Goal: Task Accomplishment & Management: Use online tool/utility

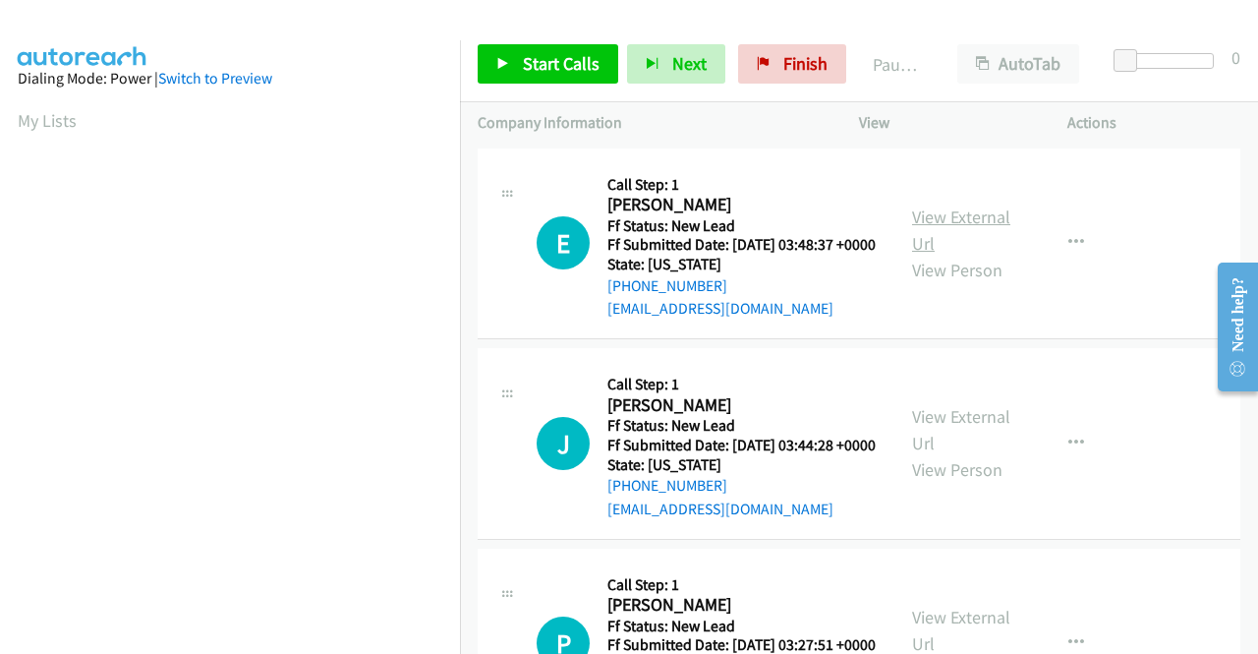
click at [981, 225] on link "View External Url" at bounding box center [961, 229] width 98 height 49
click at [938, 441] on link "View External Url" at bounding box center [961, 429] width 98 height 49
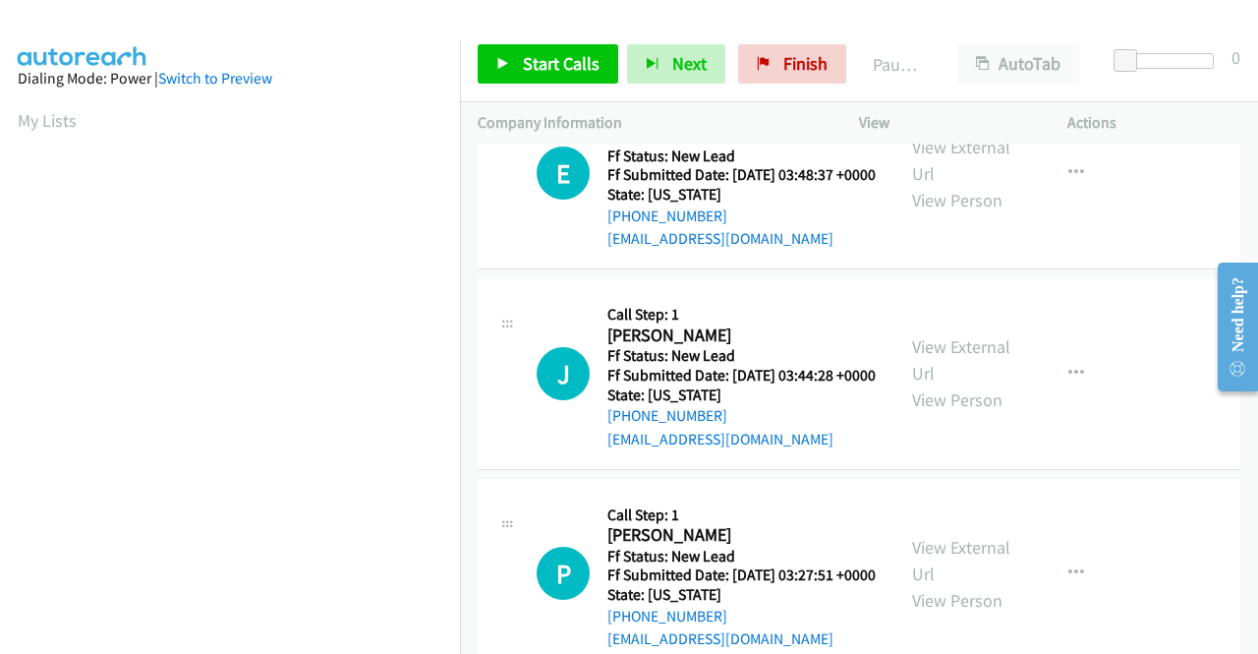
scroll to position [98, 0]
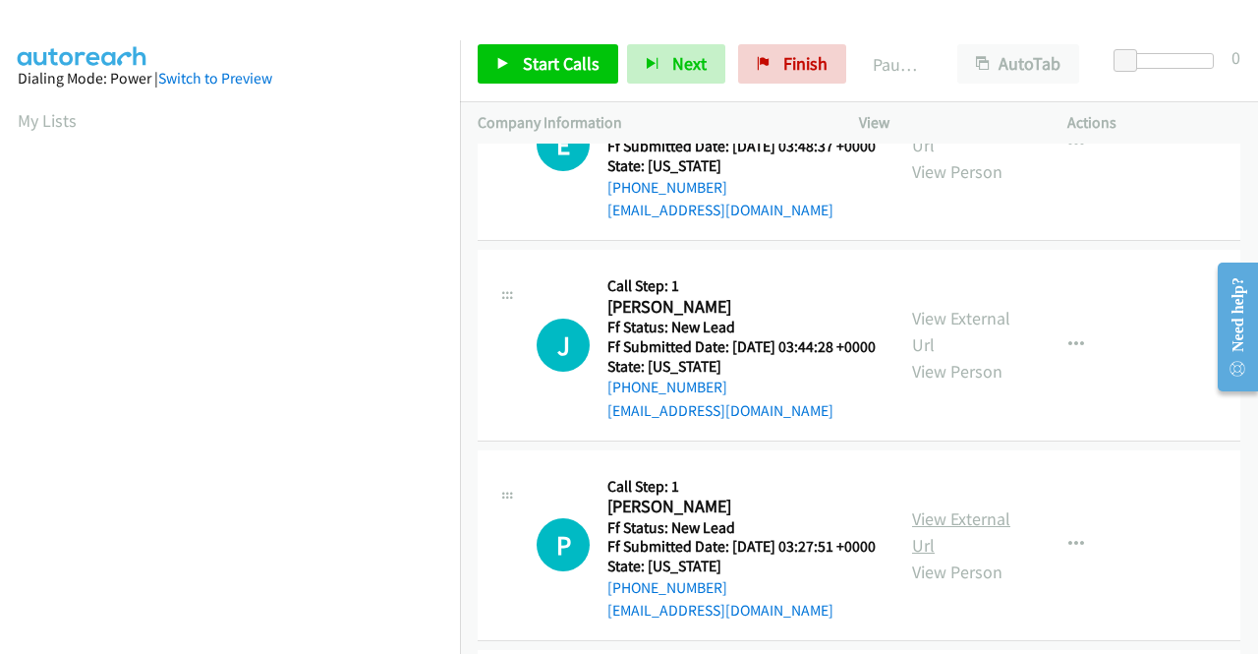
click at [925, 556] on link "View External Url" at bounding box center [961, 531] width 98 height 49
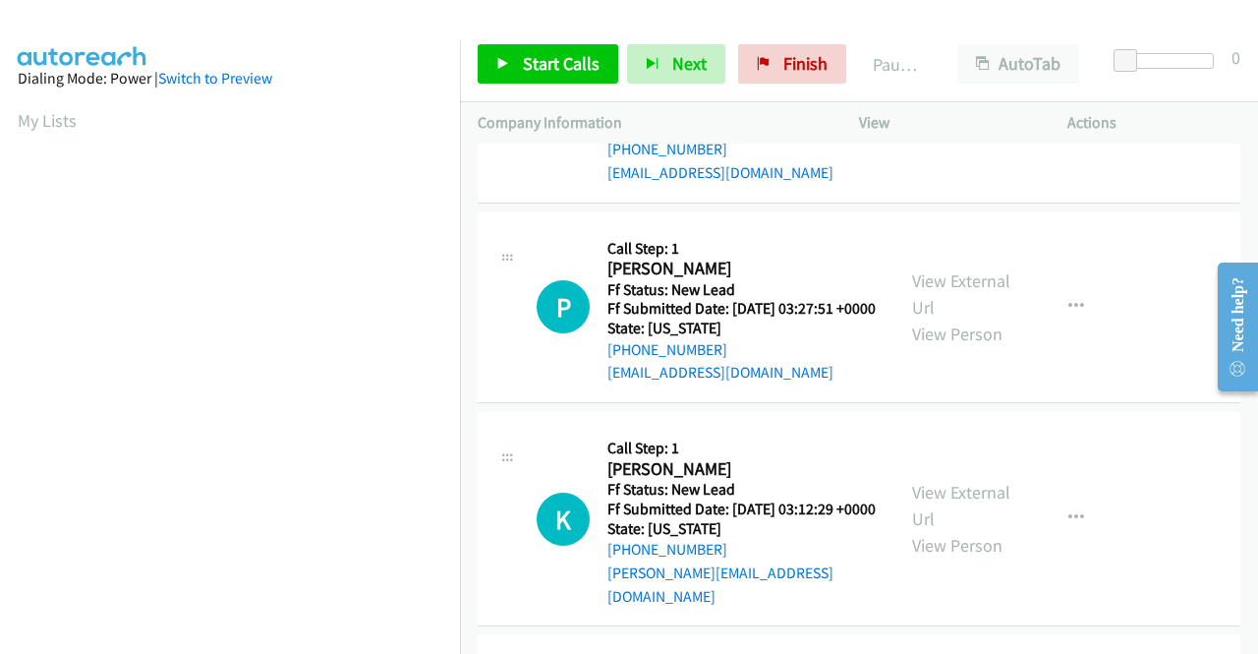
scroll to position [393, 0]
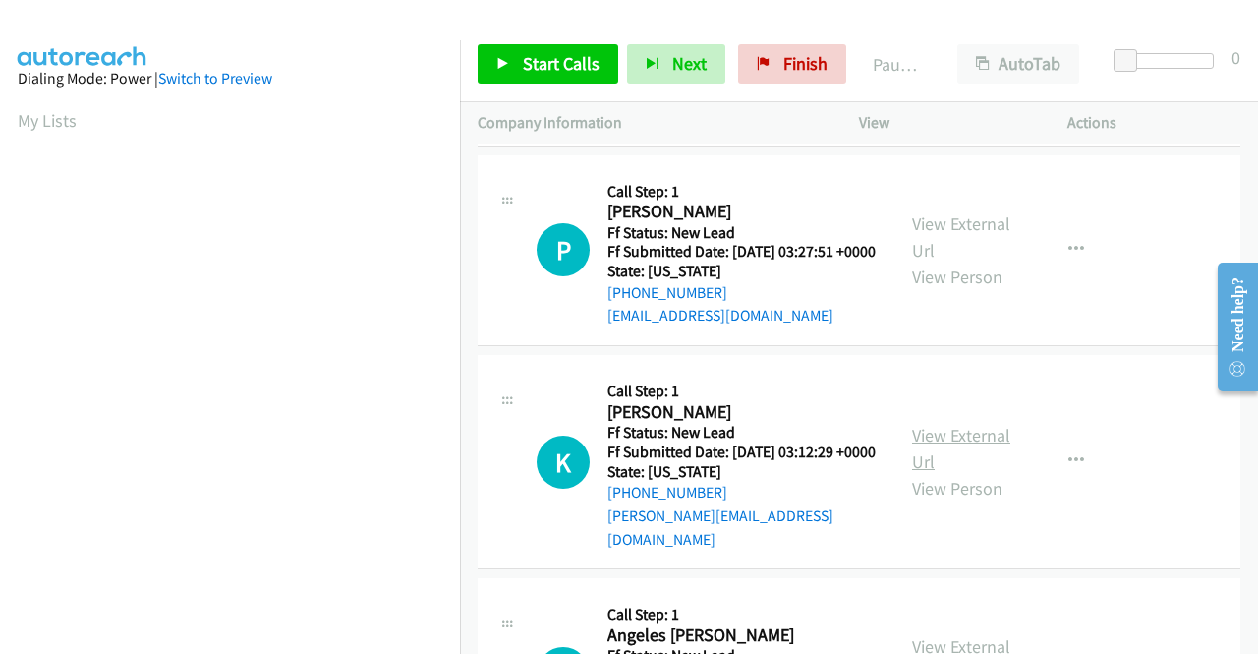
click at [966, 473] on link "View External Url" at bounding box center [961, 448] width 98 height 49
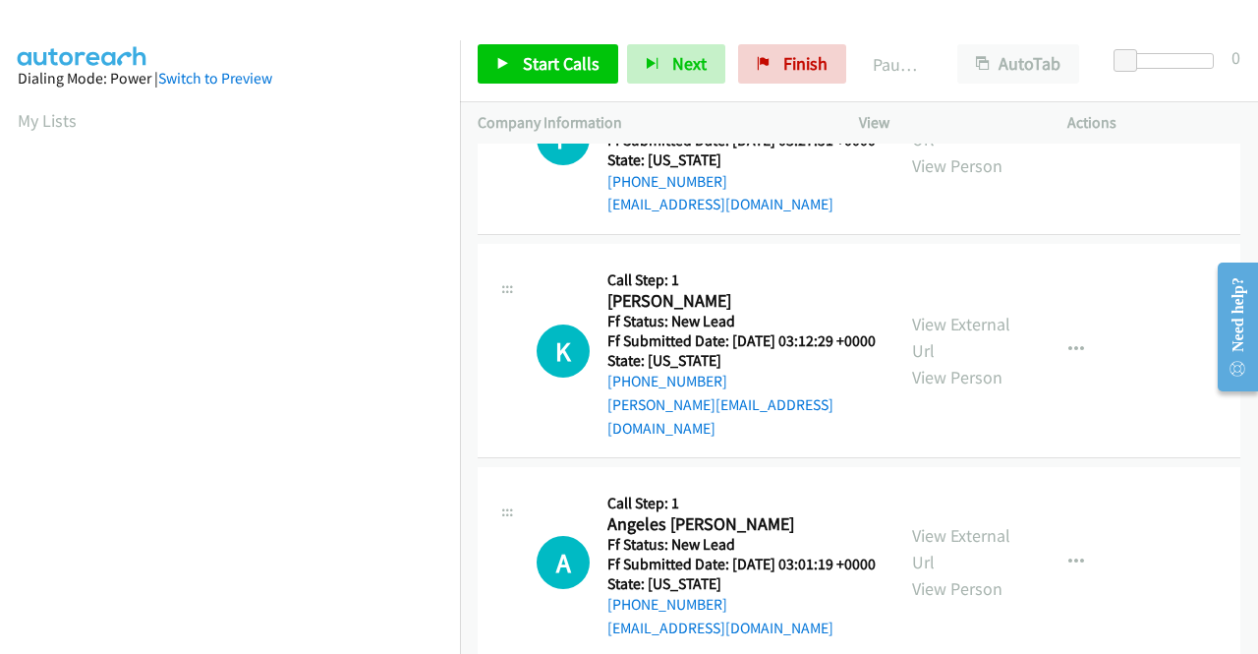
scroll to position [590, 0]
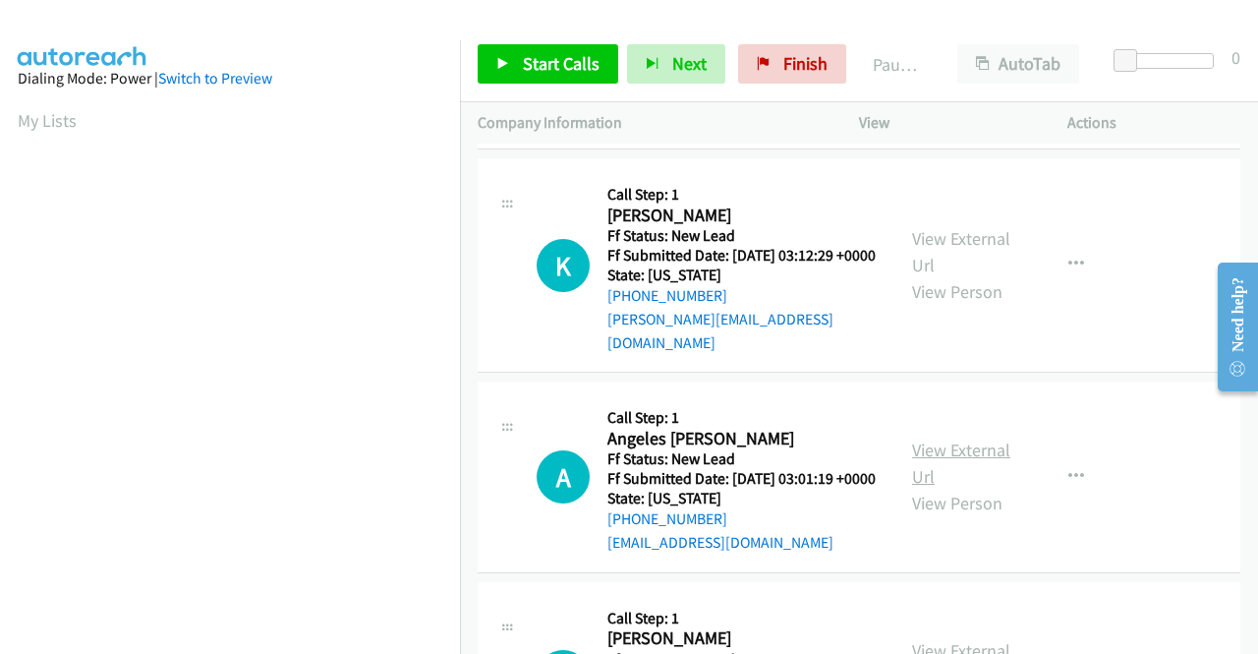
click at [944, 488] on link "View External Url" at bounding box center [961, 462] width 98 height 49
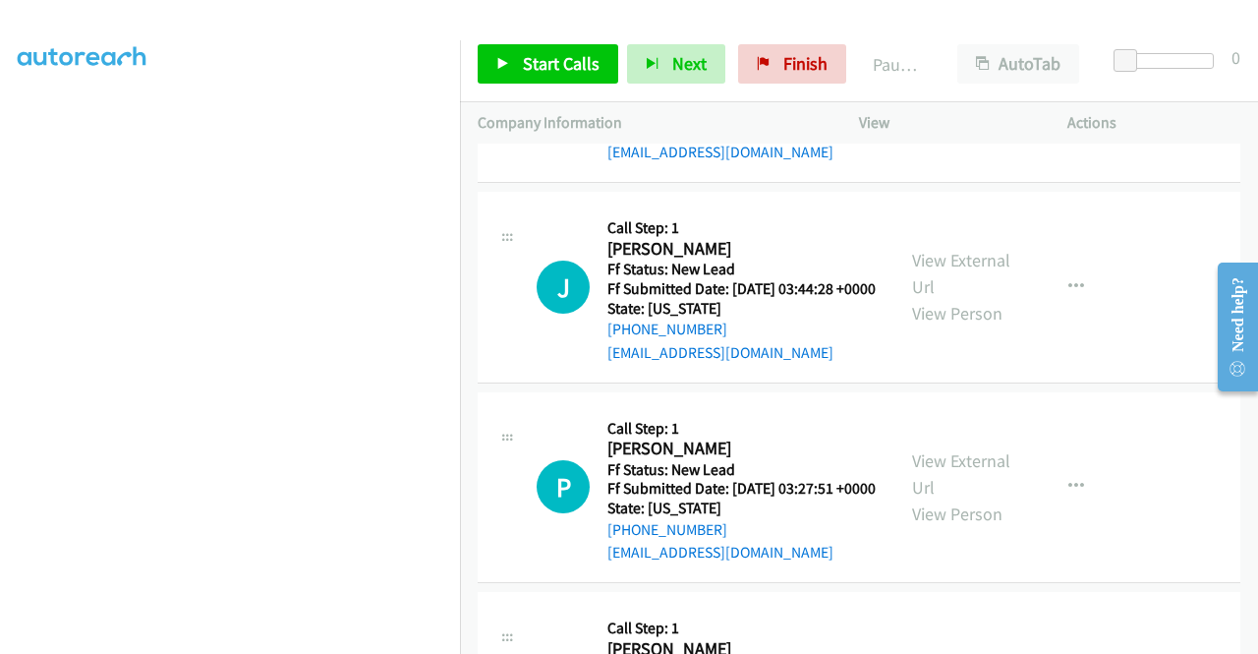
scroll to position [0, 0]
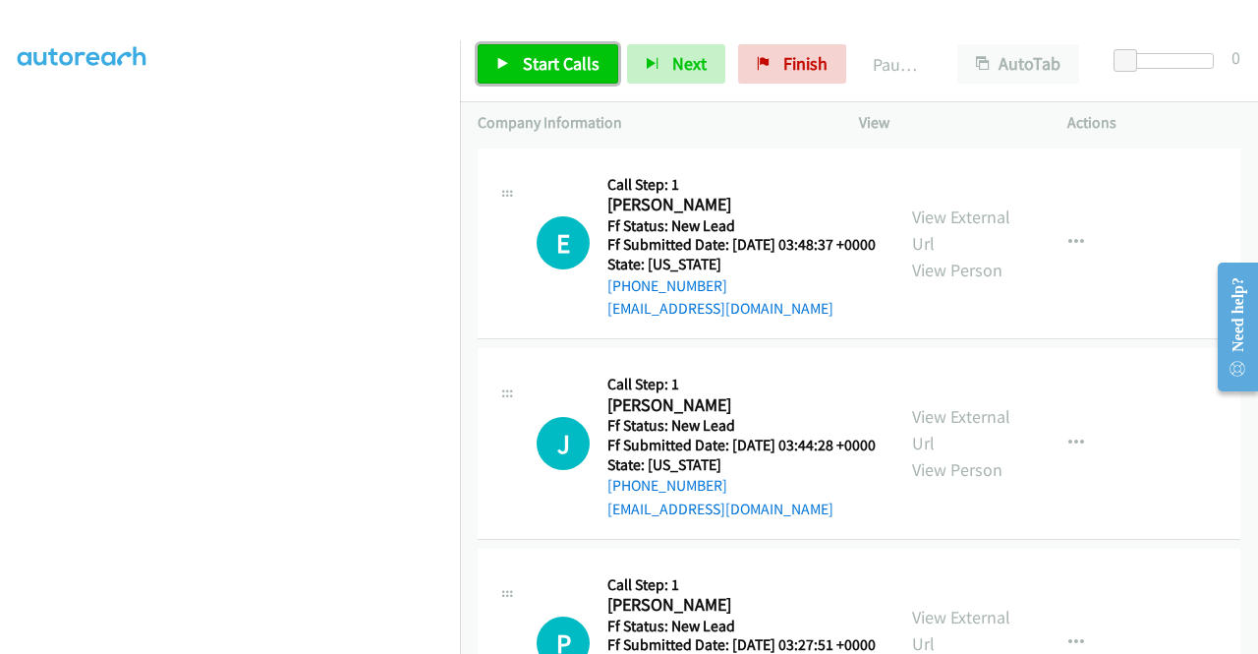
click at [554, 72] on span "Start Calls" at bounding box center [561, 63] width 77 height 23
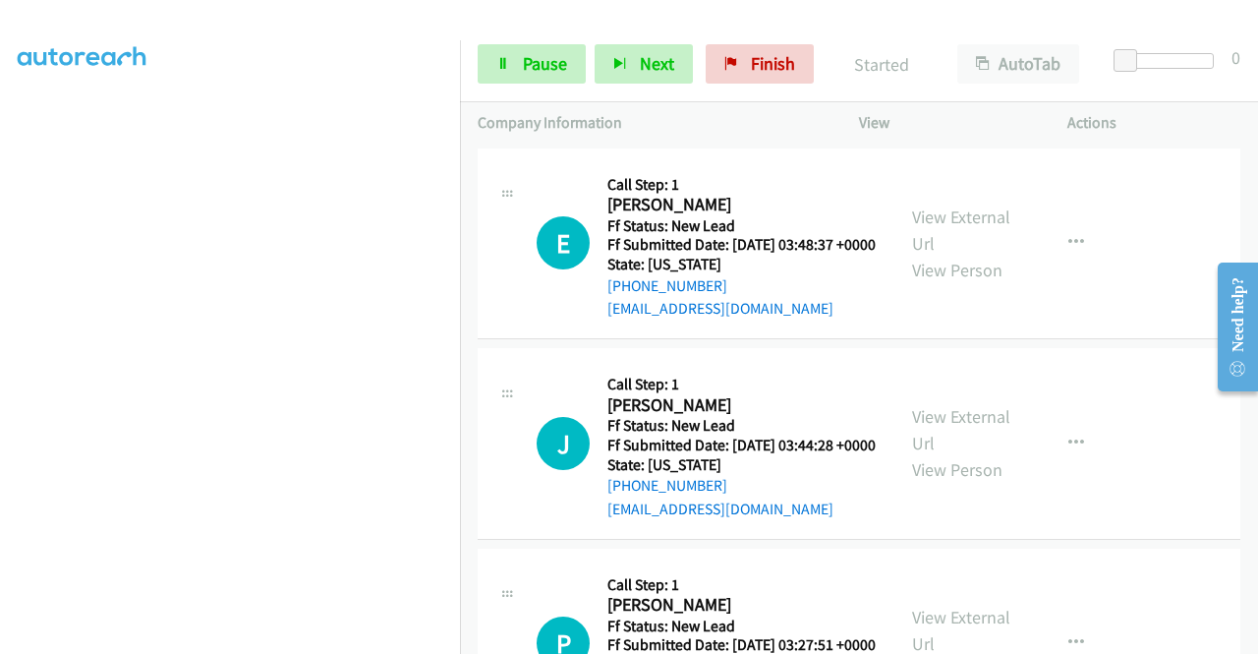
click at [557, 87] on div "Start Calls Pause Next Finish Started AutoTab AutoTab 0" at bounding box center [859, 65] width 798 height 76
click at [556, 75] on link "Pause" at bounding box center [532, 63] width 108 height 39
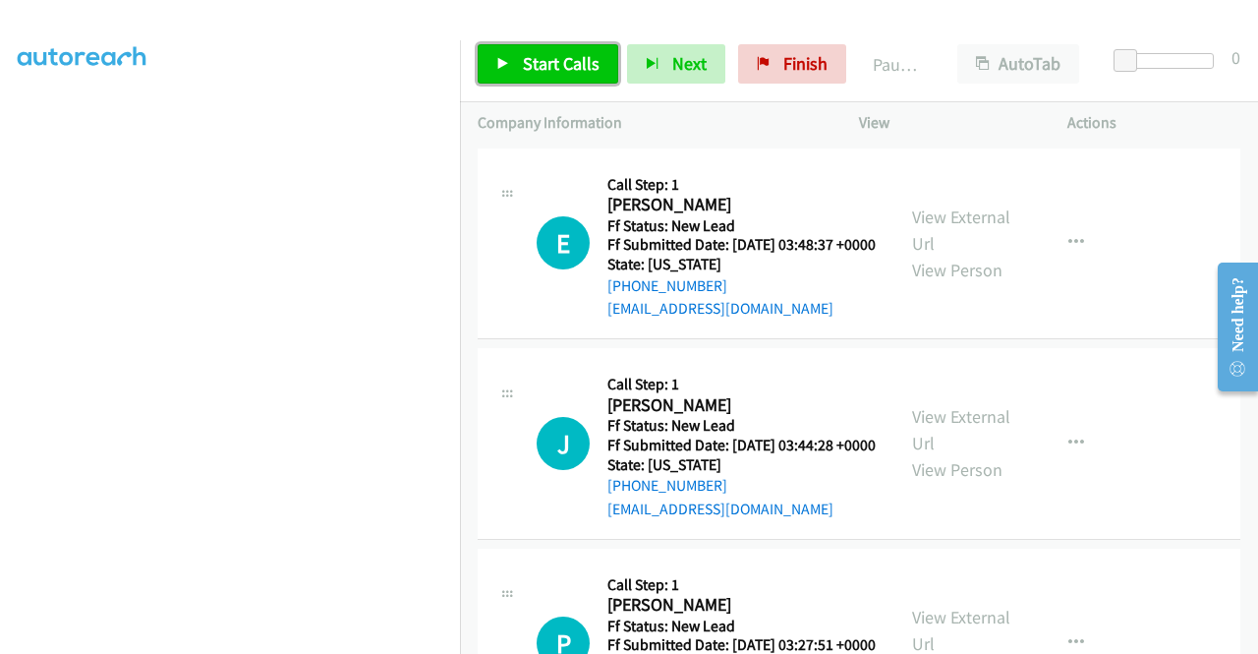
click at [554, 63] on span "Start Calls" at bounding box center [561, 63] width 77 height 23
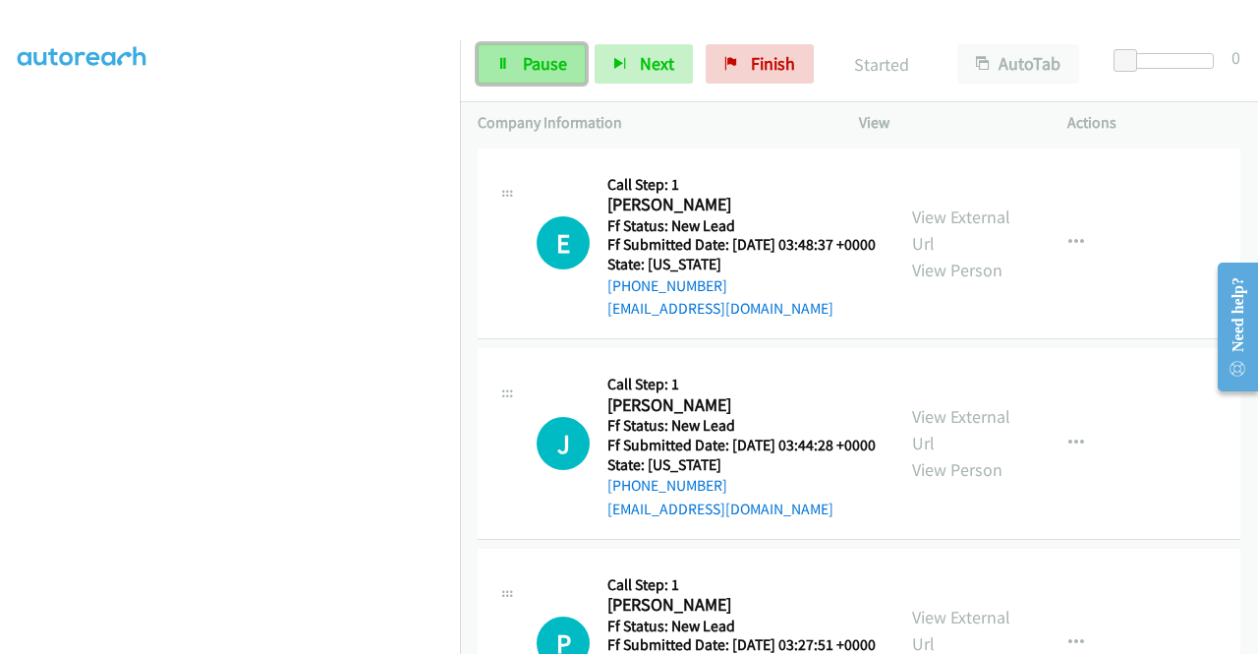
click at [535, 66] on span "Pause" at bounding box center [545, 63] width 44 height 23
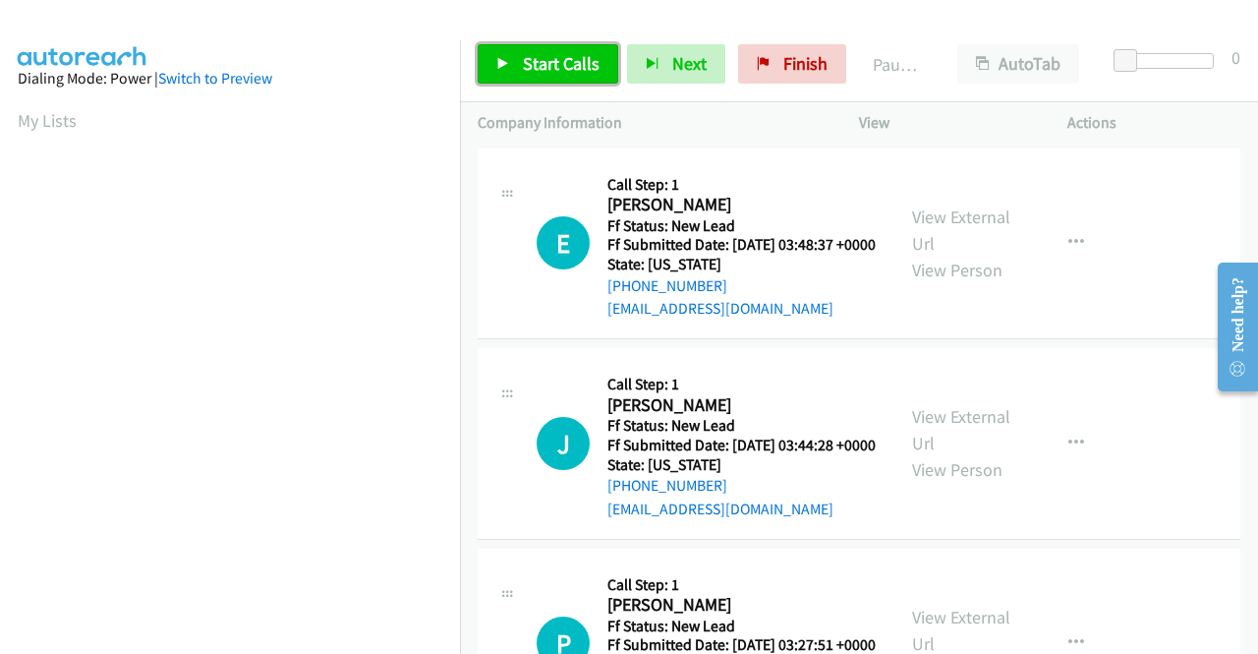
click at [582, 68] on span "Start Calls" at bounding box center [561, 63] width 77 height 23
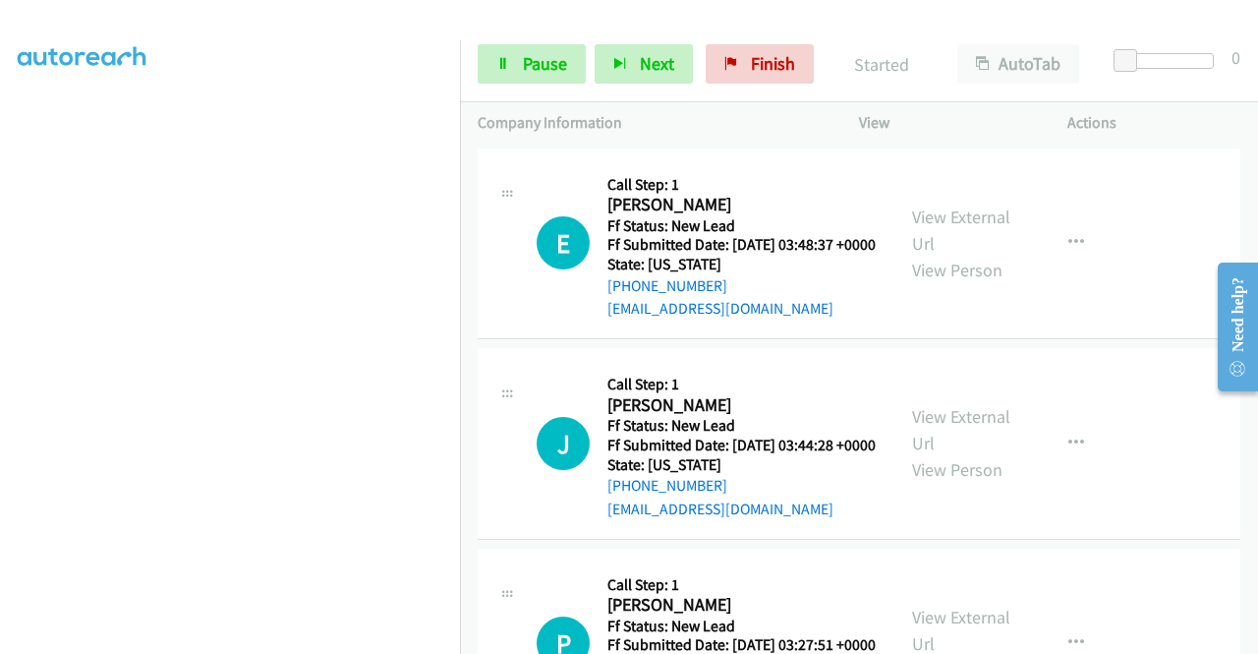
scroll to position [448, 0]
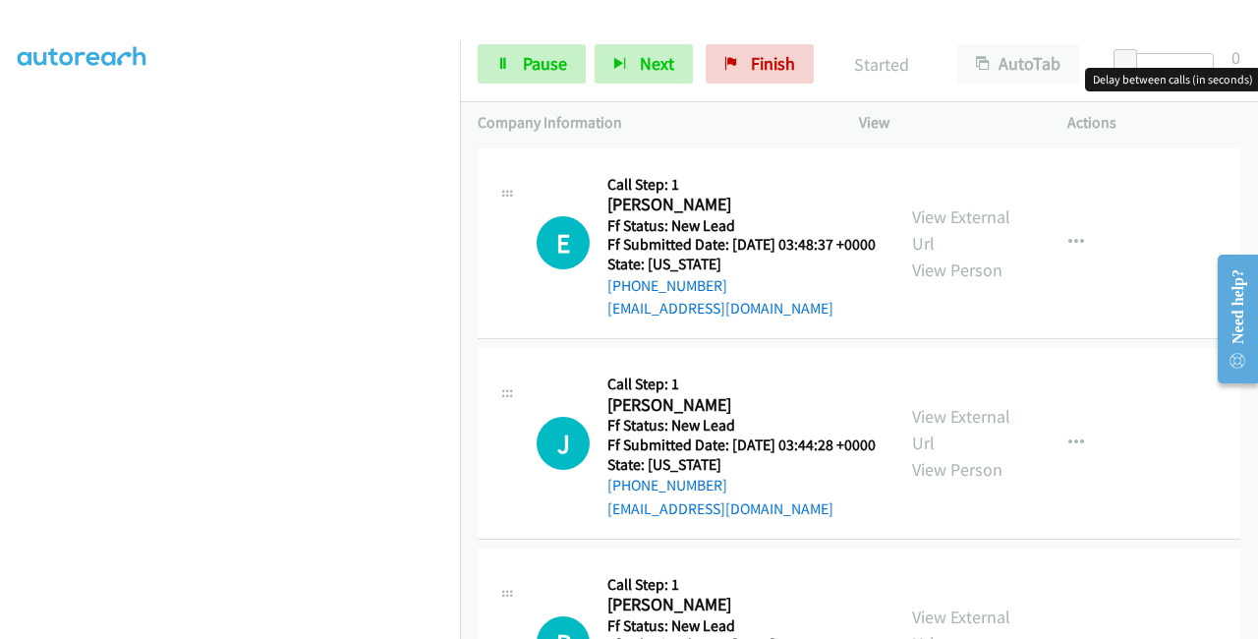
click at [1174, 61] on div at bounding box center [1169, 61] width 90 height 16
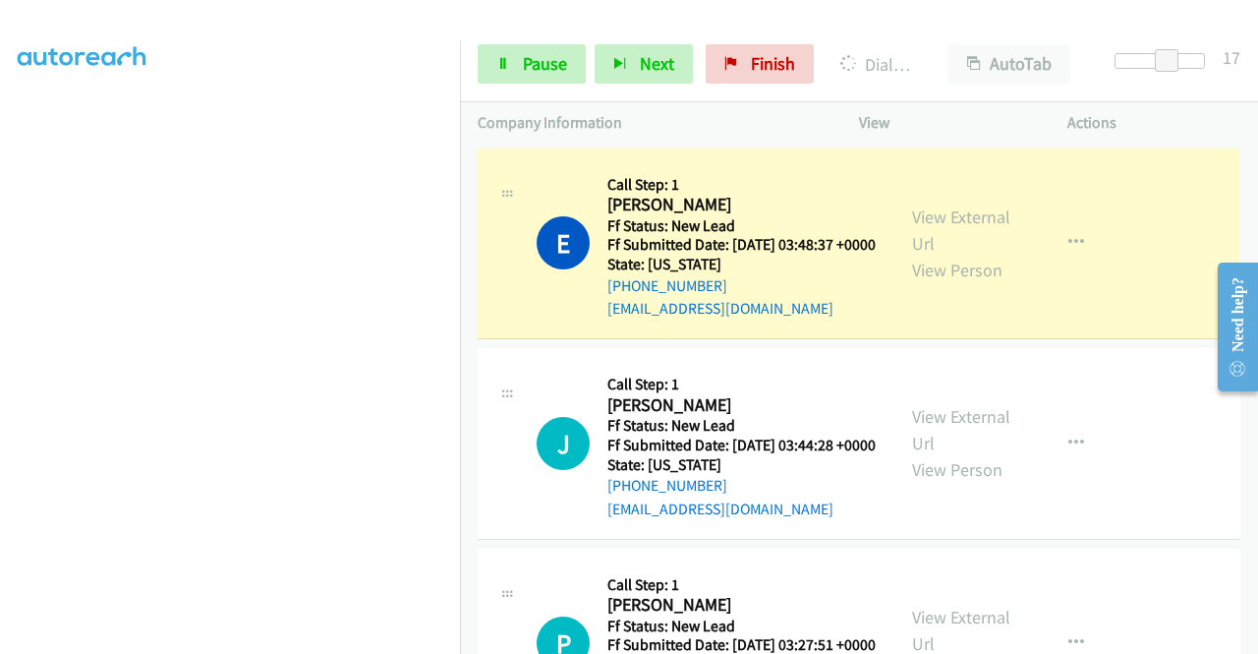
scroll to position [0, 0]
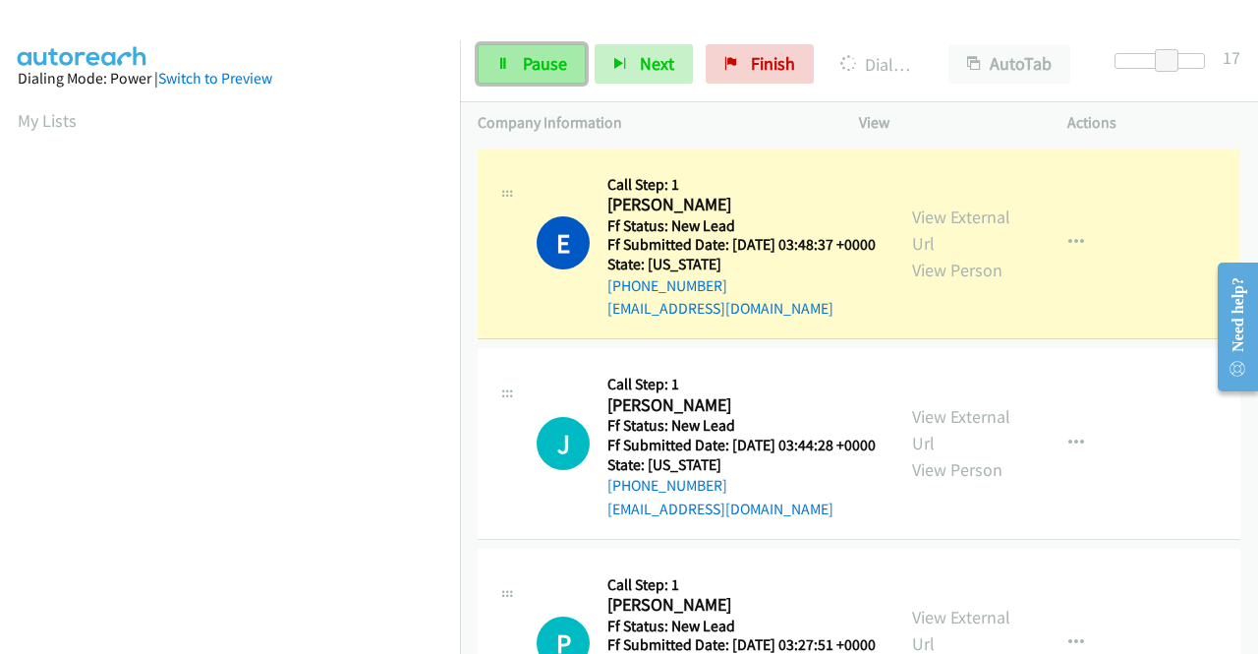
click at [570, 66] on link "Pause" at bounding box center [532, 63] width 108 height 39
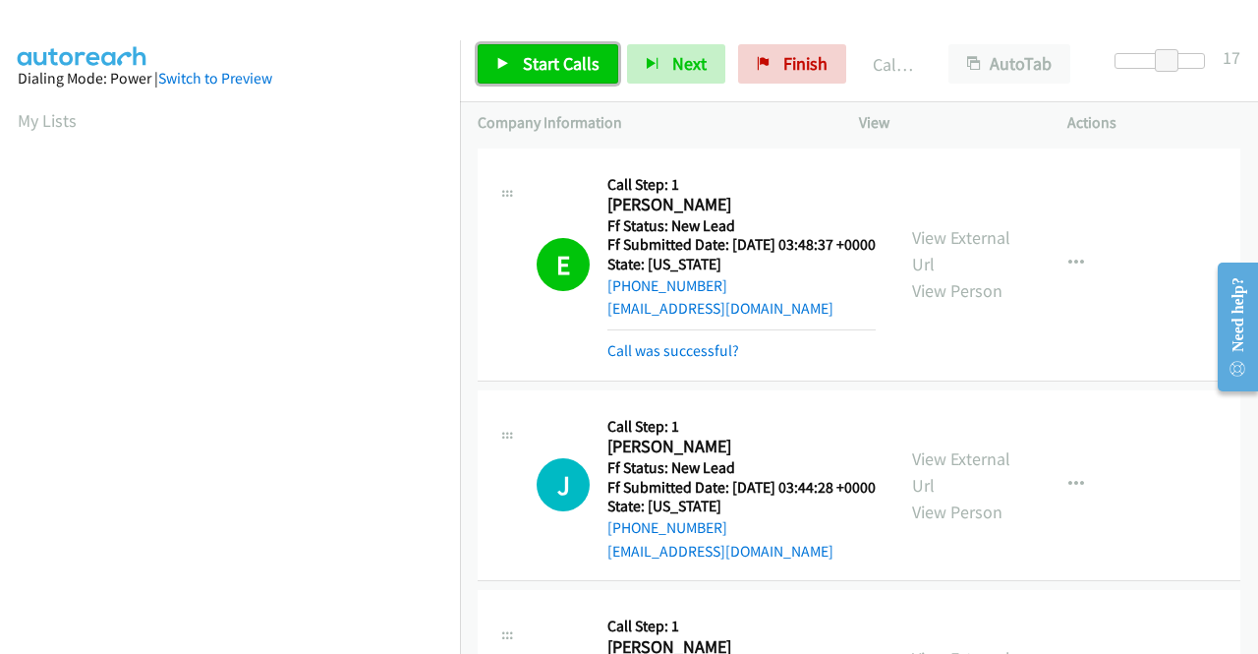
click at [539, 75] on link "Start Calls" at bounding box center [548, 63] width 141 height 39
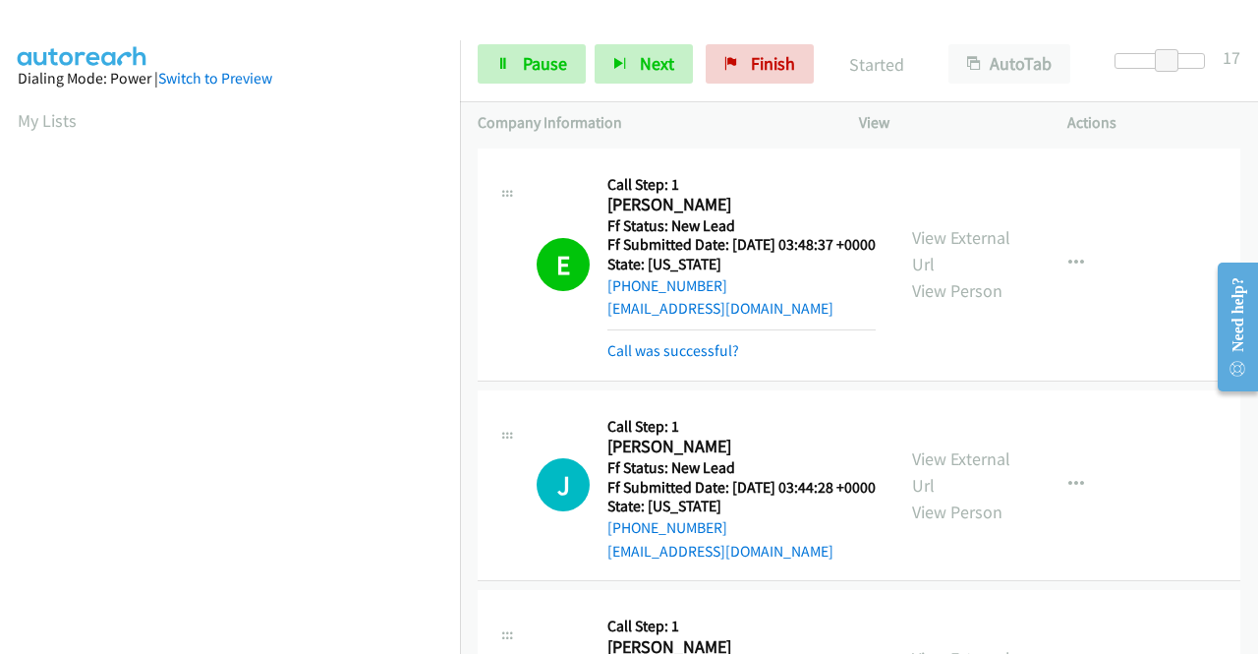
scroll to position [98, 0]
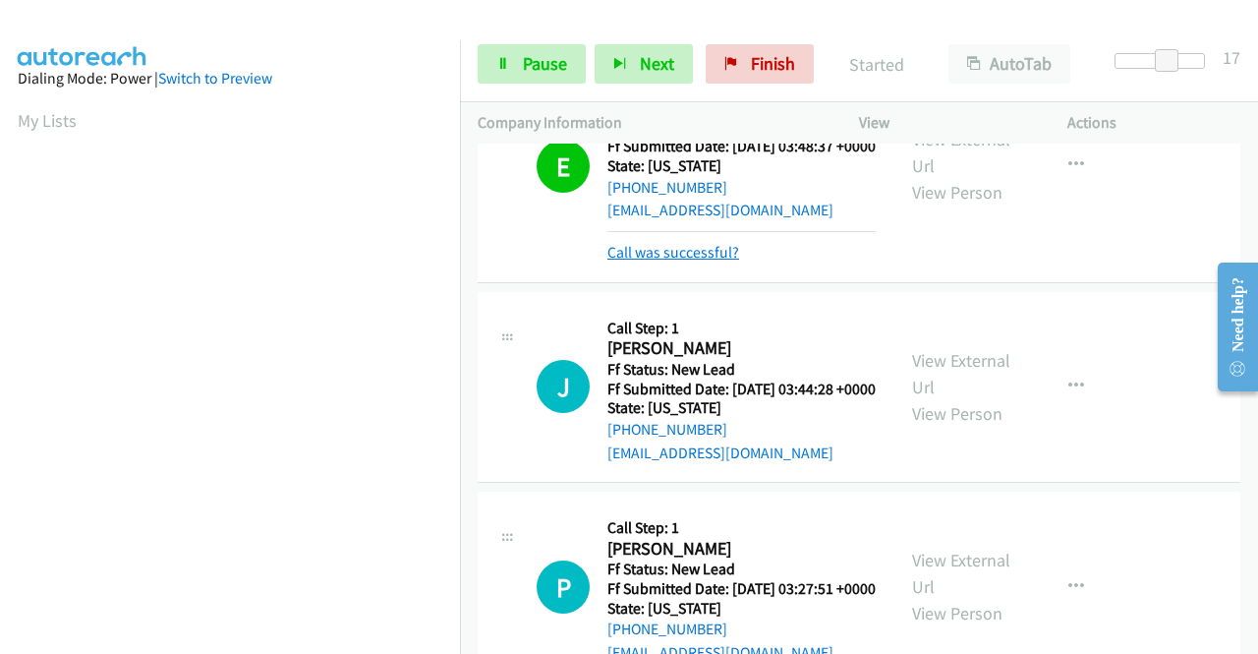
click at [672, 261] on link "Call was successful?" at bounding box center [673, 252] width 132 height 19
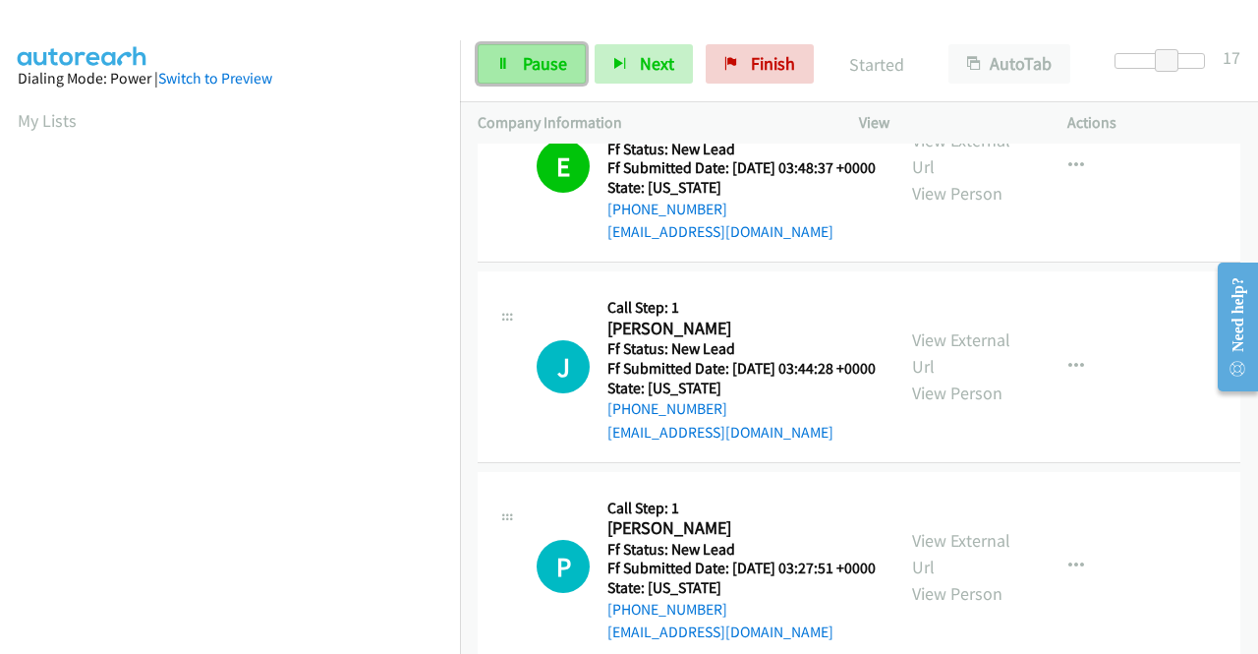
click at [564, 58] on span "Pause" at bounding box center [545, 63] width 44 height 23
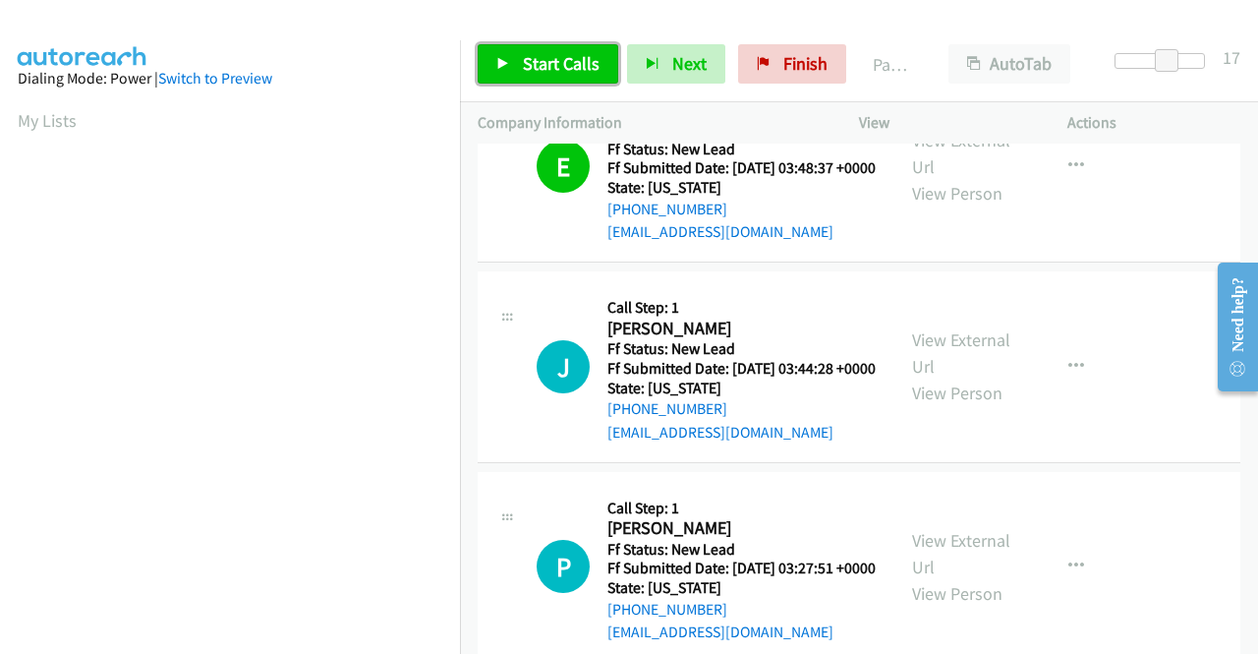
click at [564, 58] on span "Start Calls" at bounding box center [561, 63] width 77 height 23
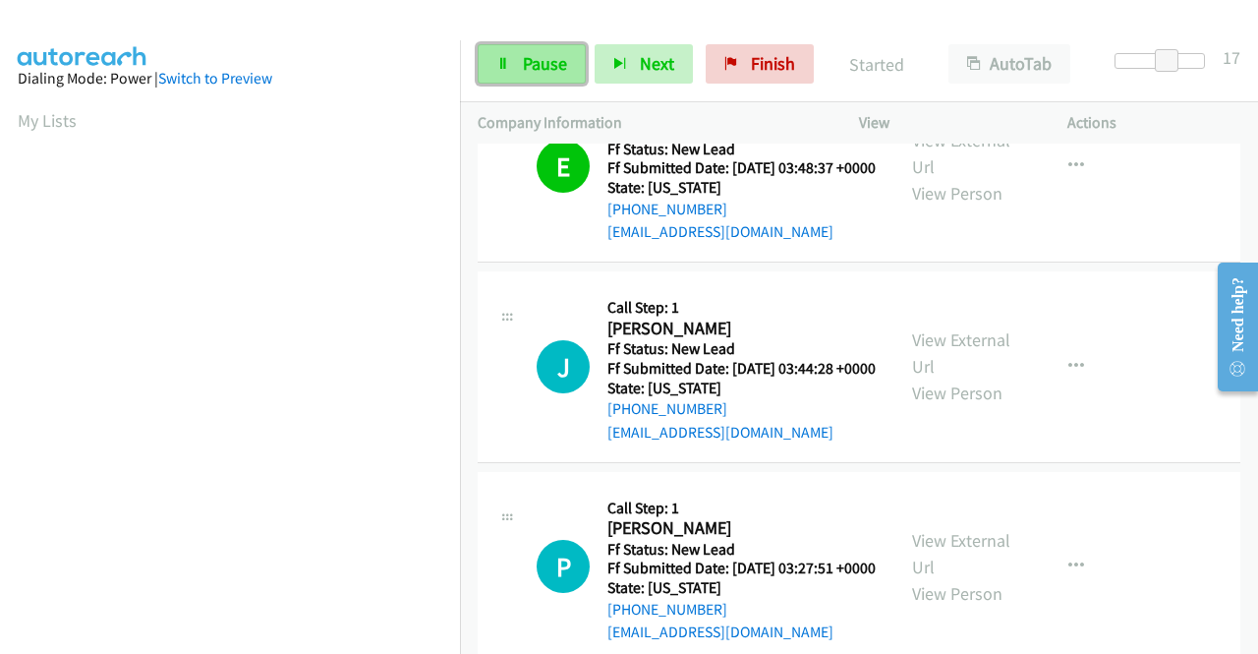
click at [510, 58] on link "Pause" at bounding box center [532, 63] width 108 height 39
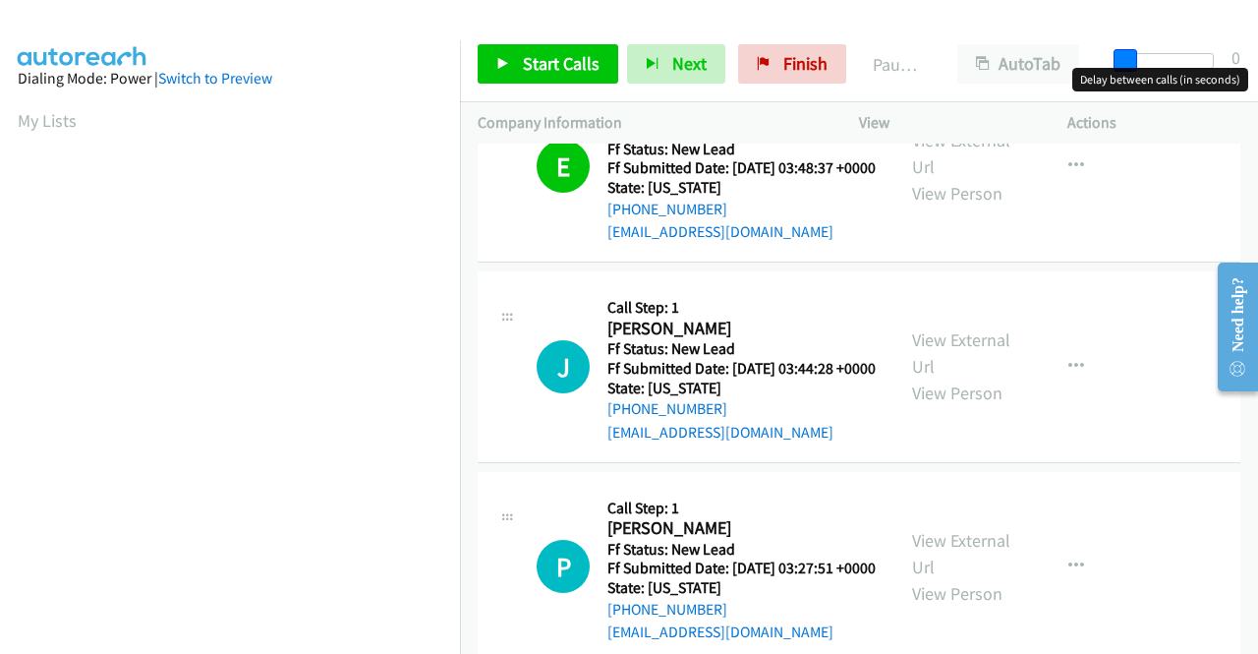
drag, startPoint x: 1172, startPoint y: 66, endPoint x: 1082, endPoint y: 70, distance: 89.5
click at [1082, 70] on body "Start Calls Pause Next Finish Paused AutoTab AutoTab 0 Company Information Info…" at bounding box center [629, 46] width 1258 height 93
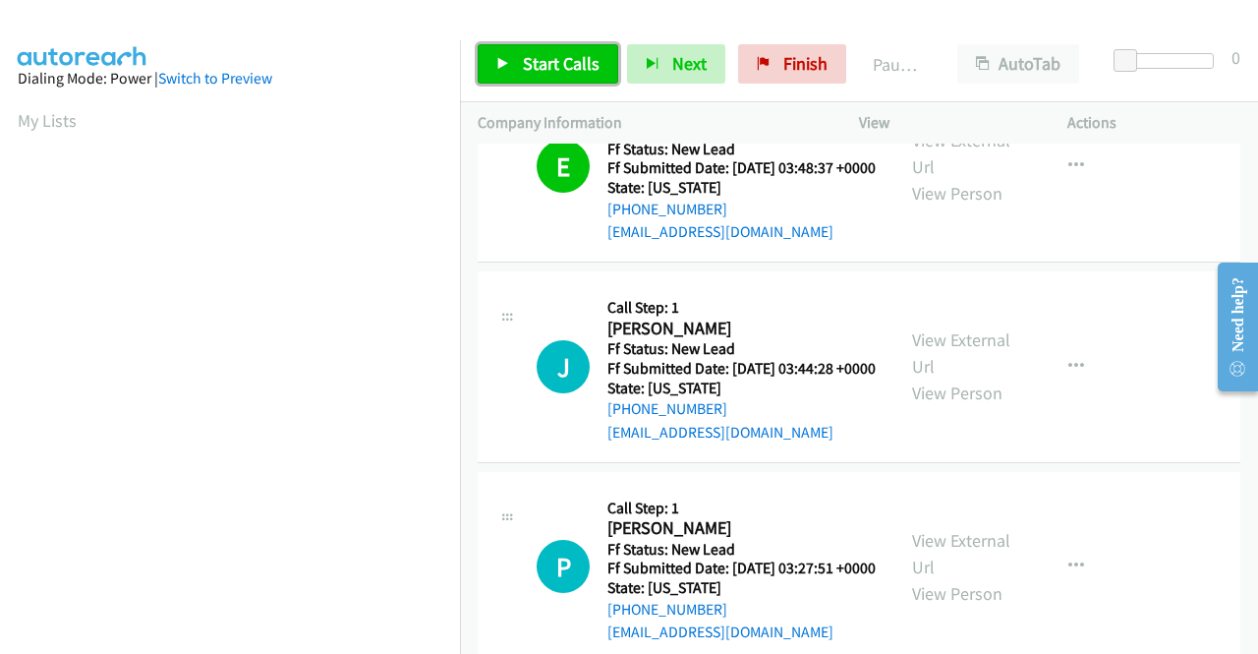
click at [549, 68] on span "Start Calls" at bounding box center [561, 63] width 77 height 23
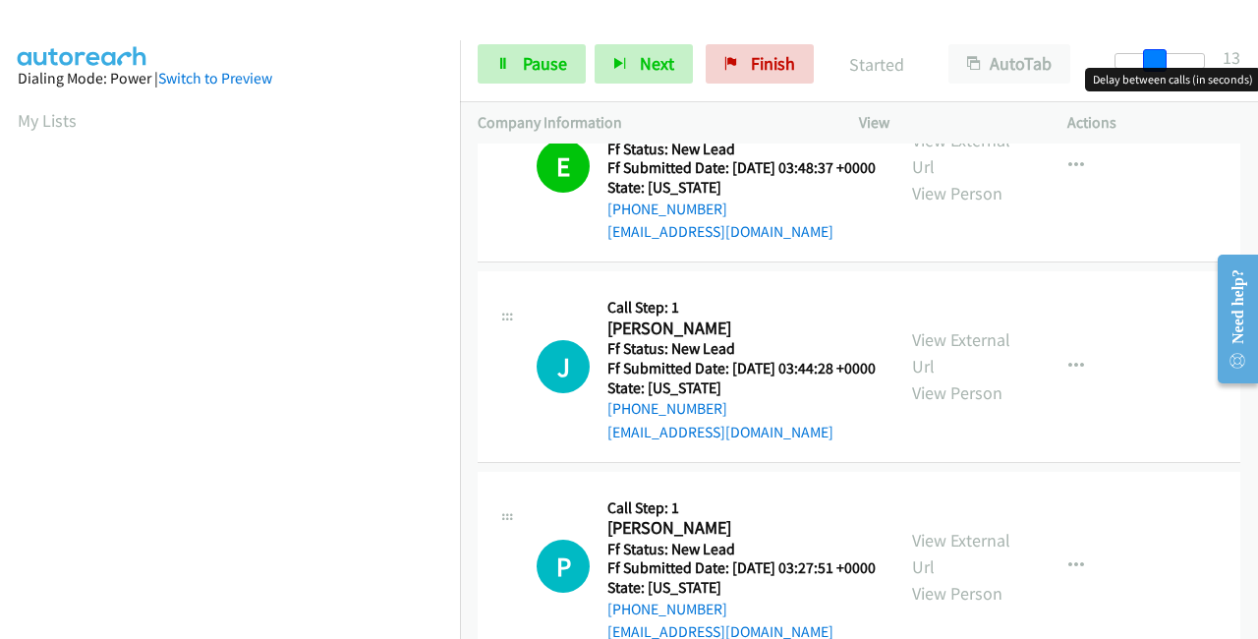
click at [1162, 57] on div at bounding box center [1160, 61] width 90 height 16
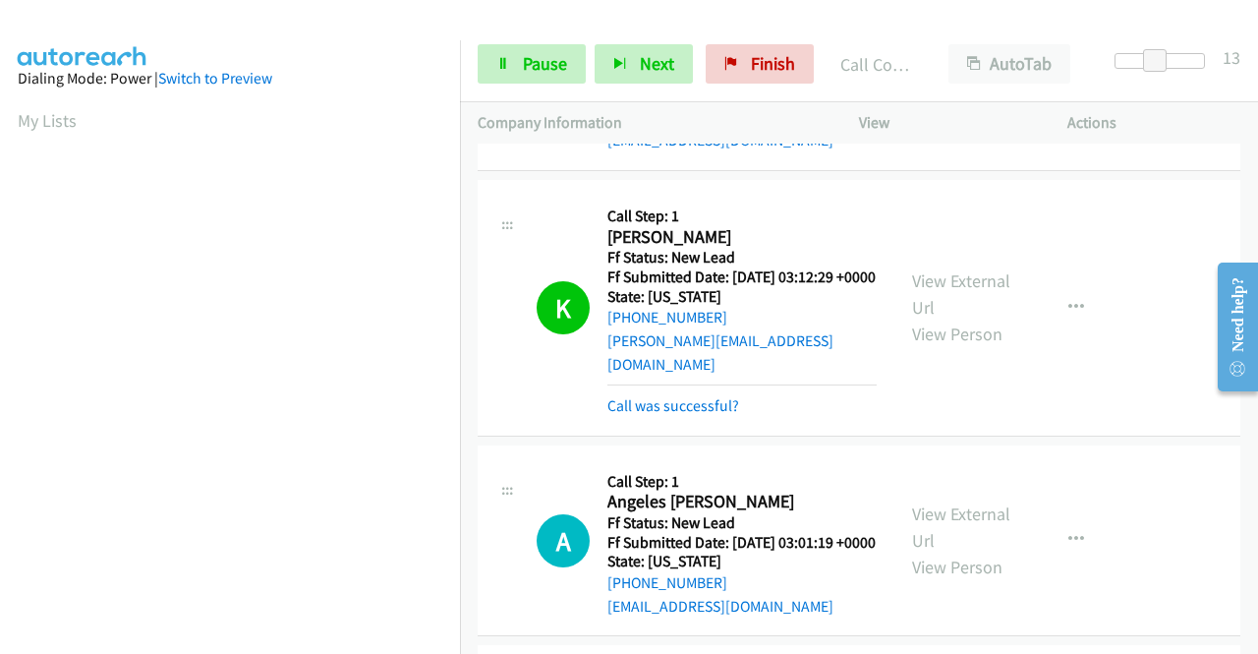
scroll to position [666, 0]
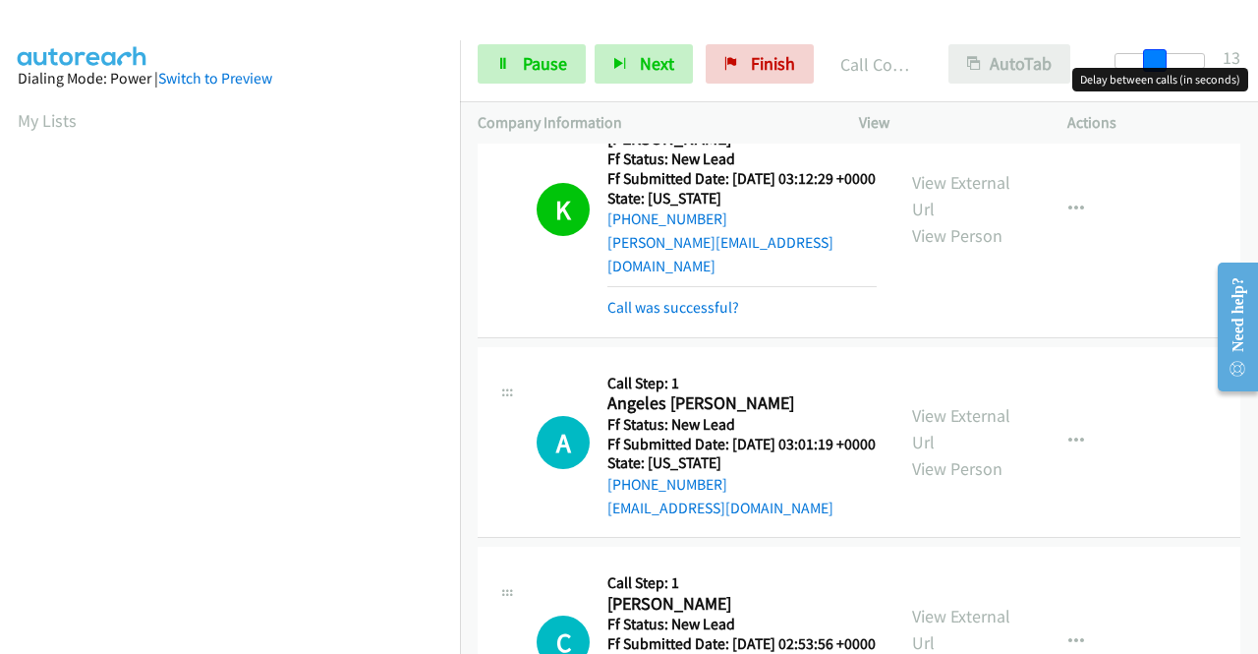
drag, startPoint x: 1153, startPoint y: 61, endPoint x: 1064, endPoint y: 58, distance: 89.5
click at [1064, 58] on div "Start Calls Pause Next Finish Call Completed AutoTab AutoTab 13" at bounding box center [859, 65] width 798 height 76
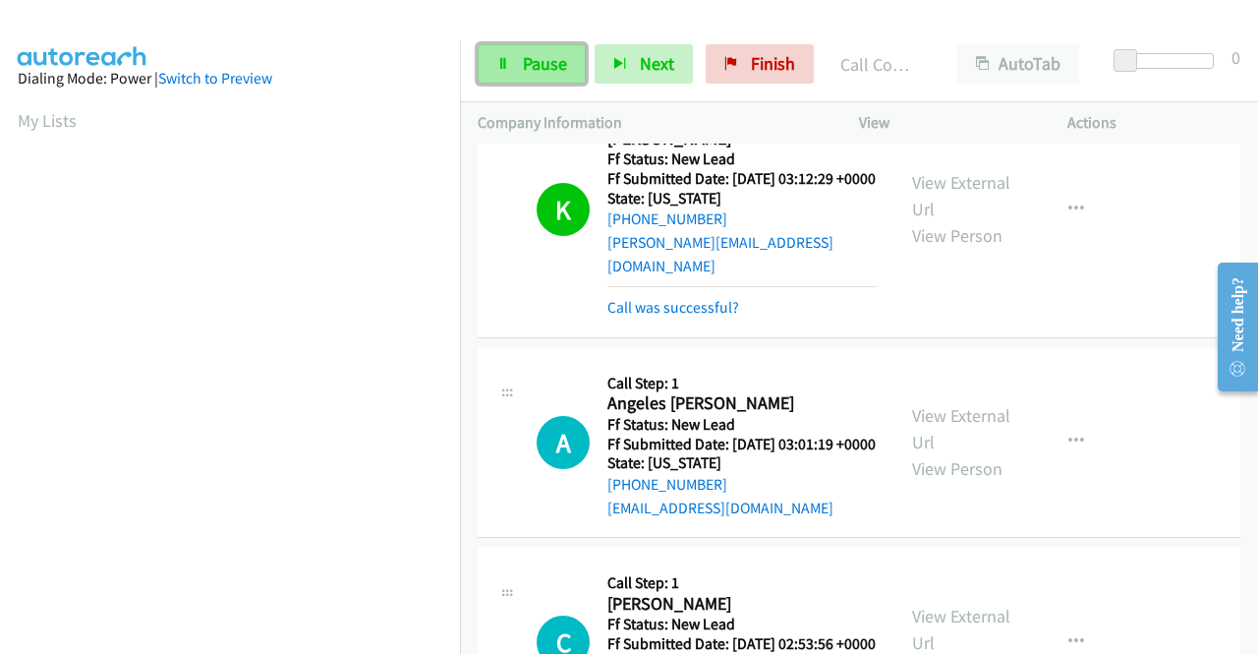
click at [557, 57] on span "Pause" at bounding box center [545, 63] width 44 height 23
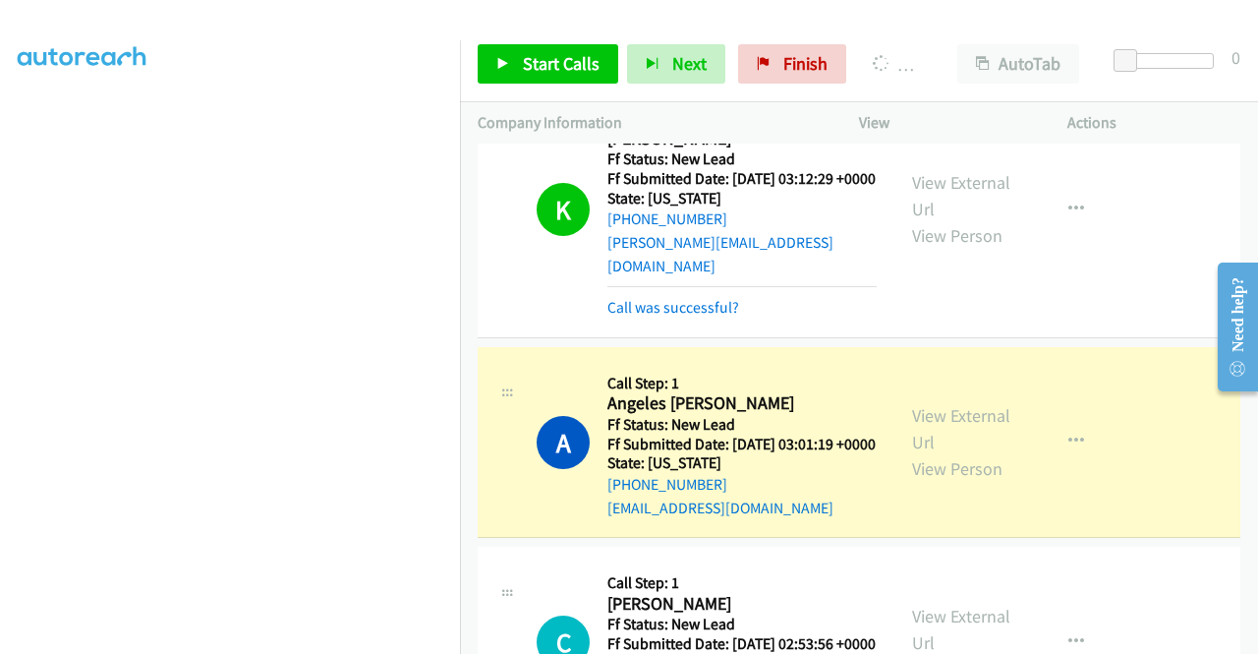
scroll to position [448, 0]
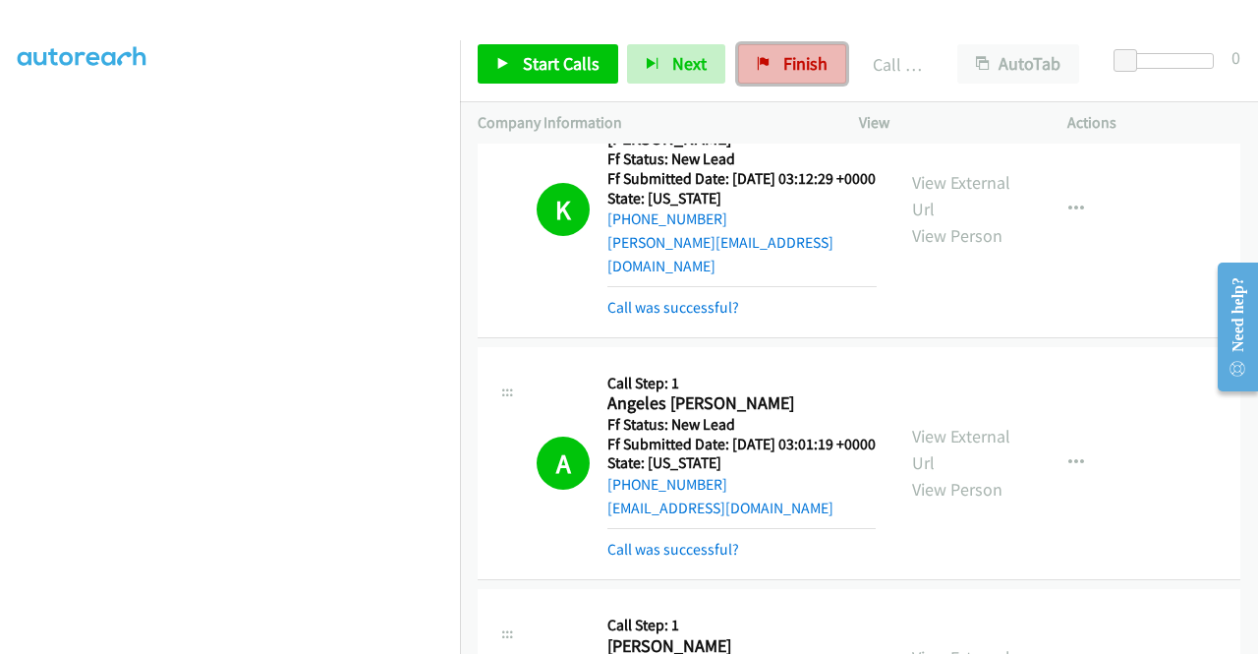
click at [791, 68] on span "Finish" at bounding box center [805, 63] width 44 height 23
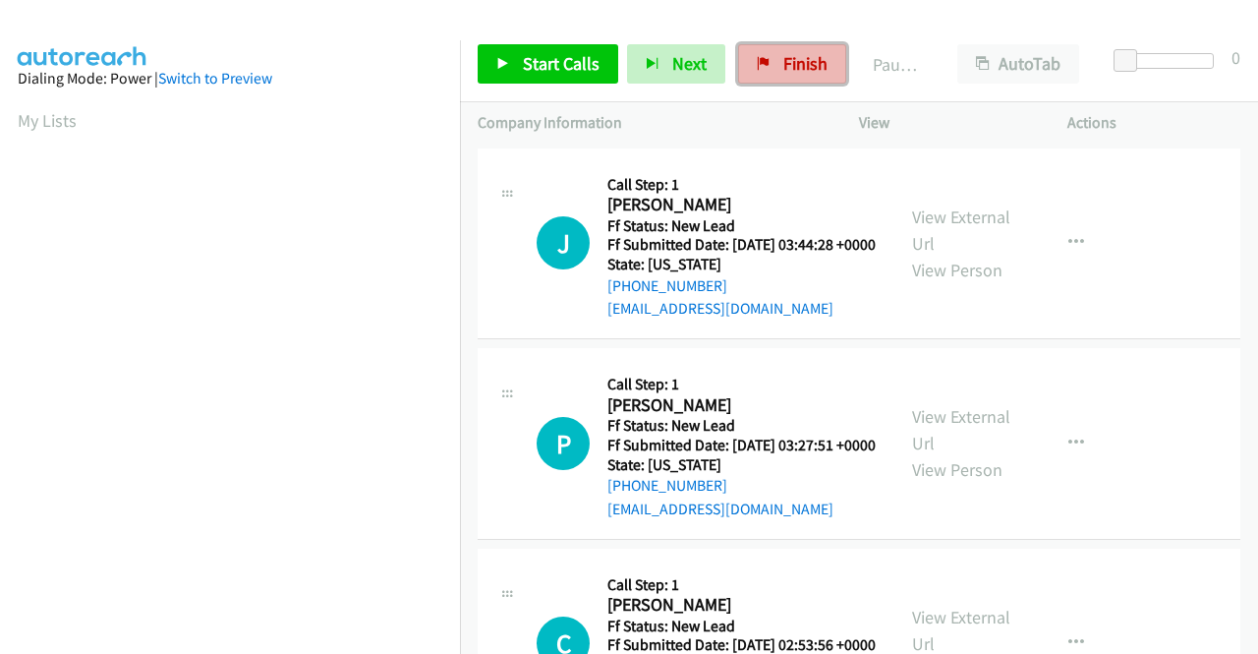
click at [789, 63] on span "Finish" at bounding box center [805, 63] width 44 height 23
click at [942, 225] on link "View External Url" at bounding box center [961, 229] width 98 height 49
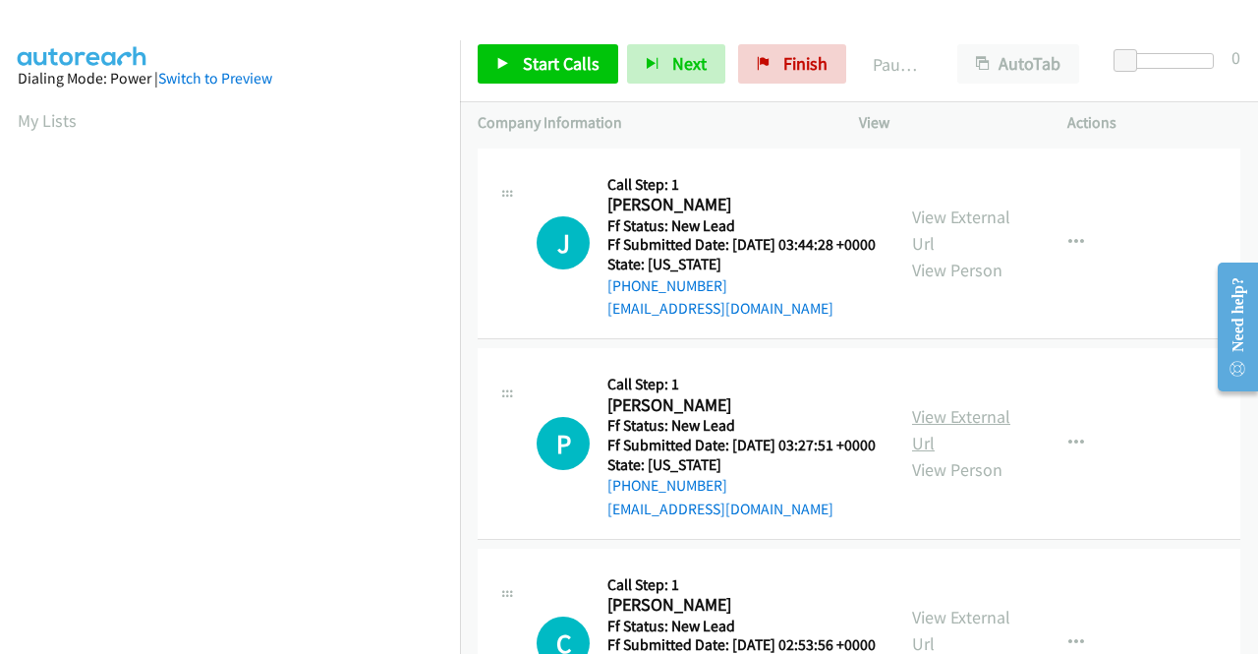
click at [971, 445] on link "View External Url" at bounding box center [961, 429] width 98 height 49
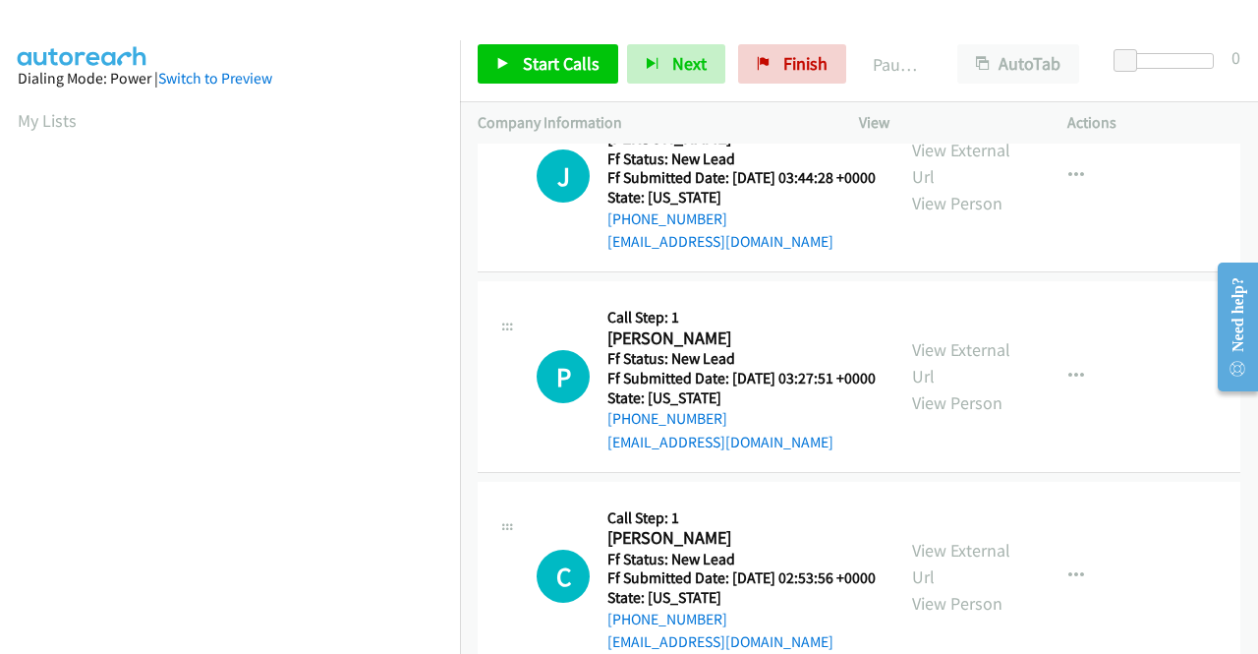
scroll to position [98, 0]
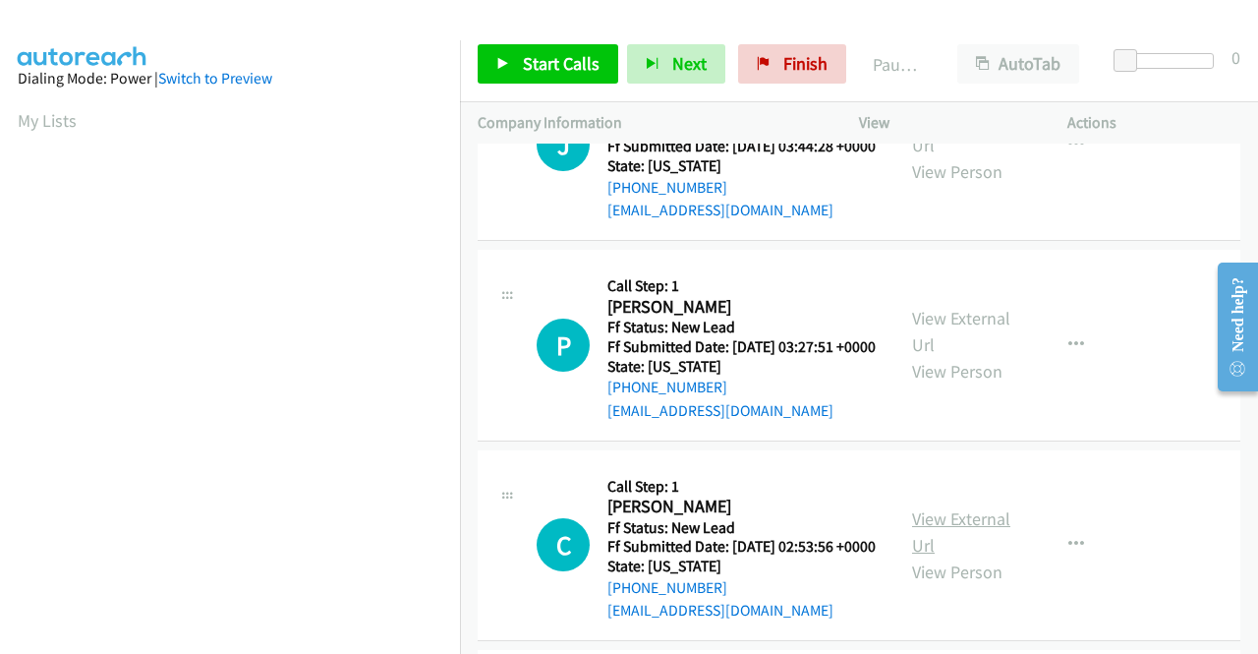
click at [954, 556] on link "View External Url" at bounding box center [961, 531] width 98 height 49
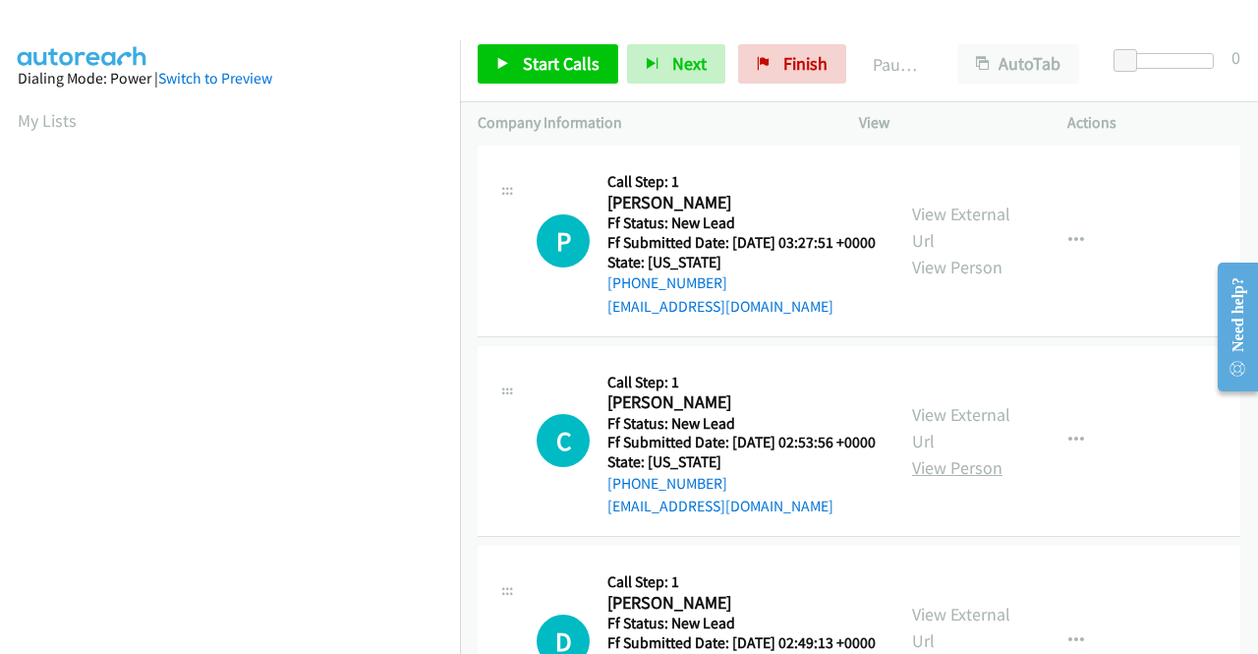
scroll to position [393, 0]
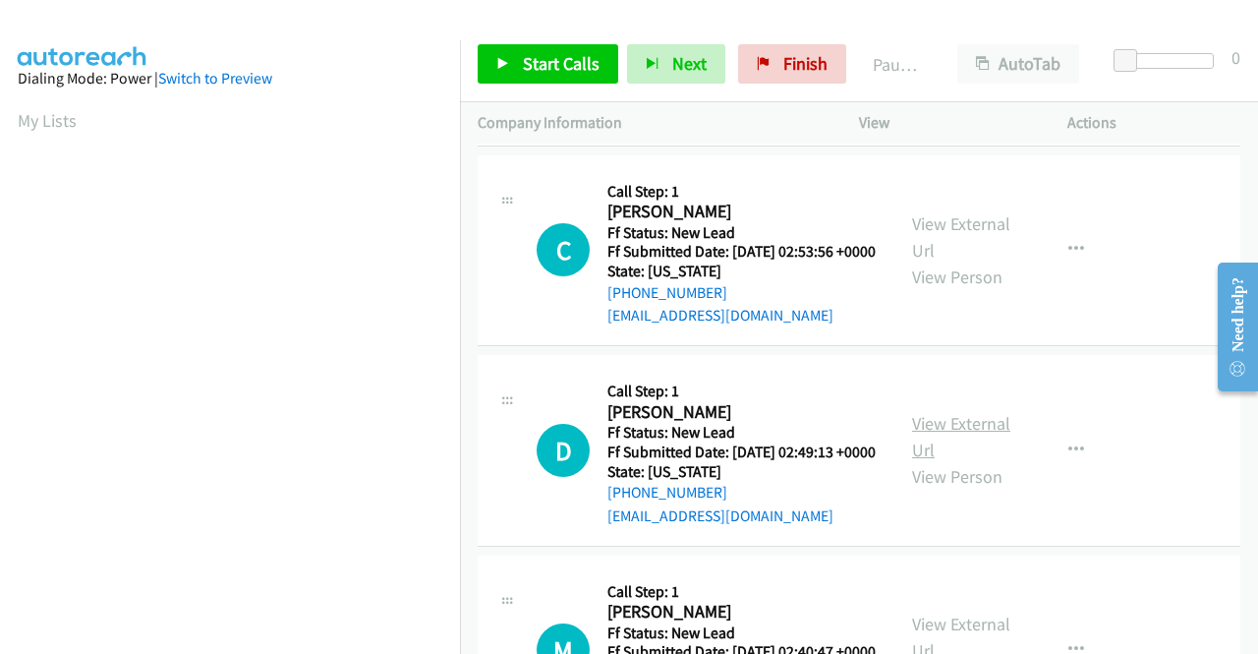
click at [931, 461] on link "View External Url" at bounding box center [961, 436] width 98 height 49
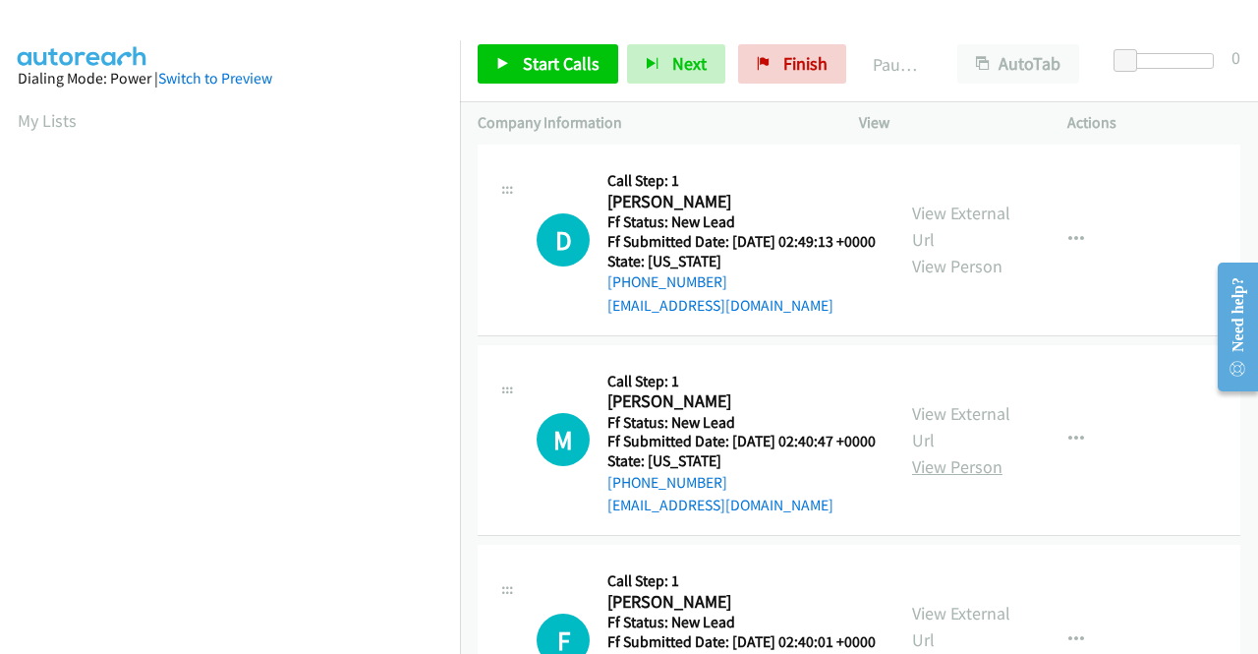
scroll to position [688, 0]
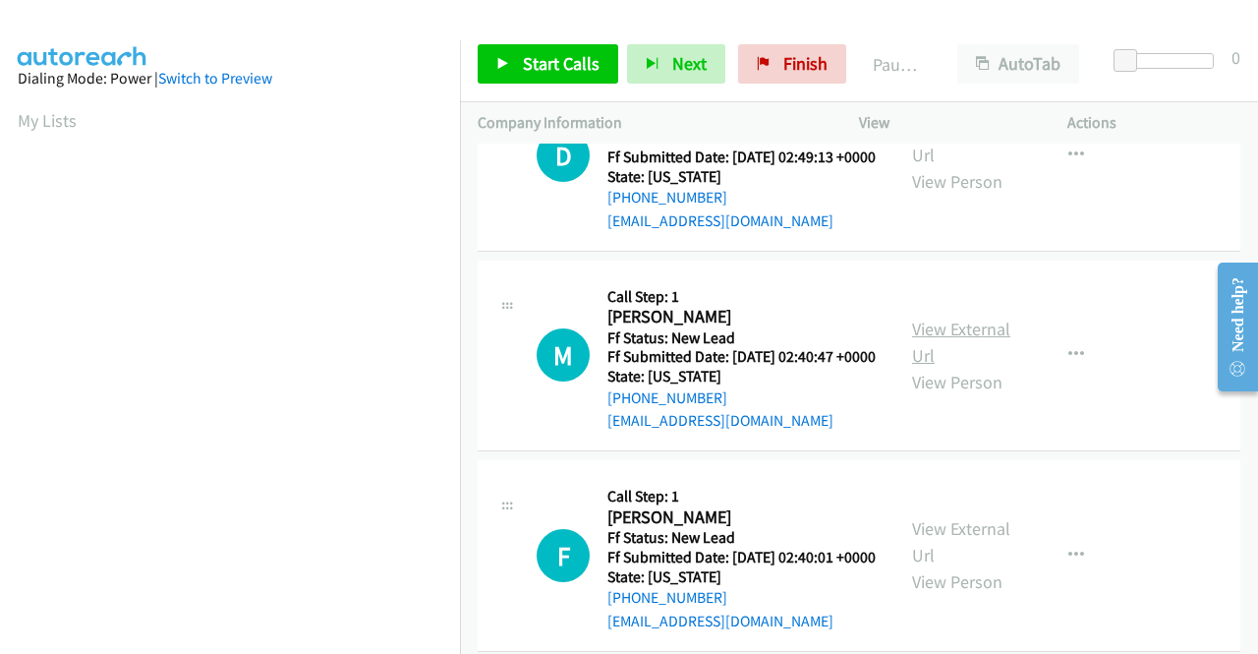
click at [963, 367] on link "View External Url" at bounding box center [961, 342] width 98 height 49
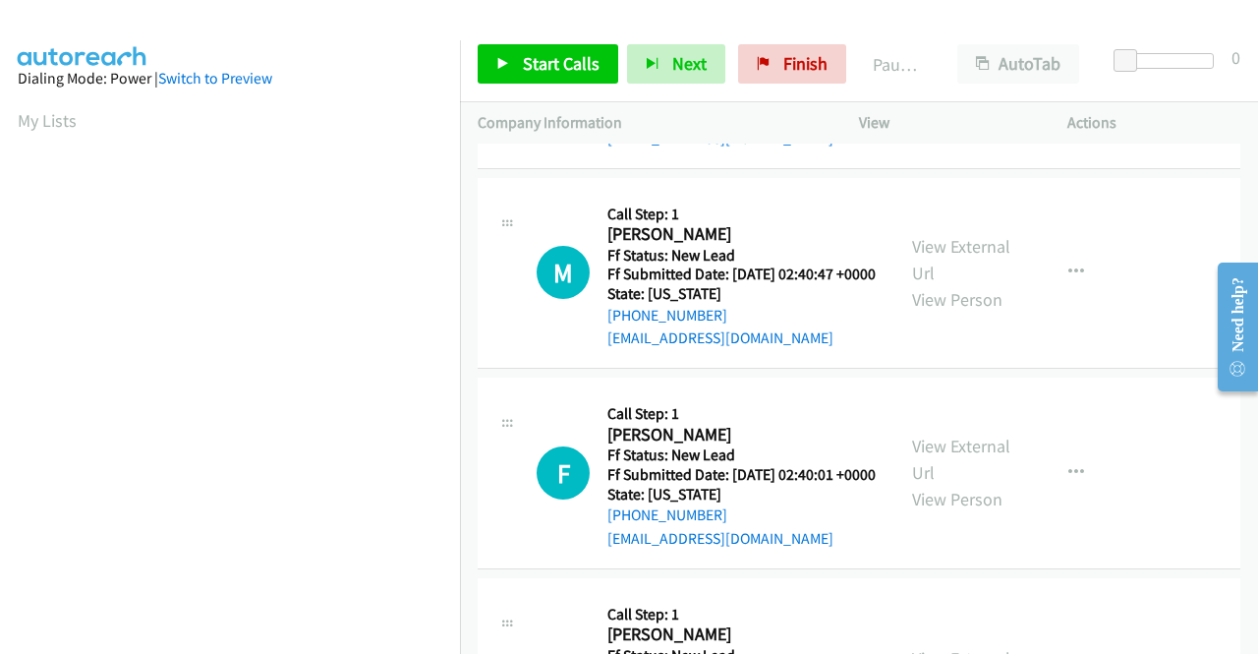
scroll to position [885, 0]
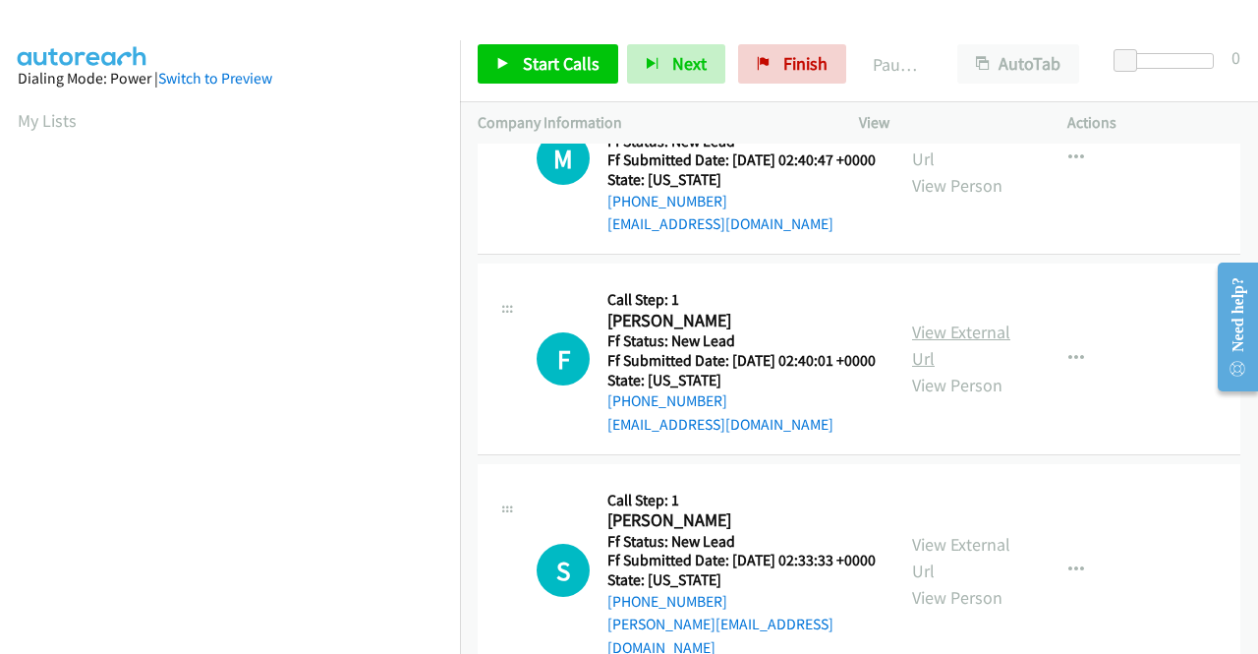
click at [964, 370] on link "View External Url" at bounding box center [961, 344] width 98 height 49
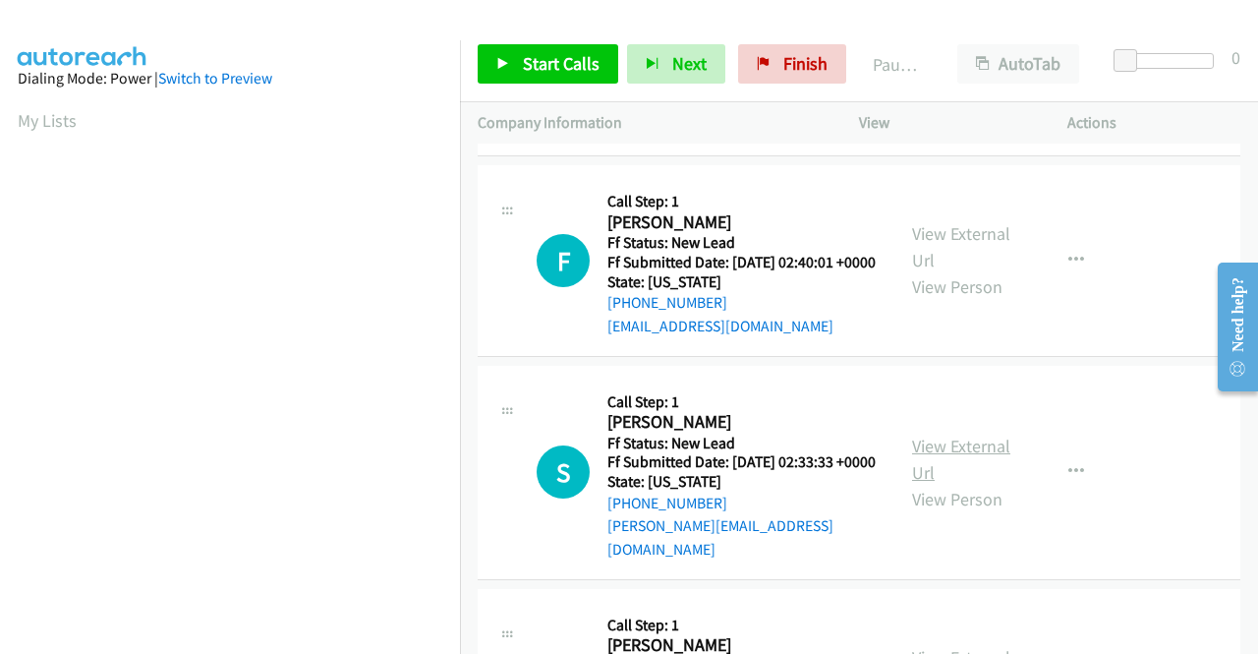
click at [953, 484] on link "View External Url" at bounding box center [961, 458] width 98 height 49
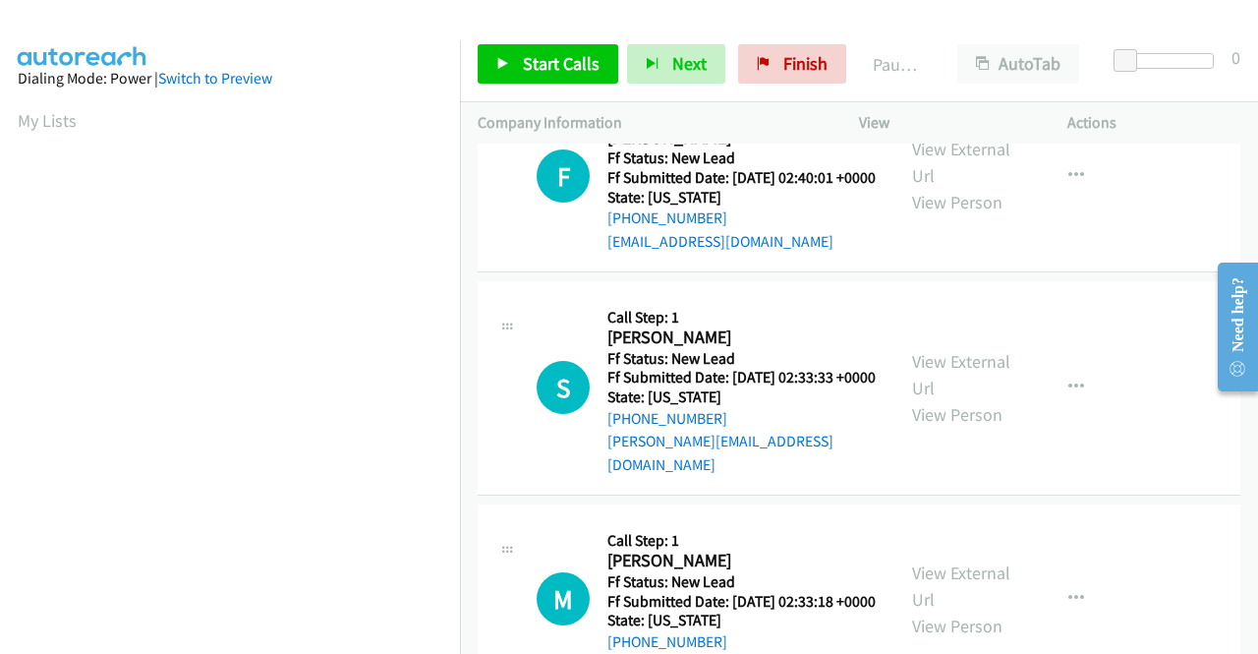
scroll to position [1278, 0]
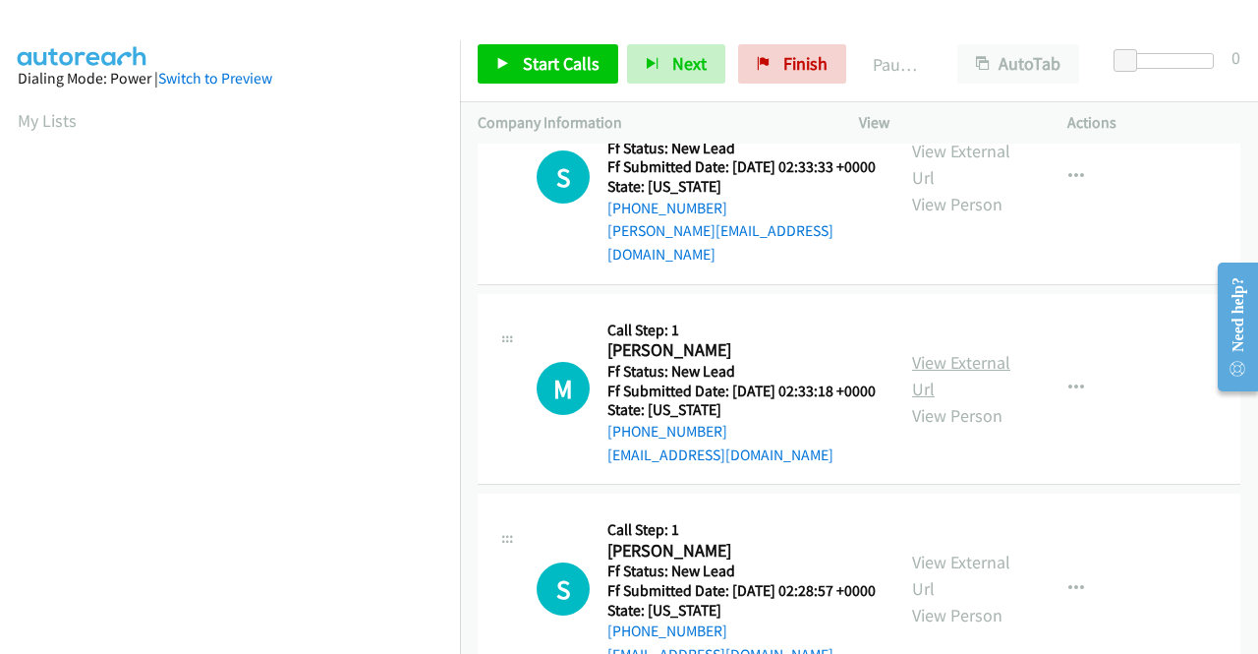
click at [924, 400] on link "View External Url" at bounding box center [961, 375] width 98 height 49
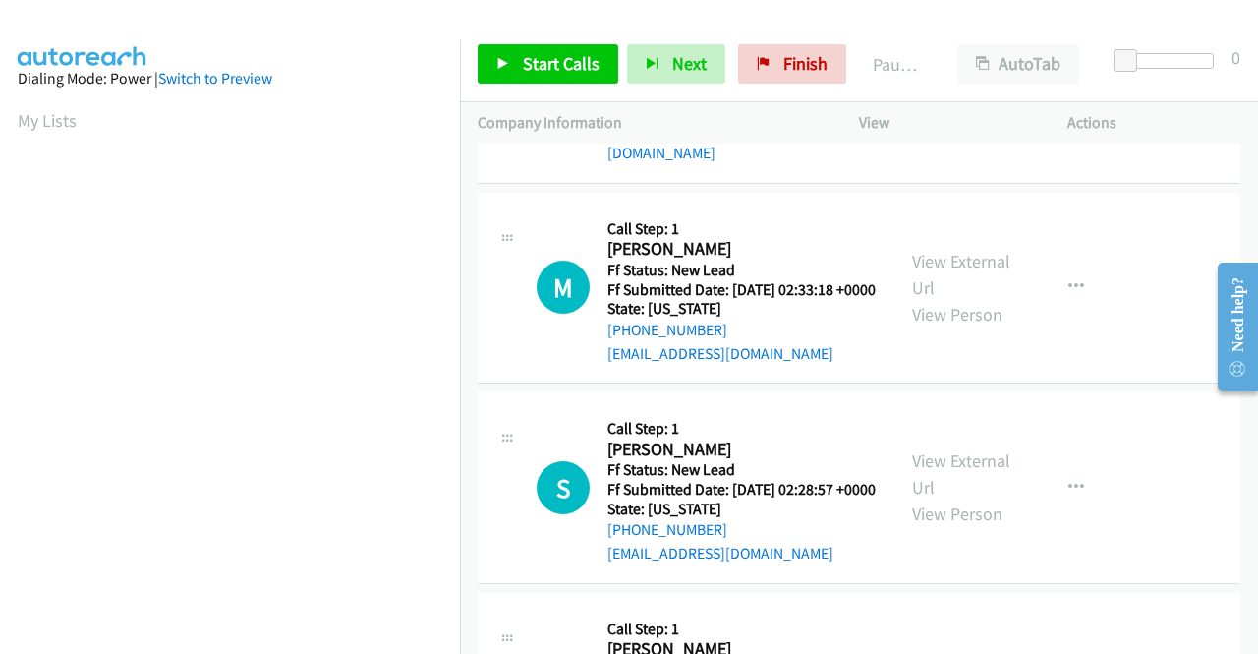
scroll to position [1474, 0]
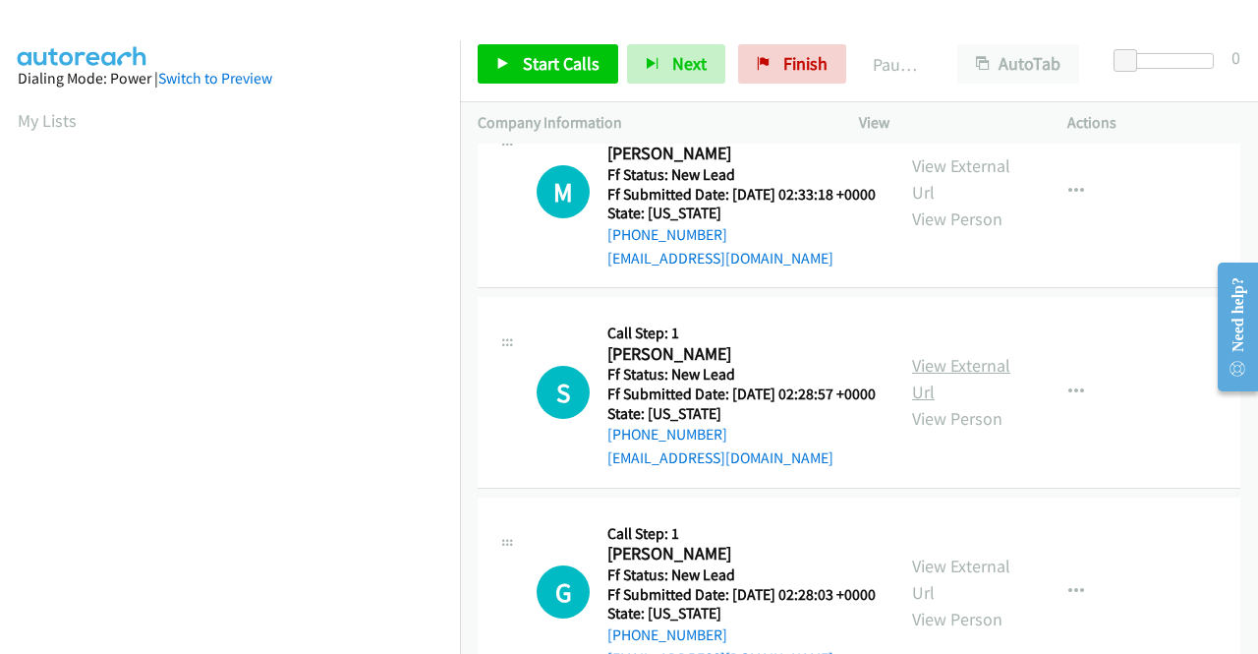
click at [914, 403] on link "View External Url" at bounding box center [961, 378] width 98 height 49
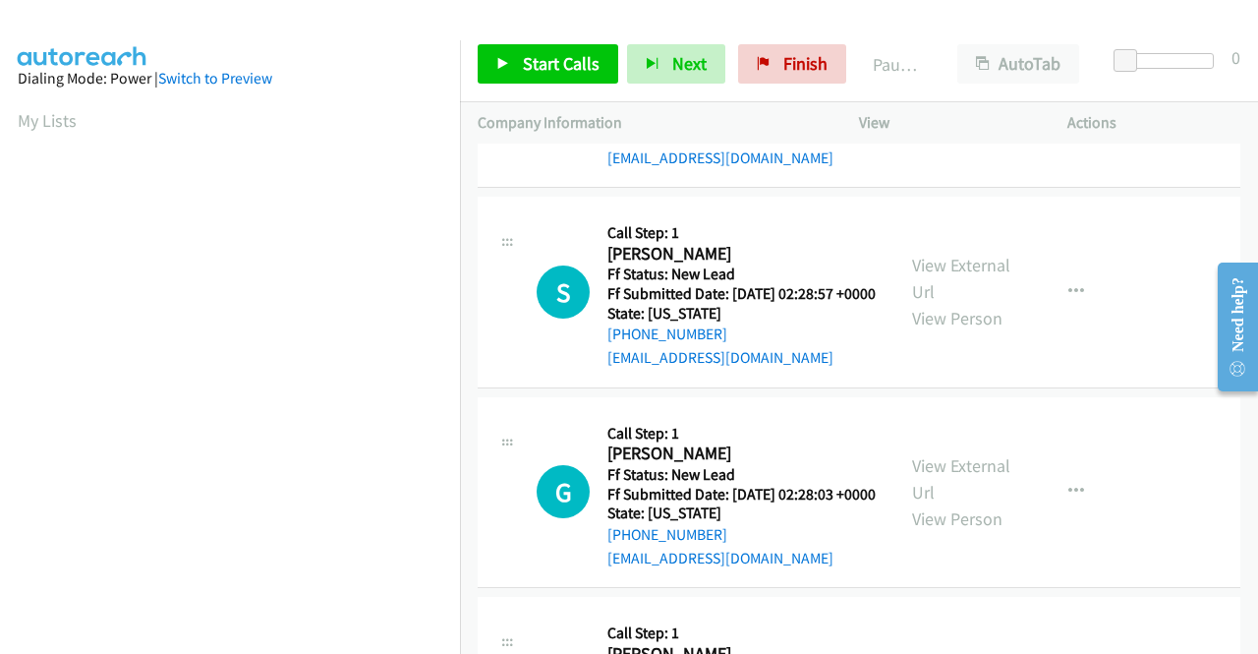
scroll to position [1671, 0]
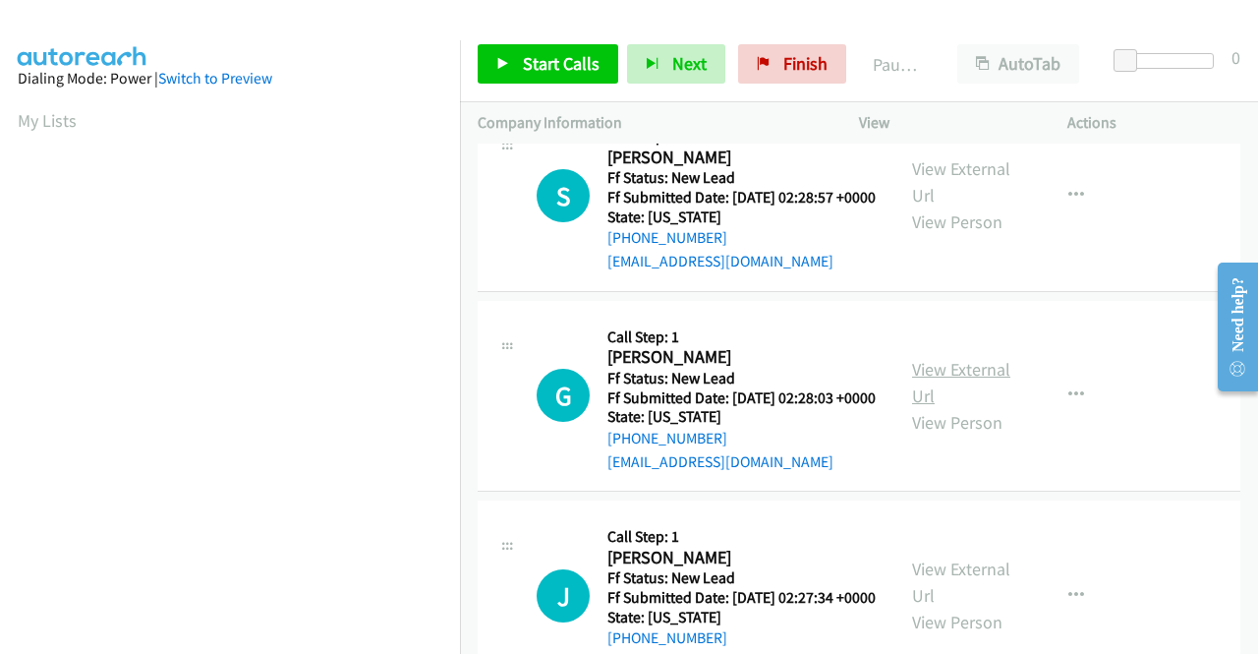
click at [967, 407] on link "View External Url" at bounding box center [961, 382] width 98 height 49
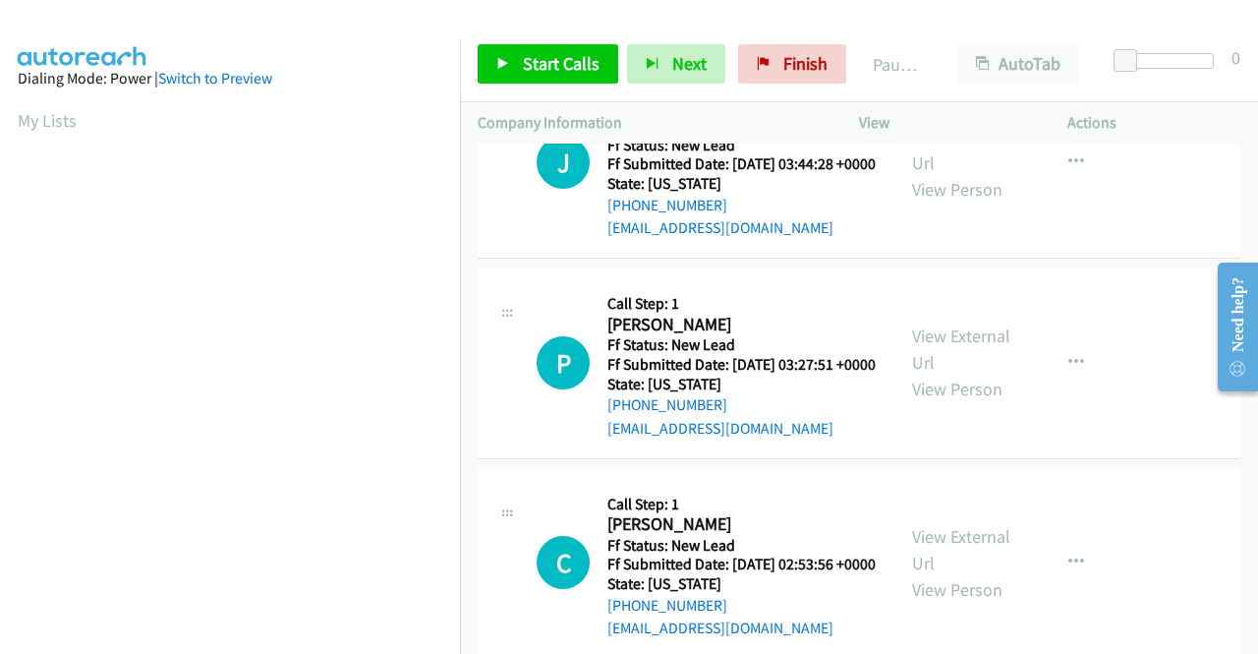
scroll to position [0, 0]
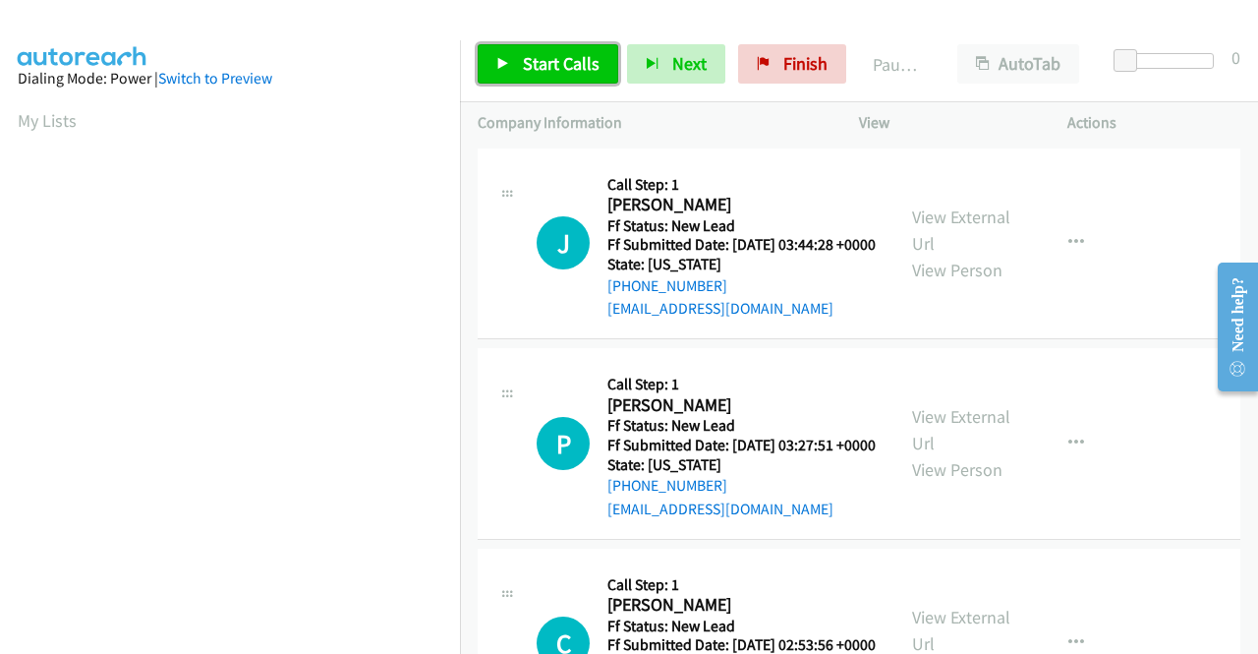
click at [552, 50] on link "Start Calls" at bounding box center [548, 63] width 141 height 39
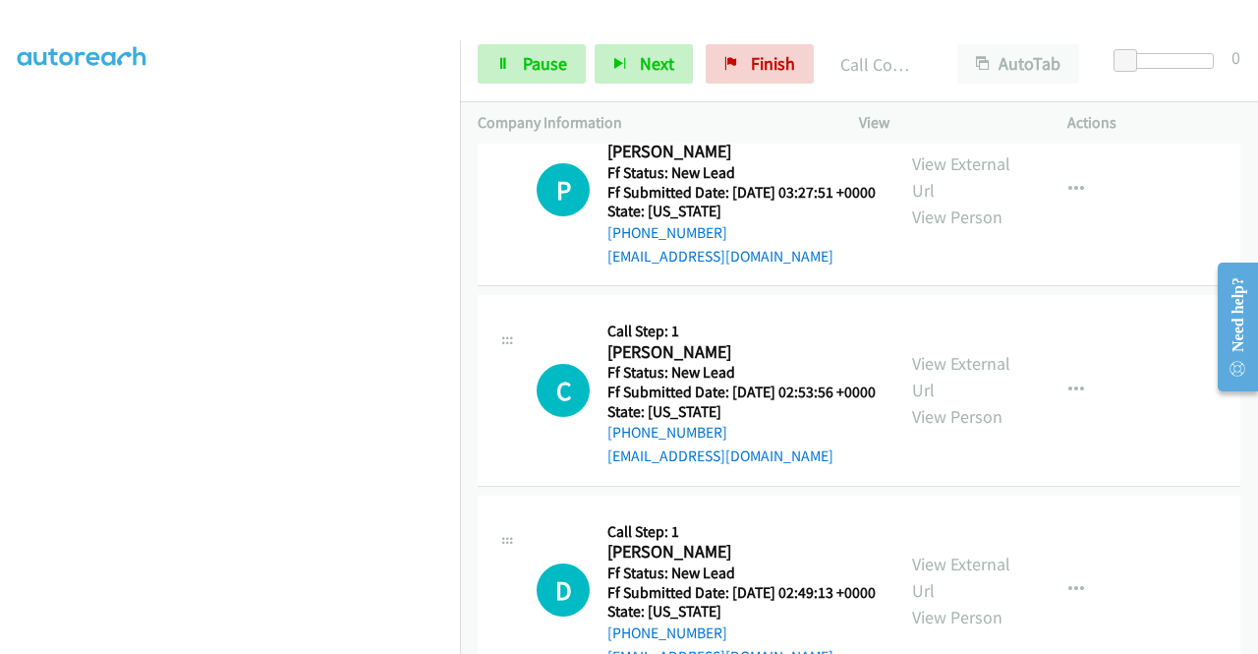
scroll to position [433, 0]
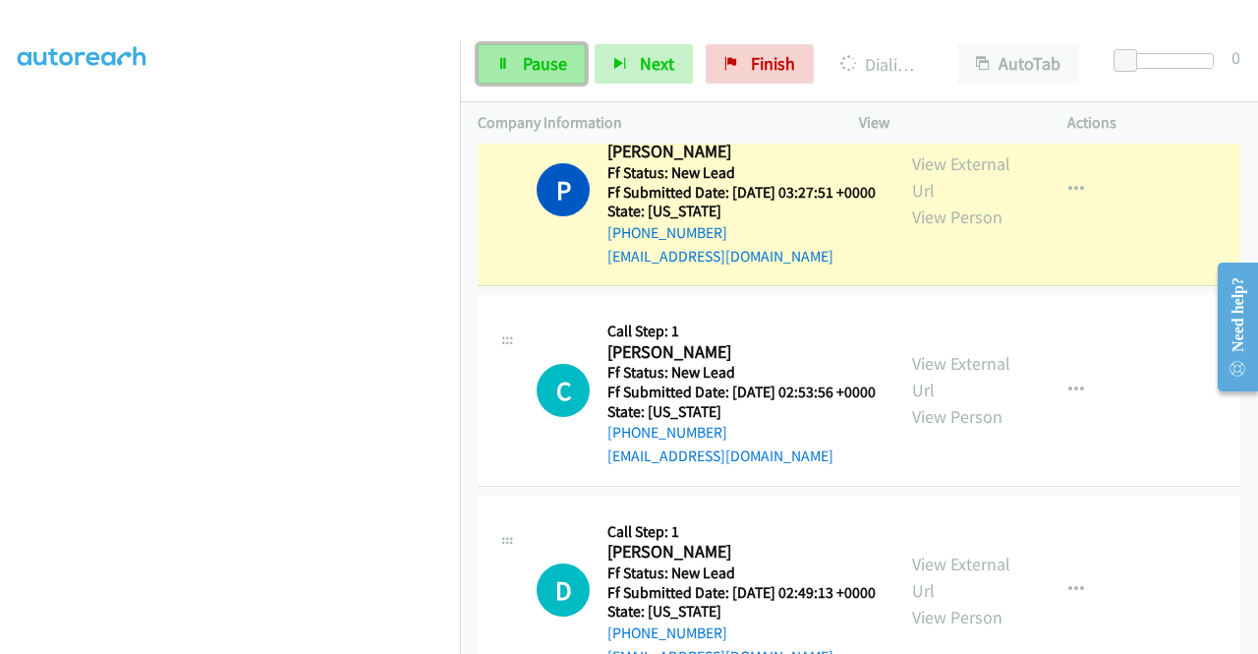
click at [573, 68] on link "Pause" at bounding box center [532, 63] width 108 height 39
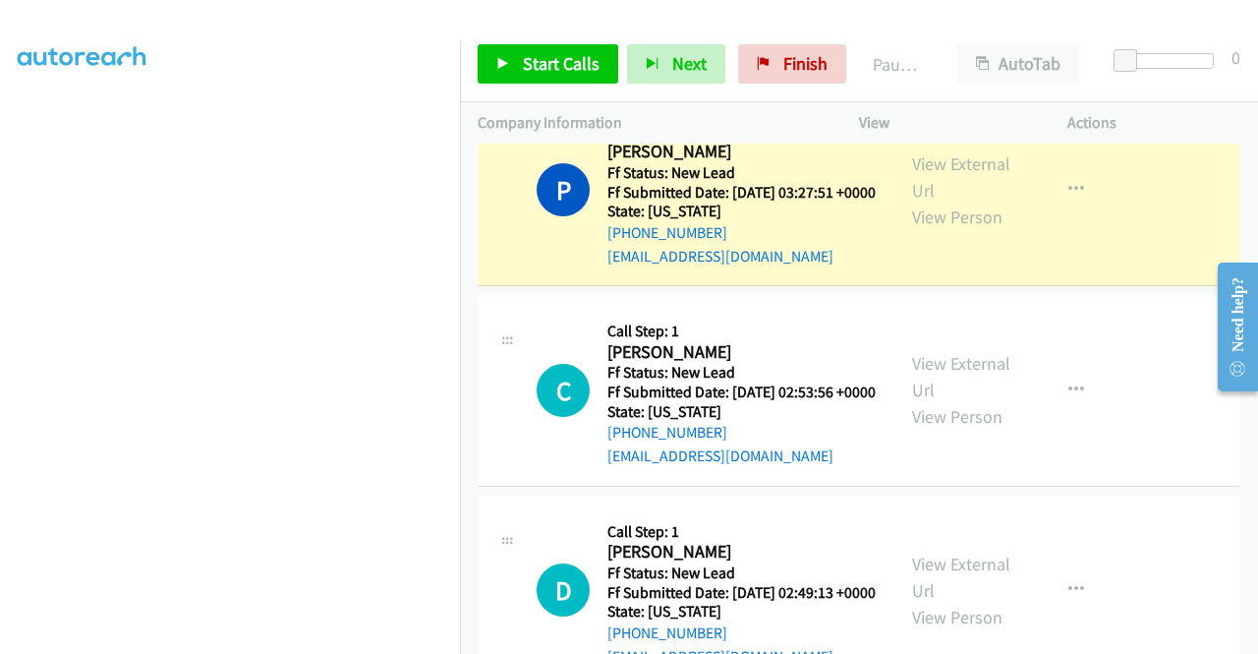
scroll to position [39, 0]
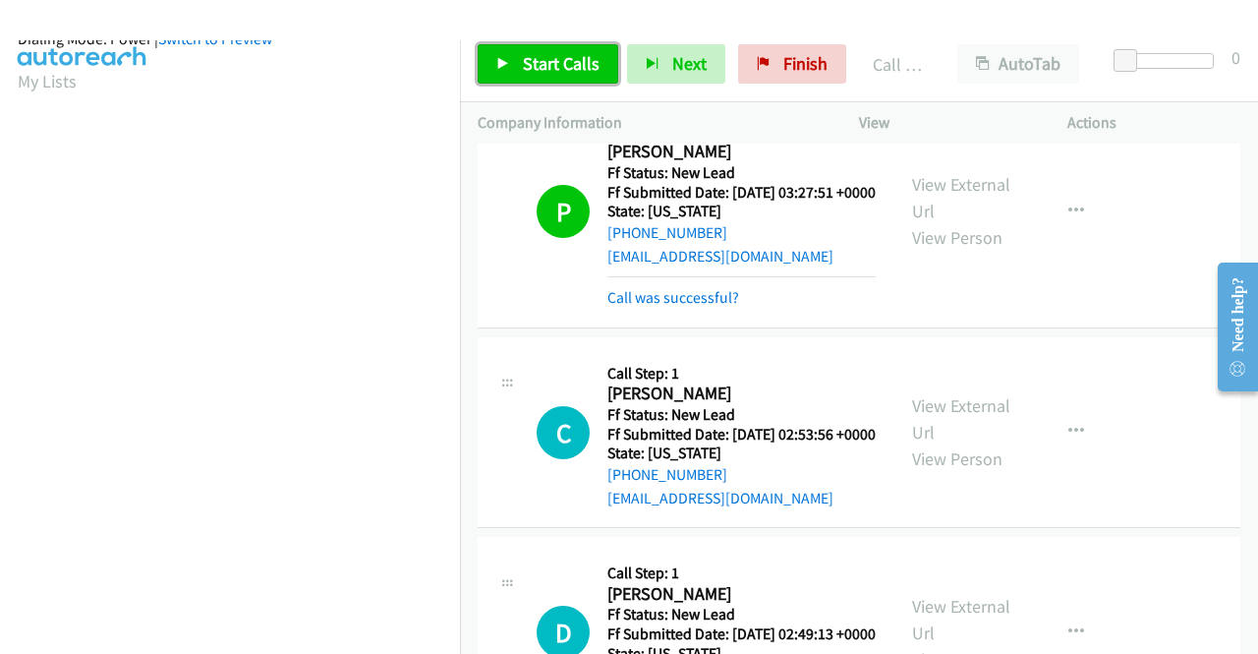
click at [554, 76] on link "Start Calls" at bounding box center [548, 63] width 141 height 39
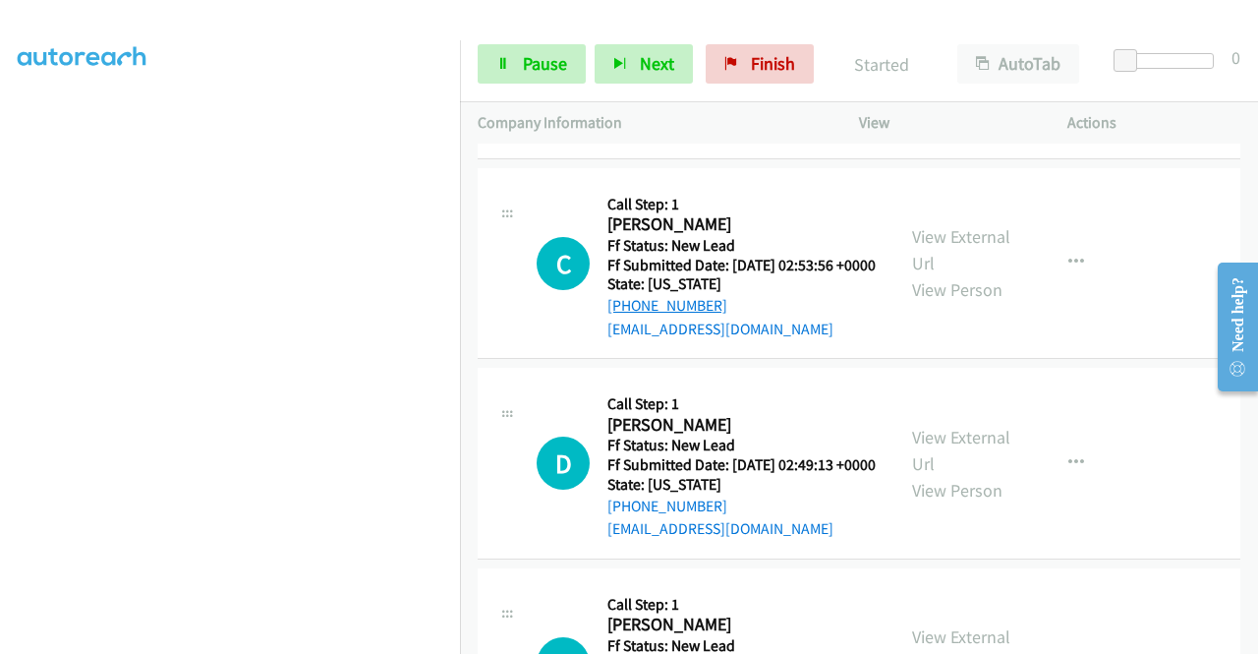
scroll to position [491, 0]
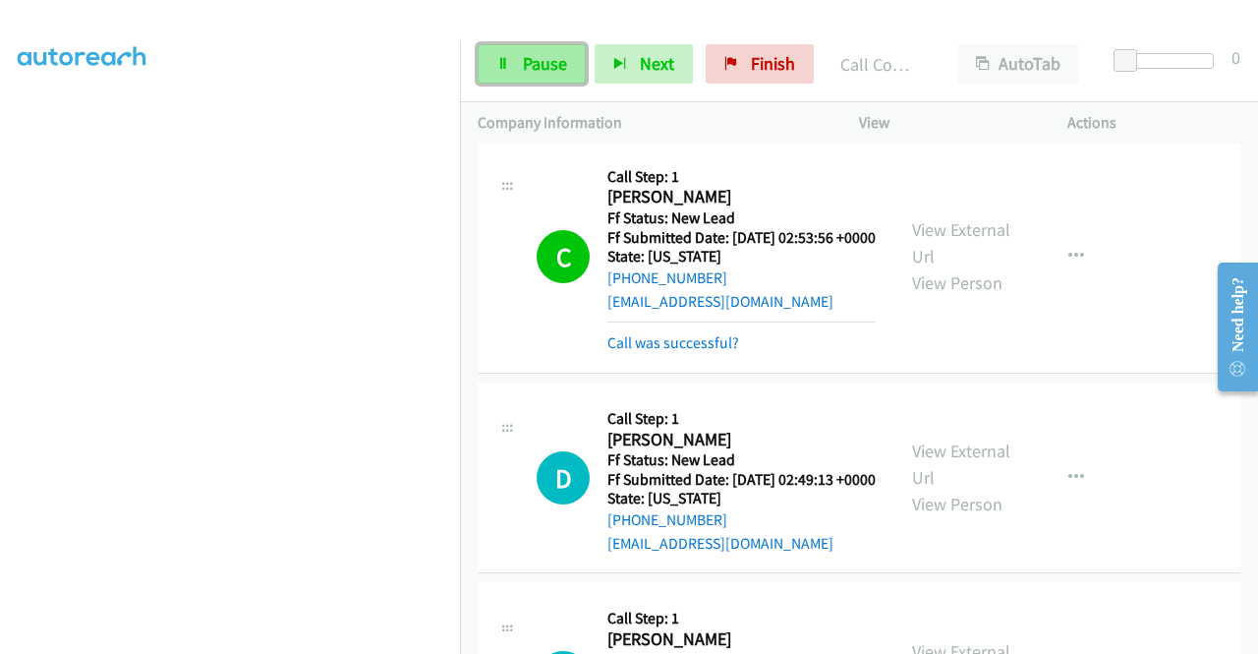
click at [527, 54] on span "Pause" at bounding box center [545, 63] width 44 height 23
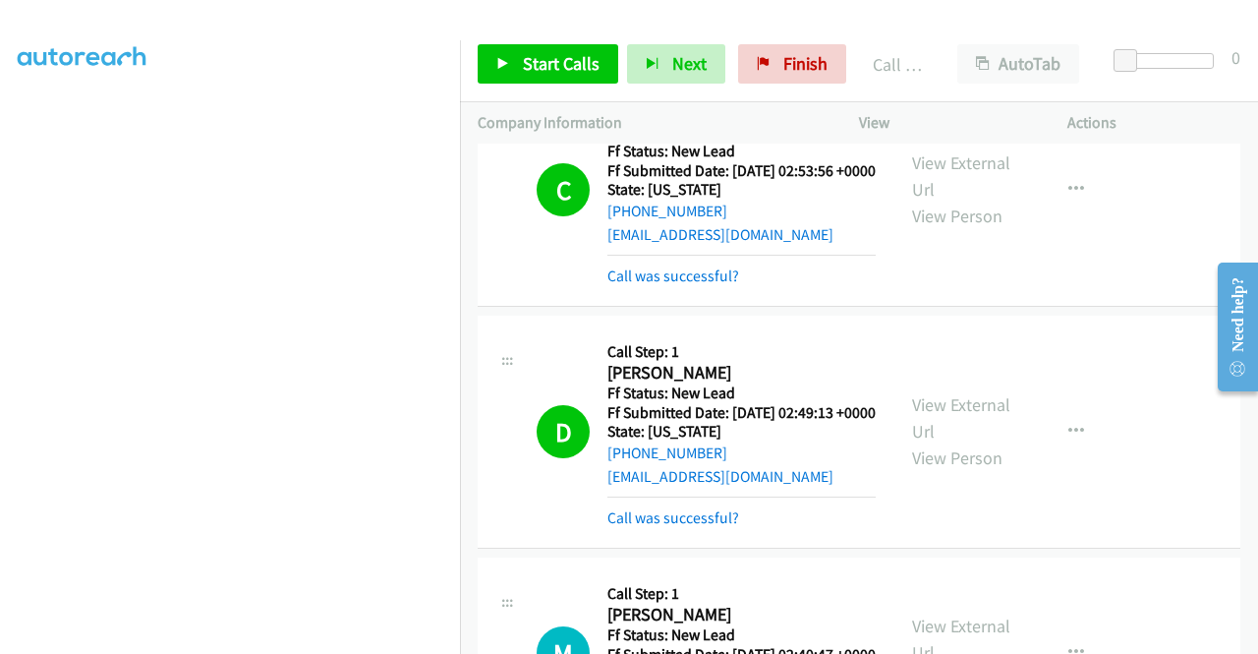
scroll to position [590, 0]
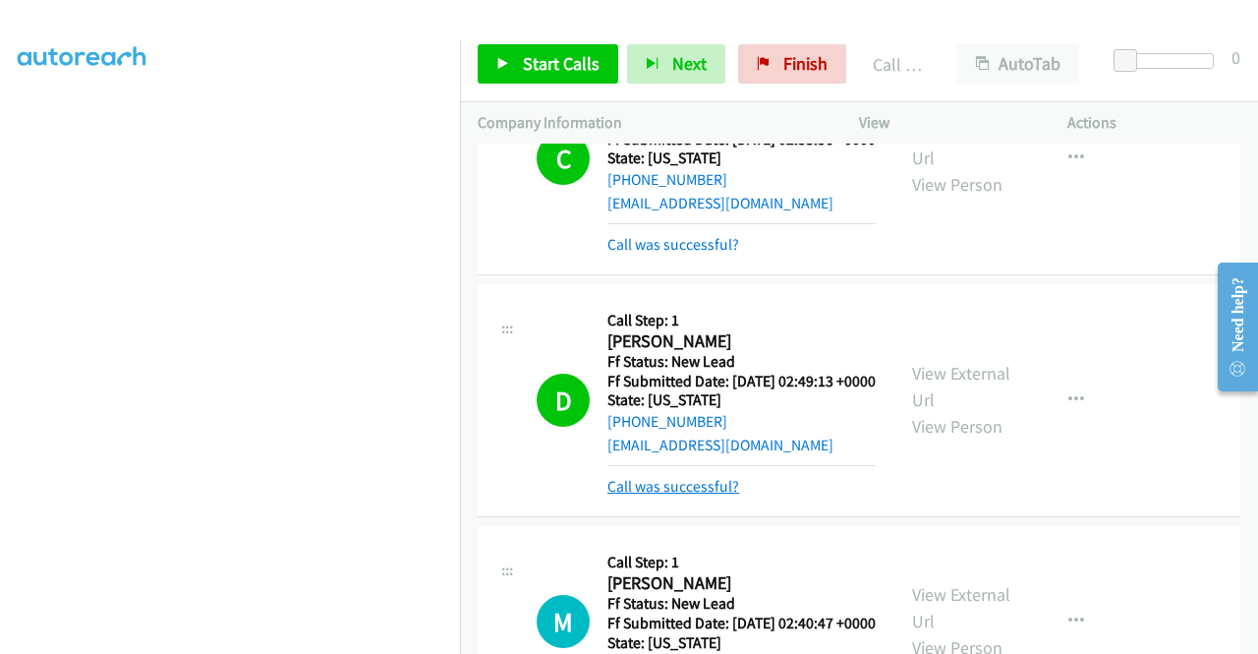
click at [682, 495] on link "Call was successful?" at bounding box center [673, 486] width 132 height 19
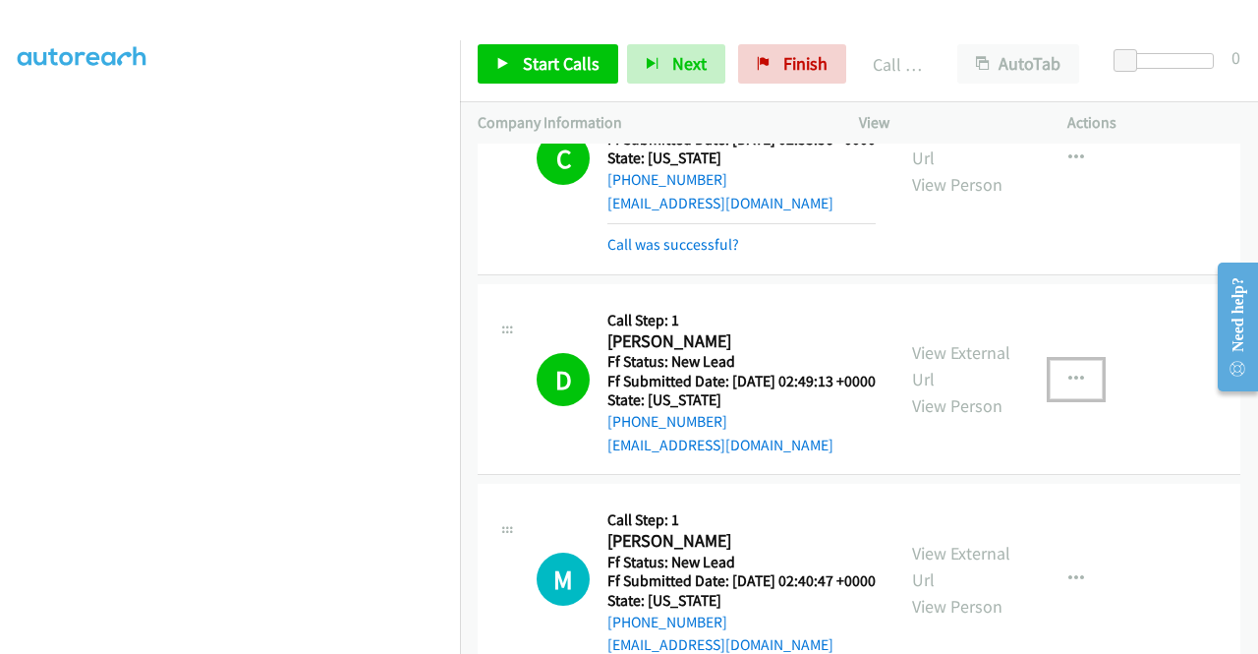
click at [1068, 387] on icon "button" at bounding box center [1076, 380] width 16 height 16
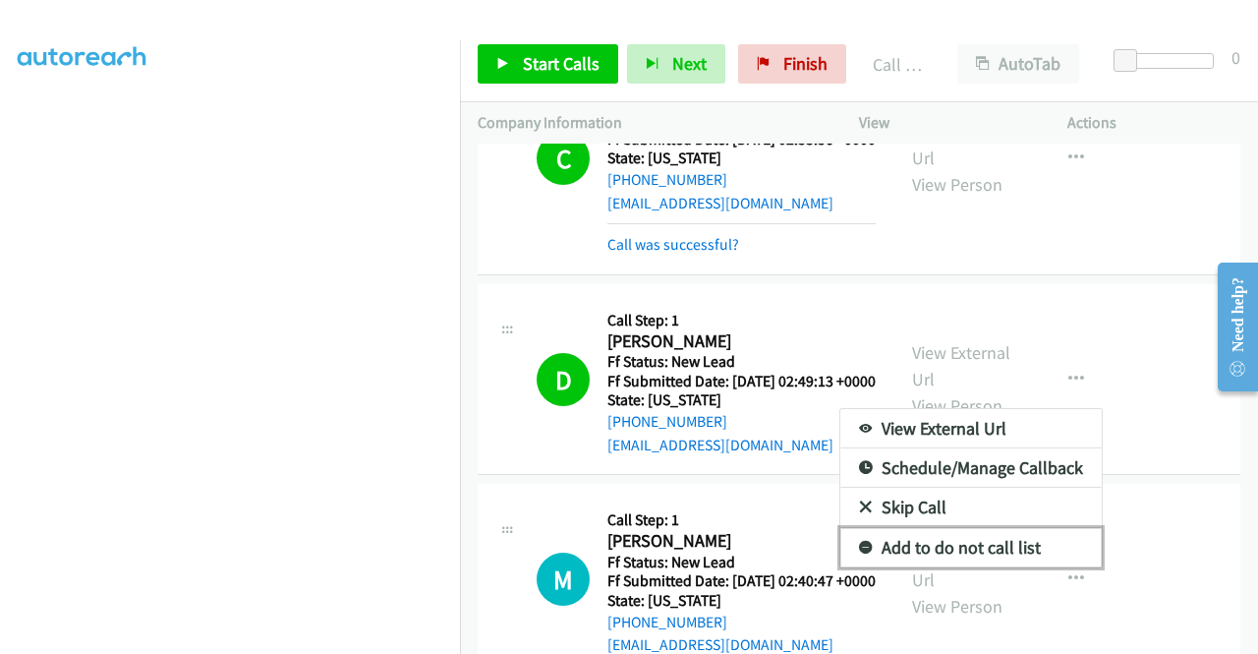
click at [961, 567] on link "Add to do not call list" at bounding box center [970, 547] width 261 height 39
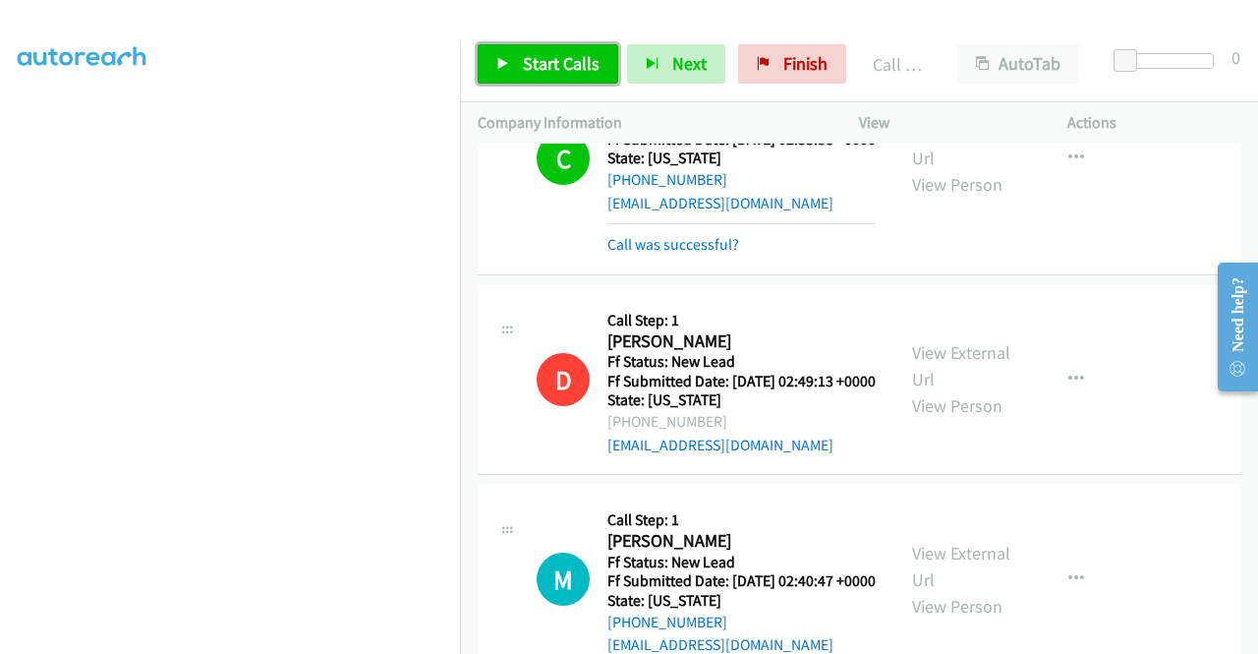
click at [507, 58] on icon at bounding box center [503, 65] width 14 height 14
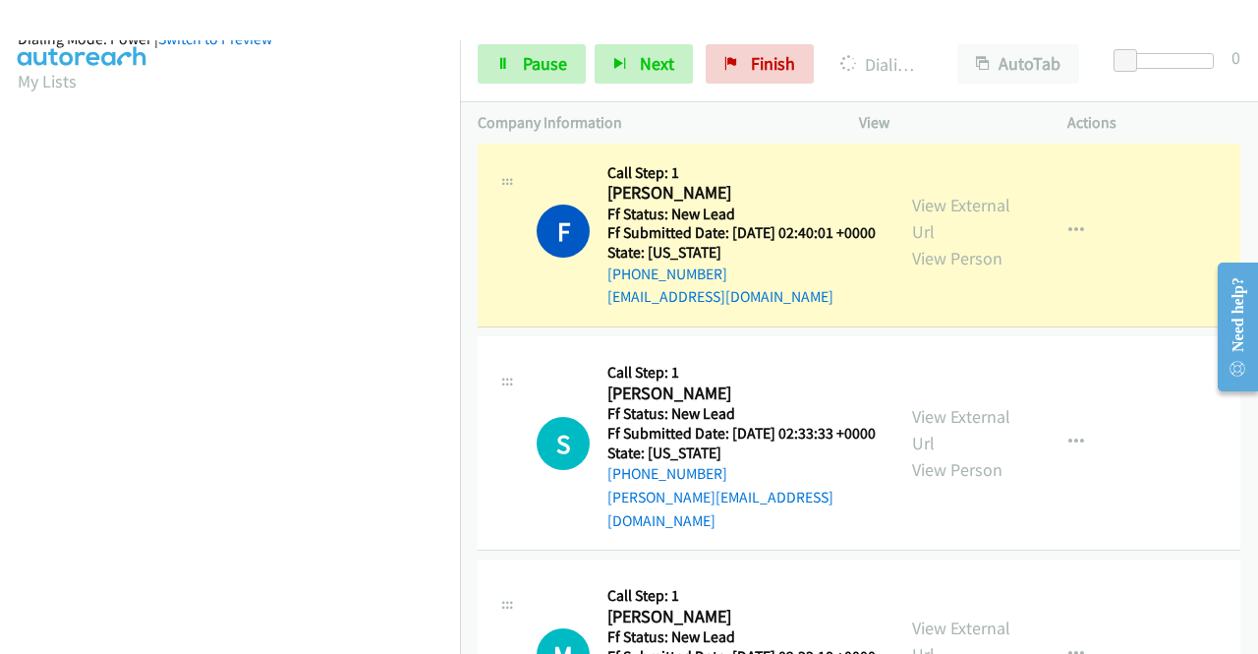
scroll to position [448, 0]
click at [529, 64] on span "Pause" at bounding box center [545, 63] width 44 height 23
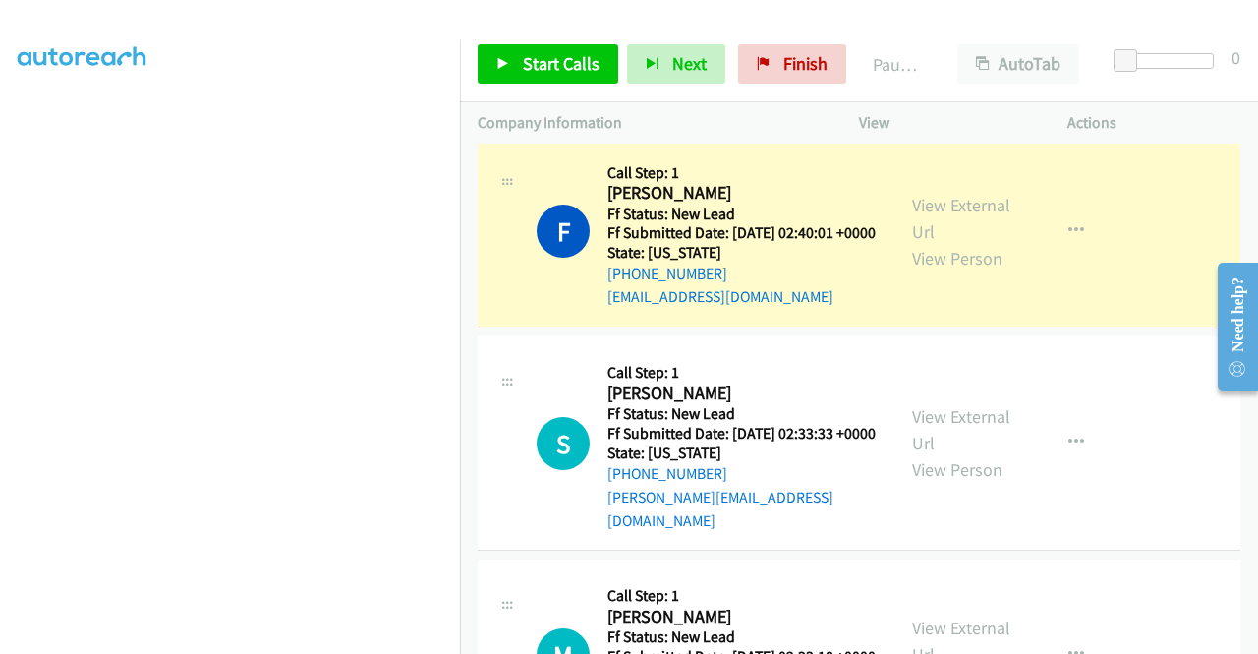
scroll to position [55, 0]
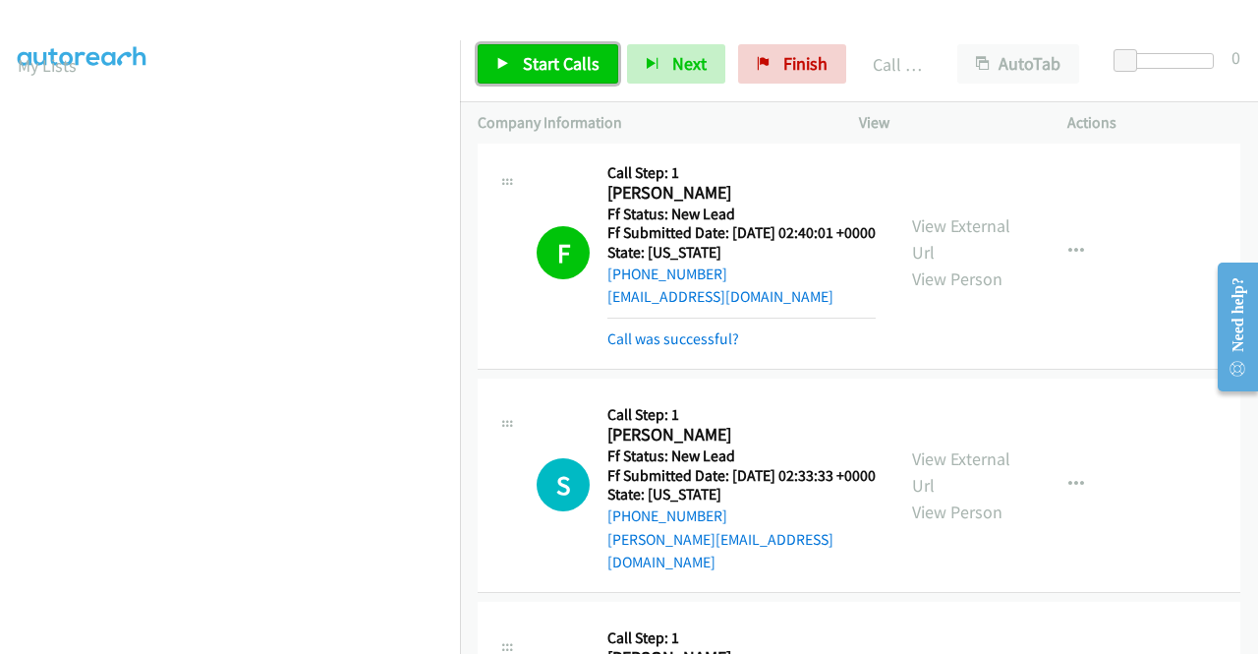
click at [551, 58] on span "Start Calls" at bounding box center [561, 63] width 77 height 23
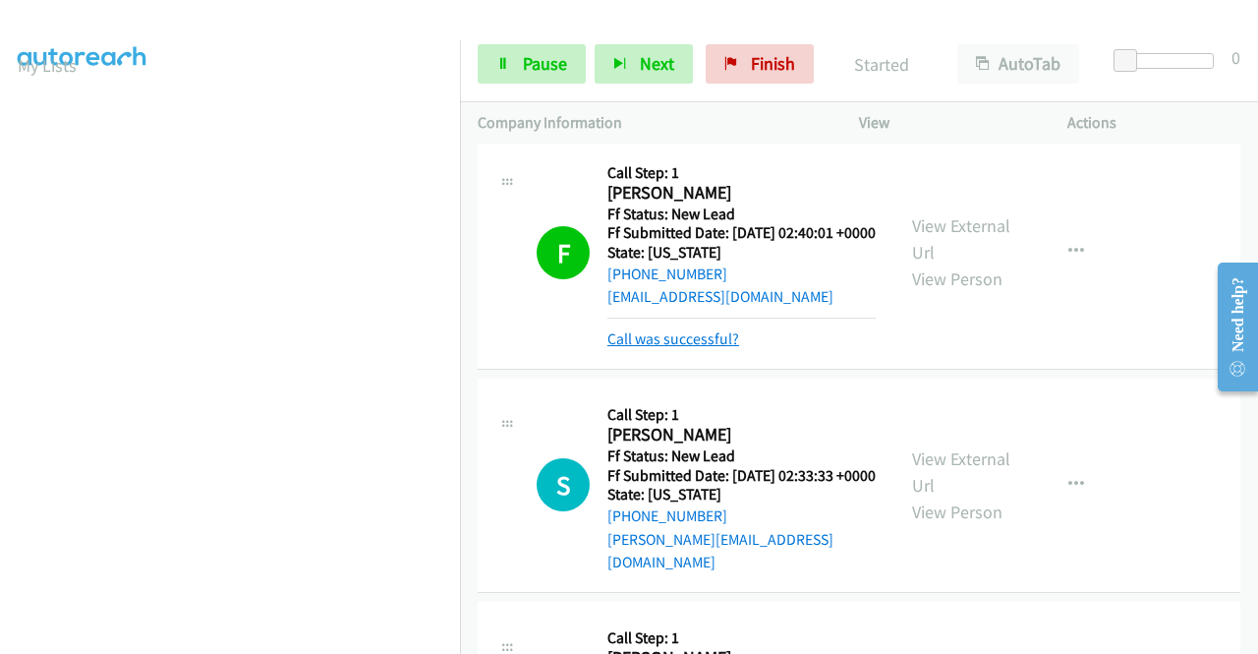
click at [669, 348] on link "Call was successful?" at bounding box center [673, 338] width 132 height 19
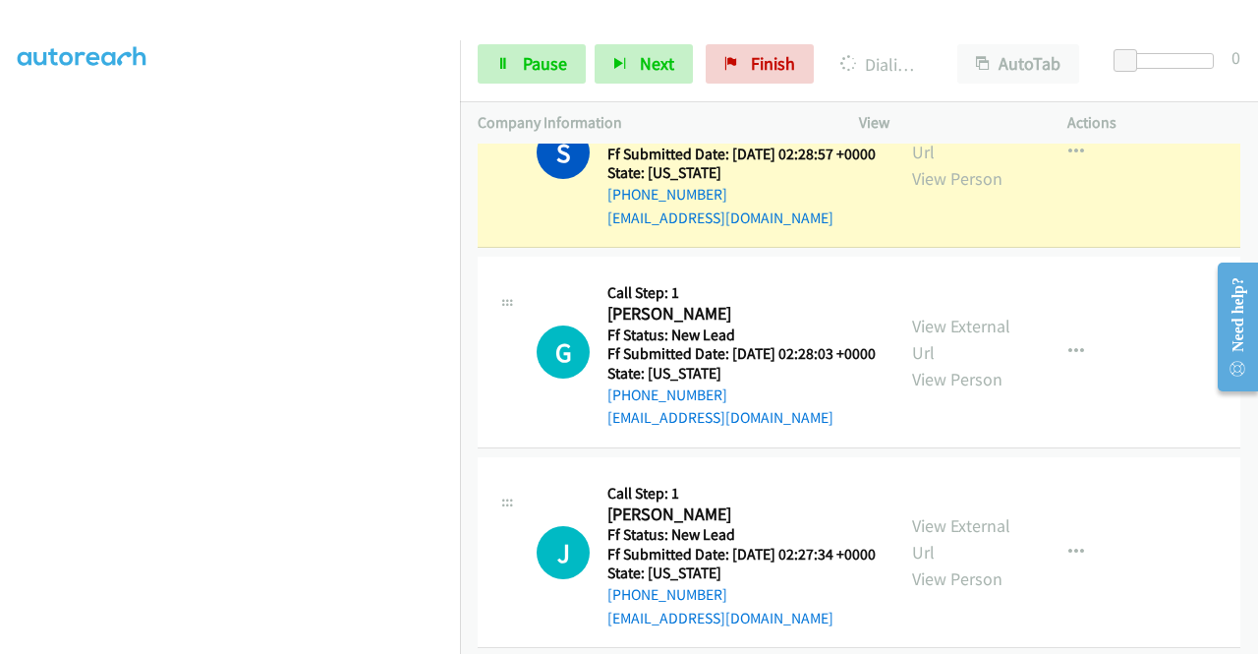
scroll to position [0, 0]
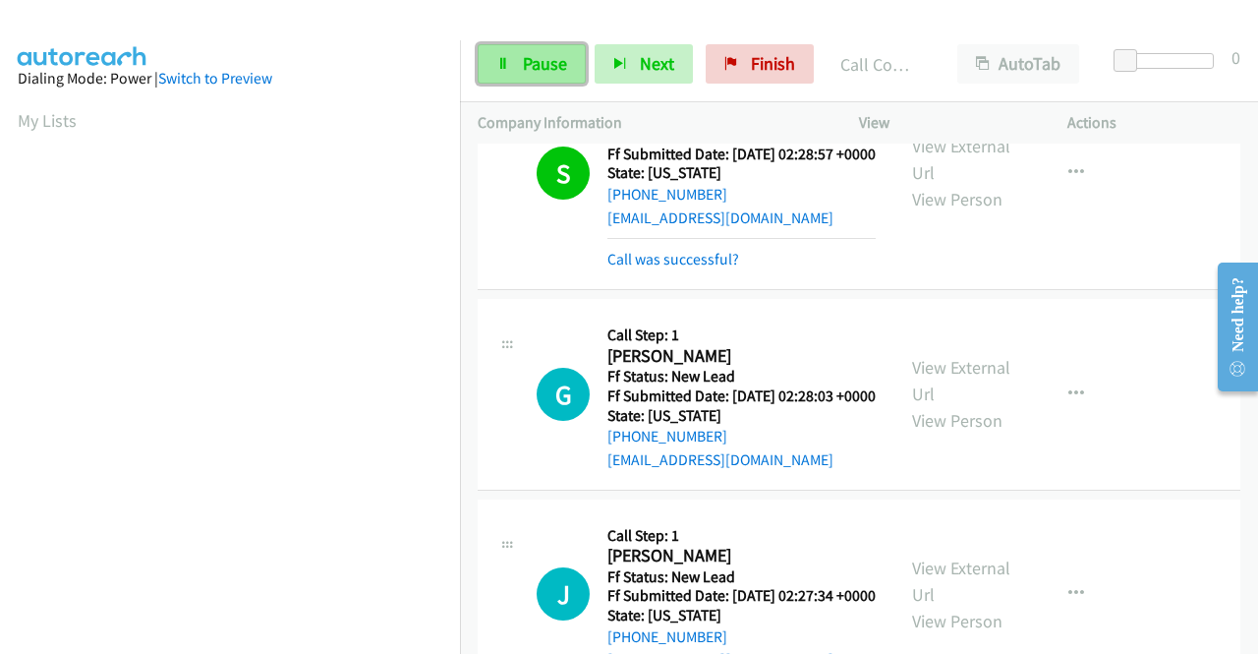
click at [537, 64] on span "Pause" at bounding box center [545, 63] width 44 height 23
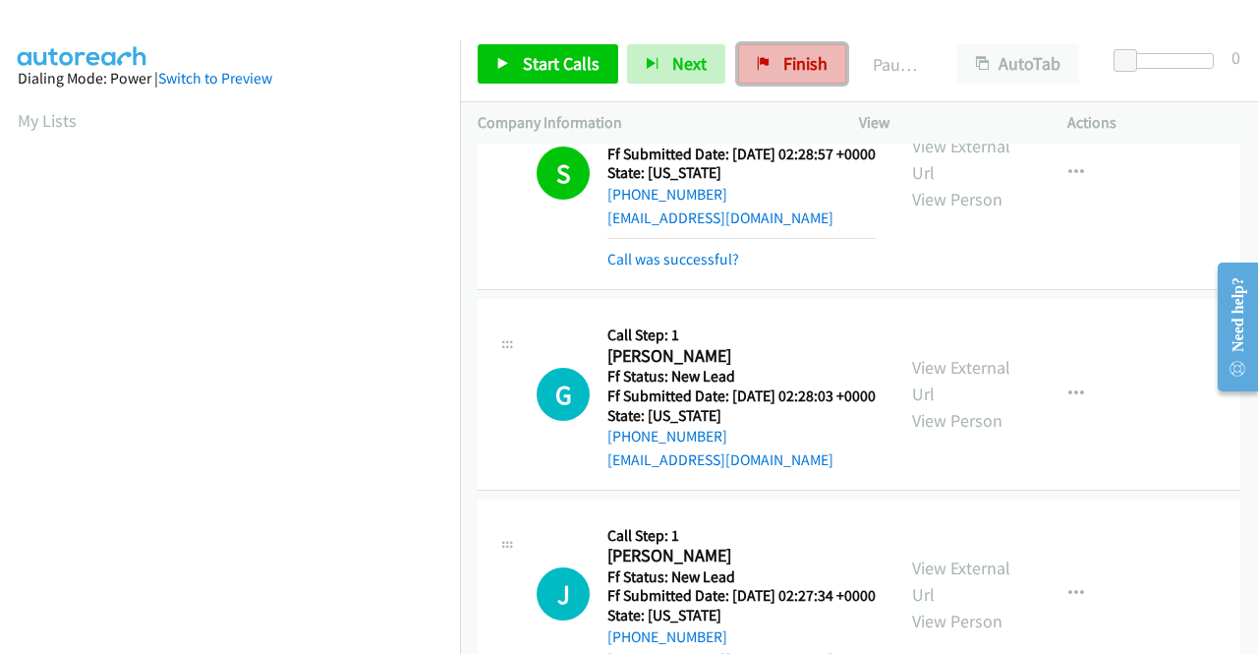
click at [795, 65] on span "Finish" at bounding box center [805, 63] width 44 height 23
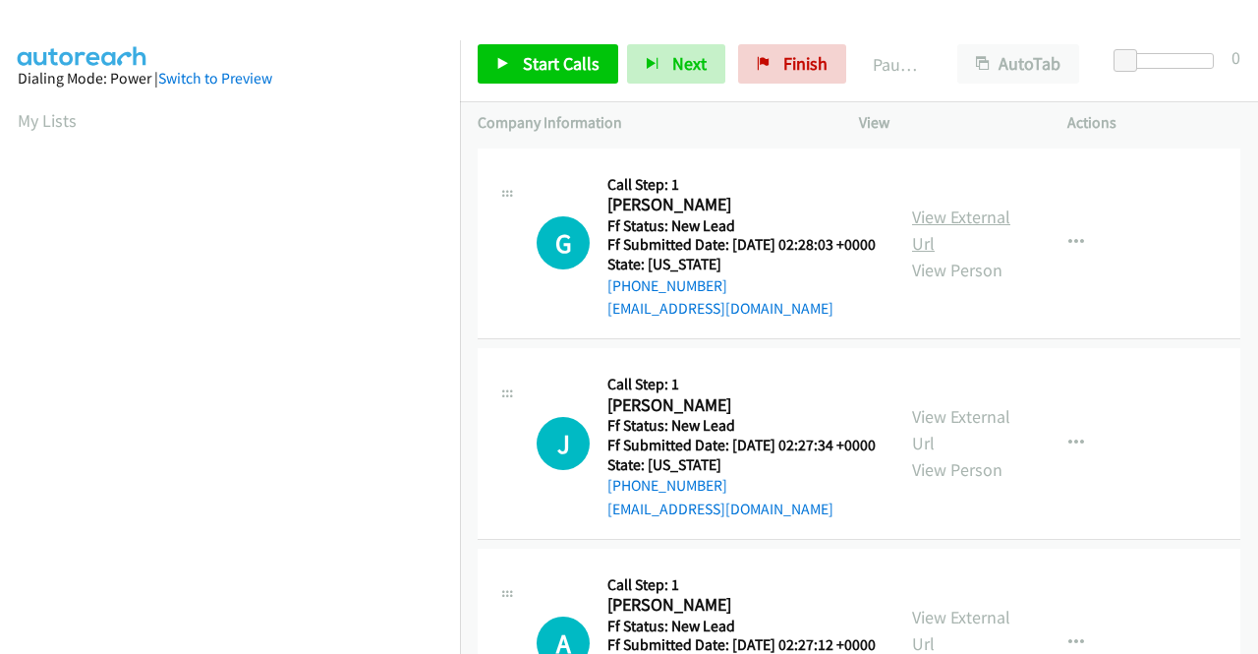
click at [971, 227] on link "View External Url" at bounding box center [961, 229] width 98 height 49
click at [946, 447] on link "View External Url" at bounding box center [961, 429] width 98 height 49
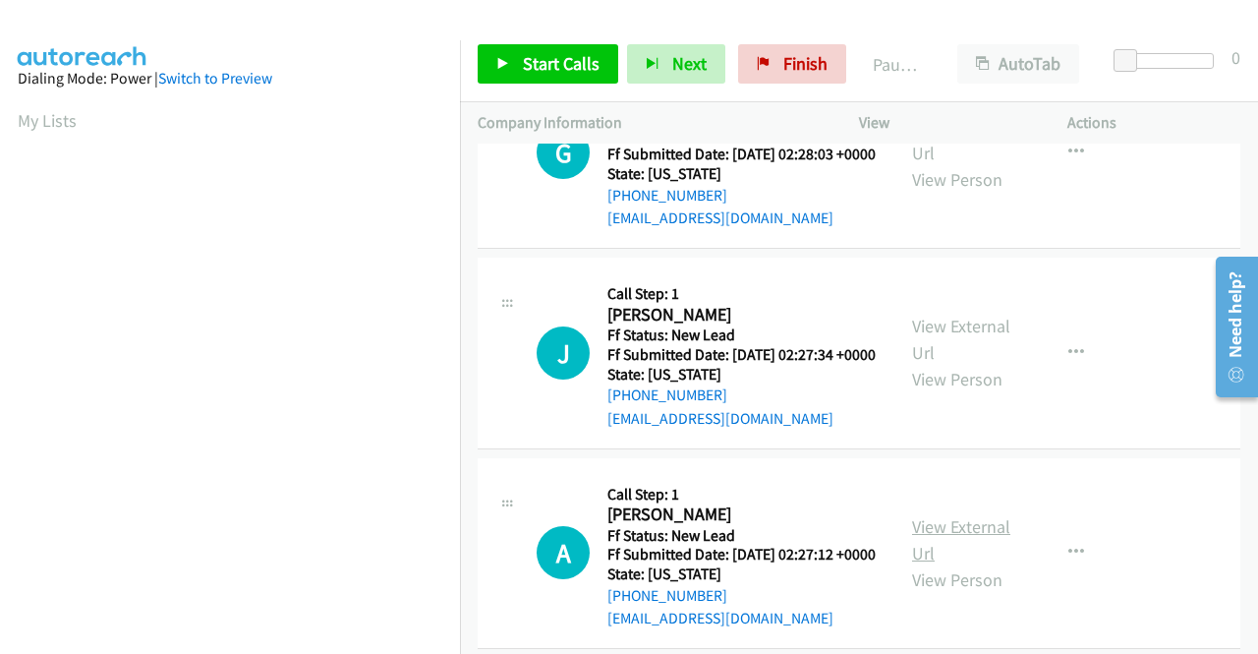
scroll to position [197, 0]
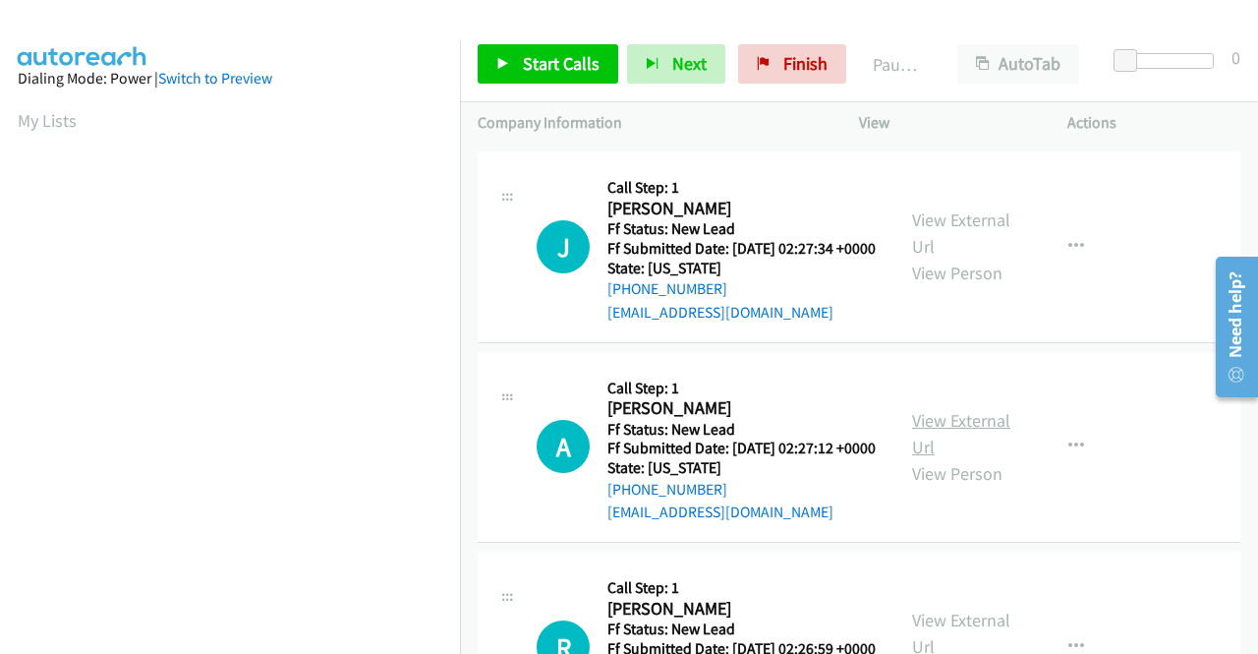
click at [946, 458] on link "View External Url" at bounding box center [961, 433] width 98 height 49
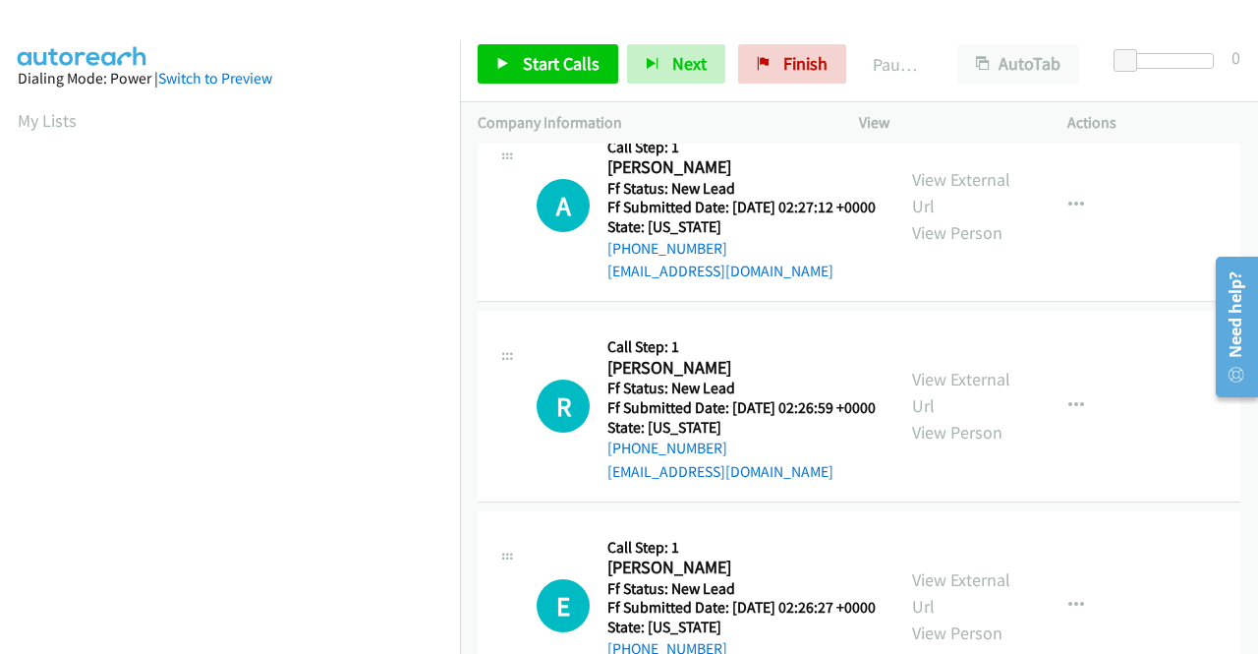
scroll to position [491, 0]
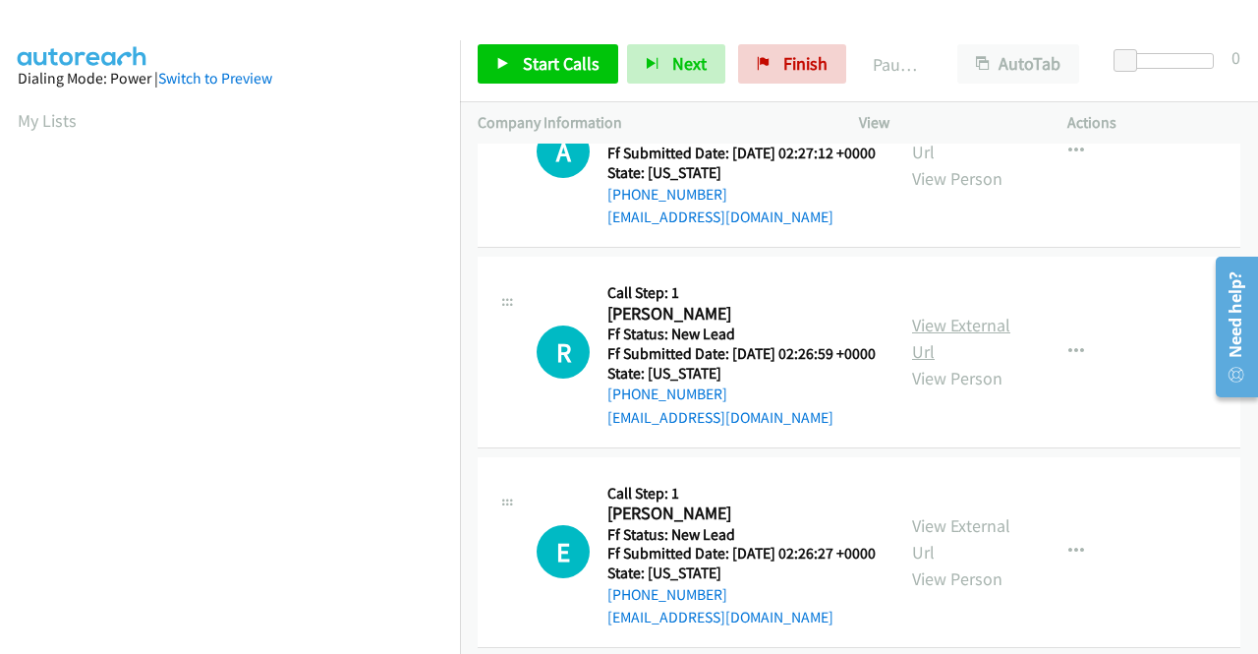
click at [950, 363] on link "View External Url" at bounding box center [961, 338] width 98 height 49
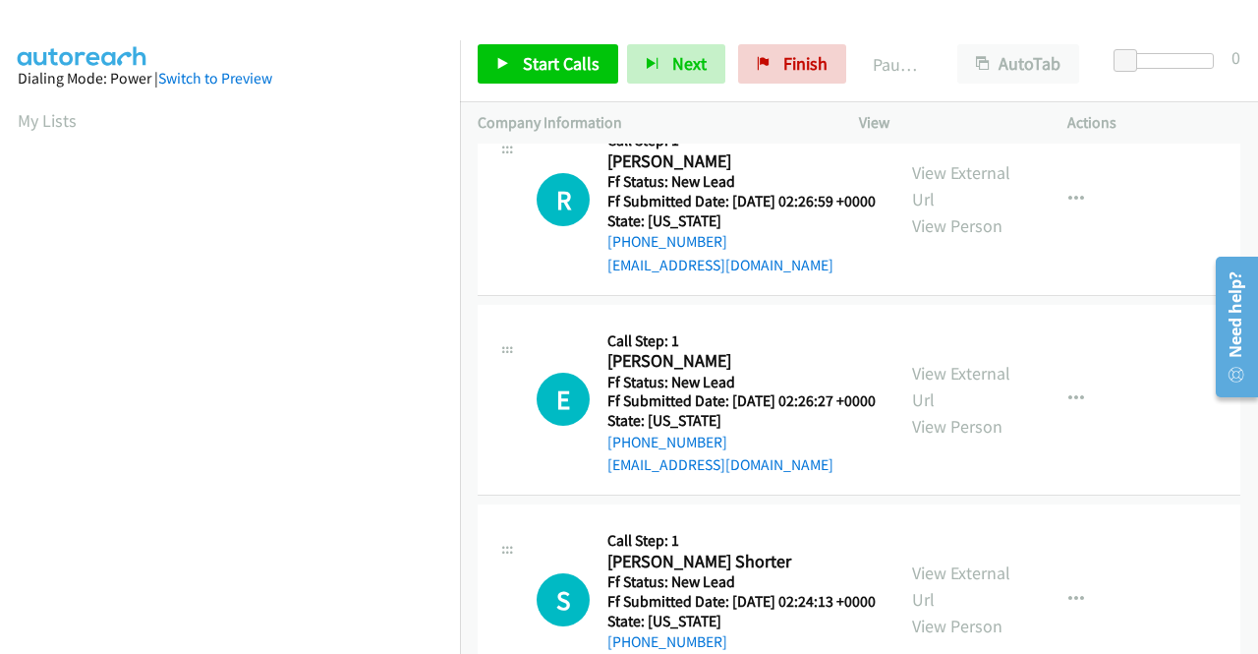
scroll to position [688, 0]
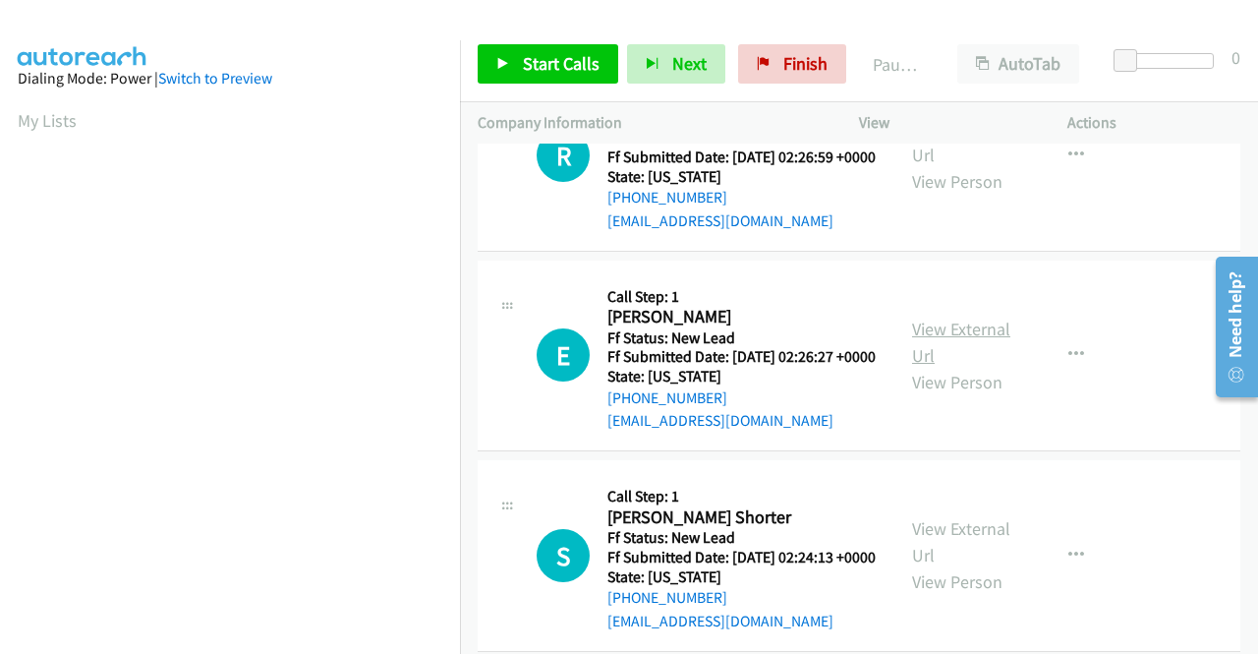
click at [929, 367] on link "View External Url" at bounding box center [961, 342] width 98 height 49
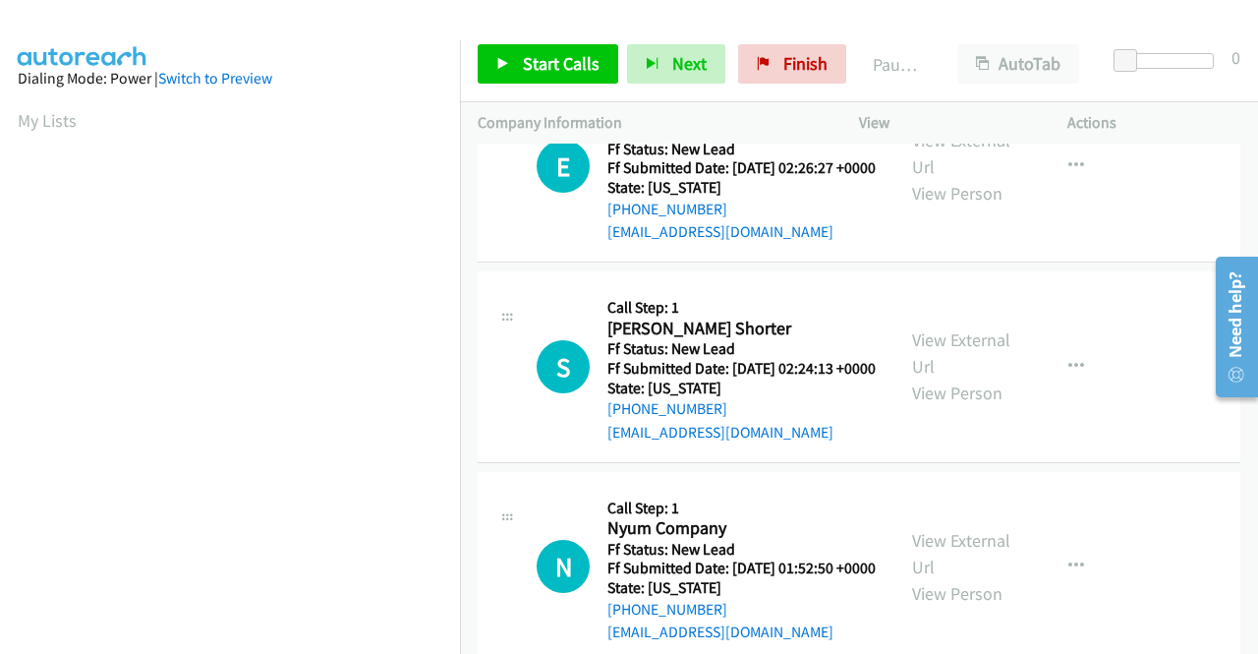
scroll to position [885, 0]
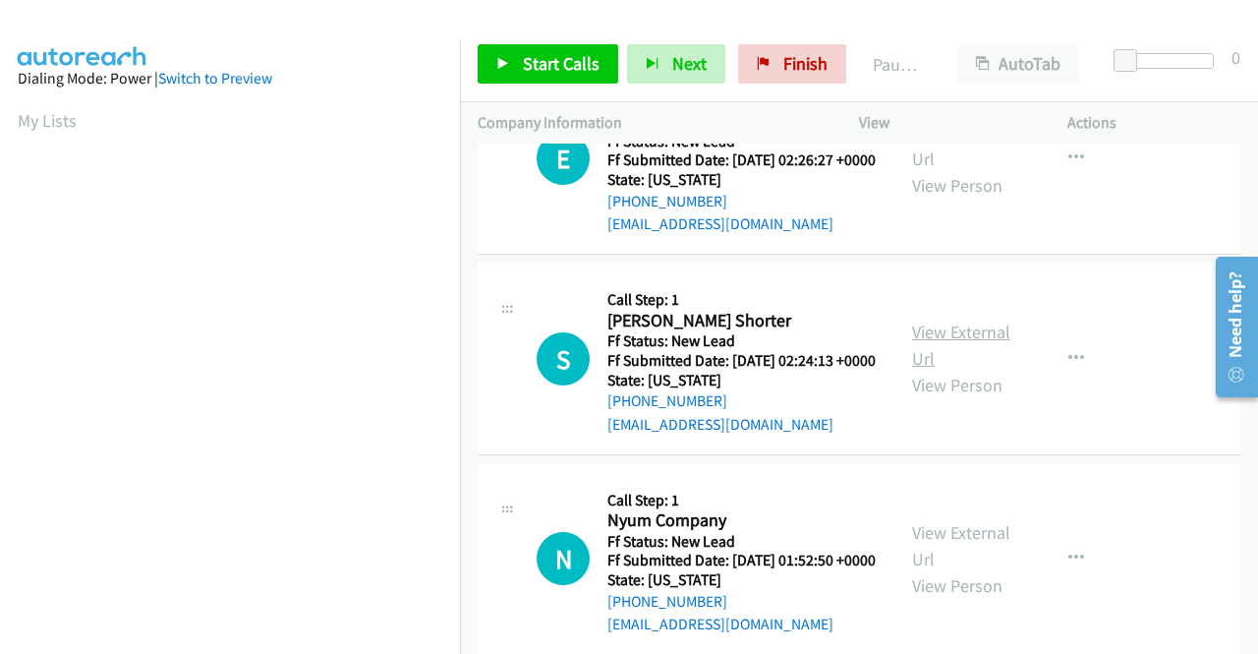
click at [959, 370] on link "View External Url" at bounding box center [961, 344] width 98 height 49
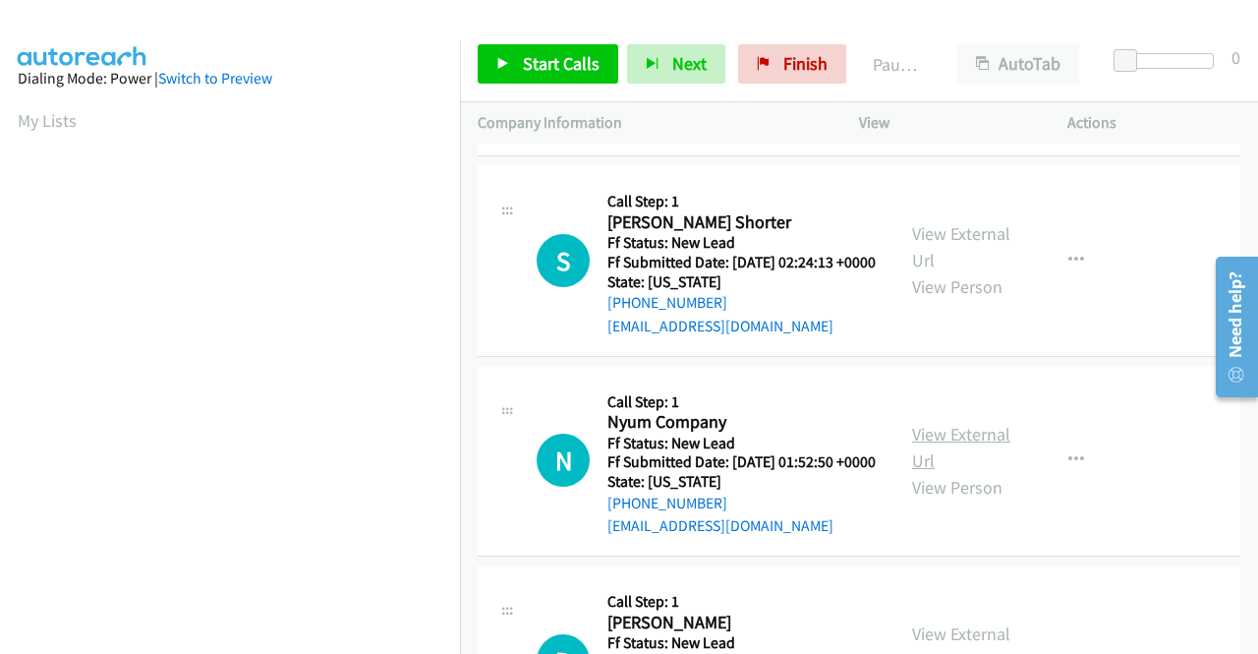
click at [930, 472] on link "View External Url" at bounding box center [961, 447] width 98 height 49
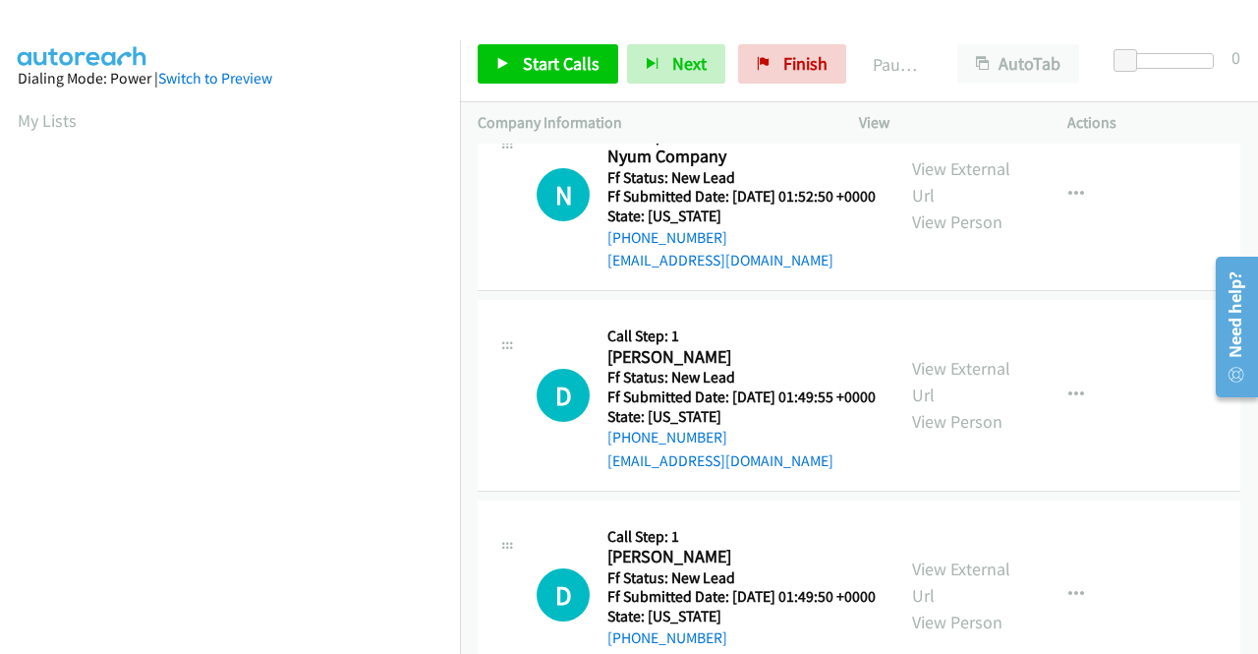
scroll to position [1278, 0]
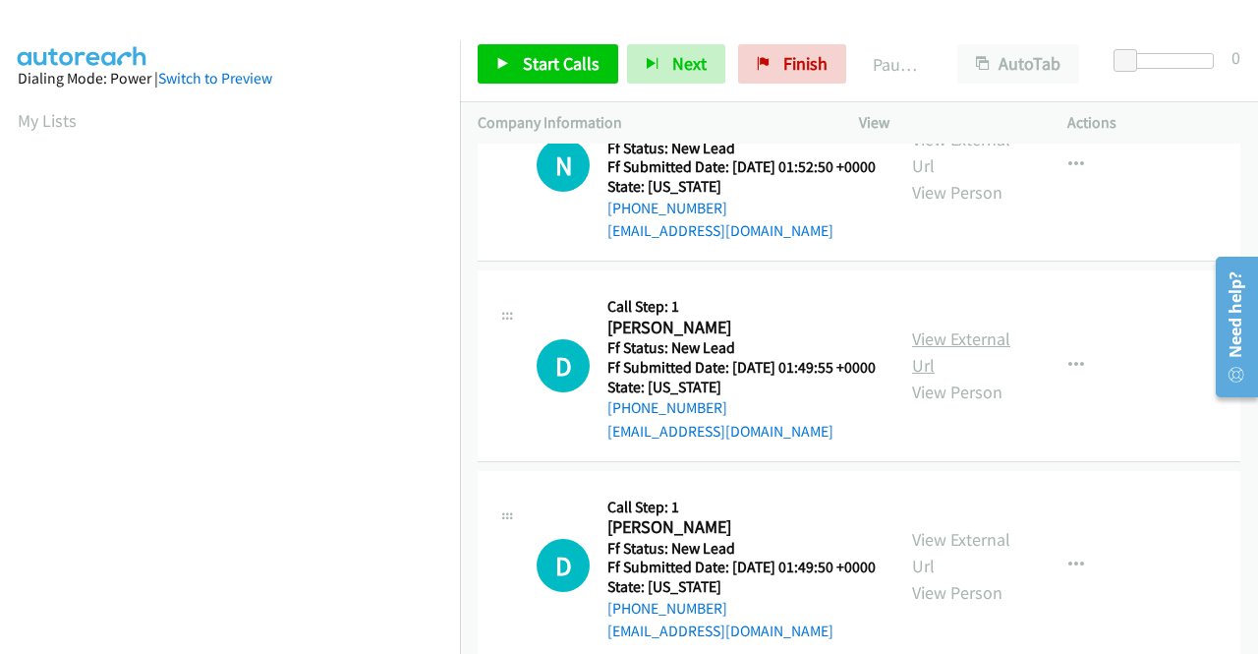
click at [930, 376] on link "View External Url" at bounding box center [961, 351] width 98 height 49
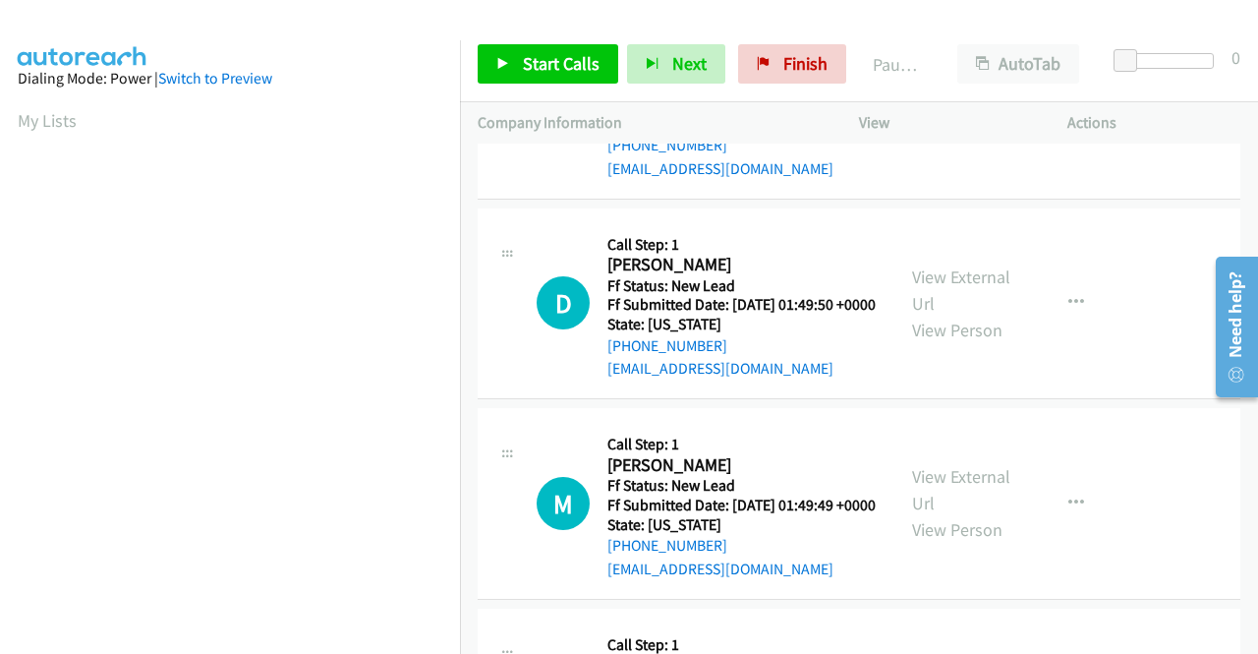
scroll to position [1573, 0]
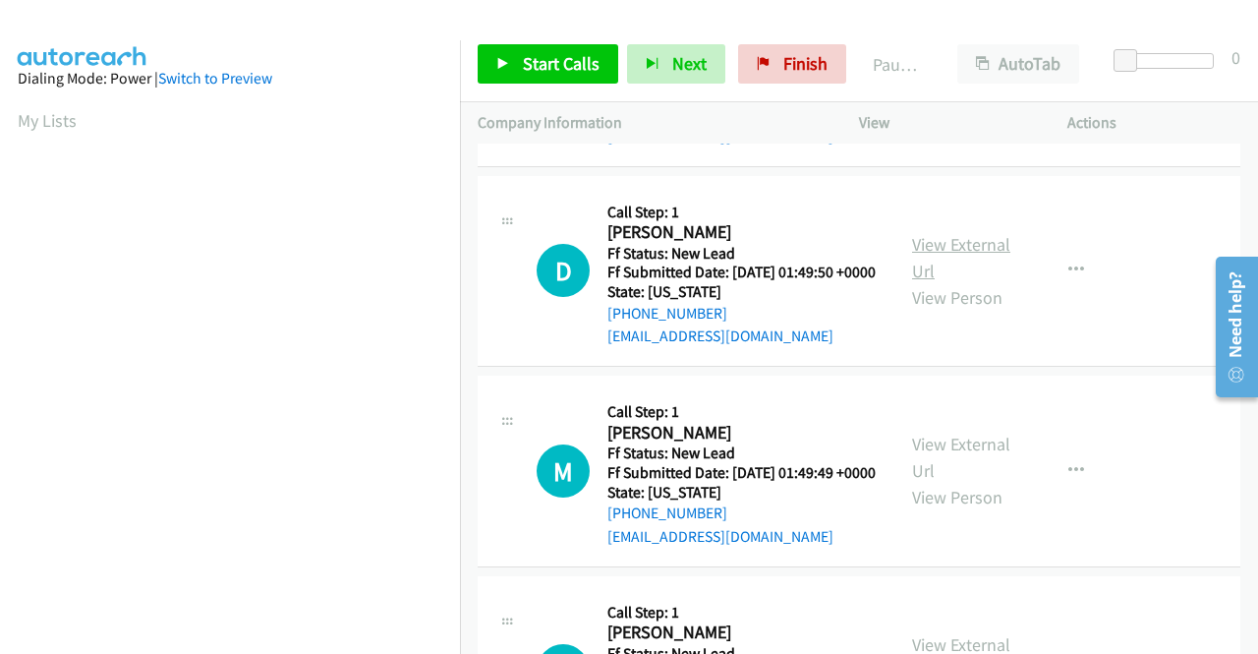
click at [947, 282] on link "View External Url" at bounding box center [961, 257] width 98 height 49
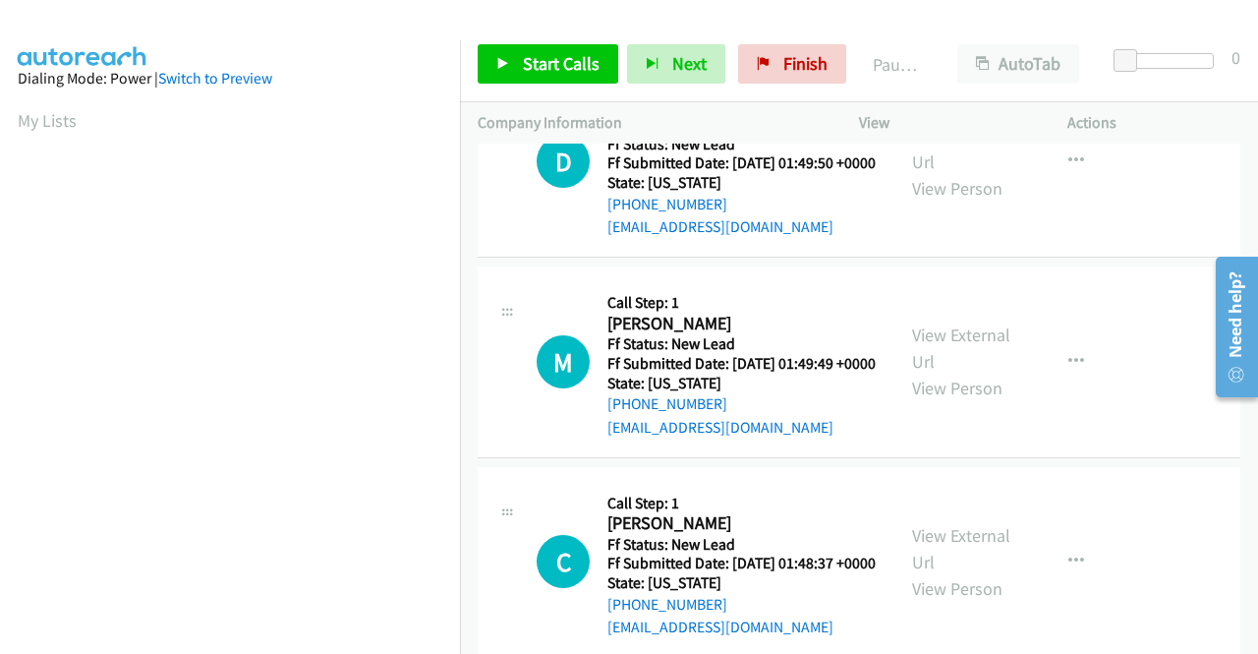
scroll to position [1769, 0]
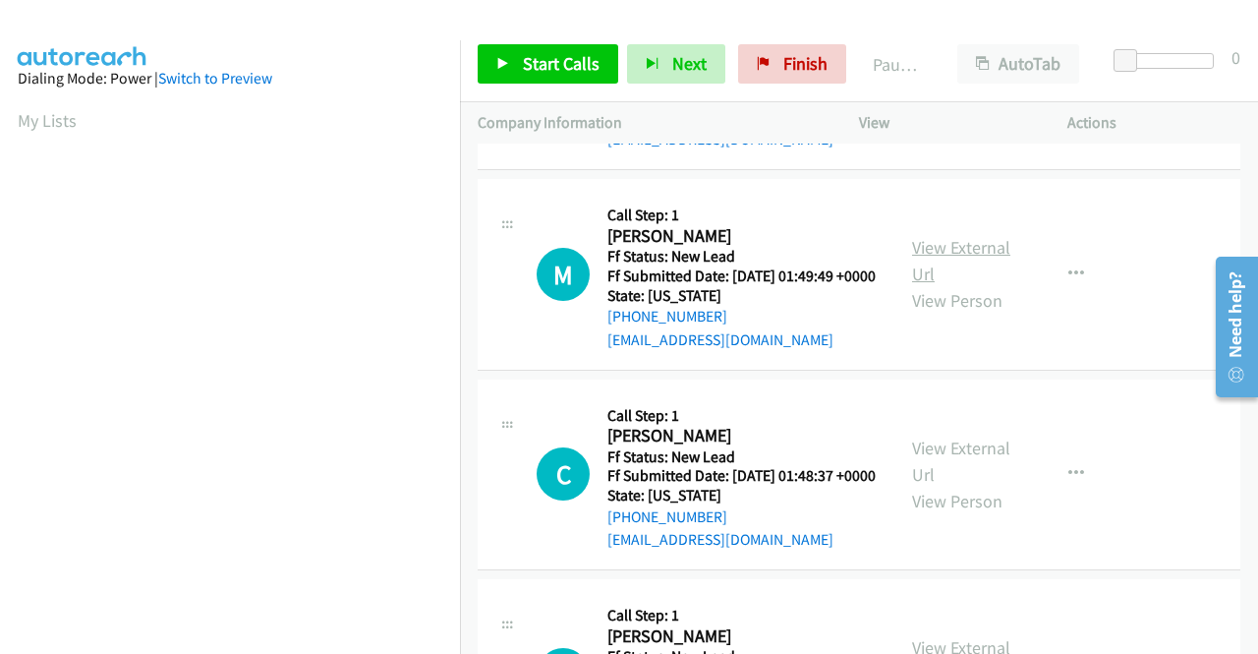
click at [938, 285] on link "View External Url" at bounding box center [961, 260] width 98 height 49
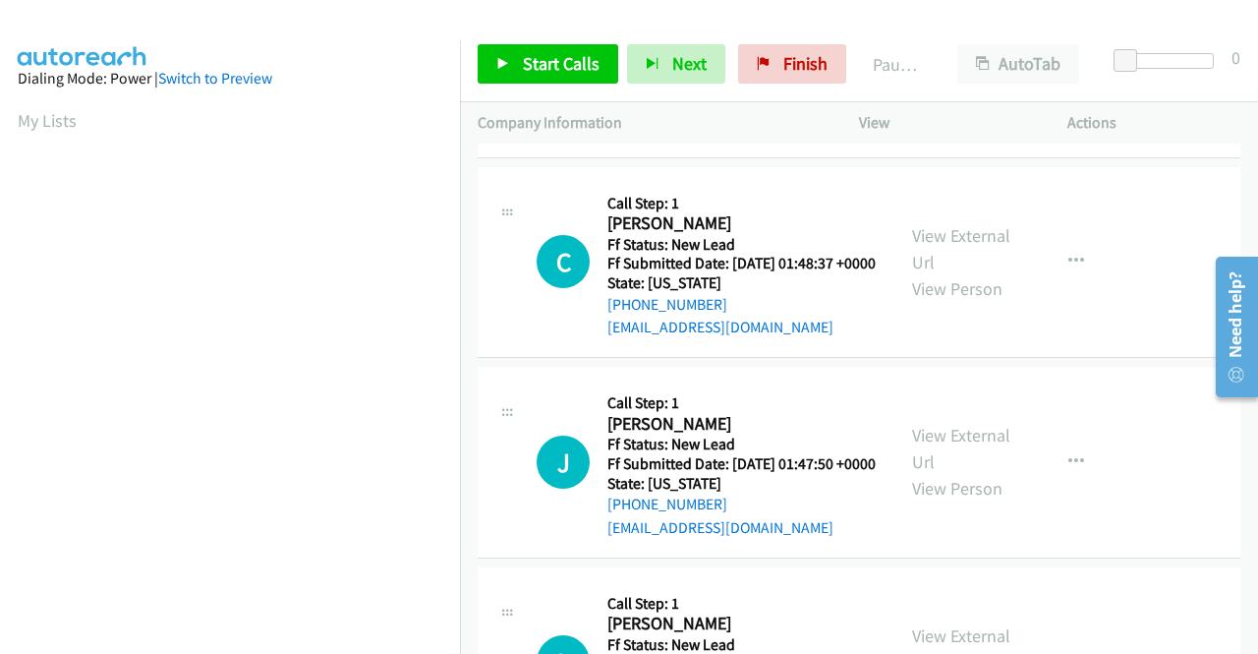
scroll to position [2064, 0]
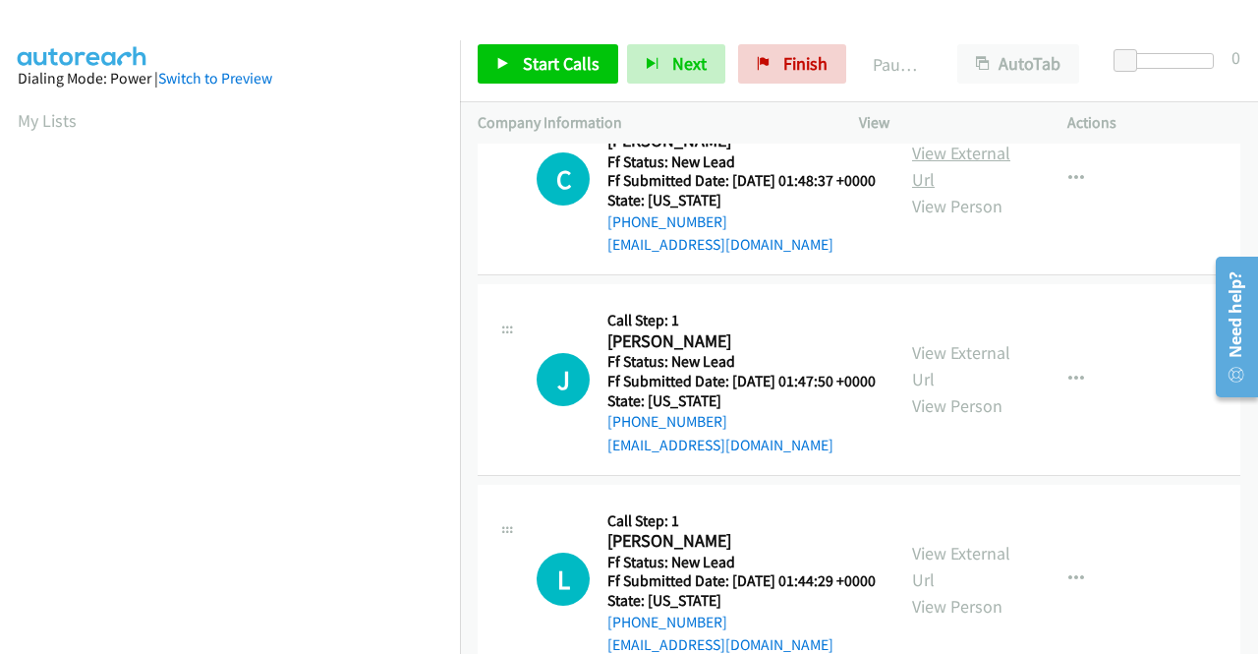
click at [934, 191] on link "View External Url" at bounding box center [961, 166] width 98 height 49
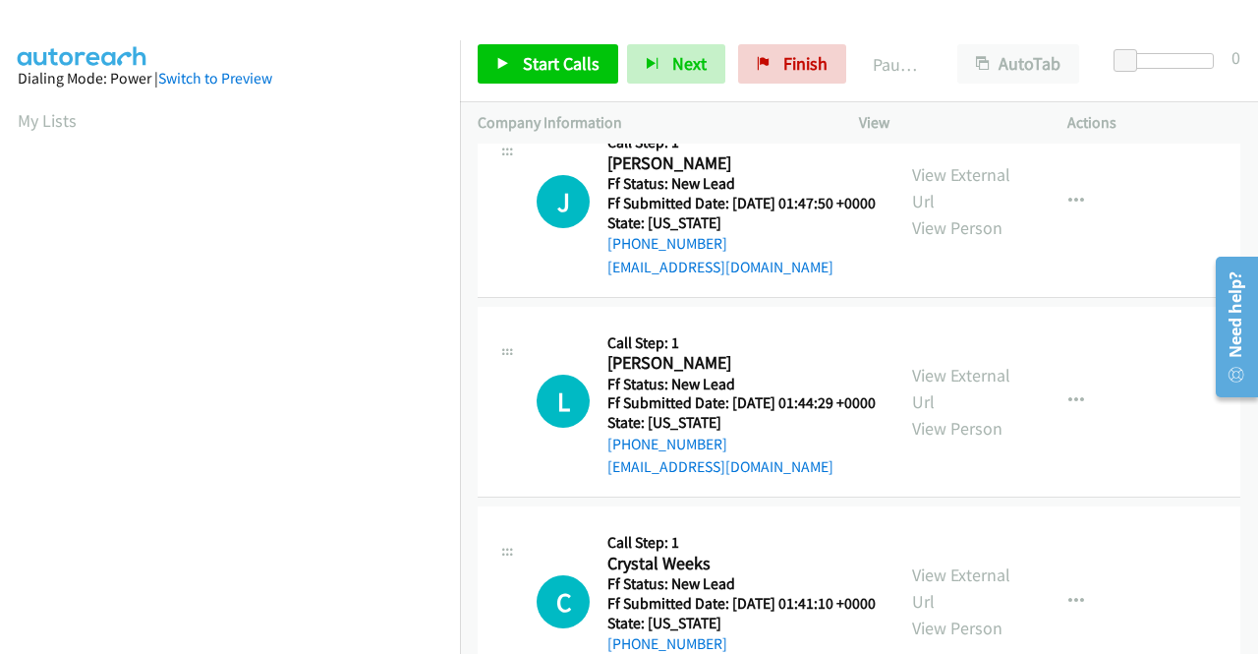
scroll to position [2261, 0]
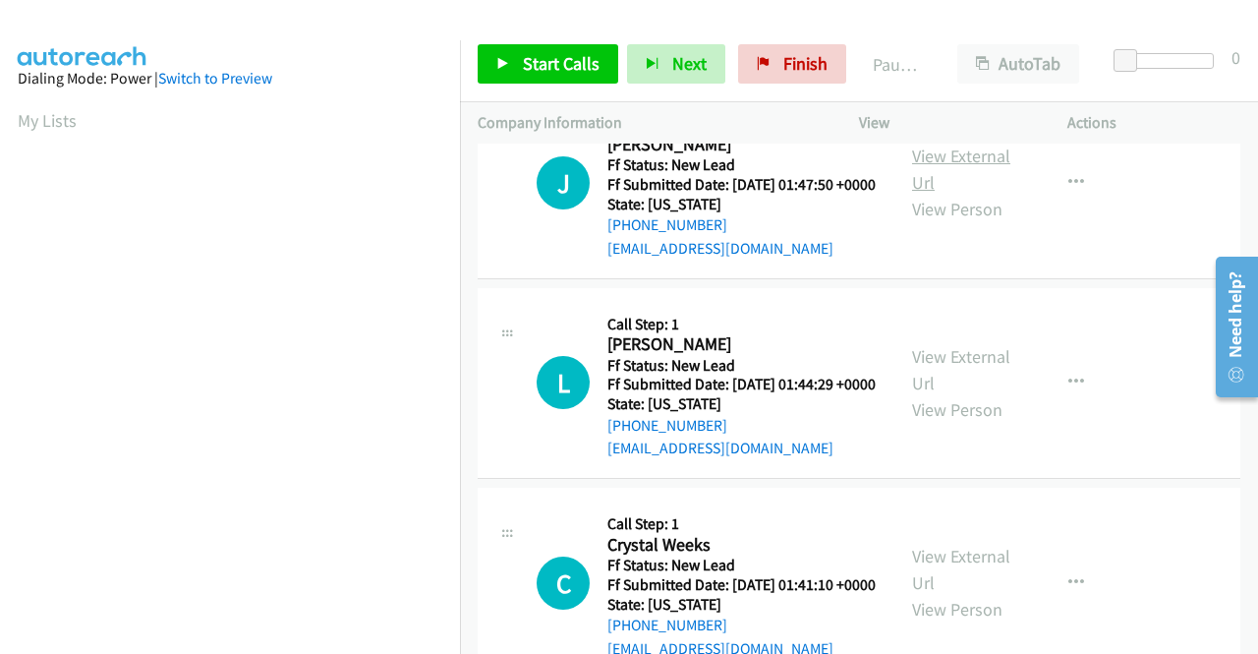
click at [916, 194] on link "View External Url" at bounding box center [961, 168] width 98 height 49
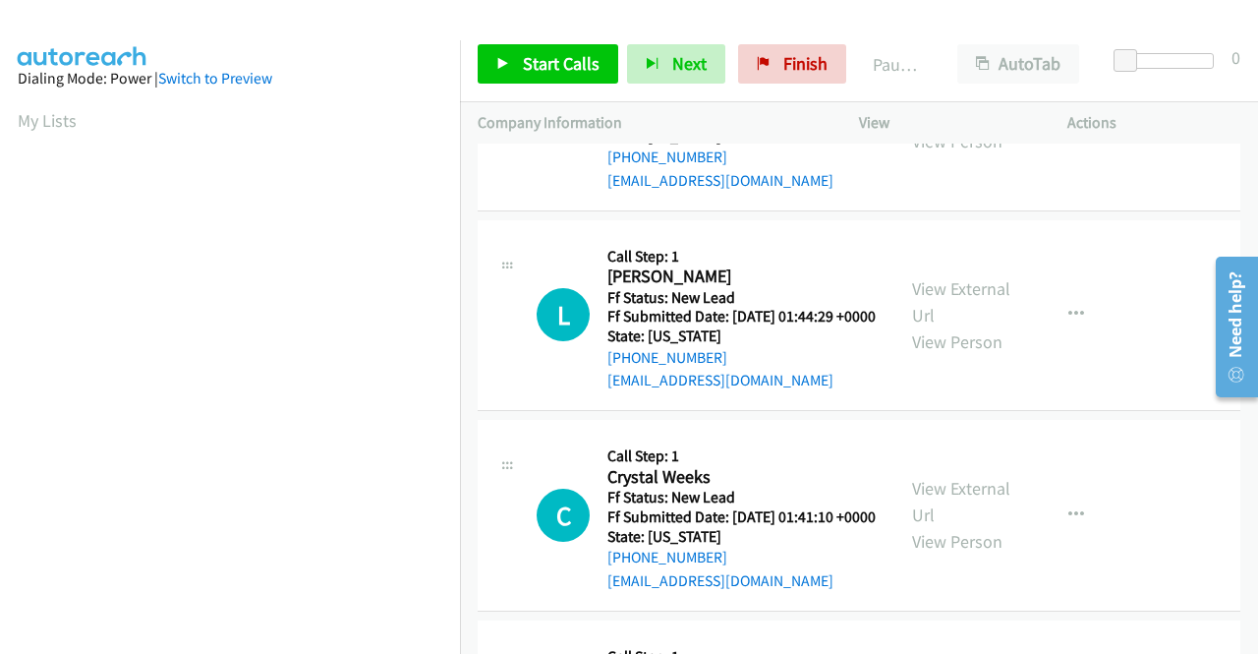
scroll to position [2359, 0]
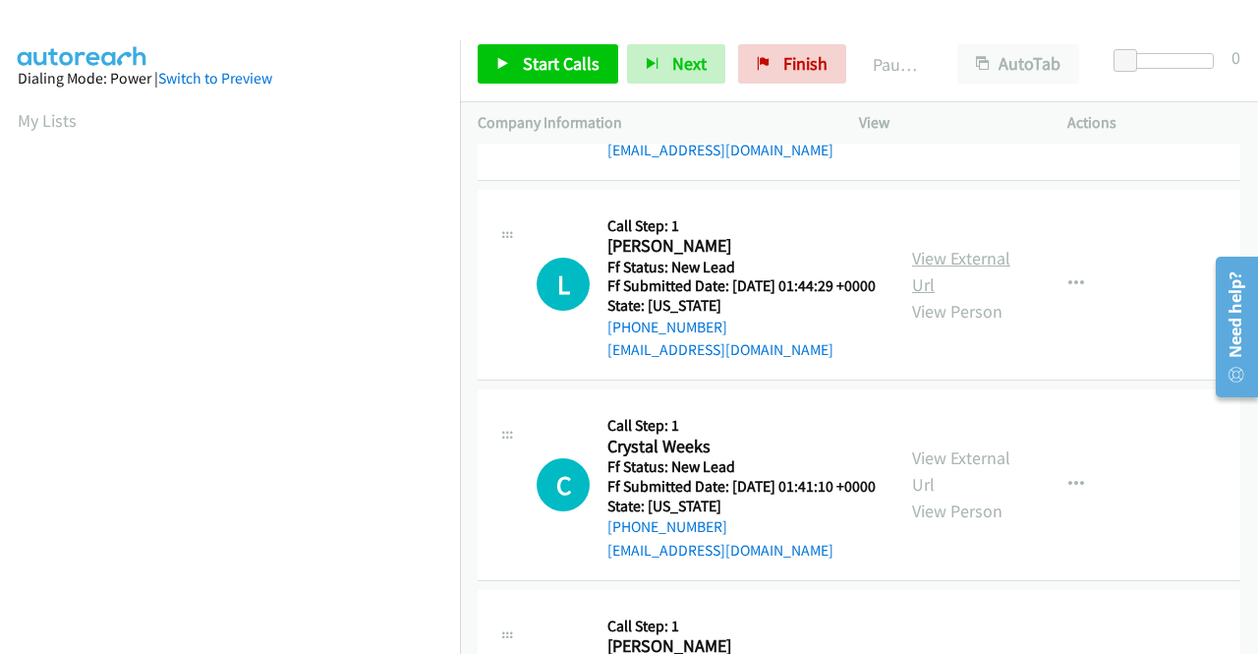
click at [921, 296] on link "View External Url" at bounding box center [961, 271] width 98 height 49
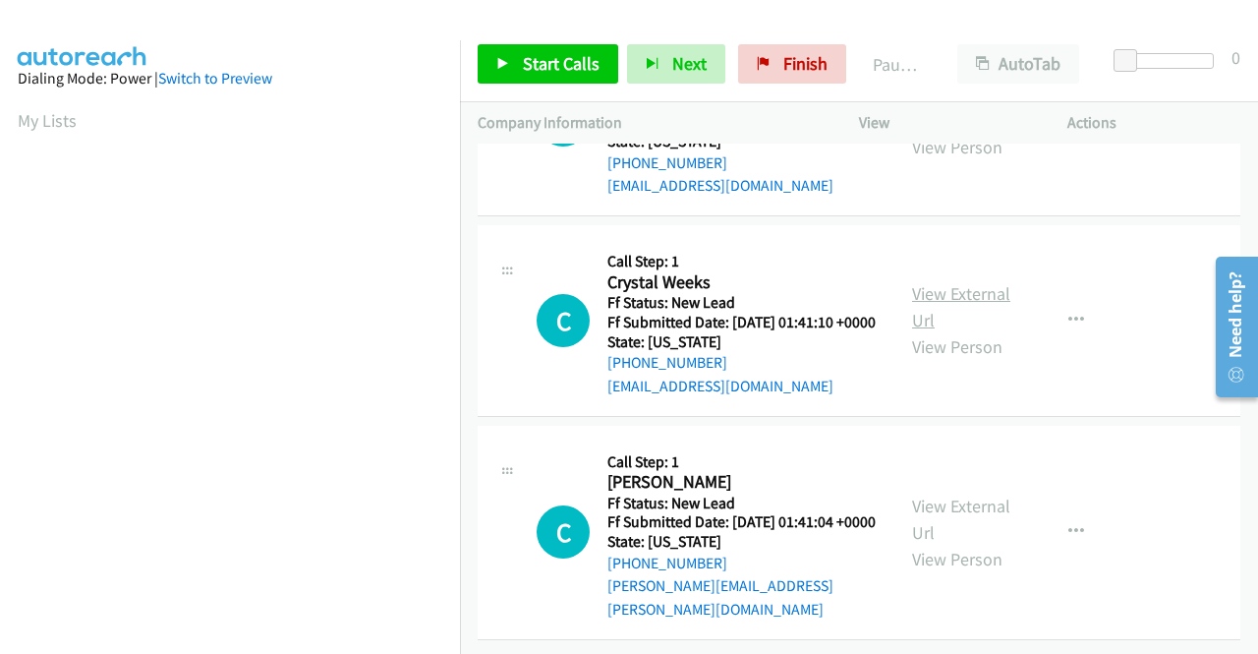
scroll to position [2654, 0]
click at [965, 331] on link "View External Url" at bounding box center [961, 306] width 98 height 49
click at [916, 494] on link "View External Url" at bounding box center [961, 518] width 98 height 49
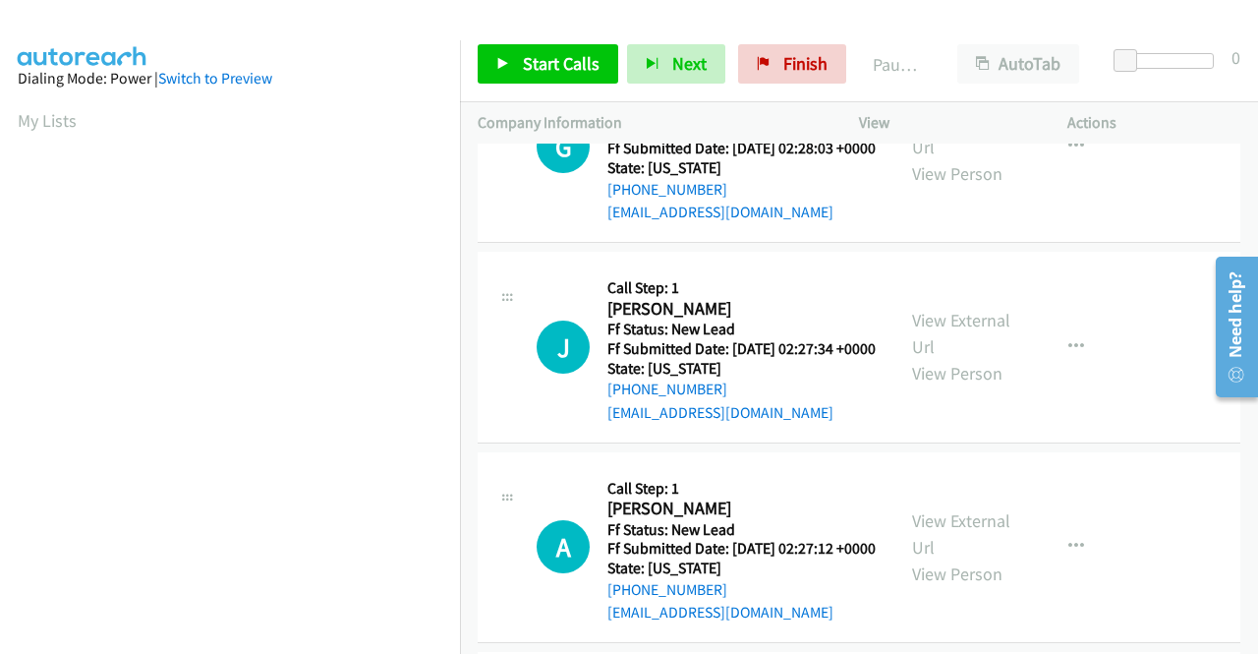
scroll to position [0, 0]
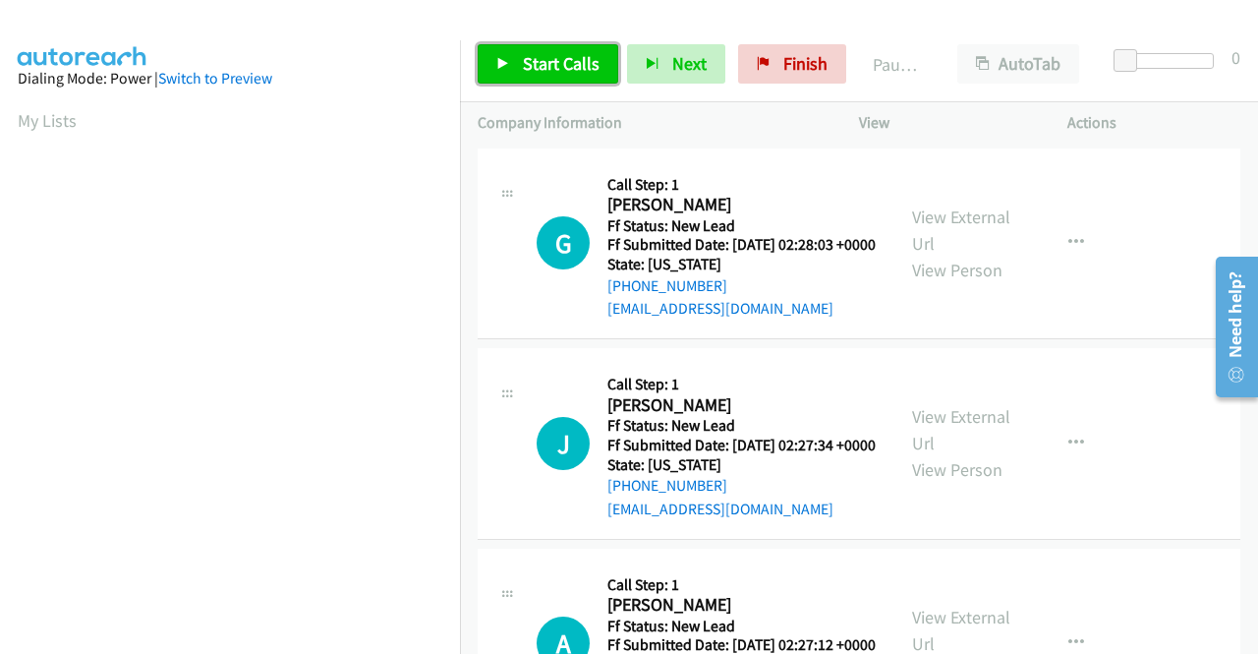
click at [536, 58] on span "Start Calls" at bounding box center [561, 63] width 77 height 23
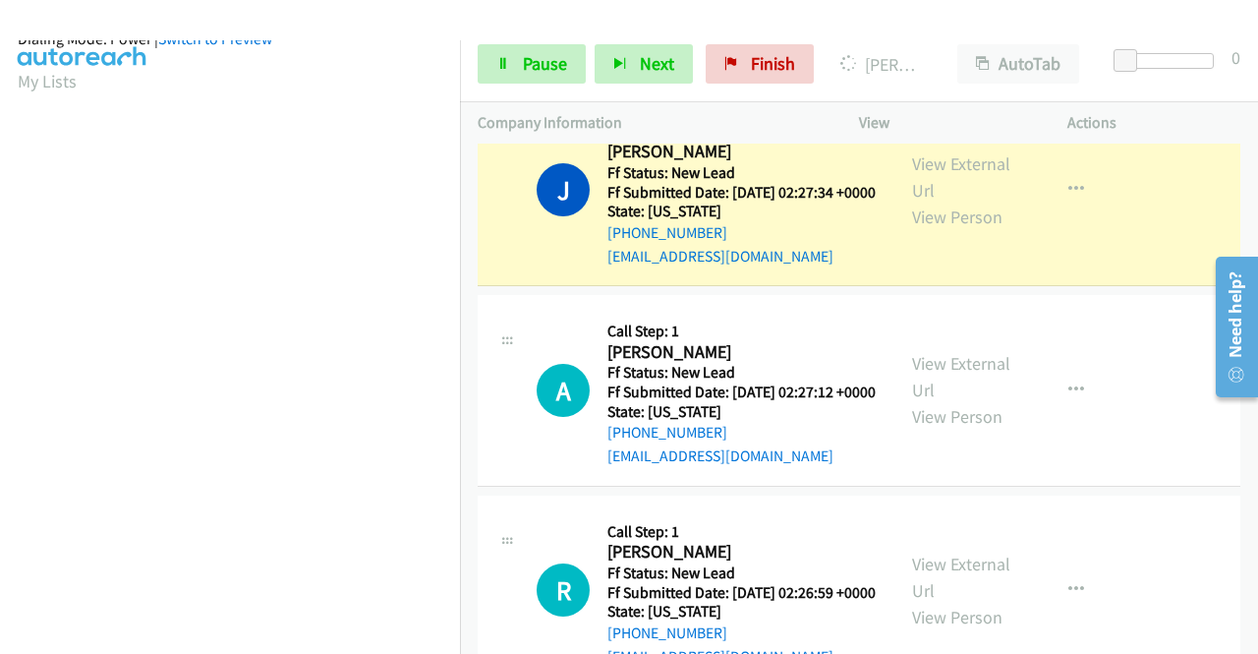
scroll to position [448, 0]
click at [512, 56] on link "Pause" at bounding box center [532, 63] width 108 height 39
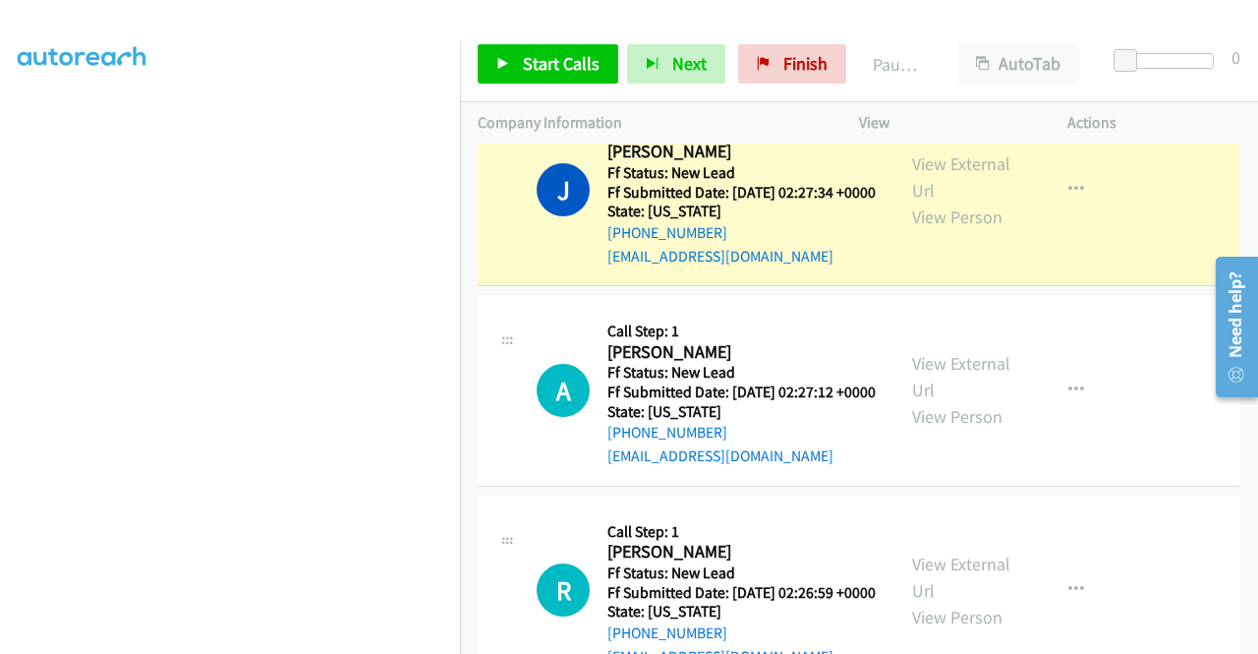
scroll to position [55, 0]
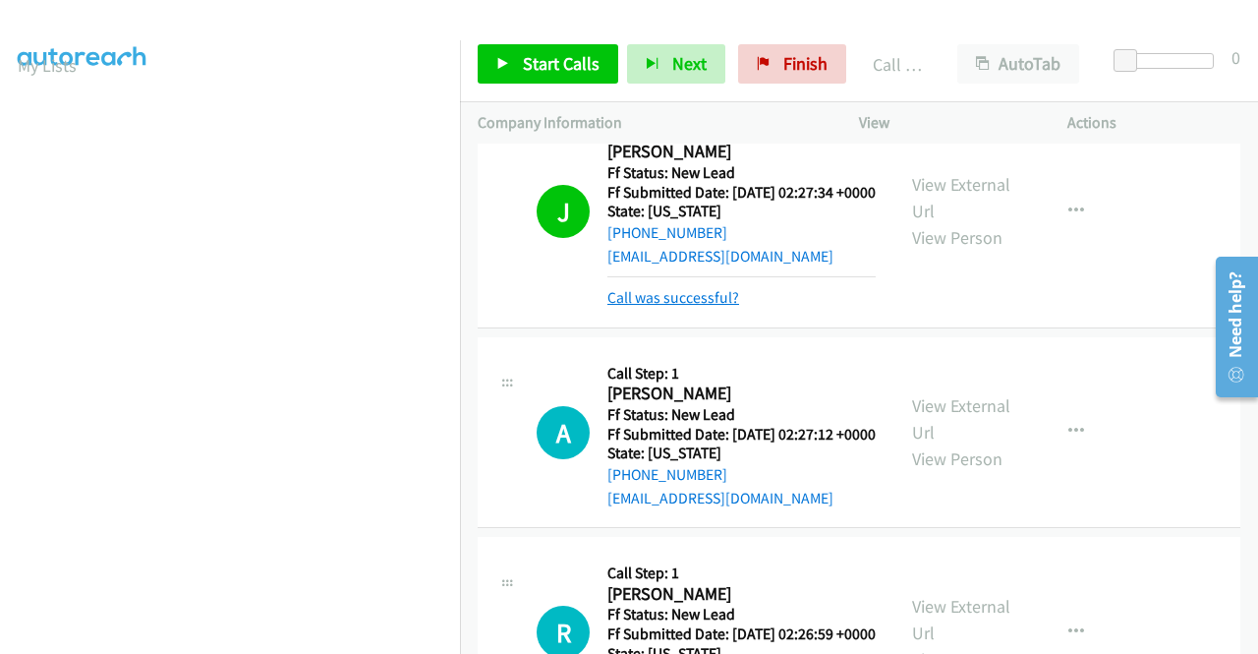
click at [706, 307] on link "Call was successful?" at bounding box center [673, 297] width 132 height 19
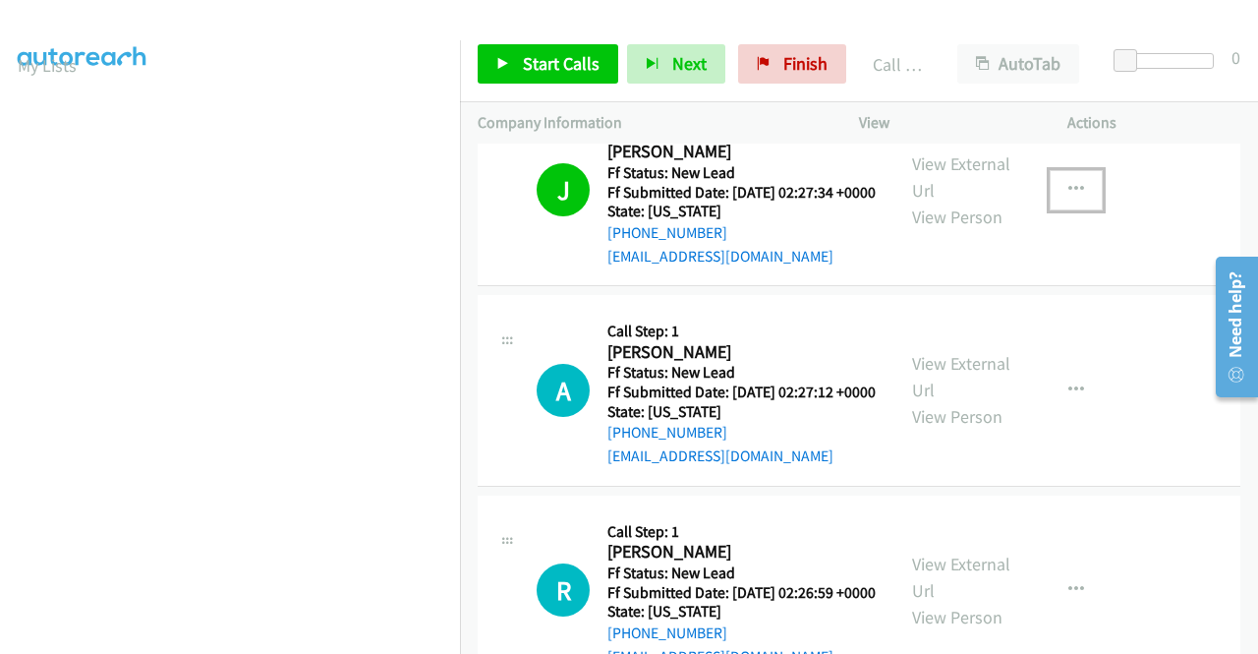
click at [1068, 198] on icon "button" at bounding box center [1076, 190] width 16 height 16
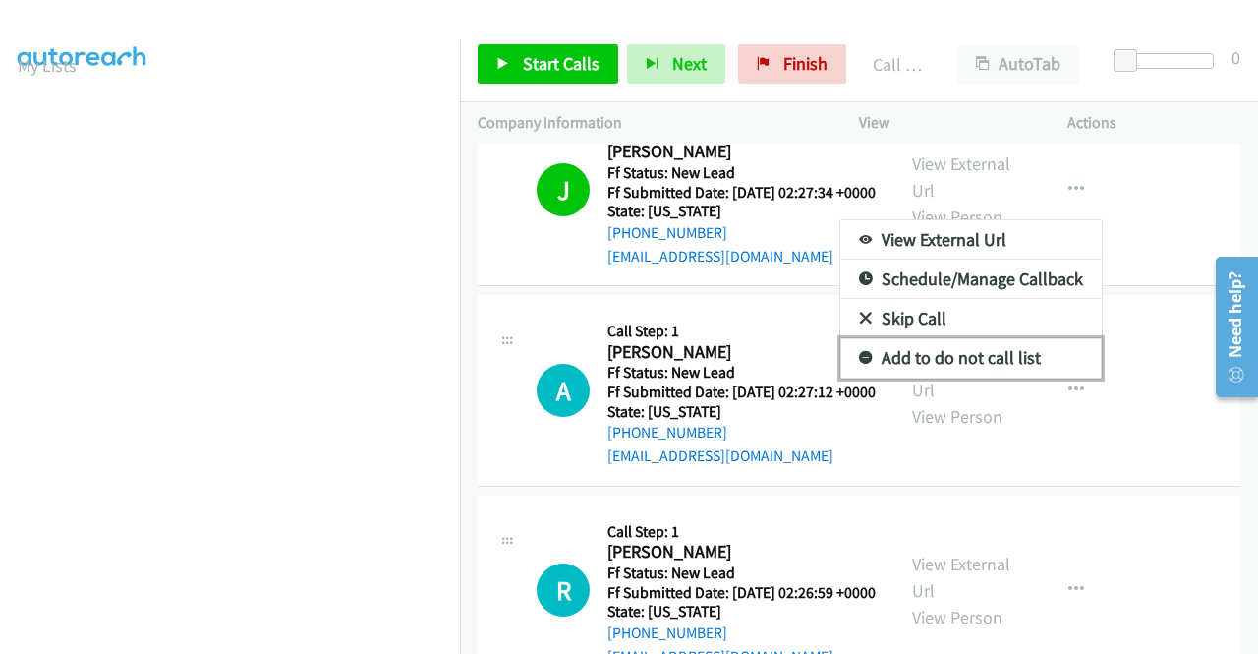
click at [989, 376] on link "Add to do not call list" at bounding box center [970, 357] width 261 height 39
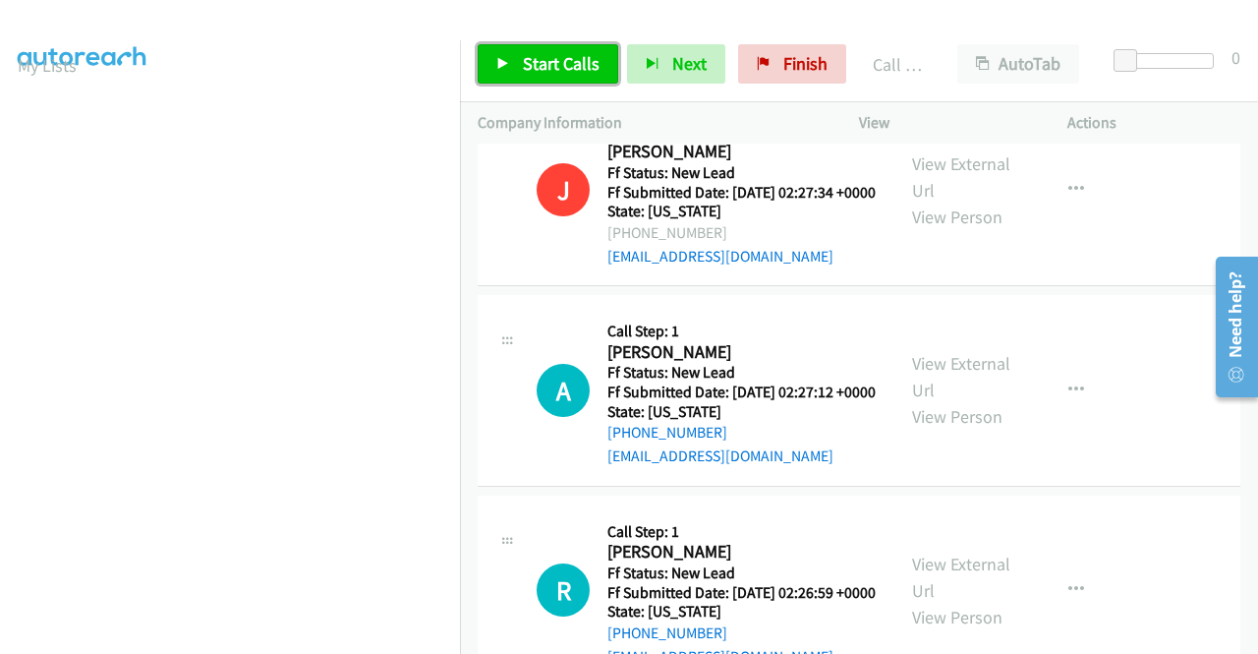
click at [509, 57] on link "Start Calls" at bounding box center [548, 63] width 141 height 39
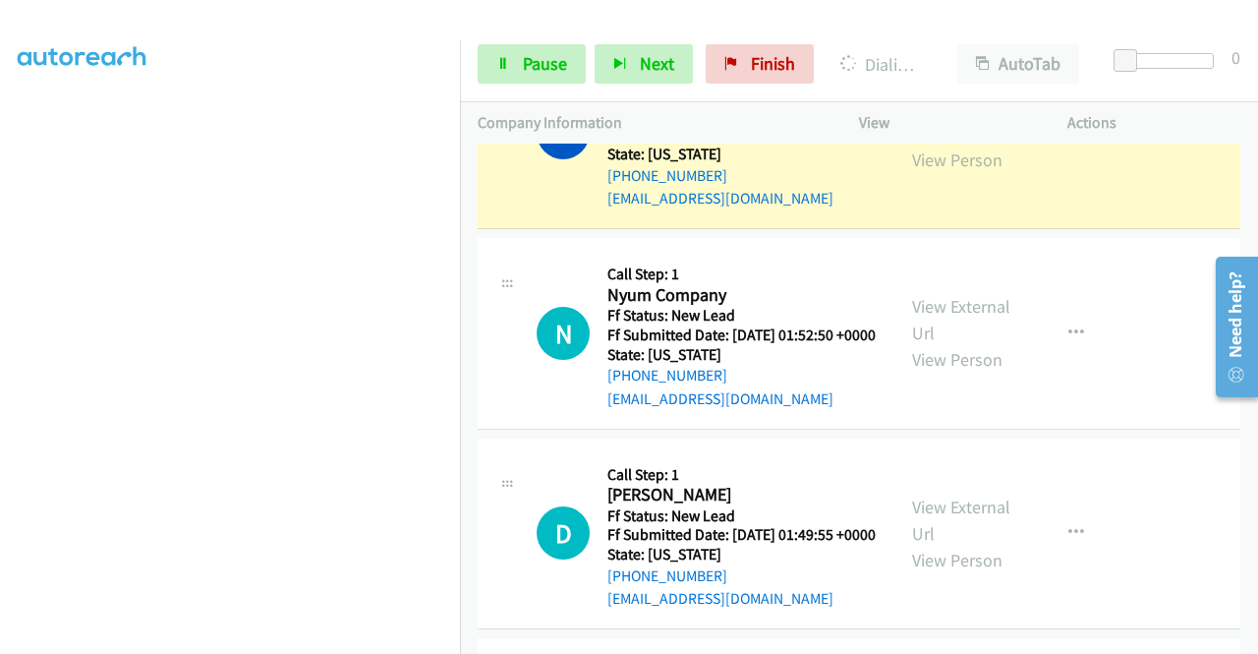
scroll to position [448, 0]
click at [550, 76] on link "Pause" at bounding box center [532, 63] width 108 height 39
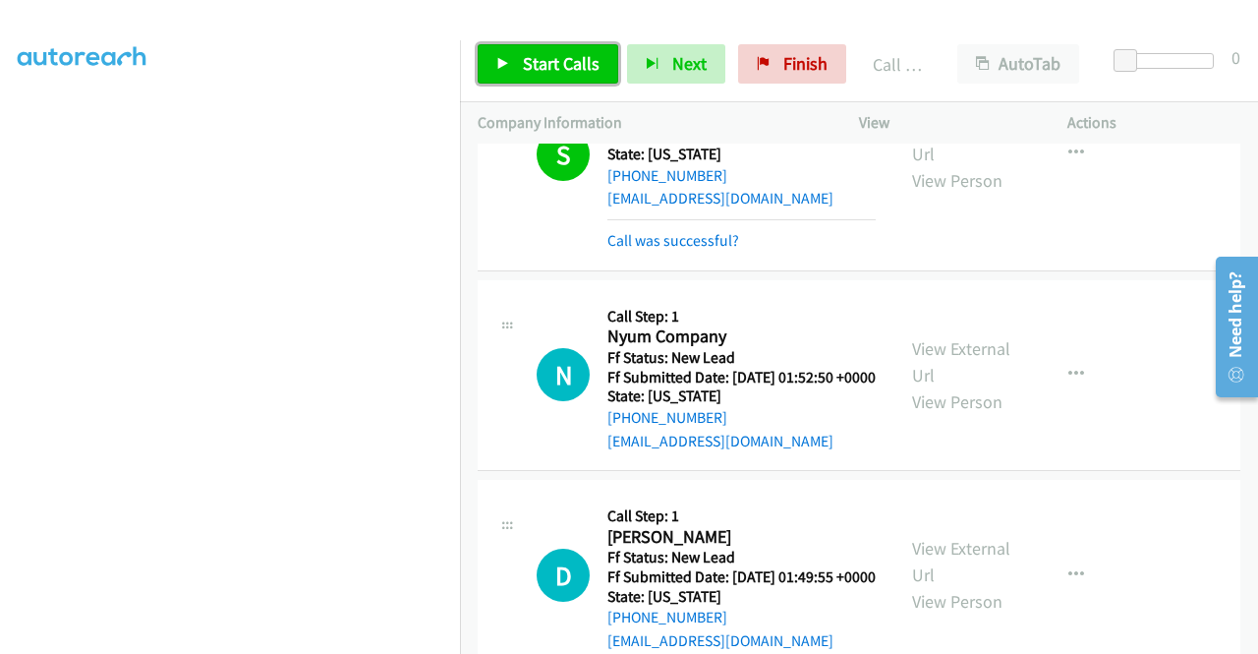
click at [572, 74] on span "Start Calls" at bounding box center [561, 63] width 77 height 23
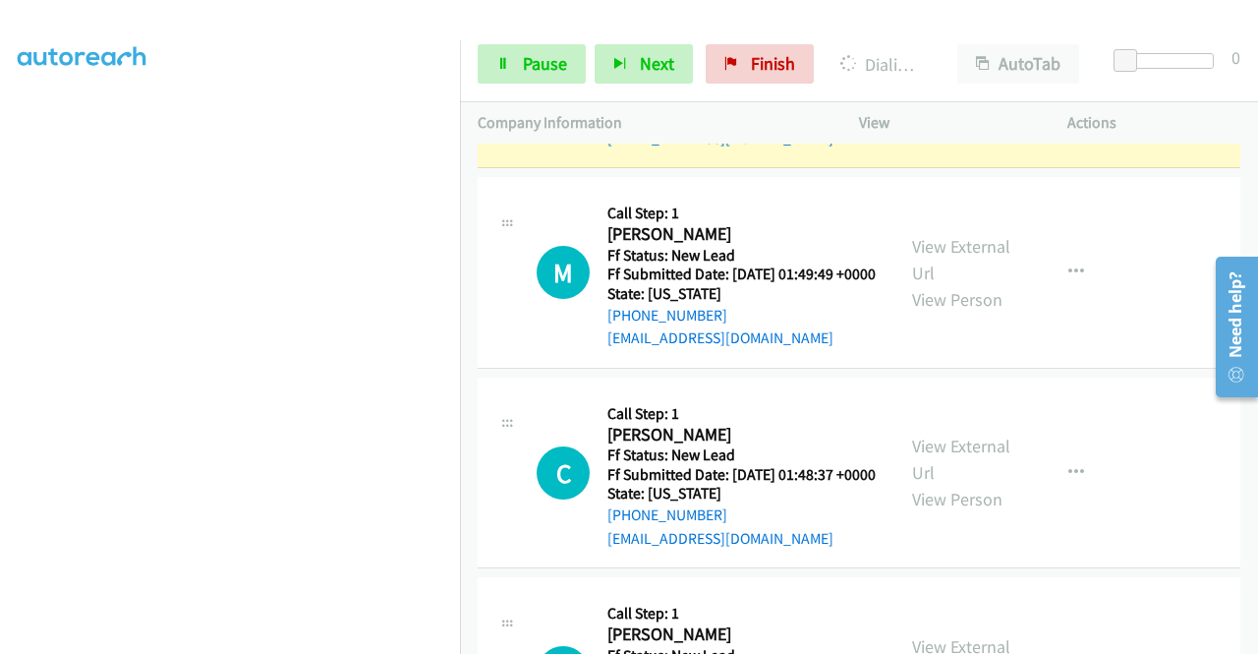
scroll to position [433, 0]
click at [519, 66] on link "Pause" at bounding box center [532, 63] width 108 height 39
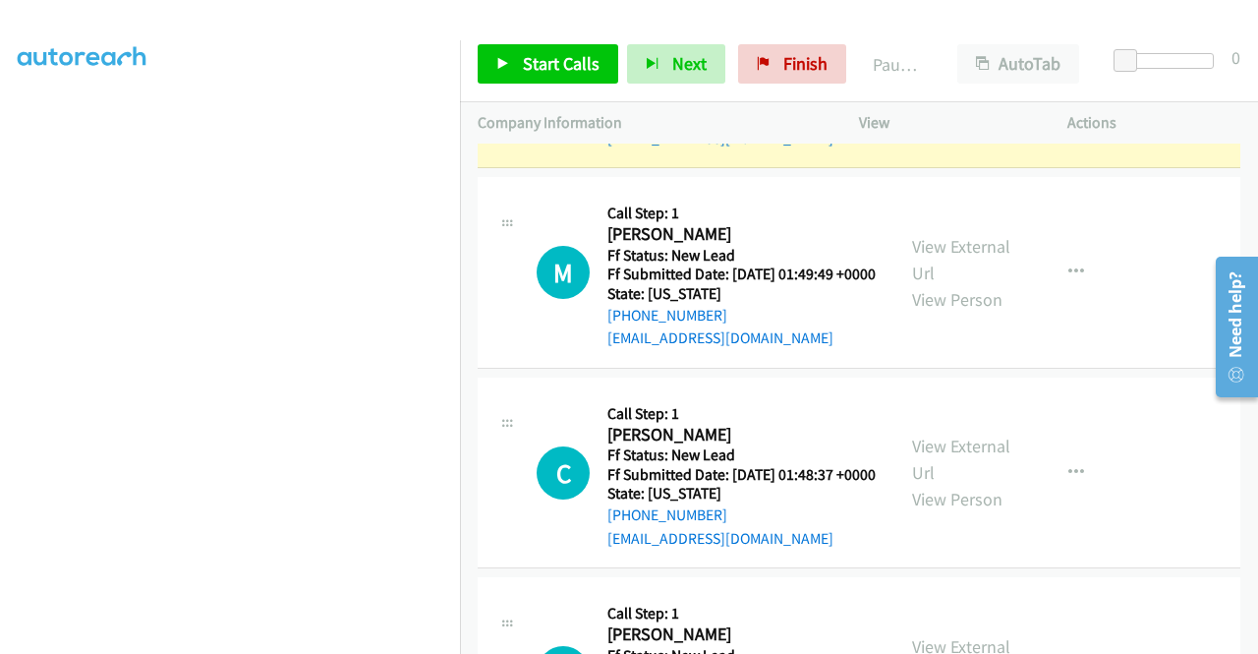
scroll to position [0, 0]
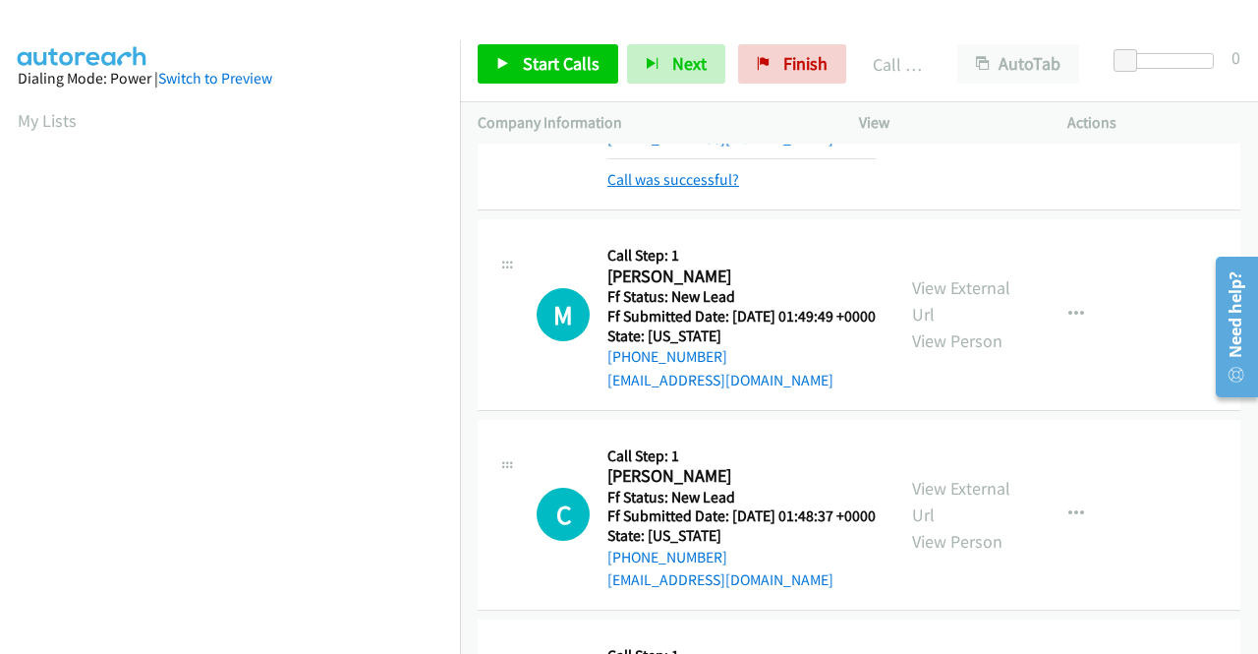
click at [646, 189] on link "Call was successful?" at bounding box center [673, 179] width 132 height 19
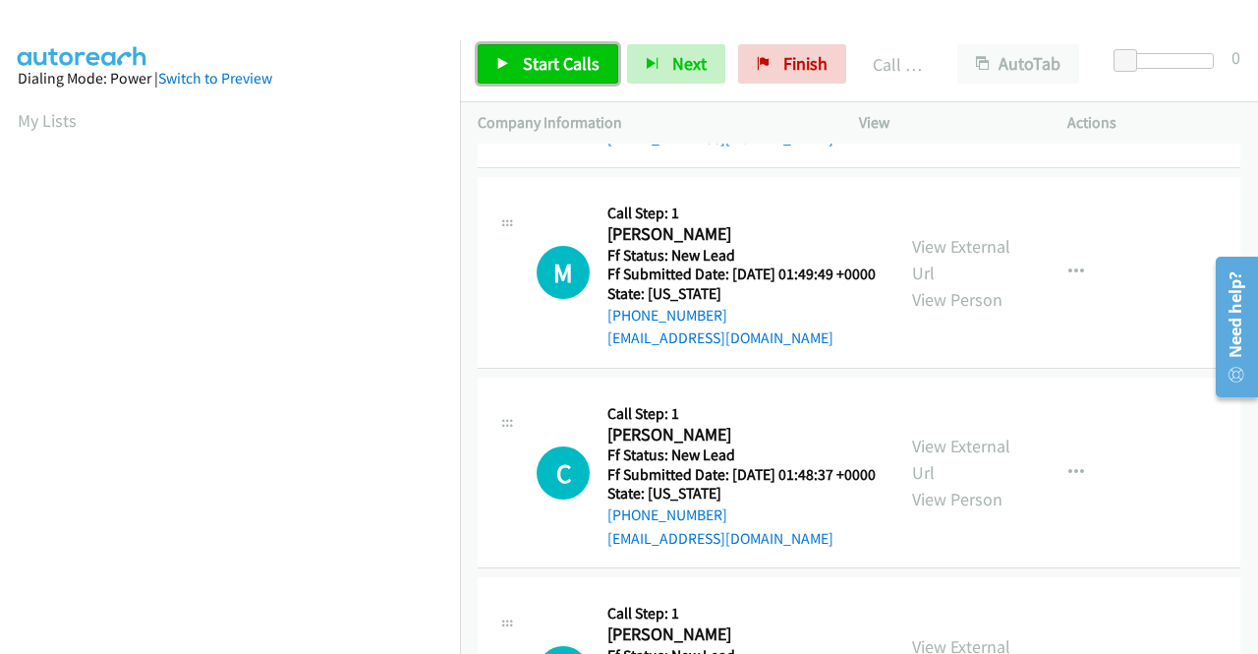
click at [539, 58] on span "Start Calls" at bounding box center [561, 63] width 77 height 23
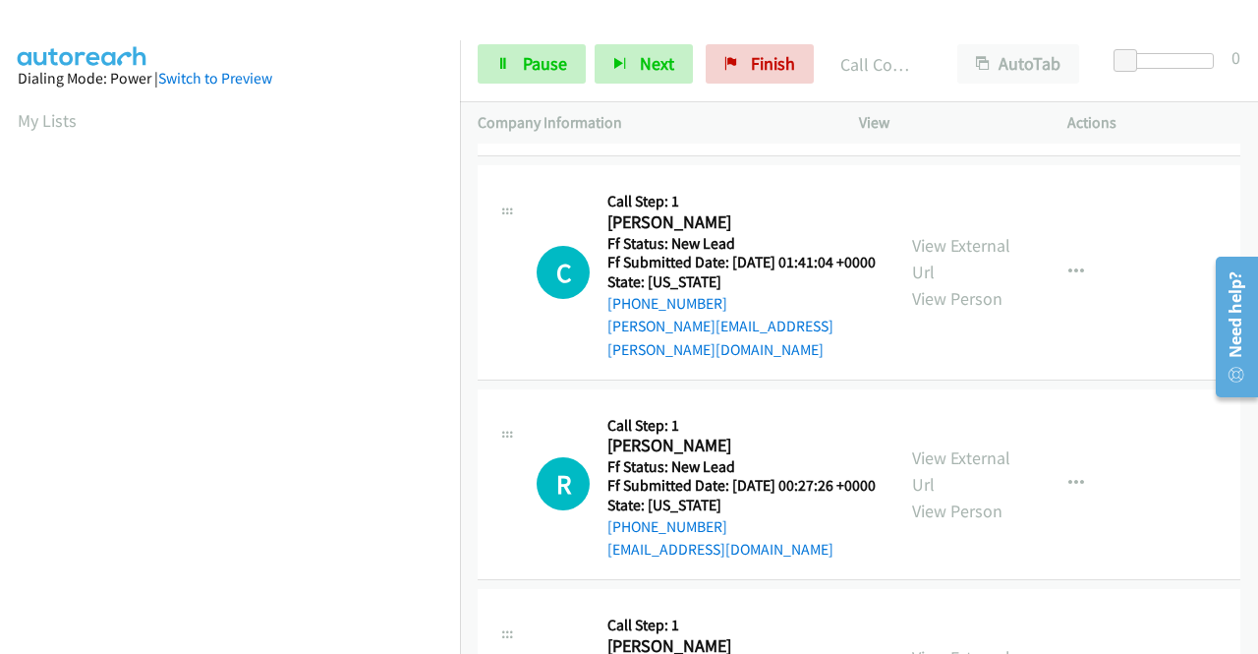
scroll to position [3342, 0]
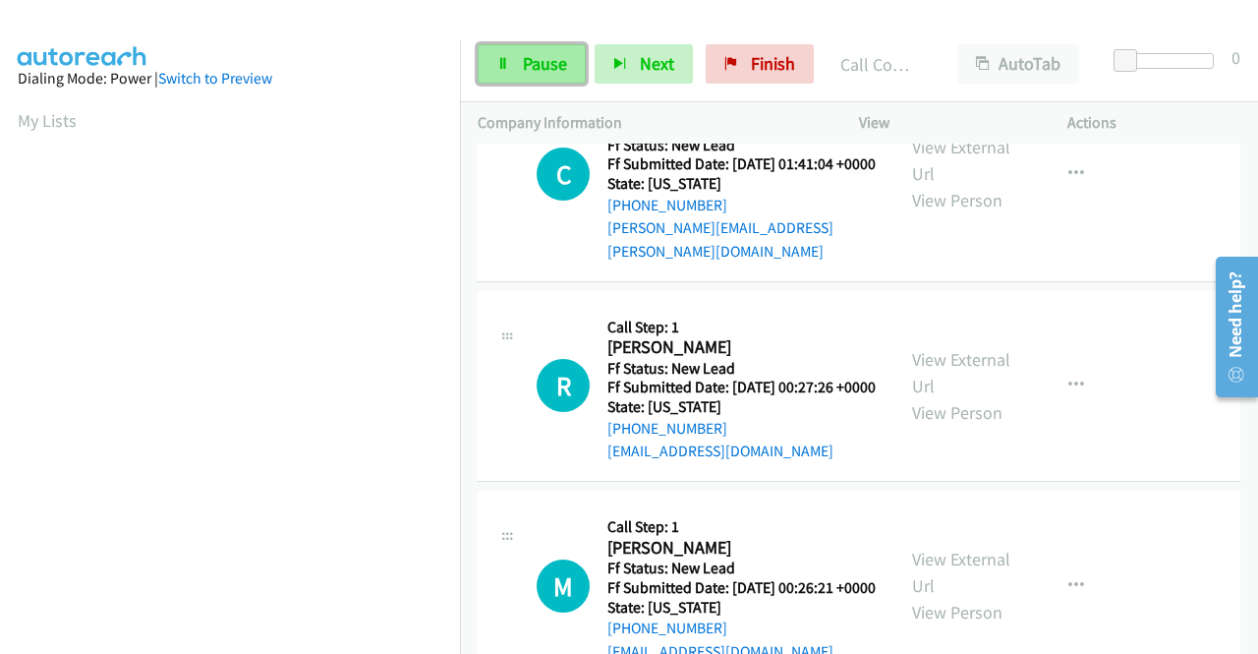
click at [550, 62] on span "Pause" at bounding box center [545, 63] width 44 height 23
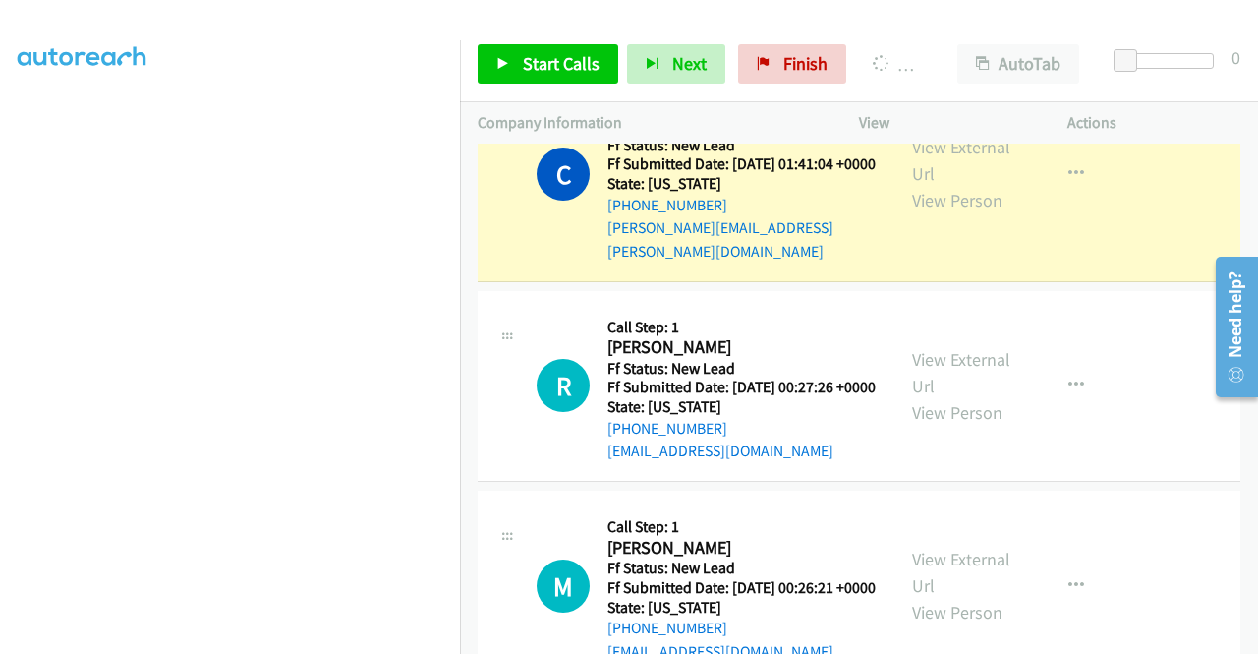
scroll to position [0, 0]
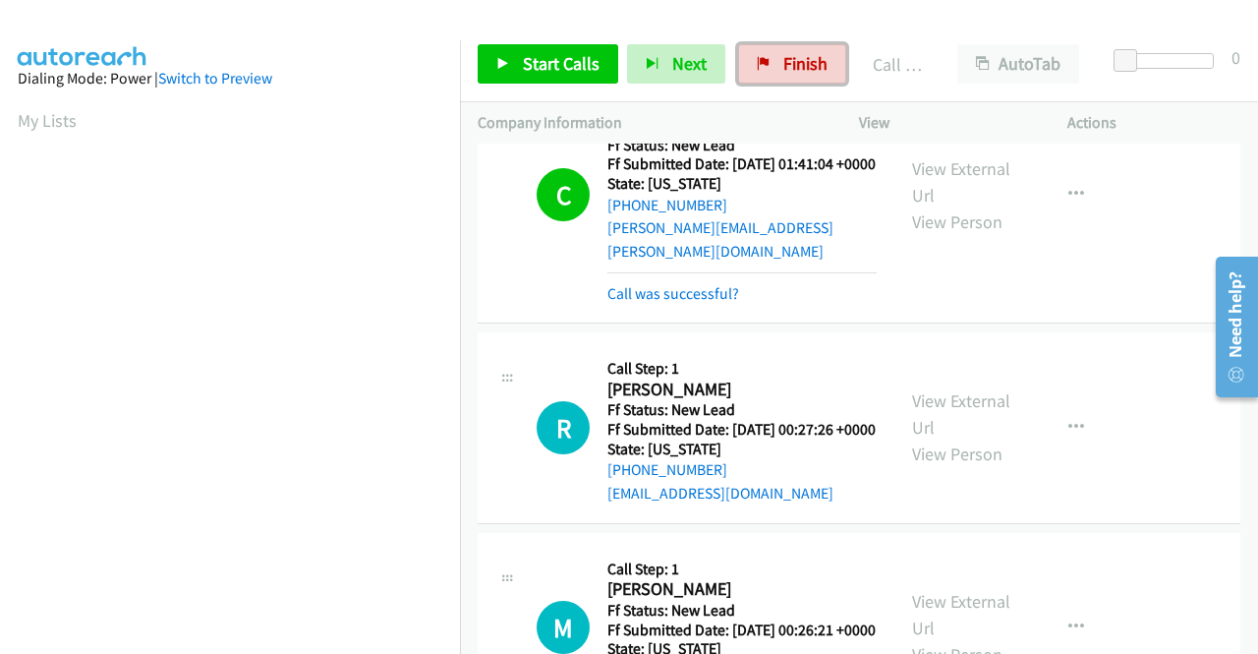
drag, startPoint x: 751, startPoint y: 66, endPoint x: 729, endPoint y: 99, distance: 39.8
click at [757, 66] on icon at bounding box center [764, 65] width 14 height 14
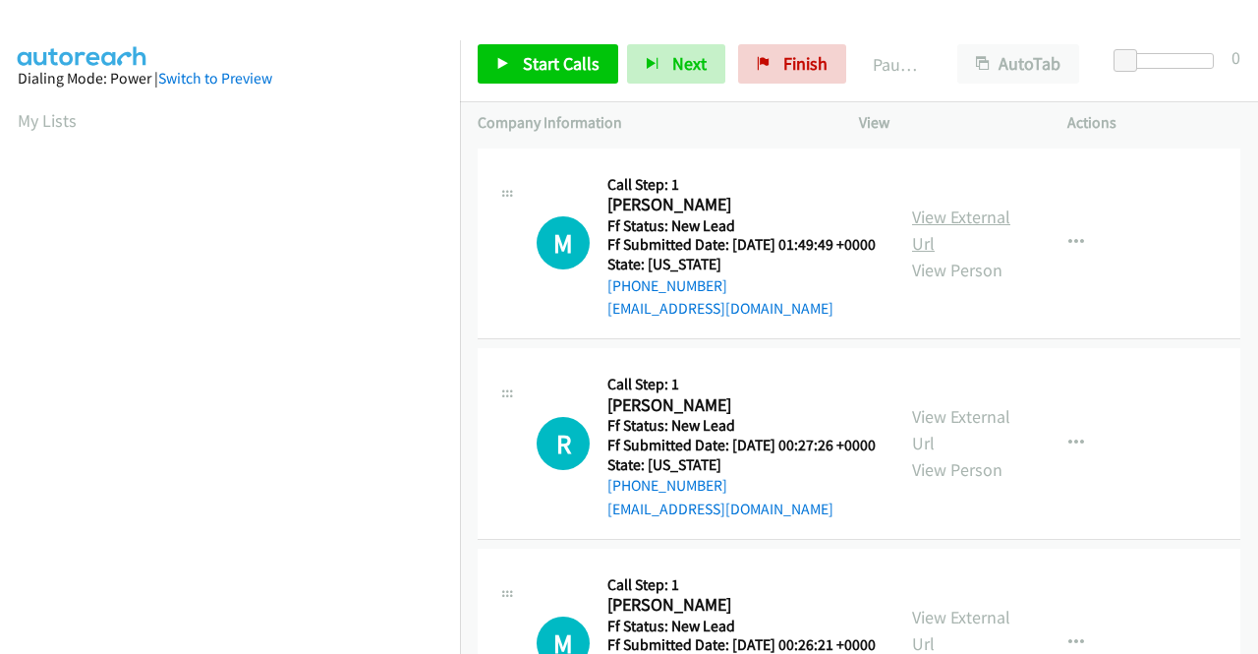
click at [983, 229] on link "View External Url" at bounding box center [961, 229] width 98 height 49
click at [945, 445] on link "View External Url" at bounding box center [961, 429] width 98 height 49
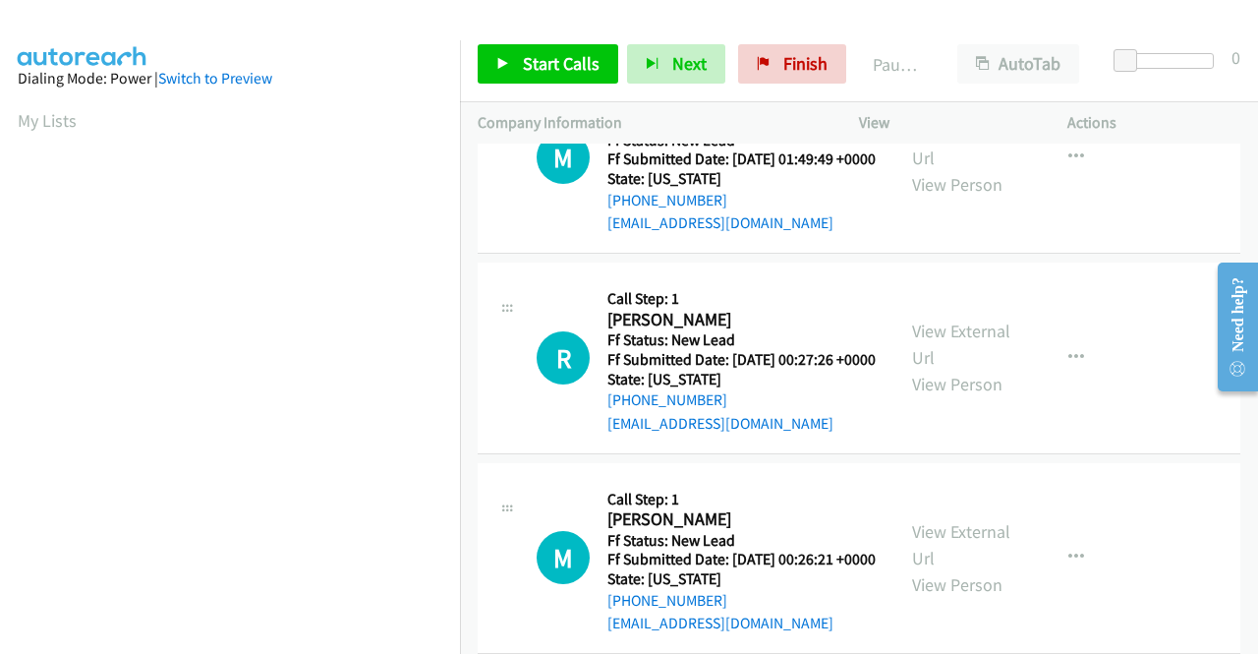
scroll to position [197, 0]
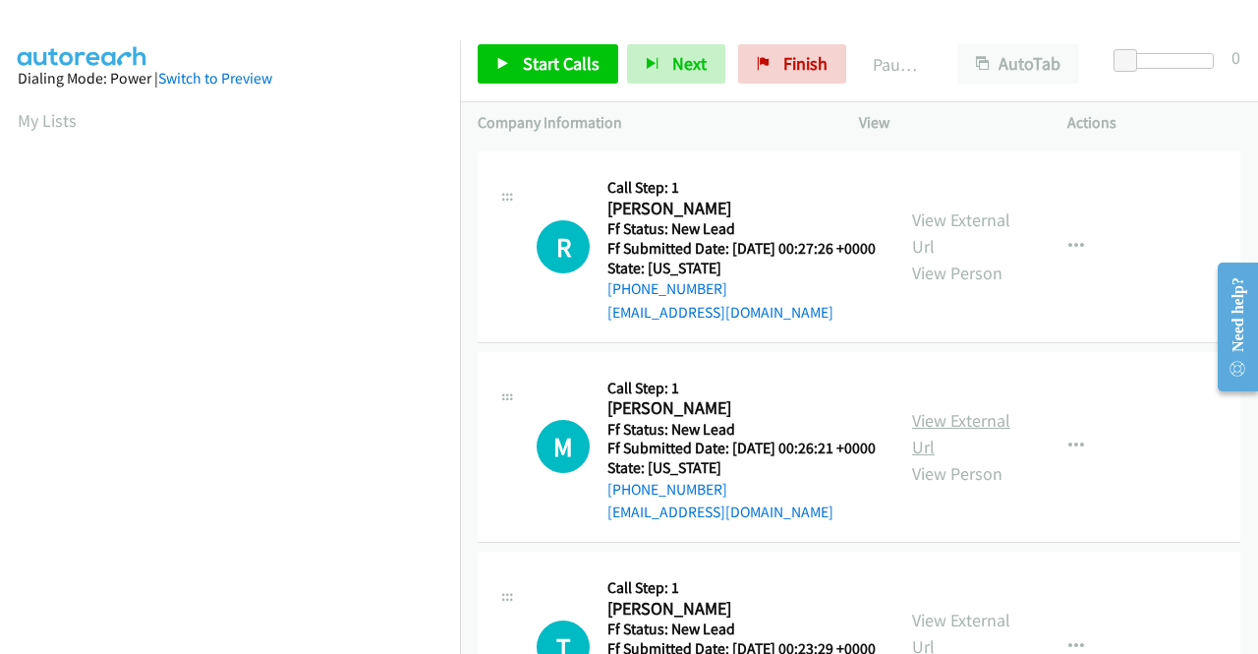
click at [926, 458] on link "View External Url" at bounding box center [961, 433] width 98 height 49
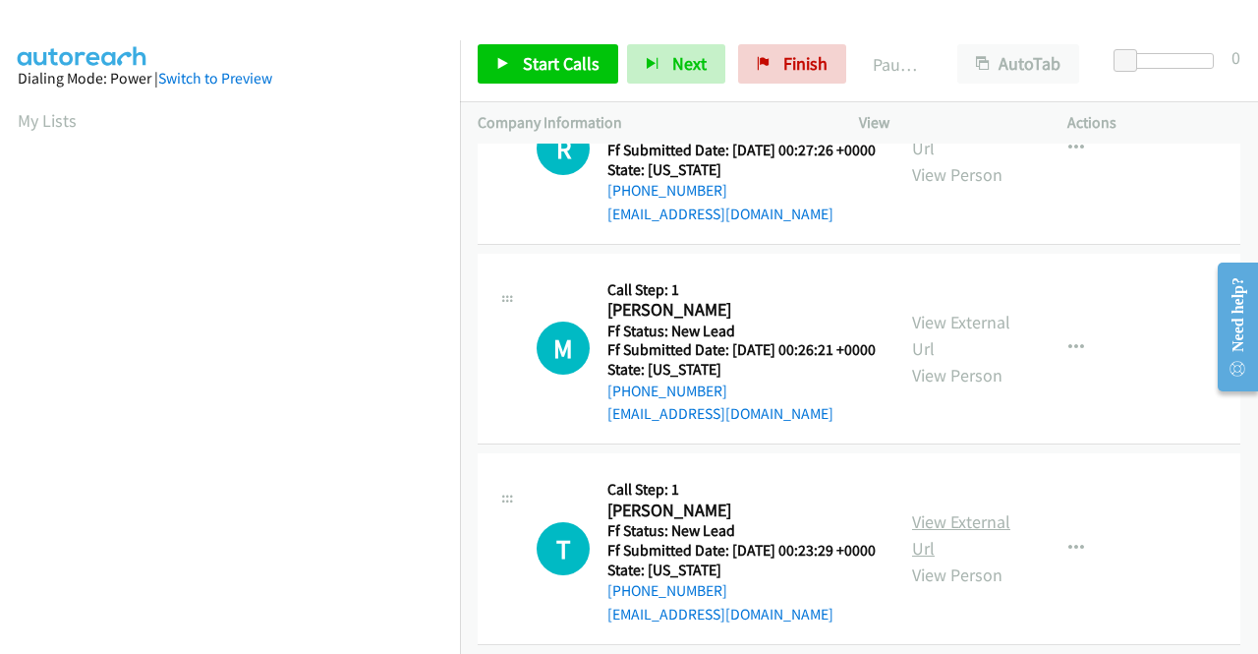
click at [956, 559] on link "View External Url" at bounding box center [961, 534] width 98 height 49
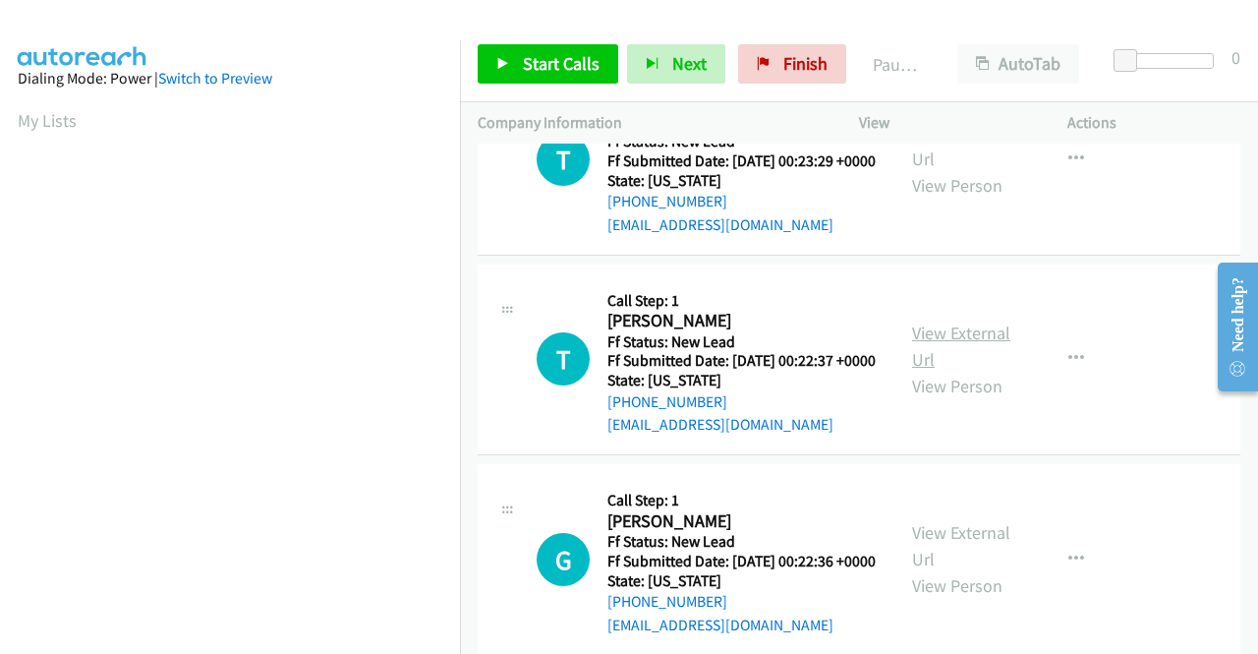
scroll to position [688, 0]
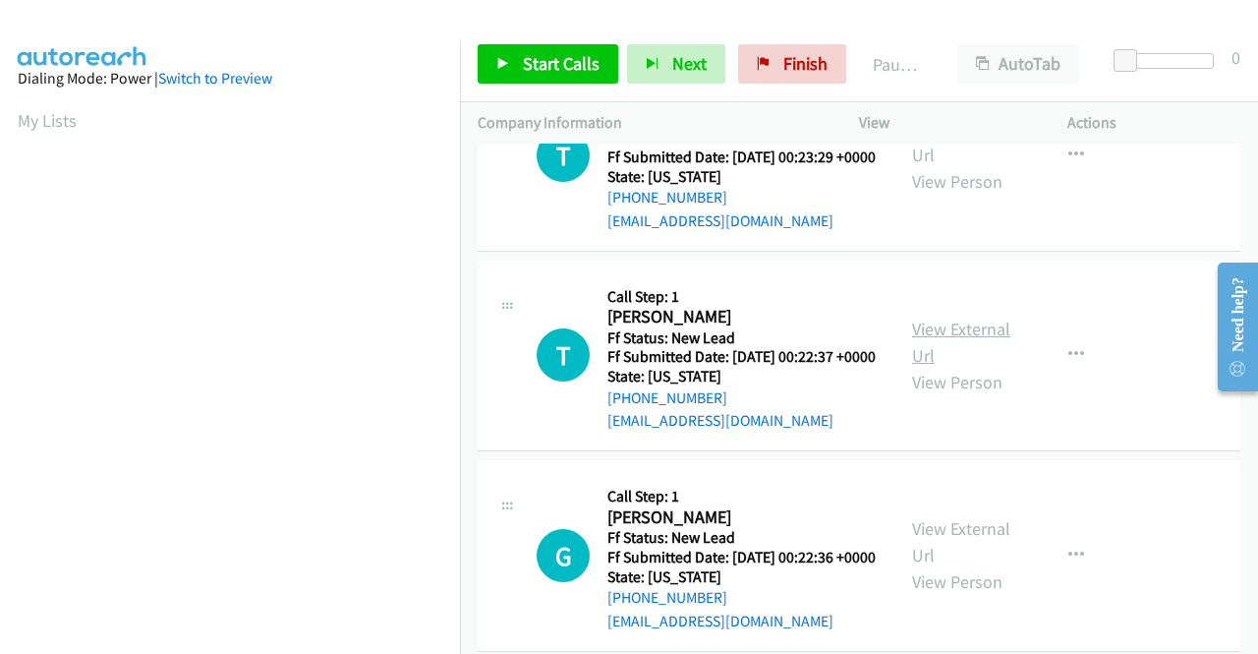
click at [976, 367] on link "View External Url" at bounding box center [961, 342] width 98 height 49
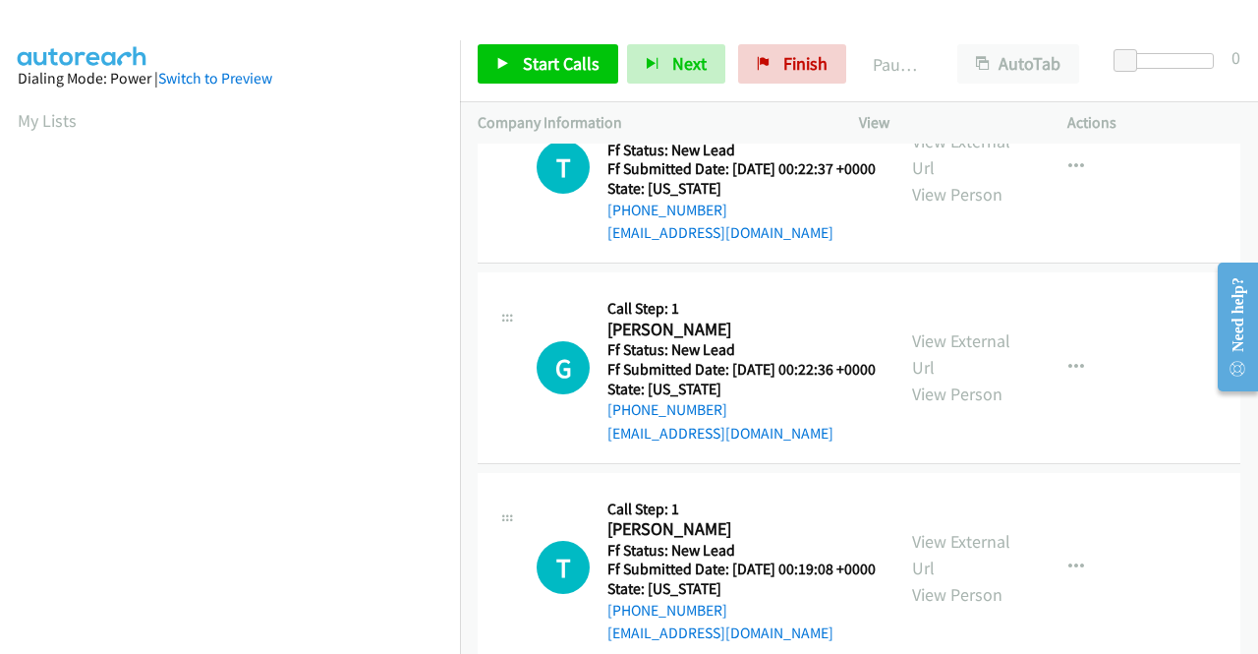
scroll to position [885, 0]
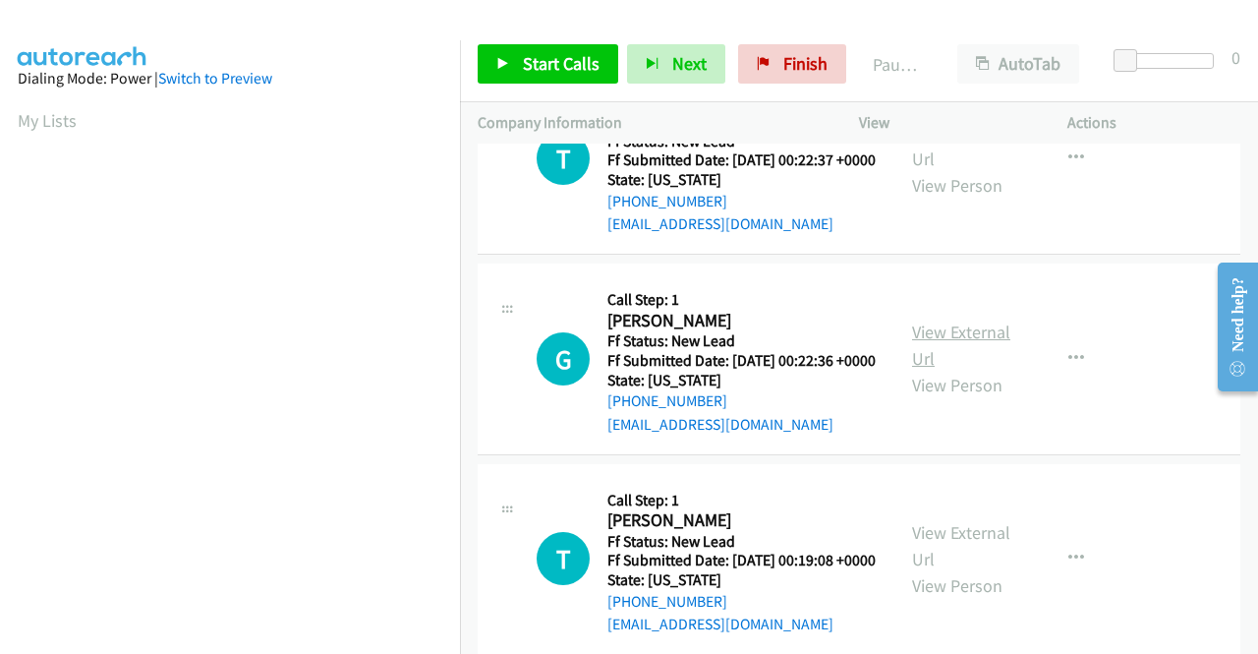
click at [938, 370] on link "View External Url" at bounding box center [961, 344] width 98 height 49
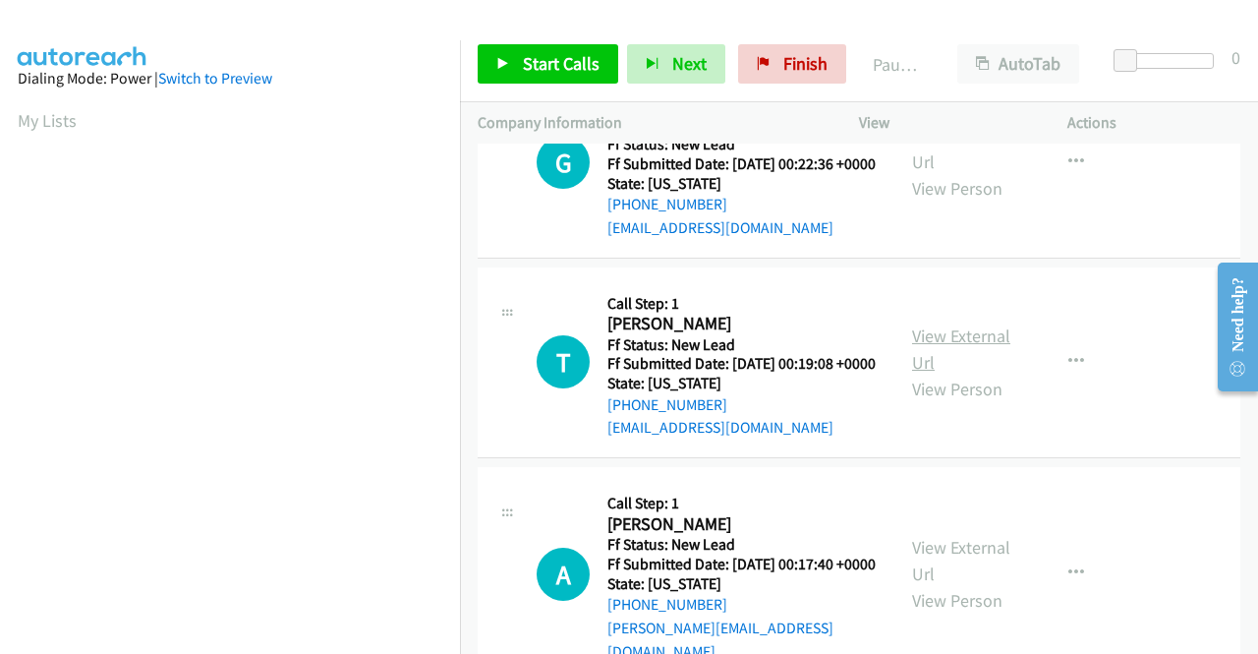
click at [944, 374] on link "View External Url" at bounding box center [961, 348] width 98 height 49
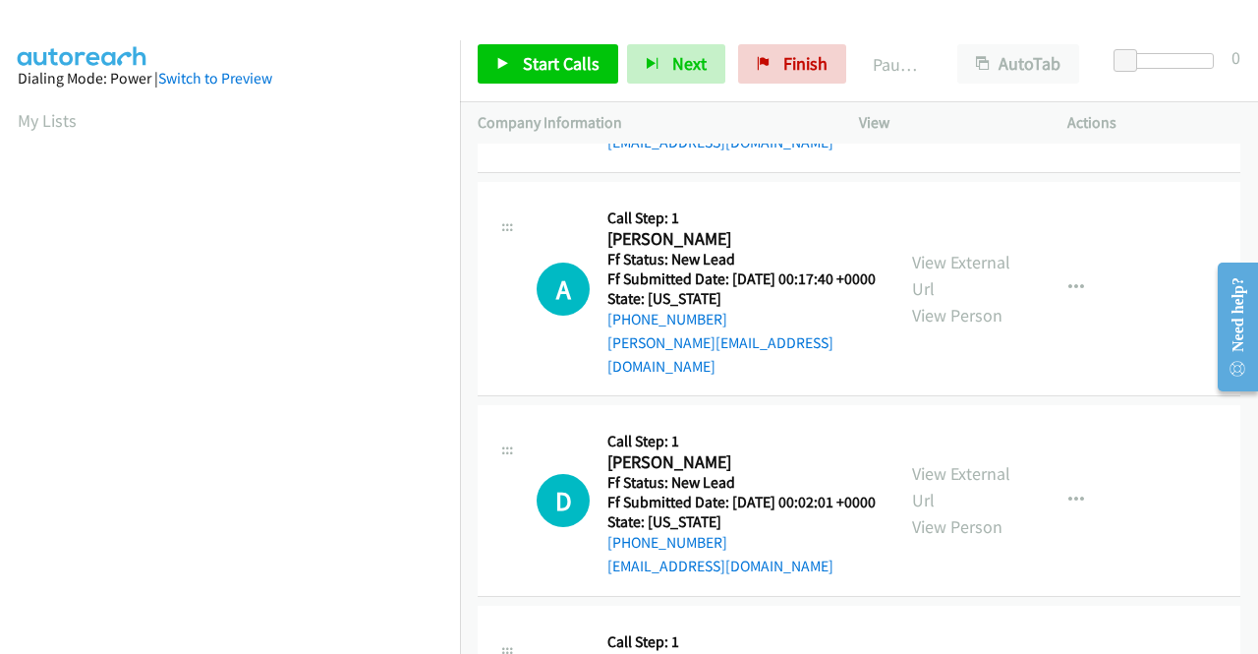
scroll to position [1376, 0]
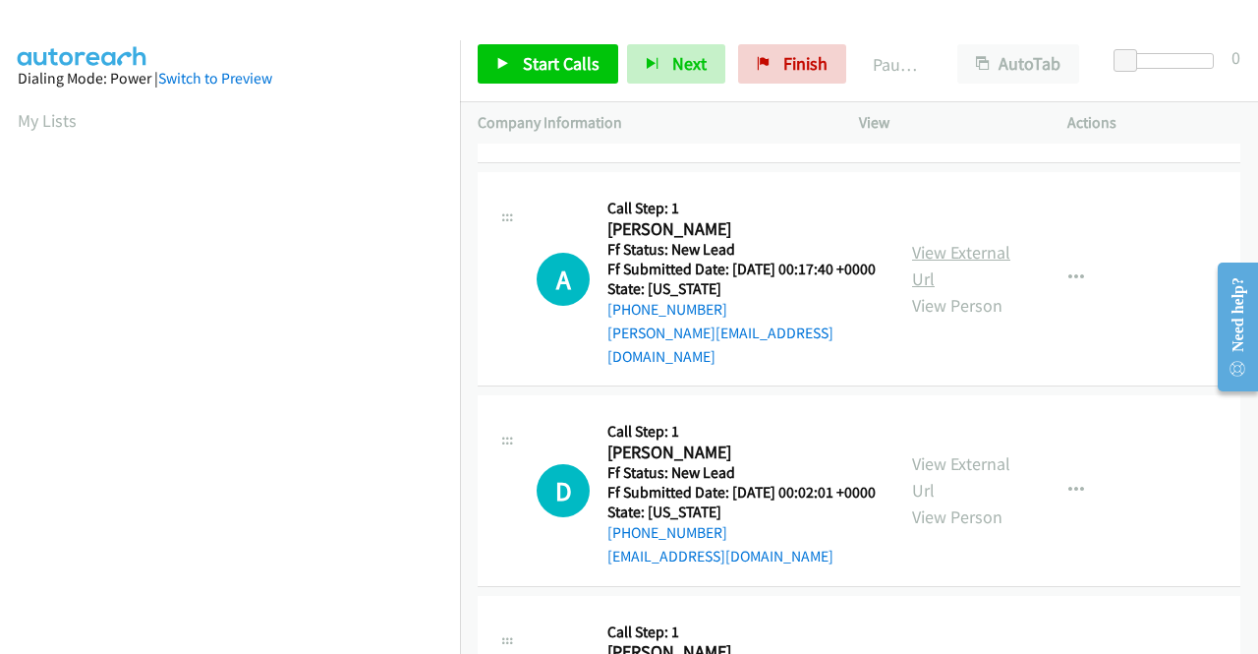
click at [962, 290] on link "View External Url" at bounding box center [961, 265] width 98 height 49
click at [991, 501] on link "View External Url" at bounding box center [961, 476] width 98 height 49
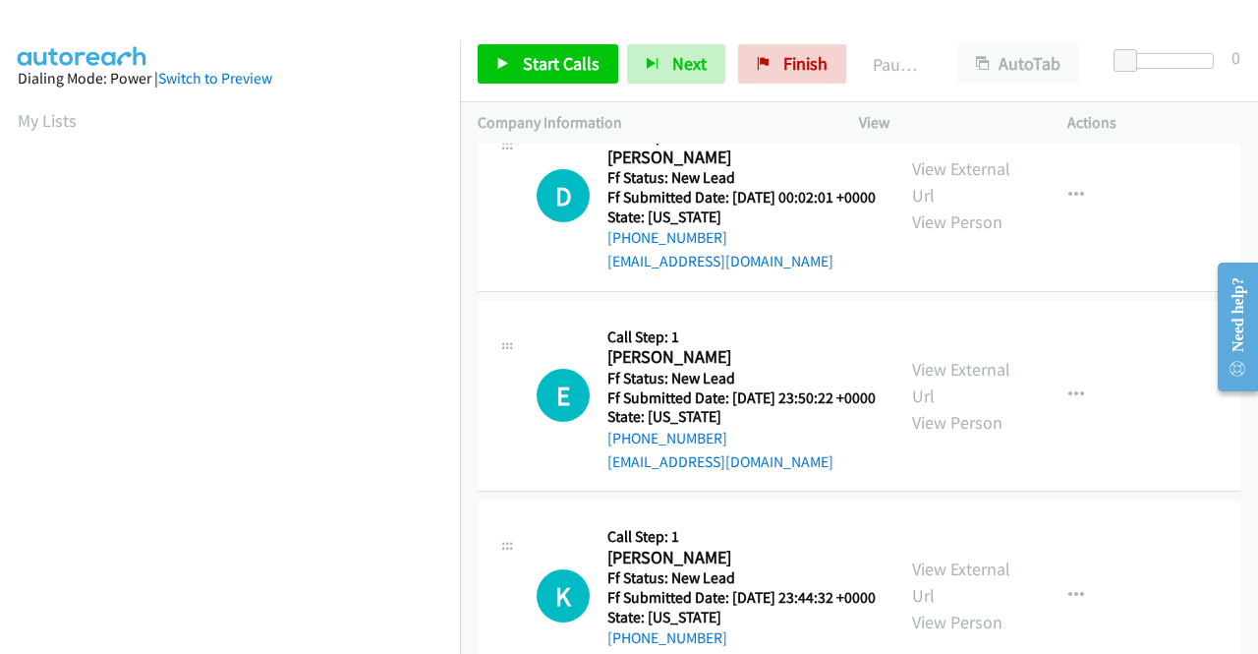
scroll to position [1769, 0]
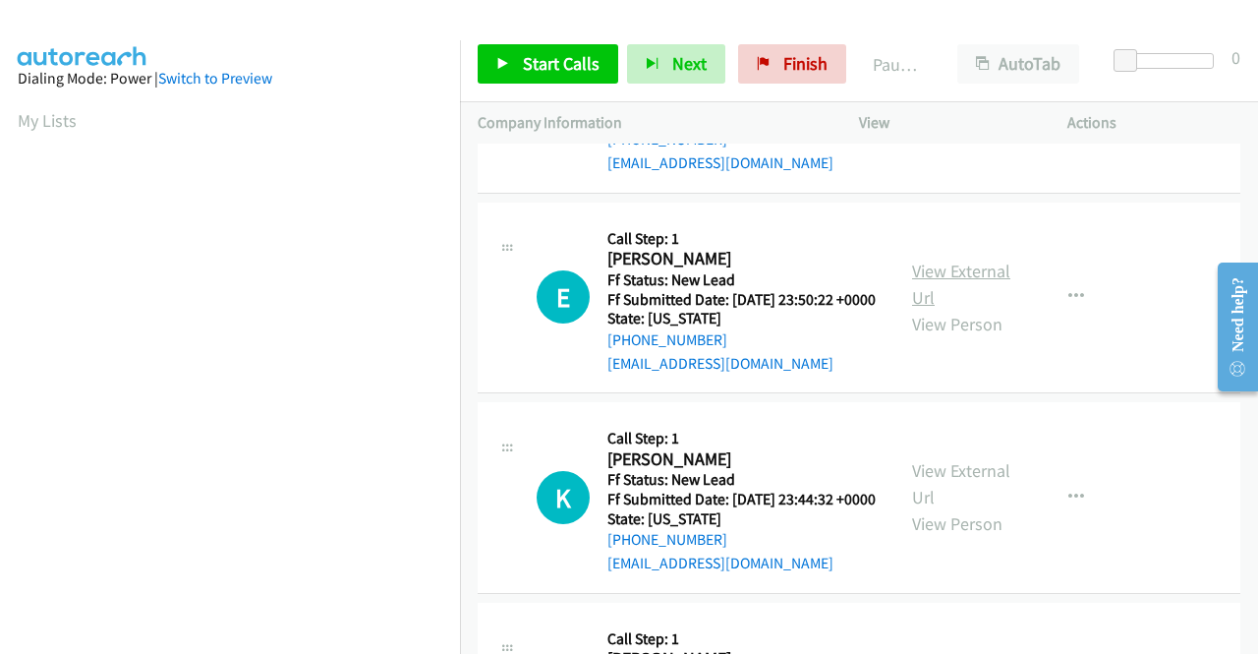
click at [935, 309] on link "View External Url" at bounding box center [961, 284] width 98 height 49
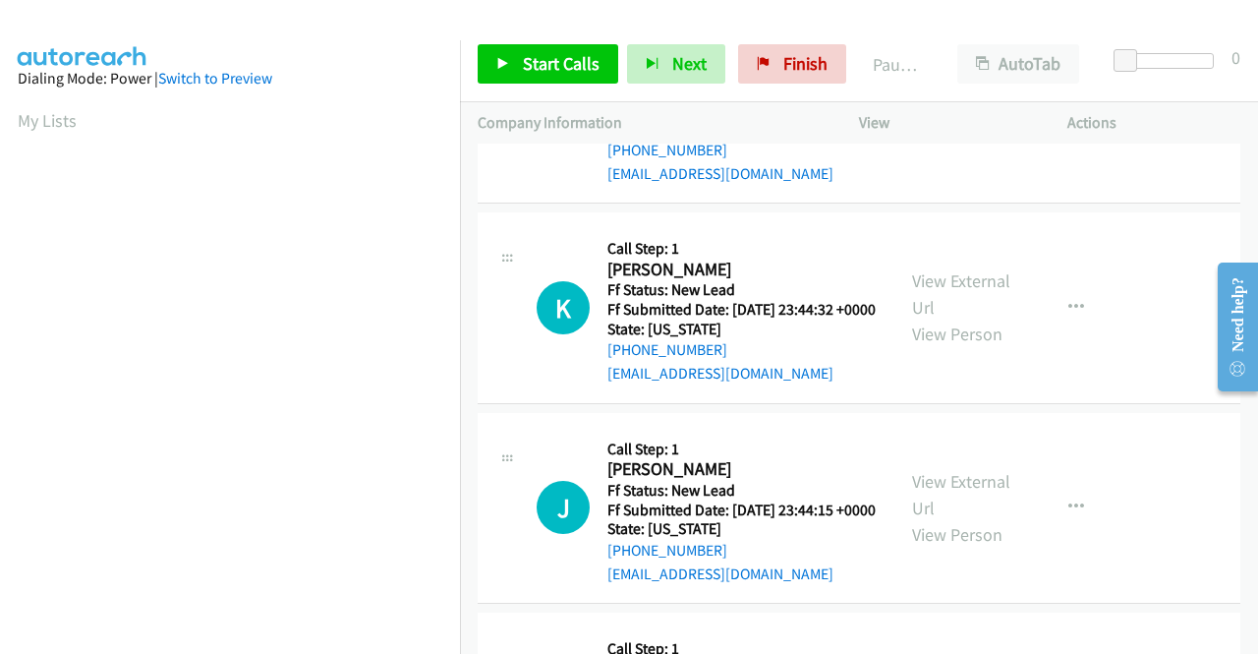
scroll to position [1966, 0]
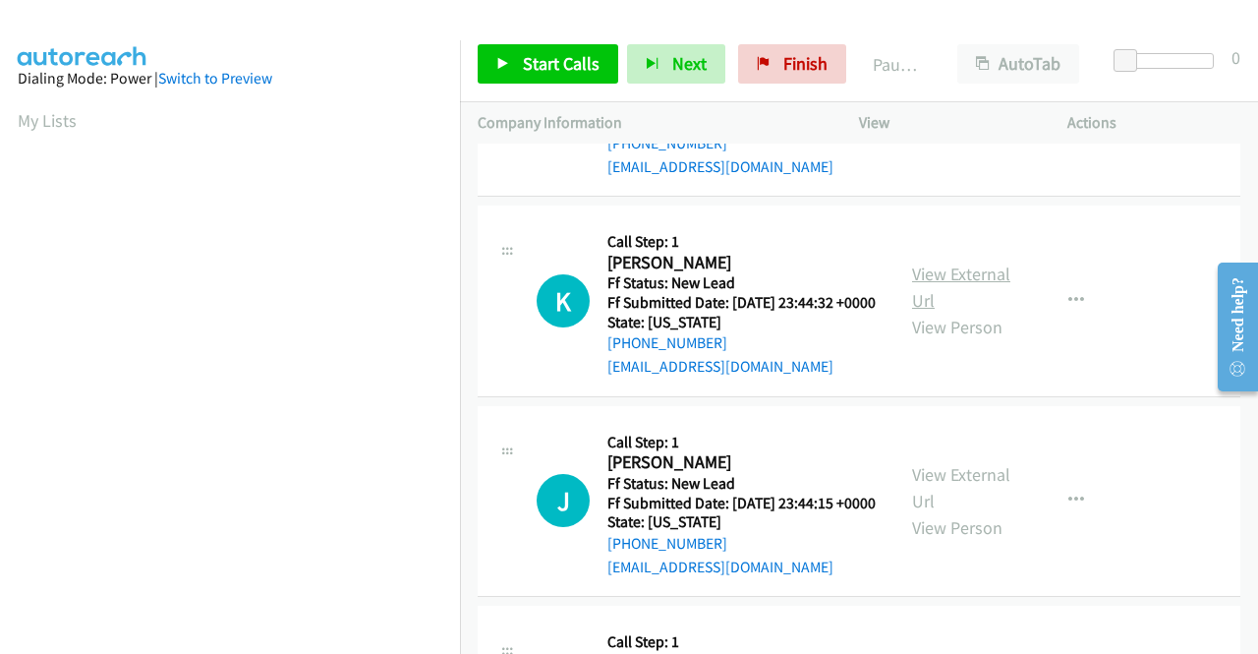
click at [938, 312] on link "View External Url" at bounding box center [961, 286] width 98 height 49
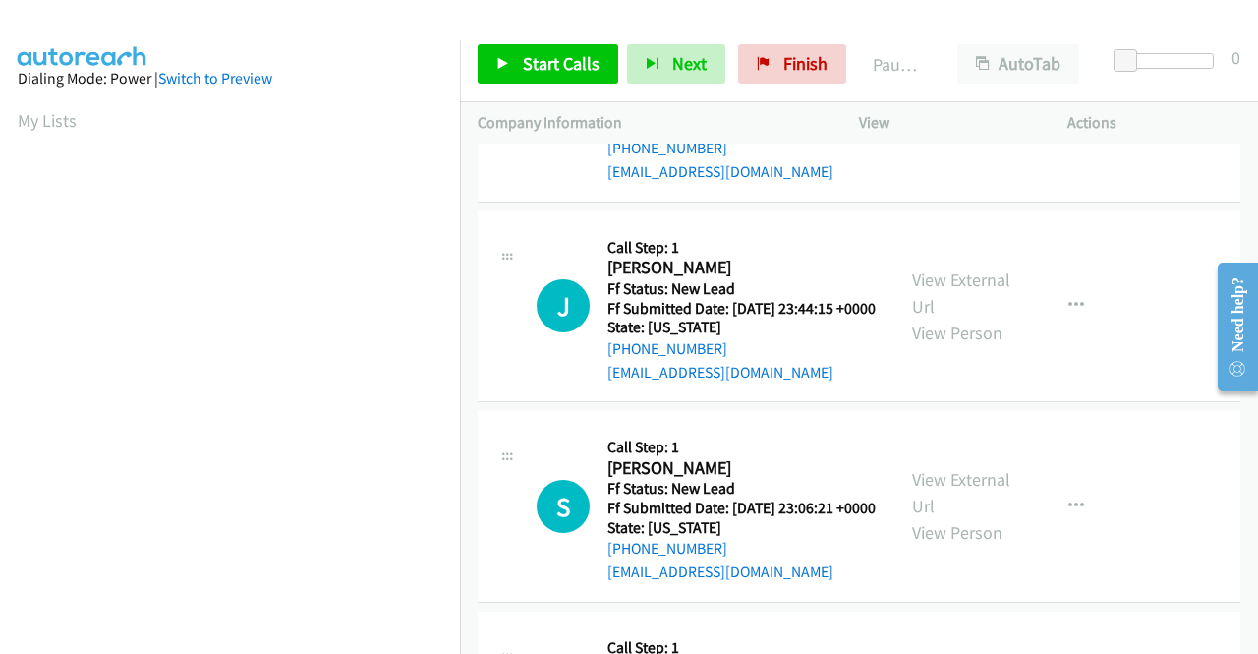
scroll to position [2163, 0]
click at [928, 316] on link "View External Url" at bounding box center [961, 290] width 98 height 49
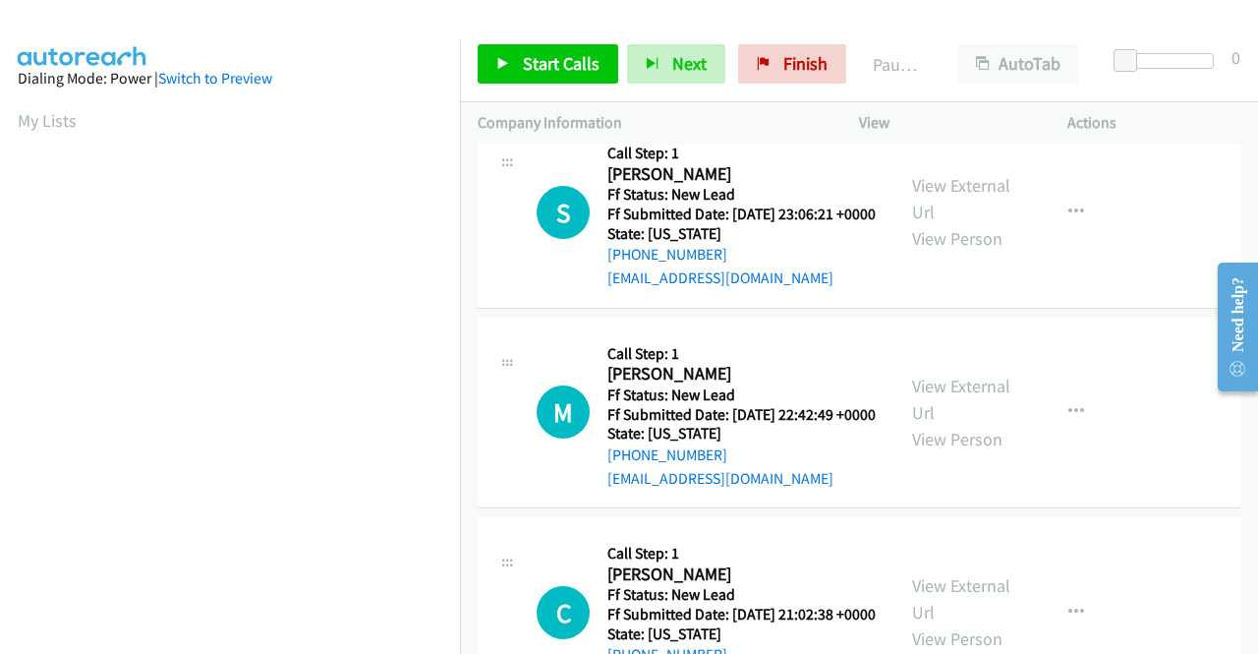
scroll to position [2457, 0]
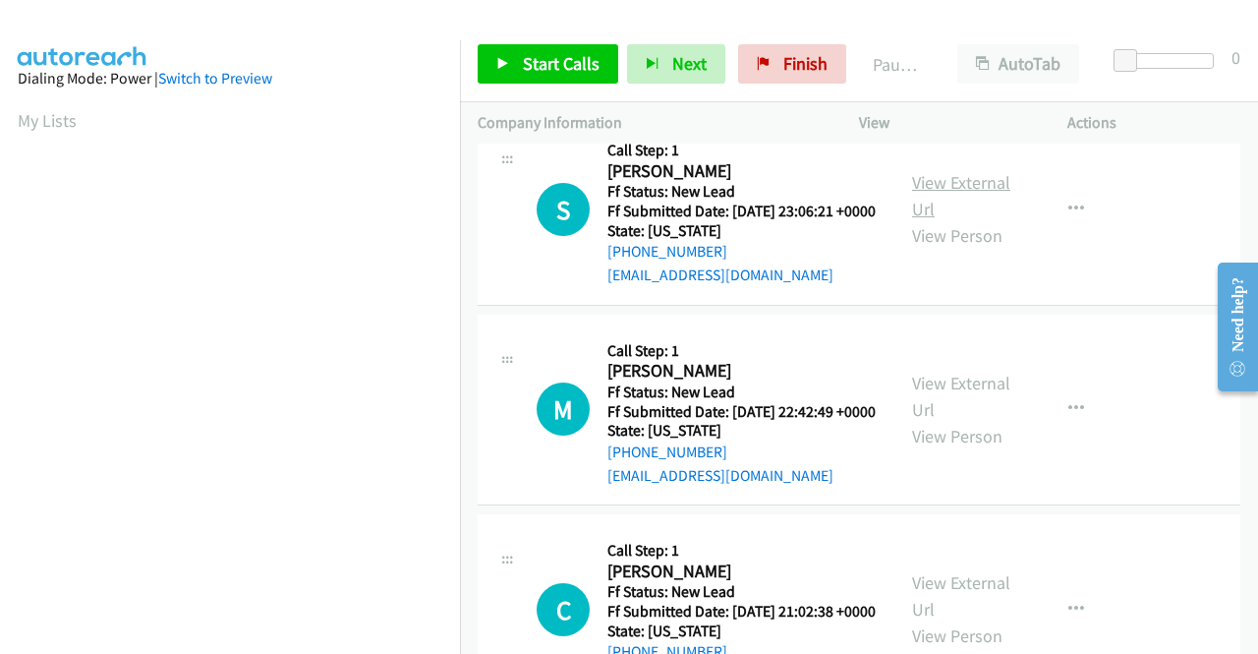
click at [940, 220] on link "View External Url" at bounding box center [961, 195] width 98 height 49
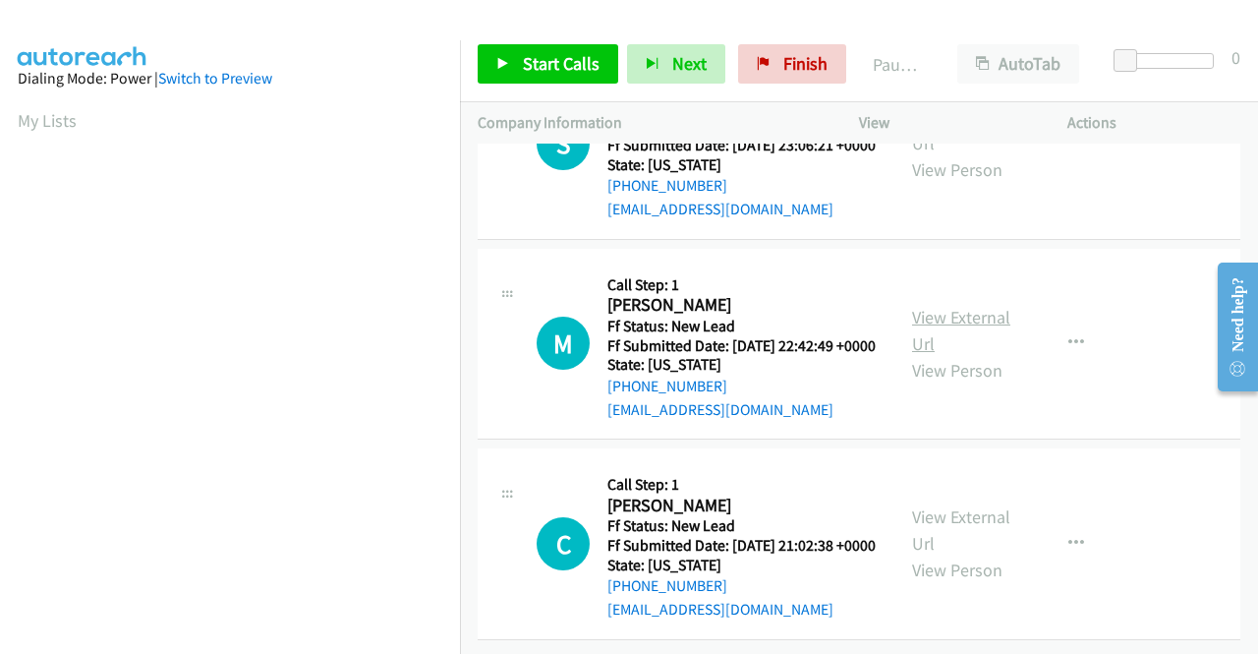
scroll to position [2654, 0]
click at [938, 355] on link "View External Url" at bounding box center [961, 330] width 98 height 49
click at [917, 505] on link "View External Url" at bounding box center [961, 529] width 98 height 49
click at [1238, 189] on td "S Callback Scheduled Call Step: 1 Stacy Harris America/New_York Ff Status: New …" at bounding box center [859, 144] width 798 height 201
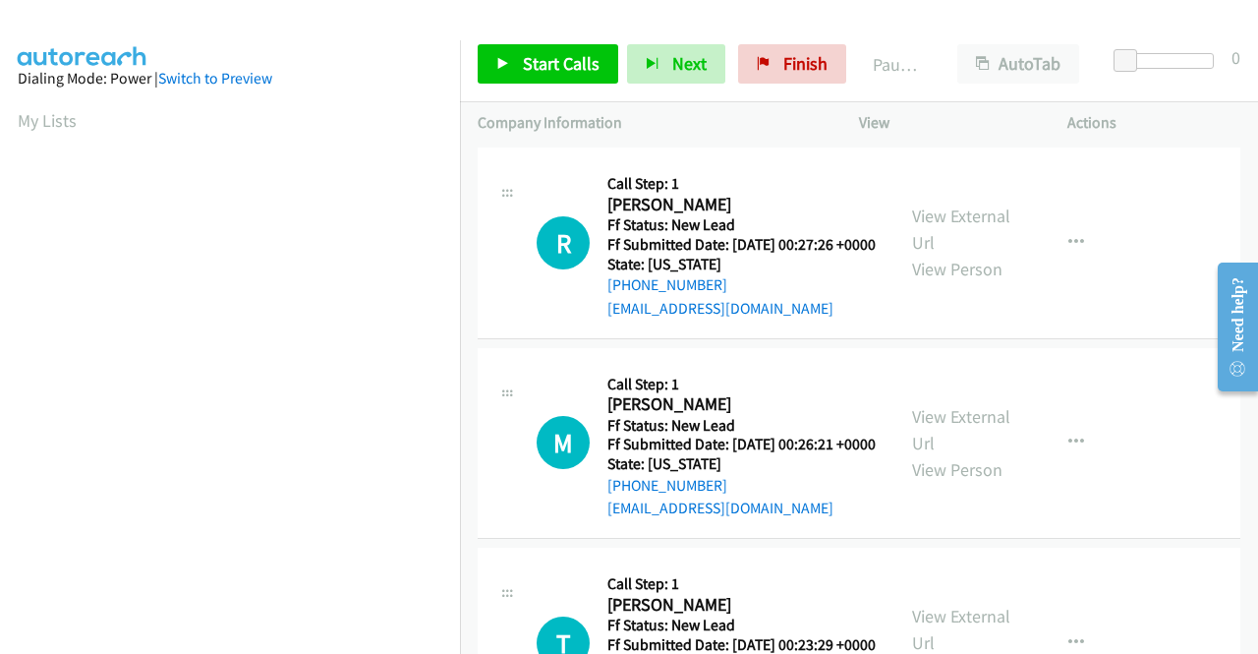
scroll to position [0, 0]
click at [547, 62] on span "Start Calls" at bounding box center [561, 63] width 77 height 23
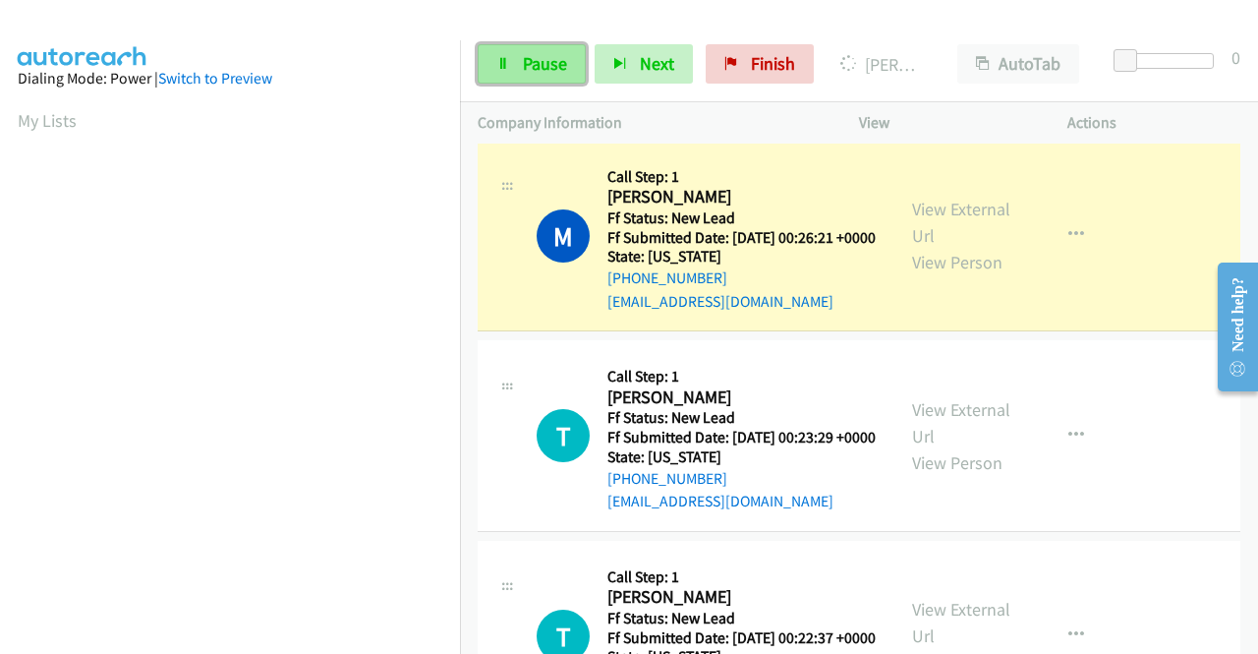
click at [516, 55] on link "Pause" at bounding box center [532, 63] width 108 height 39
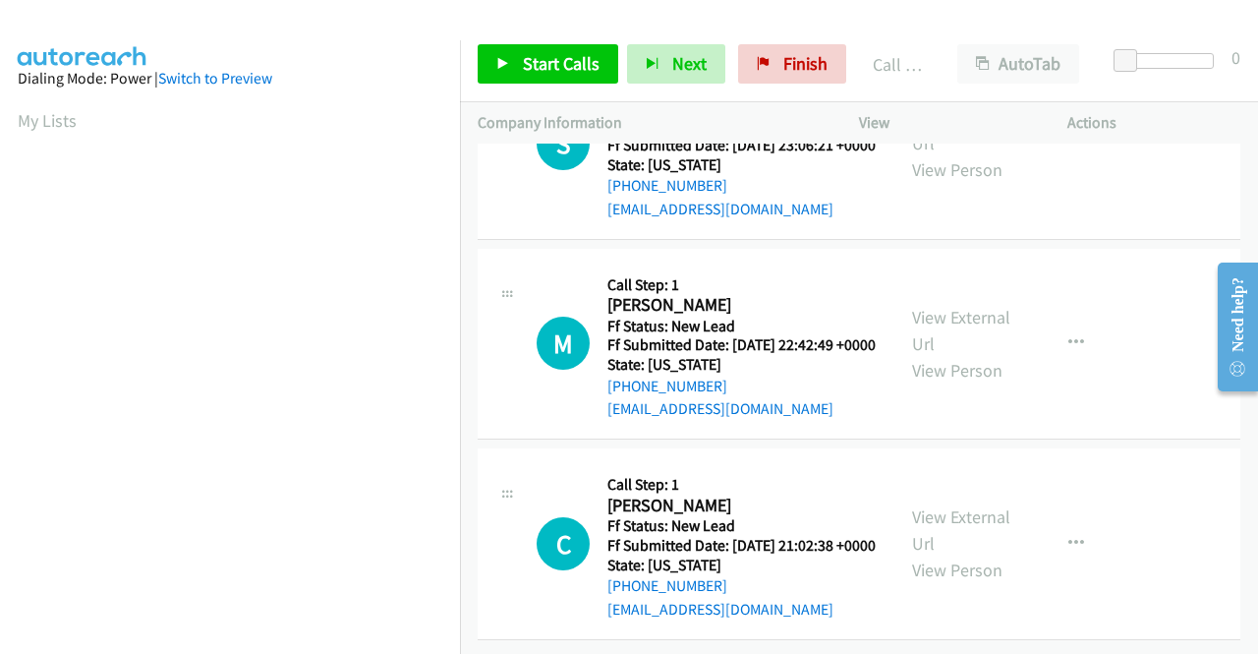
scroll to position [2925, 0]
click at [1071, 536] on icon "button" at bounding box center [1076, 544] width 16 height 16
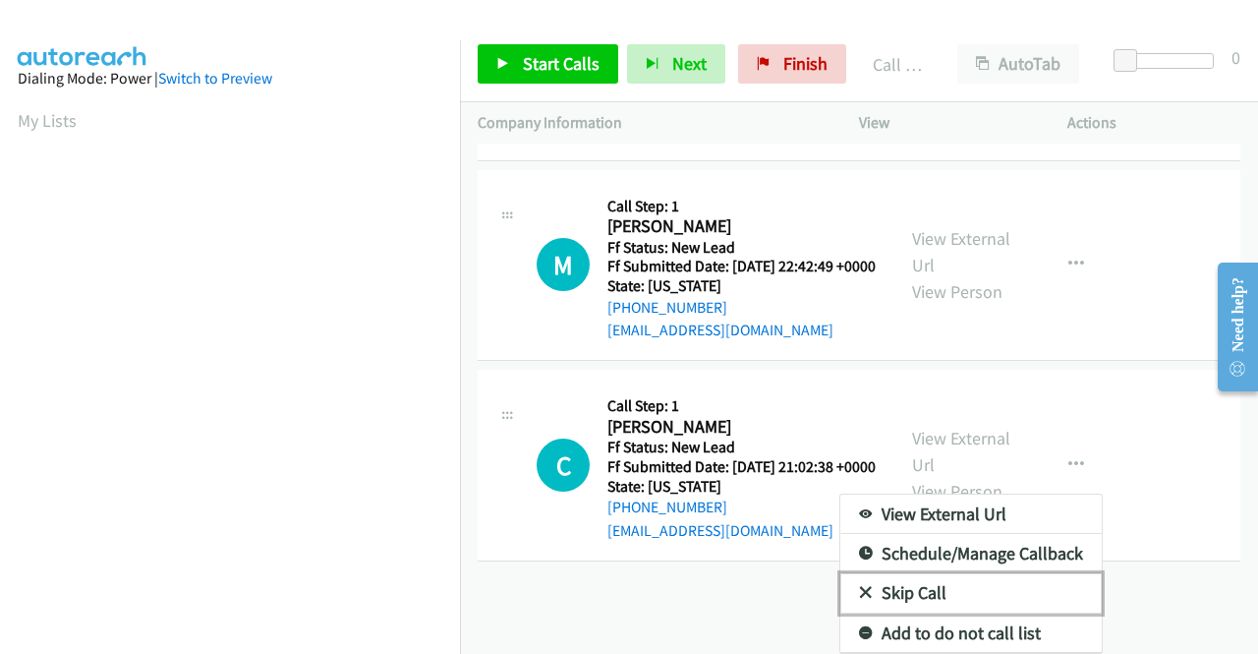
click at [966, 573] on link "Skip Call" at bounding box center [970, 592] width 261 height 39
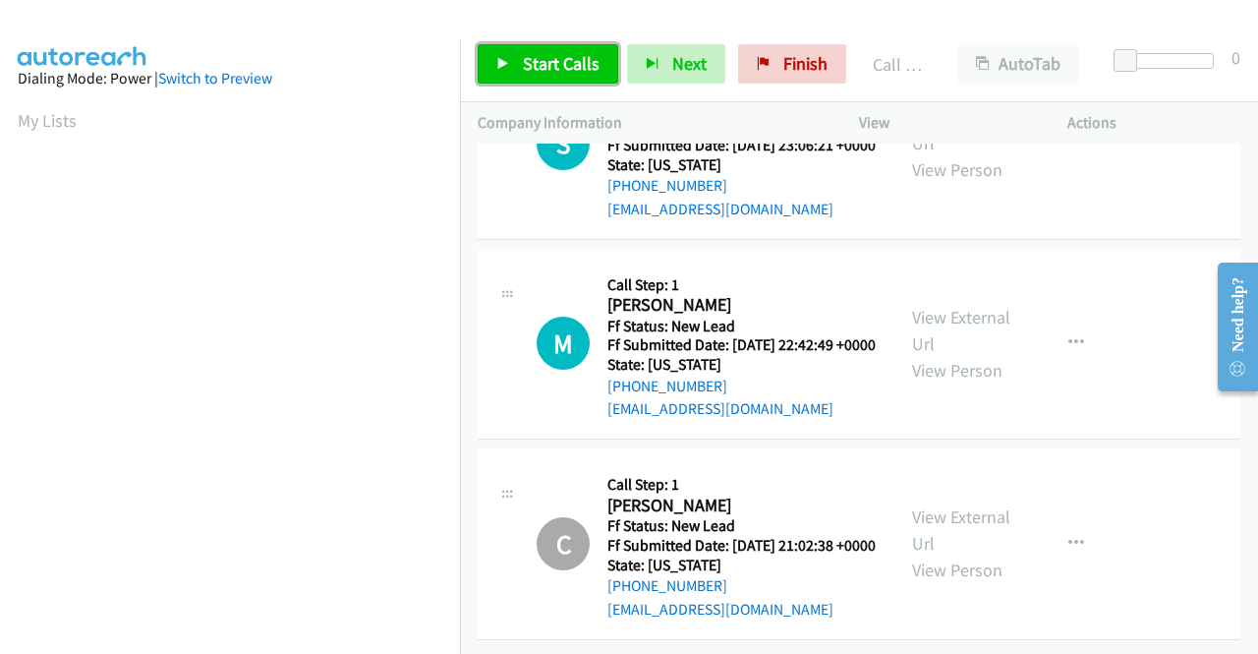
click at [509, 59] on link "Start Calls" at bounding box center [548, 63] width 141 height 39
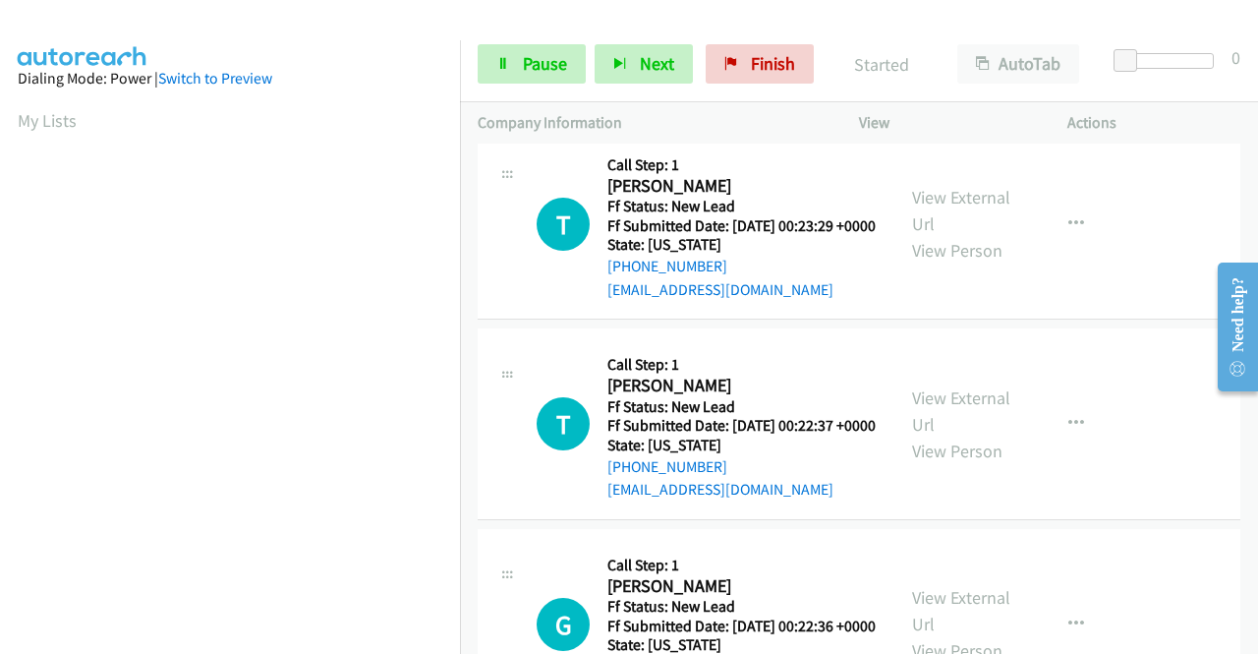
scroll to position [755, 0]
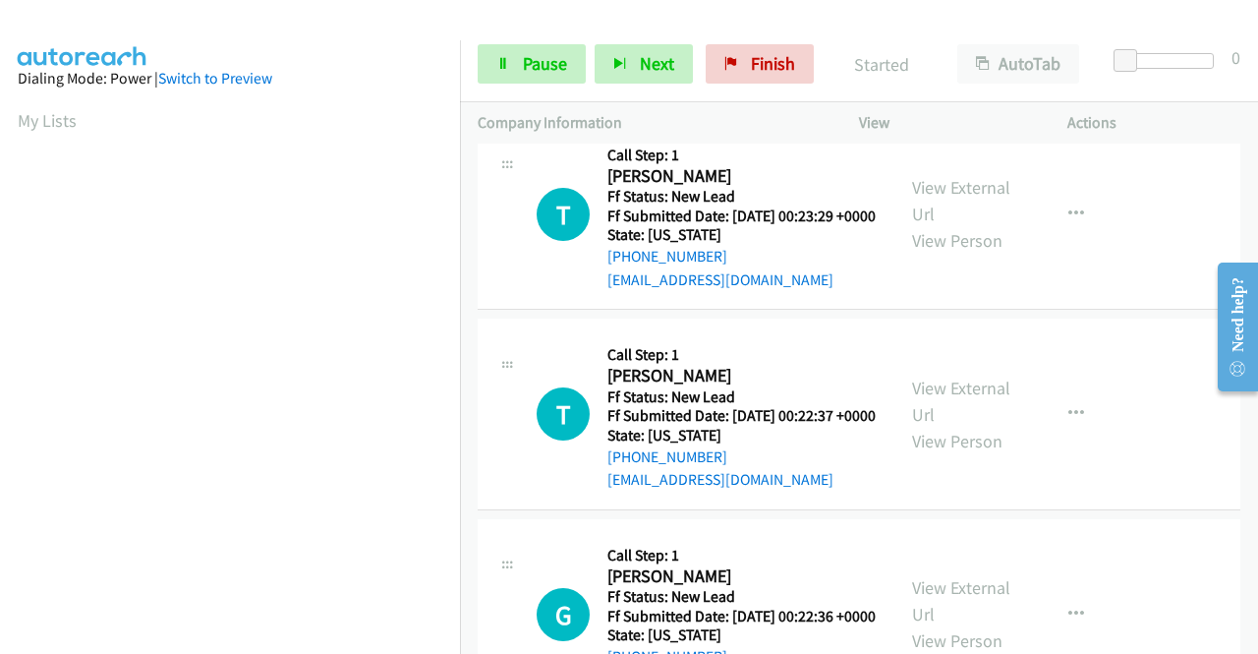
drag, startPoint x: 1252, startPoint y: 200, endPoint x: 29, endPoint y: 27, distance: 1236.0
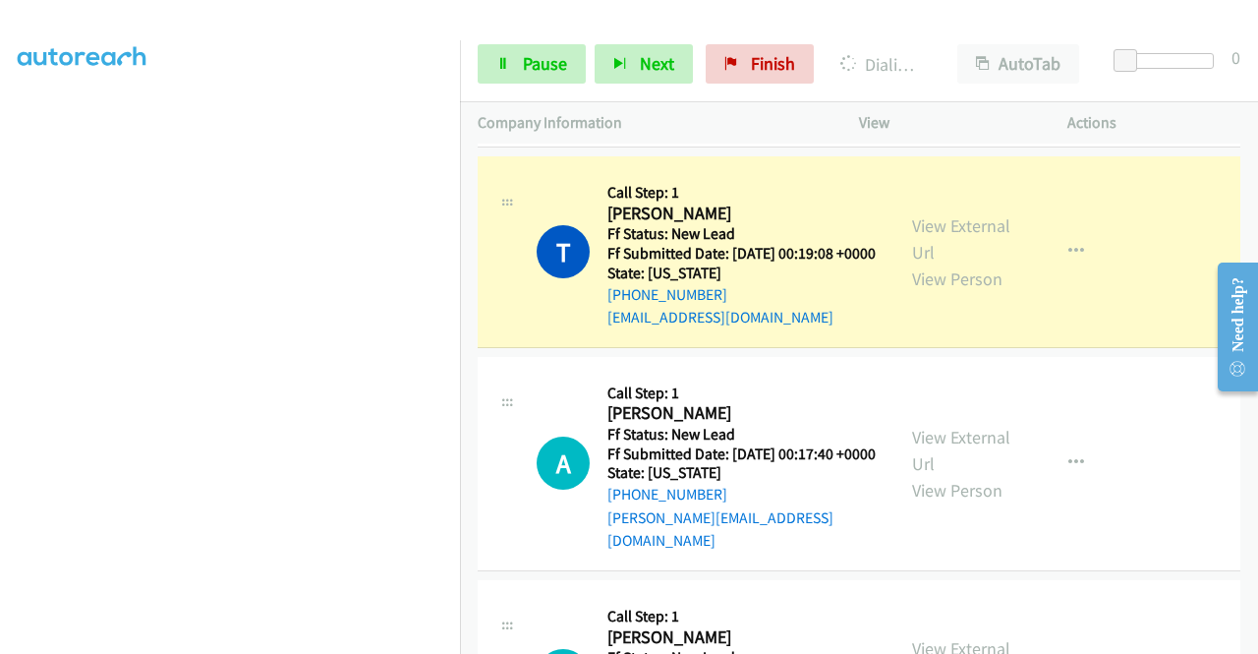
scroll to position [448, 0]
click at [545, 65] on span "Pause" at bounding box center [545, 63] width 44 height 23
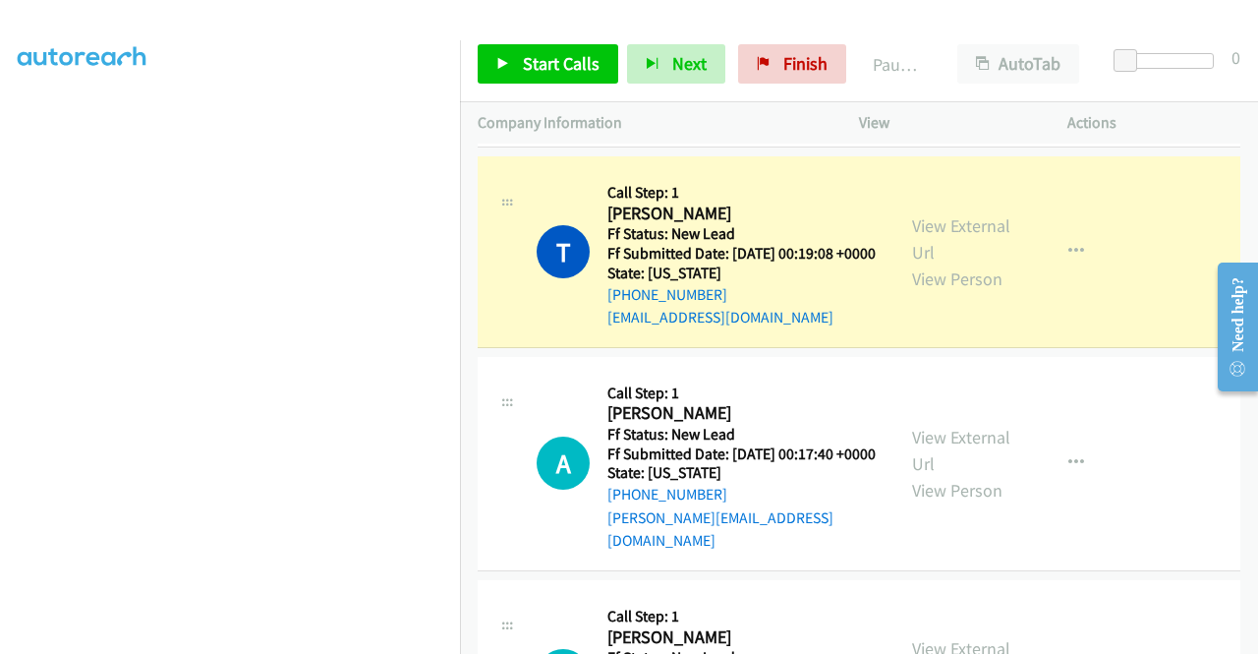
scroll to position [55, 0]
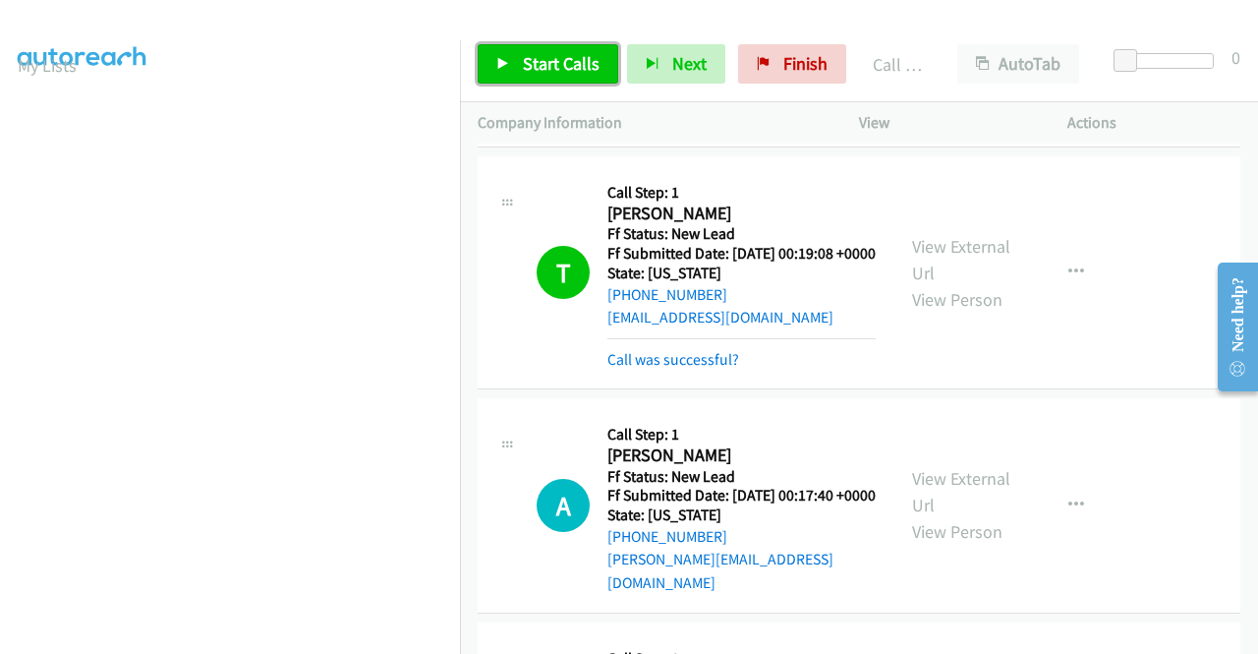
click at [590, 72] on span "Start Calls" at bounding box center [561, 63] width 77 height 23
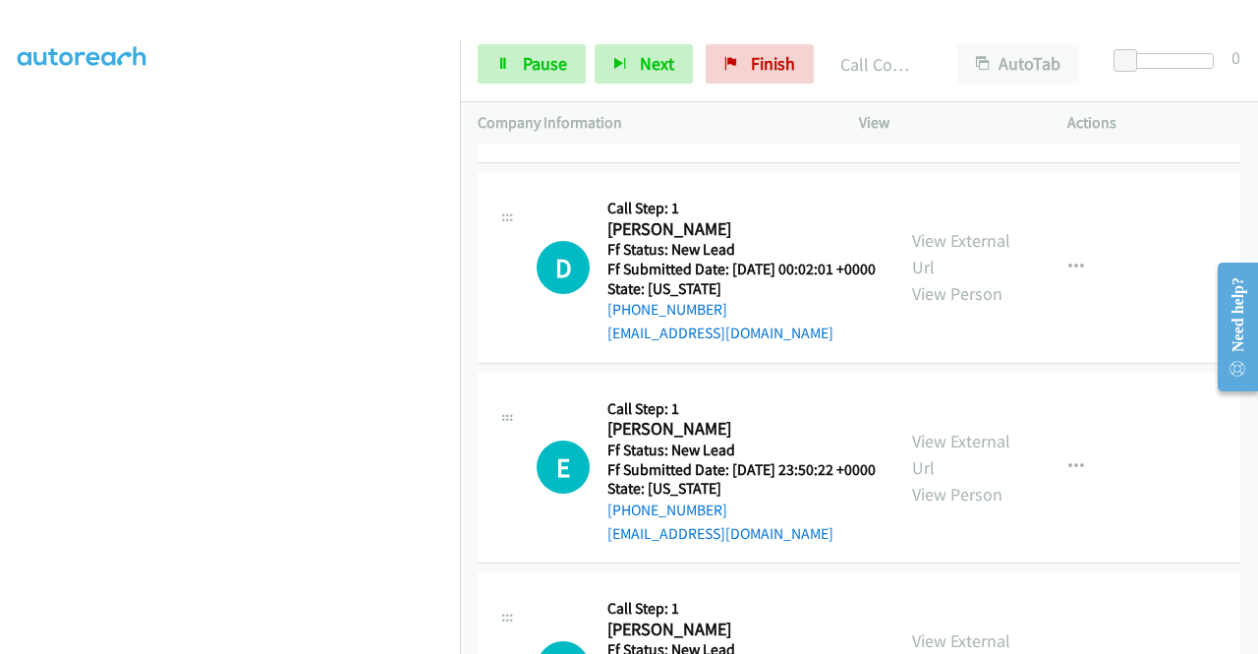
scroll to position [448, 0]
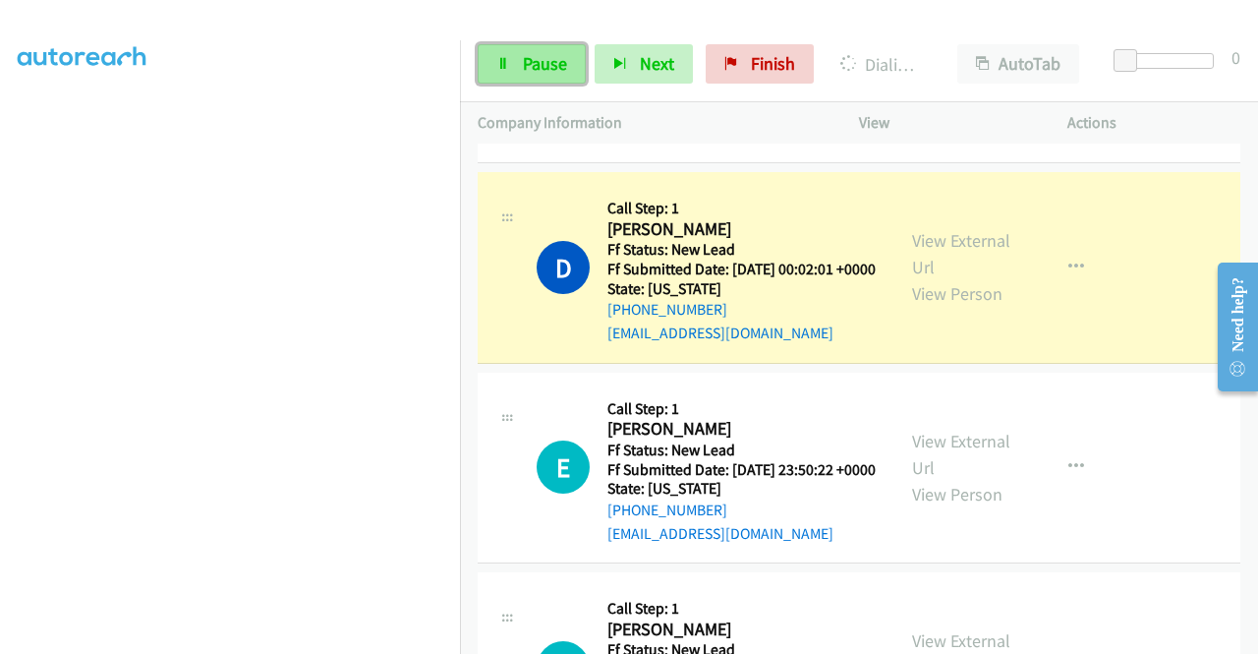
click at [535, 62] on span "Pause" at bounding box center [545, 63] width 44 height 23
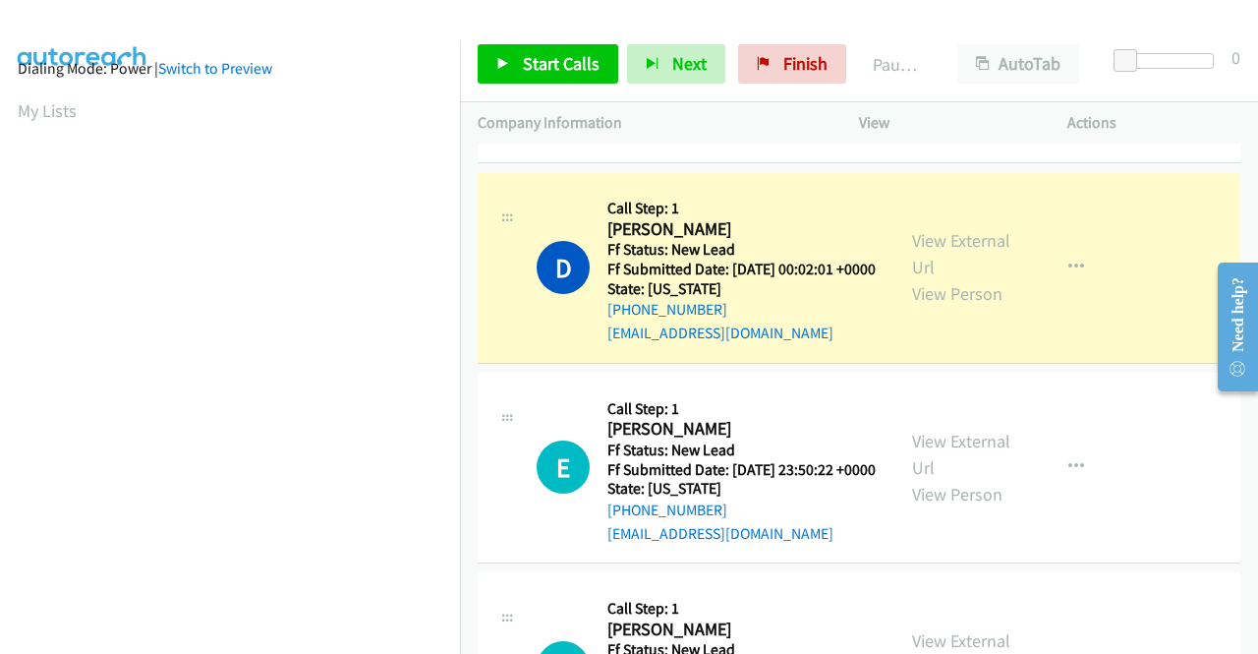
scroll to position [0, 0]
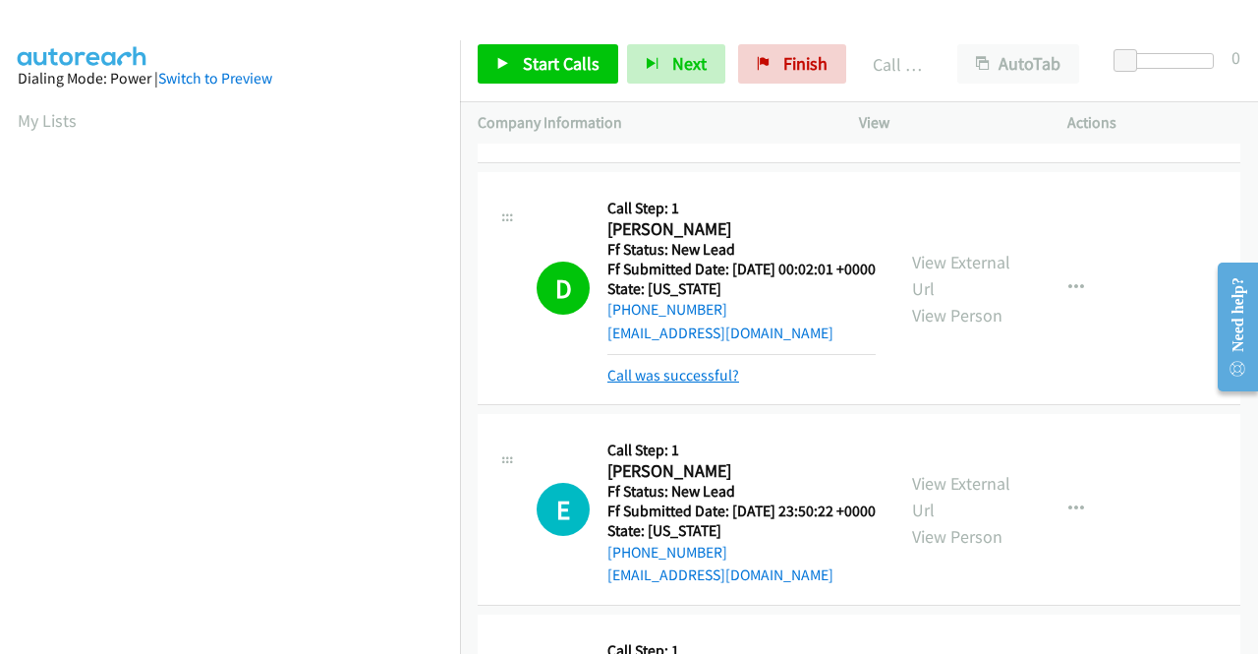
click at [696, 384] on link "Call was successful?" at bounding box center [673, 375] width 132 height 19
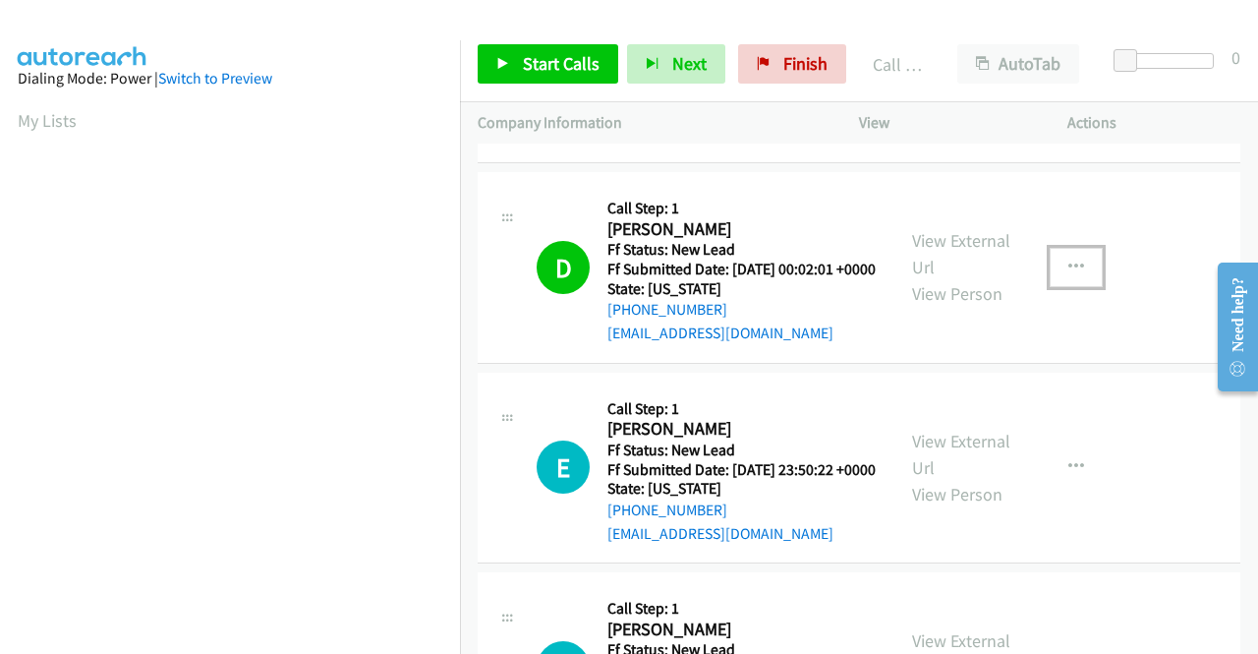
click at [1068, 275] on icon "button" at bounding box center [1076, 268] width 16 height 16
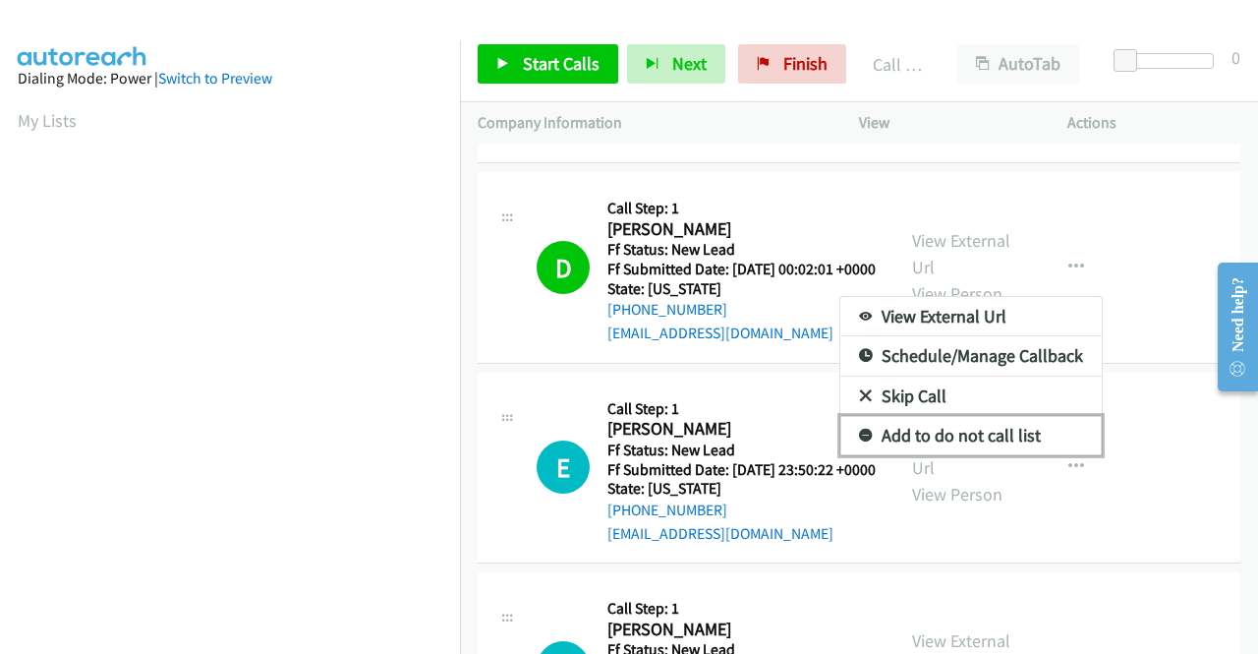
click at [973, 455] on link "Add to do not call list" at bounding box center [970, 435] width 261 height 39
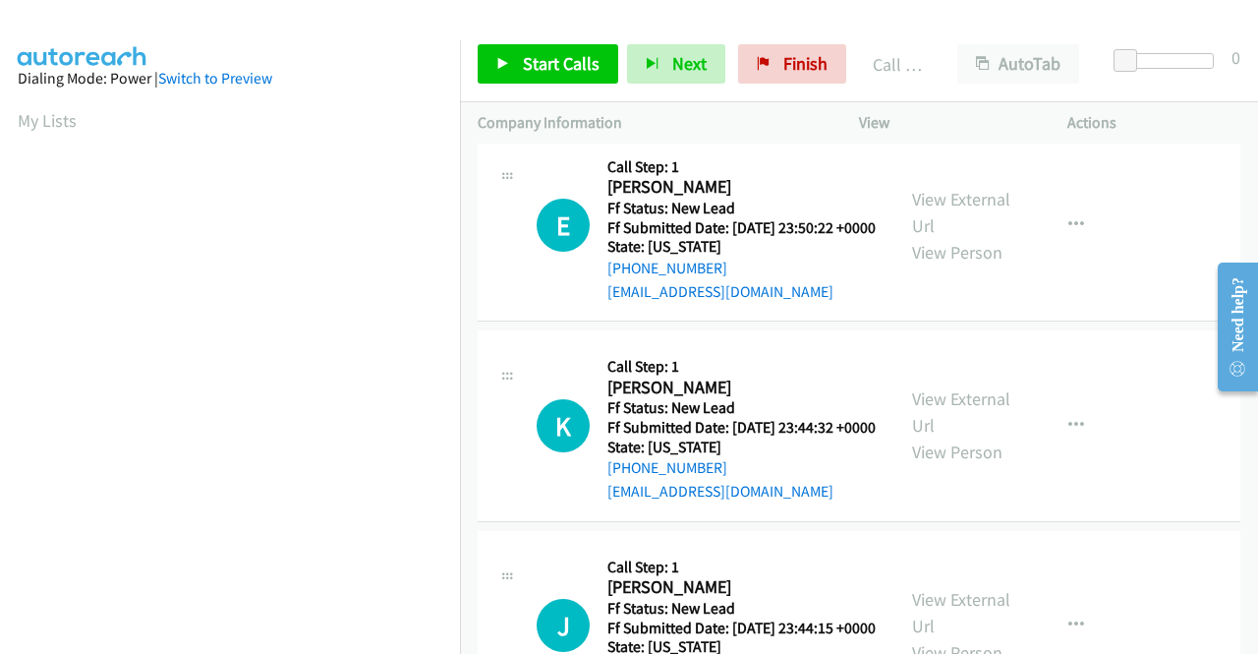
scroll to position [2229, 0]
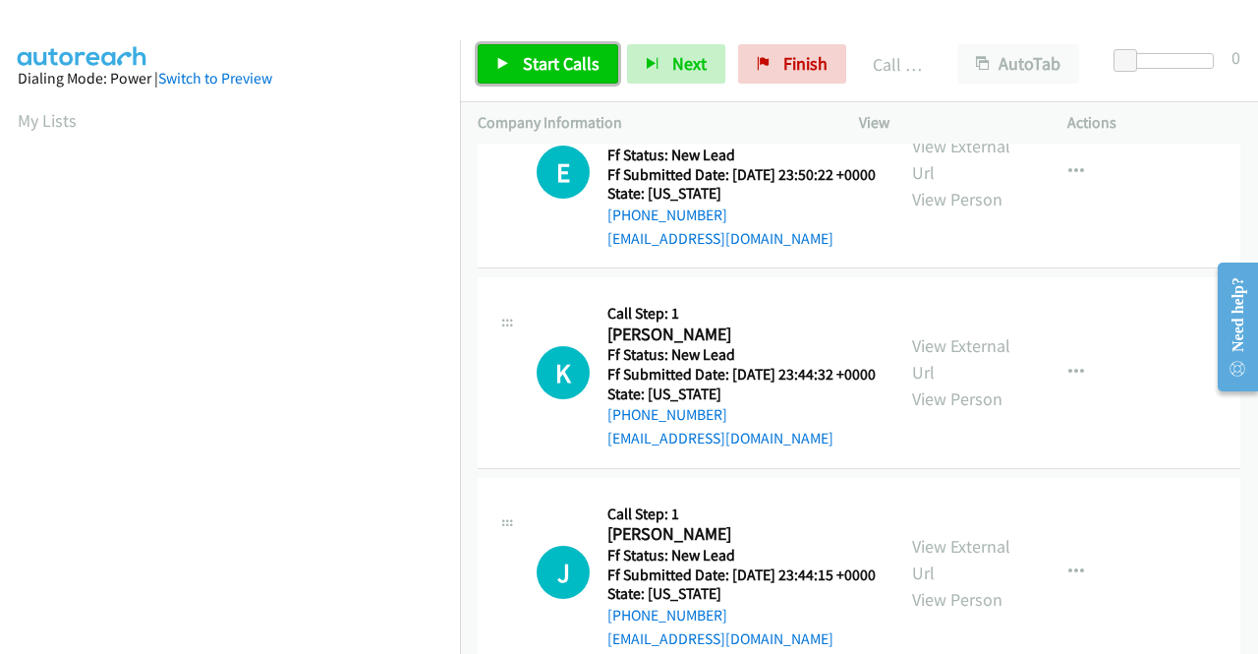
click at [570, 68] on span "Start Calls" at bounding box center [561, 63] width 77 height 23
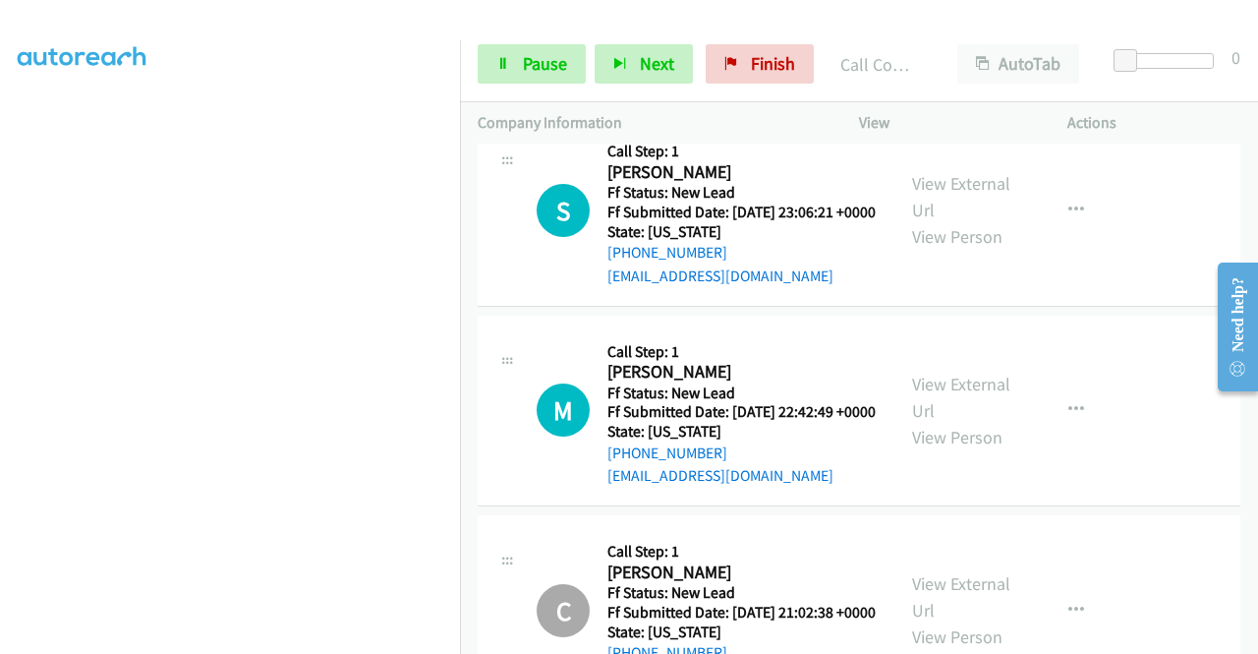
scroll to position [448, 0]
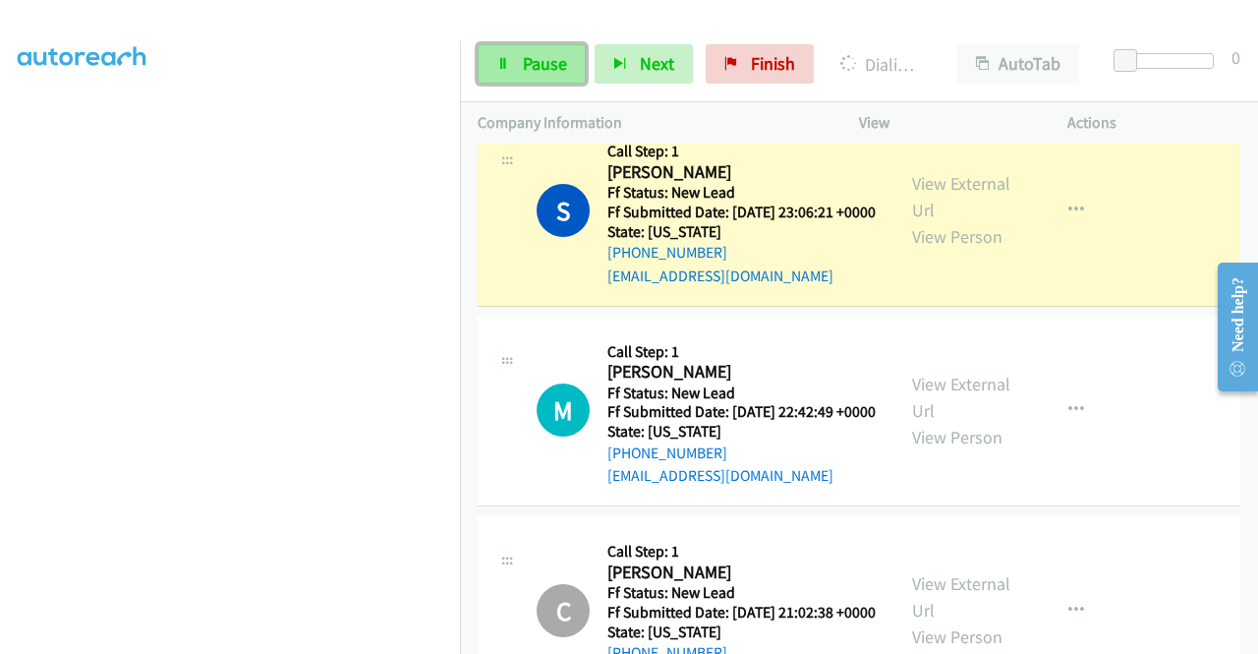
click at [546, 50] on link "Pause" at bounding box center [532, 63] width 108 height 39
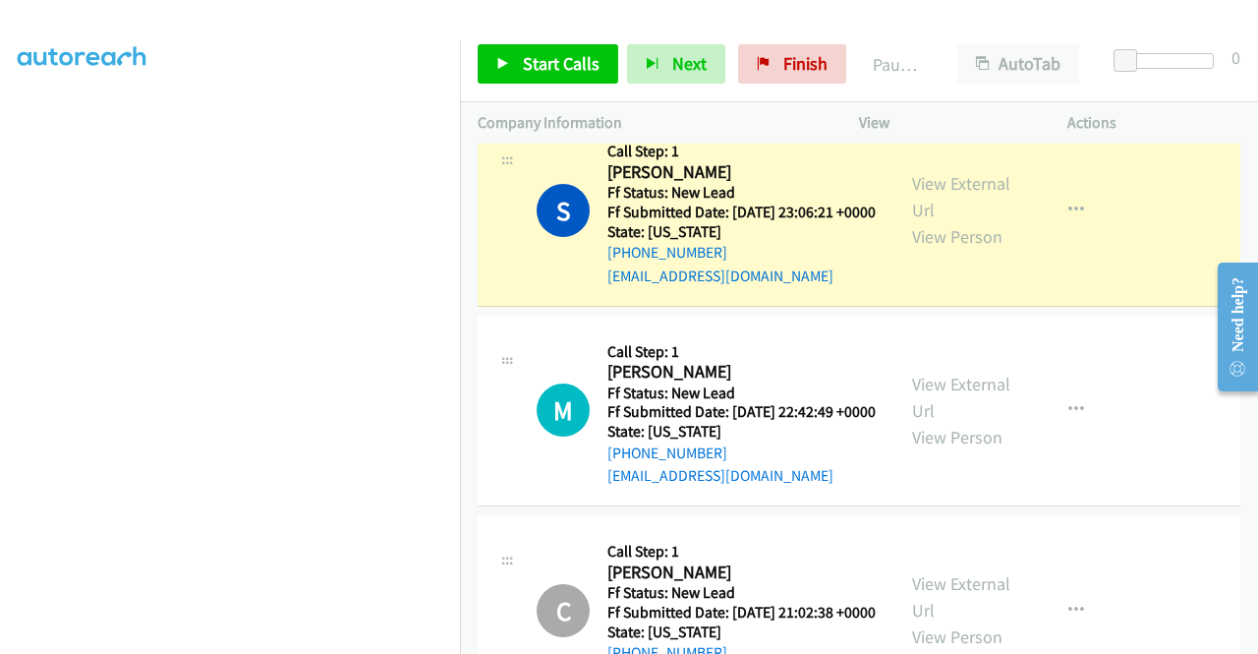
scroll to position [0, 0]
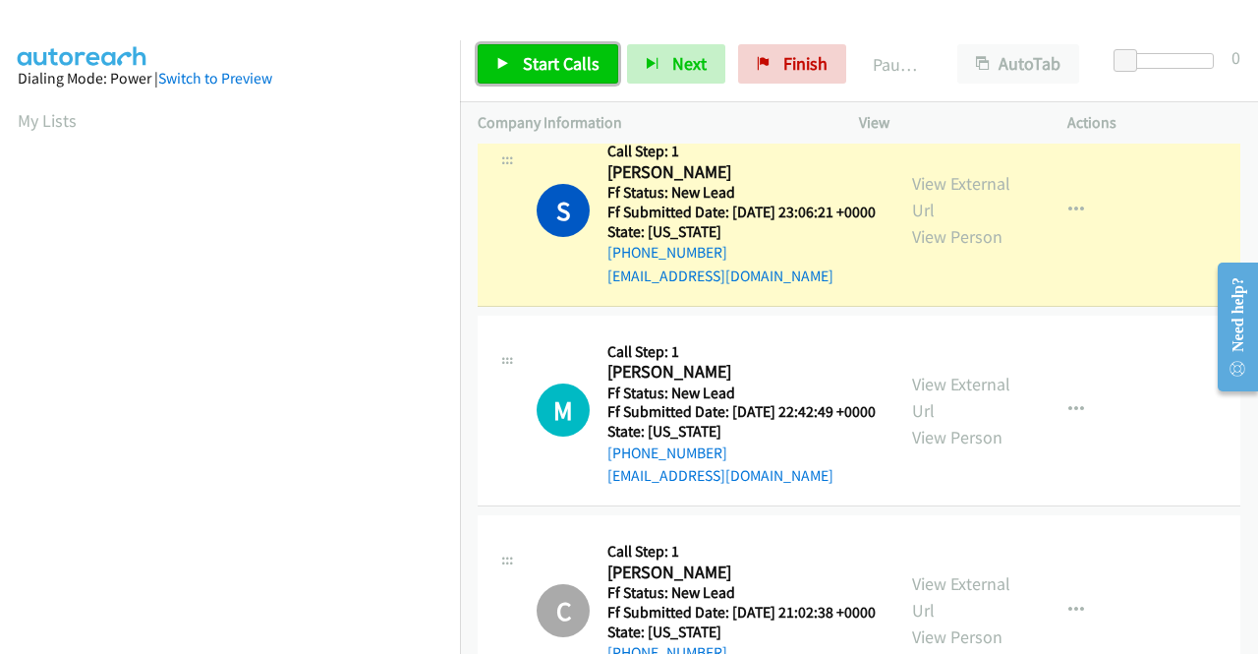
click at [562, 58] on span "Start Calls" at bounding box center [561, 63] width 77 height 23
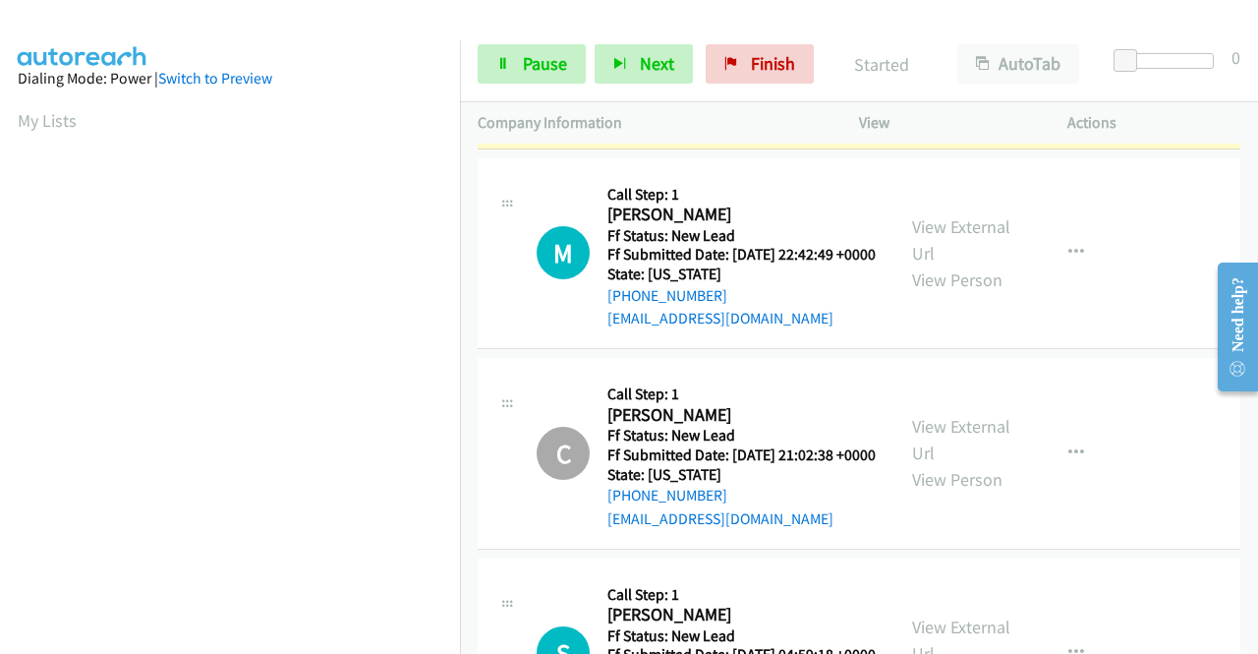
scroll to position [3114, 0]
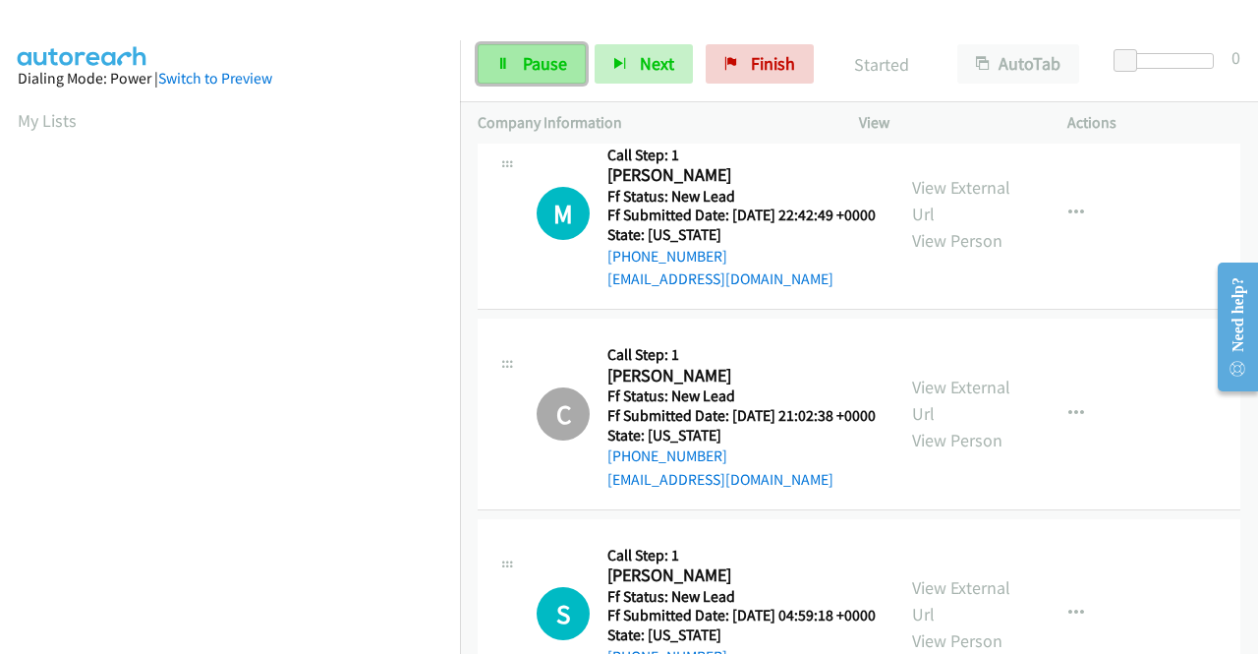
click at [550, 65] on span "Pause" at bounding box center [545, 63] width 44 height 23
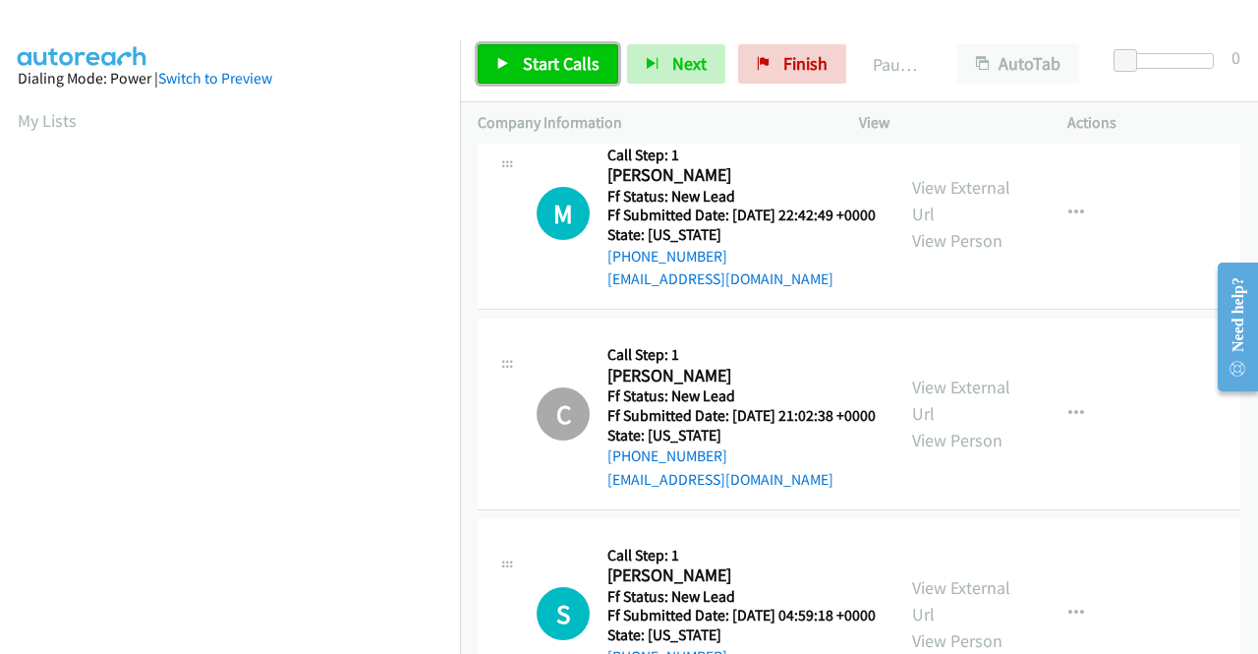
click at [550, 65] on span "Start Calls" at bounding box center [561, 63] width 77 height 23
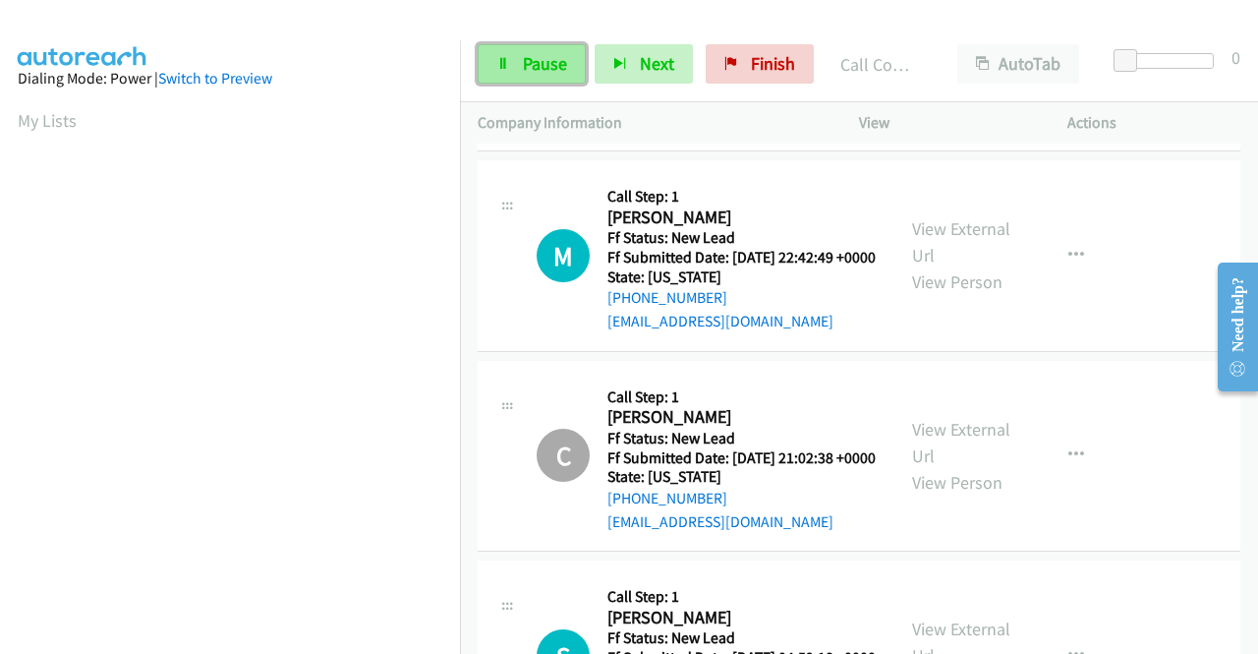
click at [553, 78] on link "Pause" at bounding box center [532, 63] width 108 height 39
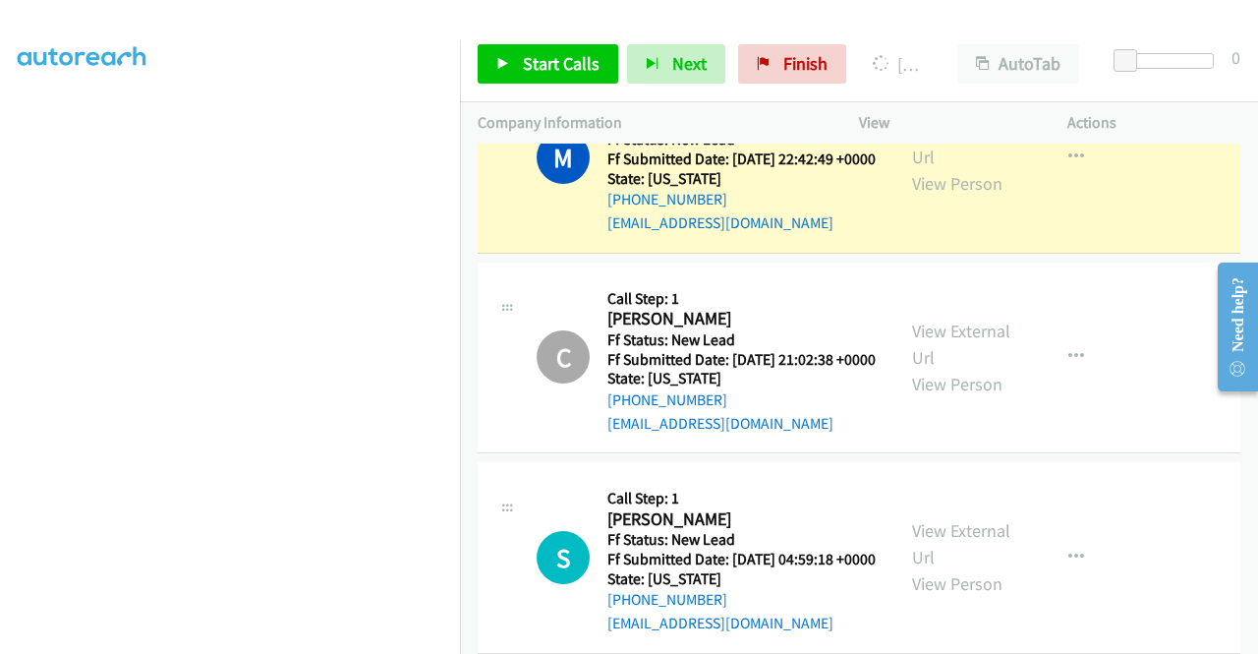
scroll to position [0, 0]
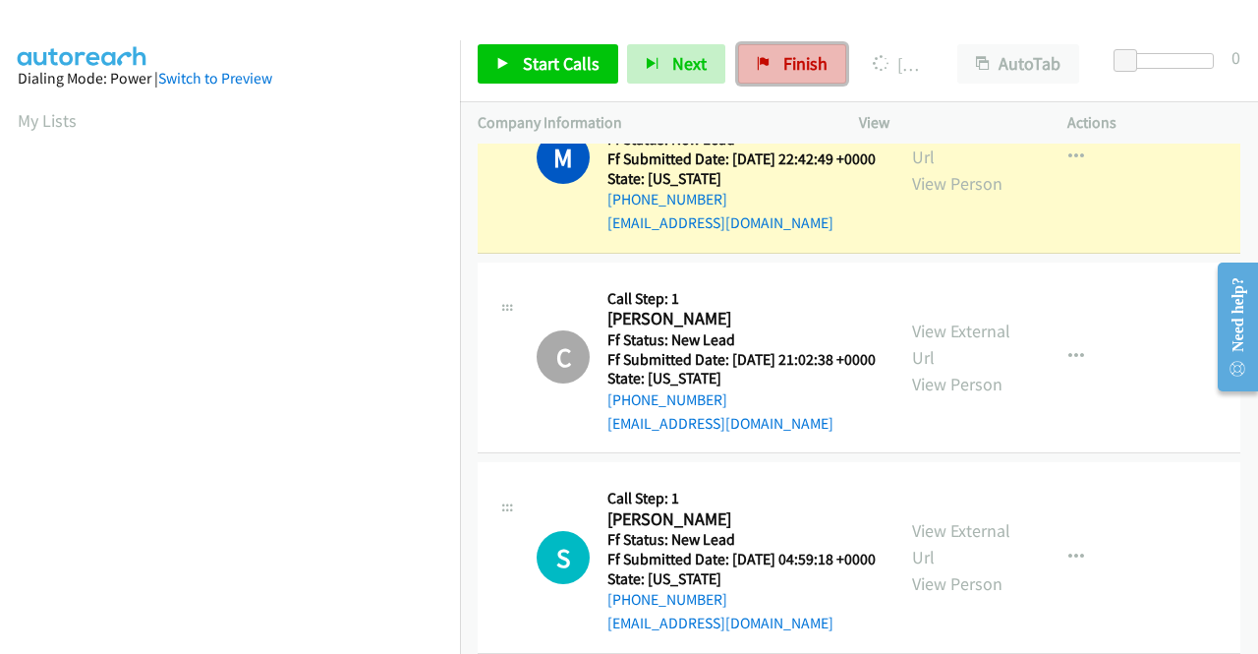
click at [796, 58] on span "Finish" at bounding box center [805, 63] width 44 height 23
click at [709, 102] on div "Company Information" at bounding box center [650, 122] width 381 height 41
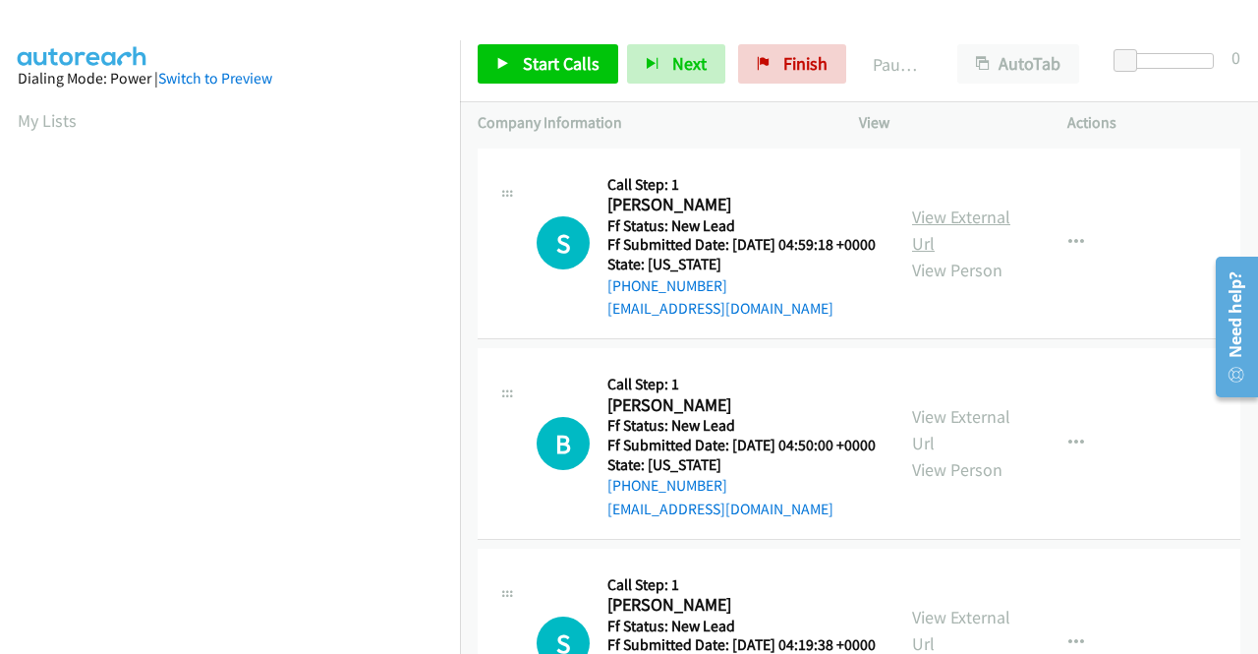
click at [971, 231] on link "View External Url" at bounding box center [961, 229] width 98 height 49
click at [937, 438] on link "View External Url" at bounding box center [961, 429] width 98 height 49
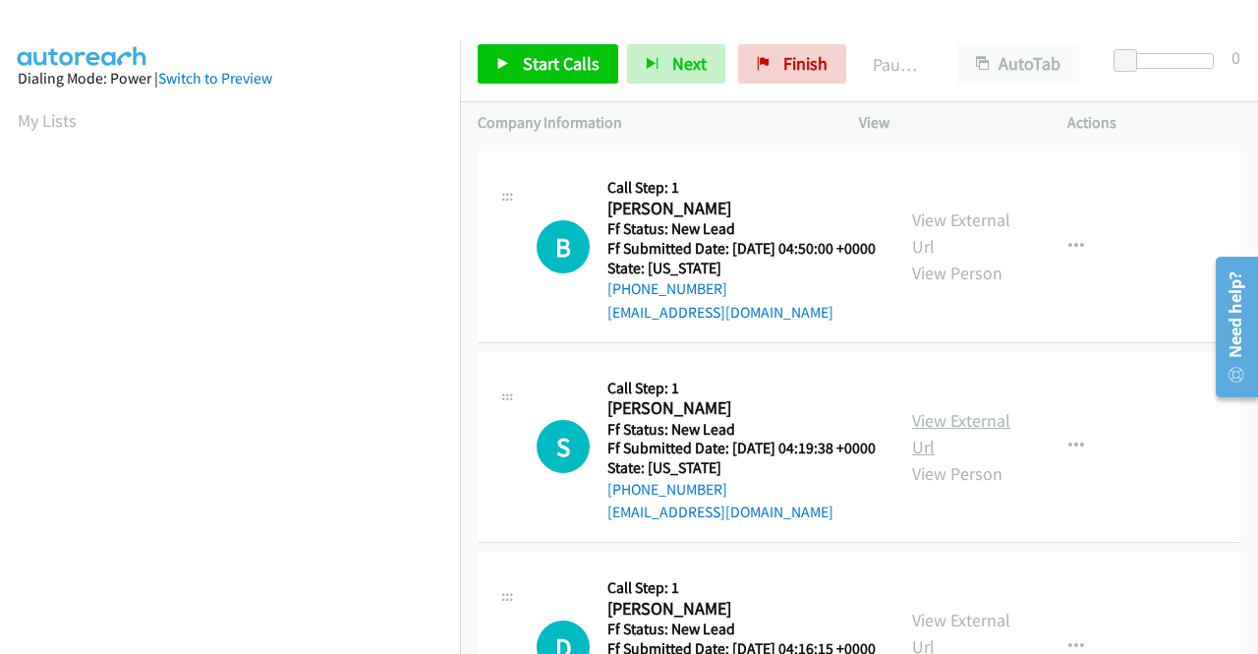
click at [940, 458] on link "View External Url" at bounding box center [961, 433] width 98 height 49
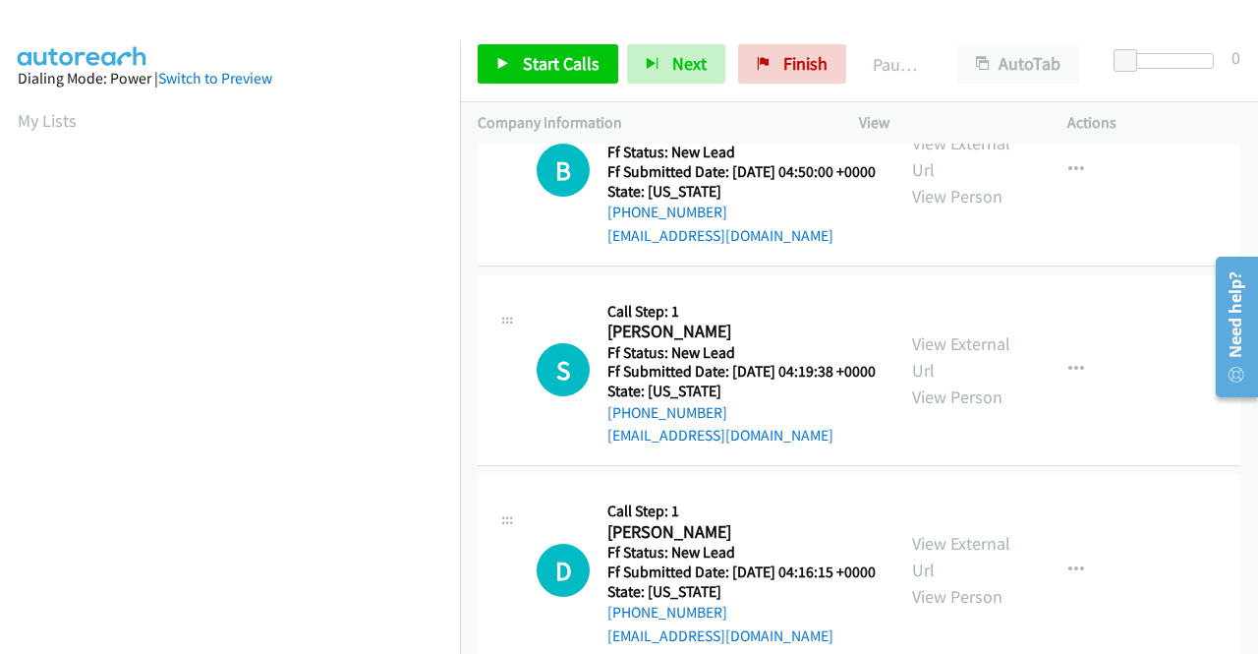
scroll to position [393, 0]
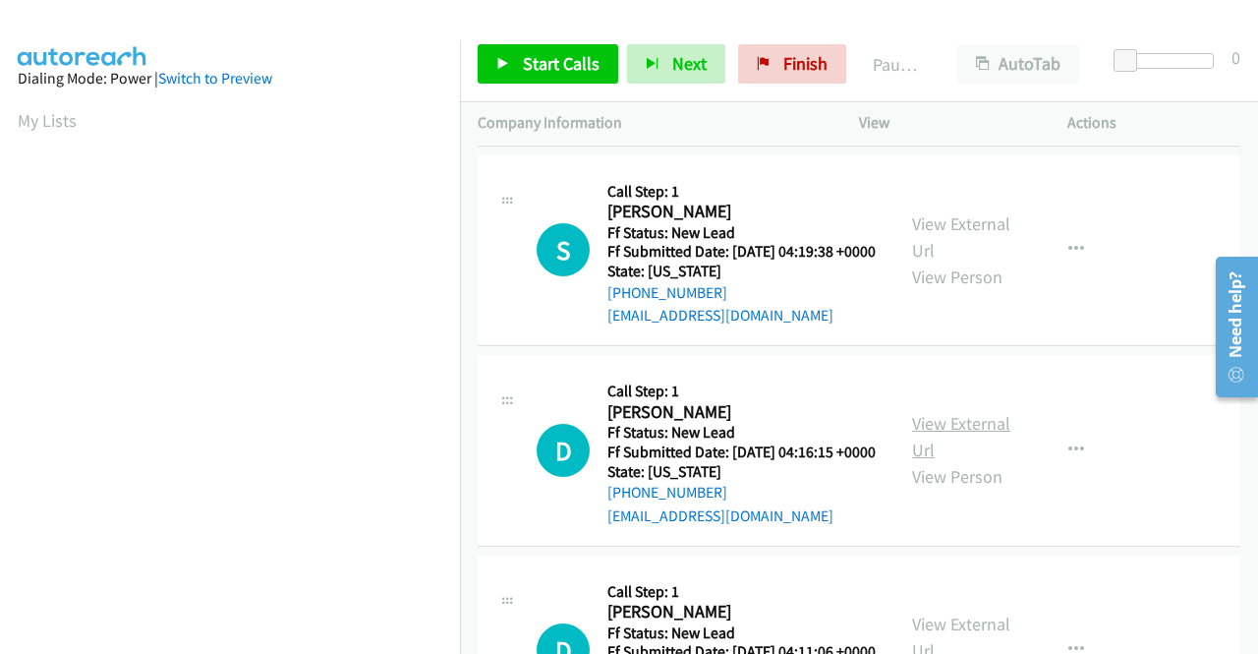
click at [925, 461] on link "View External Url" at bounding box center [961, 436] width 98 height 49
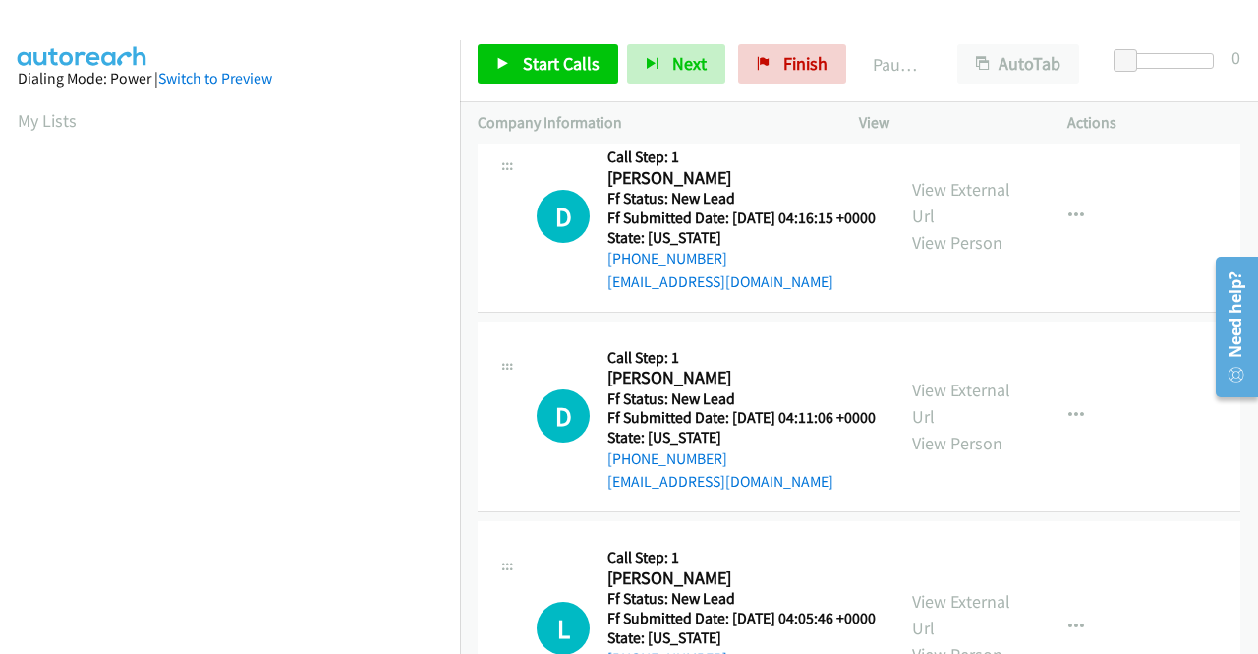
scroll to position [786, 0]
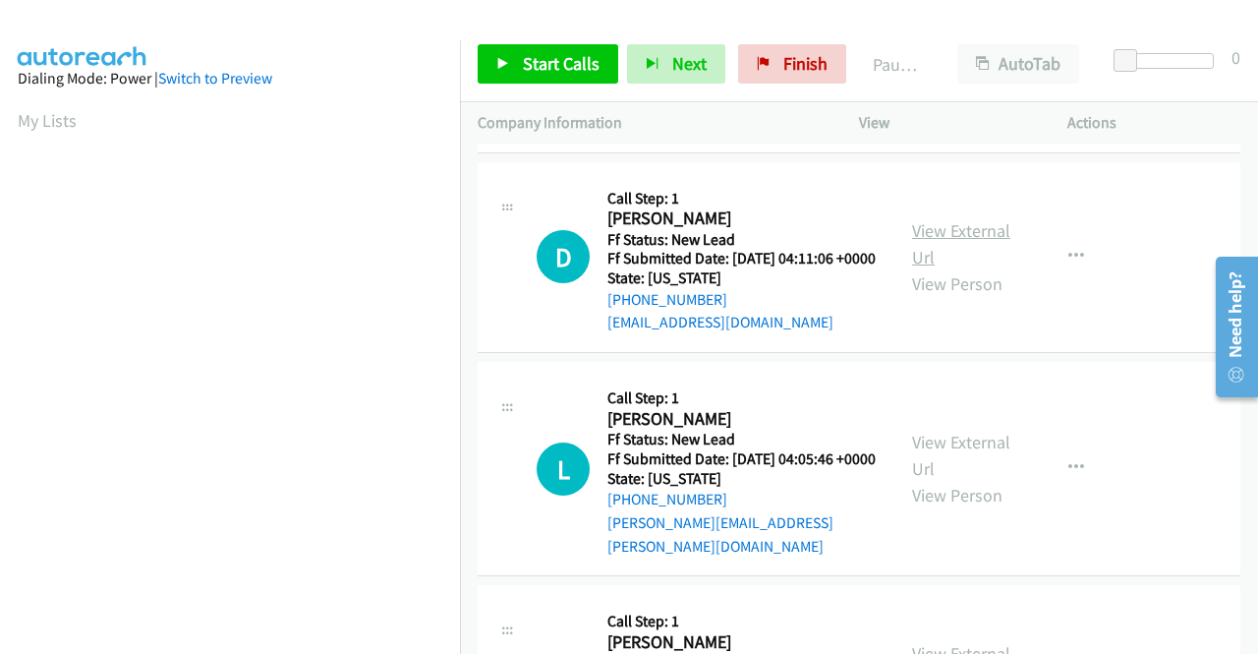
click at [930, 268] on link "View External Url" at bounding box center [961, 243] width 98 height 49
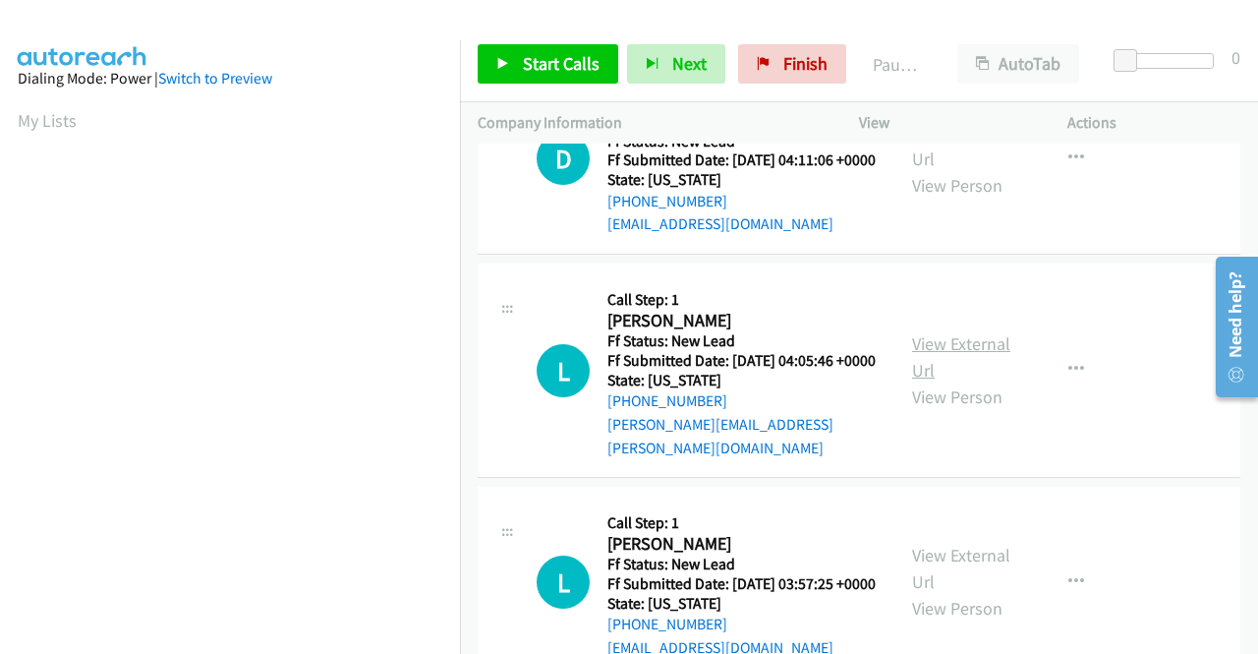
click at [947, 381] on link "View External Url" at bounding box center [961, 356] width 98 height 49
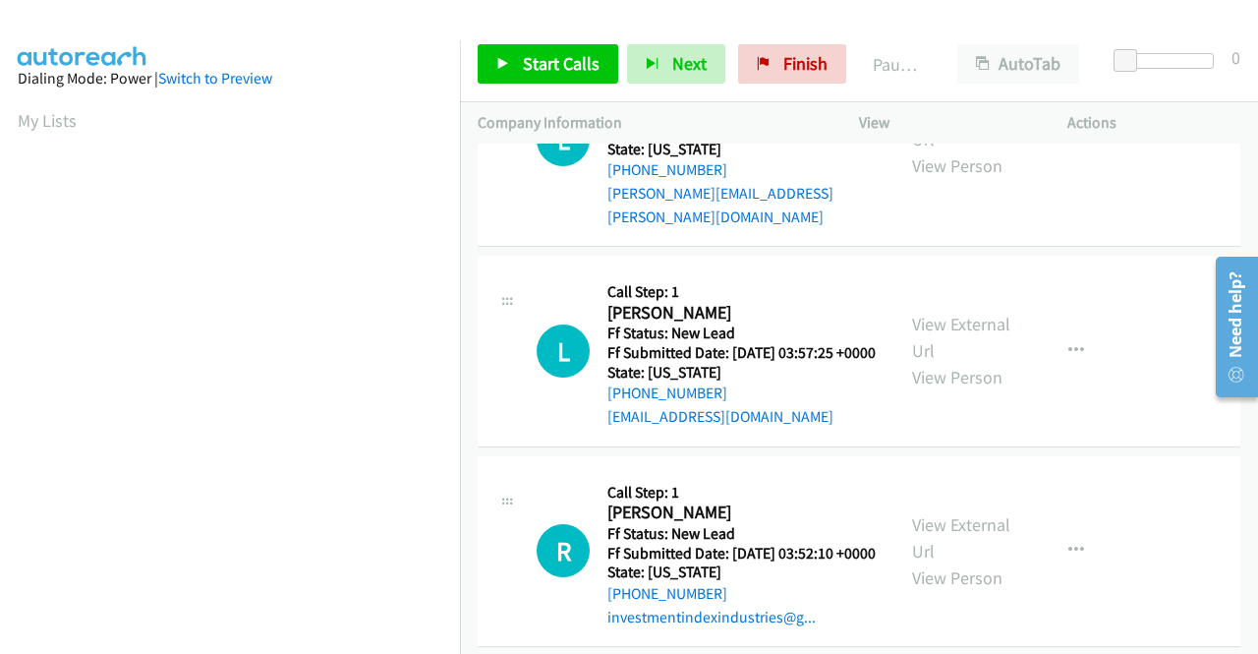
scroll to position [1180, 0]
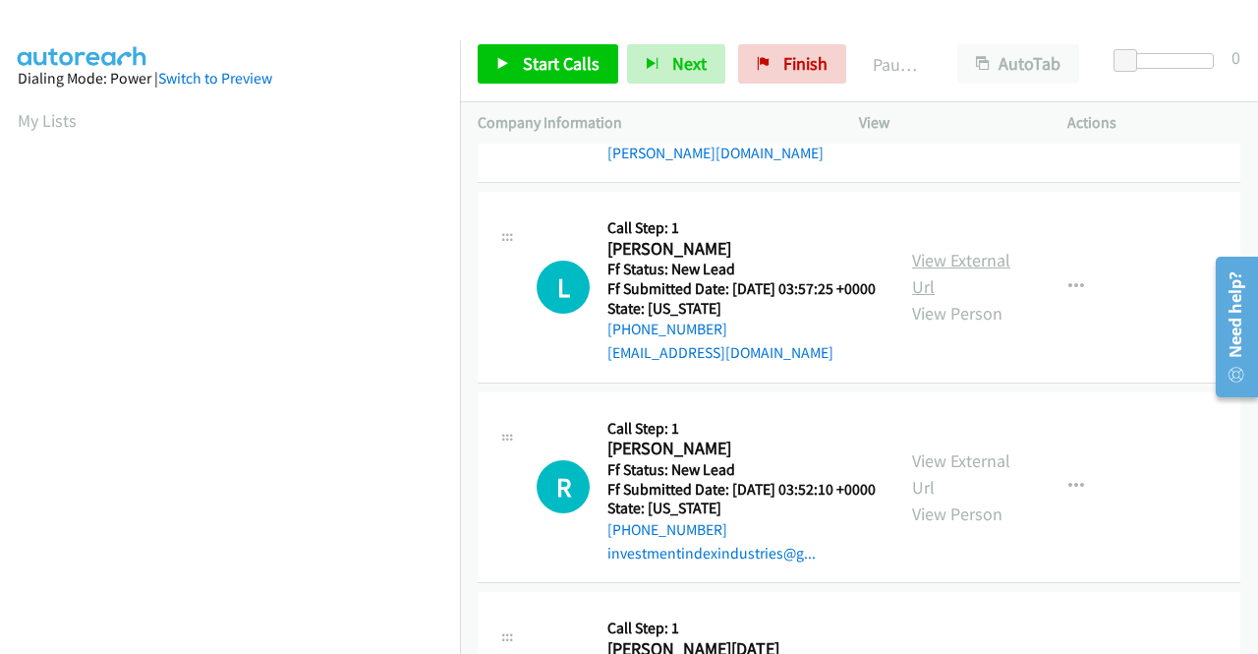
click at [937, 326] on div "View External Url View Person" at bounding box center [963, 287] width 102 height 80
click at [938, 298] on link "View External Url" at bounding box center [961, 273] width 98 height 49
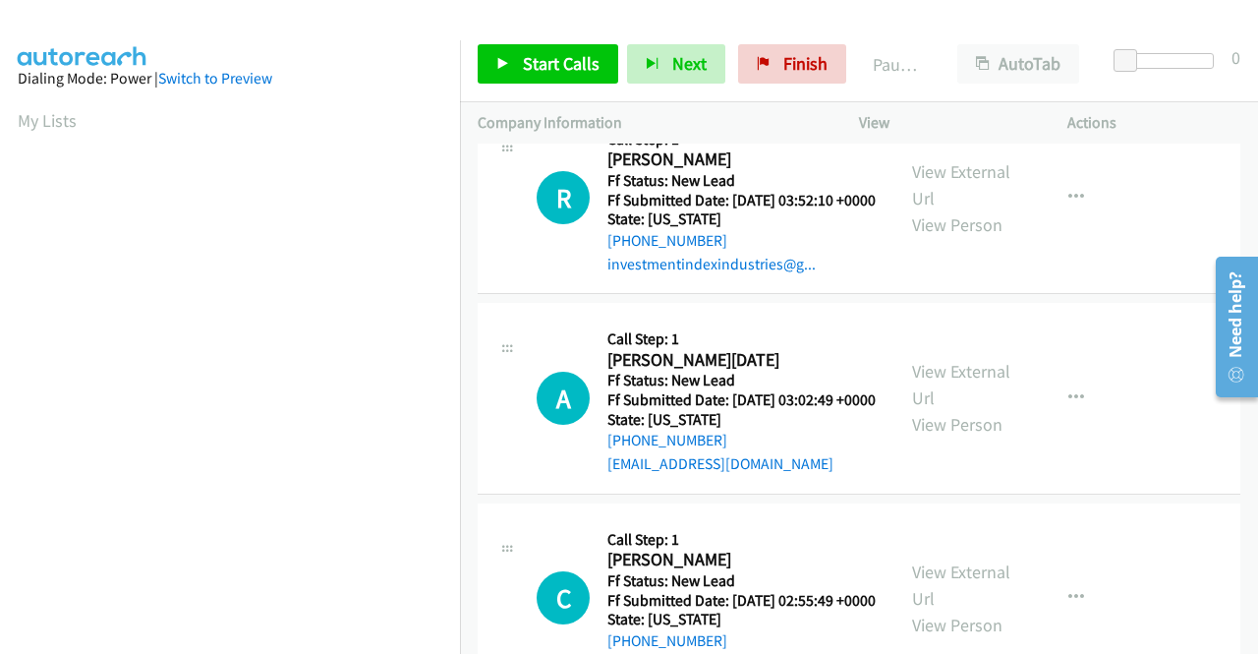
scroll to position [1474, 0]
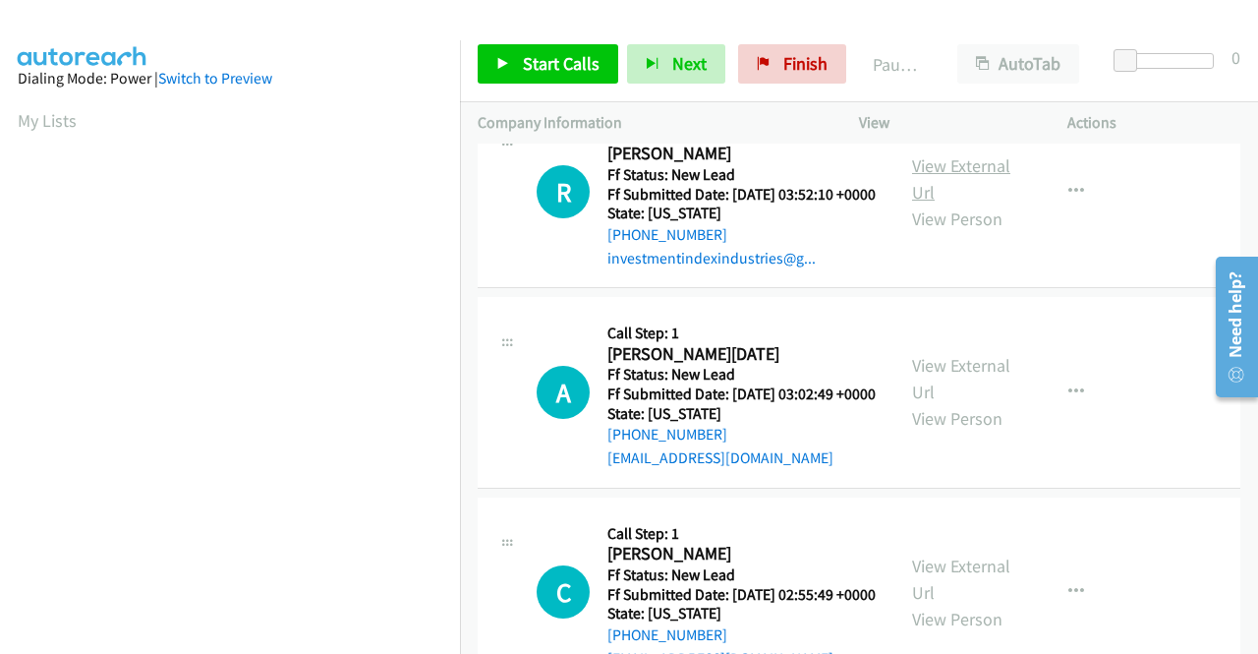
click at [923, 203] on link "View External Url" at bounding box center [961, 178] width 98 height 49
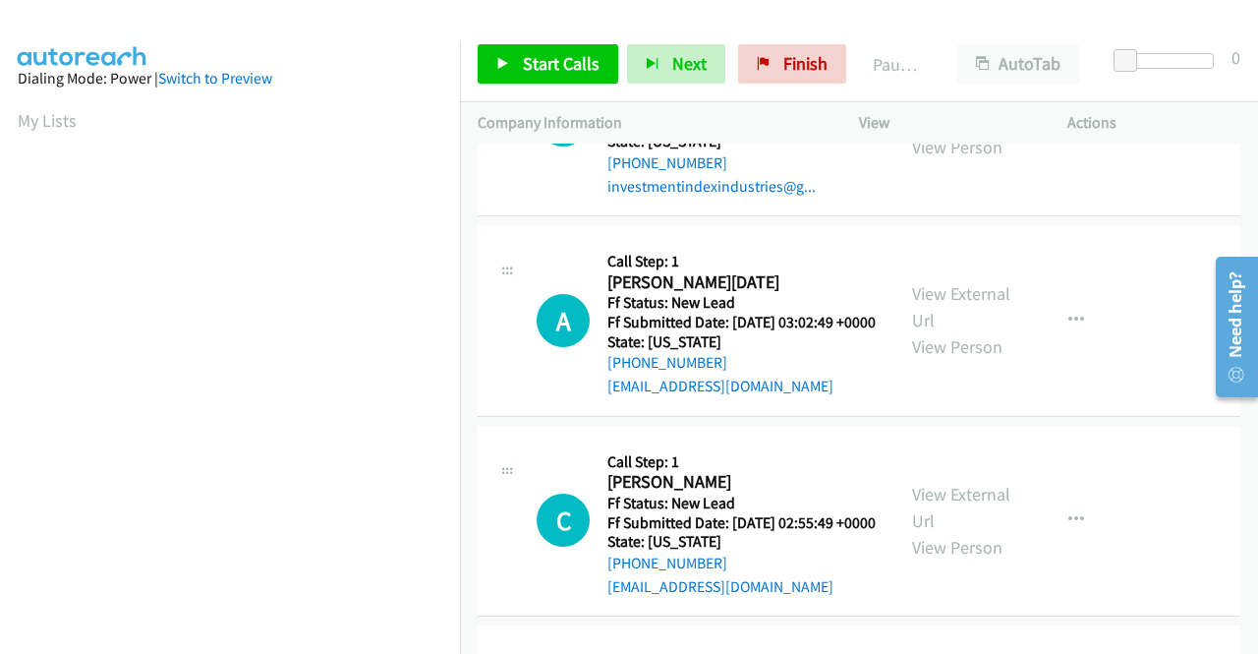
scroll to position [1573, 0]
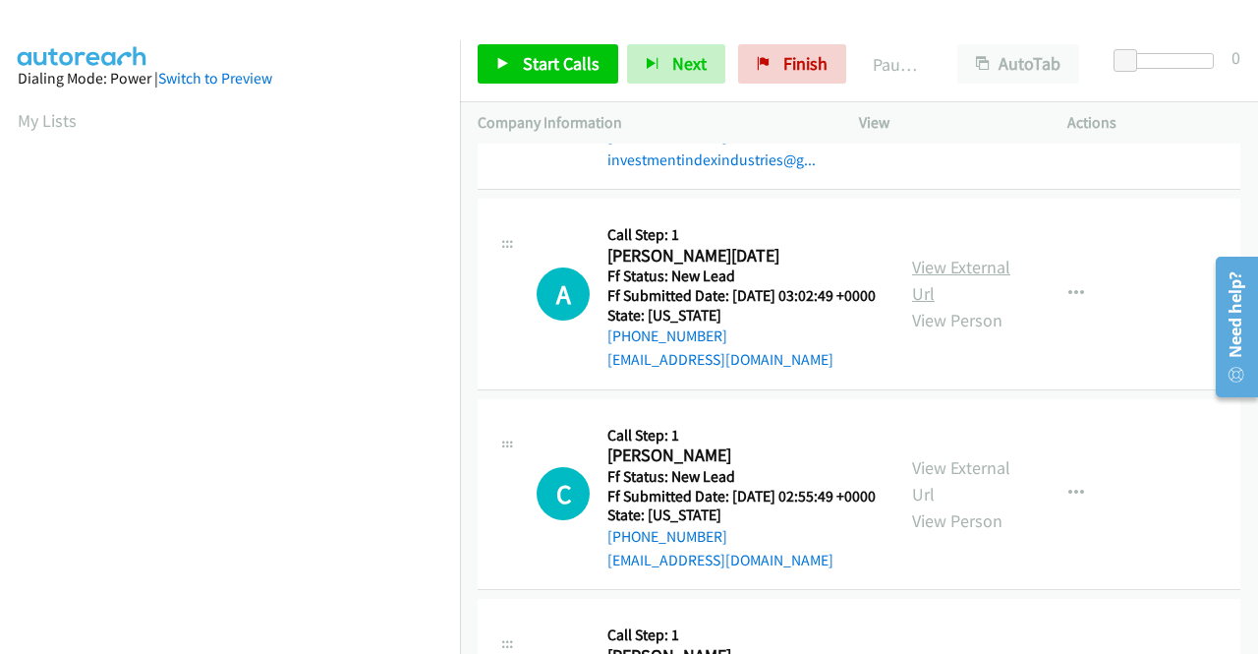
click at [913, 305] on link "View External Url" at bounding box center [961, 280] width 98 height 49
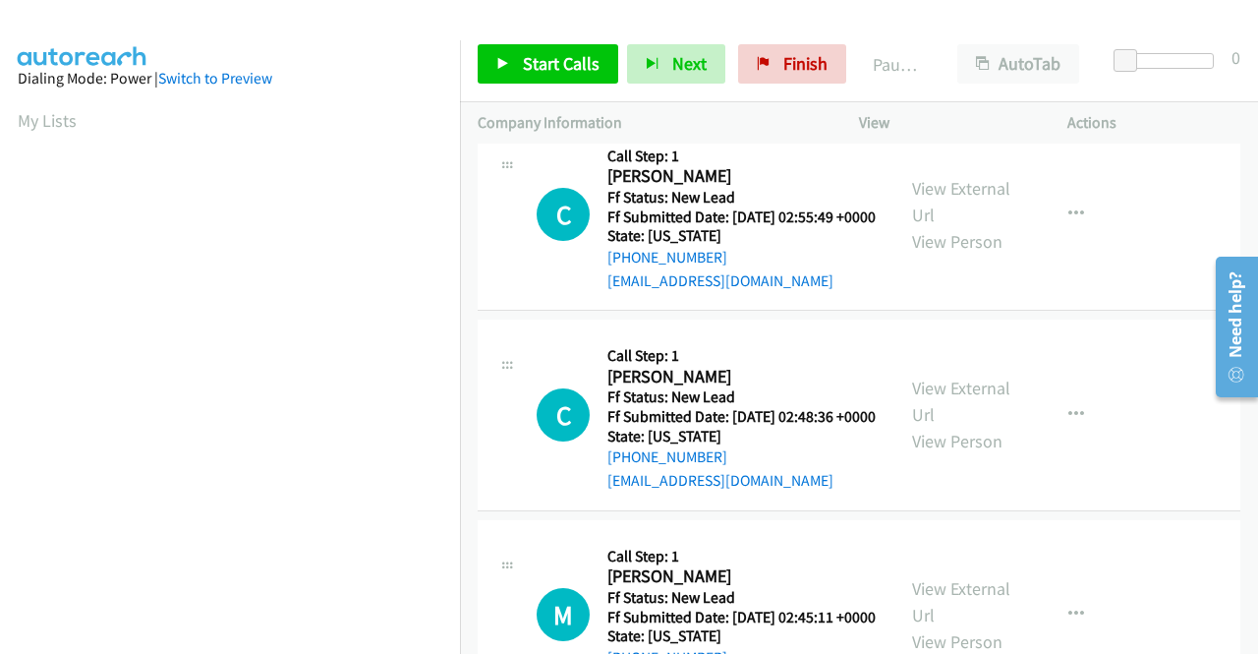
scroll to position [1868, 0]
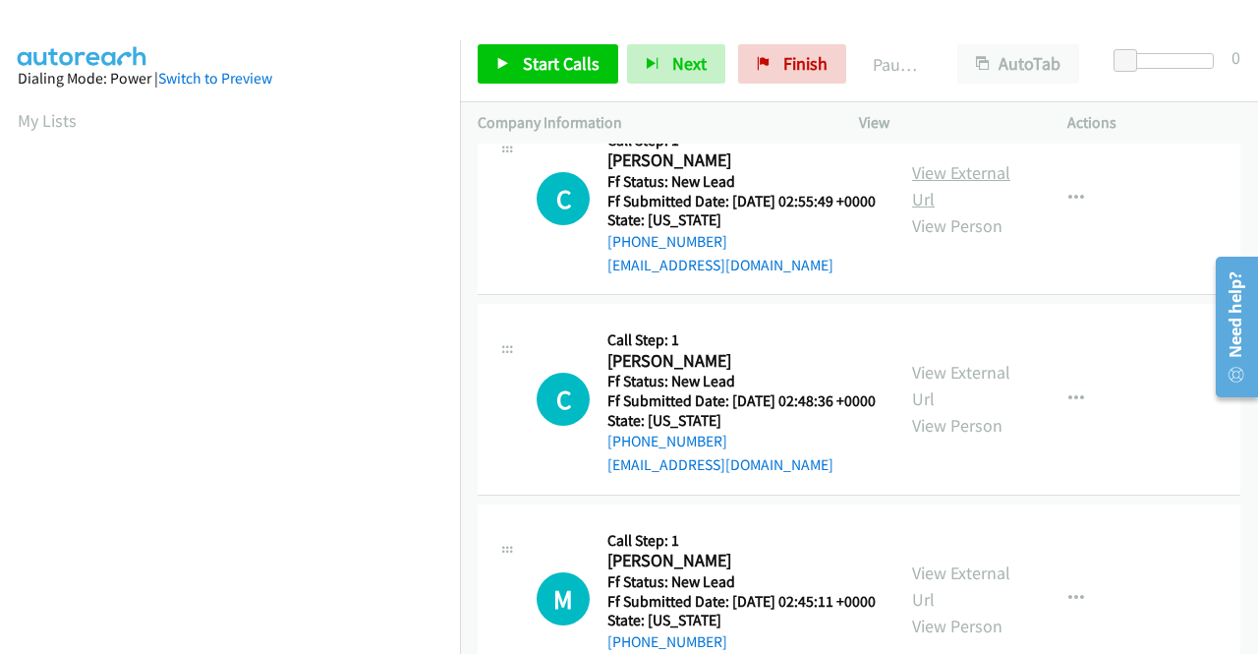
click at [922, 210] on link "View External Url" at bounding box center [961, 185] width 98 height 49
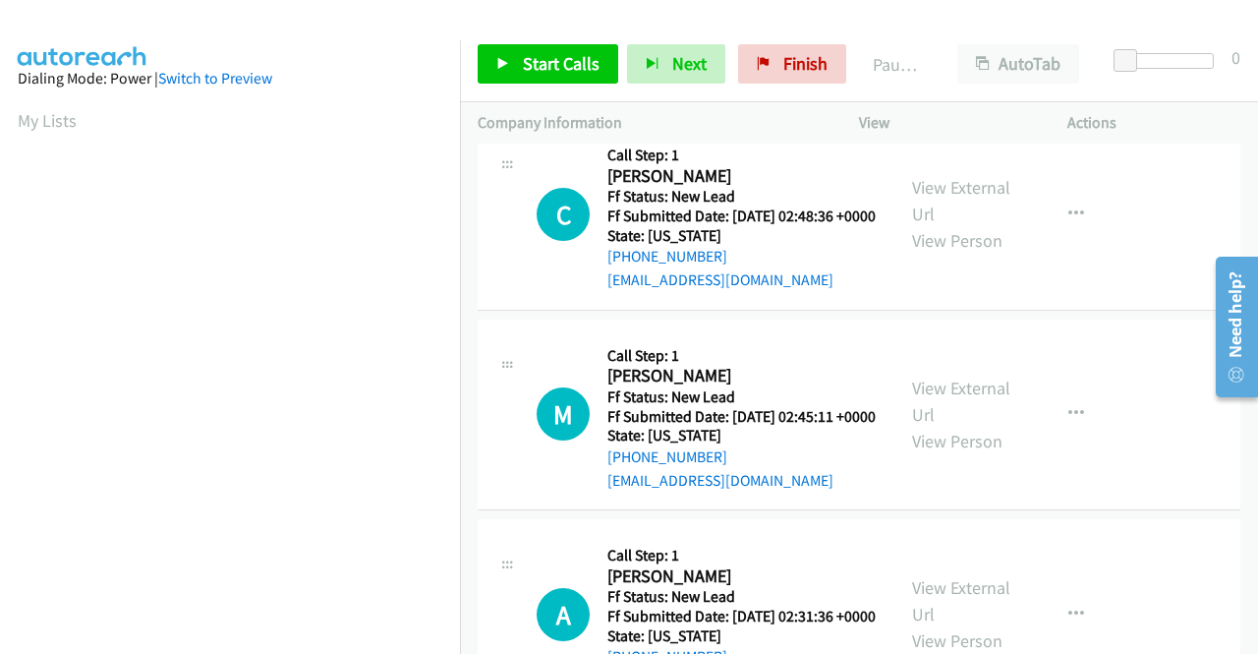
scroll to position [2064, 0]
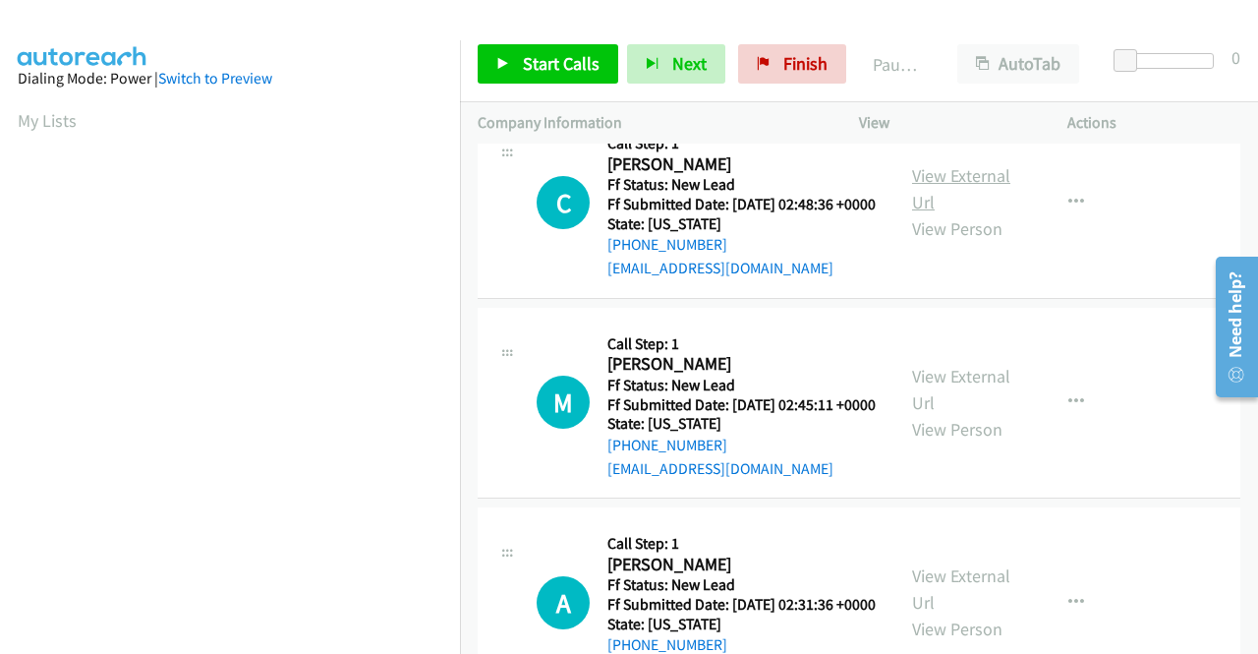
click at [945, 213] on link "View External Url" at bounding box center [961, 188] width 98 height 49
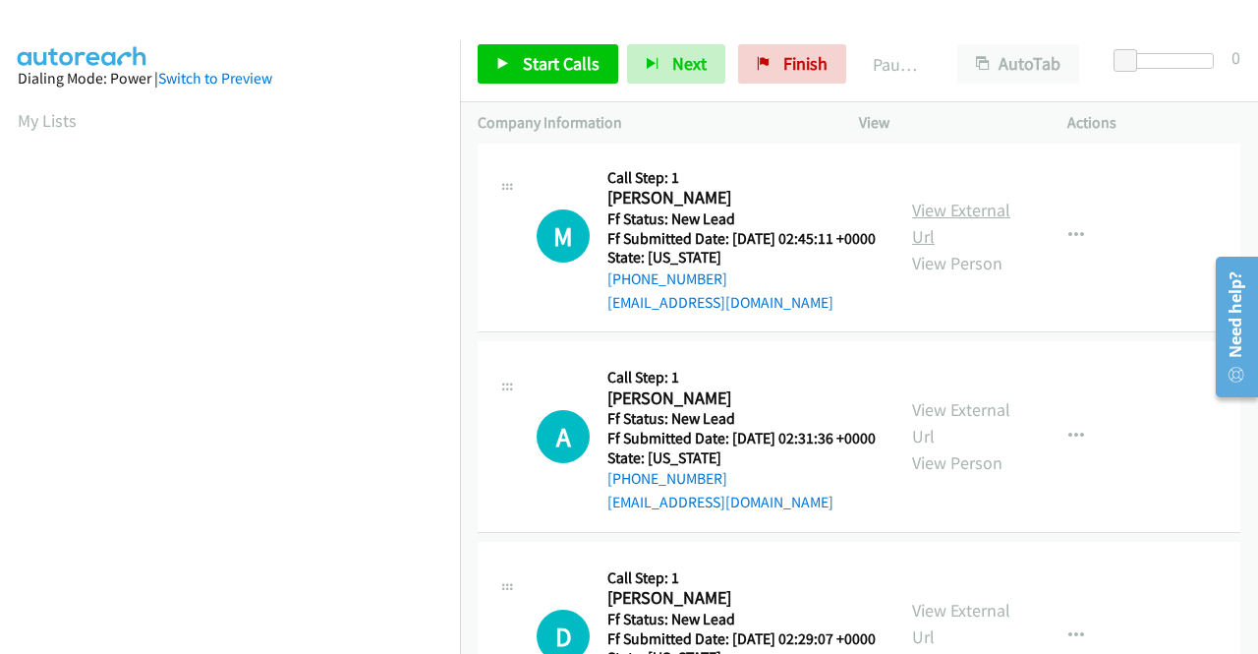
scroll to position [2261, 0]
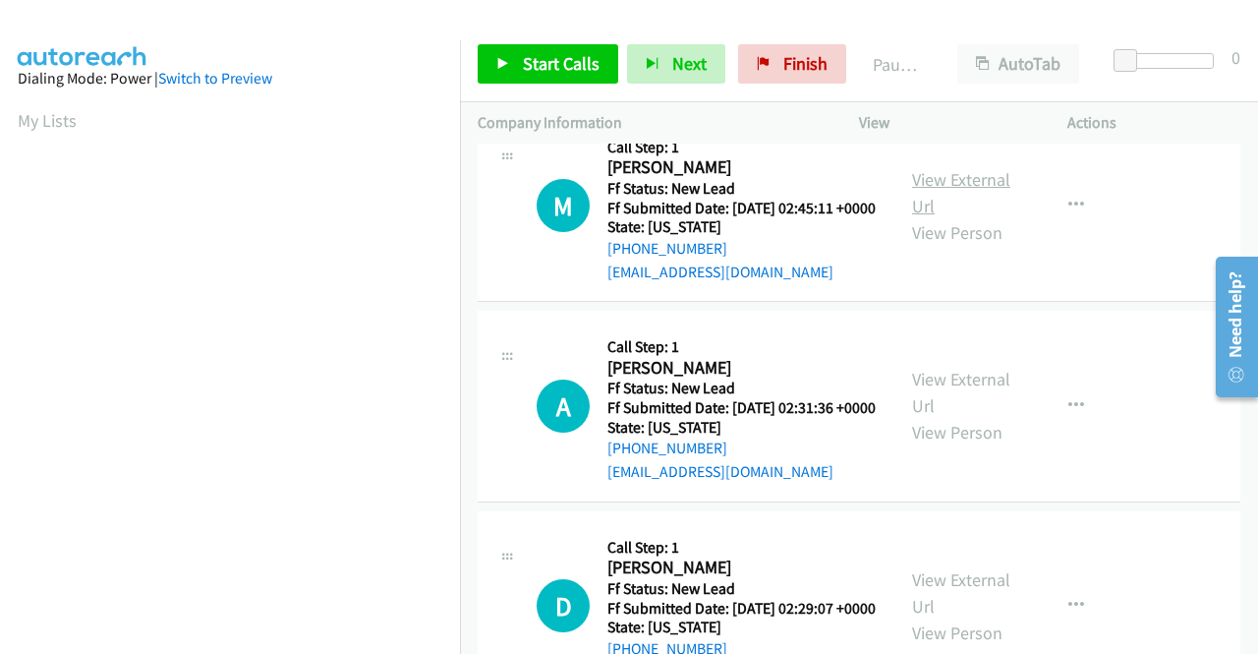
click at [929, 217] on link "View External Url" at bounding box center [961, 192] width 98 height 49
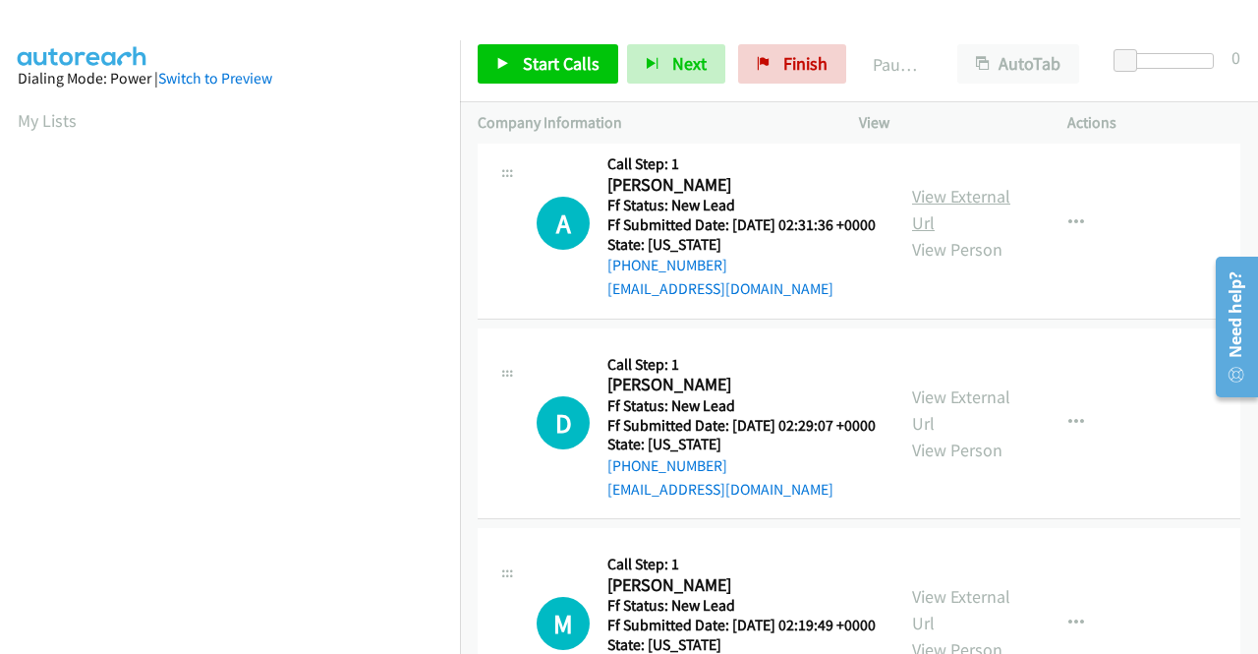
scroll to position [2457, 0]
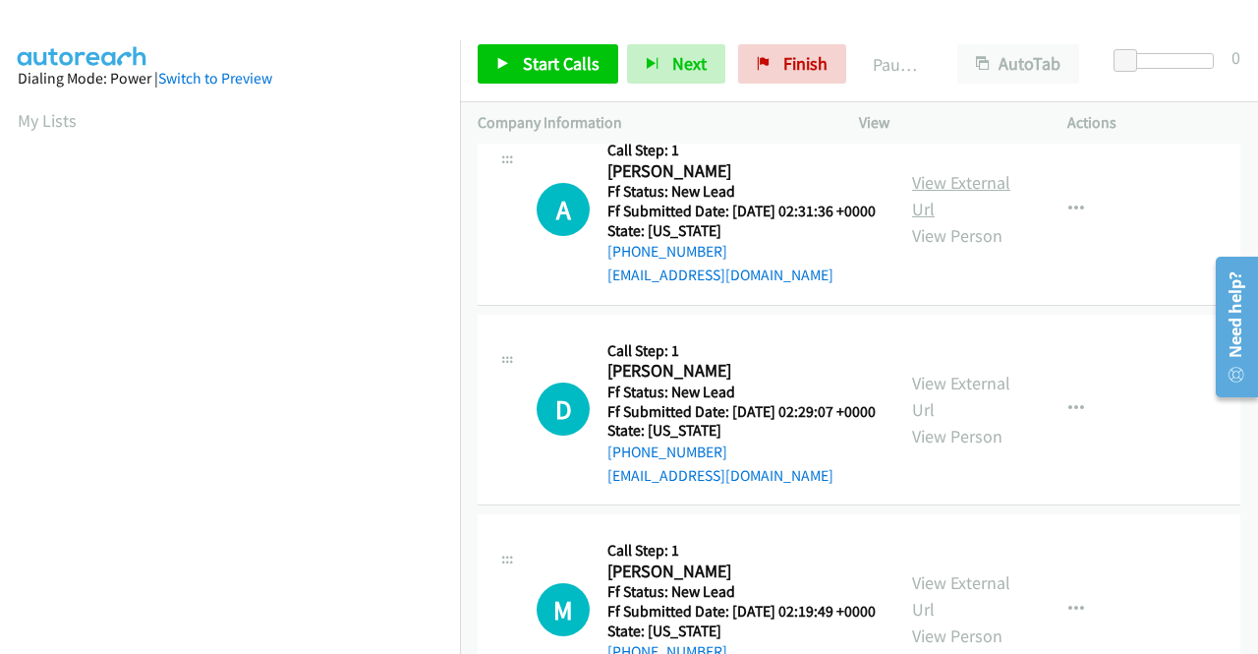
click at [978, 220] on link "View External Url" at bounding box center [961, 195] width 98 height 49
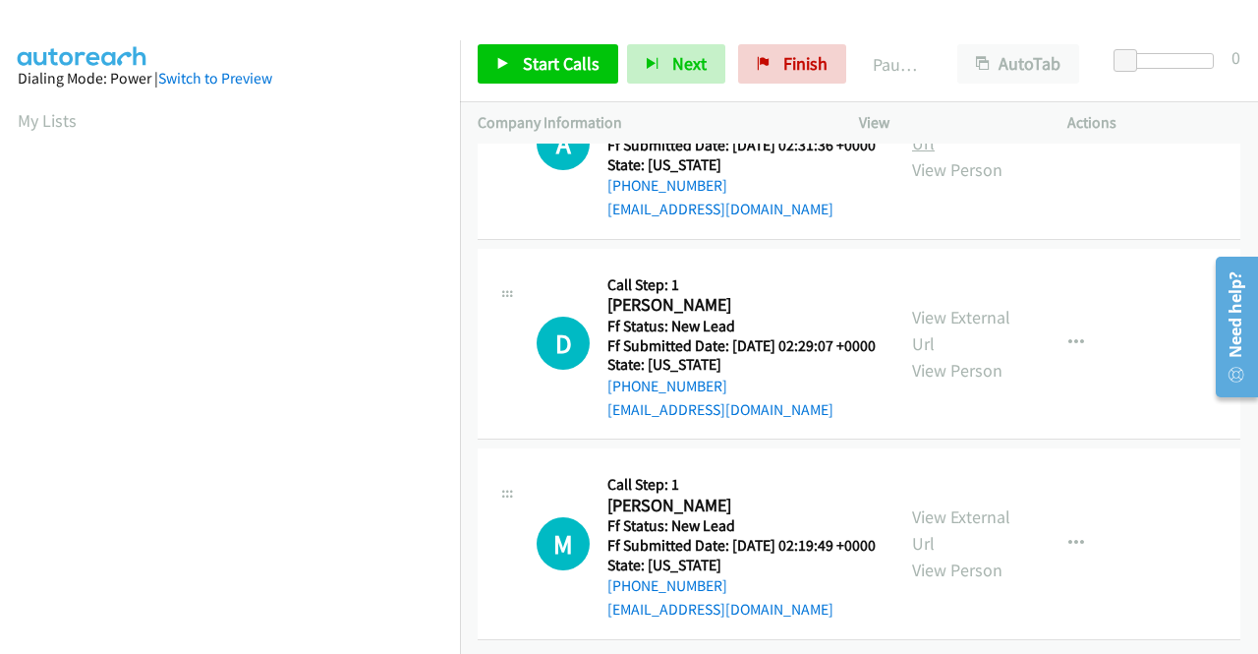
scroll to position [2654, 0]
click at [944, 355] on link "View External Url" at bounding box center [961, 330] width 98 height 49
click at [922, 505] on link "View External Url" at bounding box center [961, 529] width 98 height 49
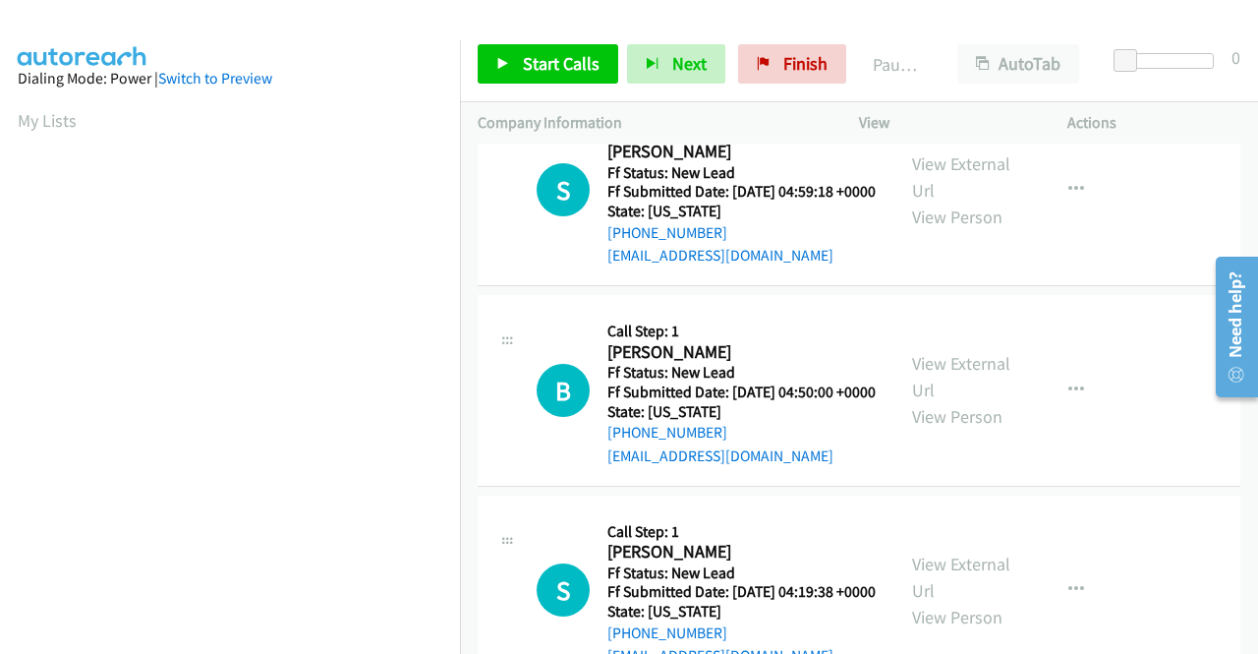
scroll to position [0, 0]
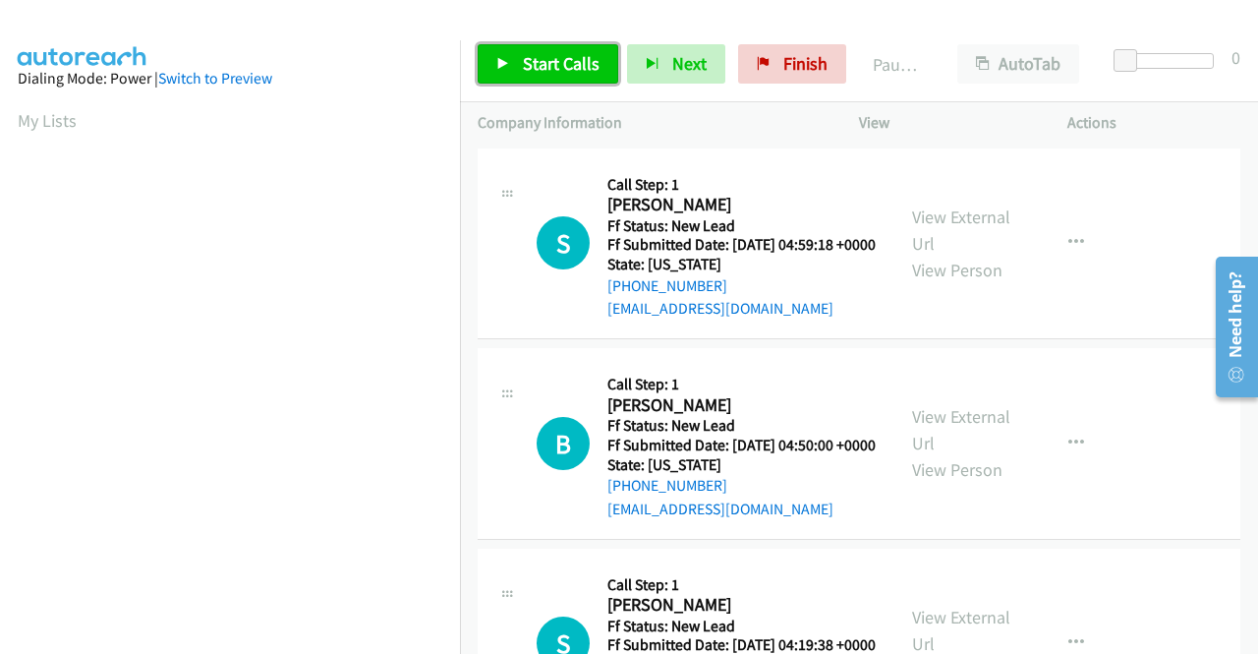
click at [572, 58] on span "Start Calls" at bounding box center [561, 63] width 77 height 23
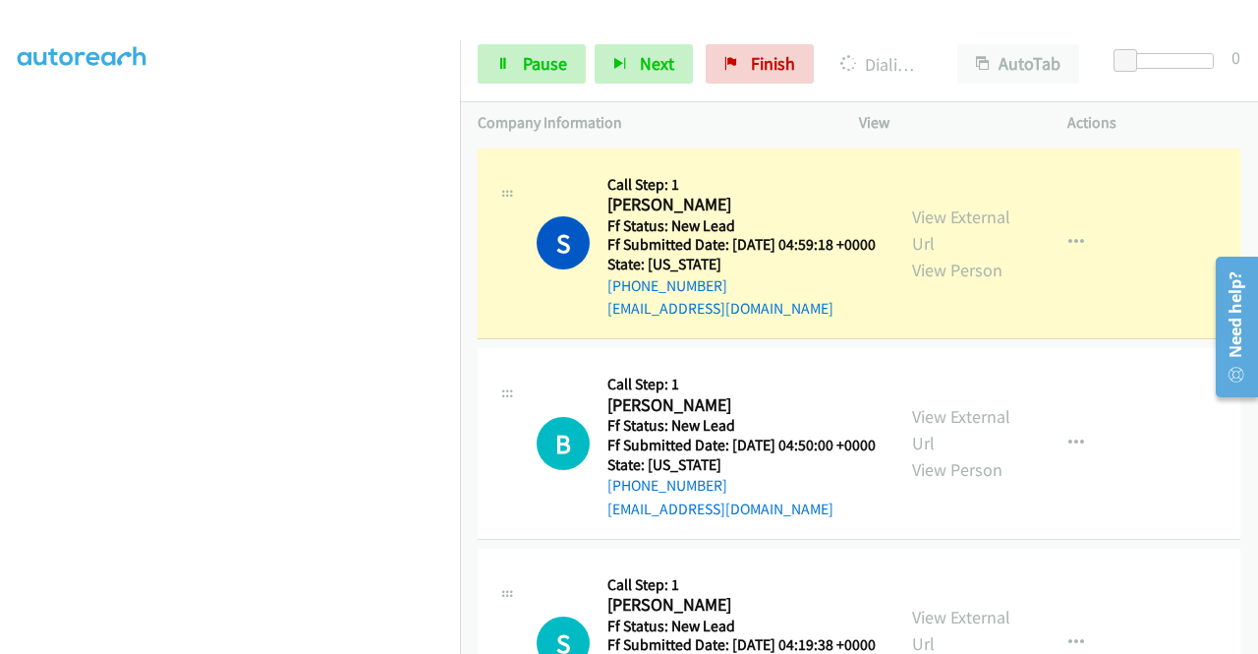
scroll to position [448, 0]
click at [549, 55] on span "Pause" at bounding box center [545, 63] width 44 height 23
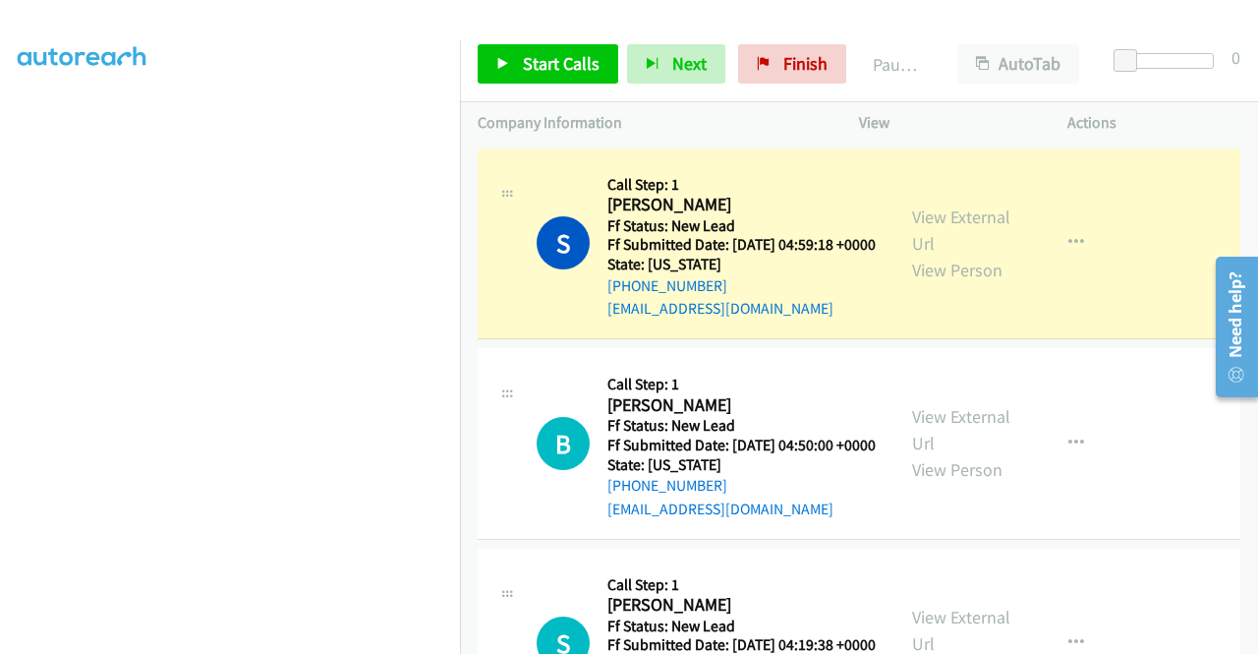
scroll to position [55, 0]
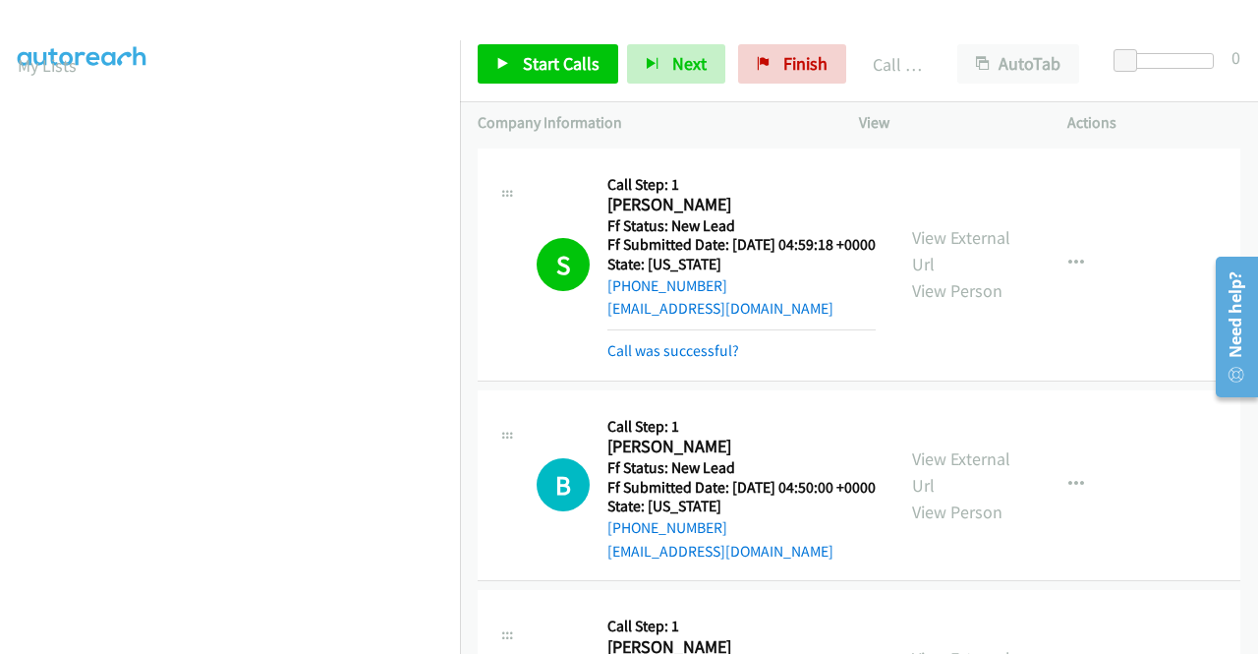
click at [942, 223] on div "View External Url View Person View External Url Email Schedule/Manage Callback …" at bounding box center [1008, 264] width 226 height 197
click at [918, 226] on div "View External Url View Person View External Url Email Schedule/Manage Callback …" at bounding box center [1008, 264] width 226 height 197
click at [916, 242] on link "View External Url" at bounding box center [961, 250] width 98 height 49
click at [568, 75] on link "Start Calls" at bounding box center [548, 63] width 141 height 39
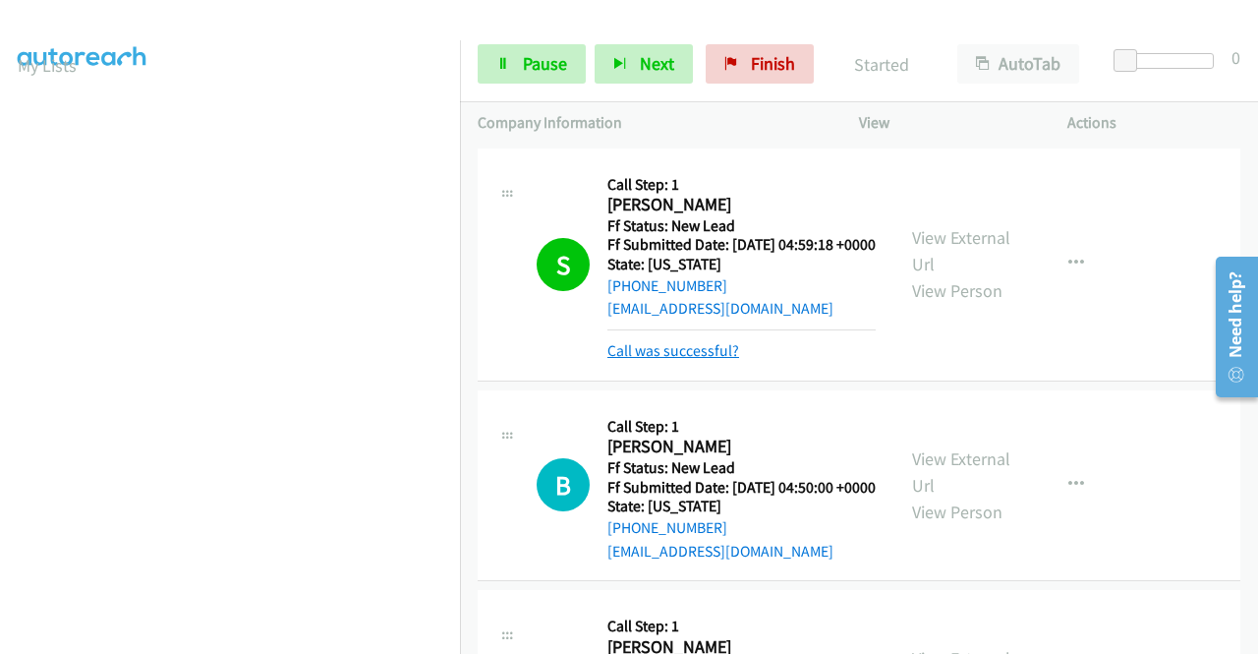
click at [680, 360] on link "Call was successful?" at bounding box center [673, 350] width 132 height 19
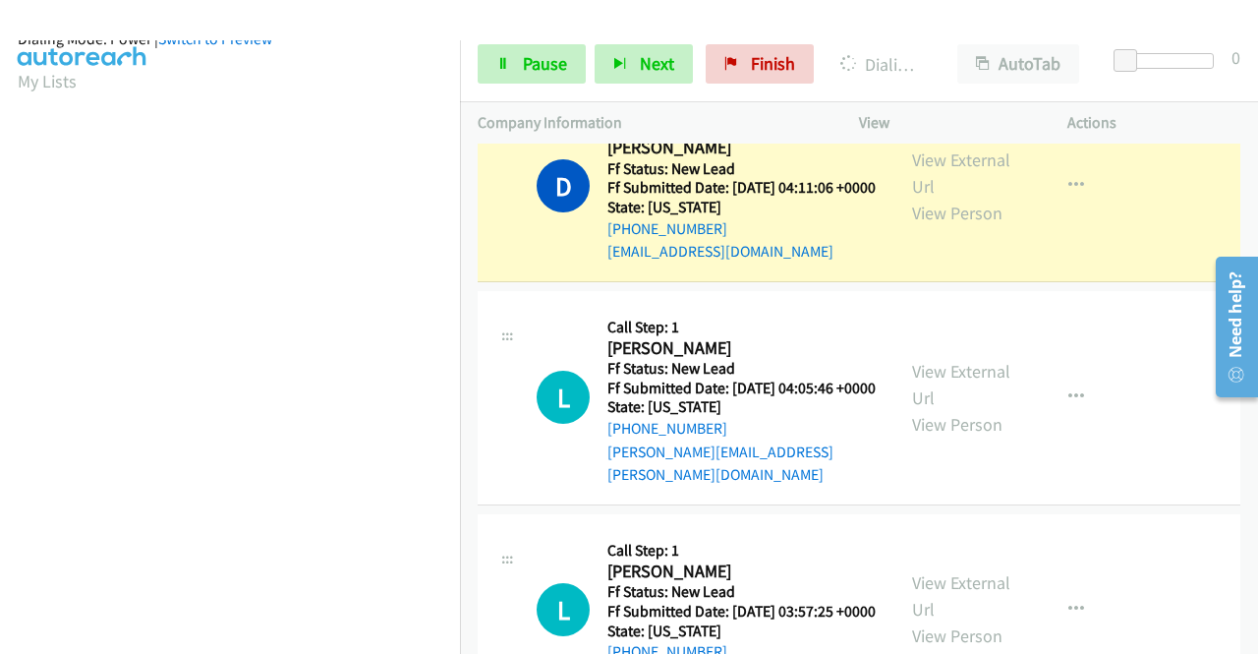
scroll to position [448, 0]
click at [515, 64] on link "Pause" at bounding box center [532, 63] width 108 height 39
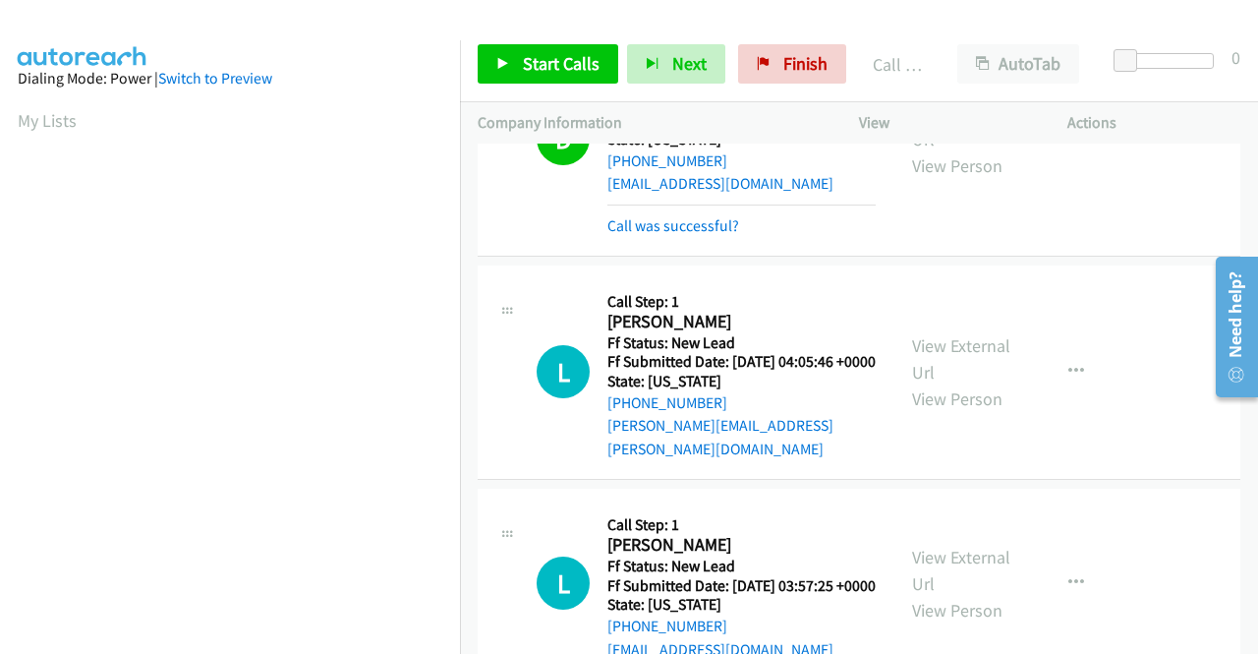
scroll to position [1081, 0]
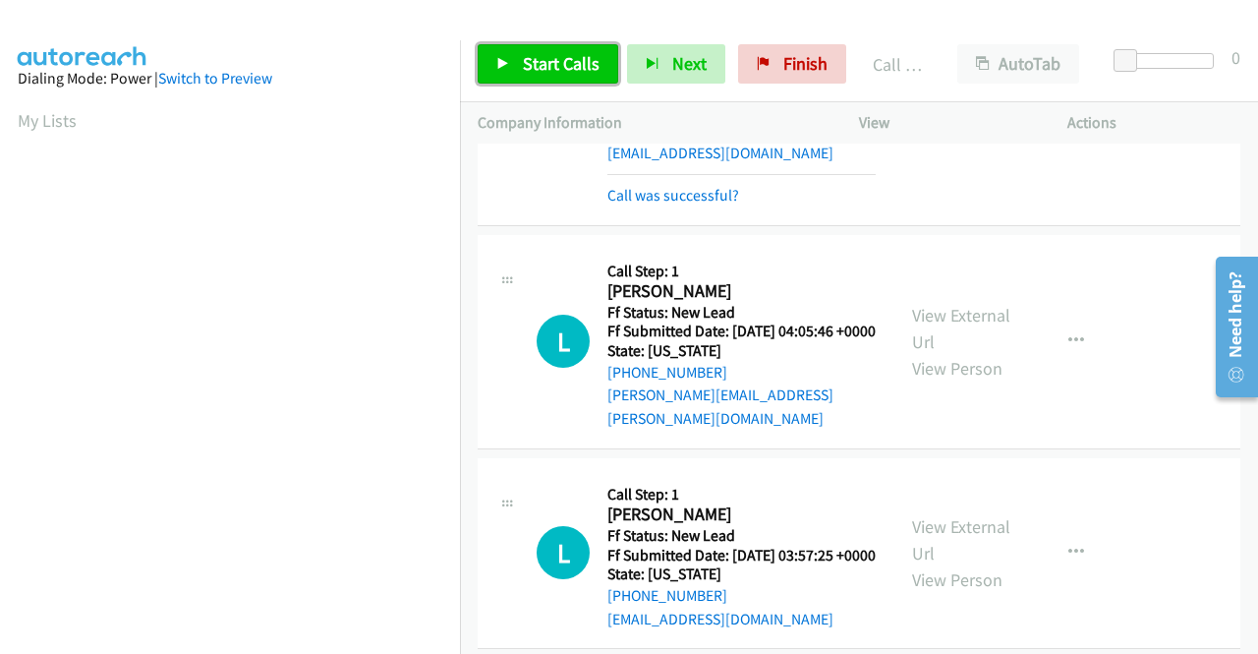
click at [560, 72] on span "Start Calls" at bounding box center [561, 63] width 77 height 23
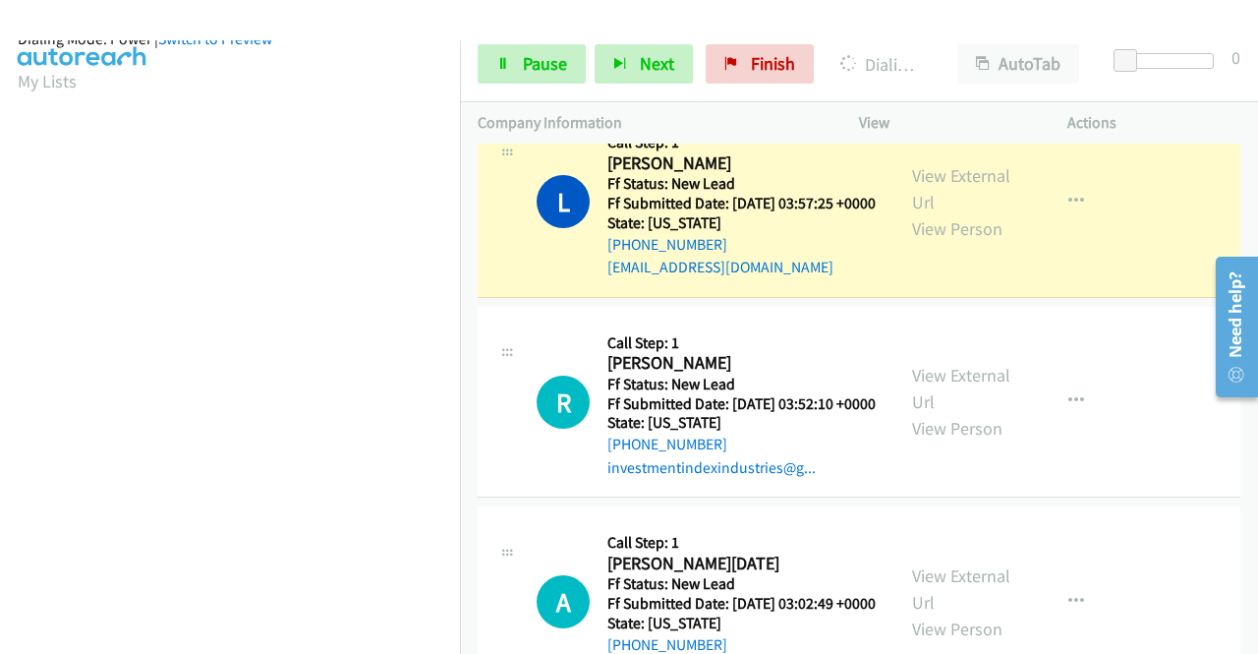
scroll to position [448, 0]
click at [543, 71] on span "Pause" at bounding box center [545, 63] width 44 height 23
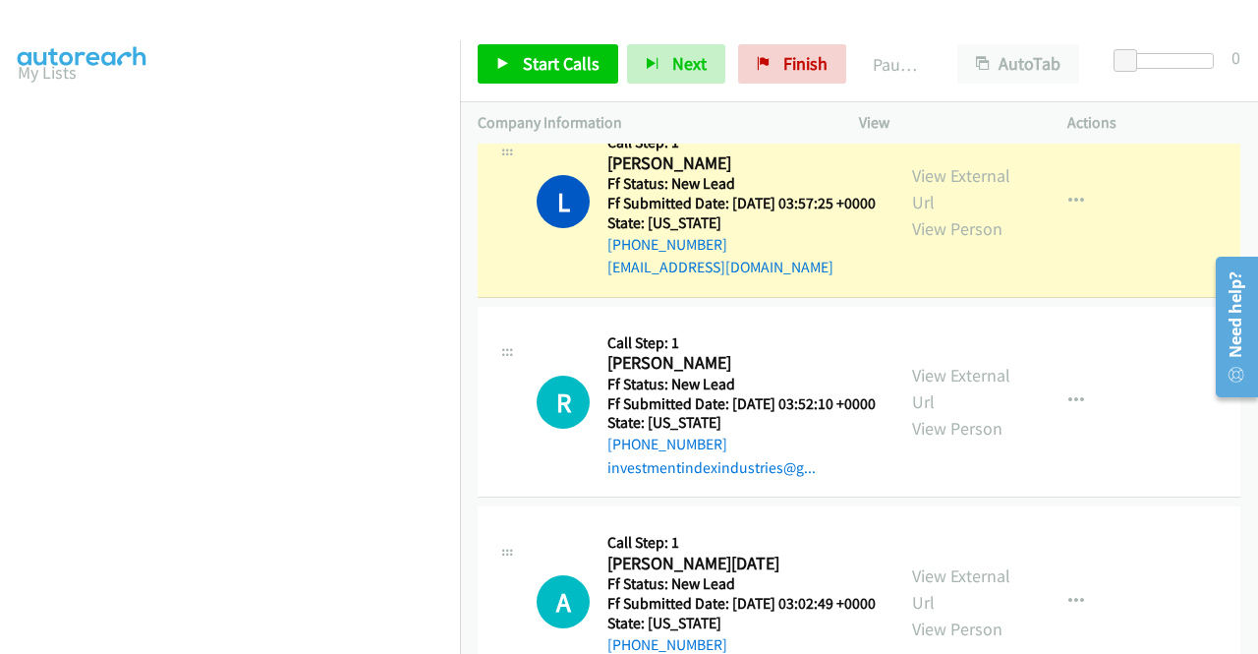
scroll to position [0, 0]
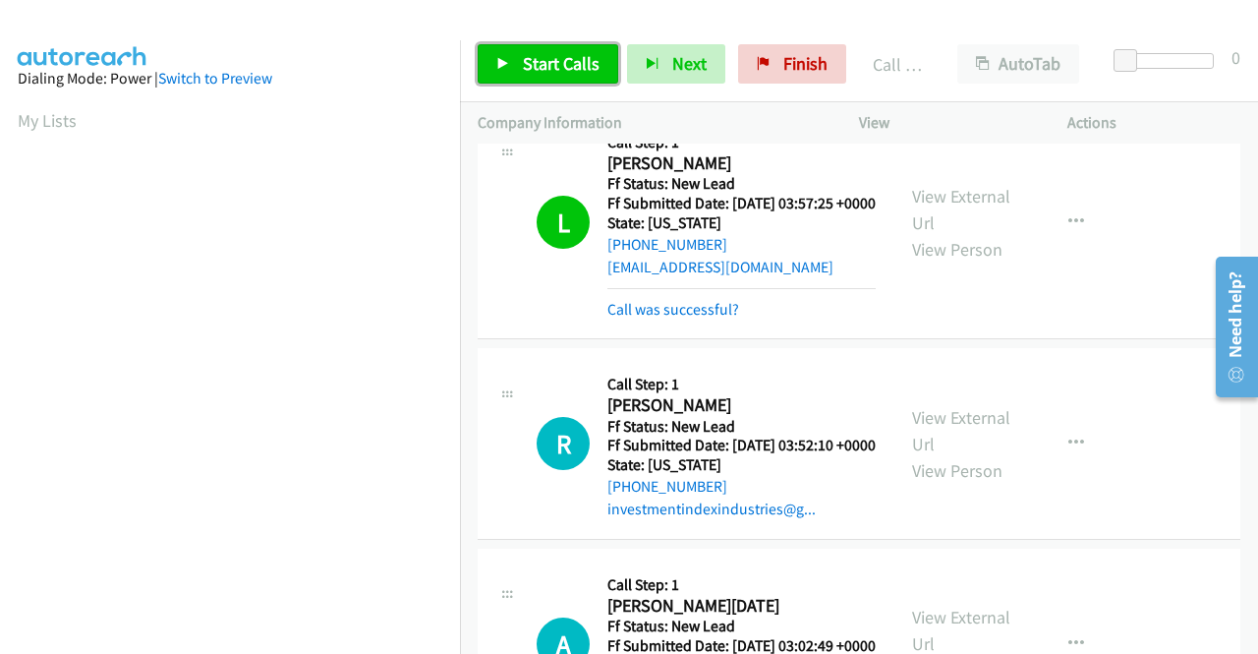
click at [579, 59] on span "Start Calls" at bounding box center [561, 63] width 77 height 23
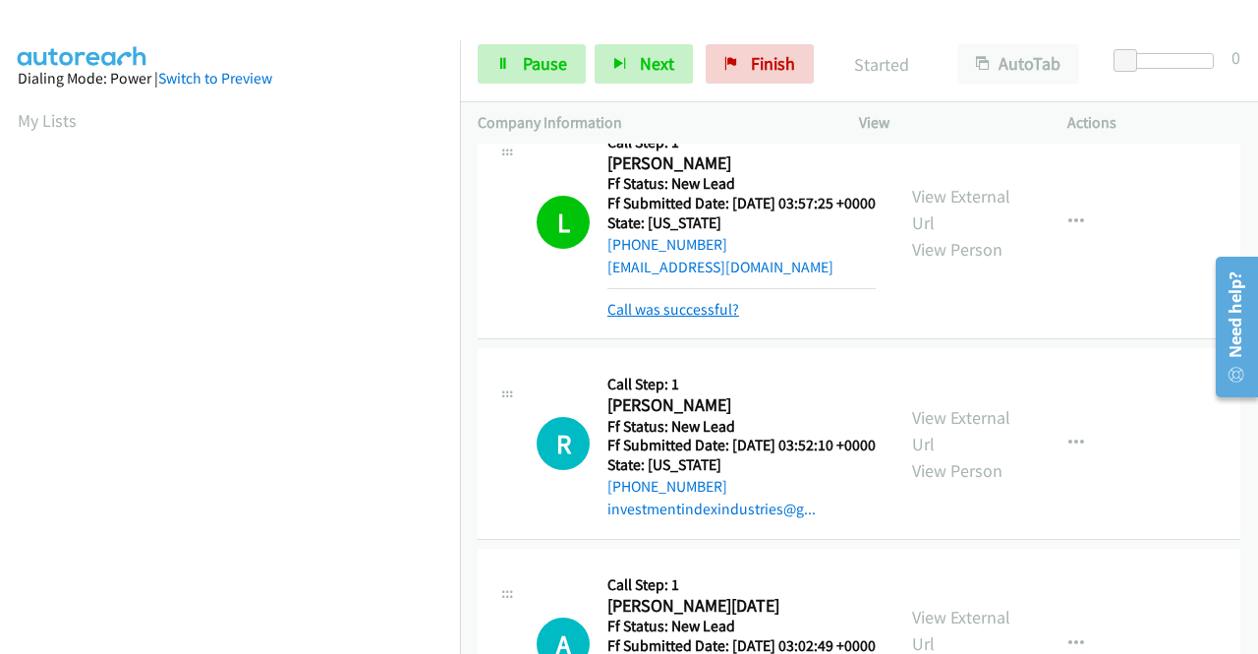
click at [690, 318] on link "Call was successful?" at bounding box center [673, 309] width 132 height 19
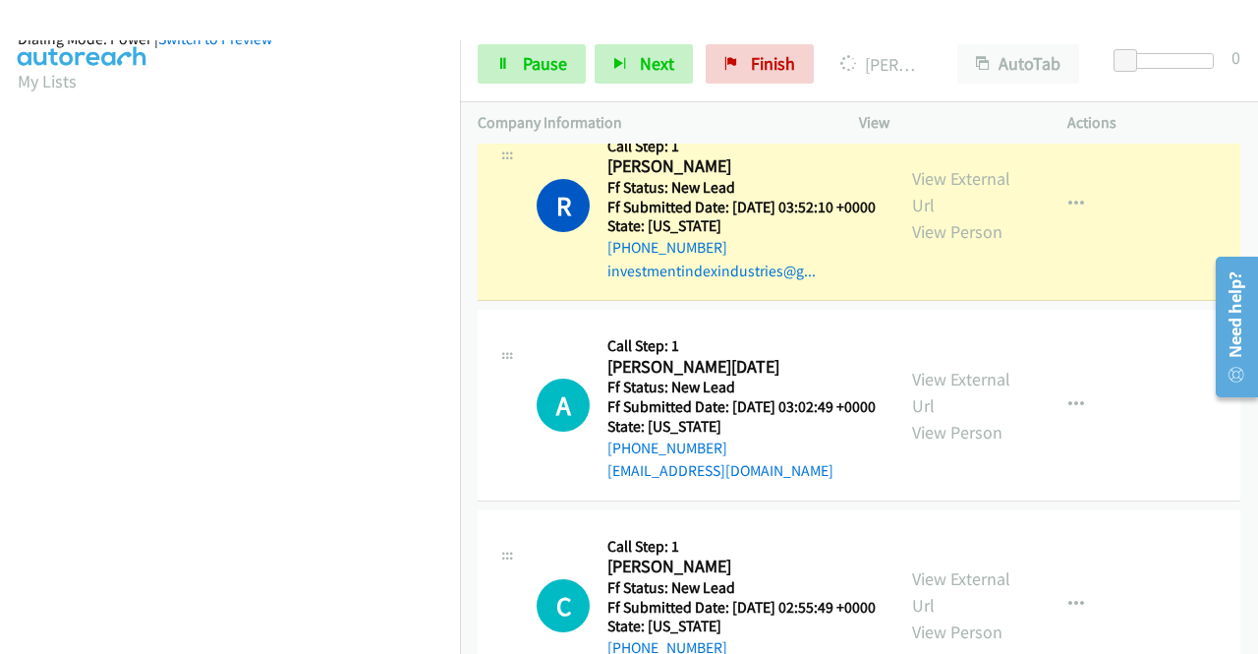
scroll to position [448, 0]
click at [564, 68] on span "Pause" at bounding box center [545, 63] width 44 height 23
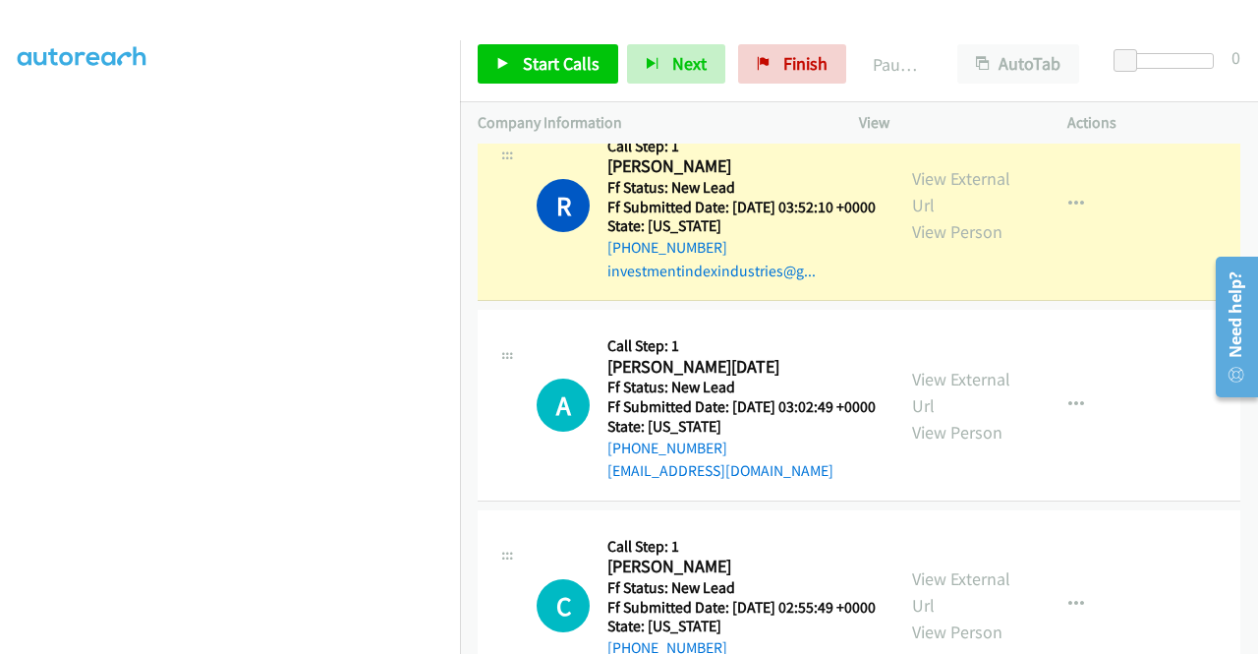
scroll to position [0, 0]
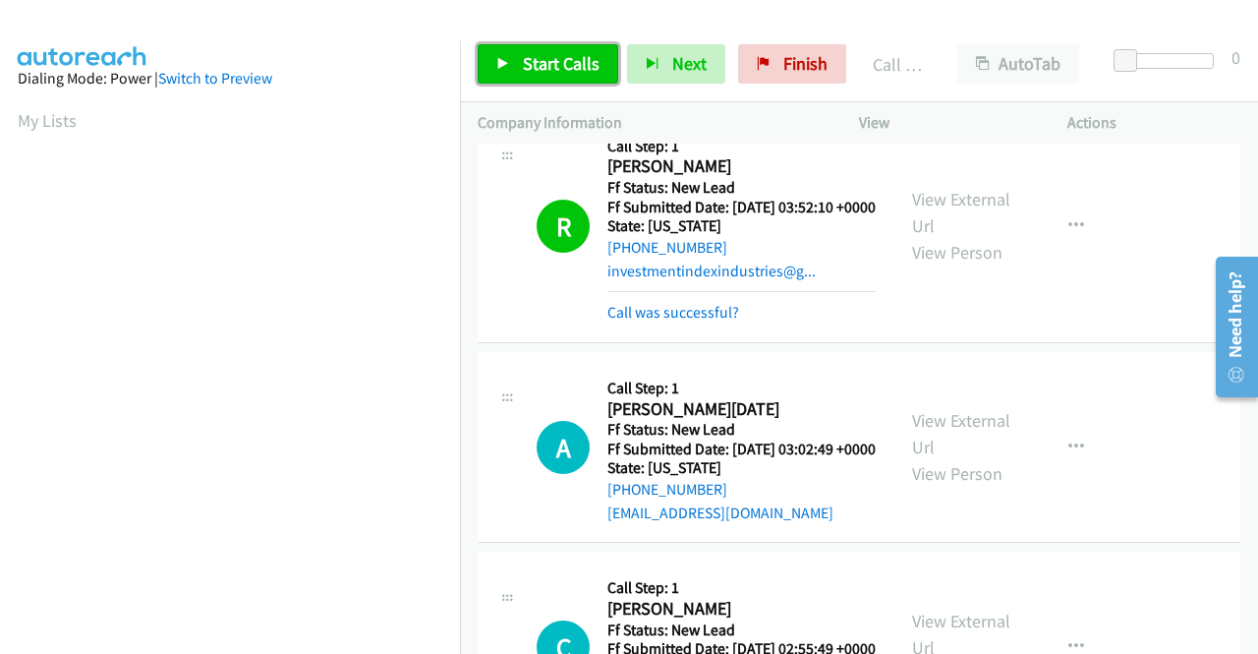
click at [515, 70] on link "Start Calls" at bounding box center [548, 63] width 141 height 39
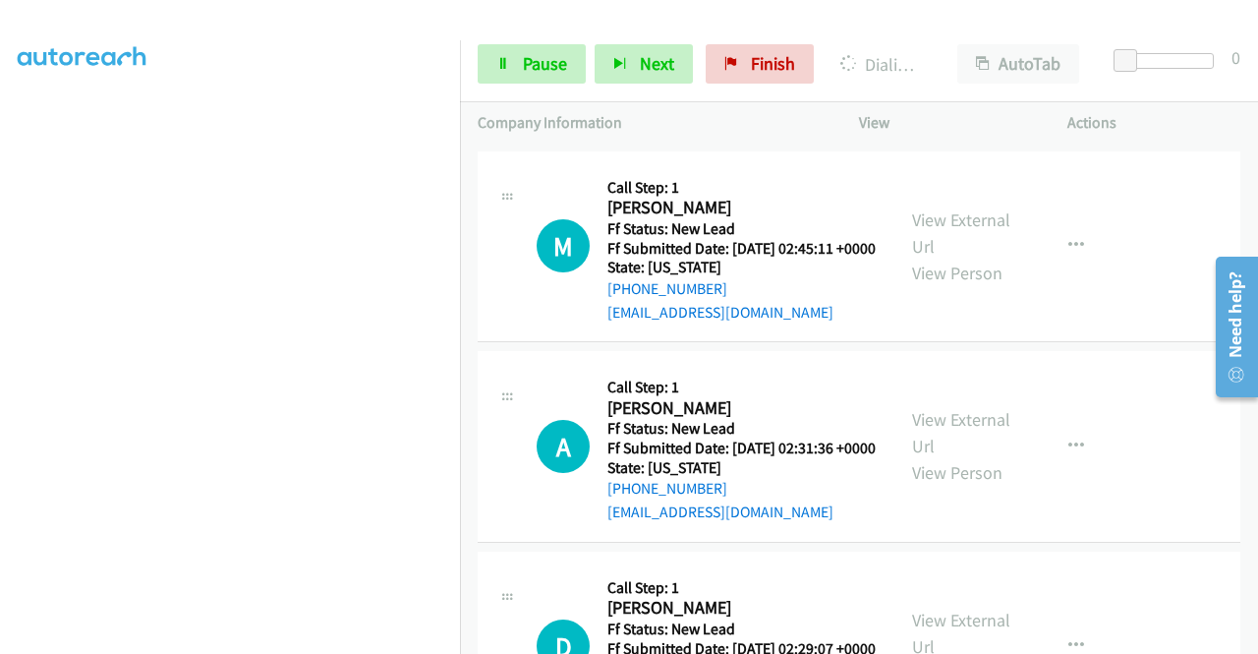
scroll to position [2654, 0]
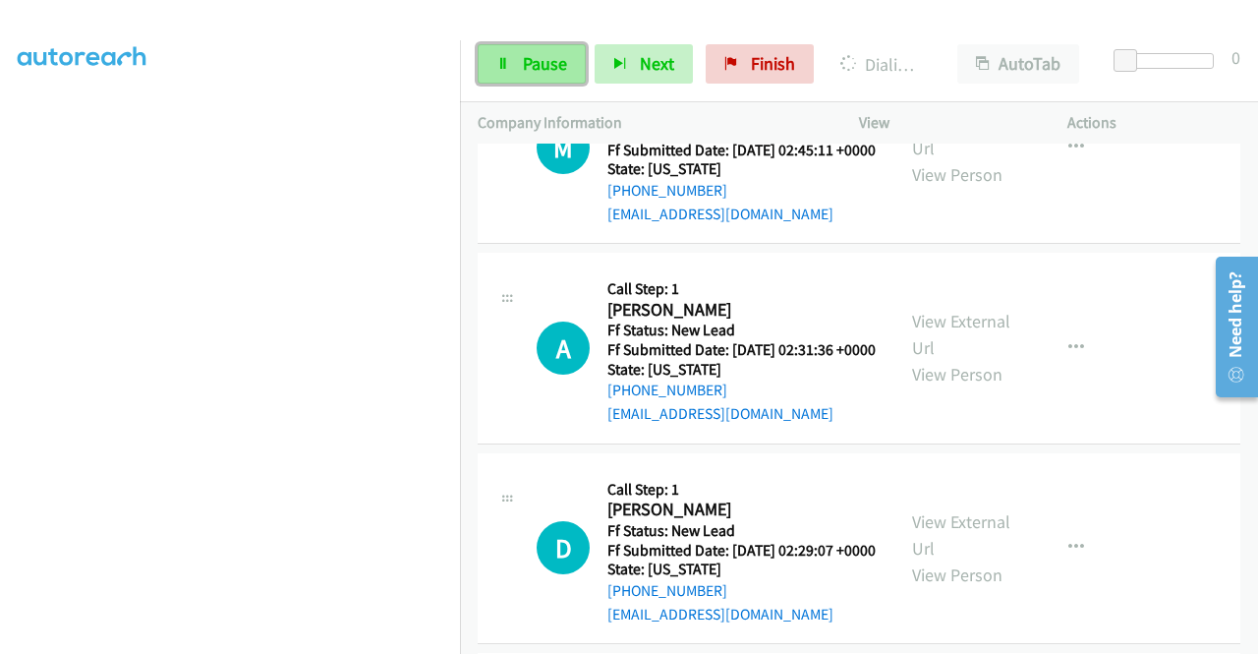
click at [511, 59] on link "Pause" at bounding box center [532, 63] width 108 height 39
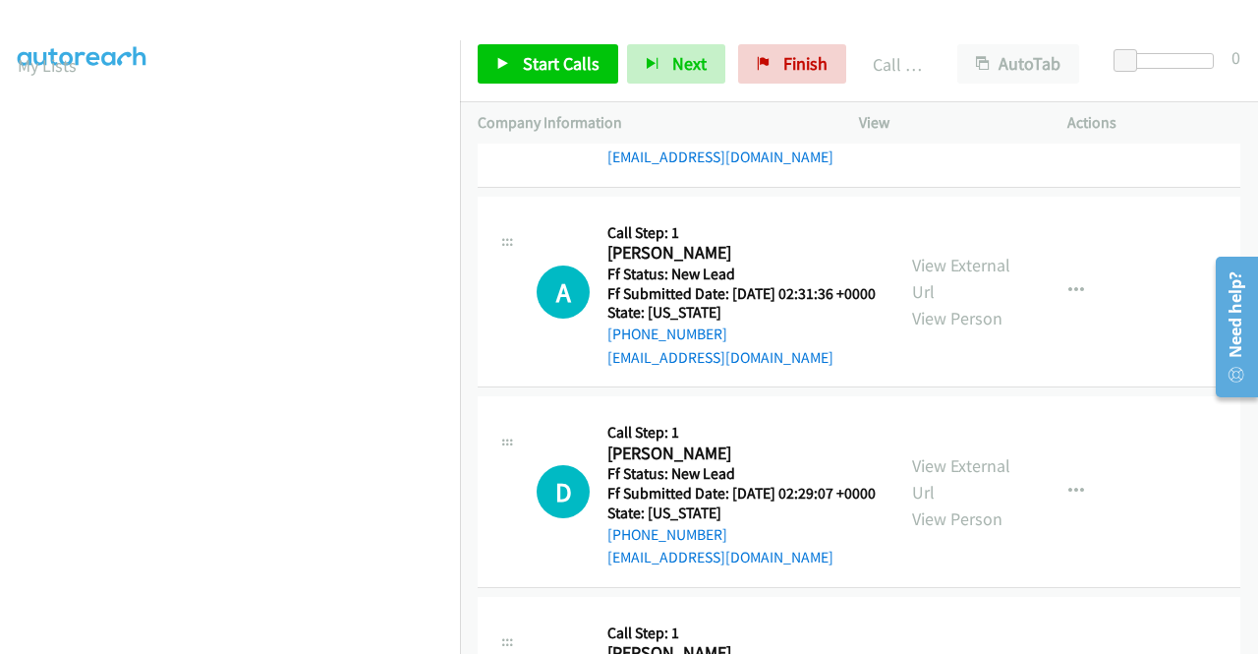
scroll to position [2794, 0]
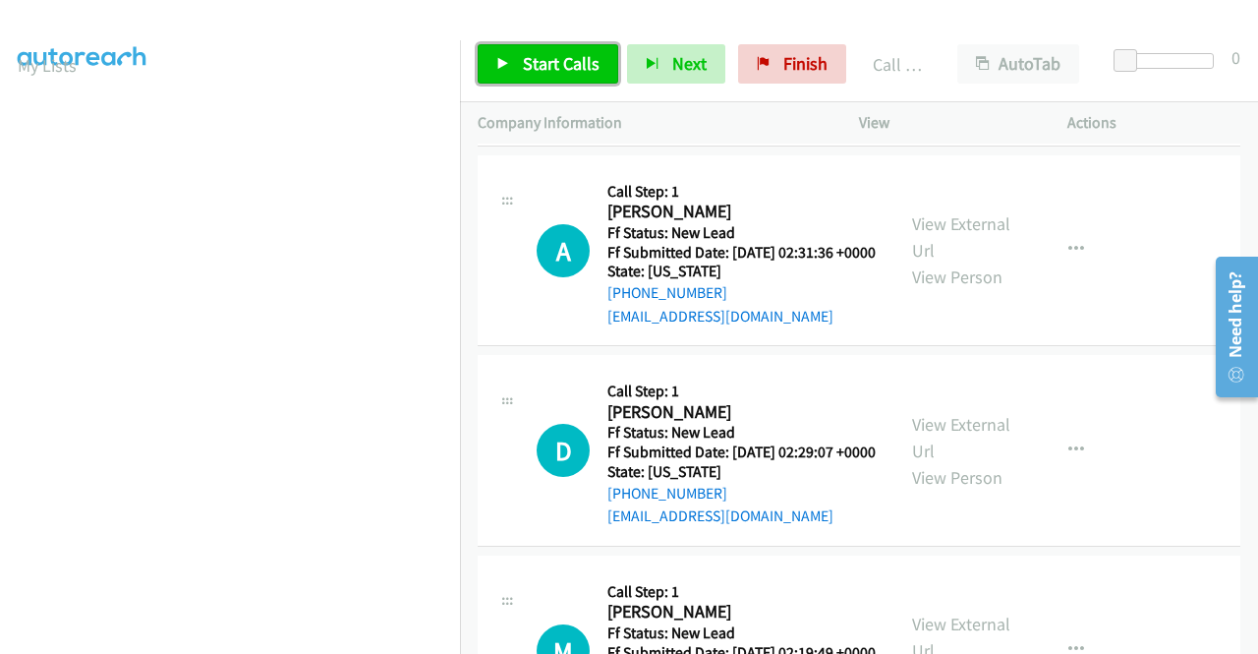
click at [517, 59] on link "Start Calls" at bounding box center [548, 63] width 141 height 39
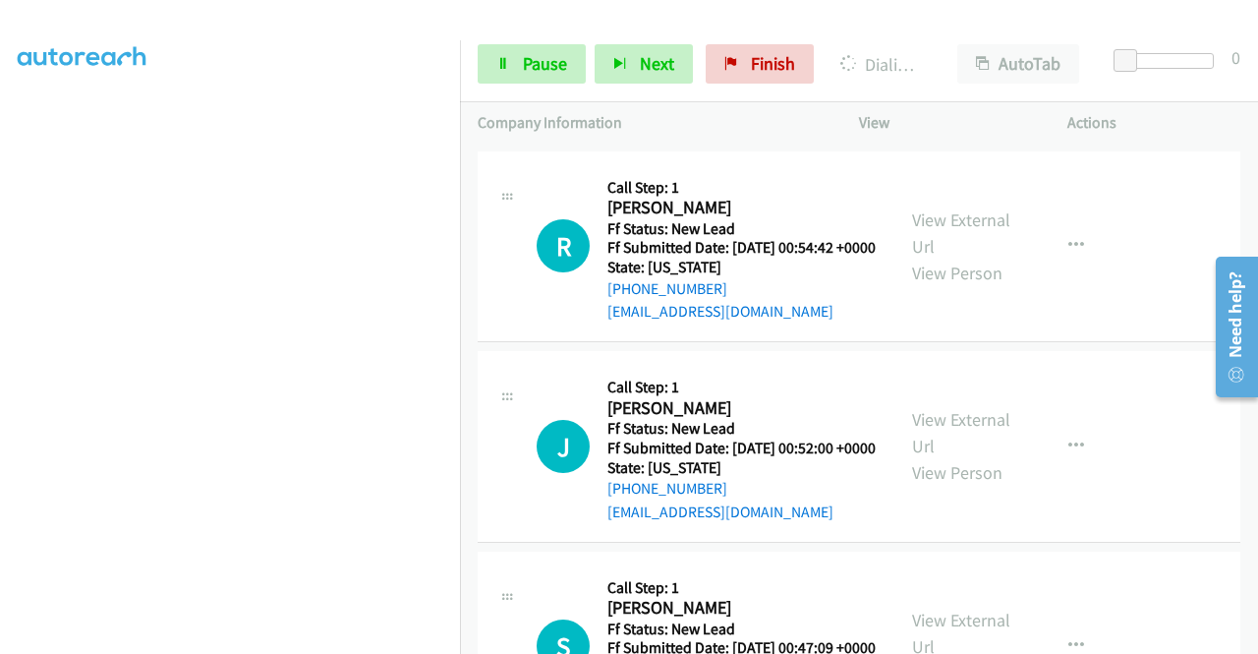
scroll to position [0, 0]
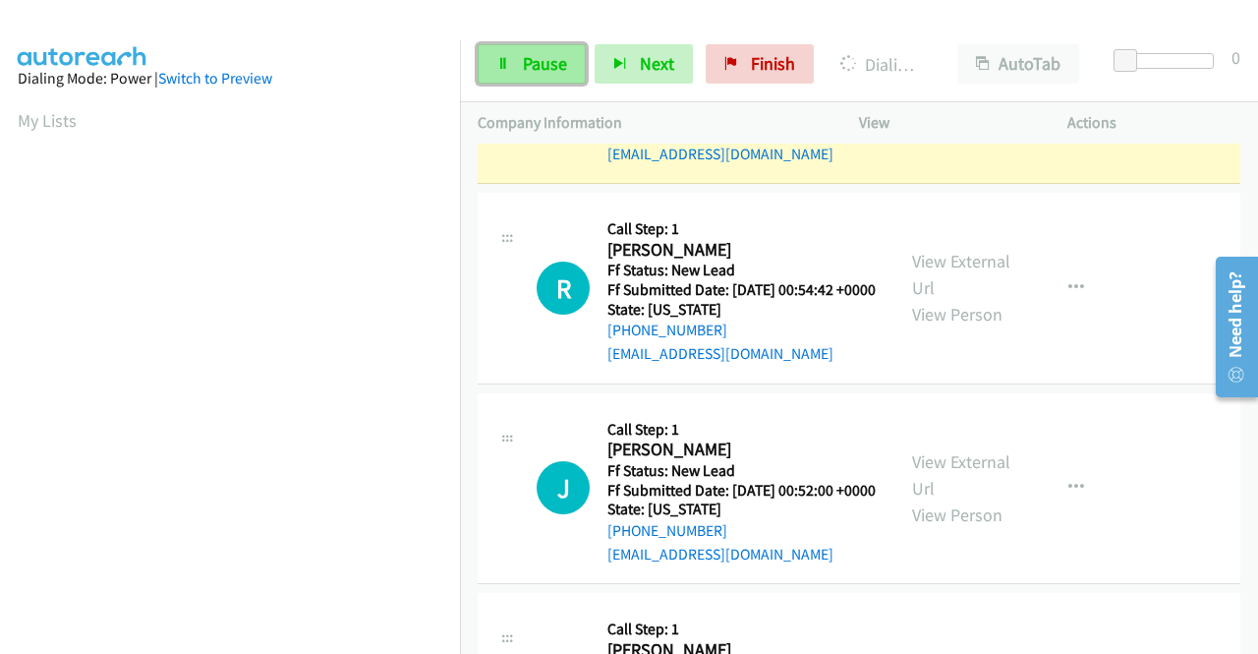
click at [552, 74] on span "Pause" at bounding box center [545, 63] width 44 height 23
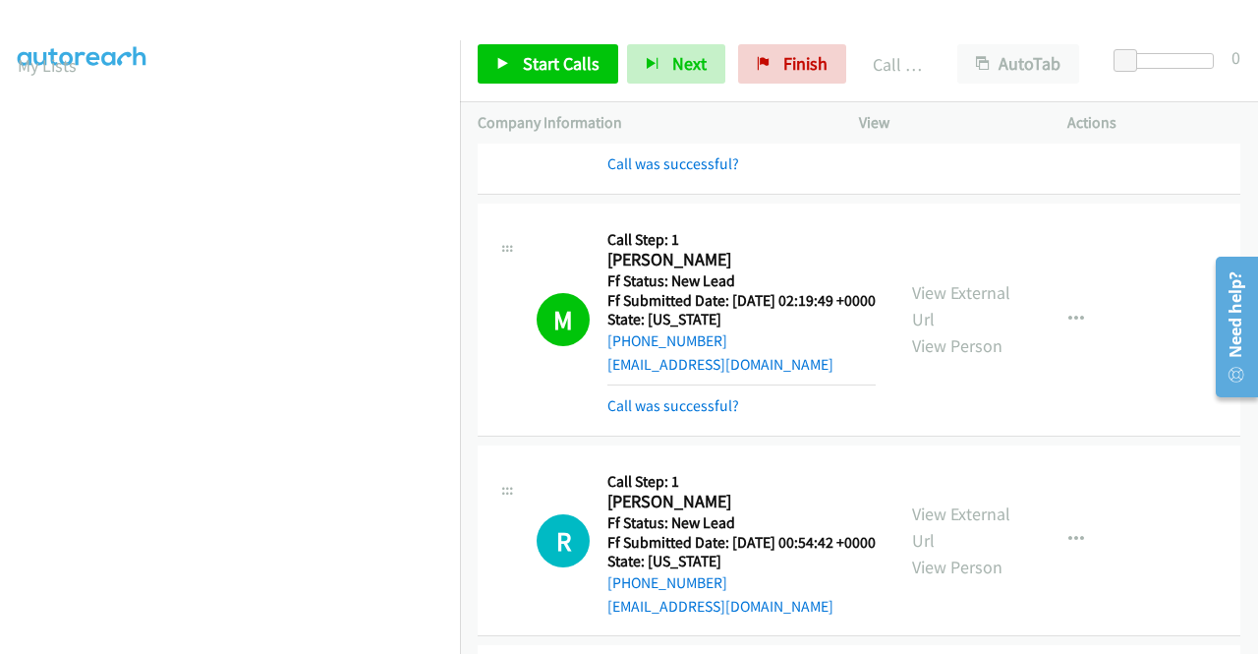
scroll to position [3482, 0]
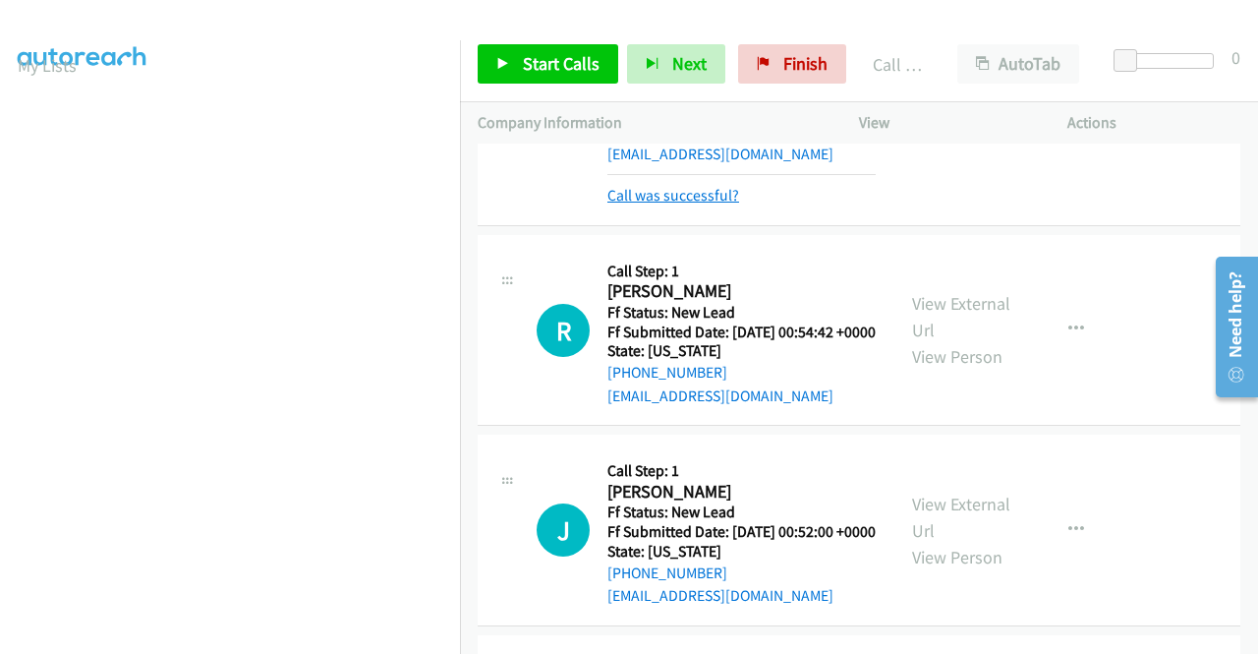
drag, startPoint x: 692, startPoint y: 449, endPoint x: 704, endPoint y: 443, distance: 13.2
click at [692, 204] on link "Call was successful?" at bounding box center [673, 195] width 132 height 19
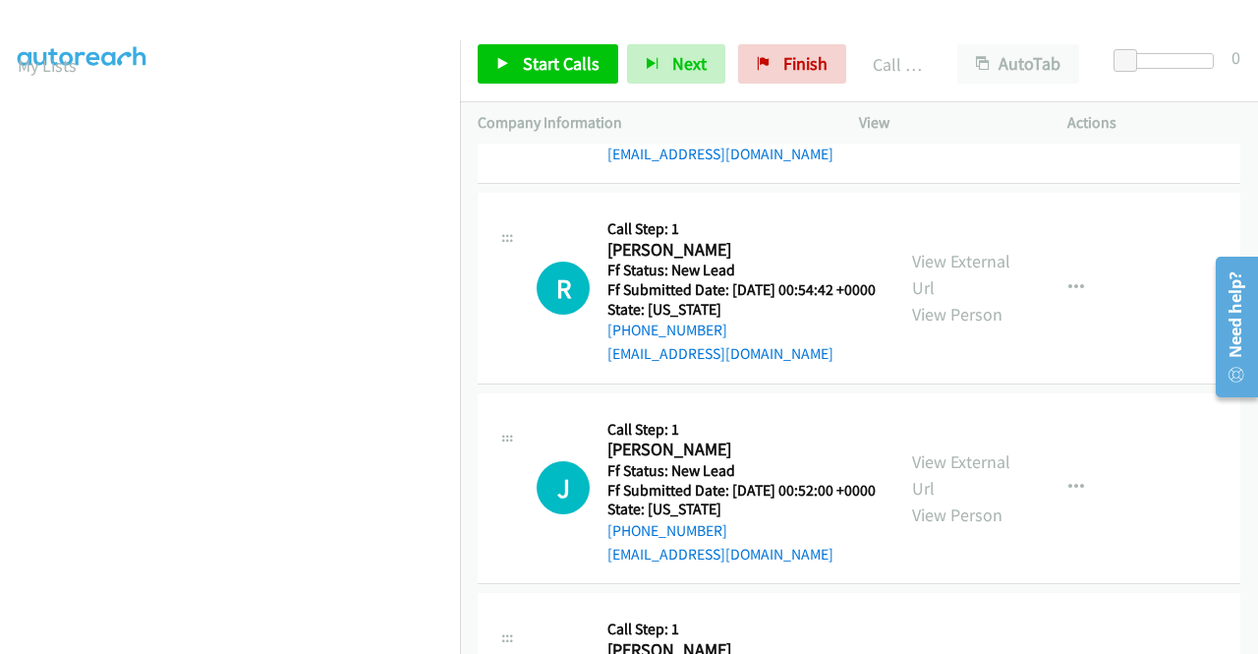
click at [1068, 95] on icon "button" at bounding box center [1076, 88] width 16 height 16
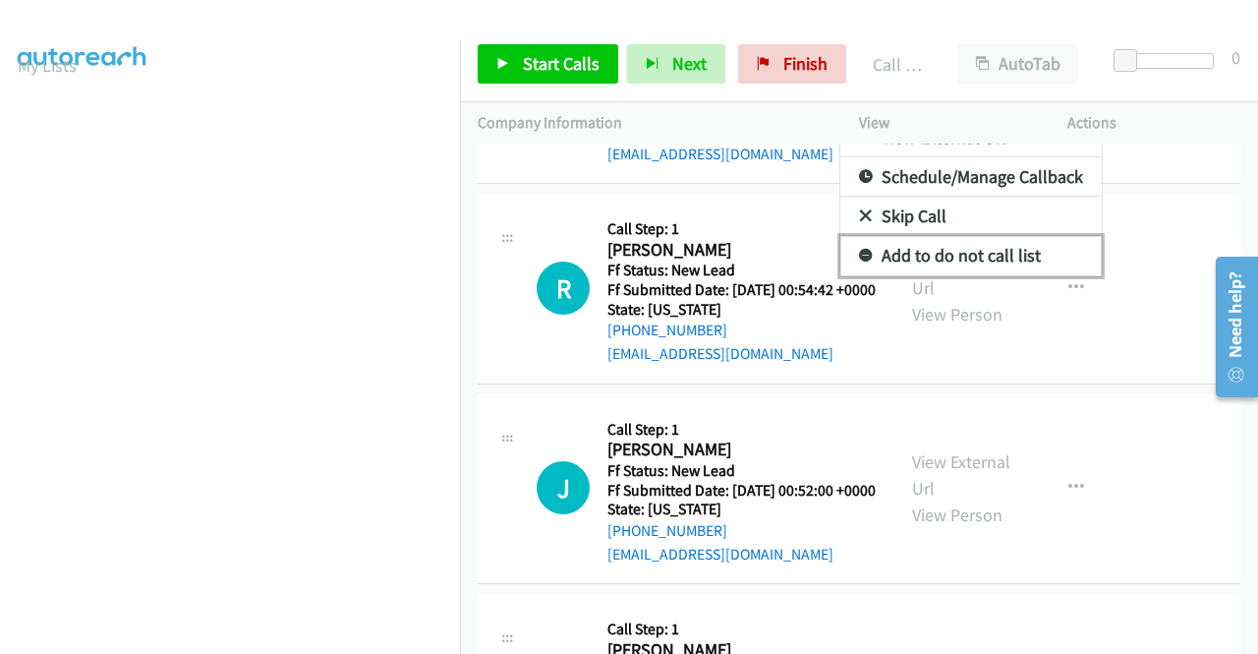
click at [963, 275] on link "Add to do not call list" at bounding box center [970, 255] width 261 height 39
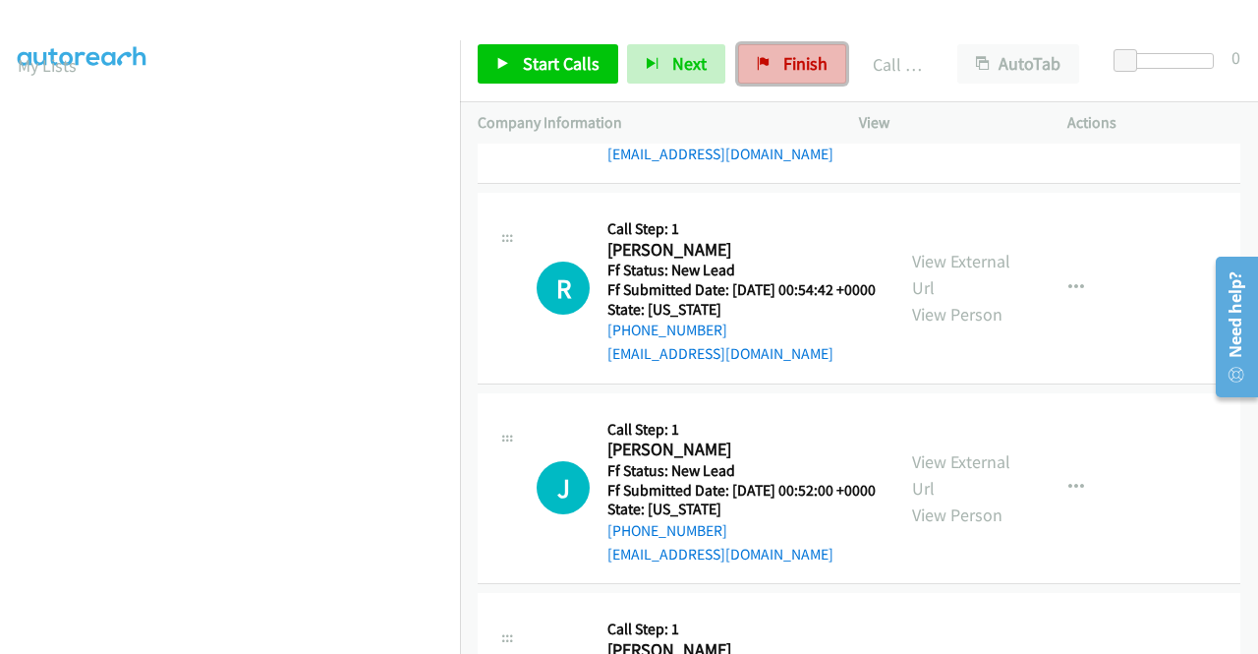
click at [779, 49] on link "Finish" at bounding box center [792, 63] width 108 height 39
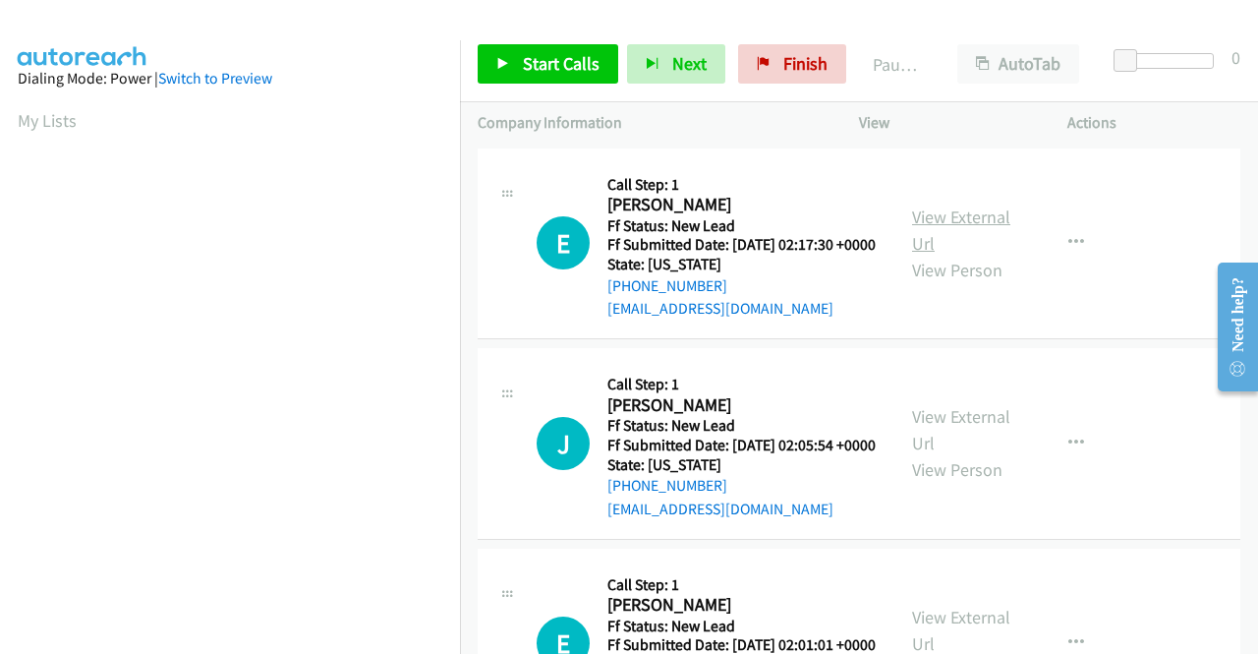
click at [950, 223] on link "View External Url" at bounding box center [961, 229] width 98 height 49
click at [968, 437] on link "View External Url" at bounding box center [961, 429] width 98 height 49
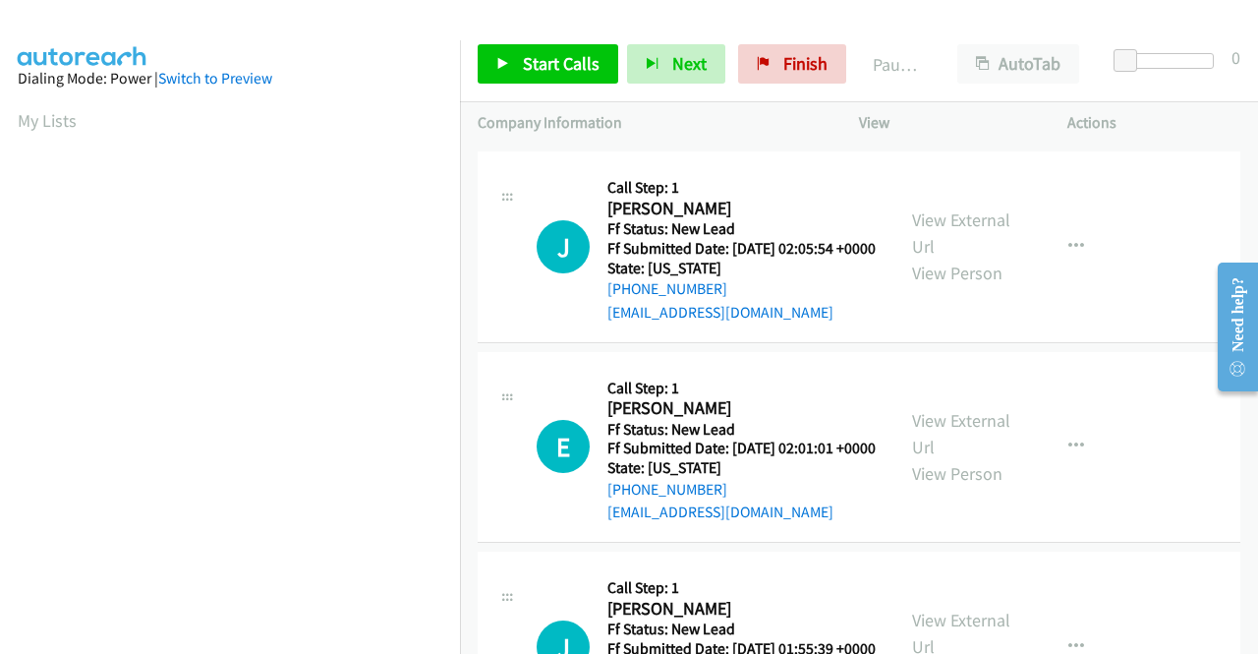
click at [953, 479] on div "View External Url View Person" at bounding box center [963, 447] width 102 height 80
click at [958, 458] on link "View External Url" at bounding box center [961, 433] width 98 height 49
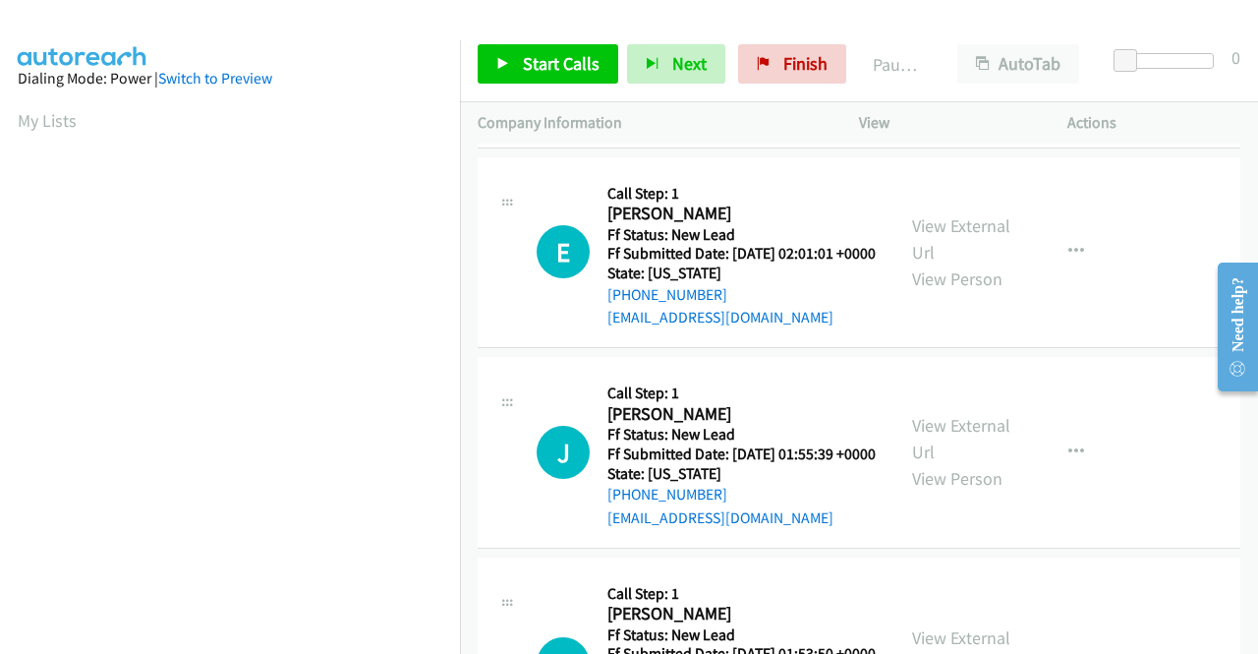
scroll to position [393, 0]
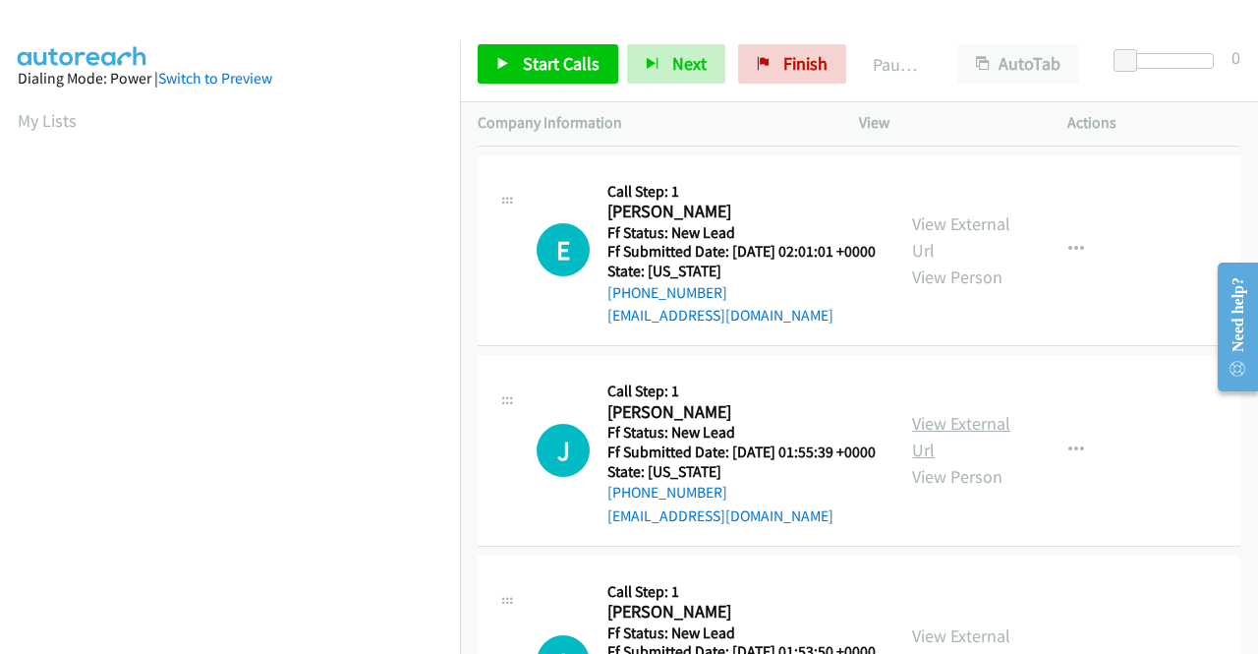
click at [952, 461] on link "View External Url" at bounding box center [961, 436] width 98 height 49
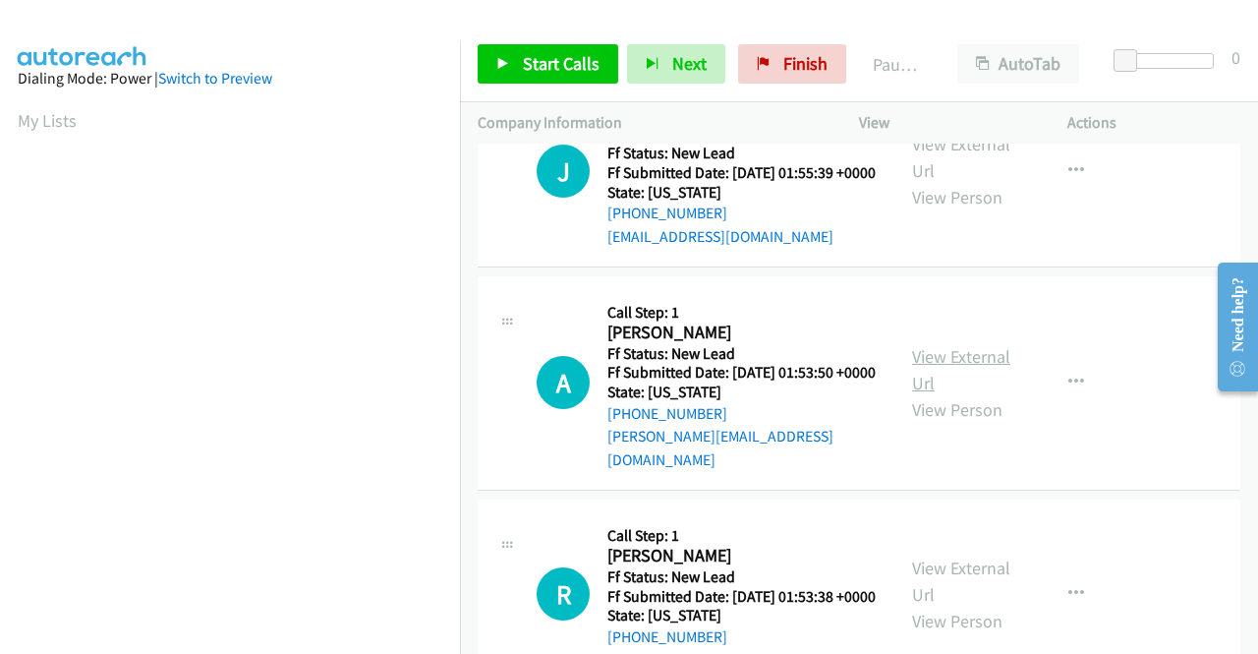
scroll to position [688, 0]
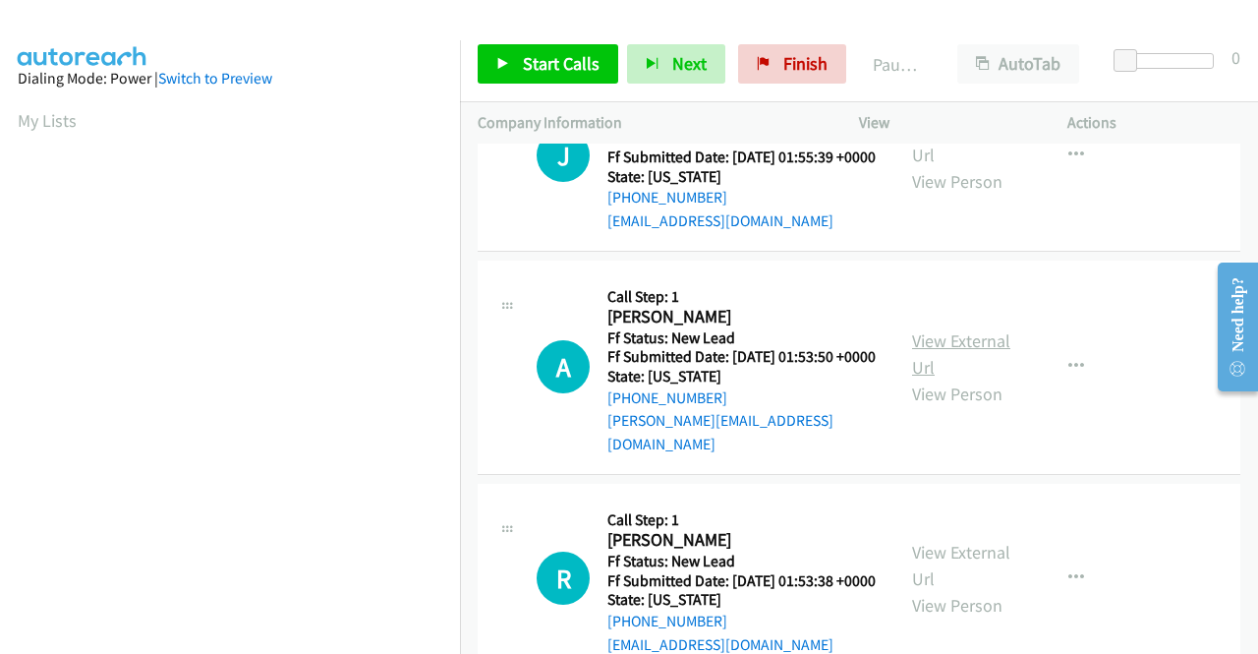
click at [918, 378] on link "View External Url" at bounding box center [961, 353] width 98 height 49
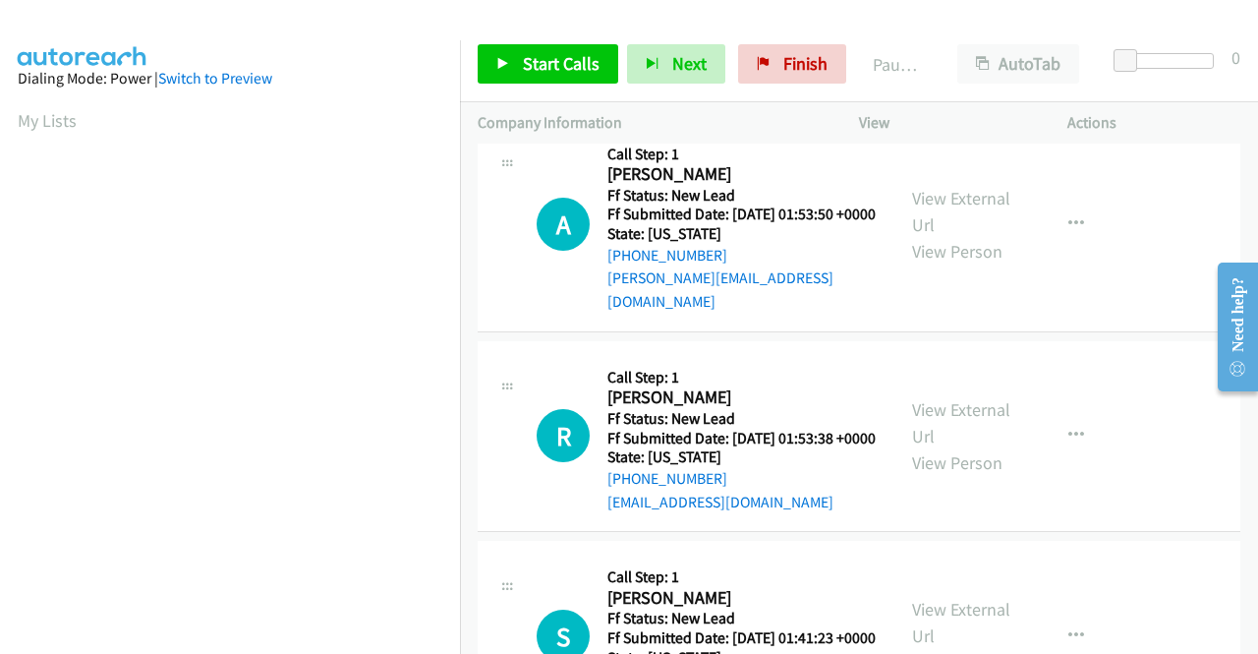
scroll to position [885, 0]
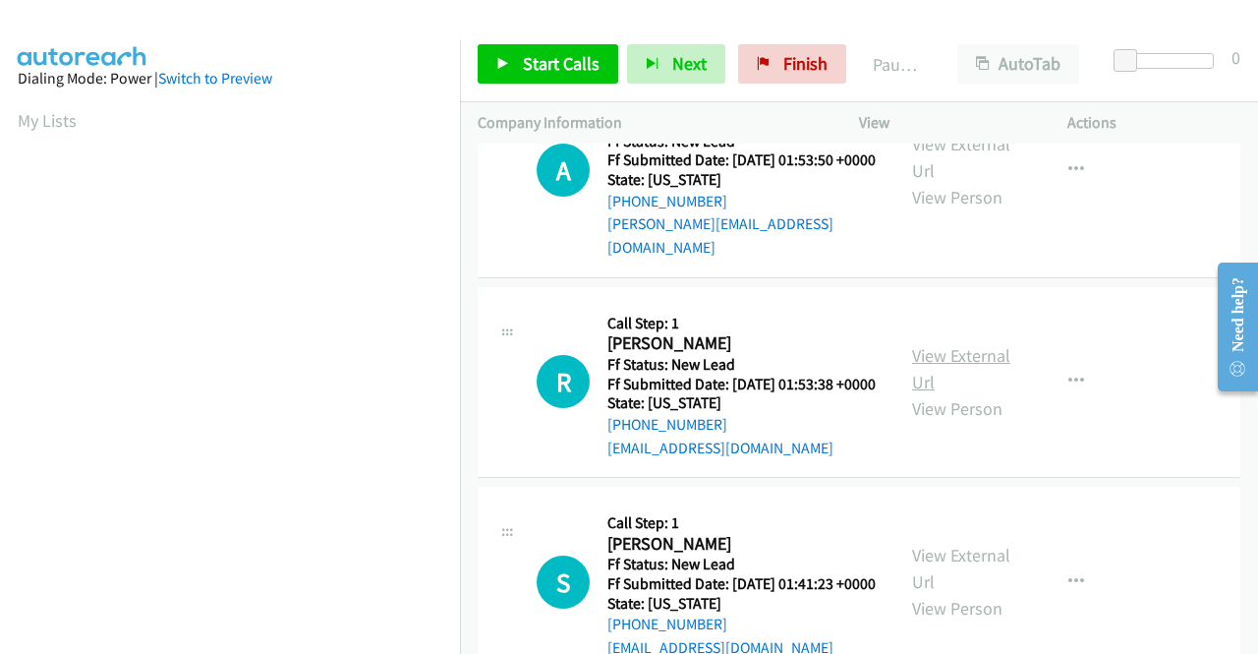
click at [958, 393] on link "View External Url" at bounding box center [961, 368] width 98 height 49
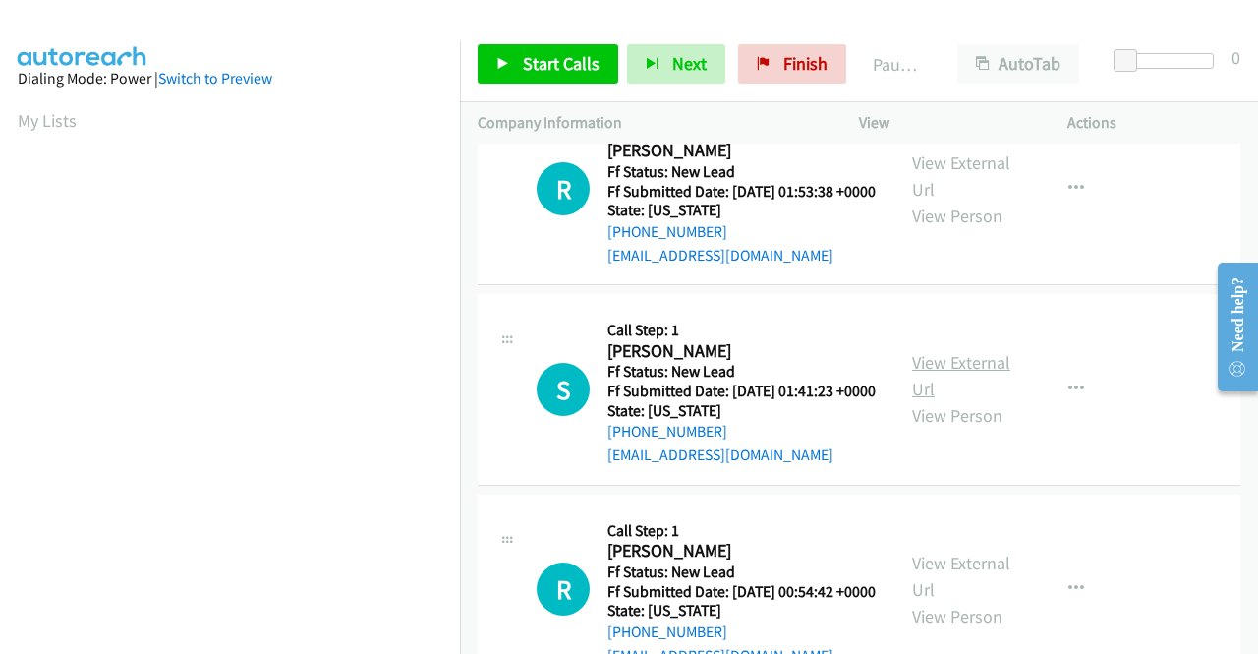
scroll to position [1081, 0]
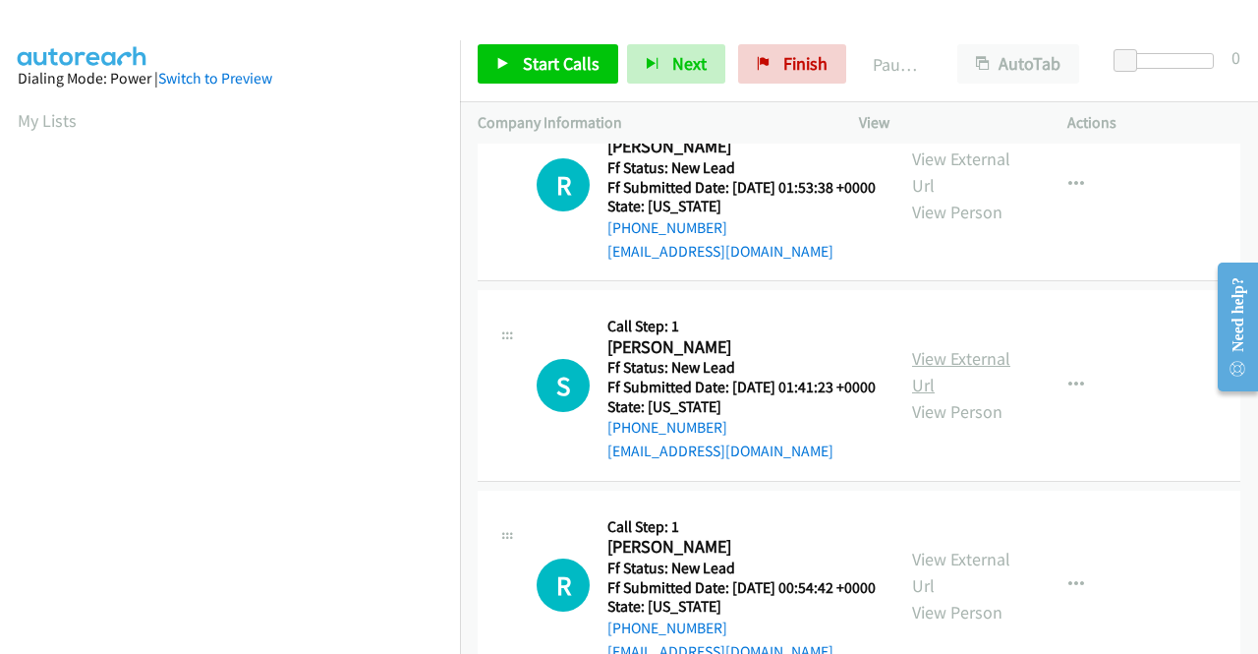
click at [961, 396] on link "View External Url" at bounding box center [961, 371] width 98 height 49
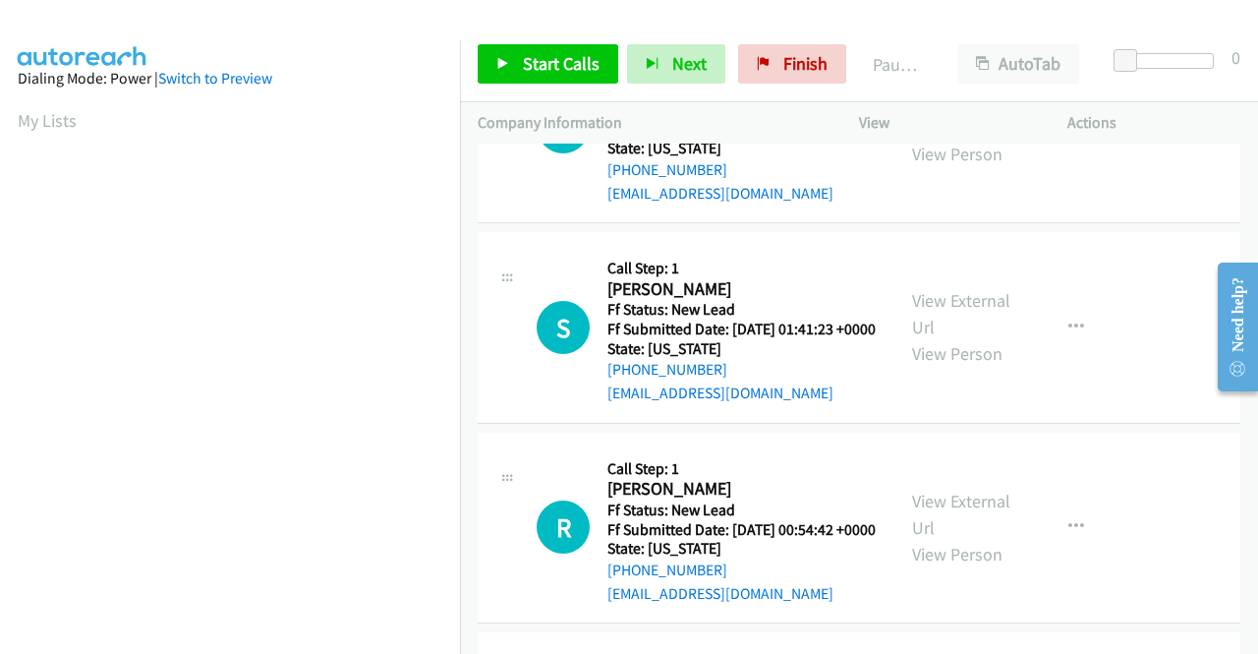
scroll to position [1180, 0]
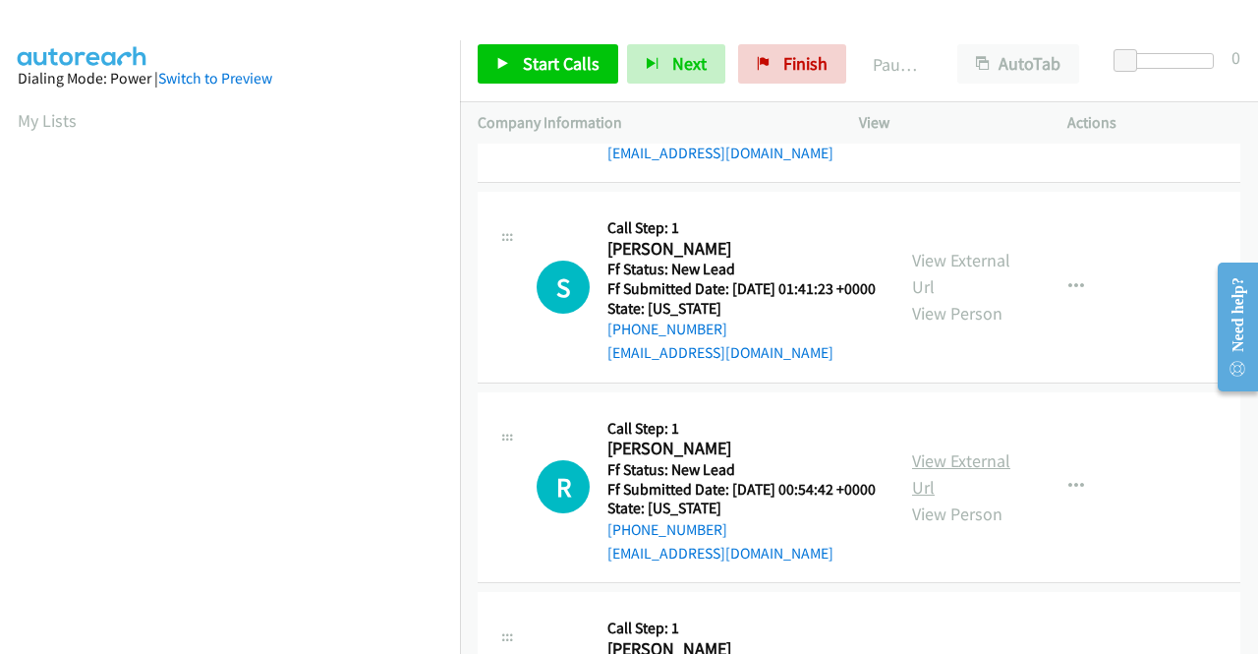
click at [970, 498] on link "View External Url" at bounding box center [961, 473] width 98 height 49
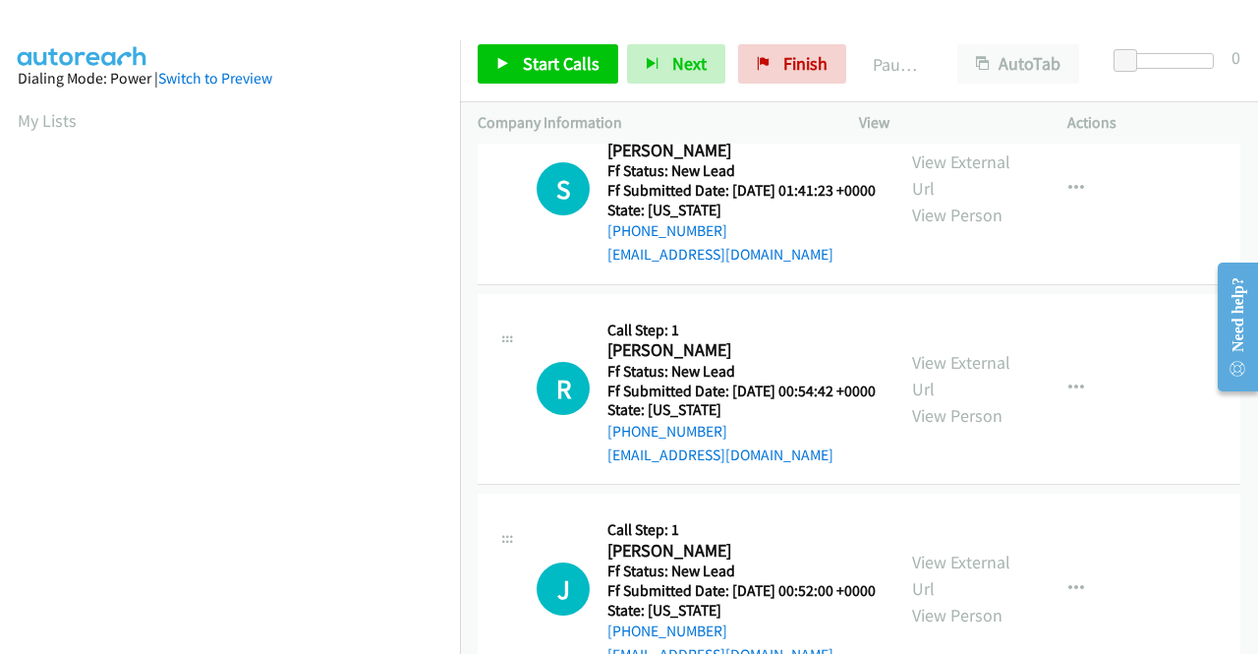
scroll to position [1376, 0]
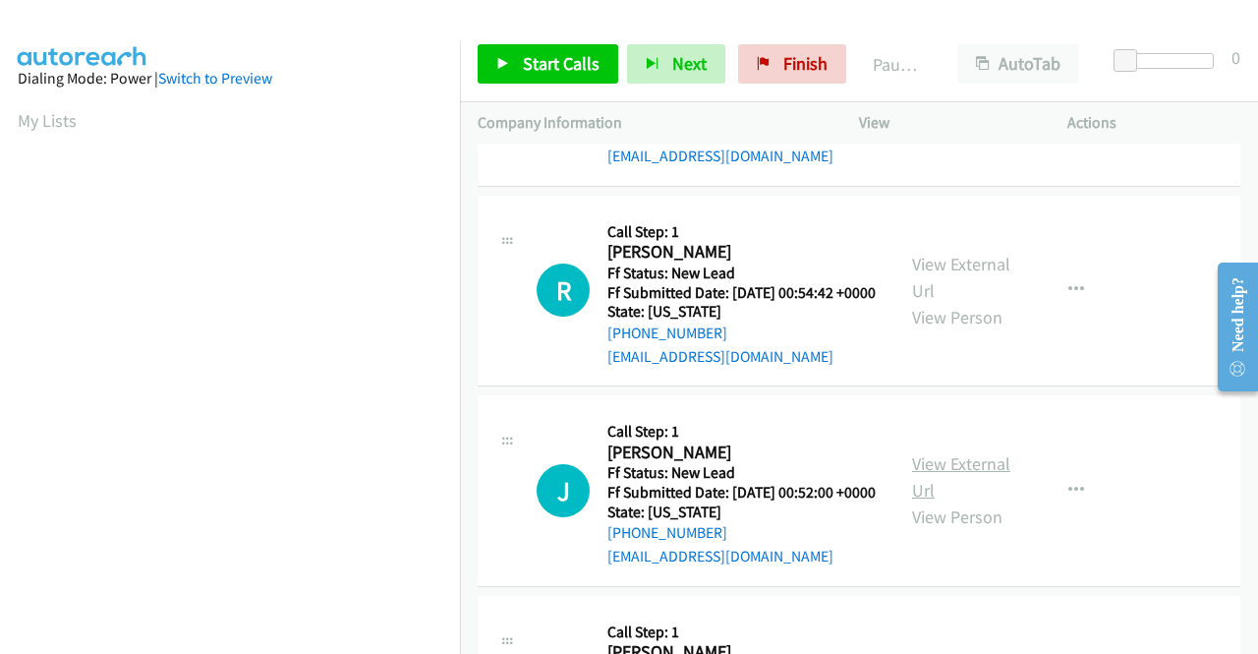
click at [920, 501] on link "View External Url" at bounding box center [961, 476] width 98 height 49
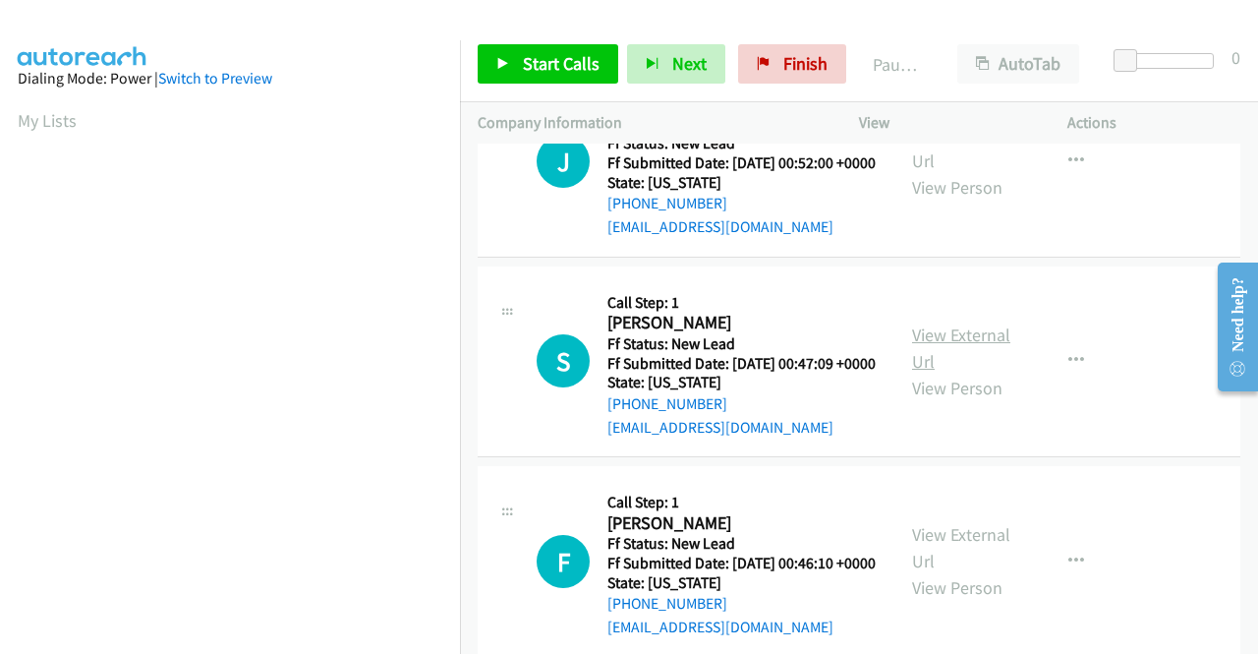
scroll to position [1769, 0]
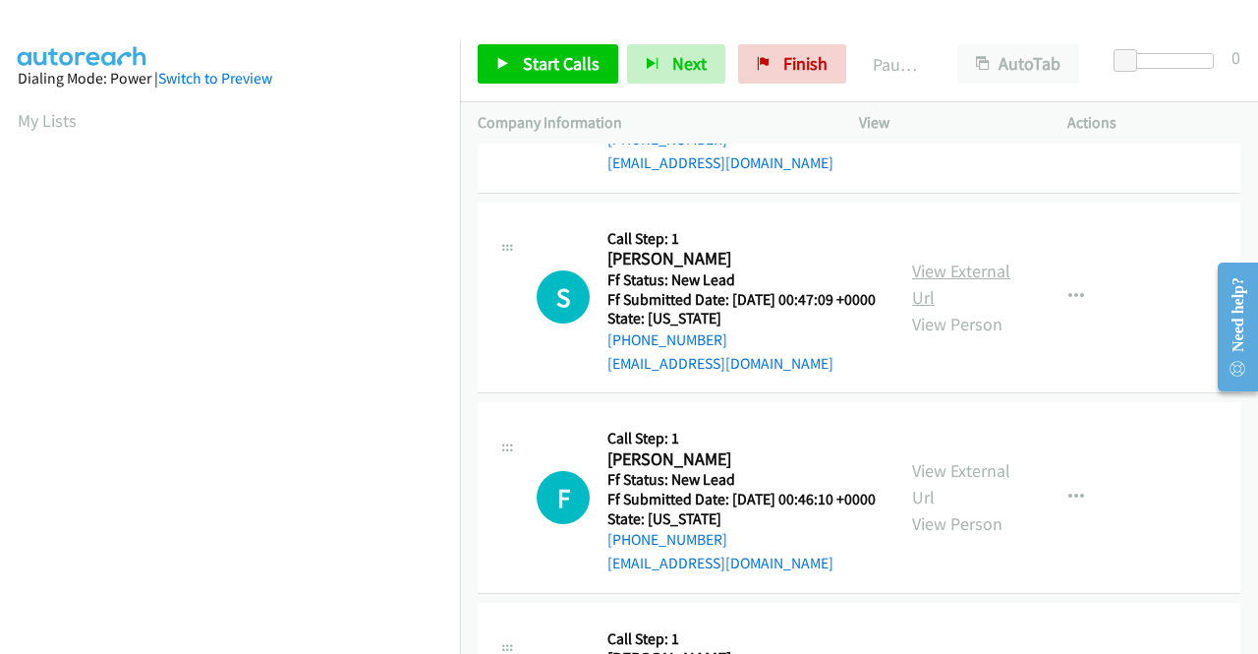
click at [957, 309] on link "View External Url" at bounding box center [961, 284] width 98 height 49
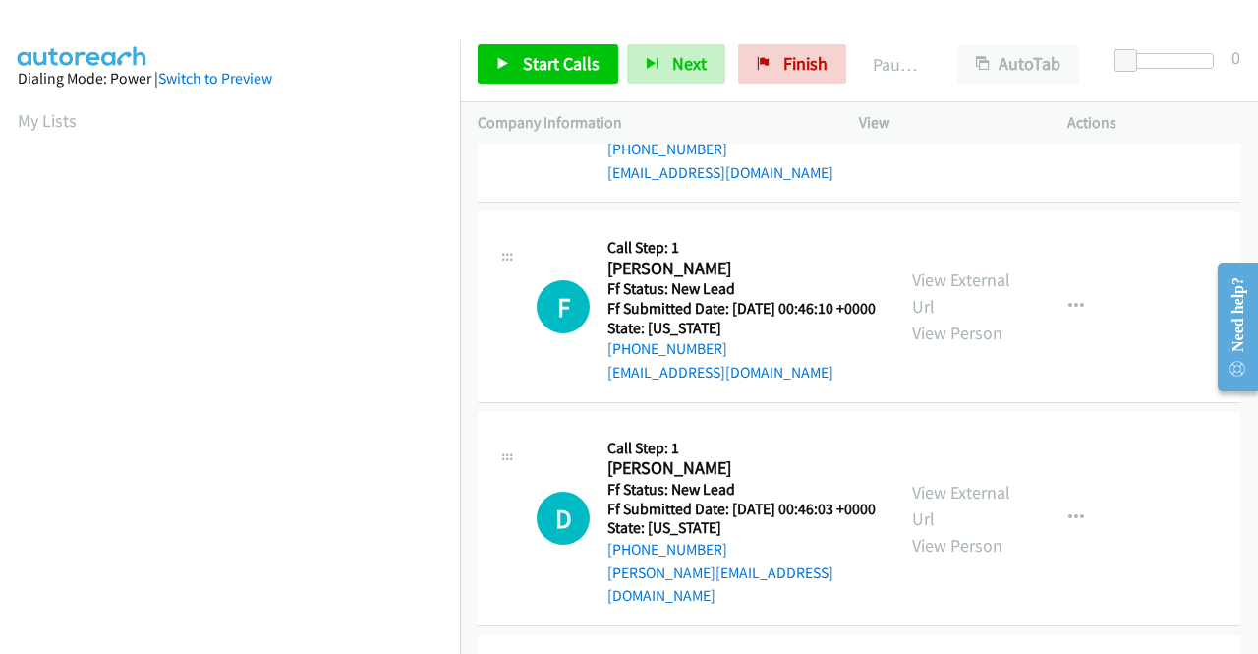
scroll to position [1966, 0]
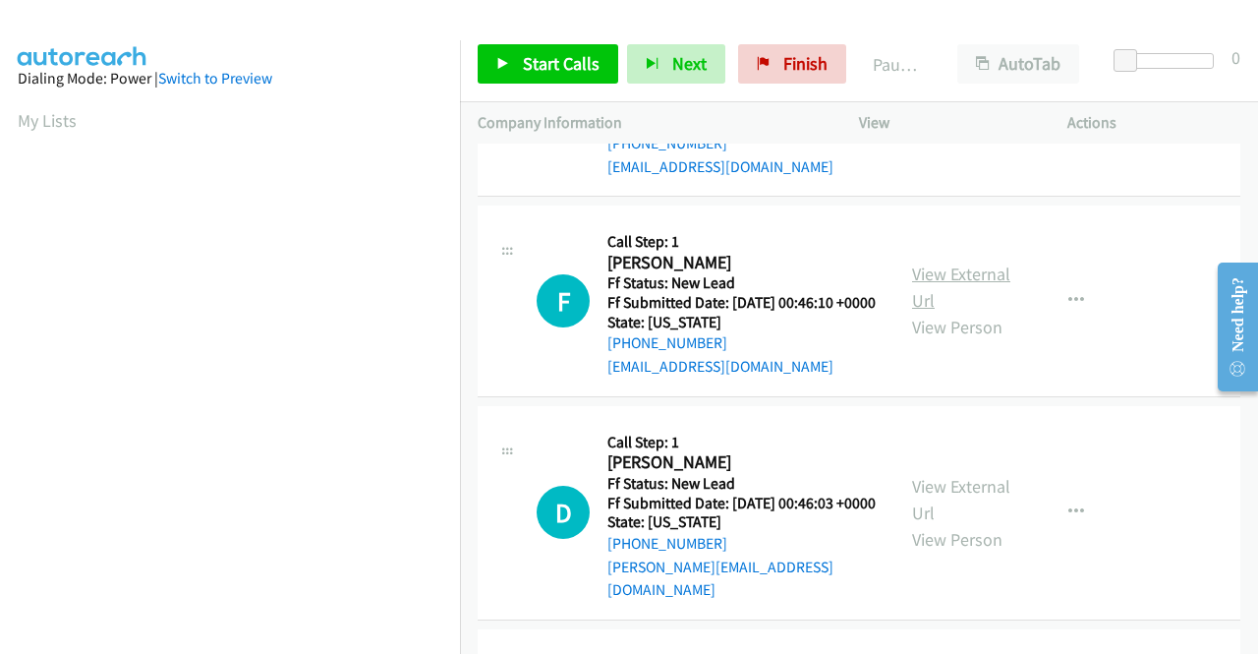
click at [988, 312] on link "View External Url" at bounding box center [961, 286] width 98 height 49
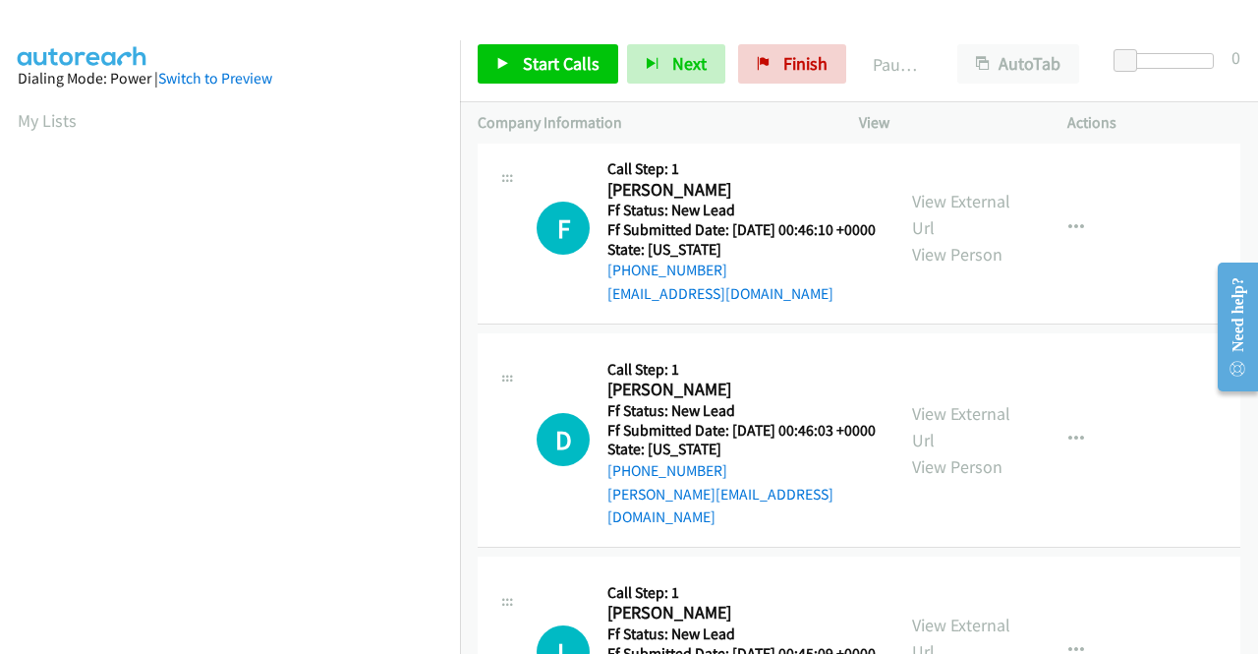
scroll to position [2163, 0]
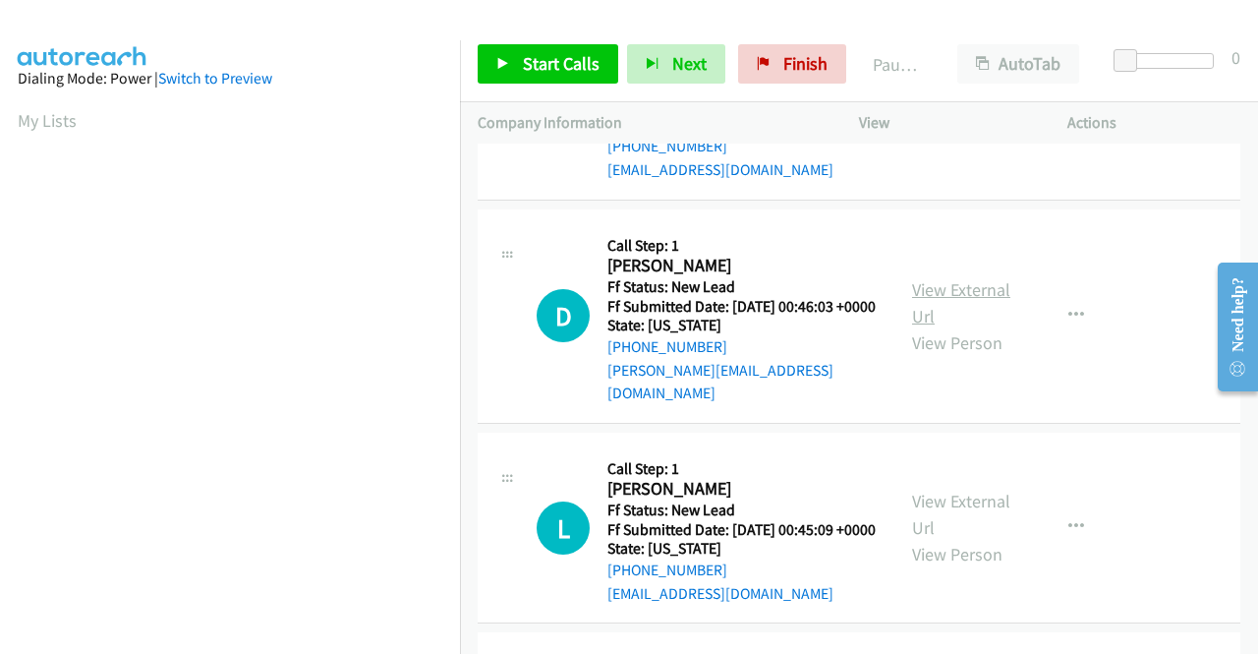
click at [948, 327] on link "View External Url" at bounding box center [961, 302] width 98 height 49
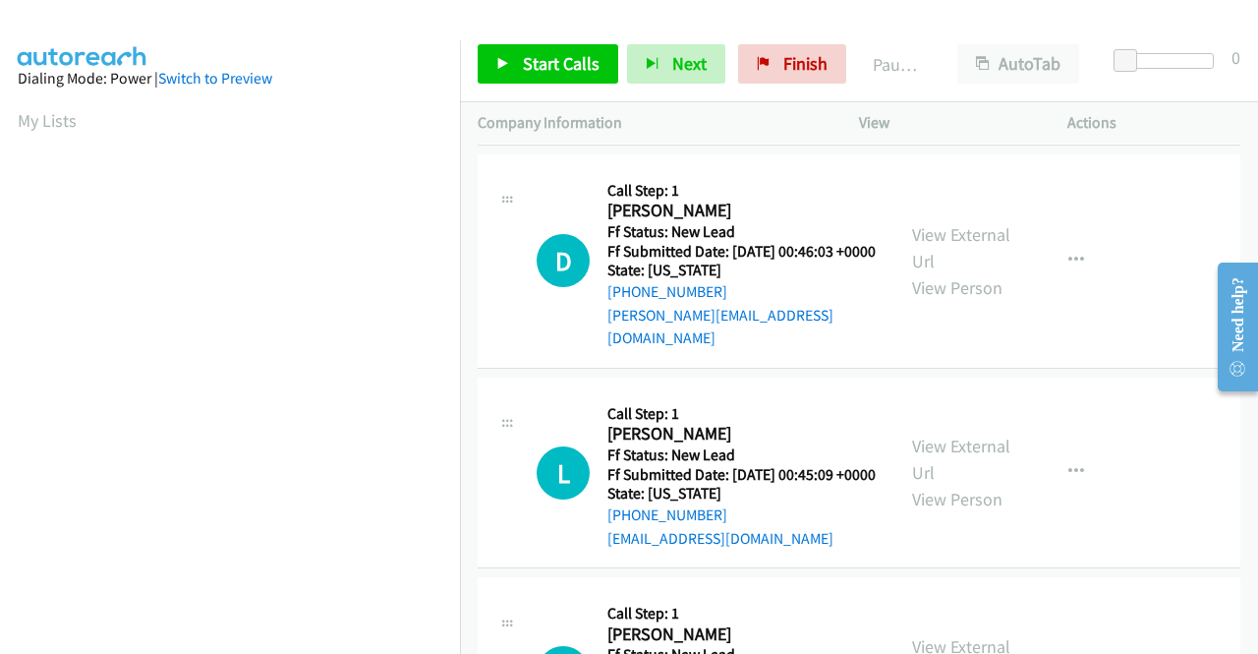
scroll to position [2359, 0]
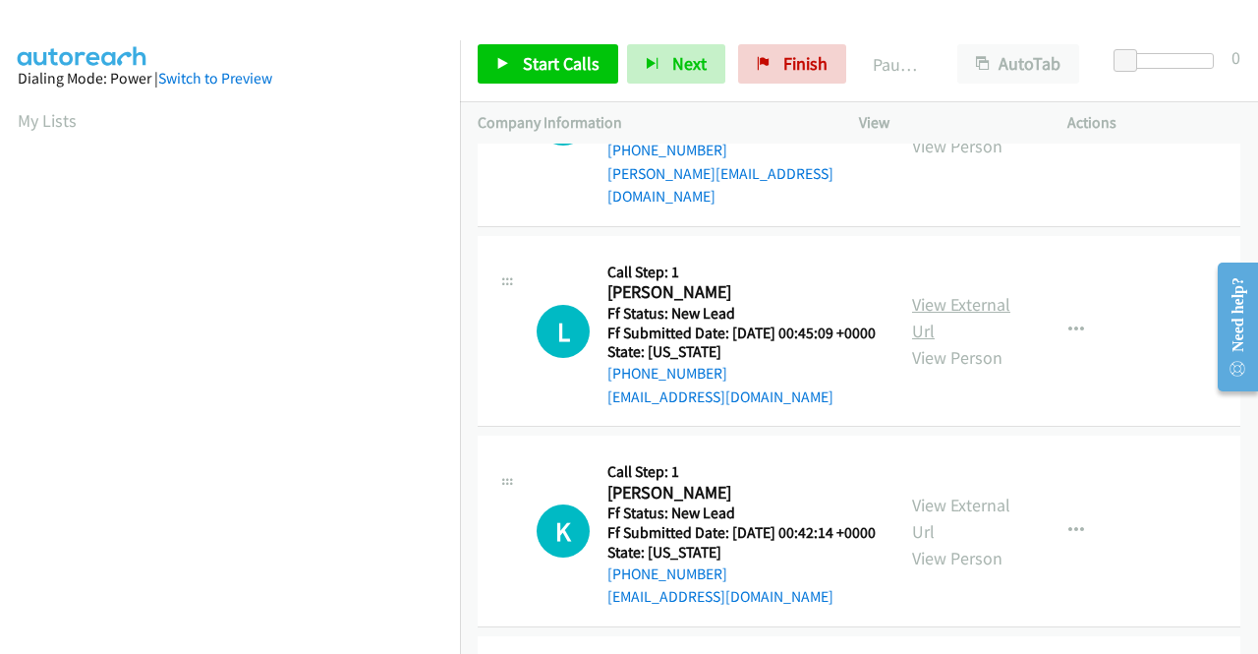
click at [985, 342] on link "View External Url" at bounding box center [961, 317] width 98 height 49
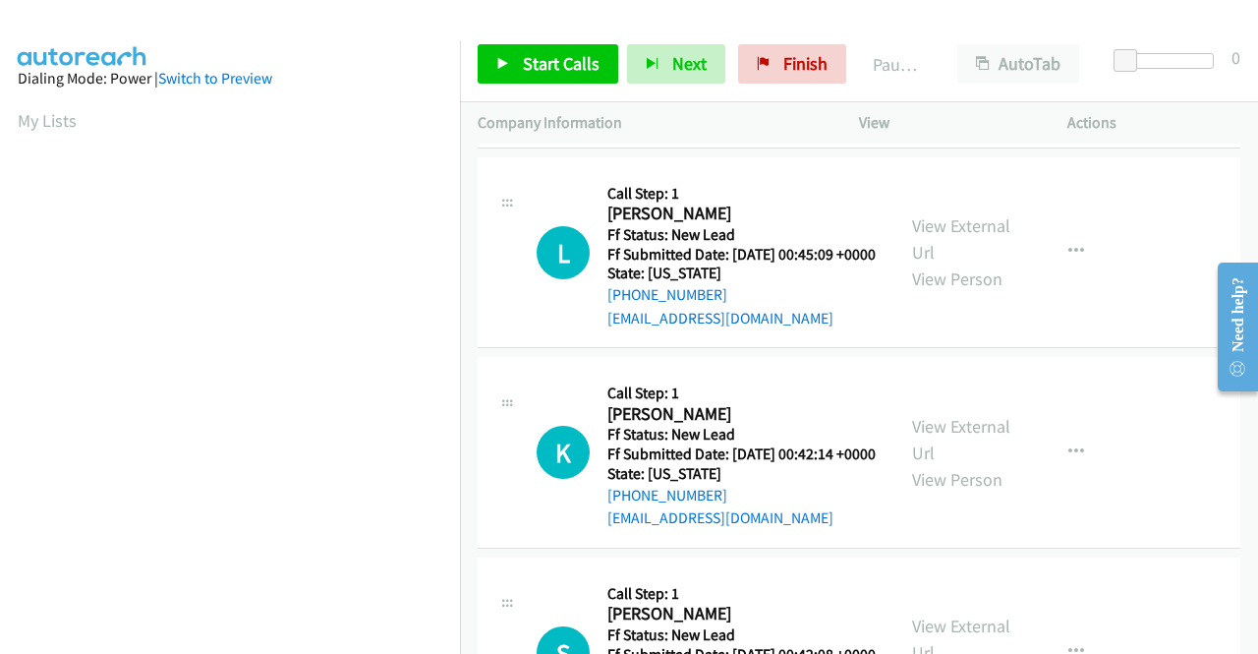
scroll to position [2654, 0]
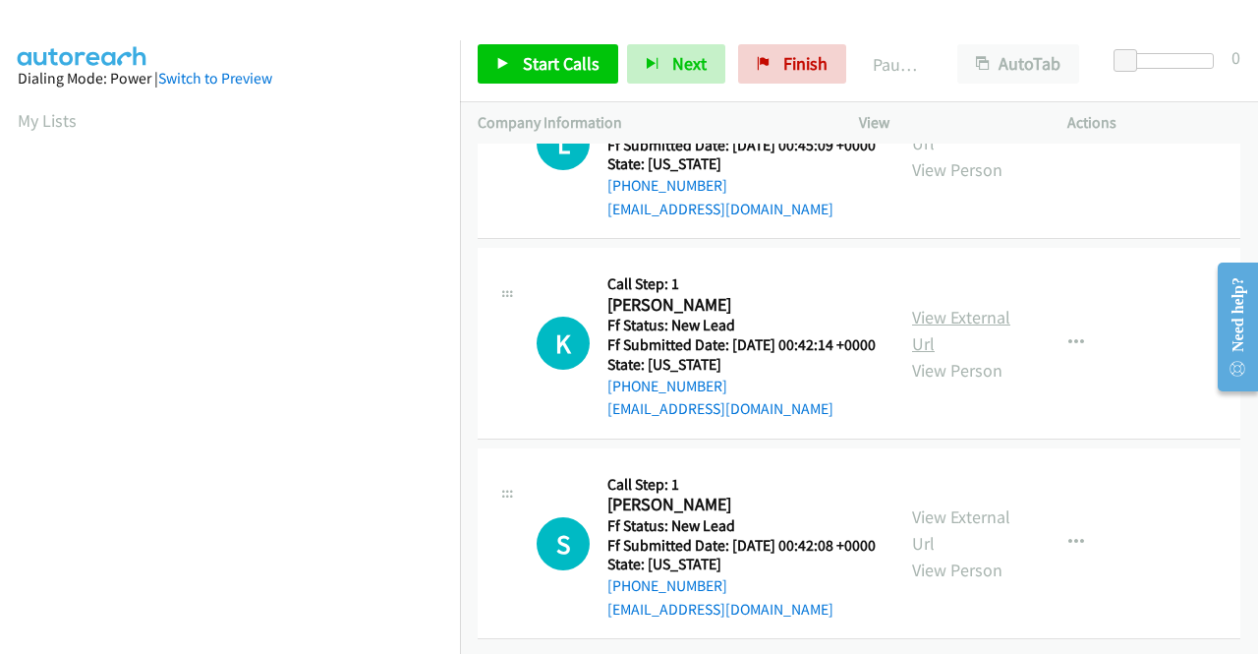
click at [923, 355] on link "View External Url" at bounding box center [961, 330] width 98 height 49
click at [930, 505] on link "View External Url" at bounding box center [961, 529] width 98 height 49
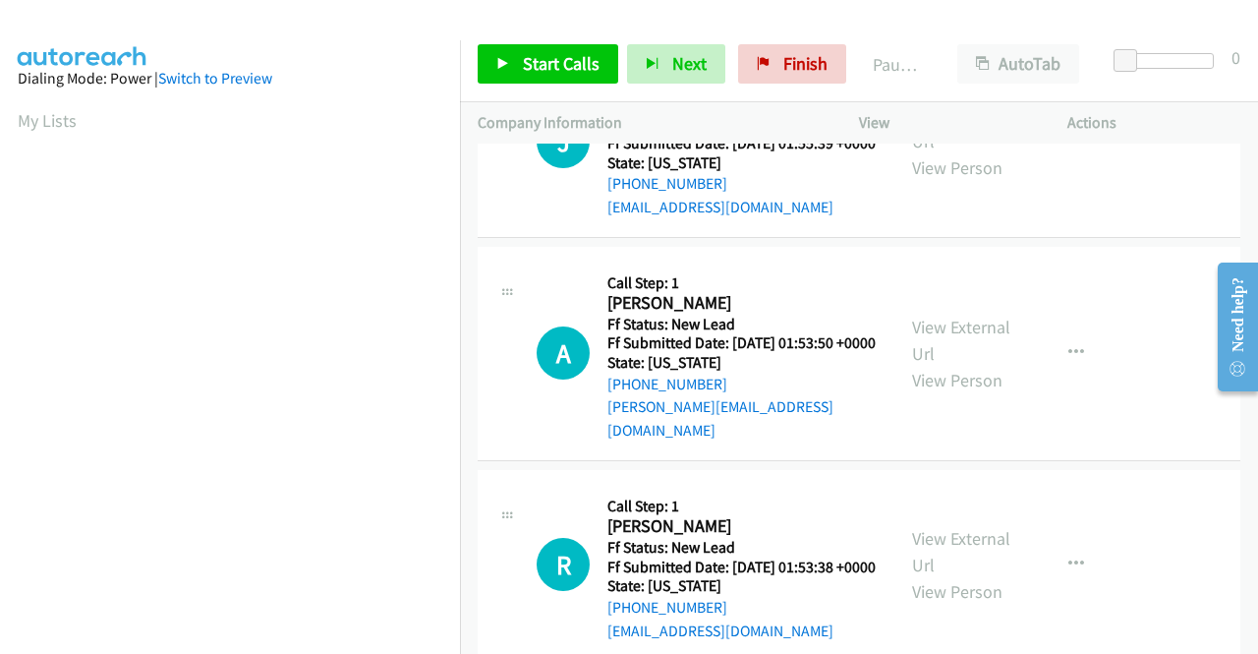
scroll to position [0, 0]
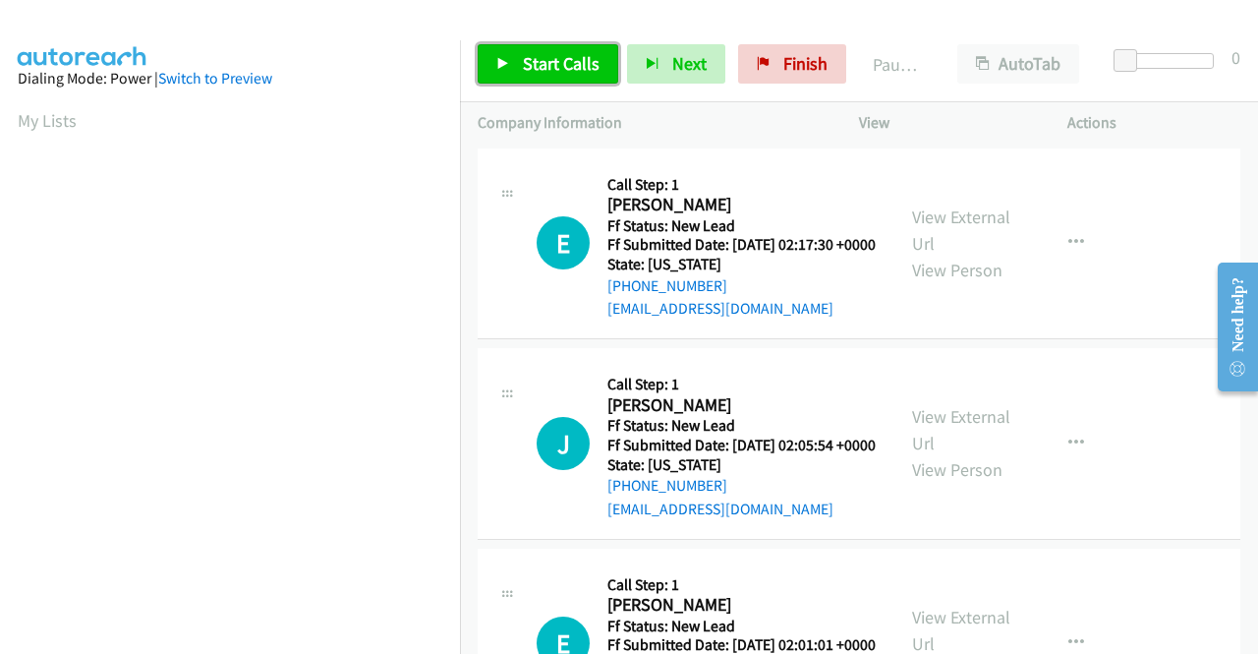
click at [572, 58] on span "Start Calls" at bounding box center [561, 63] width 77 height 23
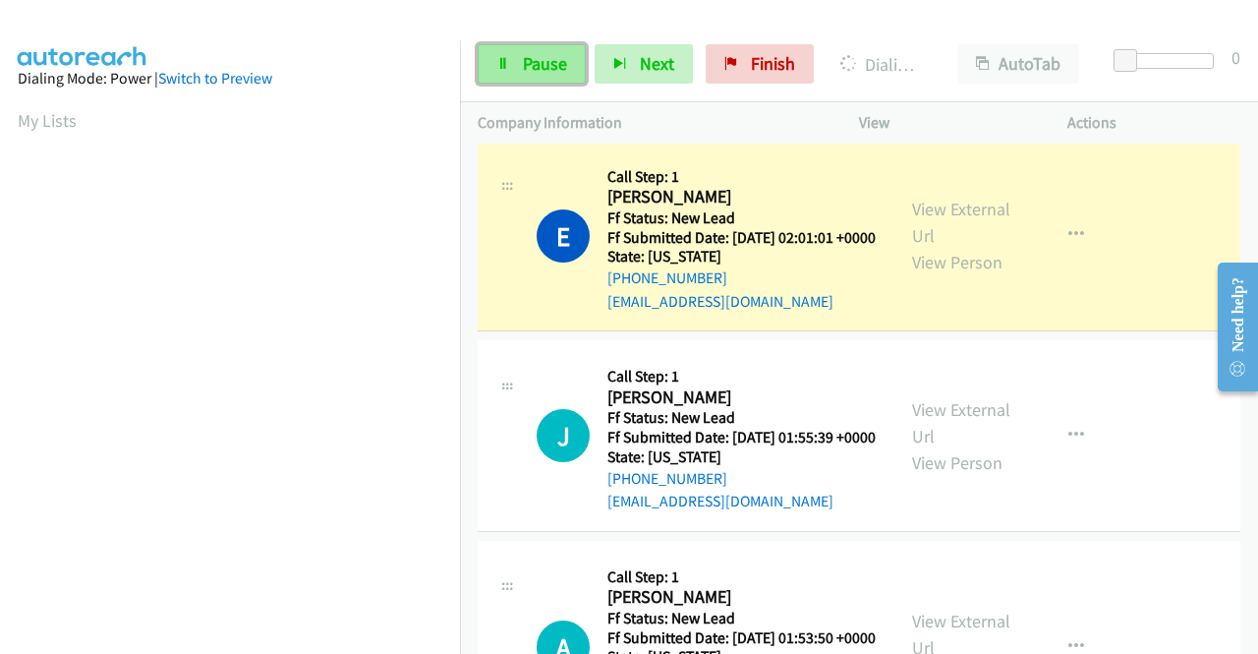
click at [489, 48] on link "Pause" at bounding box center [532, 63] width 108 height 39
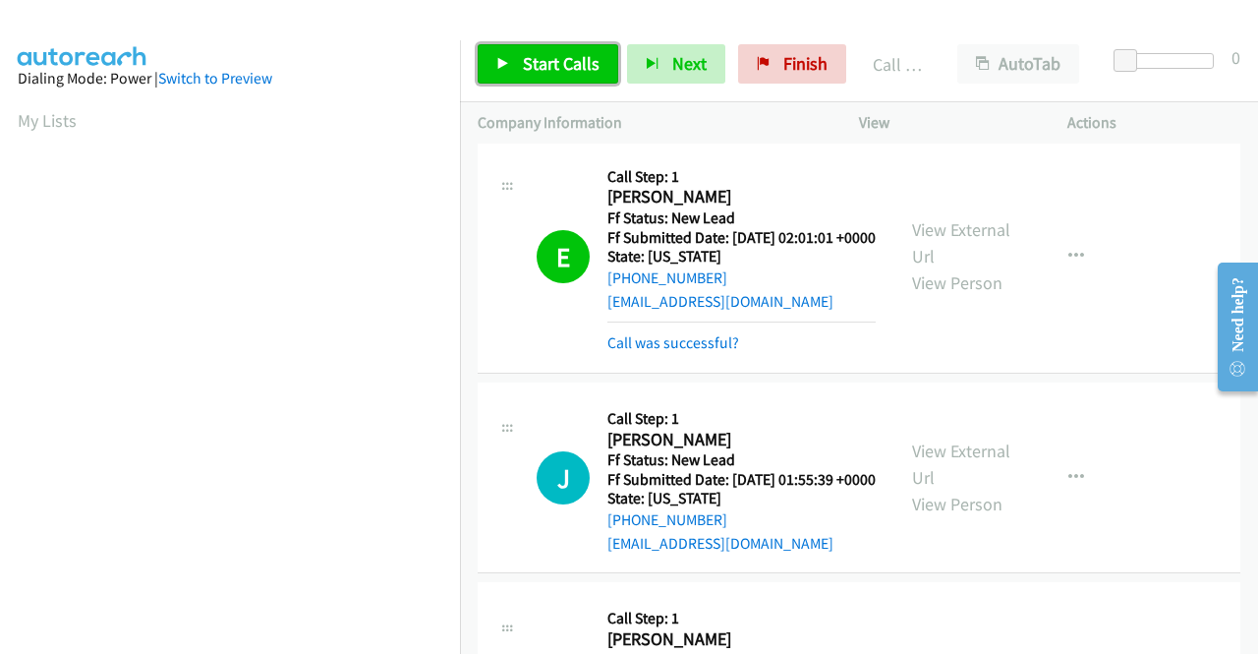
click at [547, 66] on span "Start Calls" at bounding box center [561, 63] width 77 height 23
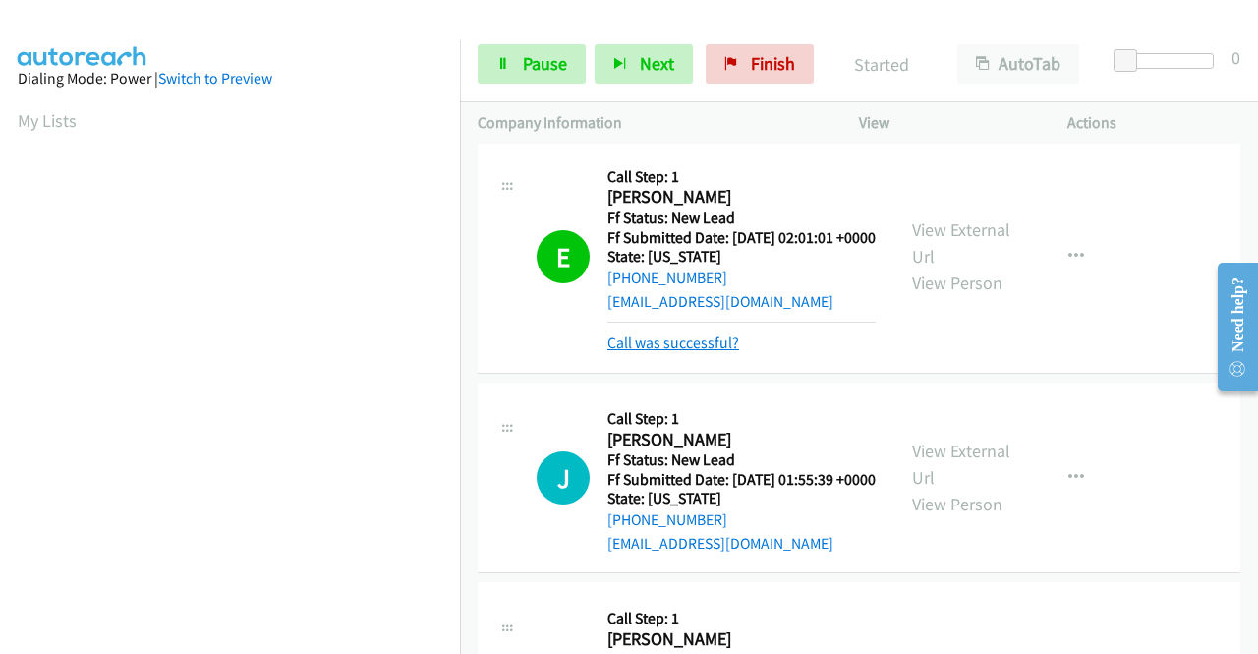
click at [661, 352] on link "Call was successful?" at bounding box center [673, 342] width 132 height 19
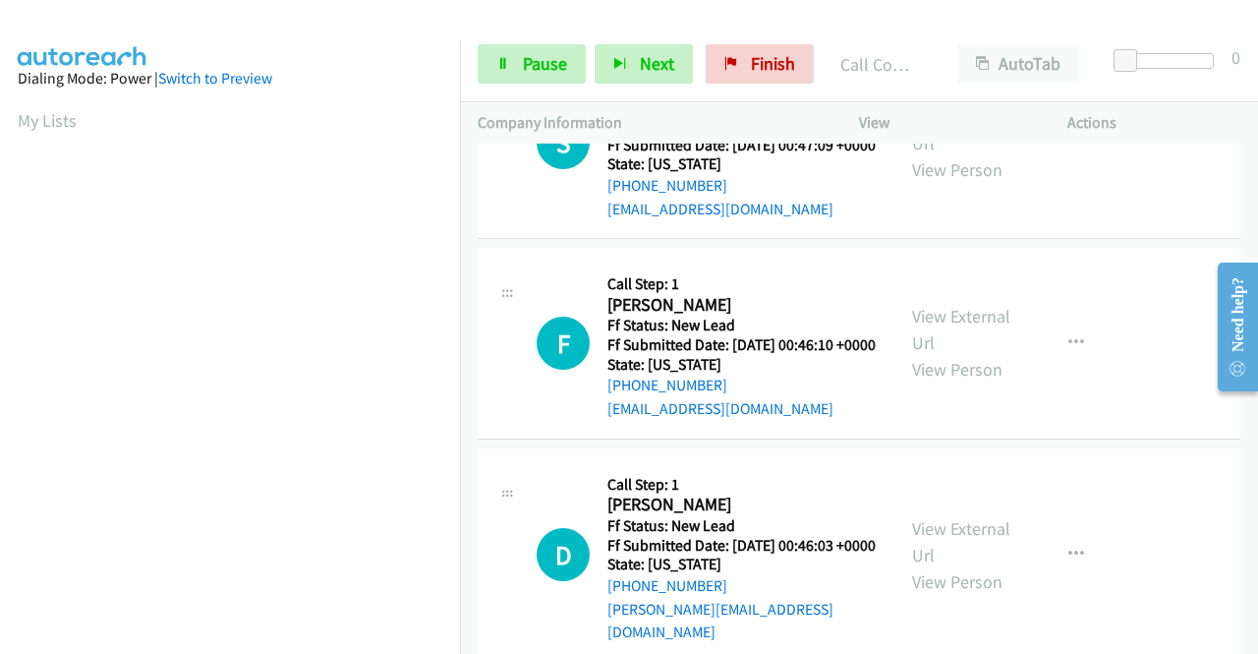
scroll to position [2261, 0]
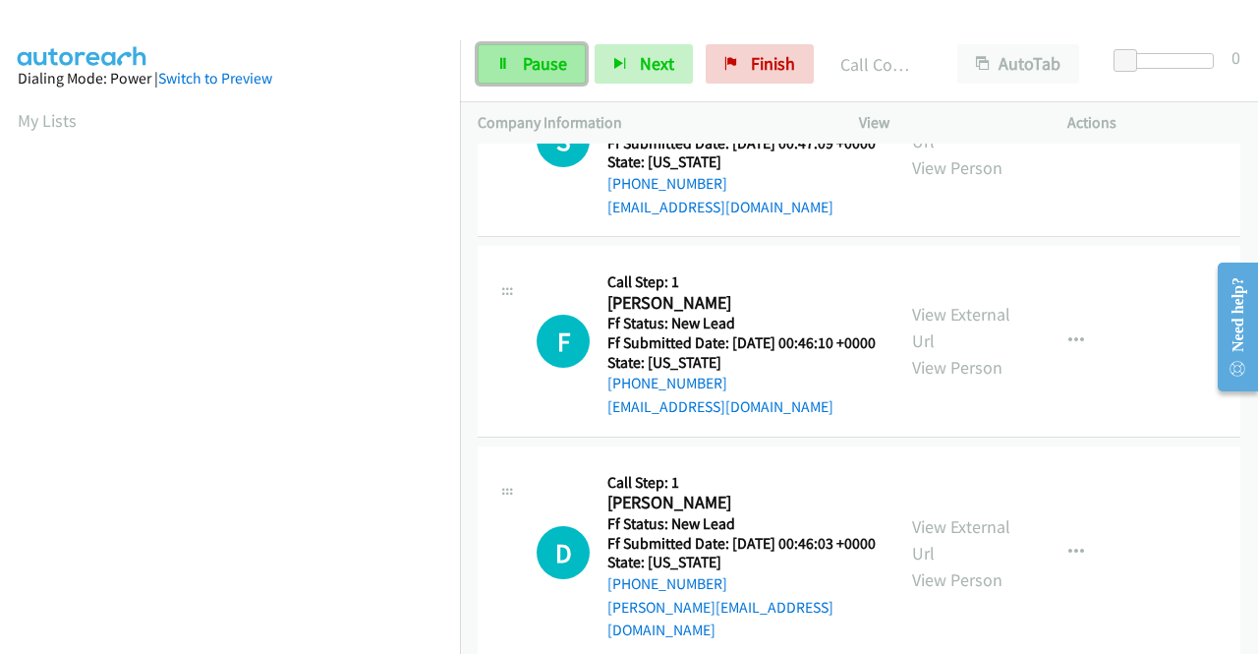
click at [523, 78] on link "Pause" at bounding box center [532, 63] width 108 height 39
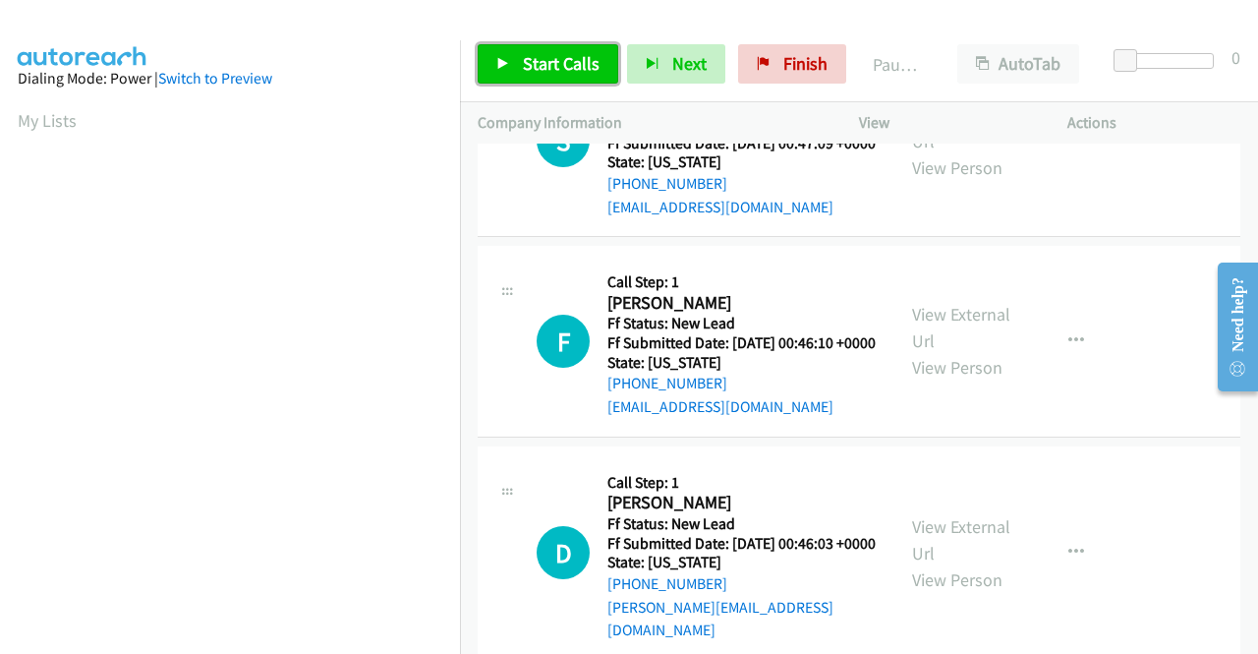
click at [549, 50] on link "Start Calls" at bounding box center [548, 63] width 141 height 39
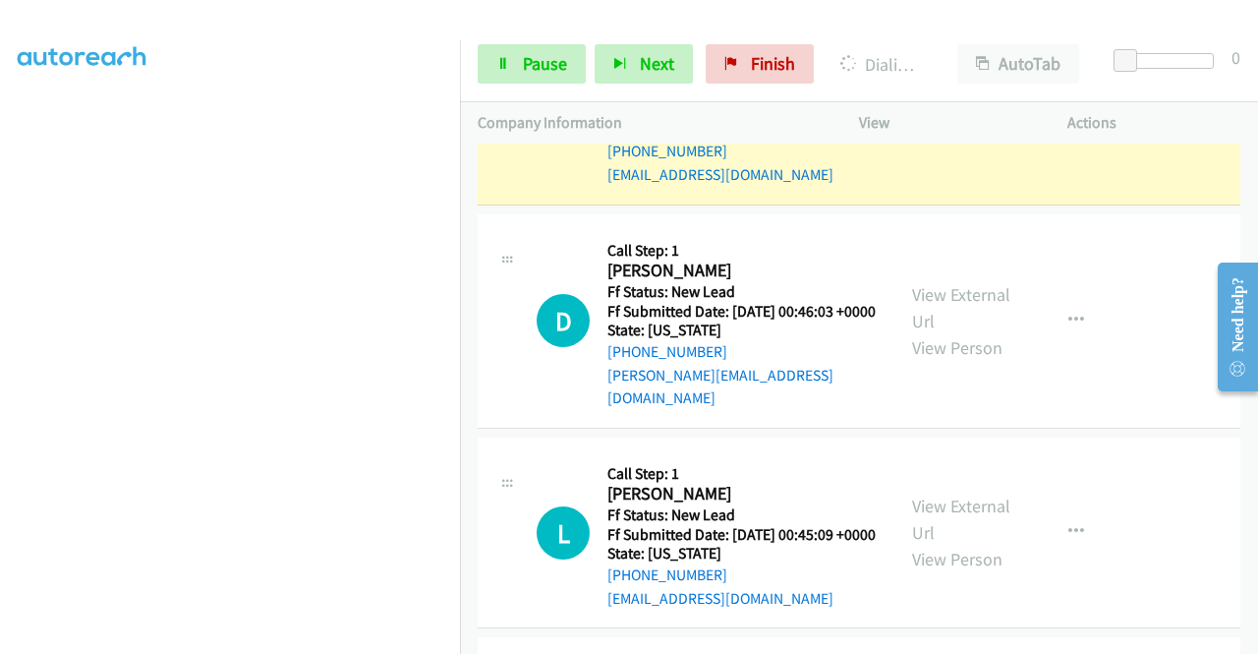
scroll to position [2556, 0]
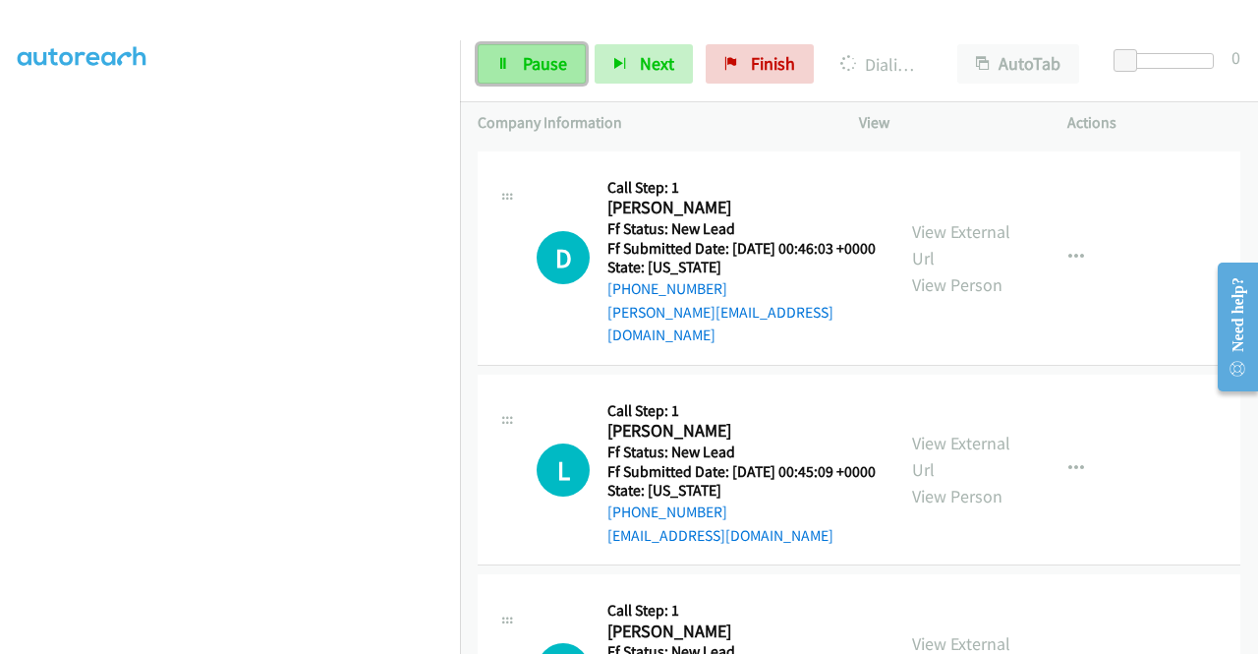
click at [541, 67] on span "Pause" at bounding box center [545, 63] width 44 height 23
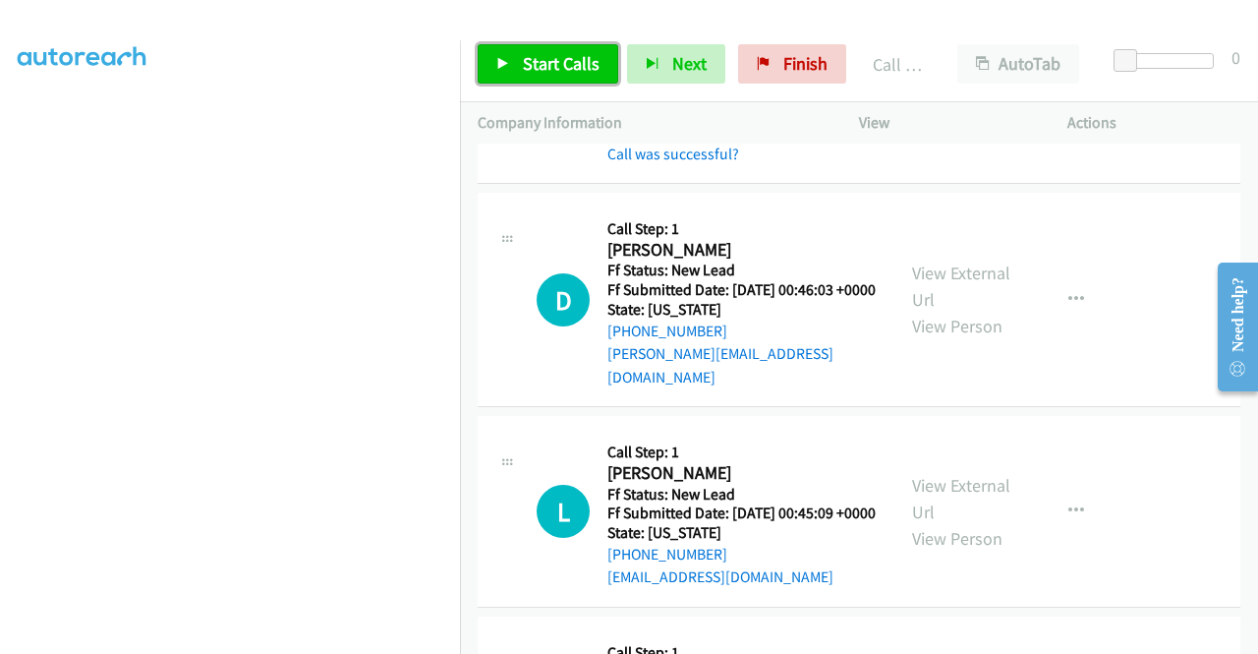
click at [550, 55] on span "Start Calls" at bounding box center [561, 63] width 77 height 23
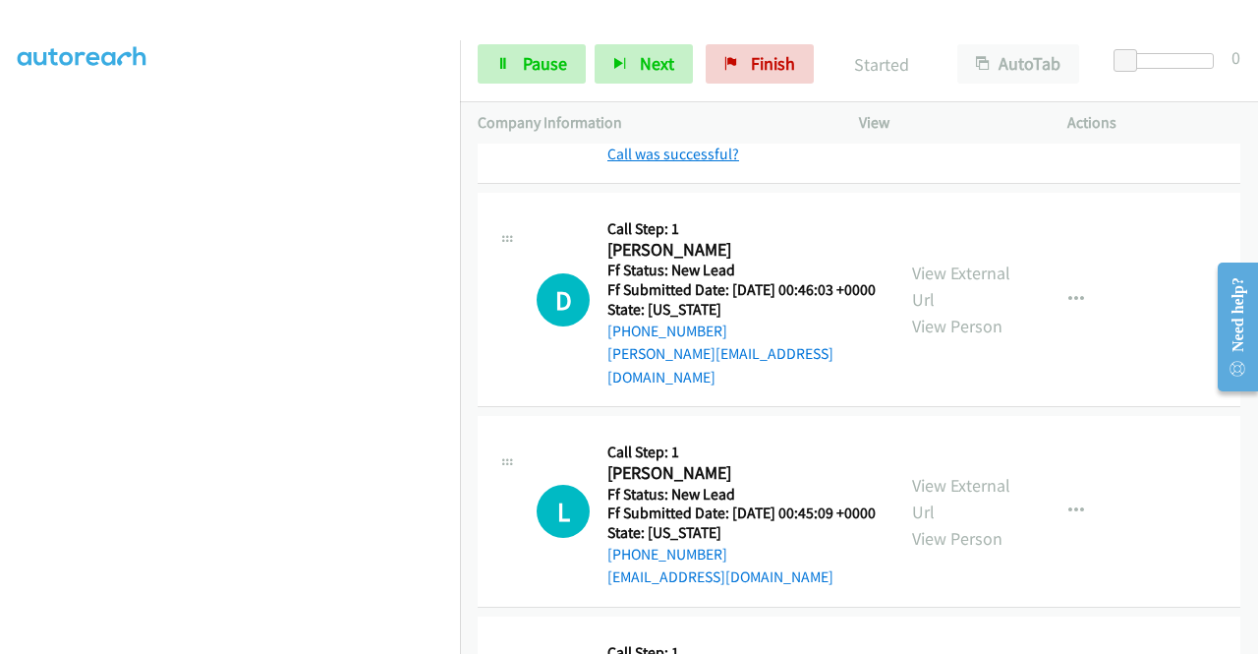
click at [684, 163] on link "Call was successful?" at bounding box center [673, 153] width 132 height 19
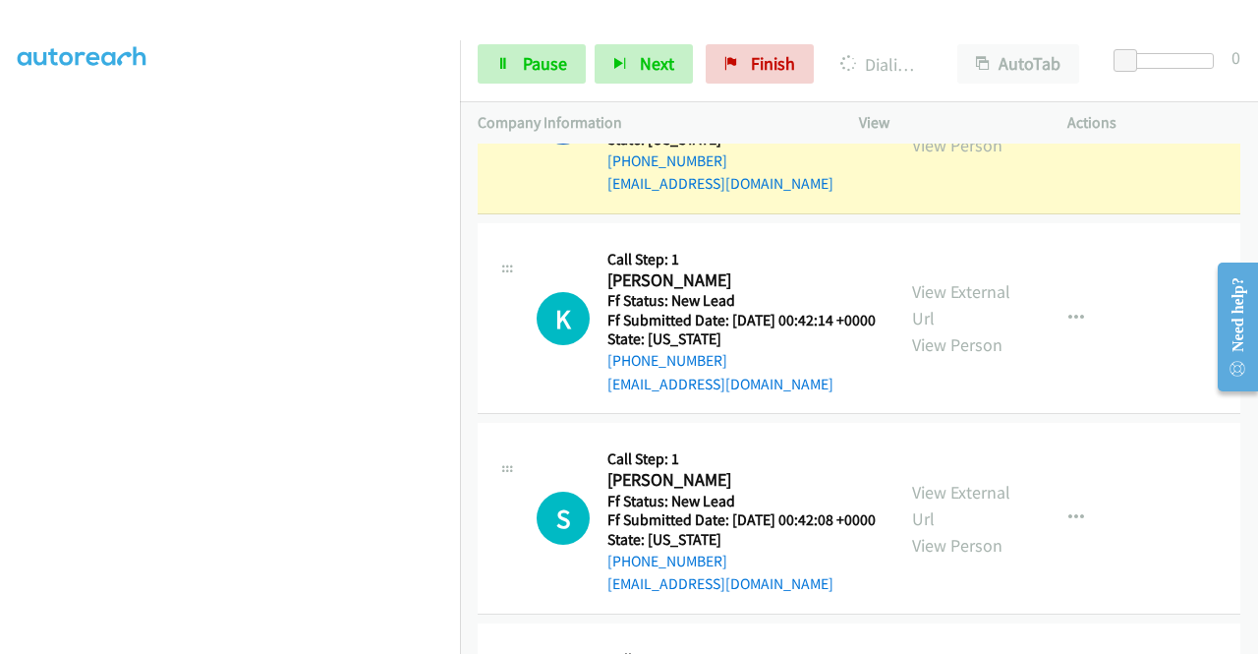
scroll to position [448, 0]
click at [545, 54] on span "Pause" at bounding box center [545, 63] width 44 height 23
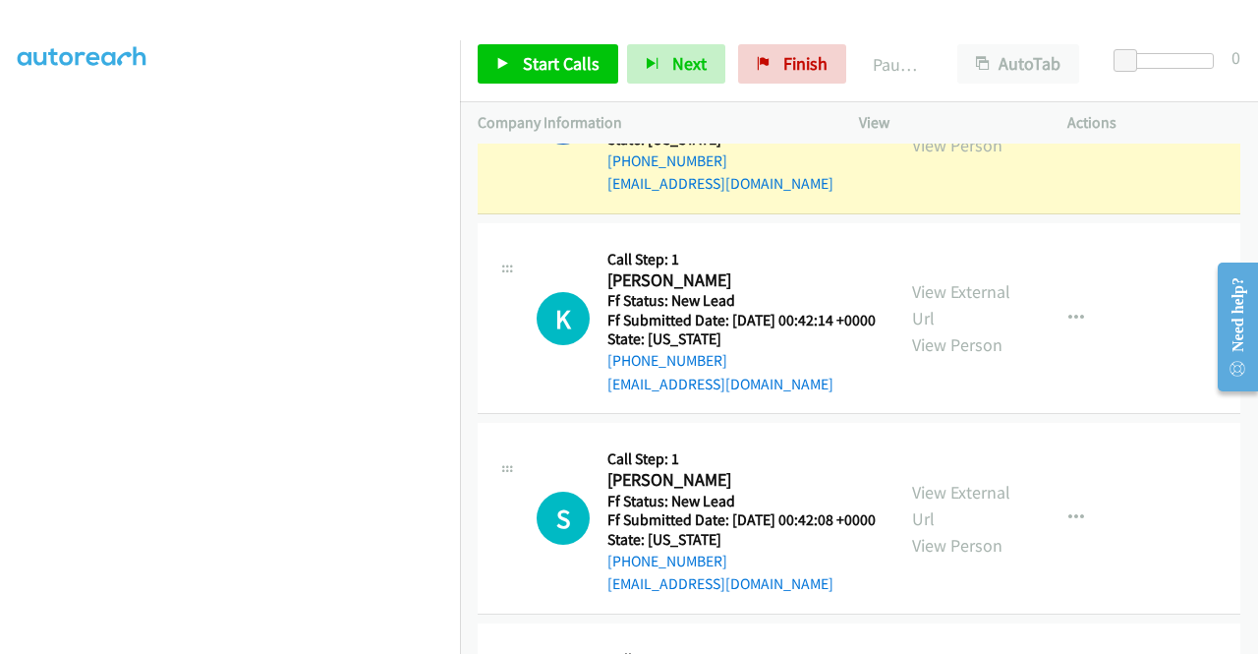
scroll to position [55, 0]
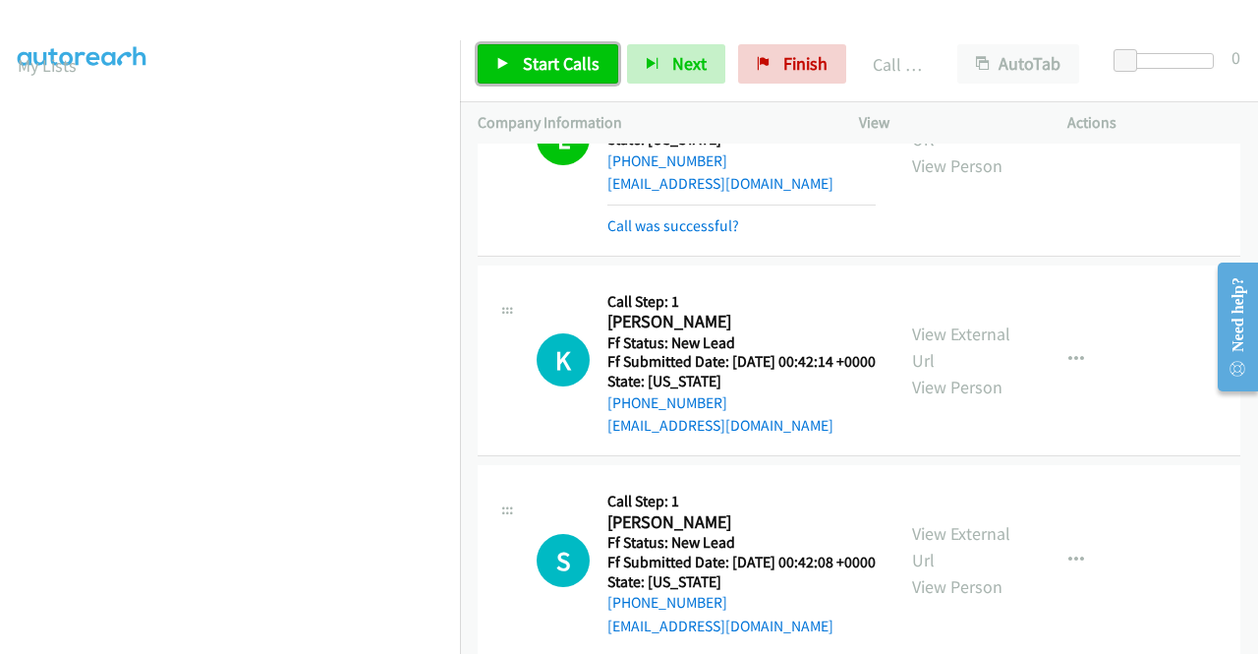
click at [564, 56] on span "Start Calls" at bounding box center [561, 63] width 77 height 23
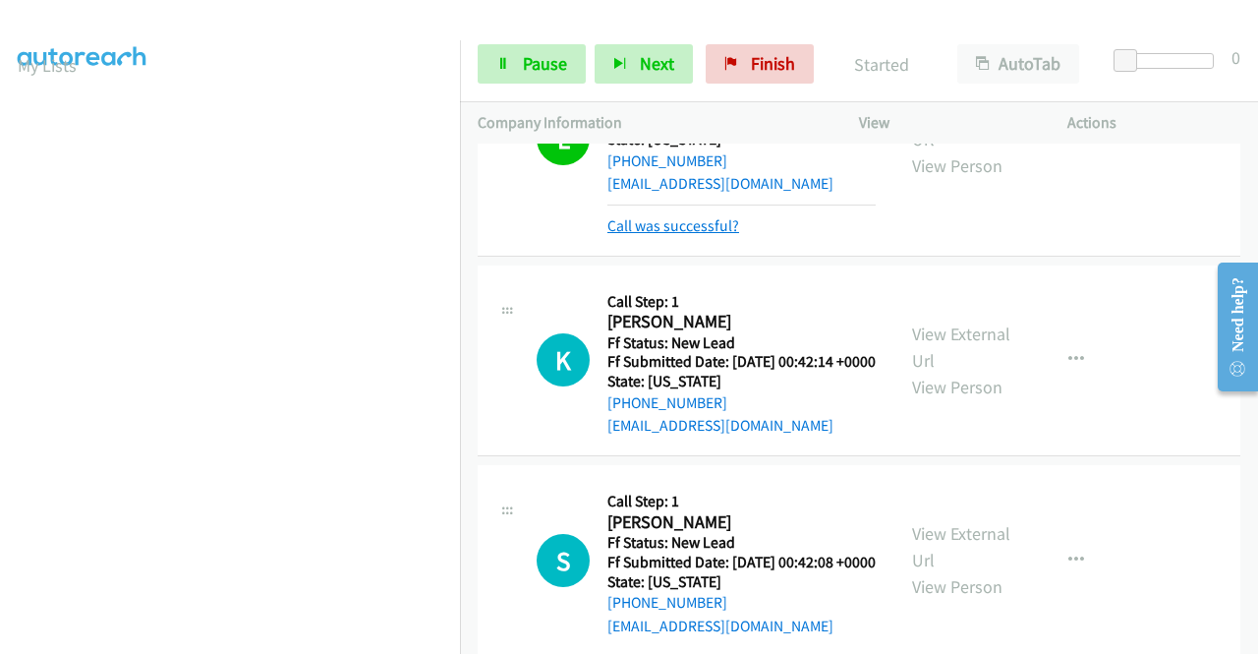
click at [672, 235] on link "Call was successful?" at bounding box center [673, 225] width 132 height 19
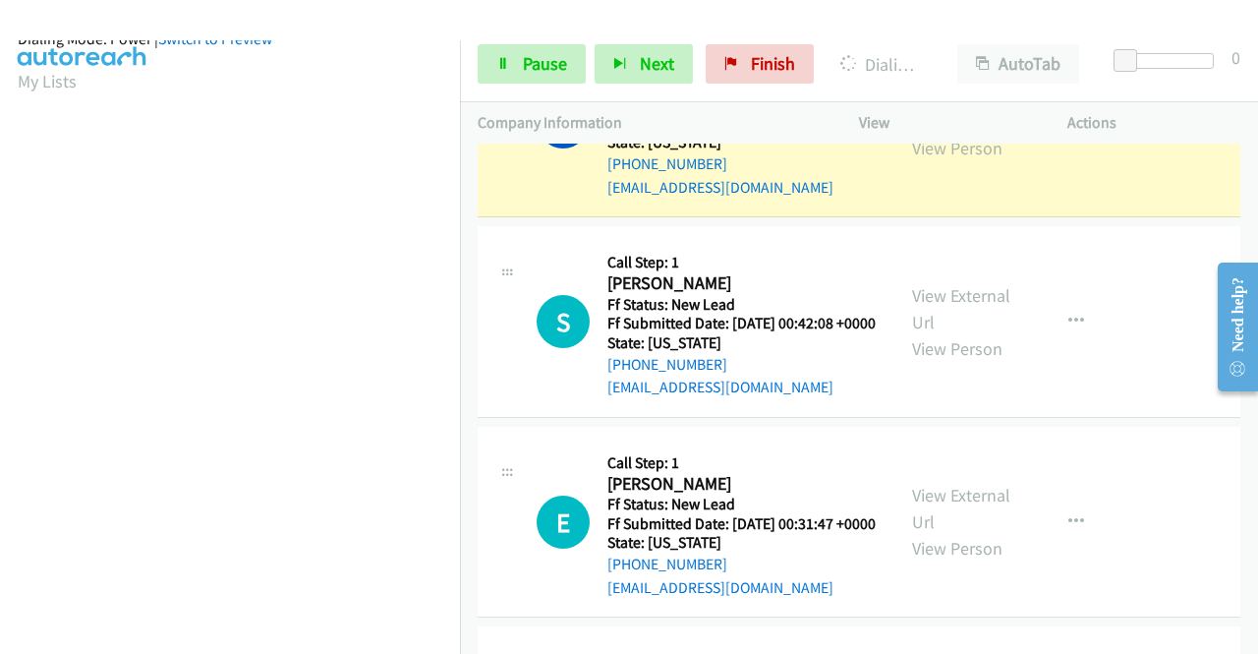
scroll to position [448, 0]
click at [555, 72] on span "Pause" at bounding box center [545, 63] width 44 height 23
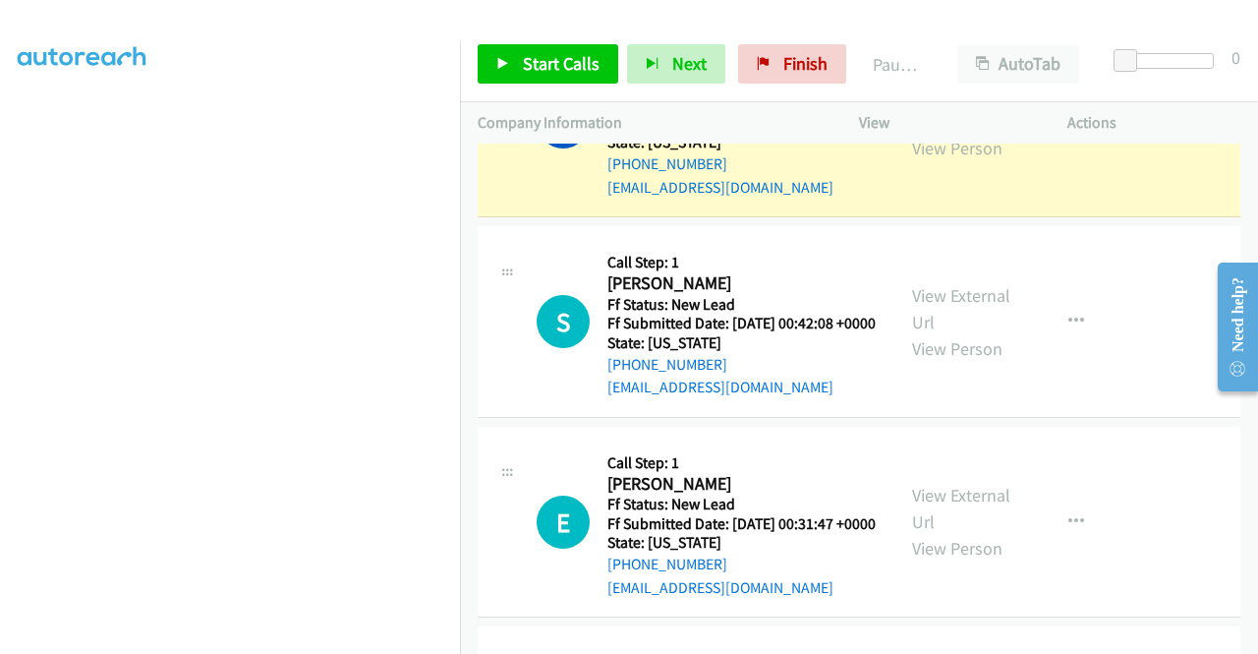
scroll to position [0, 0]
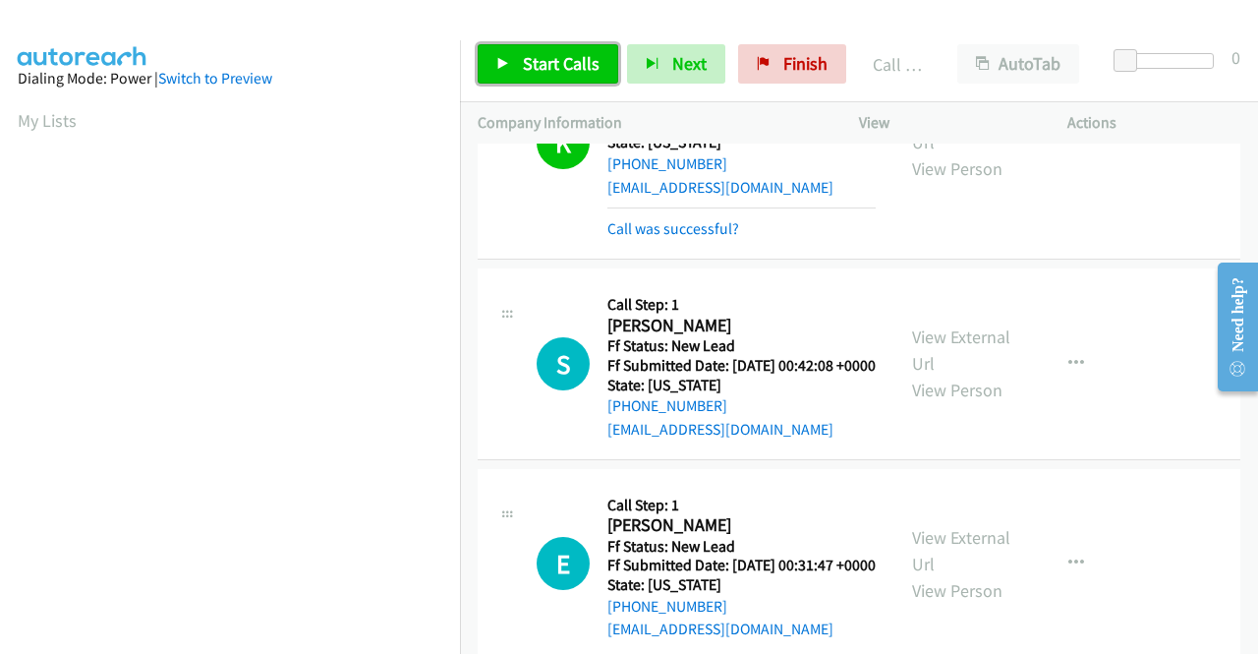
click at [565, 64] on span "Start Calls" at bounding box center [561, 63] width 77 height 23
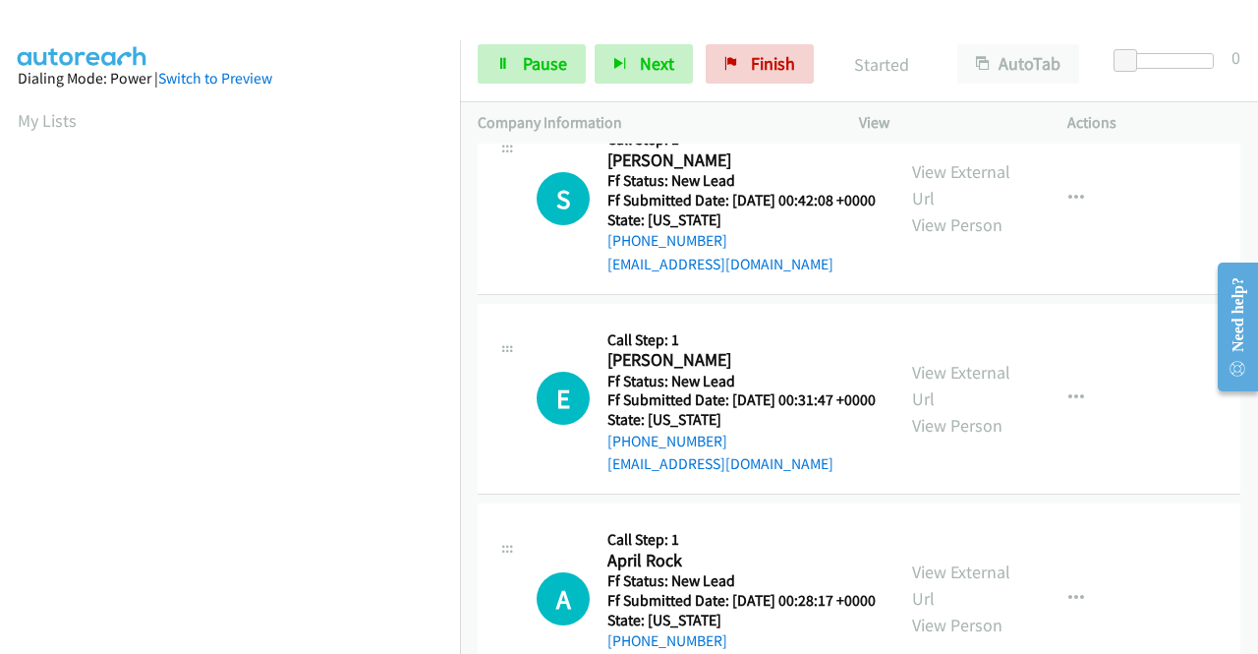
scroll to position [3342, 0]
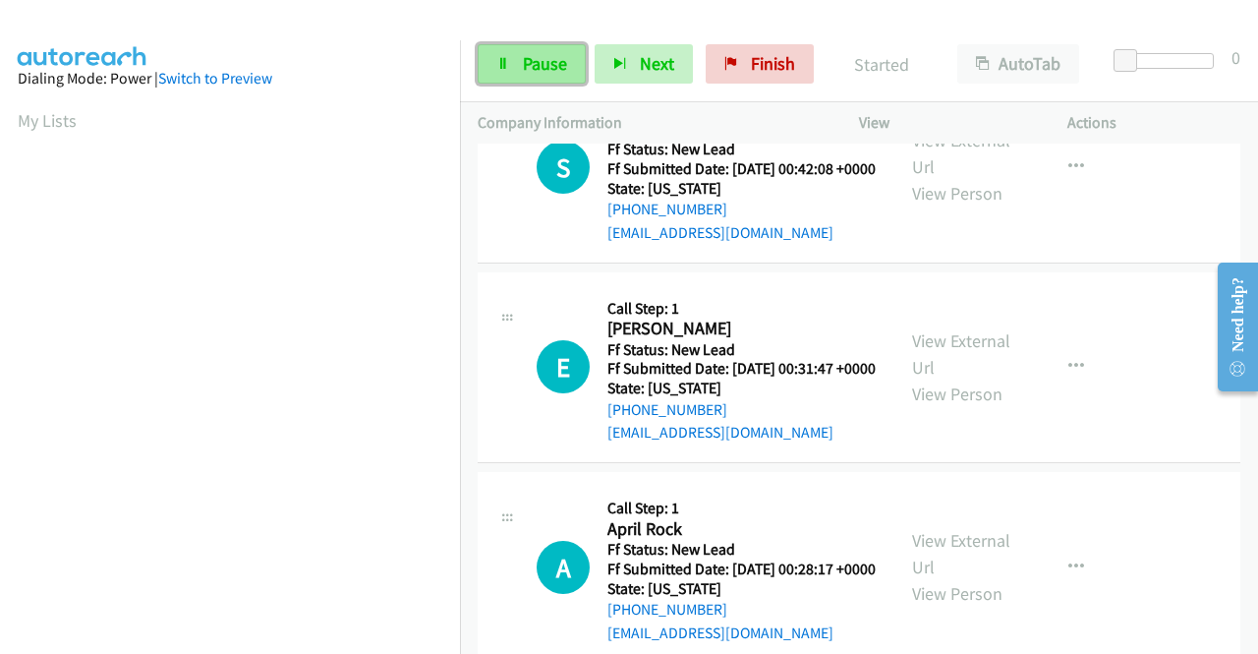
click at [534, 54] on span "Pause" at bounding box center [545, 63] width 44 height 23
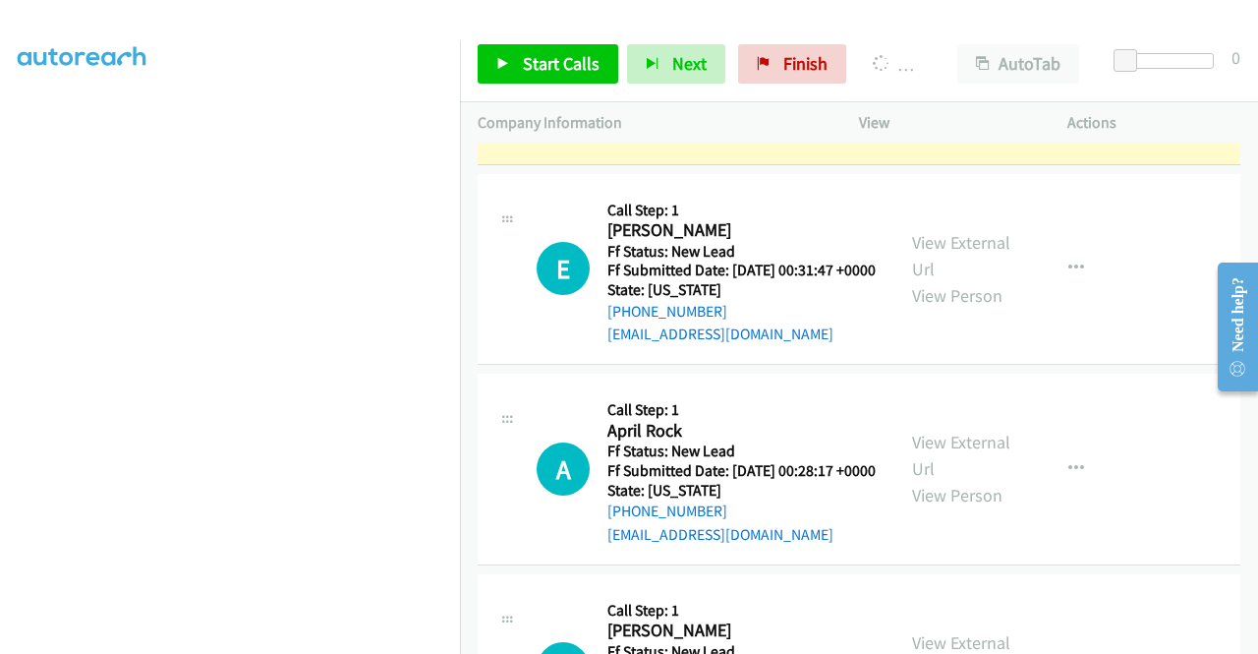
scroll to position [0, 0]
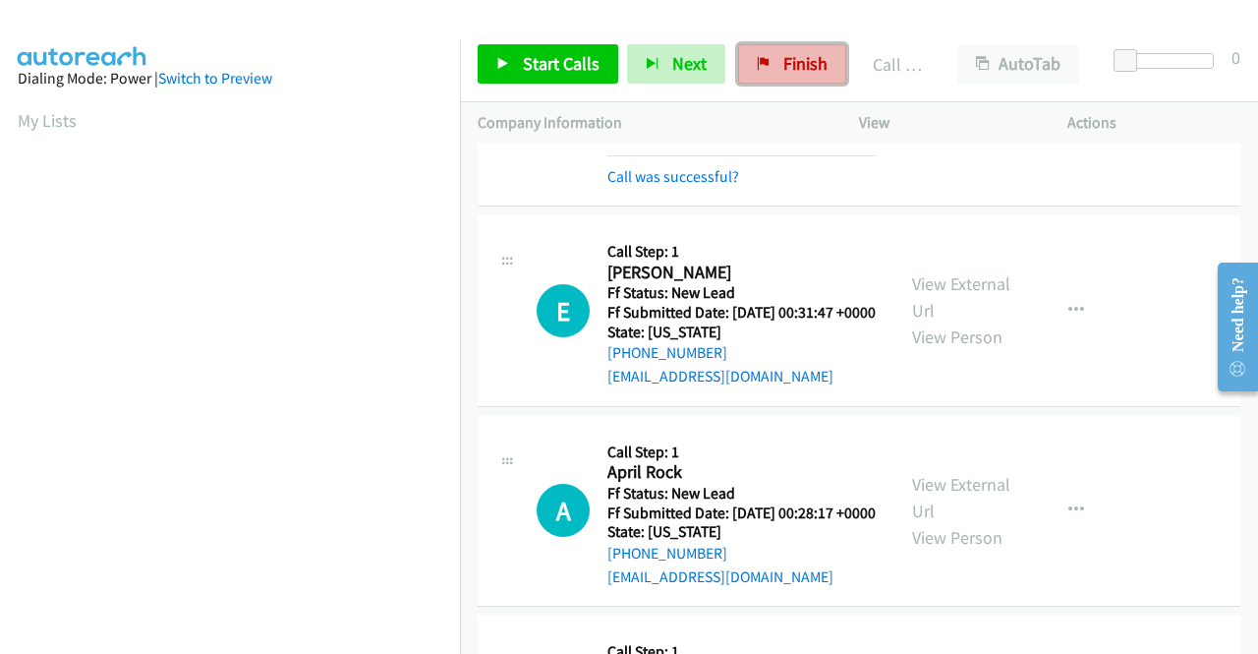
click at [783, 66] on span "Finish" at bounding box center [805, 63] width 44 height 23
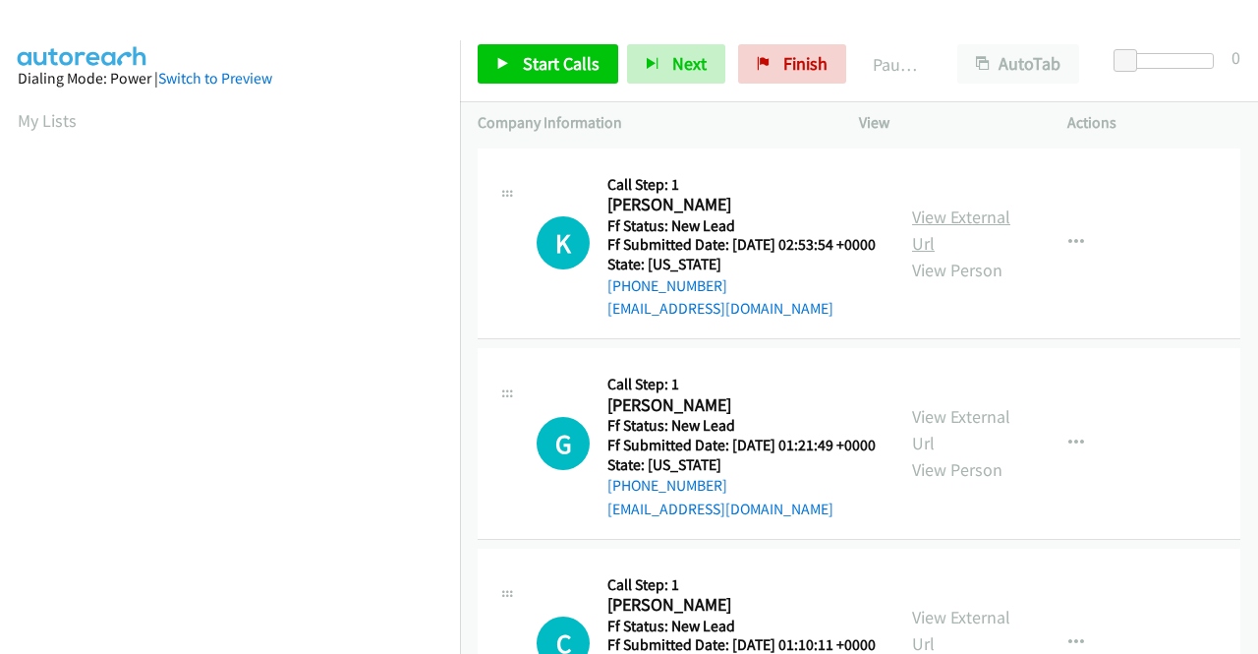
click at [952, 233] on link "View External Url" at bounding box center [961, 229] width 98 height 49
click at [940, 453] on link "View External Url" at bounding box center [961, 429] width 98 height 49
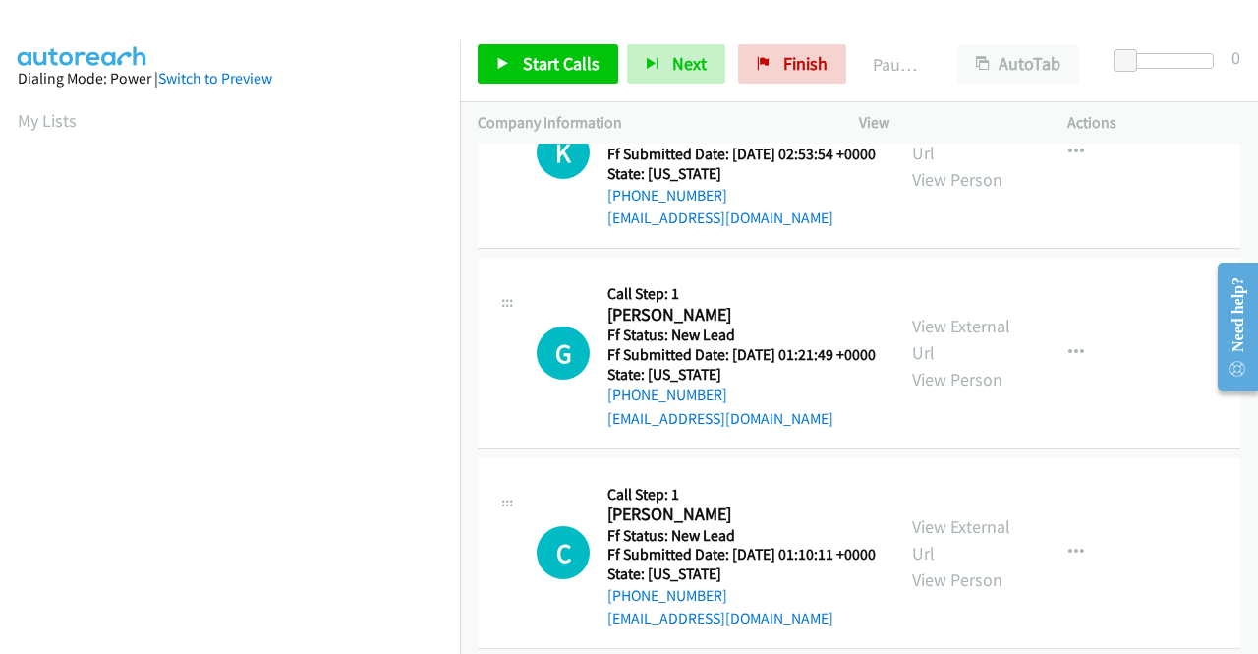
scroll to position [197, 0]
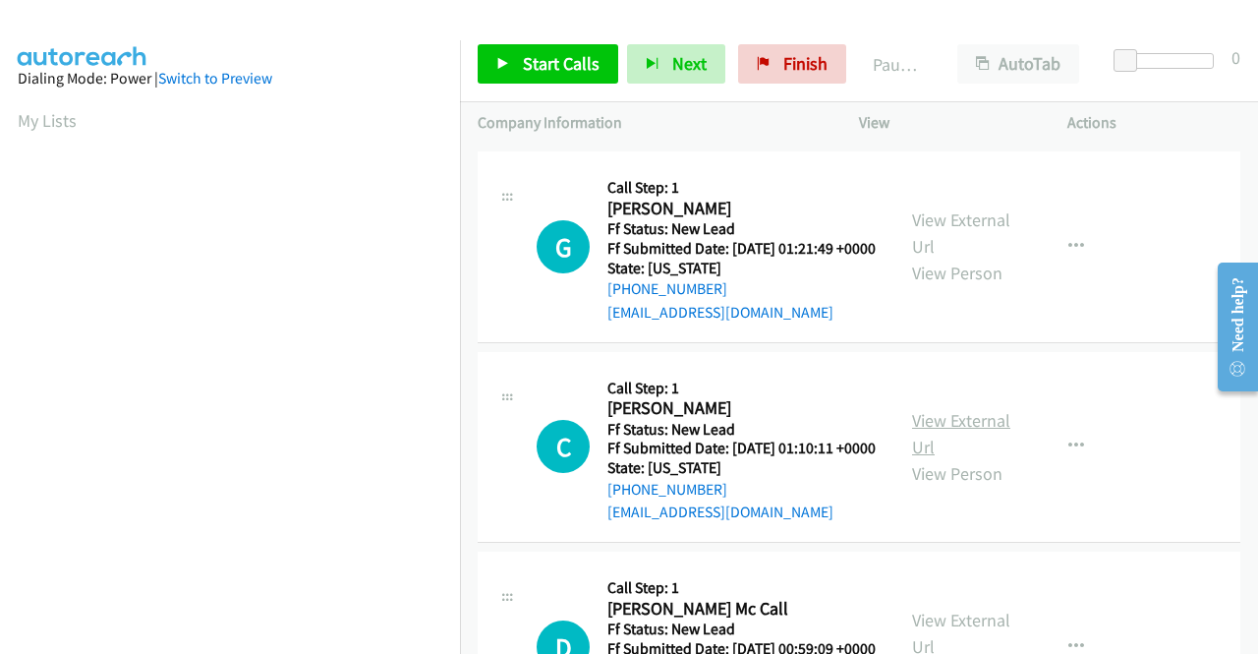
click at [920, 458] on link "View External Url" at bounding box center [961, 433] width 98 height 49
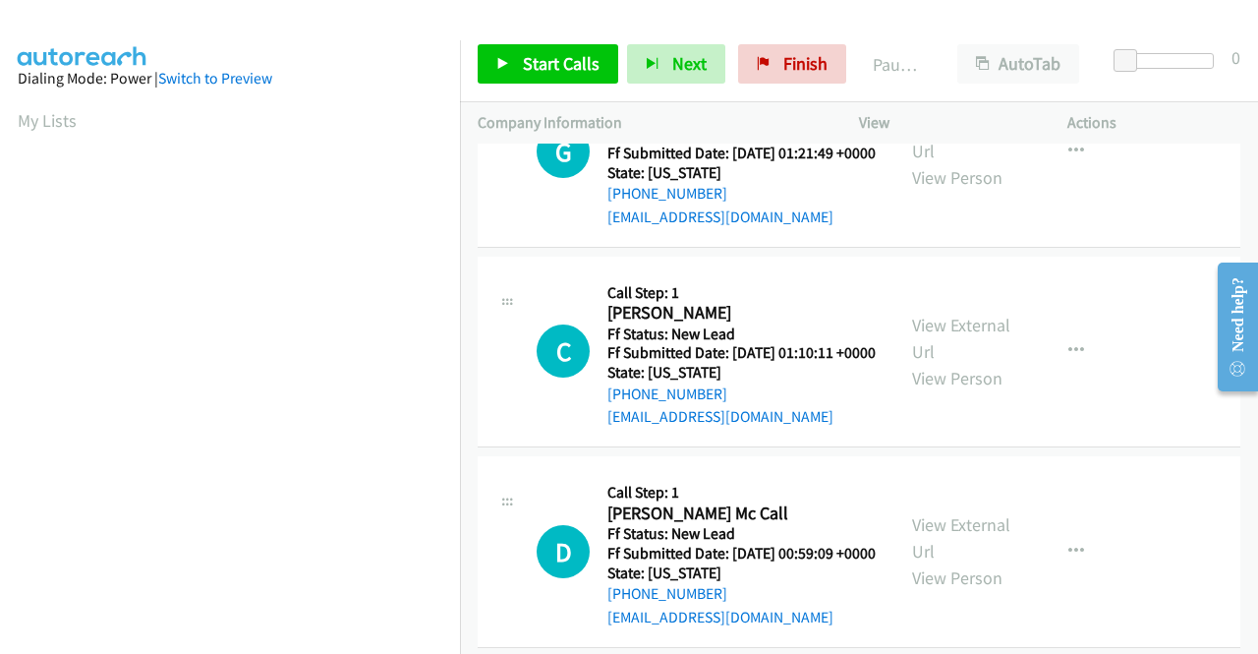
scroll to position [295, 0]
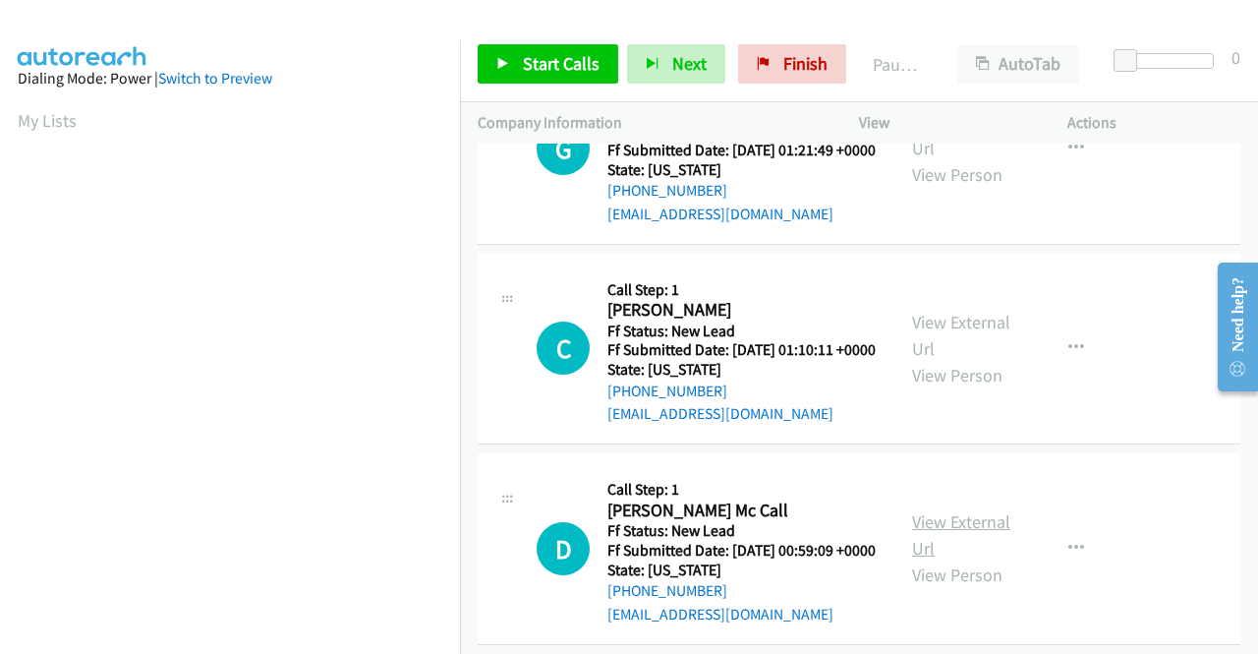
click at [938, 559] on link "View External Url" at bounding box center [961, 534] width 98 height 49
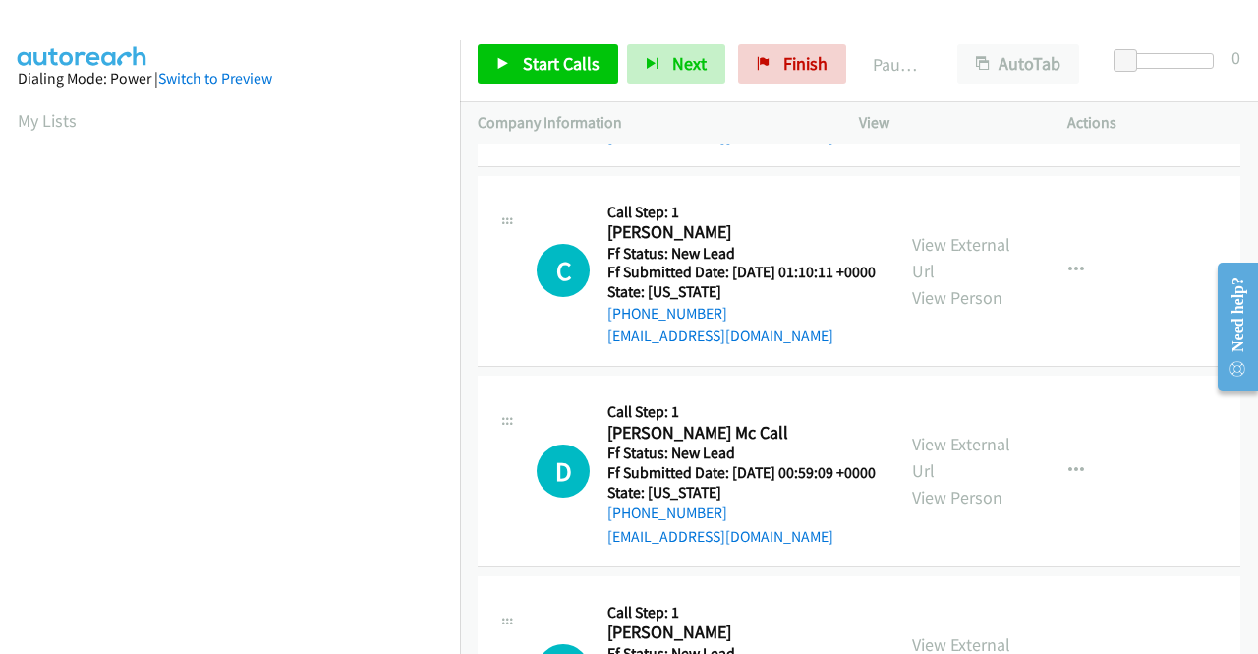
scroll to position [590, 0]
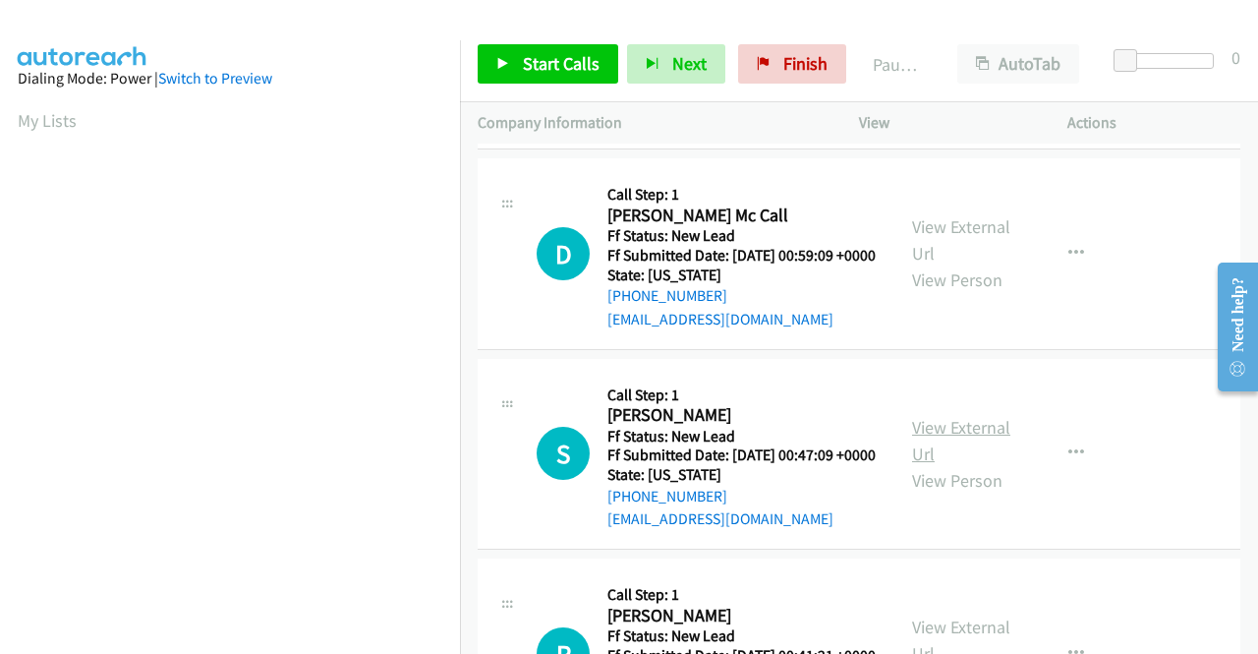
click at [977, 465] on link "View External Url" at bounding box center [961, 440] width 98 height 49
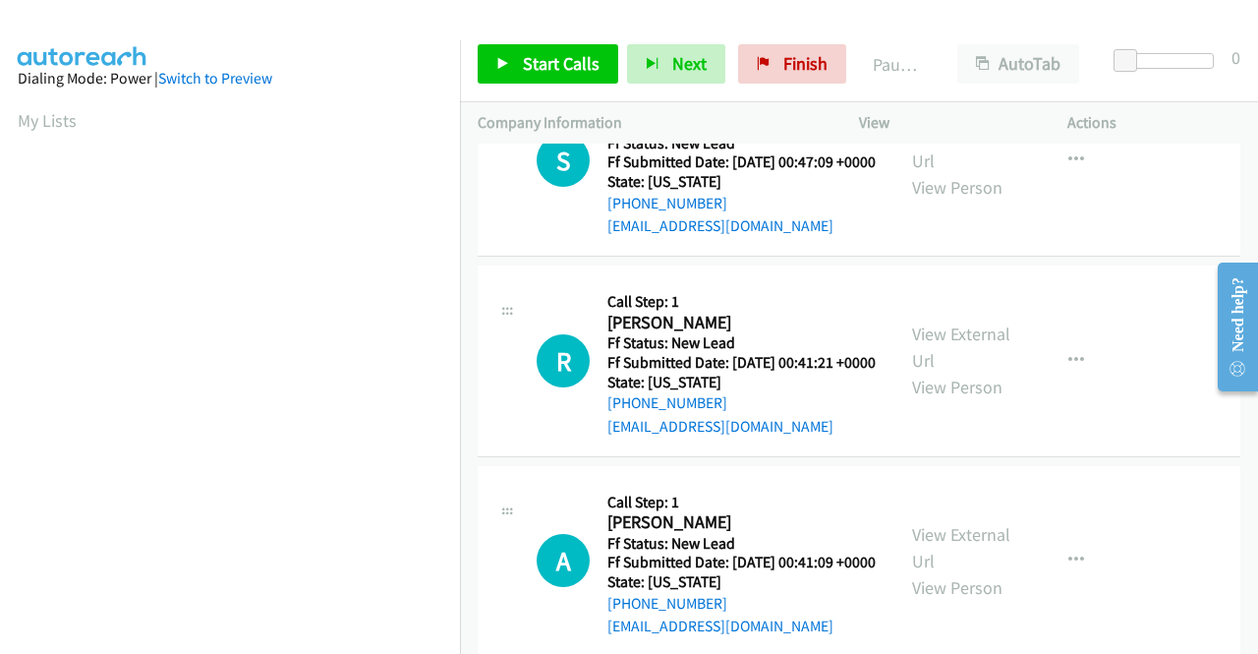
scroll to position [885, 0]
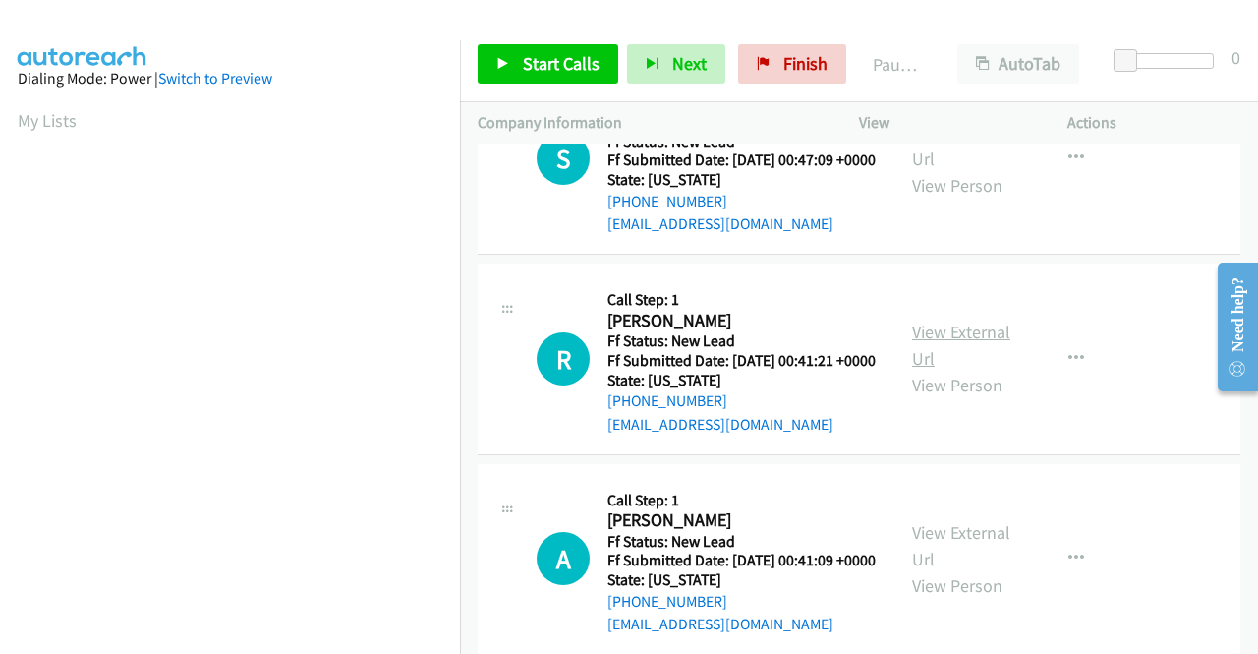
click at [950, 370] on link "View External Url" at bounding box center [961, 344] width 98 height 49
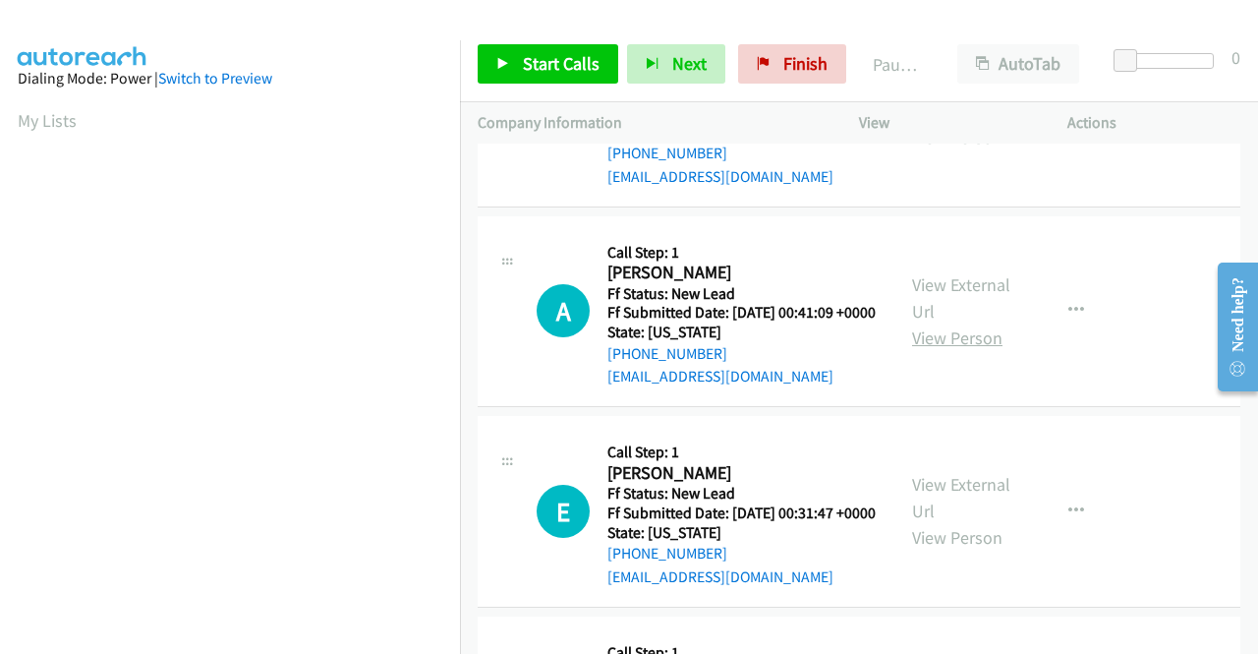
scroll to position [1180, 0]
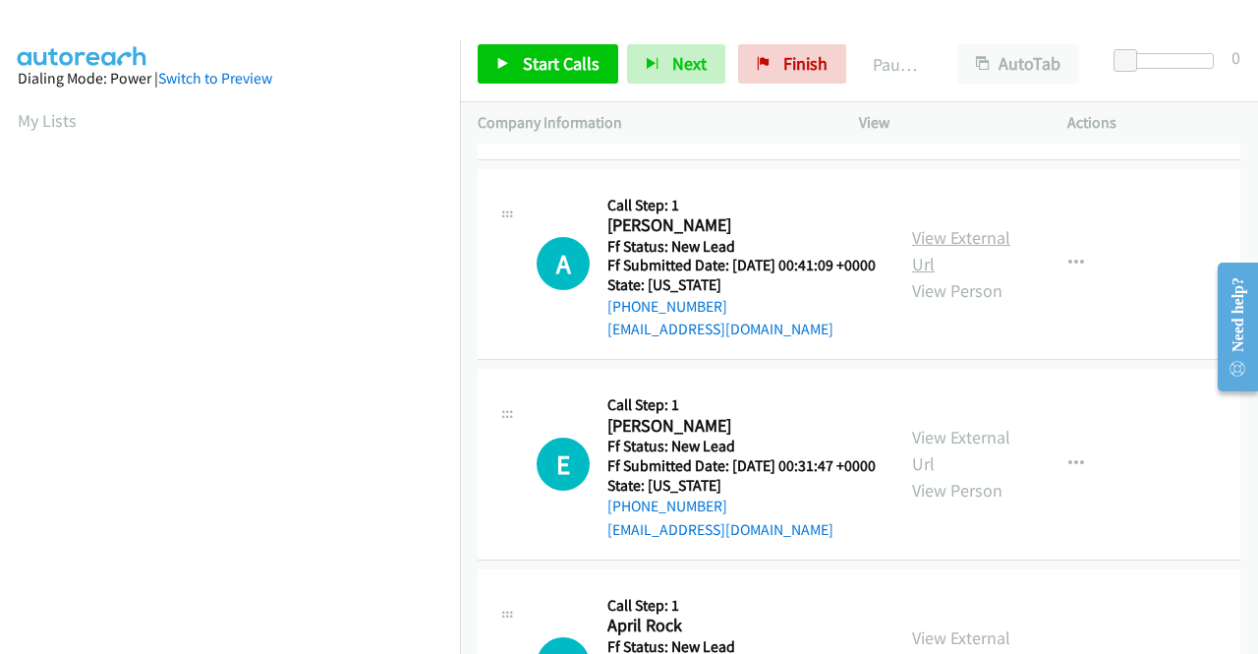
click at [928, 275] on link "View External Url" at bounding box center [961, 250] width 98 height 49
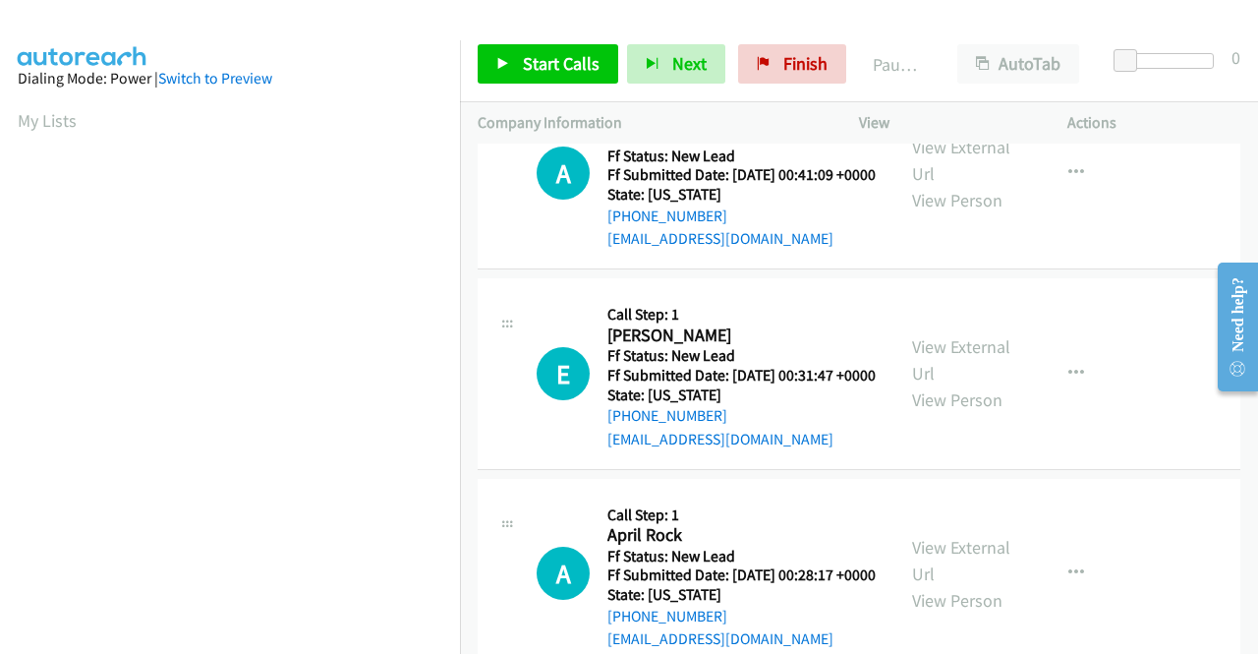
scroll to position [1376, 0]
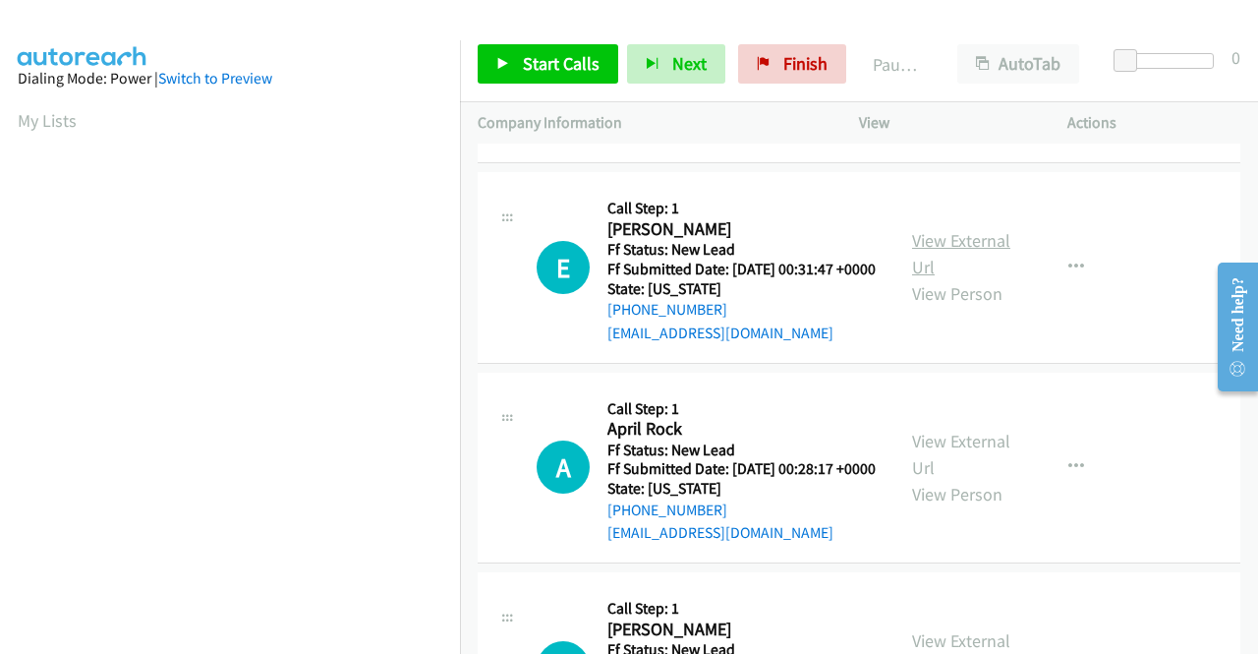
click at [955, 278] on link "View External Url" at bounding box center [961, 253] width 98 height 49
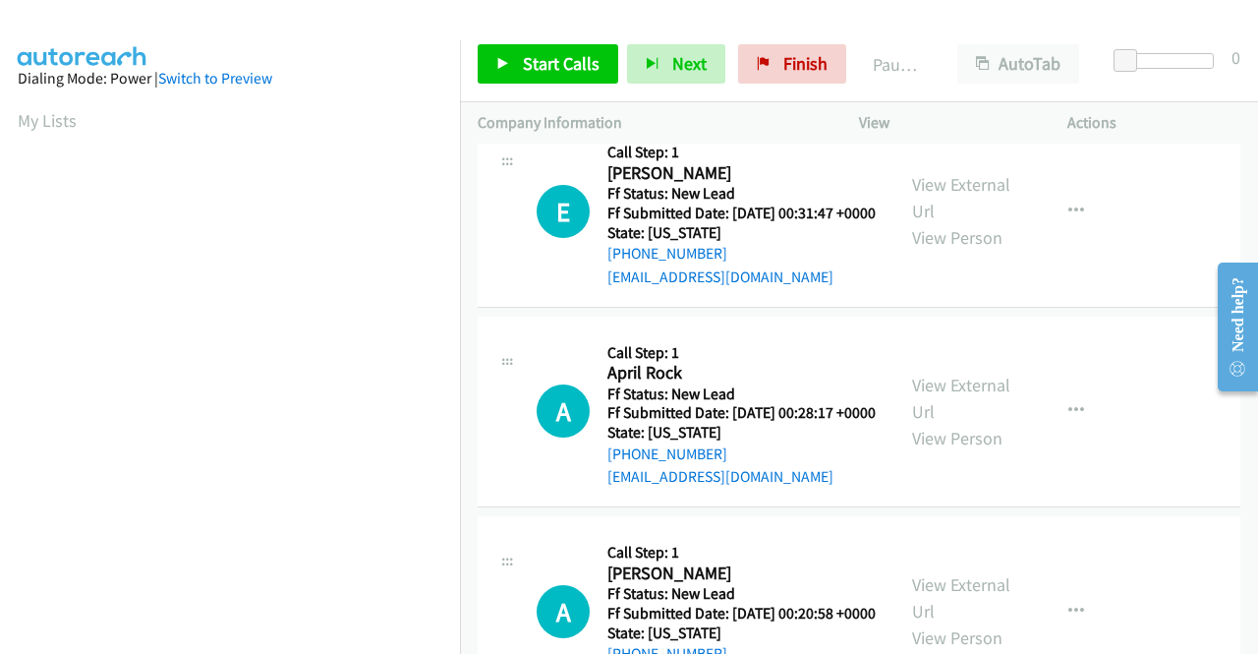
scroll to position [1474, 0]
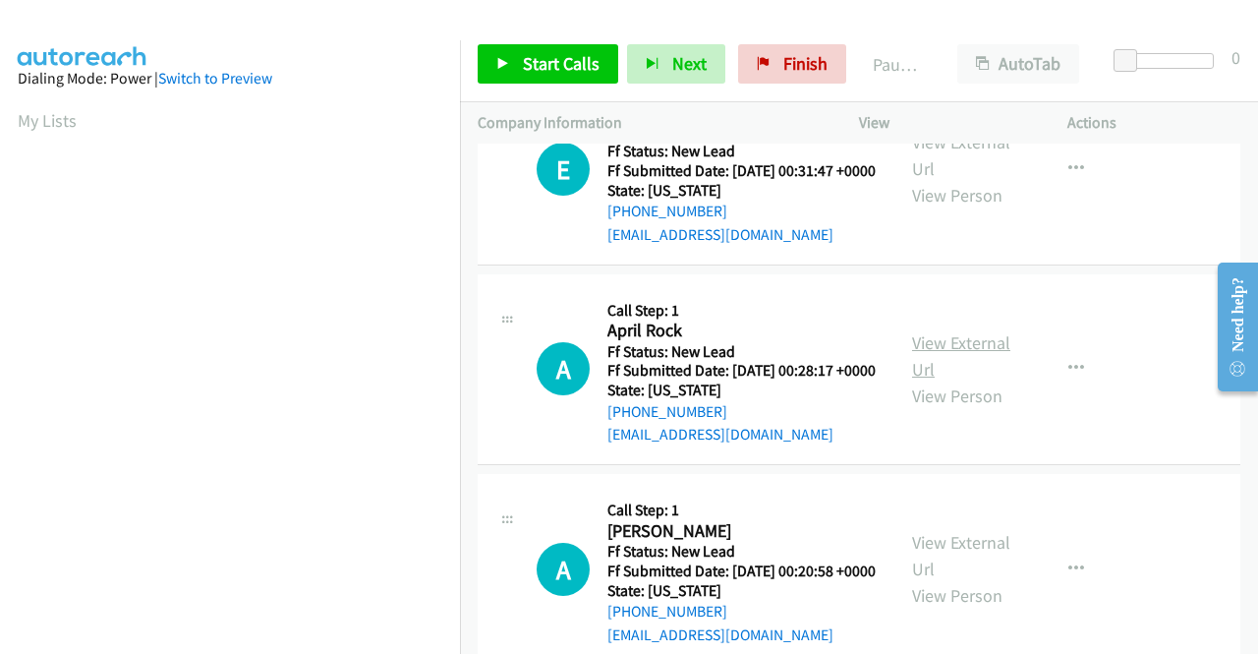
click at [956, 380] on link "View External Url" at bounding box center [961, 355] width 98 height 49
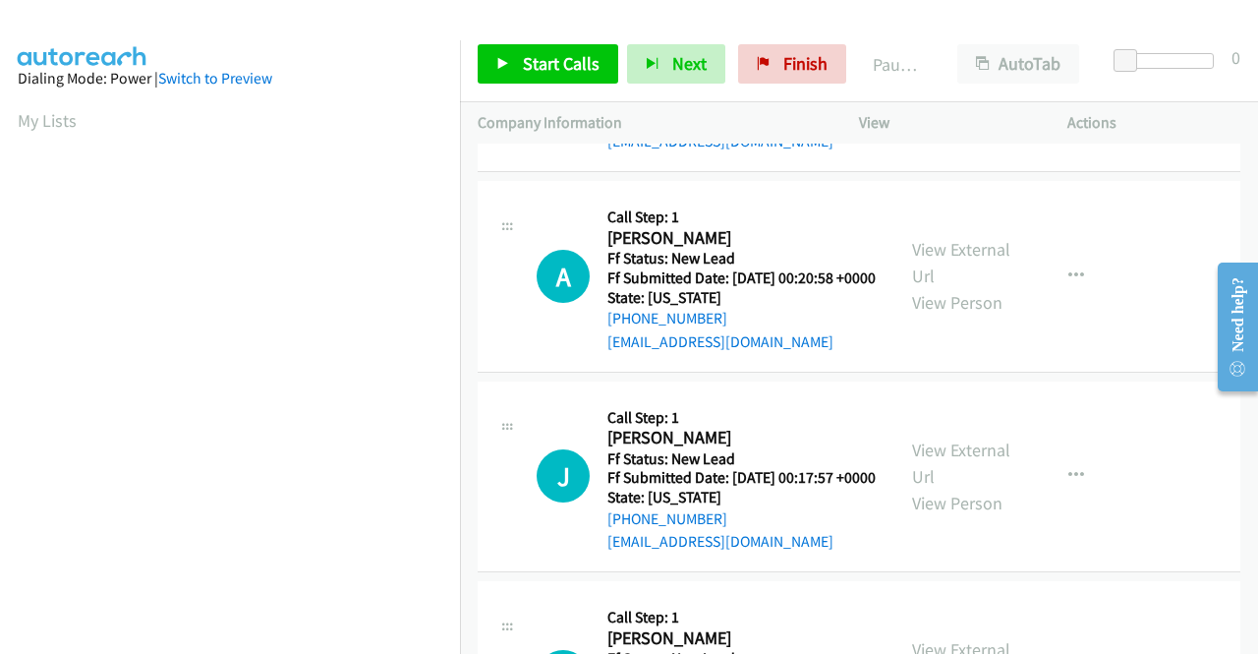
scroll to position [1769, 0]
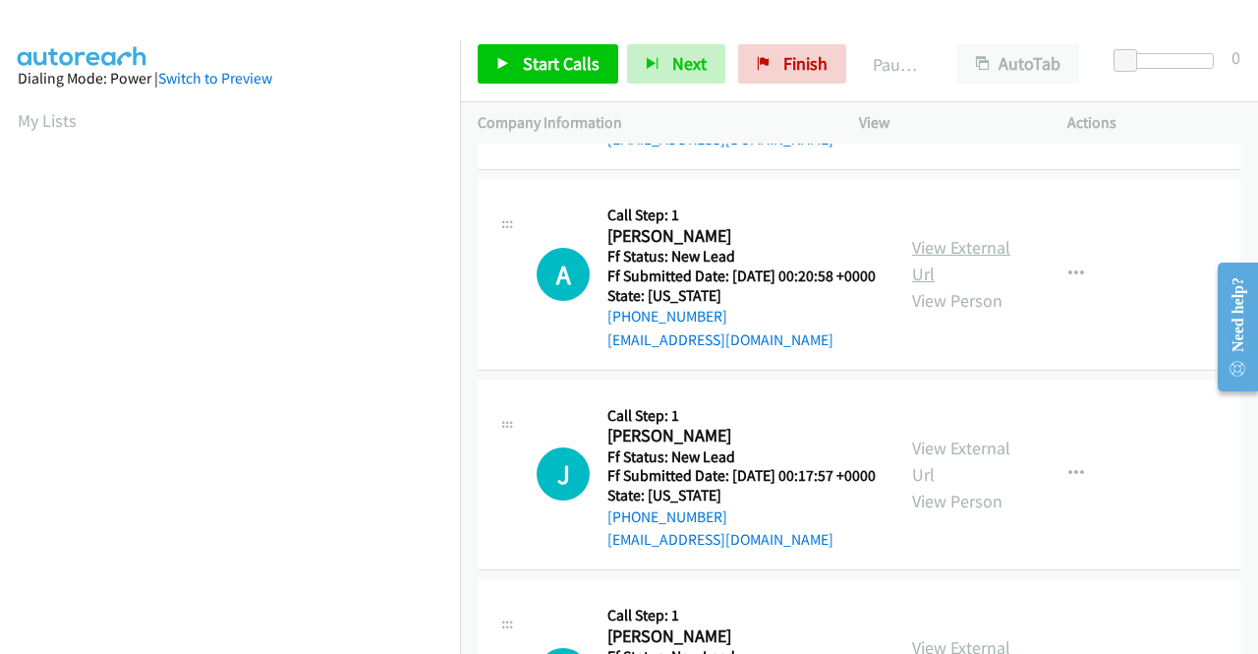
click at [932, 285] on link "View External Url" at bounding box center [961, 260] width 98 height 49
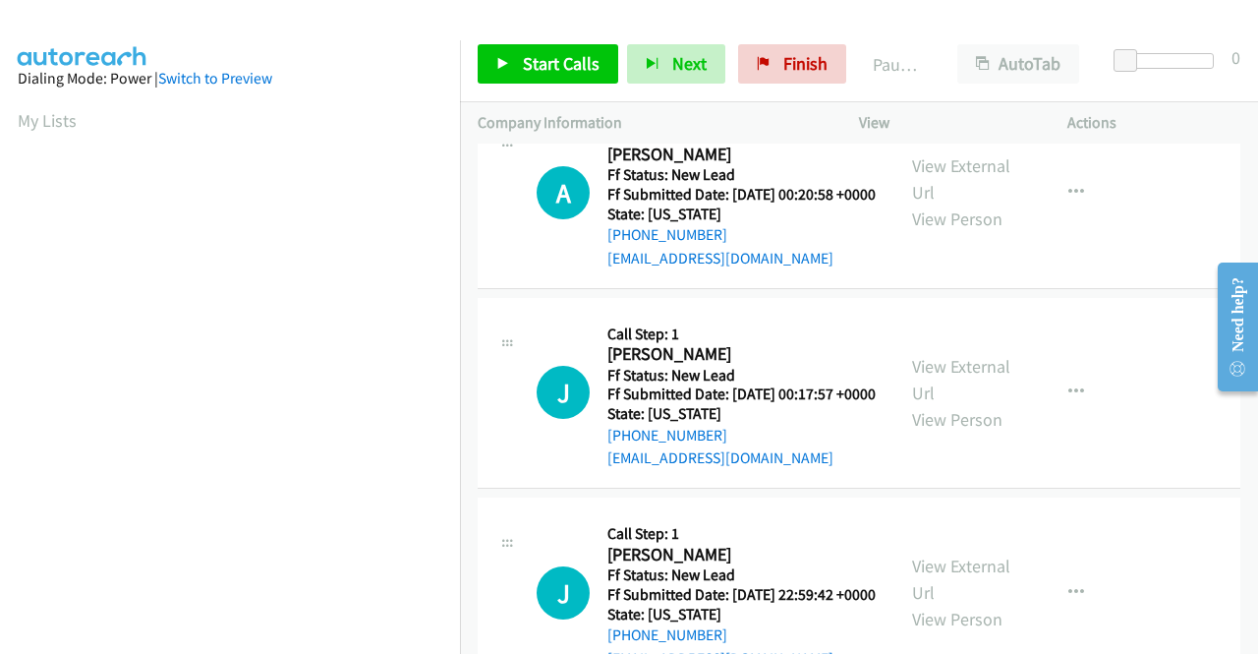
scroll to position [1966, 0]
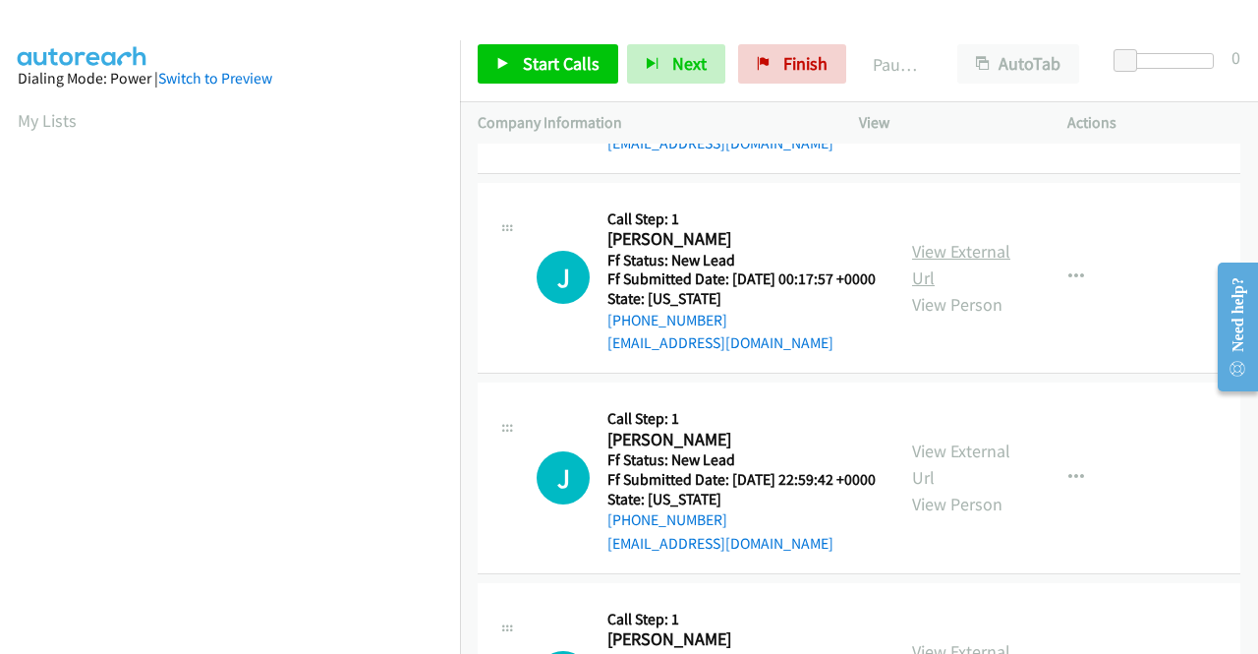
click at [932, 289] on link "View External Url" at bounding box center [961, 264] width 98 height 49
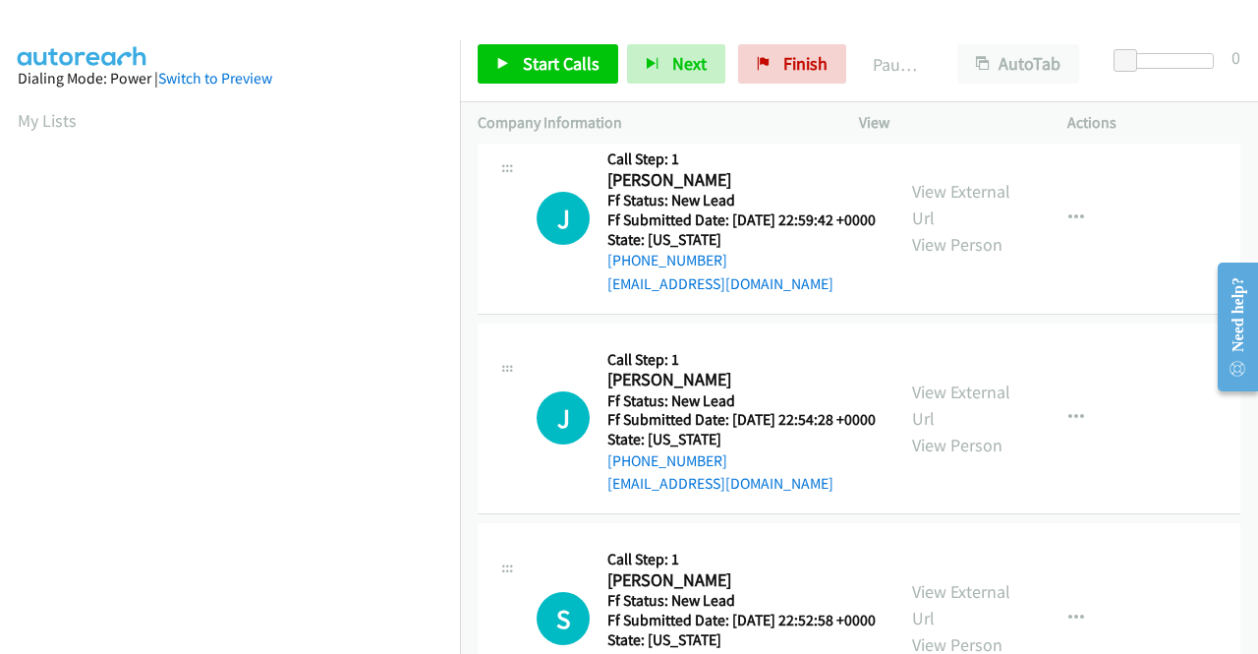
scroll to position [2261, 0]
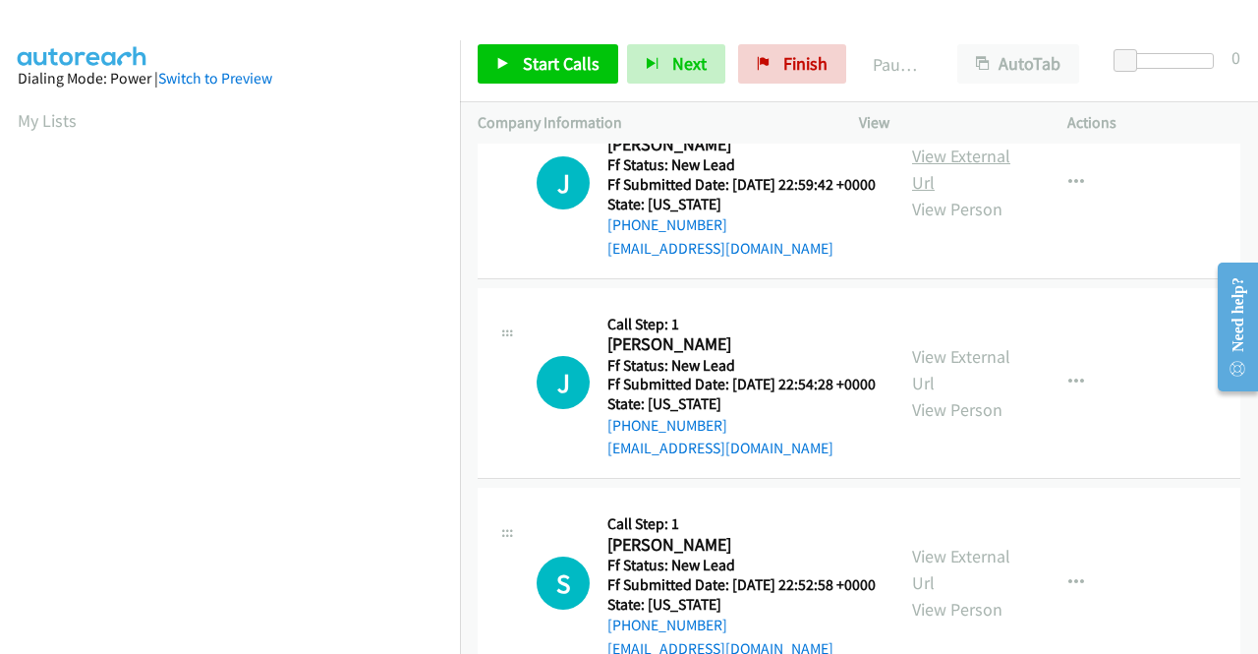
click at [926, 194] on link "View External Url" at bounding box center [961, 168] width 98 height 49
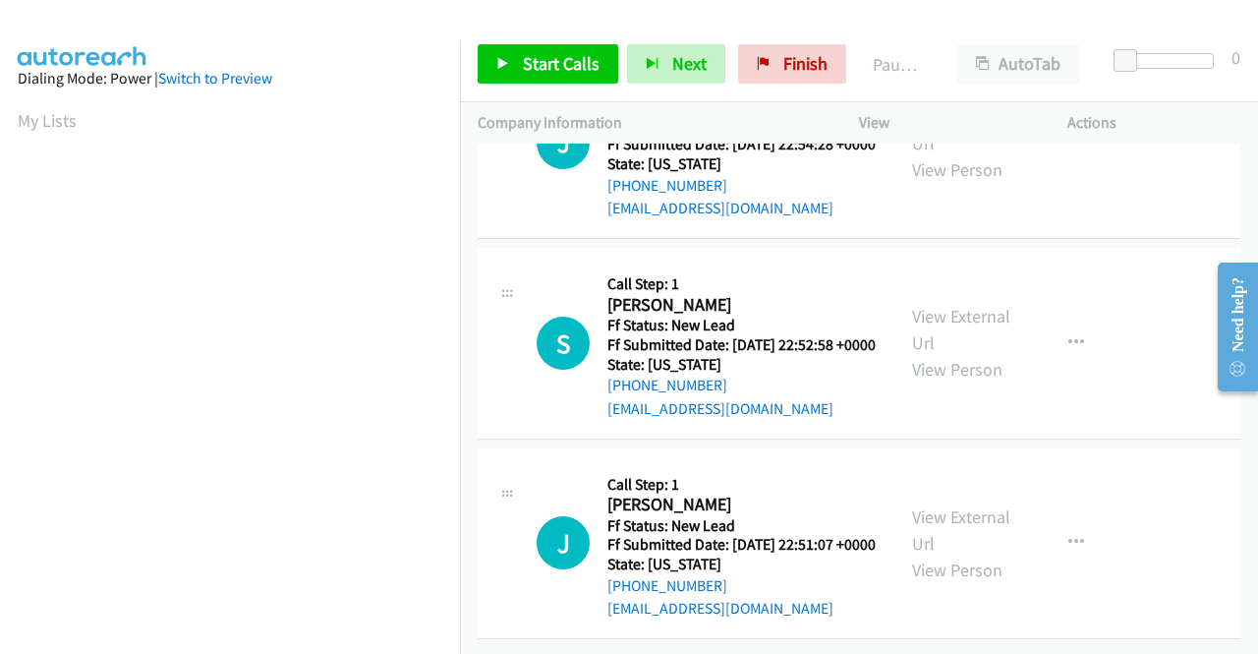
scroll to position [2556, 0]
click at [916, 154] on link "View External Url" at bounding box center [961, 129] width 98 height 49
click at [932, 316] on link "View External Url" at bounding box center [961, 329] width 98 height 49
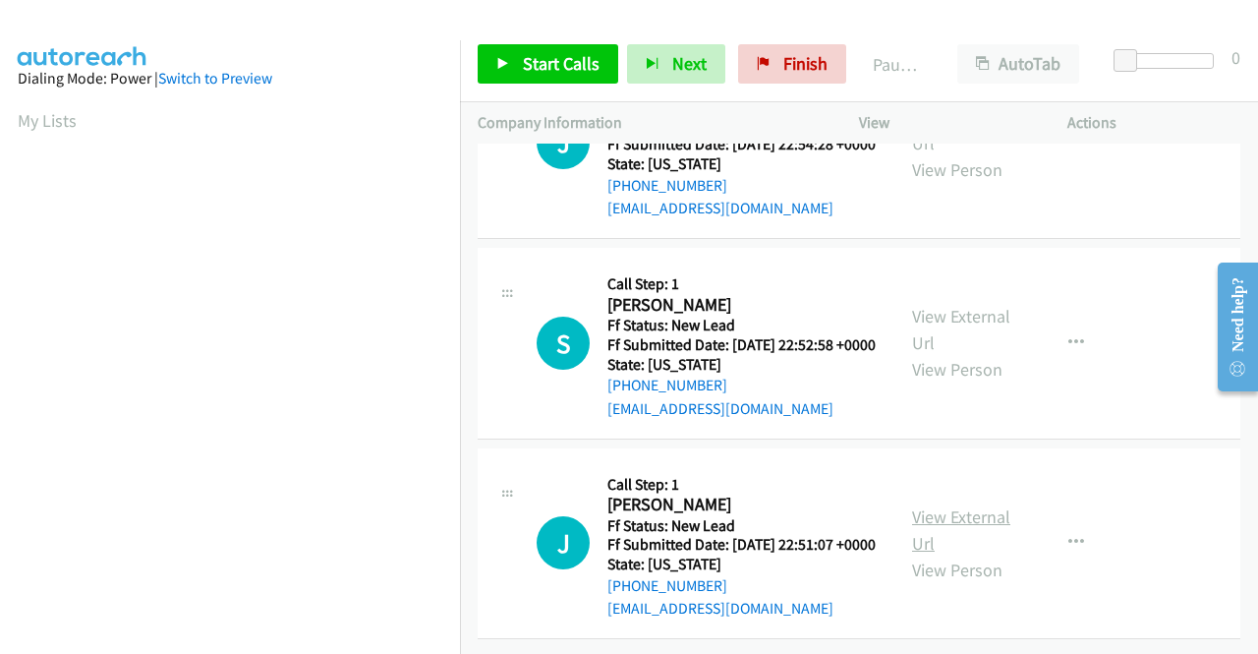
click at [959, 505] on link "View External Url" at bounding box center [961, 529] width 98 height 49
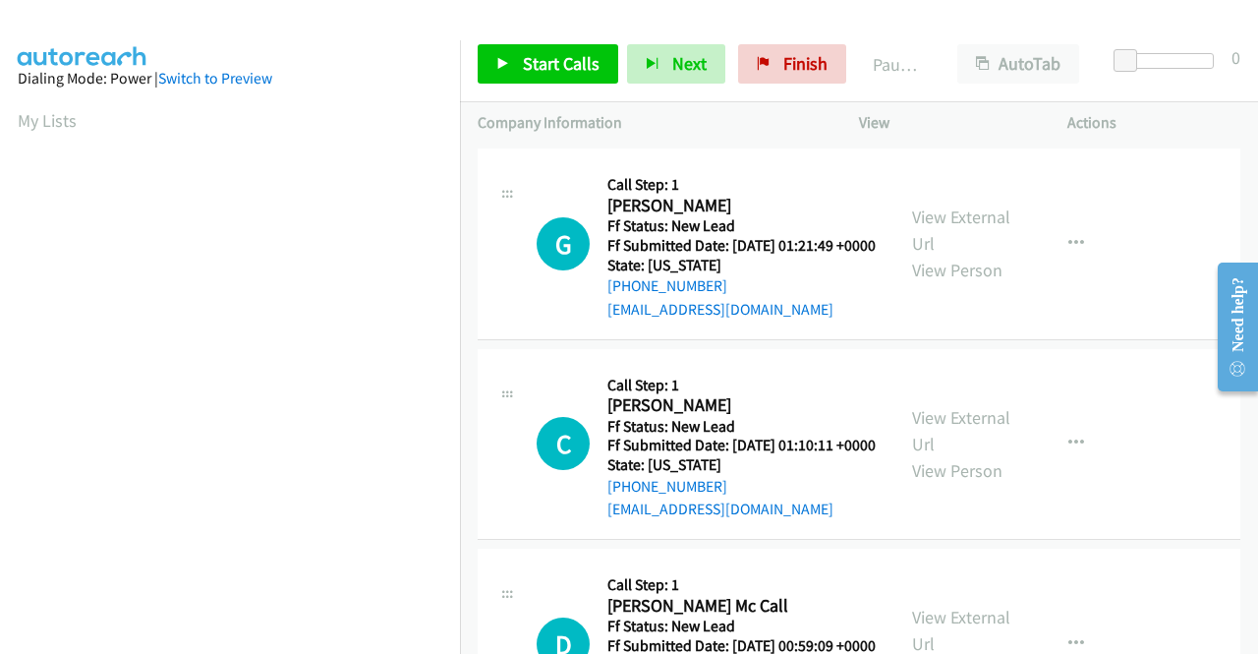
scroll to position [0, 0]
click at [560, 50] on link "Start Calls" at bounding box center [548, 63] width 141 height 39
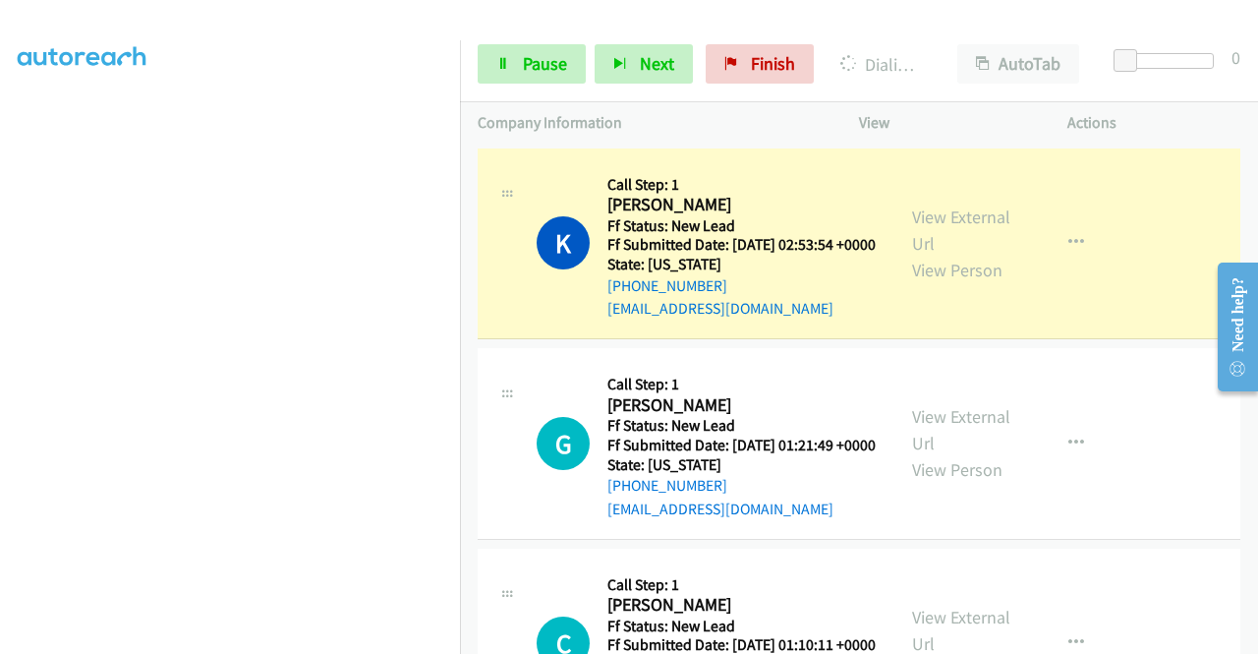
scroll to position [334, 0]
click at [547, 80] on link "Pause" at bounding box center [532, 63] width 108 height 39
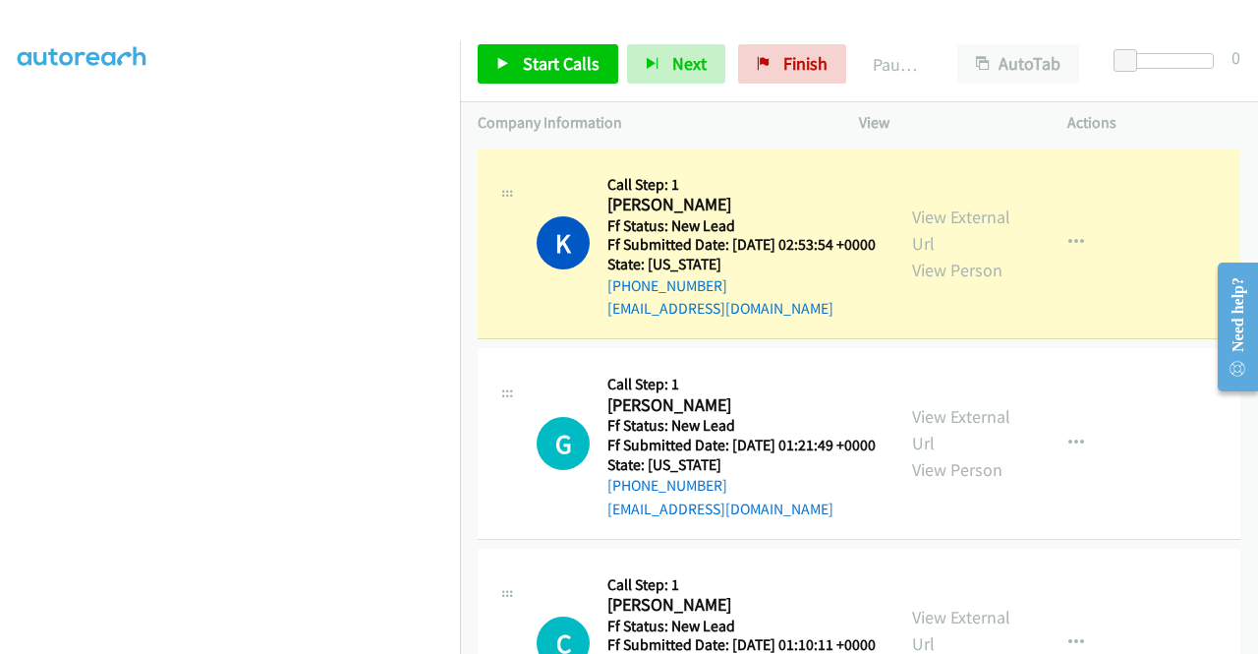
scroll to position [0, 0]
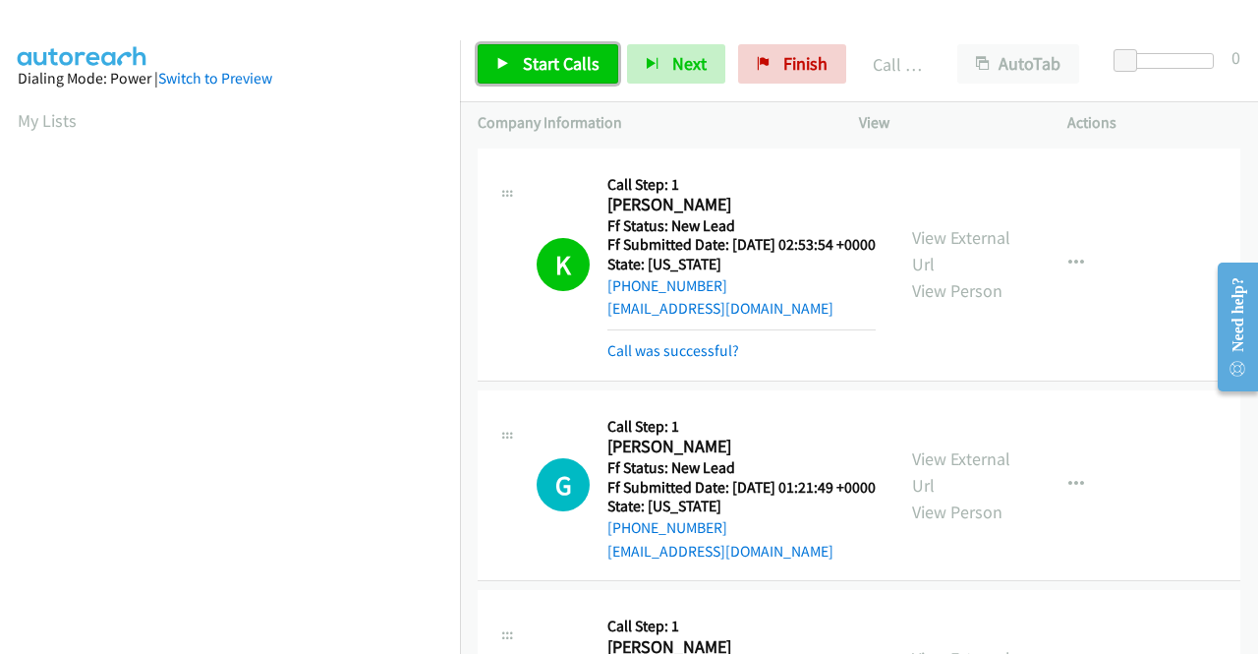
click at [530, 70] on span "Start Calls" at bounding box center [561, 63] width 77 height 23
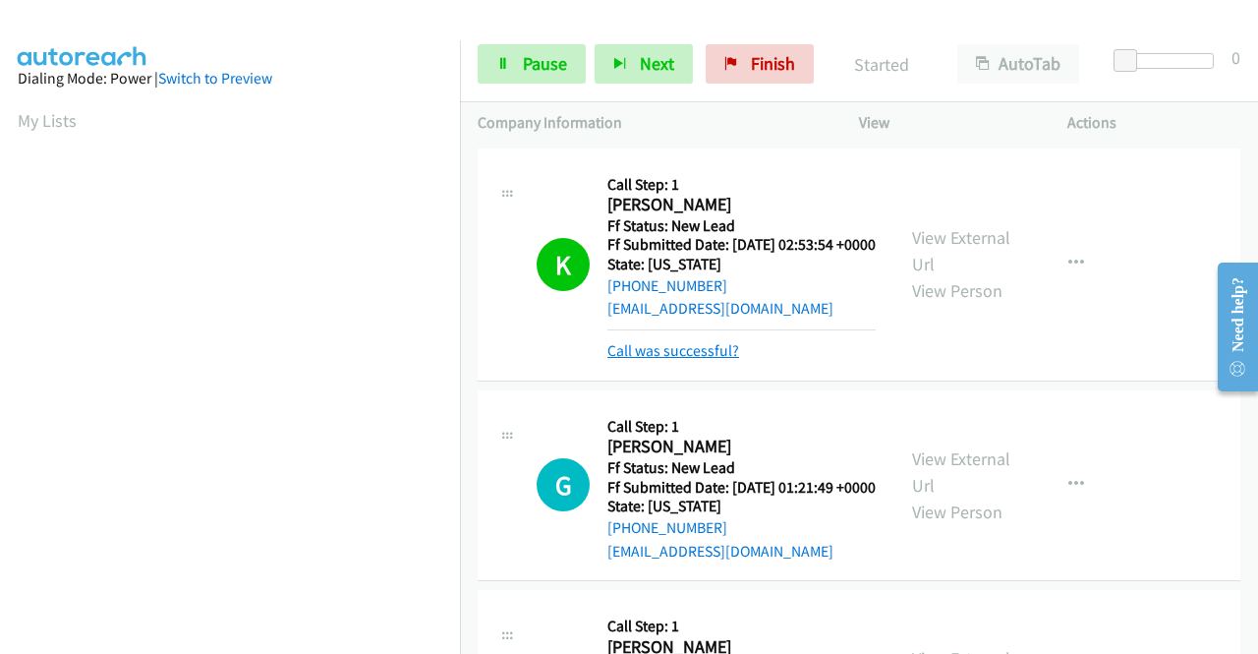
click at [679, 360] on link "Call was successful?" at bounding box center [673, 350] width 132 height 19
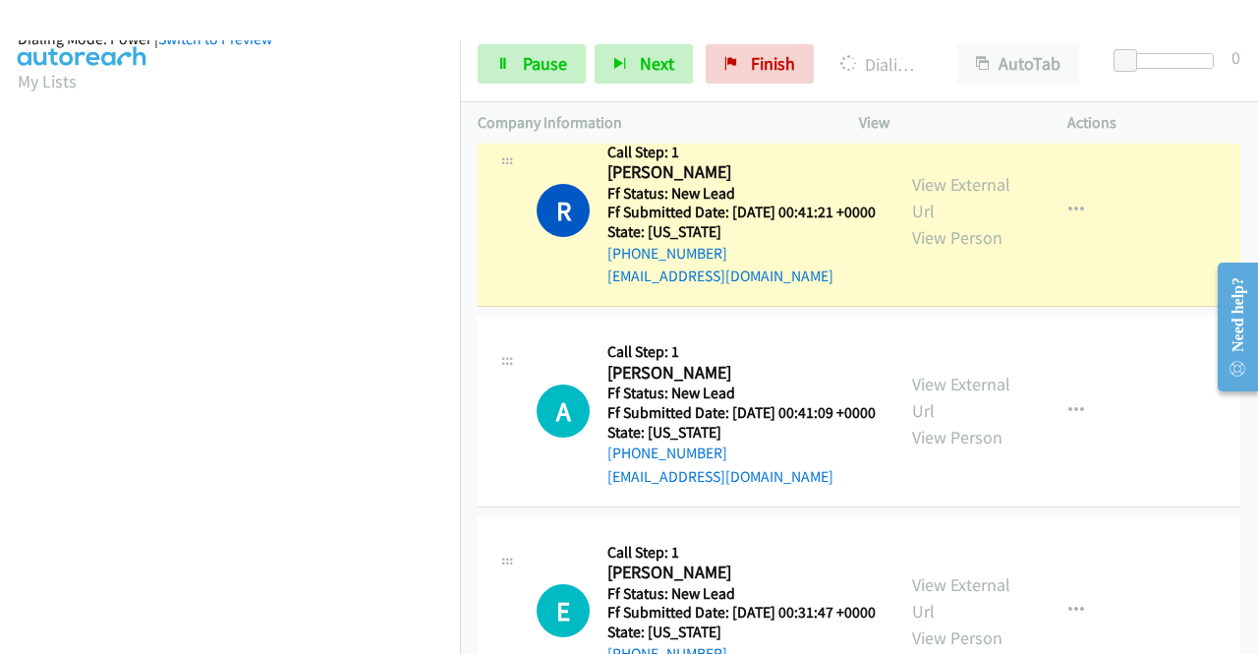
scroll to position [448, 0]
click at [498, 68] on icon at bounding box center [503, 65] width 14 height 14
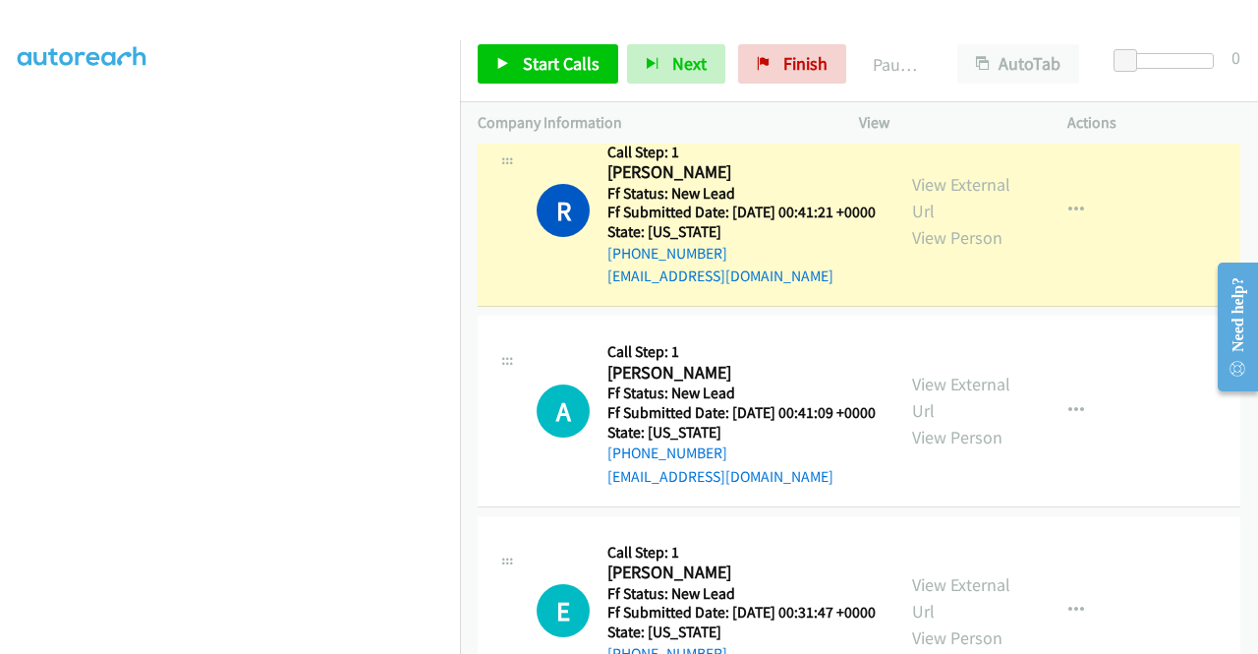
scroll to position [0, 0]
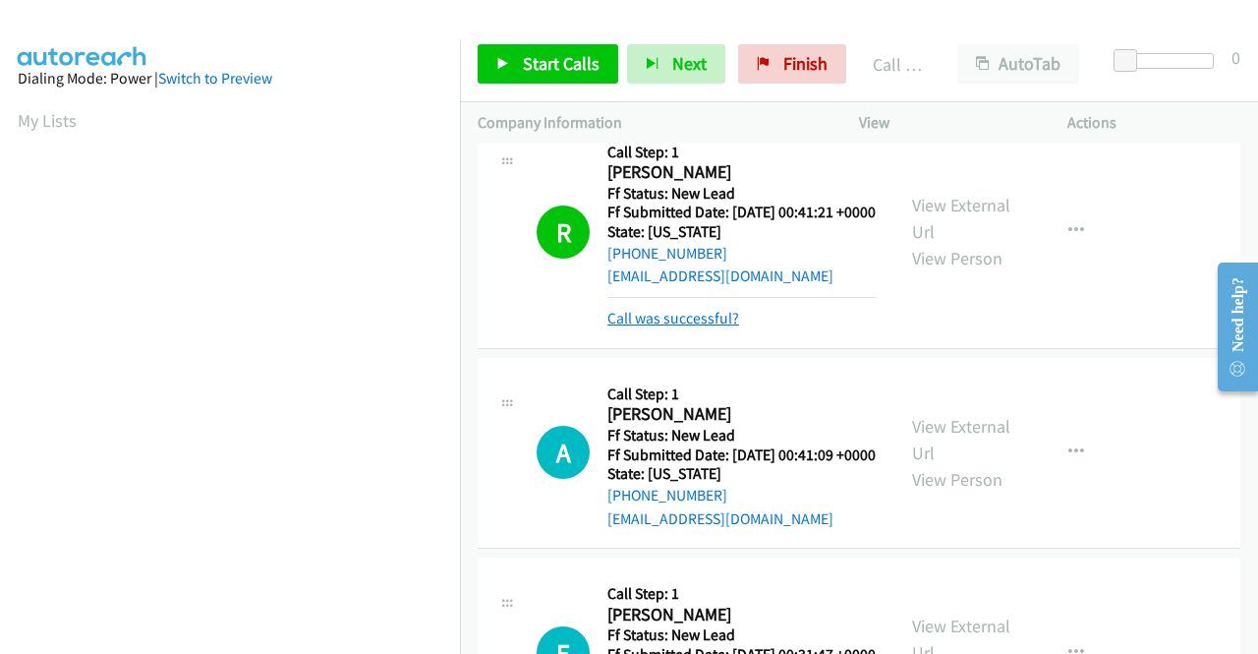
click at [718, 327] on link "Call was successful?" at bounding box center [673, 318] width 132 height 19
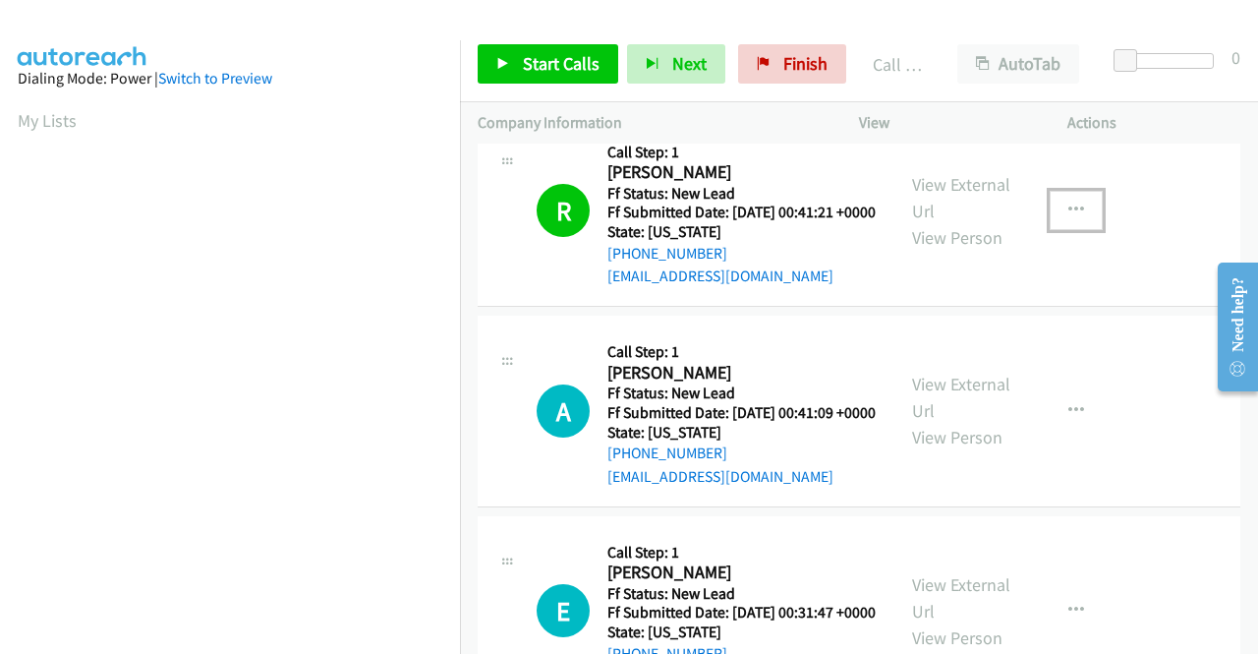
click at [1073, 230] on button "button" at bounding box center [1076, 210] width 53 height 39
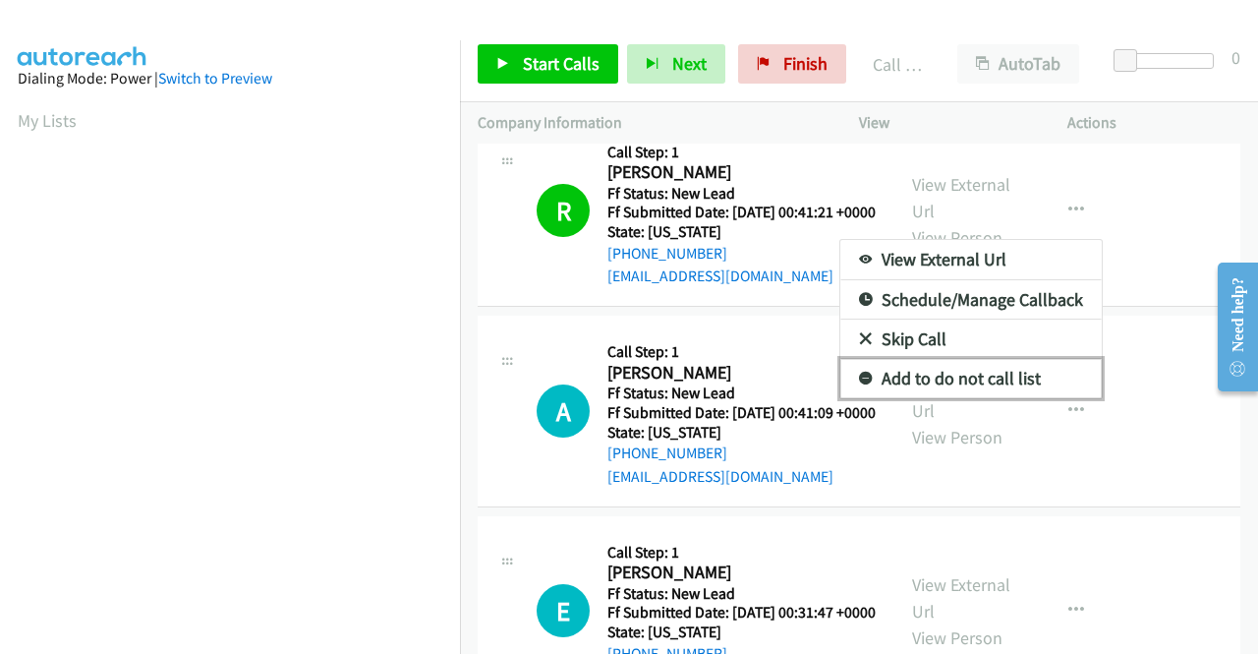
click at [979, 398] on link "Add to do not call list" at bounding box center [970, 378] width 261 height 39
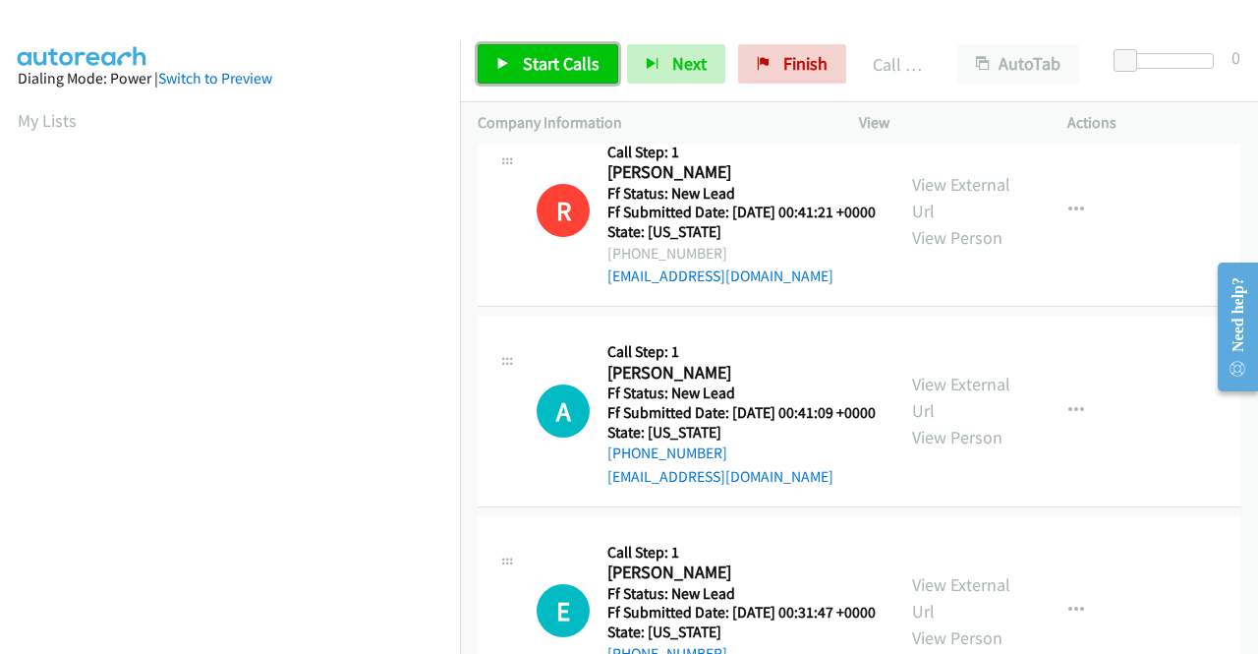
click at [507, 58] on icon at bounding box center [503, 65] width 14 height 14
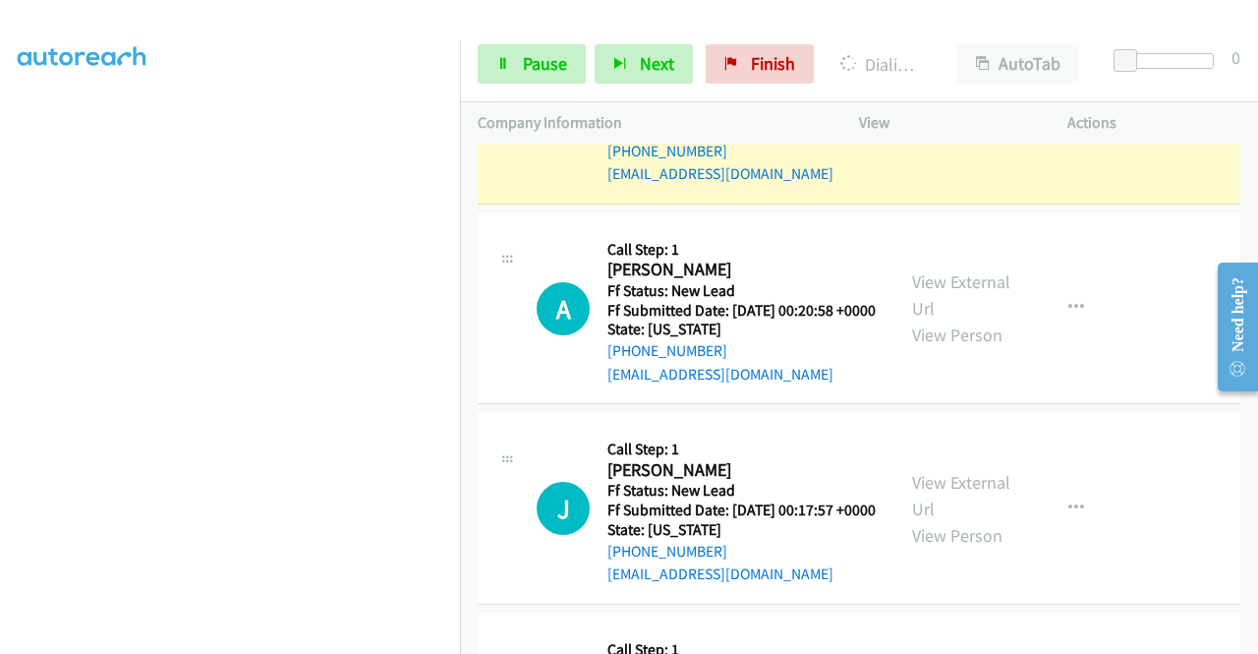
scroll to position [55, 0]
click at [523, 80] on link "Pause" at bounding box center [532, 63] width 108 height 39
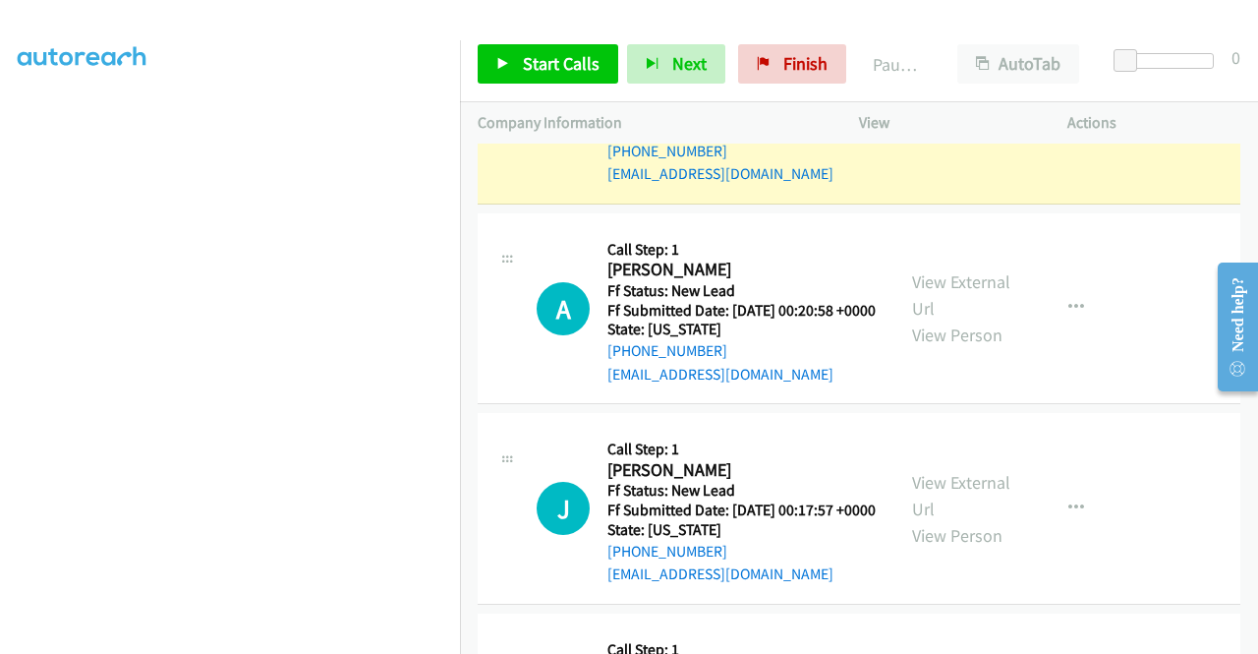
scroll to position [448, 0]
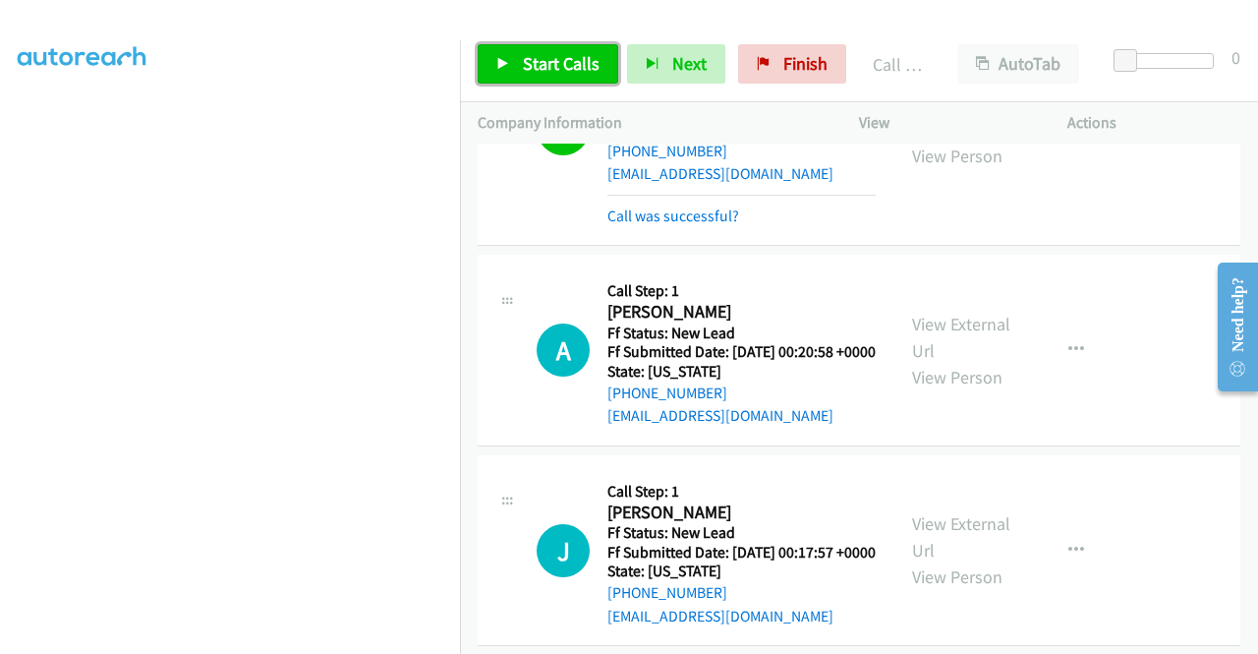
click at [526, 64] on span "Start Calls" at bounding box center [561, 63] width 77 height 23
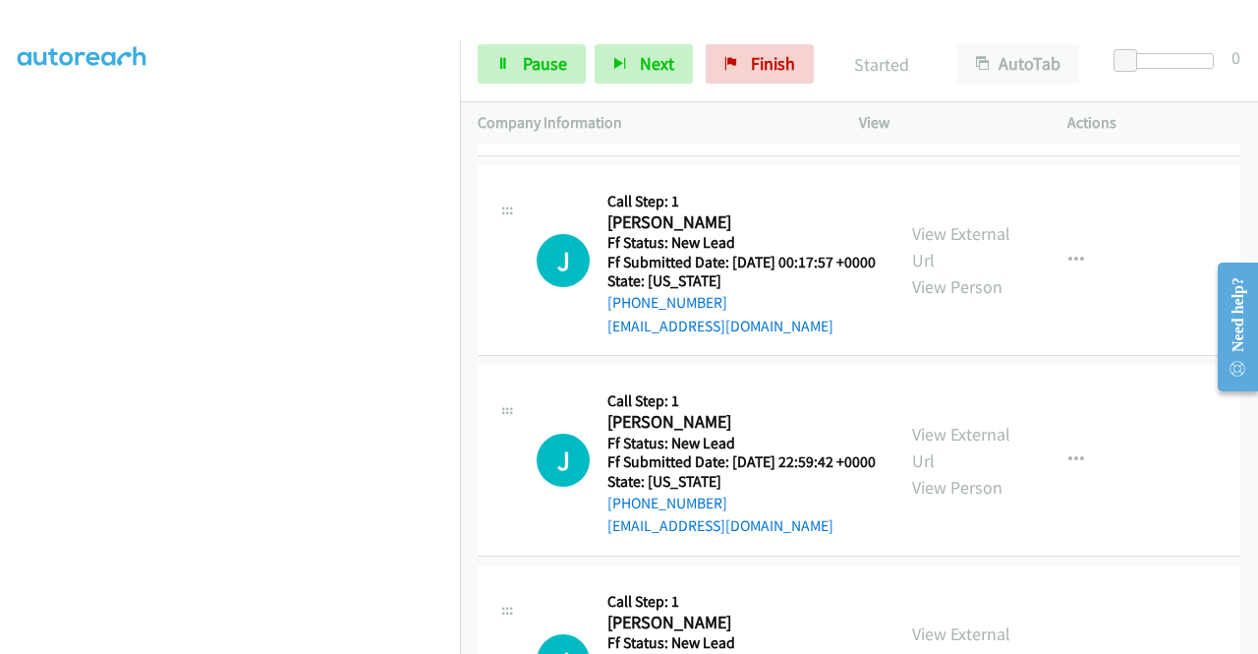
scroll to position [2281, 0]
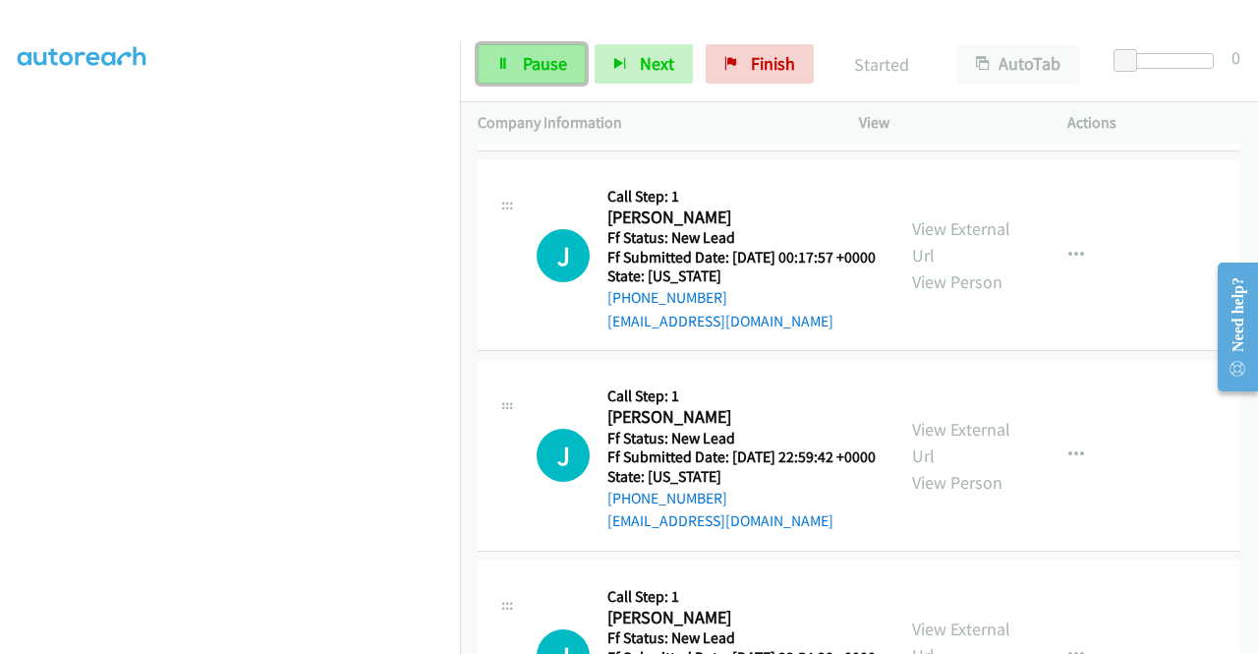
click at [532, 68] on span "Pause" at bounding box center [545, 63] width 44 height 23
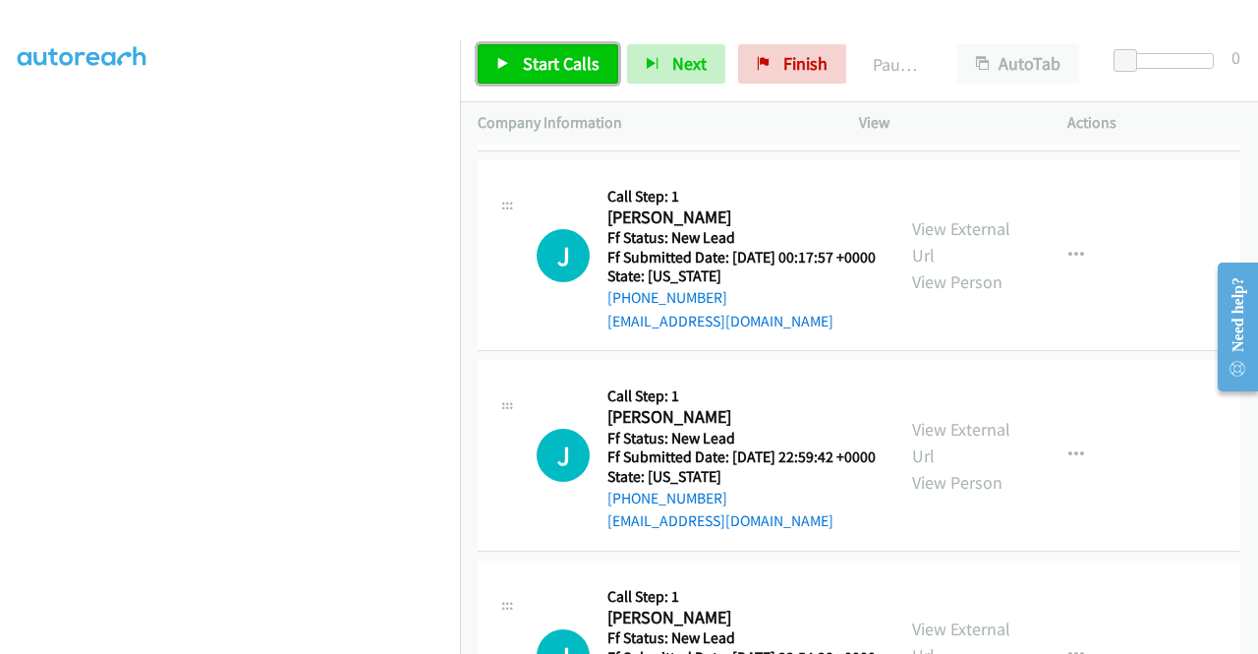
click at [532, 68] on span "Start Calls" at bounding box center [561, 63] width 77 height 23
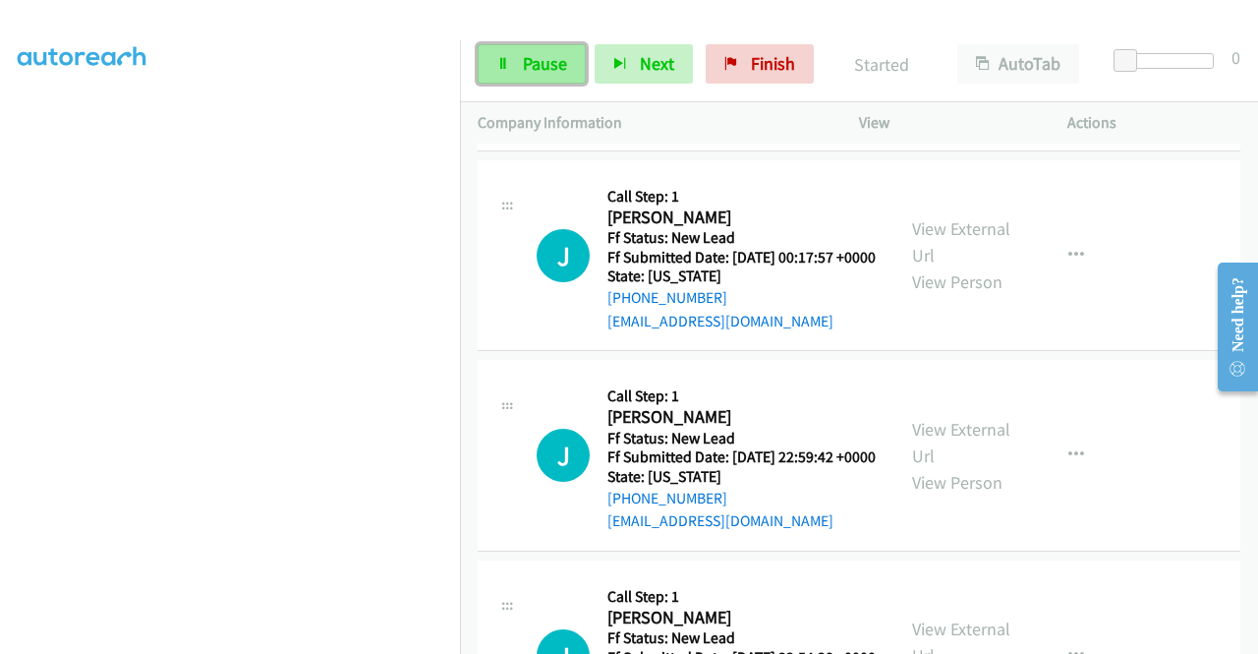
click at [508, 63] on icon at bounding box center [503, 65] width 14 height 14
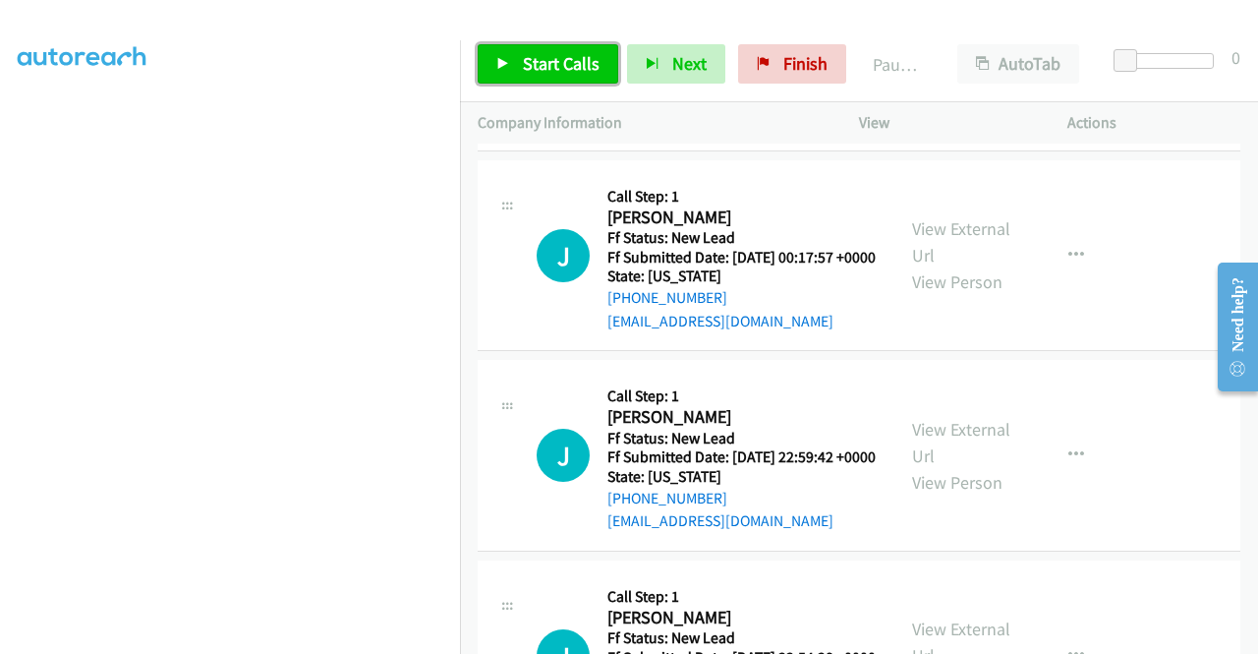
click at [508, 63] on icon at bounding box center [503, 65] width 14 height 14
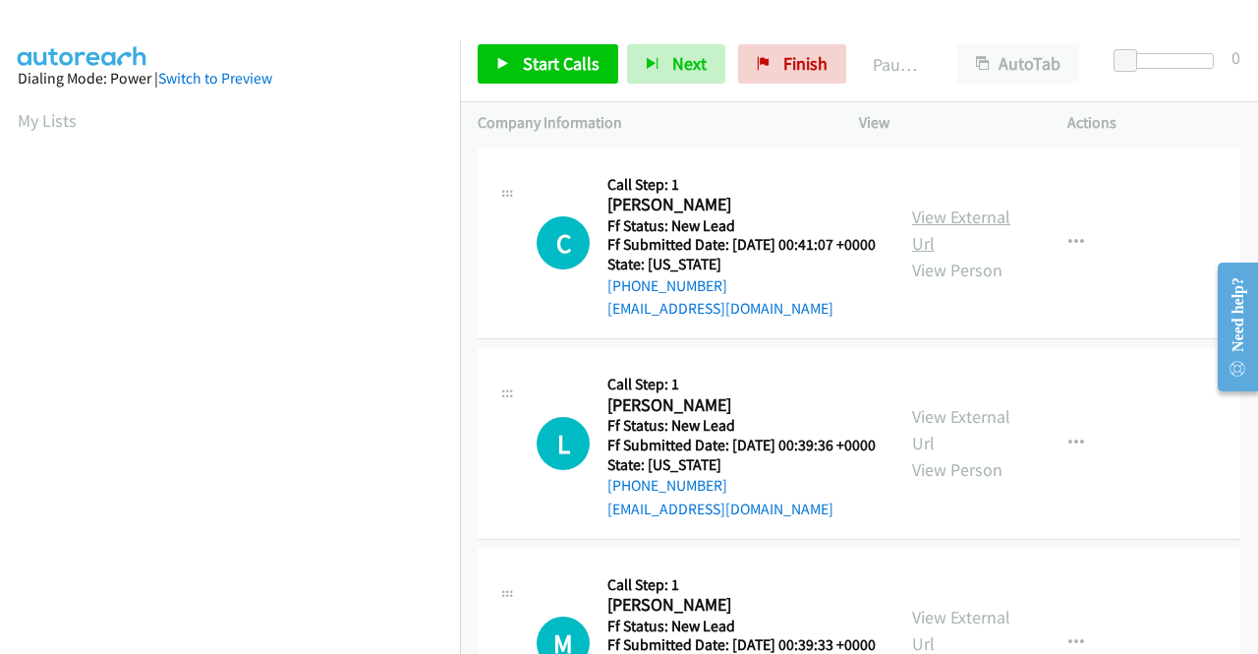
click at [964, 229] on link "View External Url" at bounding box center [961, 229] width 98 height 49
click at [979, 449] on link "View External Url" at bounding box center [961, 429] width 98 height 49
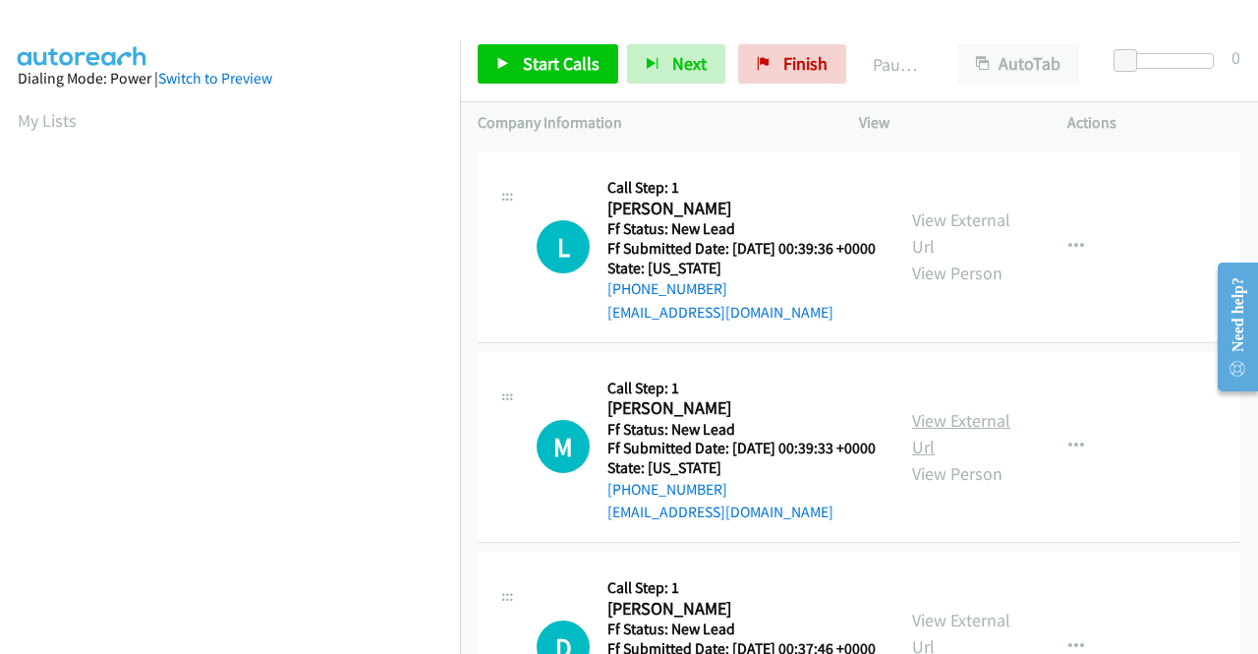
click at [968, 458] on link "View External Url" at bounding box center [961, 433] width 98 height 49
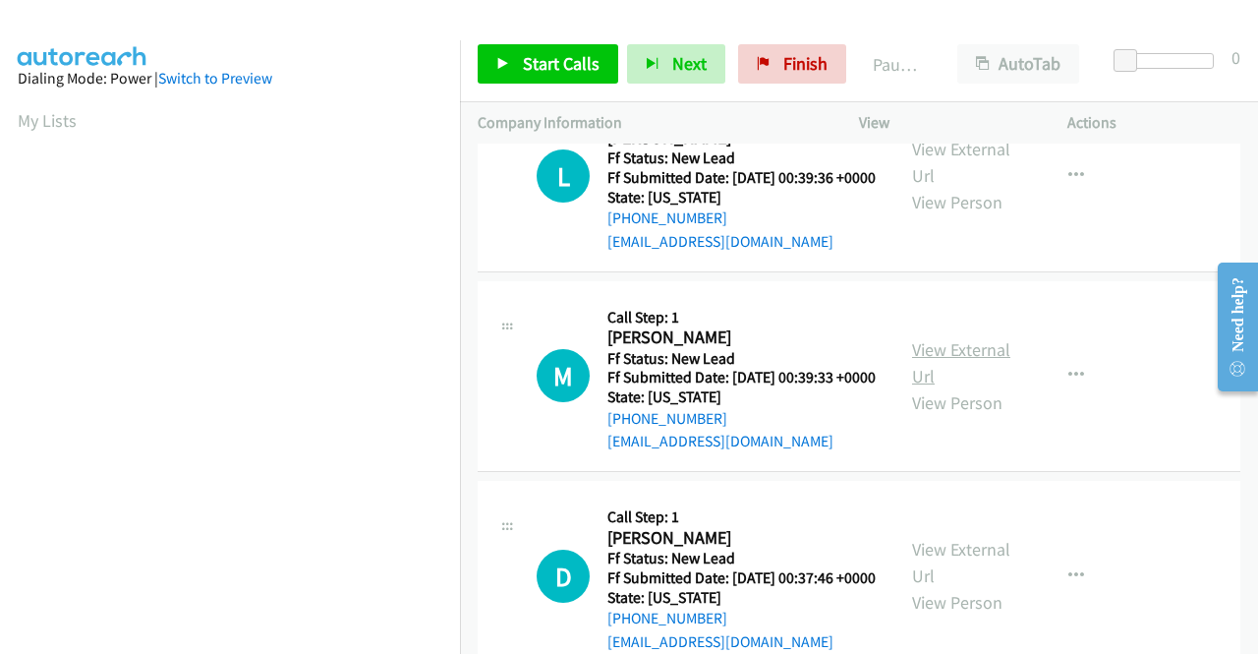
scroll to position [393, 0]
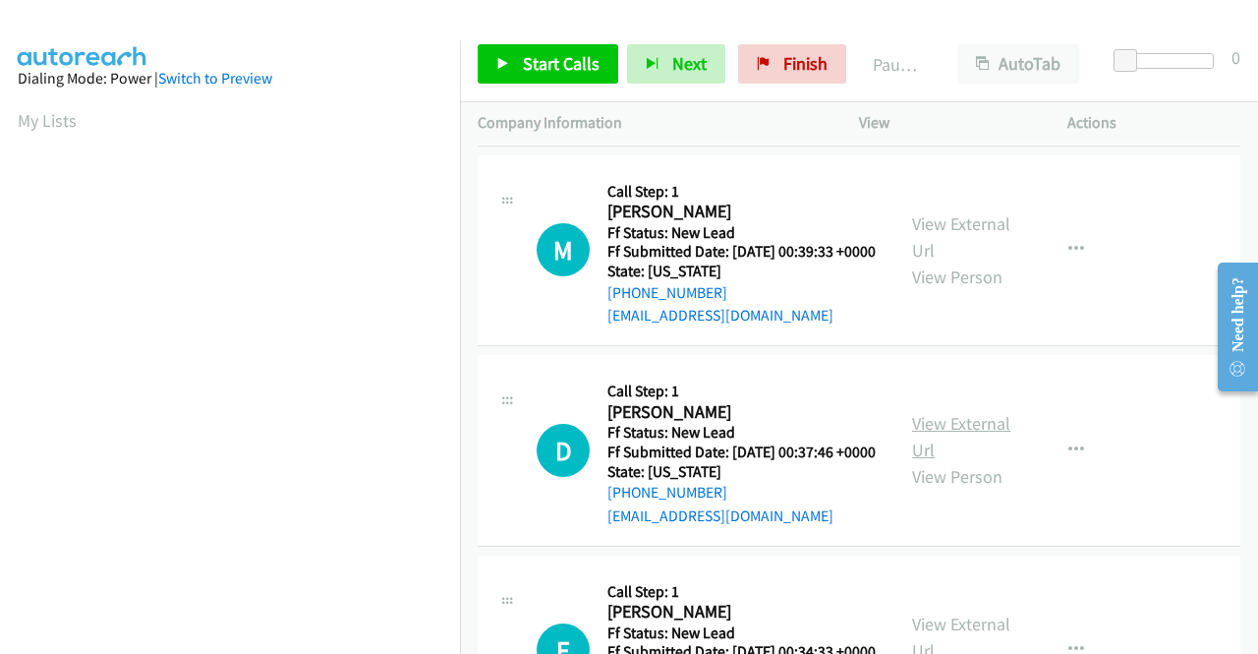
click at [958, 461] on link "View External Url" at bounding box center [961, 436] width 98 height 49
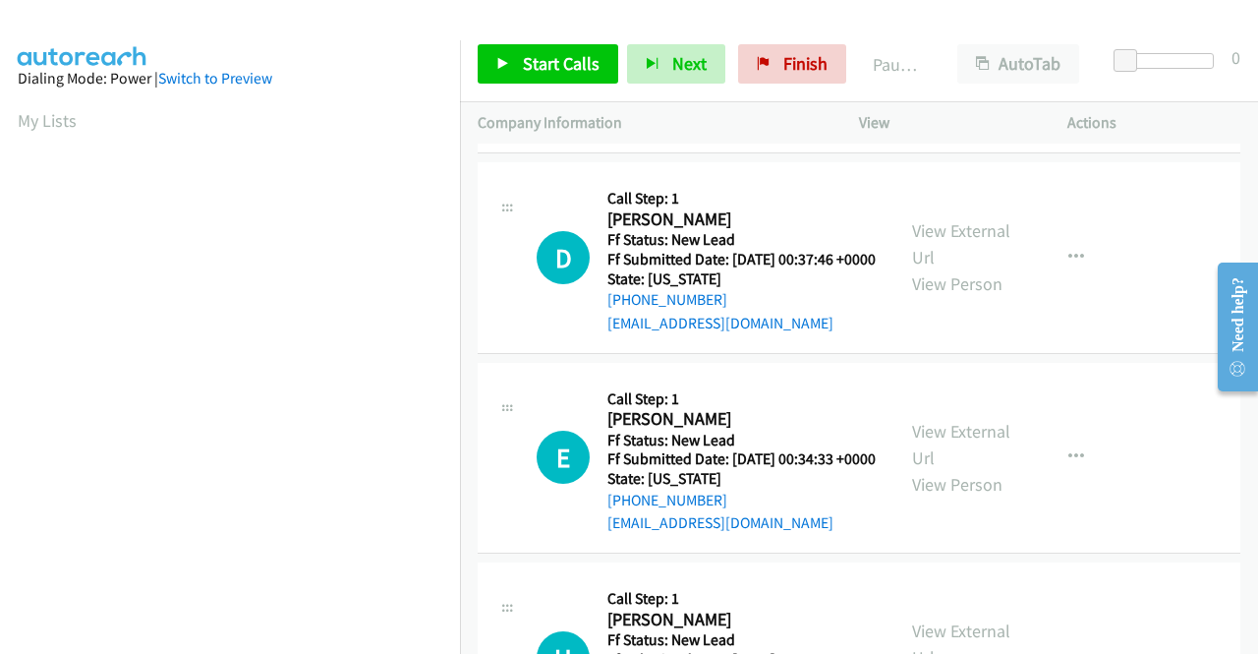
scroll to position [590, 0]
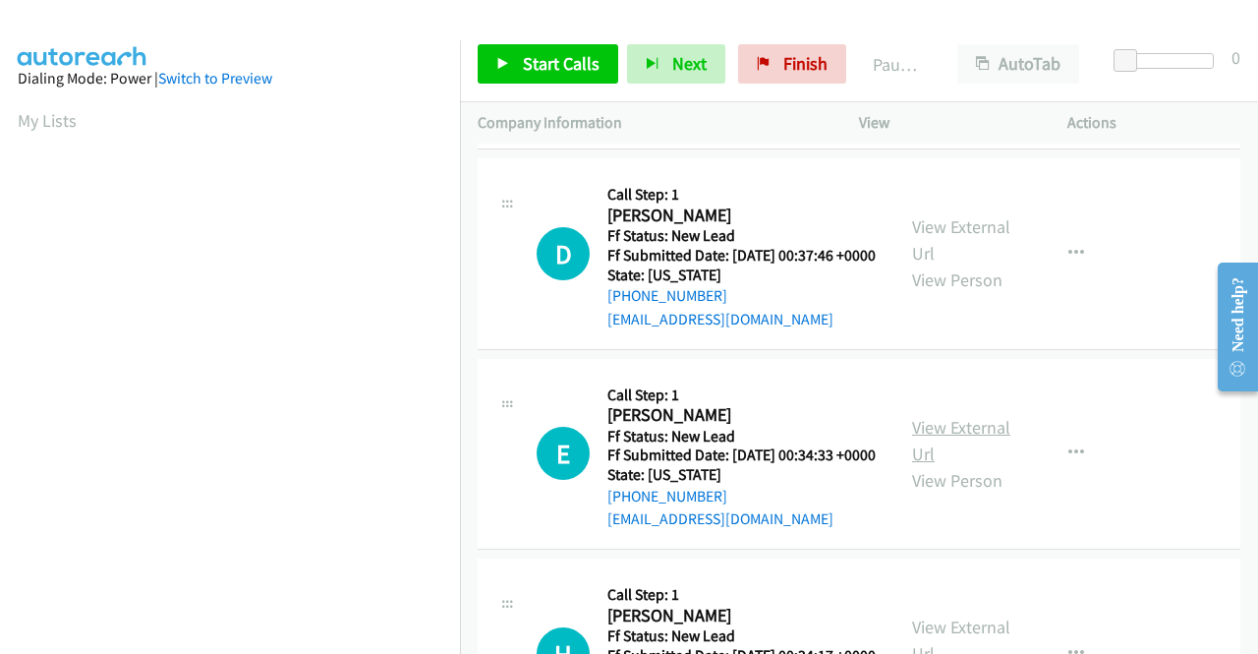
click at [991, 465] on link "View External Url" at bounding box center [961, 440] width 98 height 49
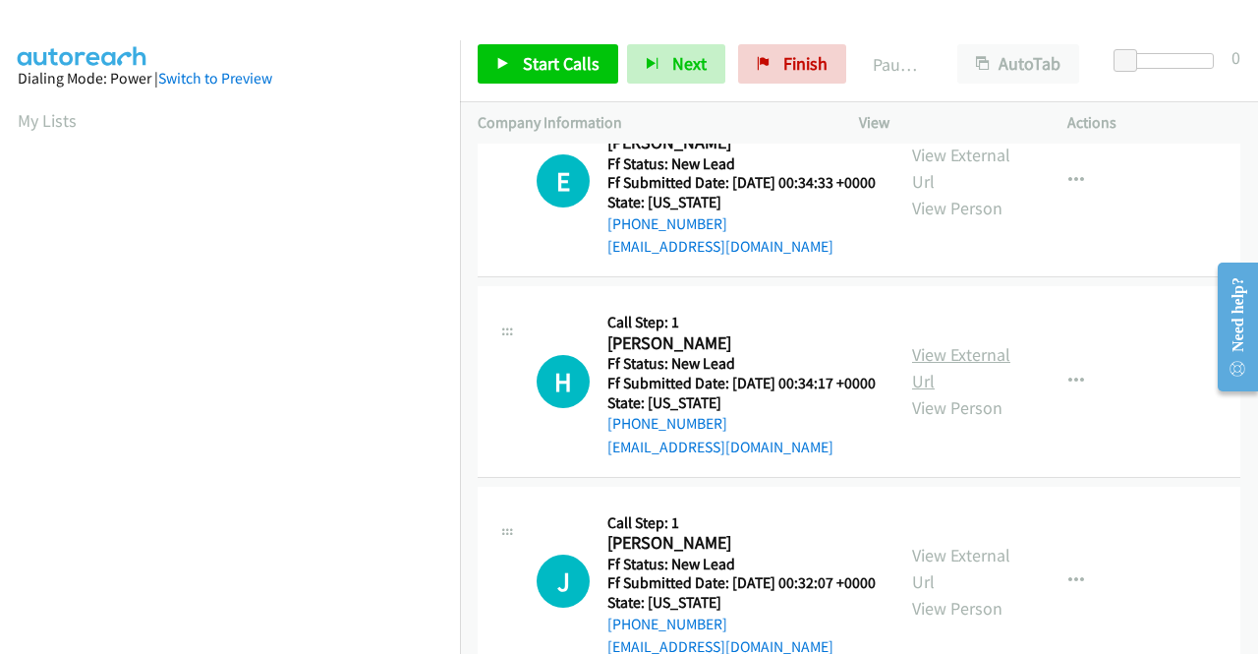
scroll to position [885, 0]
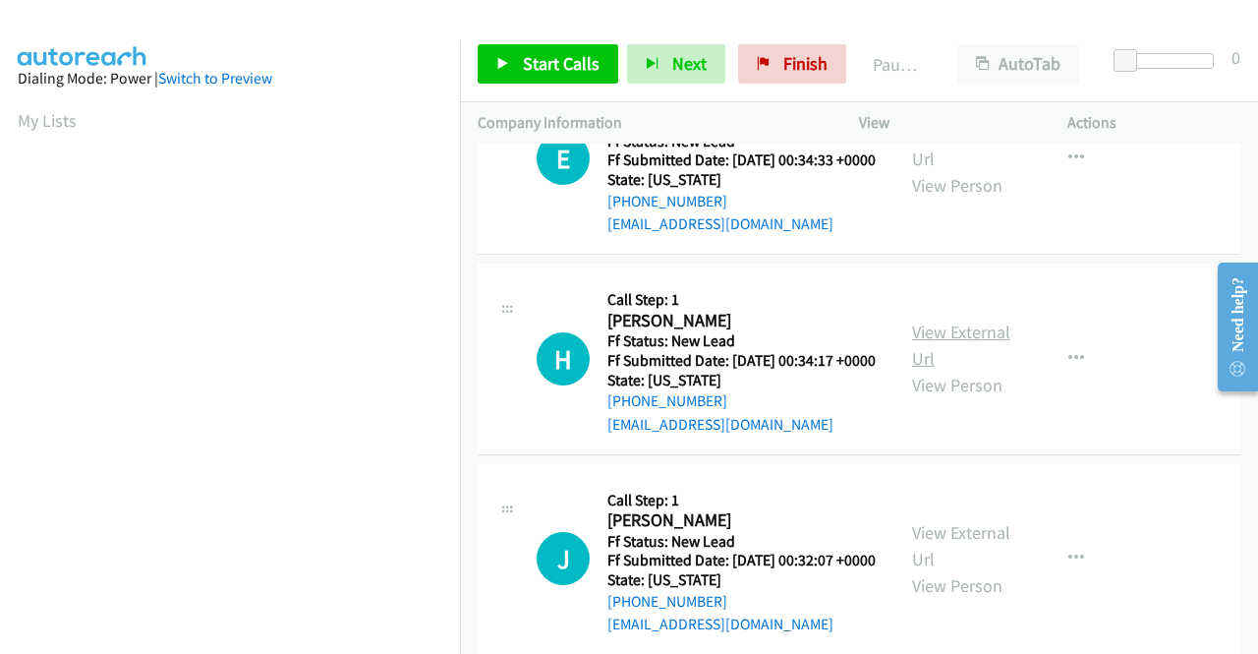
click at [981, 370] on link "View External Url" at bounding box center [961, 344] width 98 height 49
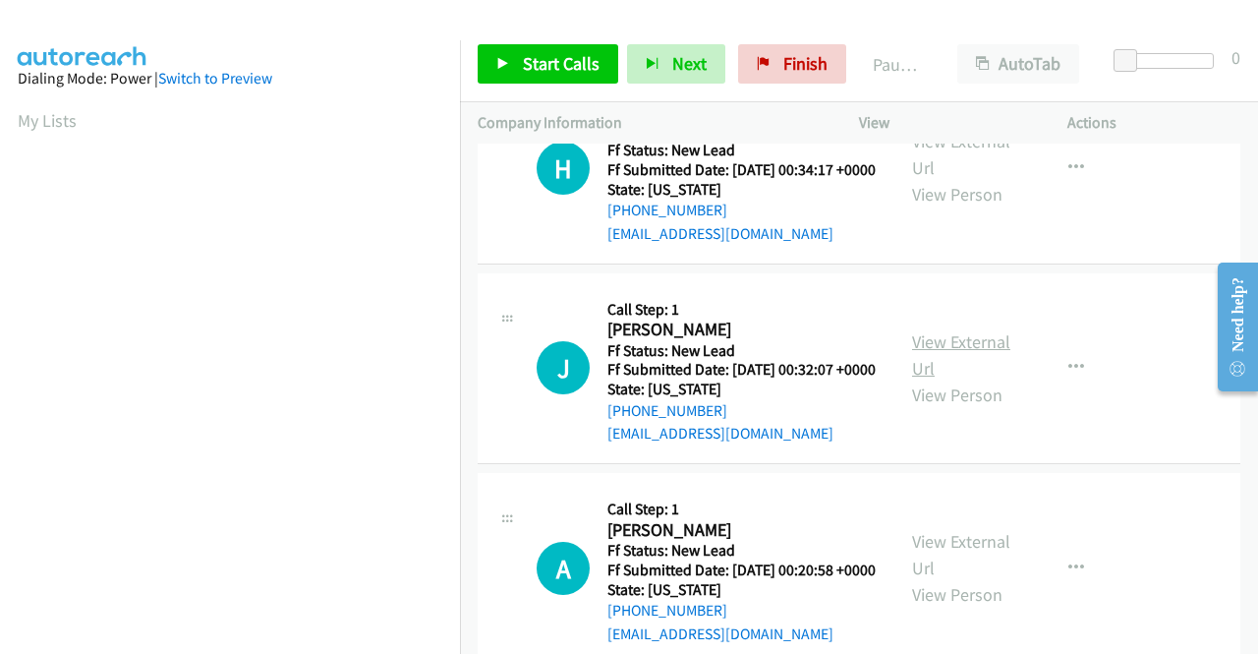
scroll to position [1081, 0]
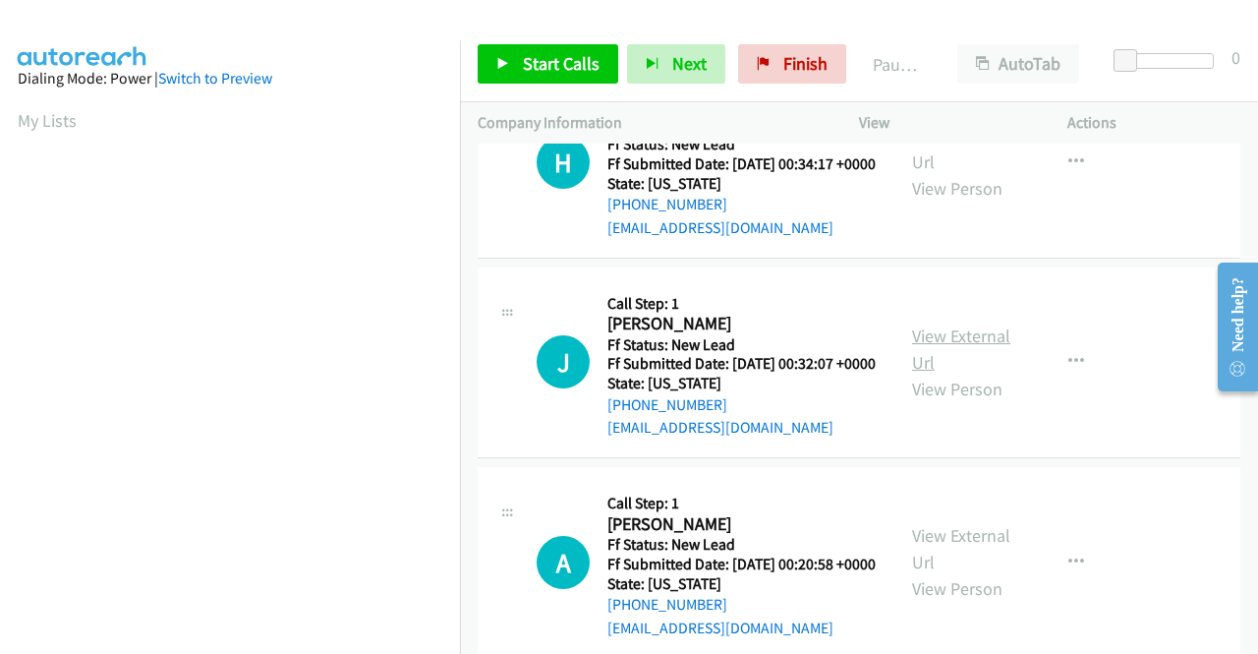
click at [946, 374] on link "View External Url" at bounding box center [961, 348] width 98 height 49
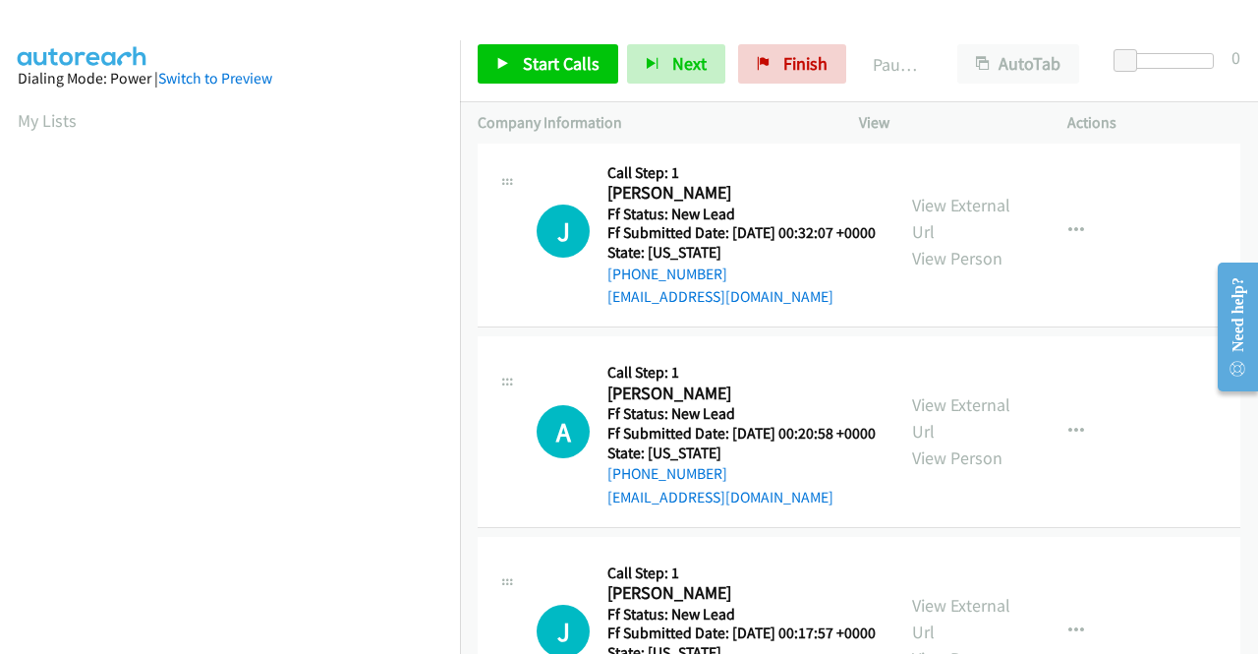
scroll to position [1376, 0]
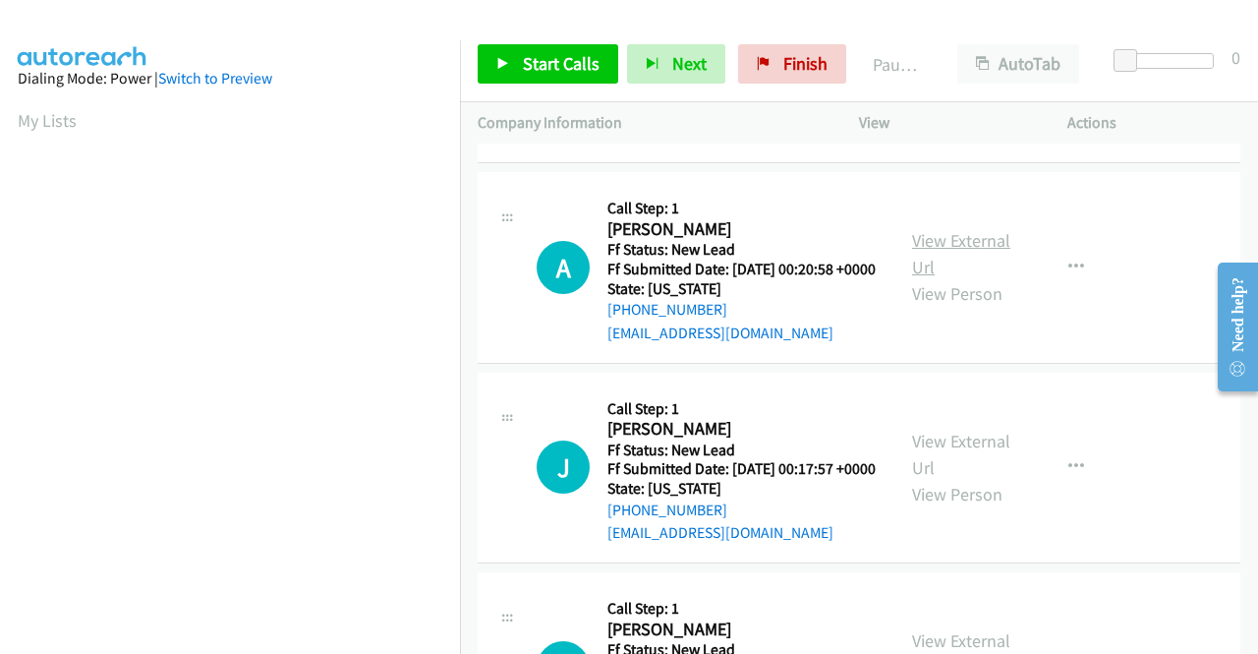
click at [917, 278] on link "View External Url" at bounding box center [961, 253] width 98 height 49
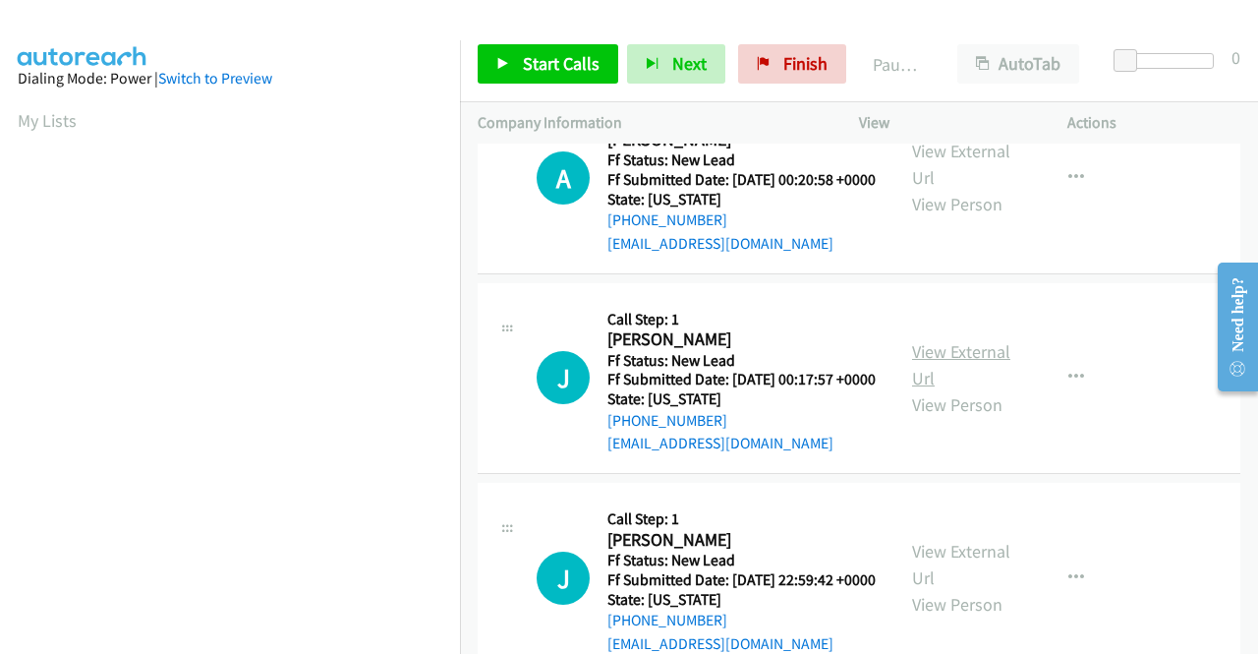
scroll to position [1573, 0]
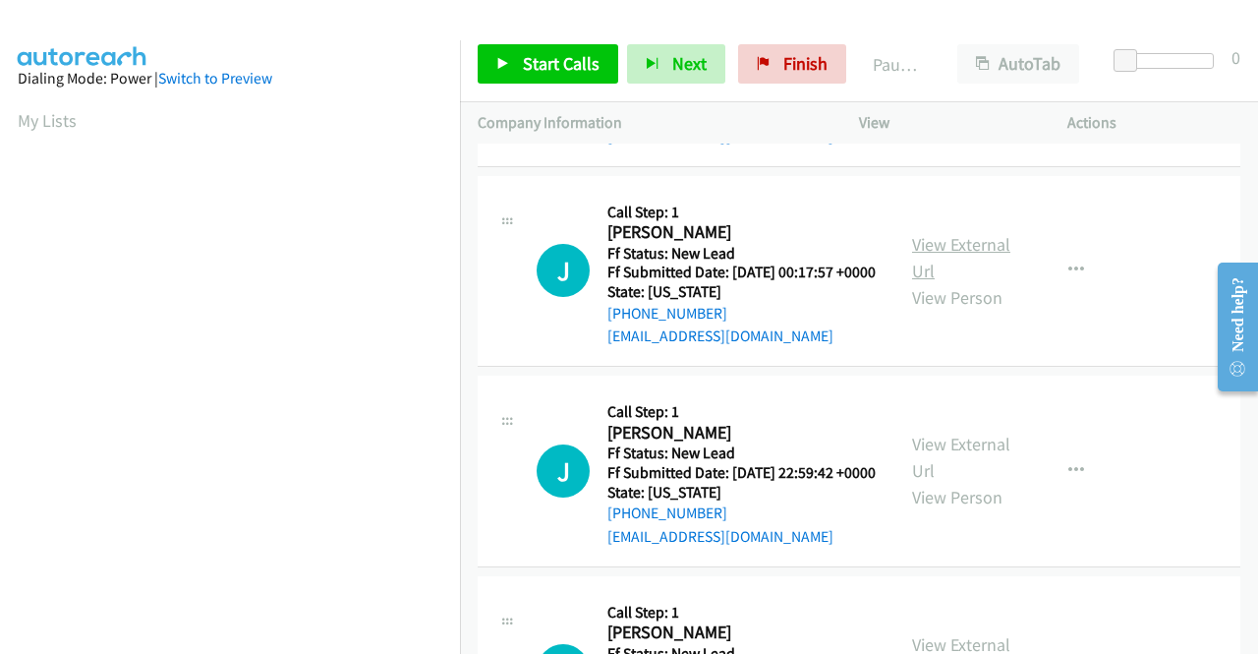
click at [945, 282] on link "View External Url" at bounding box center [961, 257] width 98 height 49
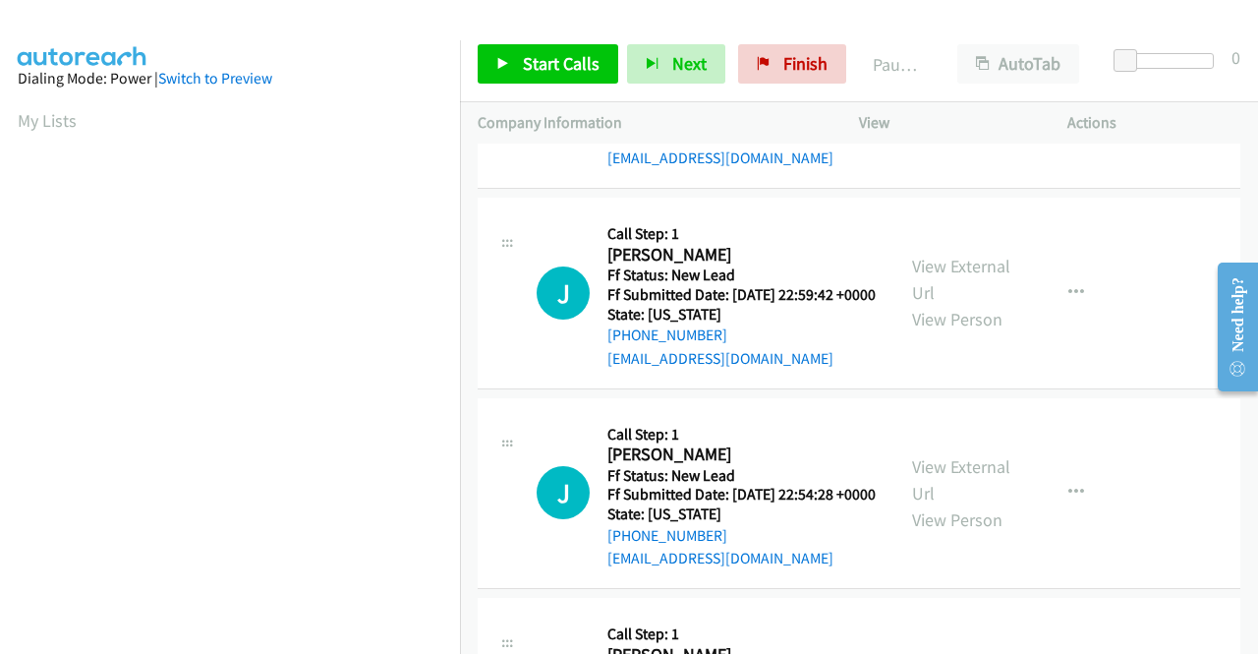
scroll to position [1769, 0]
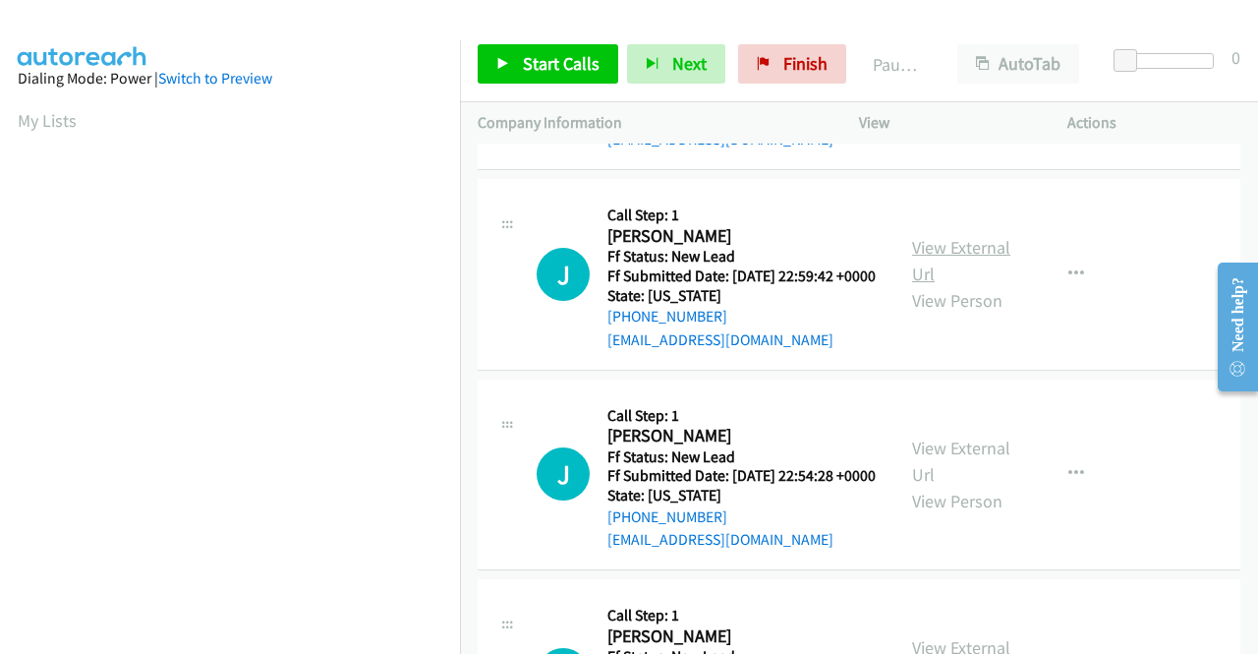
click at [968, 285] on link "View External Url" at bounding box center [961, 260] width 98 height 49
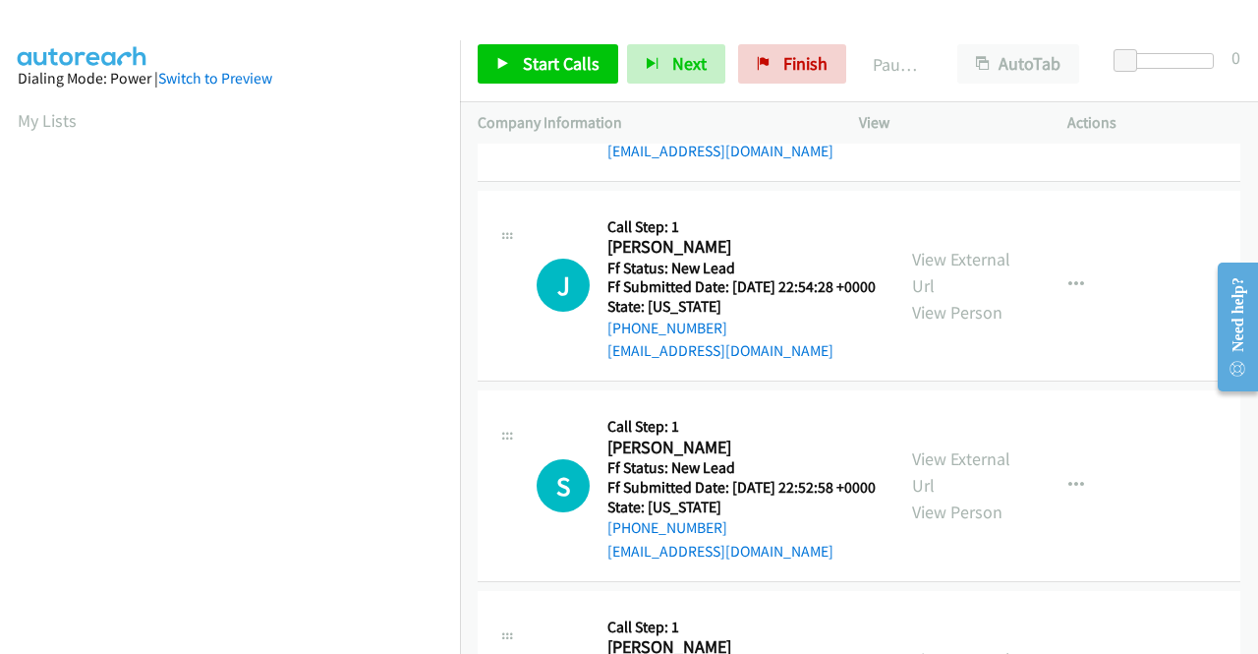
scroll to position [1966, 0]
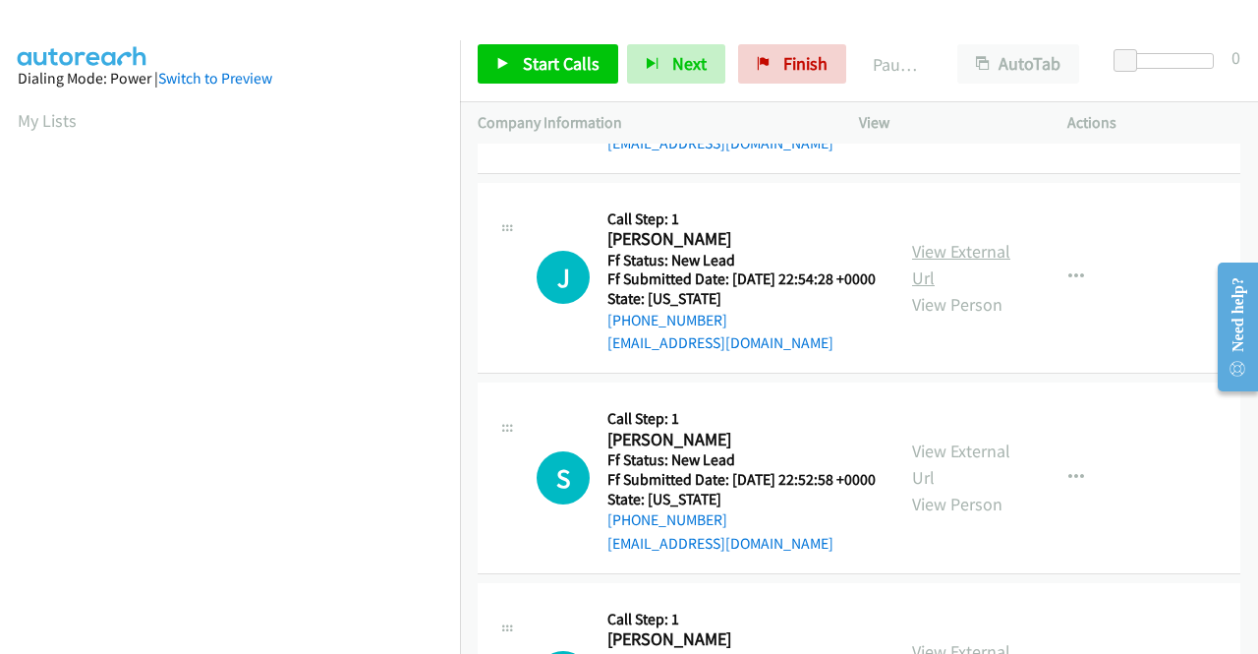
click at [988, 289] on link "View External Url" at bounding box center [961, 264] width 98 height 49
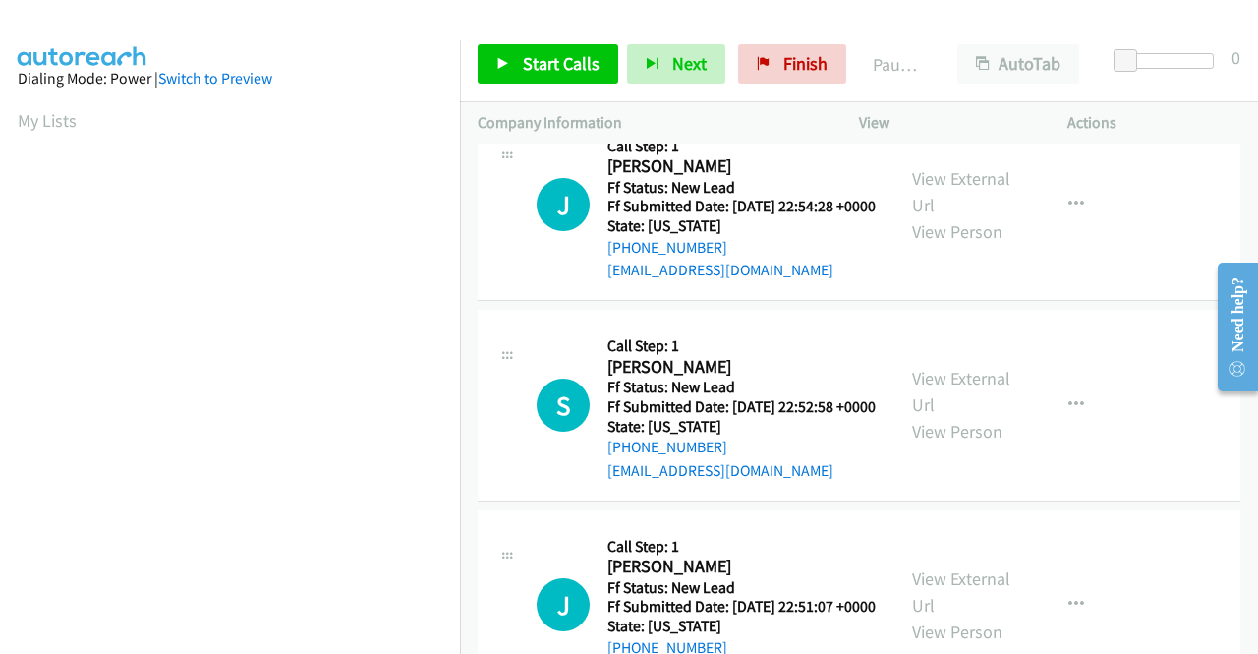
scroll to position [2261, 0]
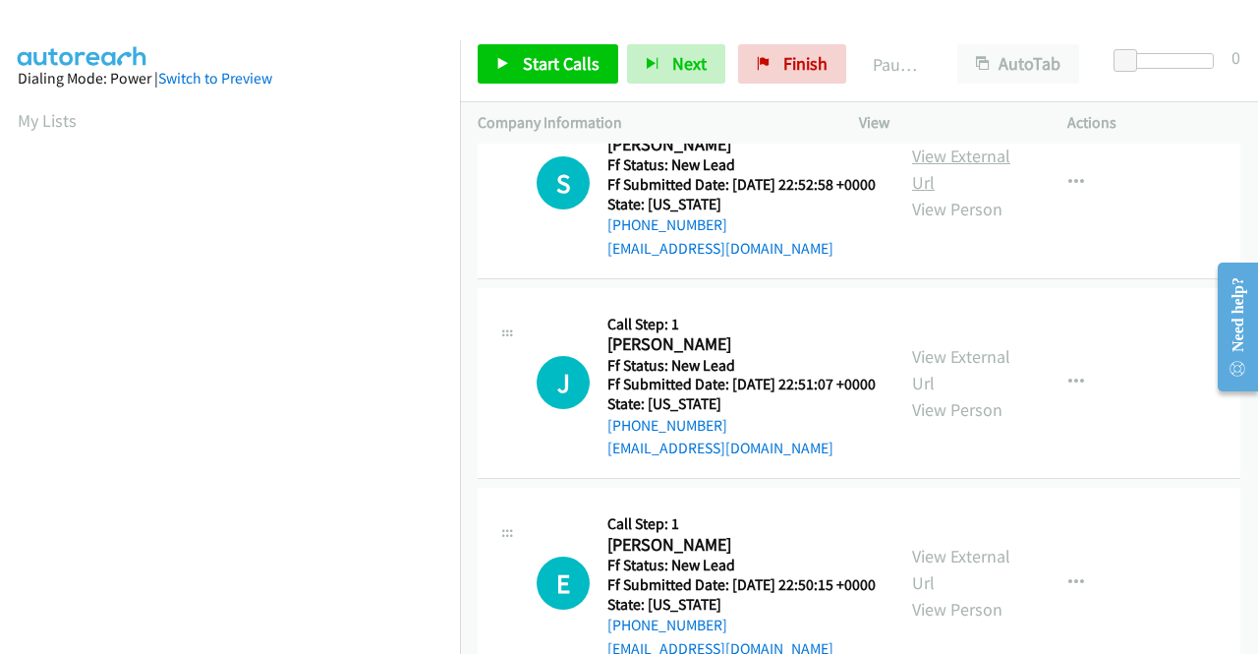
click at [924, 194] on link "View External Url" at bounding box center [961, 168] width 98 height 49
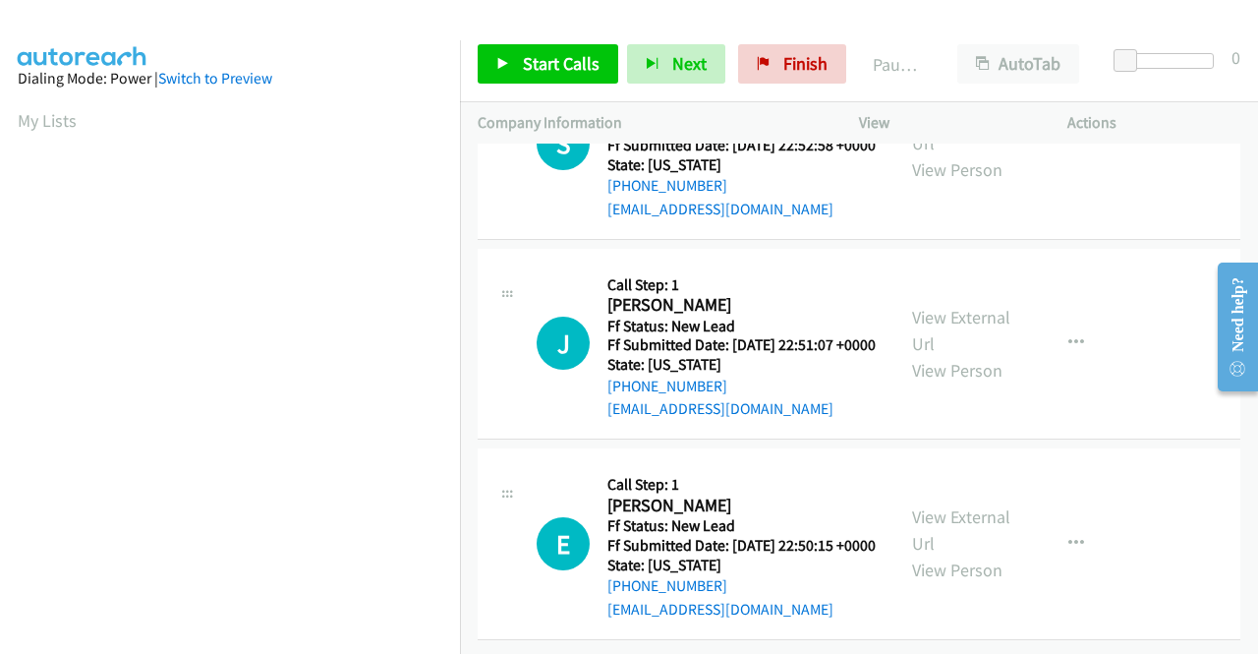
scroll to position [2457, 0]
click at [925, 355] on link "View External Url" at bounding box center [961, 330] width 98 height 49
click at [950, 505] on link "View External Url" at bounding box center [961, 529] width 98 height 49
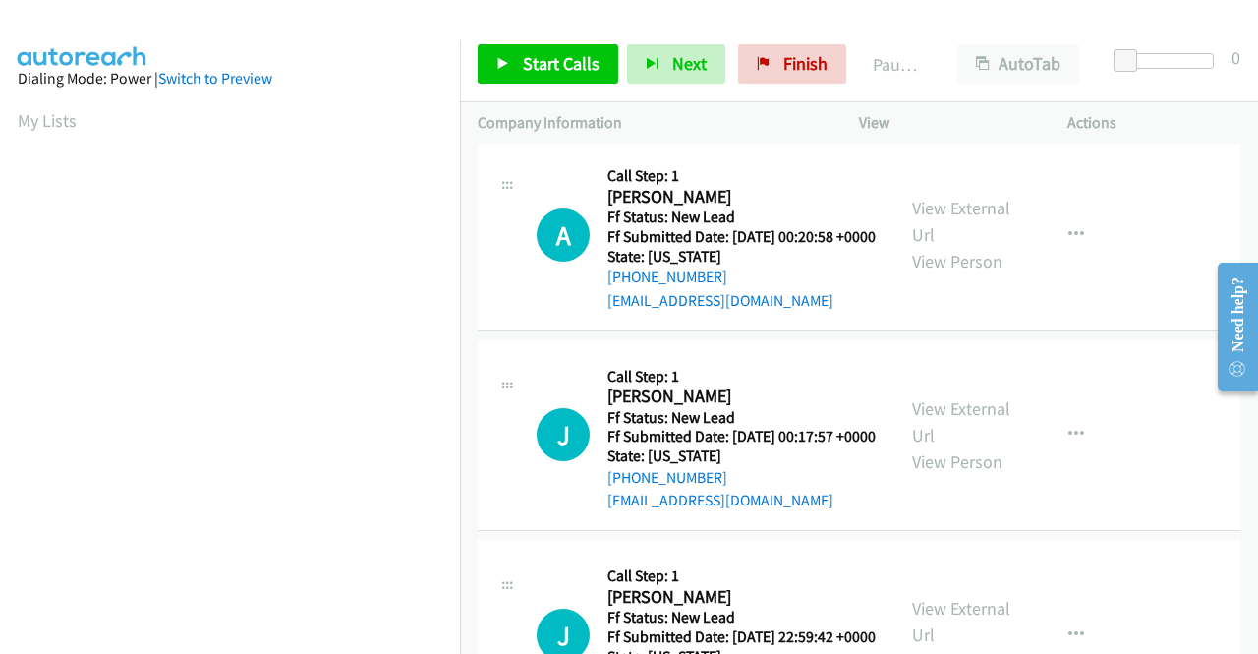
scroll to position [0, 0]
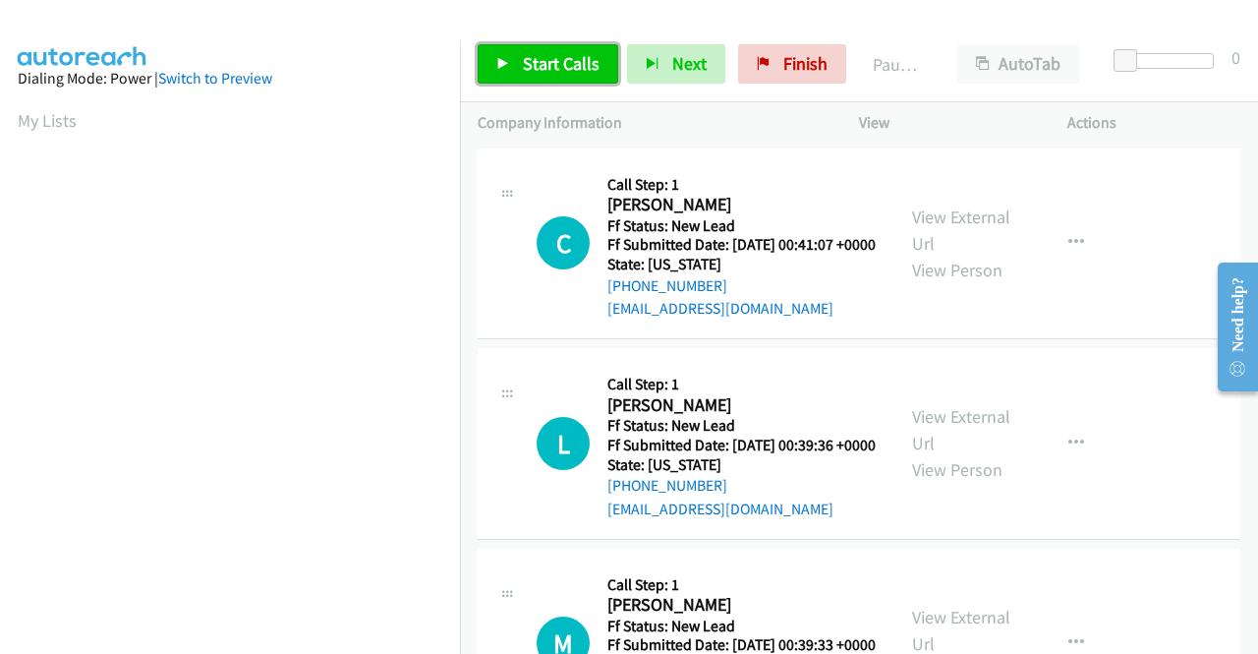
click at [576, 56] on span "Start Calls" at bounding box center [561, 63] width 77 height 23
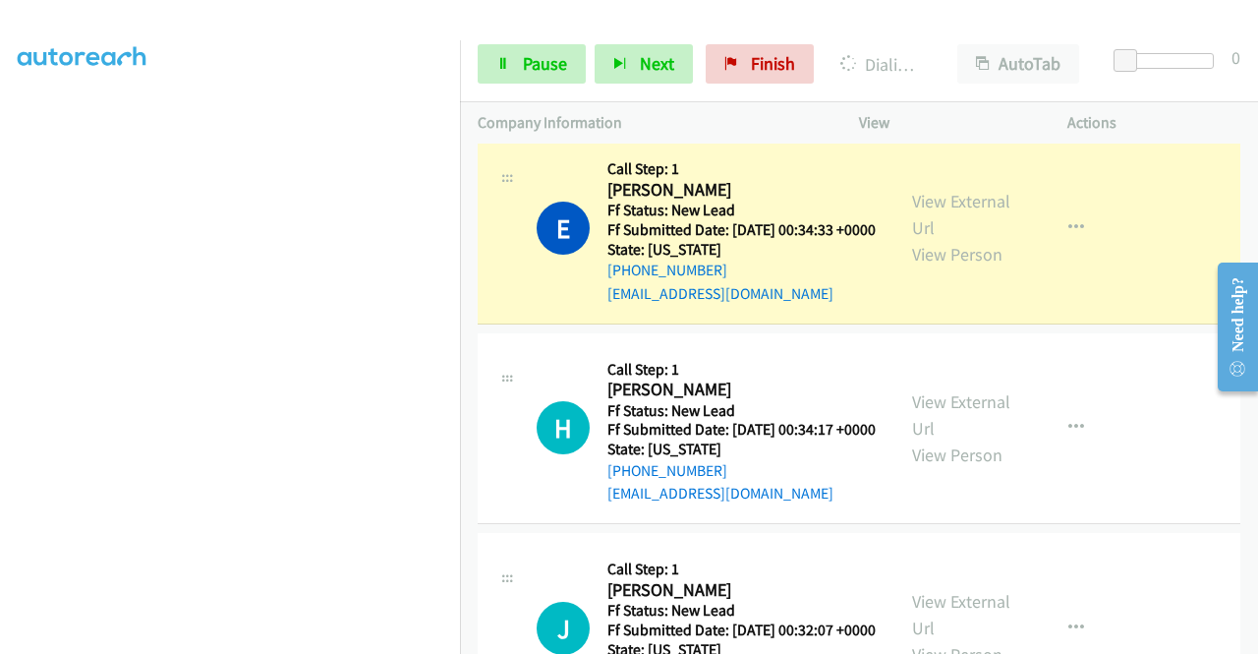
scroll to position [448, 0]
click at [491, 47] on link "Pause" at bounding box center [532, 63] width 108 height 39
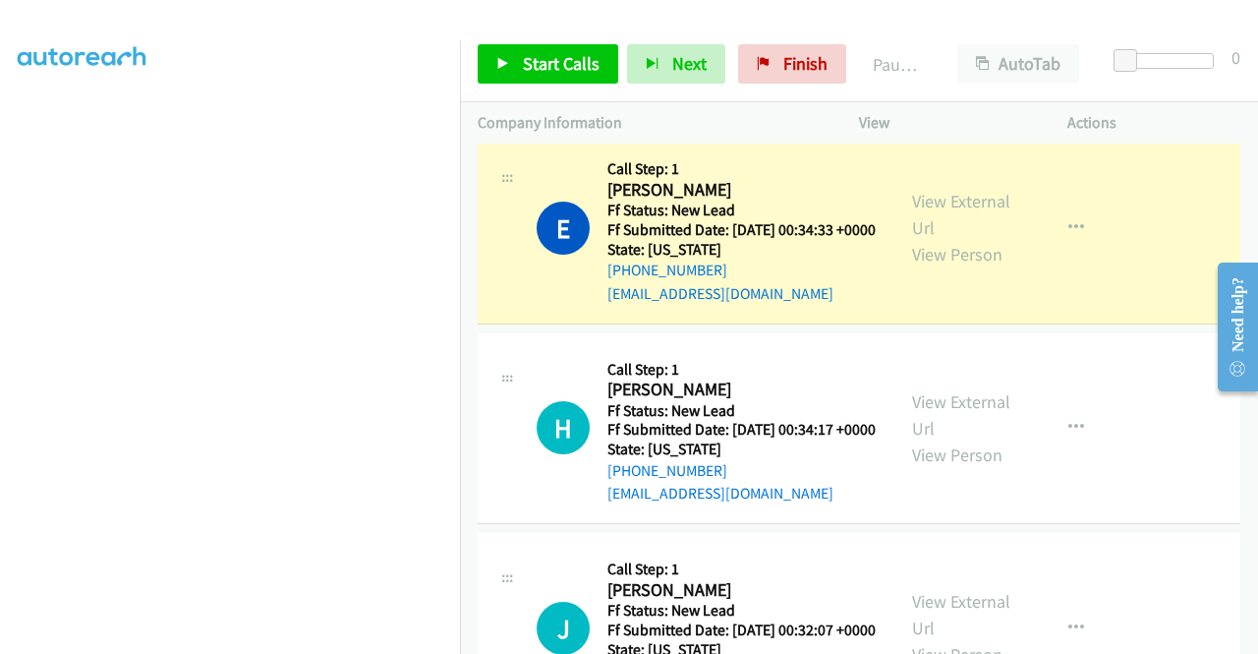
scroll to position [0, 0]
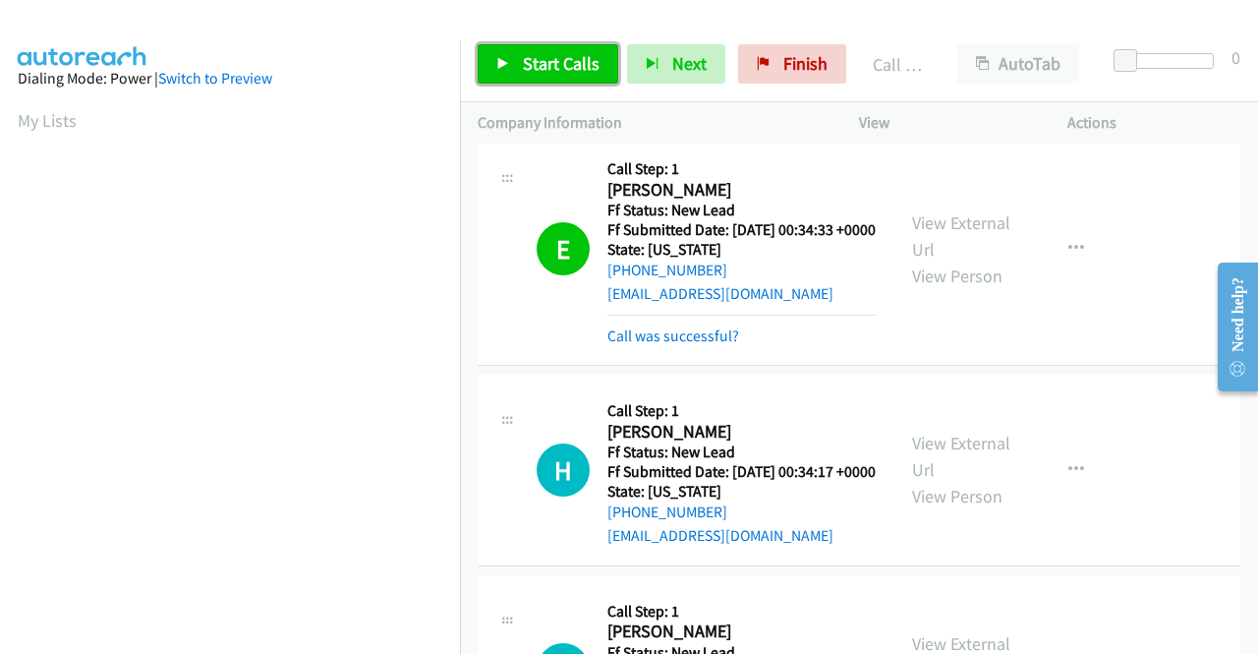
click at [520, 65] on link "Start Calls" at bounding box center [548, 63] width 141 height 39
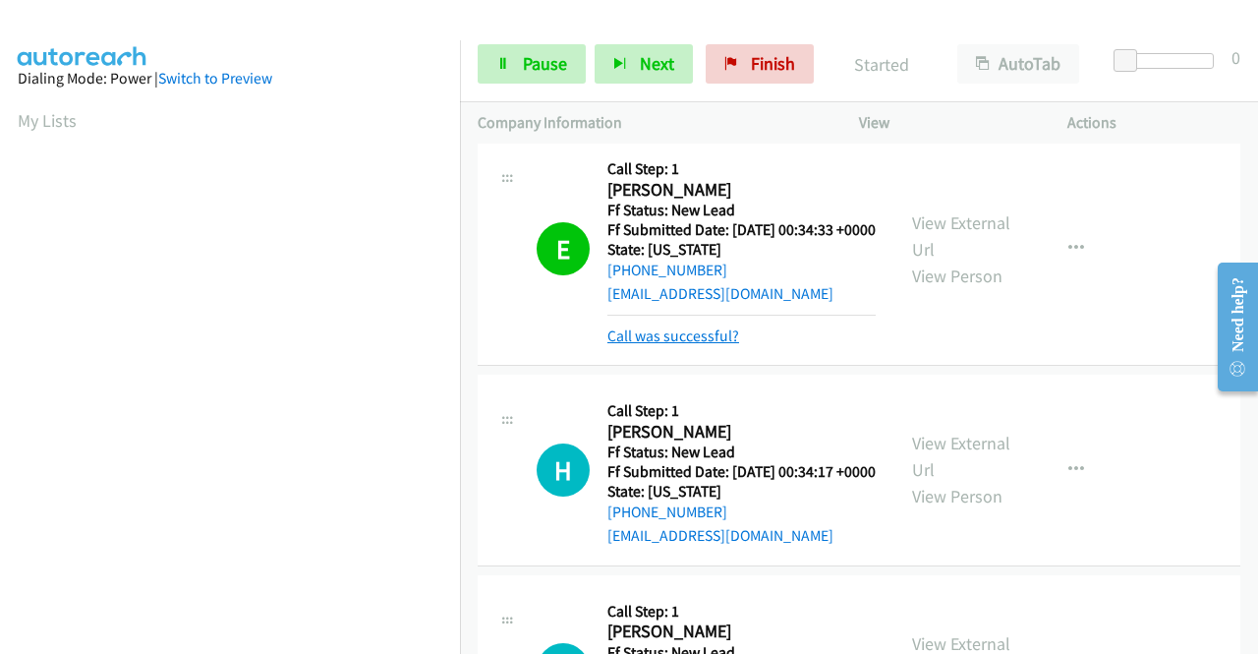
click at [719, 345] on link "Call was successful?" at bounding box center [673, 335] width 132 height 19
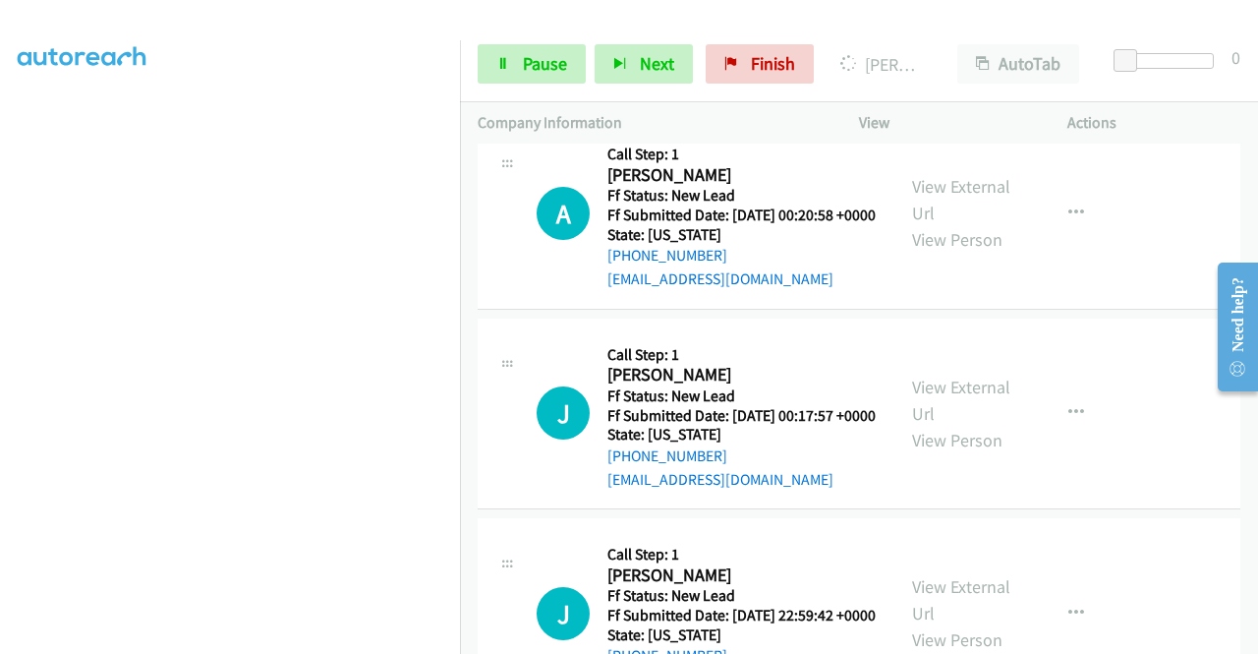
scroll to position [1671, 0]
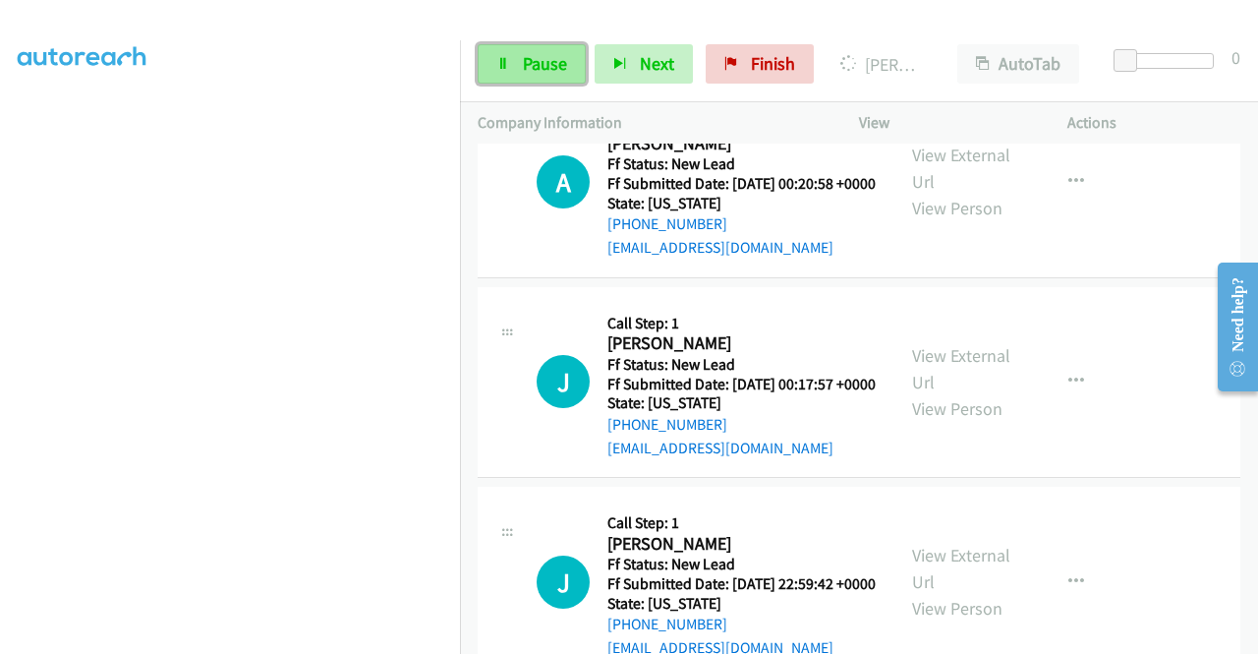
click at [521, 72] on link "Pause" at bounding box center [532, 63] width 108 height 39
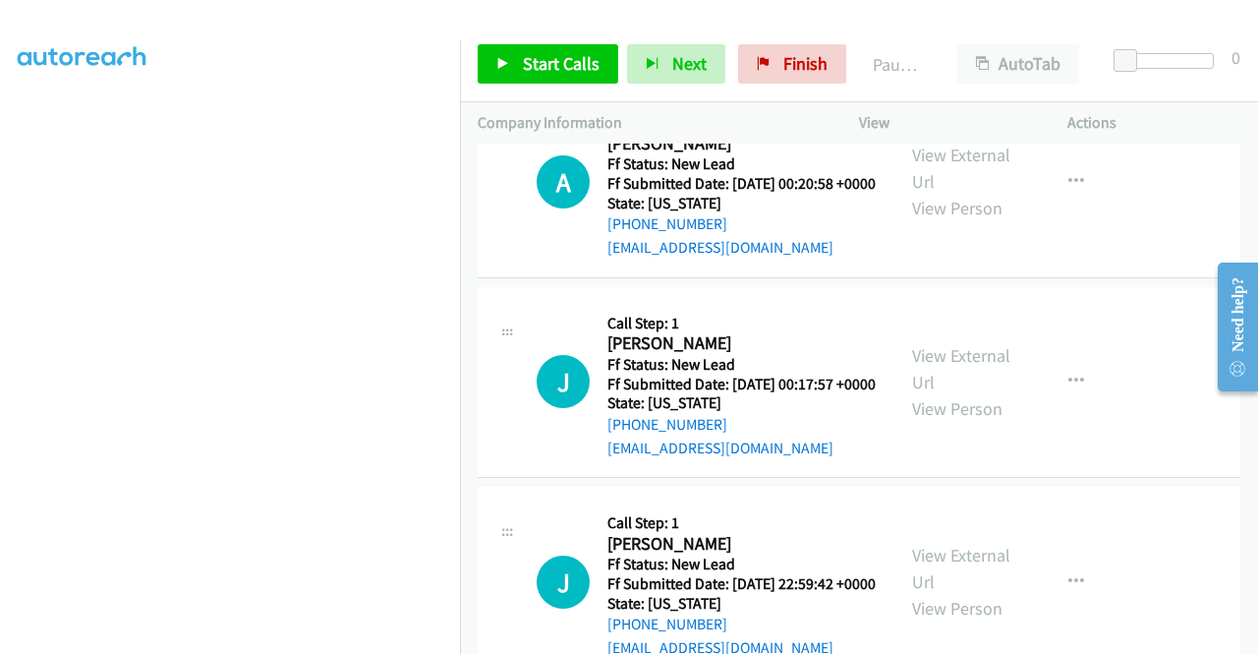
scroll to position [55, 0]
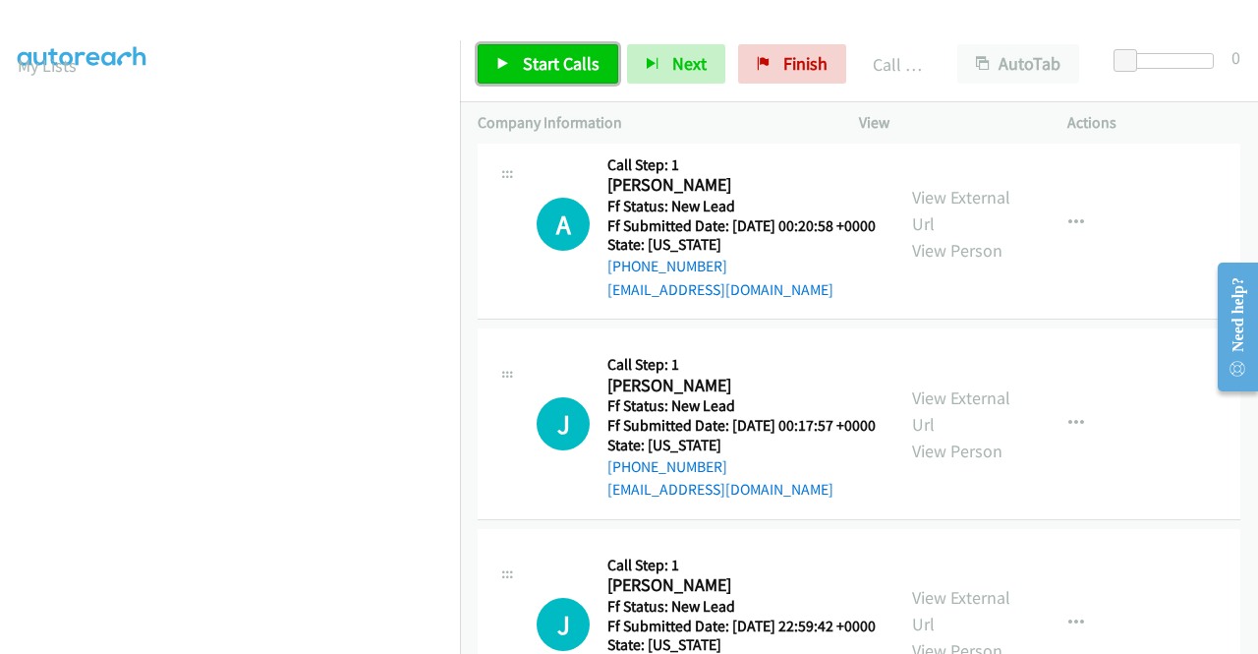
click at [547, 66] on span "Start Calls" at bounding box center [561, 63] width 77 height 23
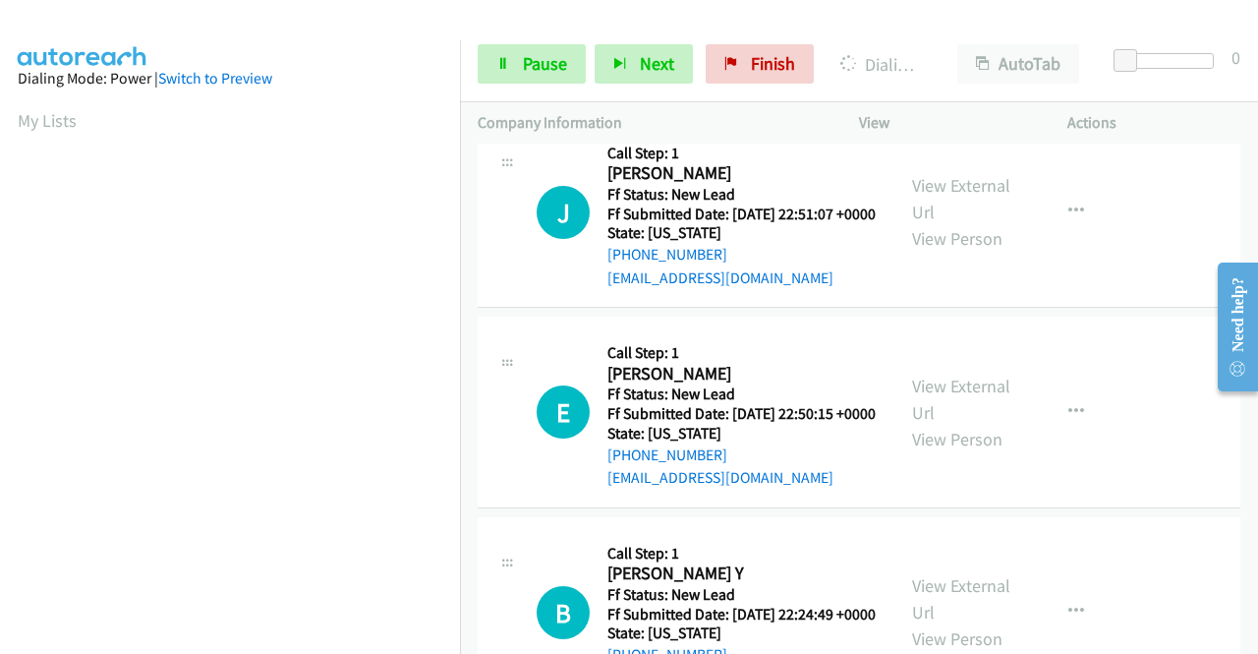
scroll to position [448, 0]
click at [525, 85] on div "Start Calls Pause Next Finish Dialing Stephanie Smith AutoTab AutoTab 0" at bounding box center [859, 65] width 798 height 76
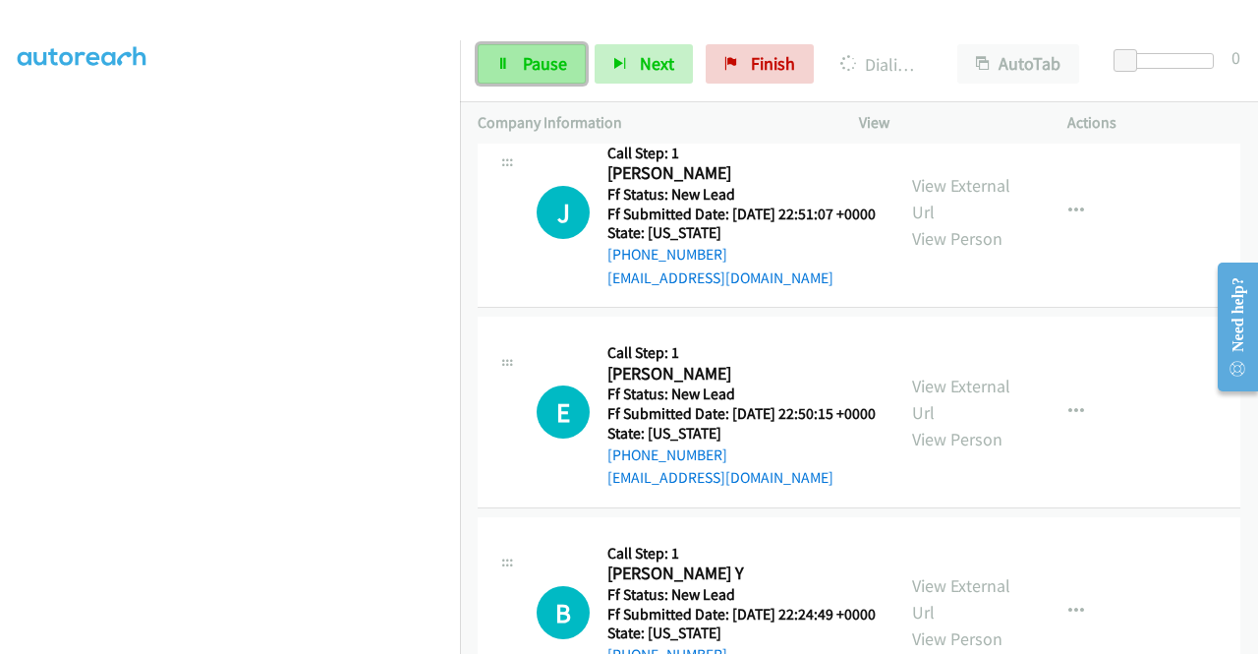
click at [526, 78] on link "Pause" at bounding box center [532, 63] width 108 height 39
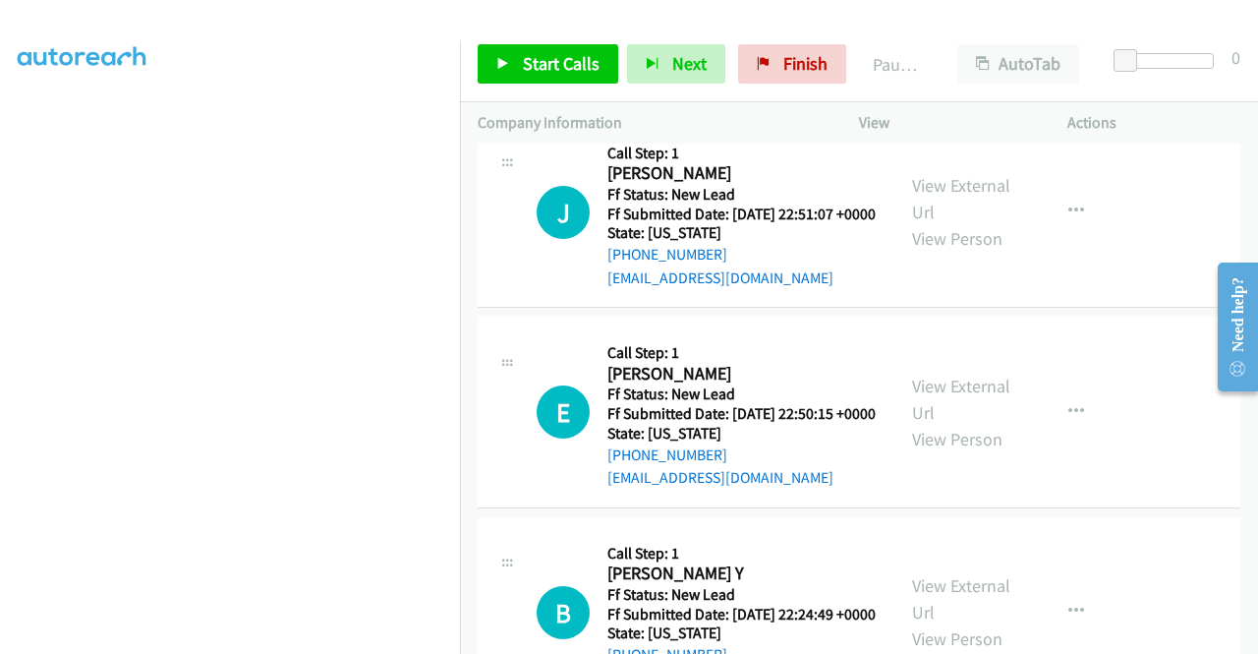
scroll to position [55, 0]
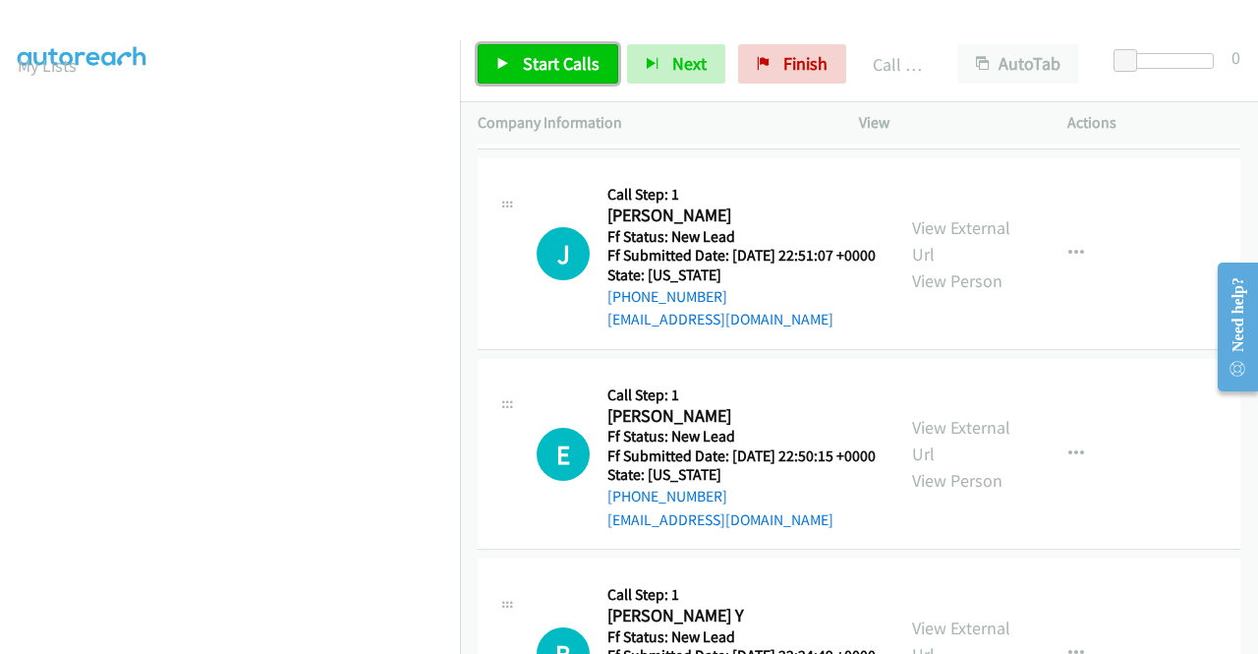
click at [546, 72] on span "Start Calls" at bounding box center [561, 63] width 77 height 23
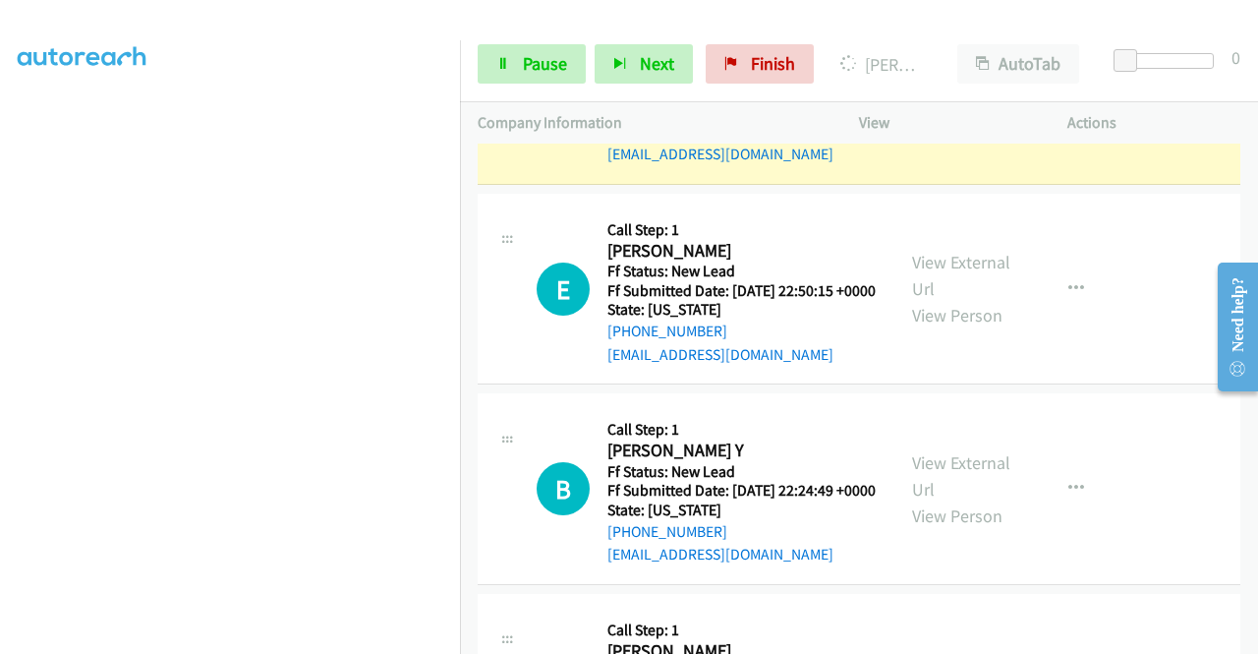
scroll to position [3047, 0]
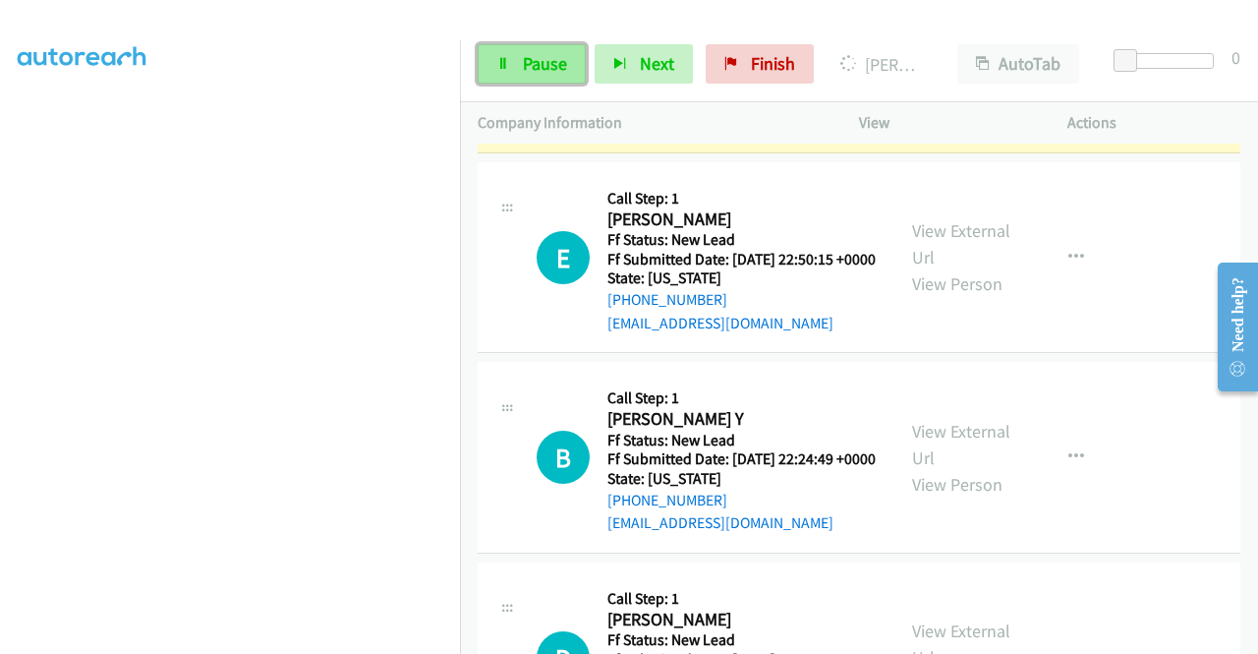
click at [531, 58] on span "Pause" at bounding box center [545, 63] width 44 height 23
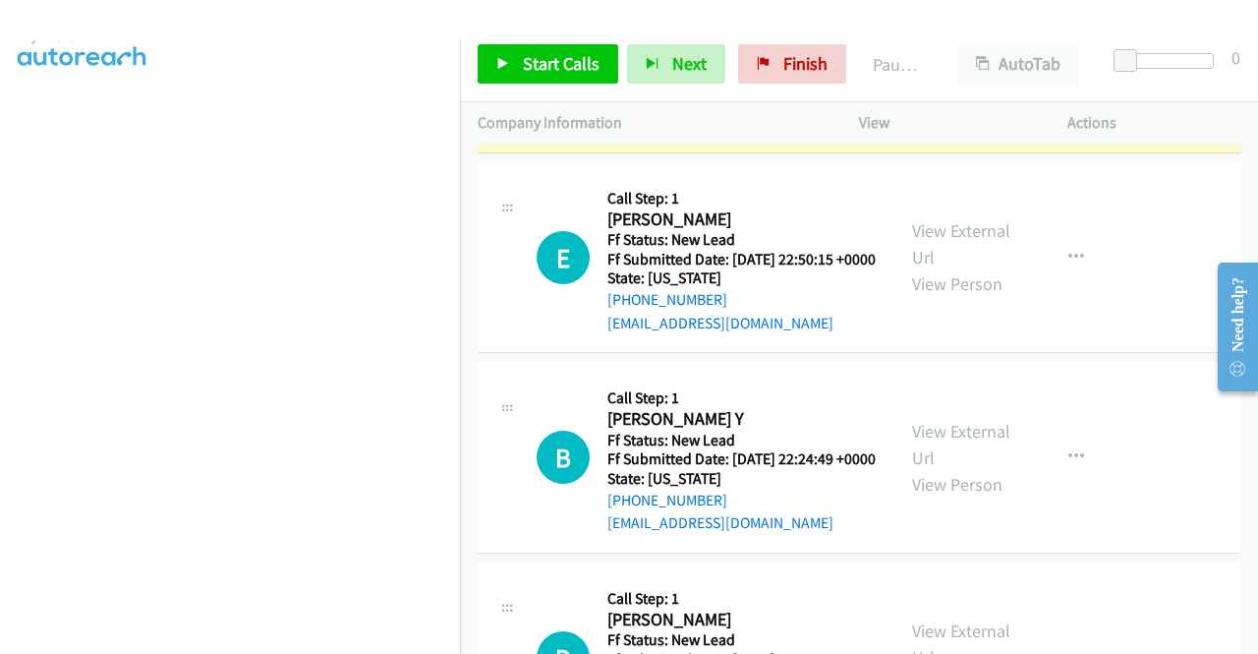
scroll to position [55, 0]
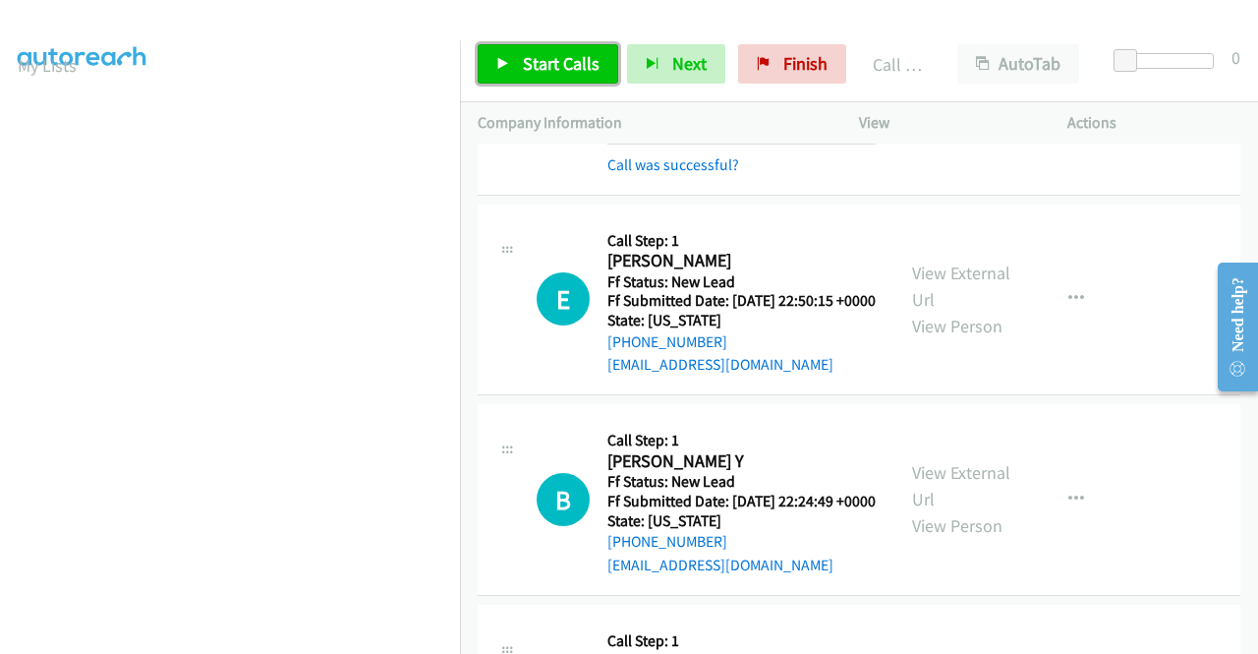
click at [566, 47] on link "Start Calls" at bounding box center [548, 63] width 141 height 39
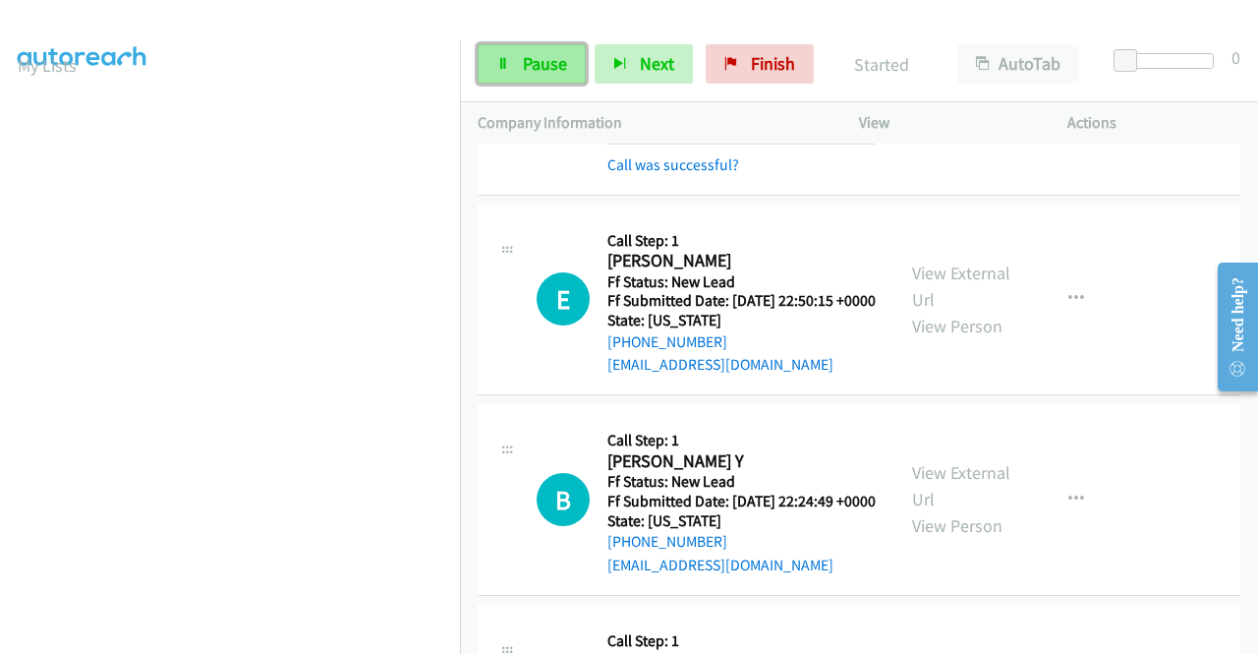
click at [526, 54] on span "Pause" at bounding box center [545, 63] width 44 height 23
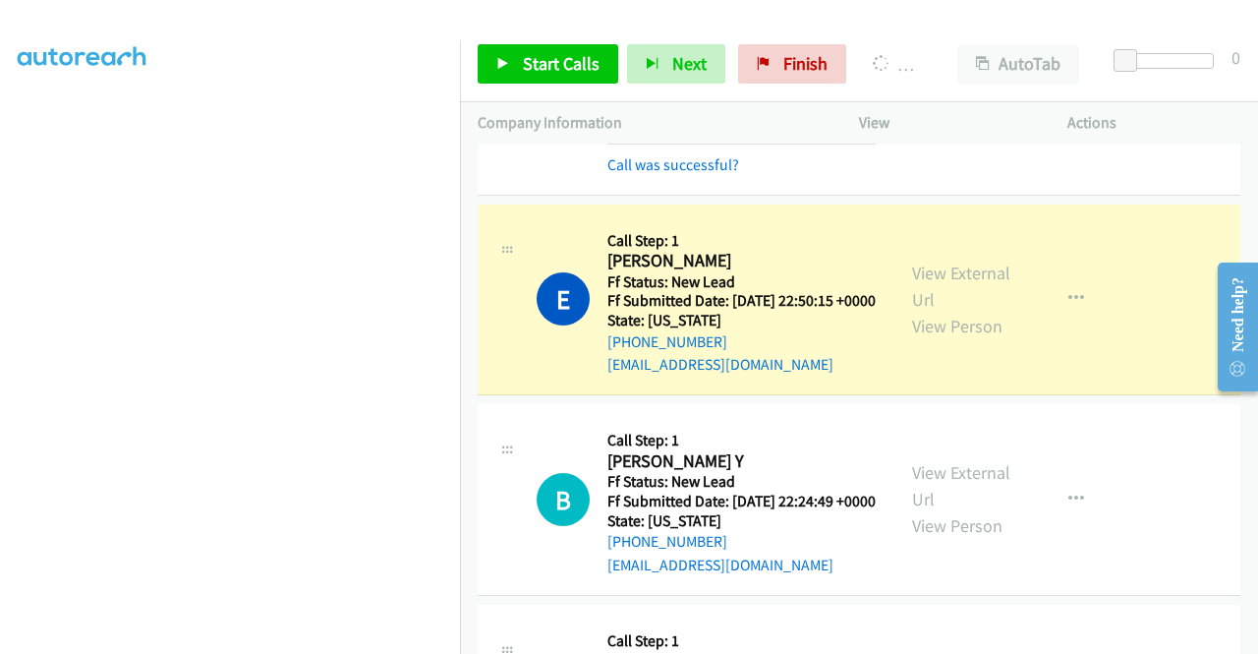
scroll to position [0, 0]
drag, startPoint x: 802, startPoint y: 62, endPoint x: 916, endPoint y: 2, distance: 128.8
click at [802, 62] on span "Finish" at bounding box center [805, 63] width 44 height 23
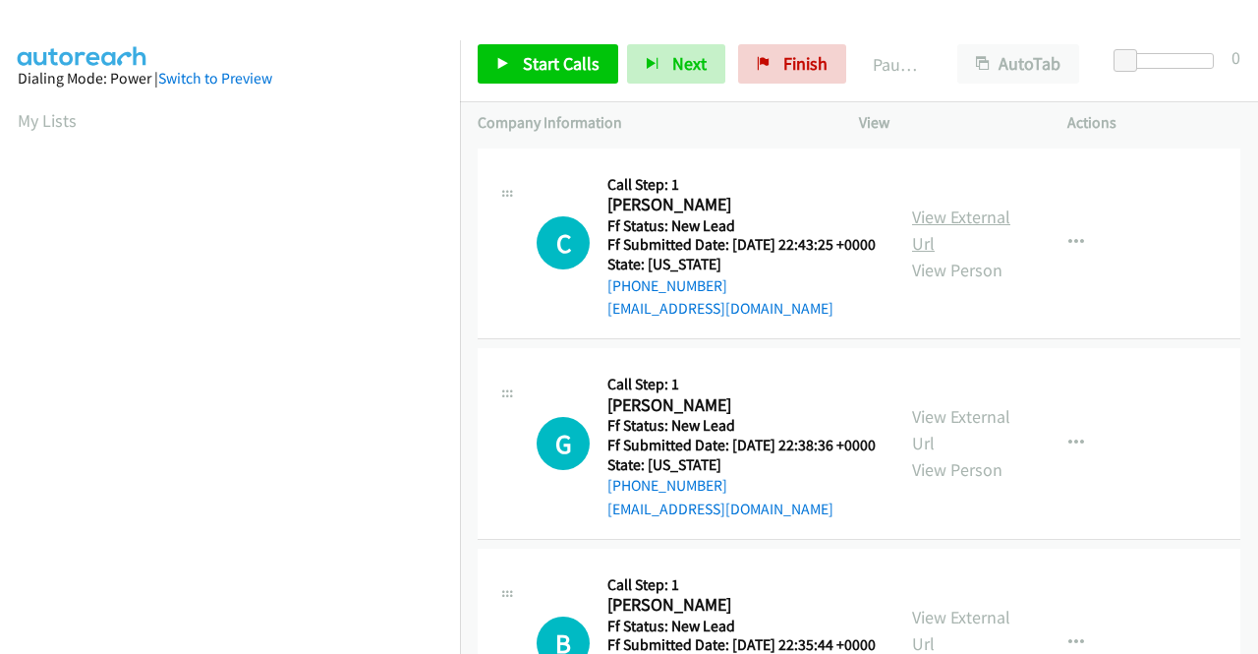
click at [963, 221] on link "View External Url" at bounding box center [961, 229] width 98 height 49
click at [956, 447] on link "View External Url" at bounding box center [961, 429] width 98 height 49
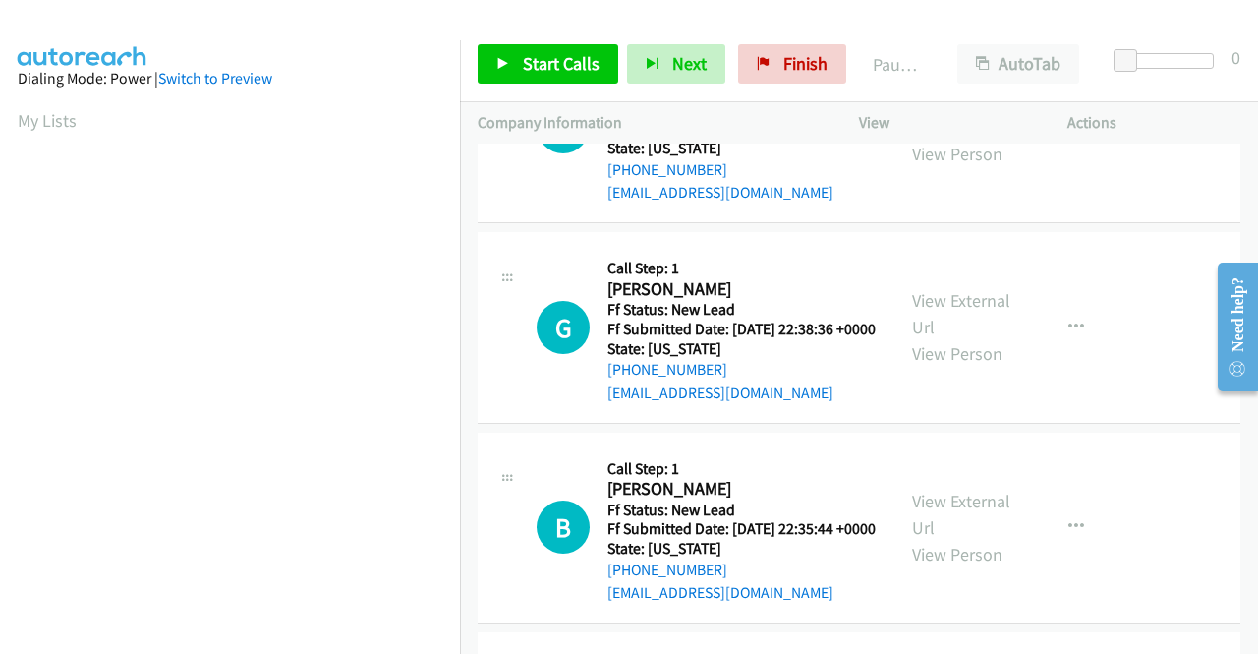
scroll to position [197, 0]
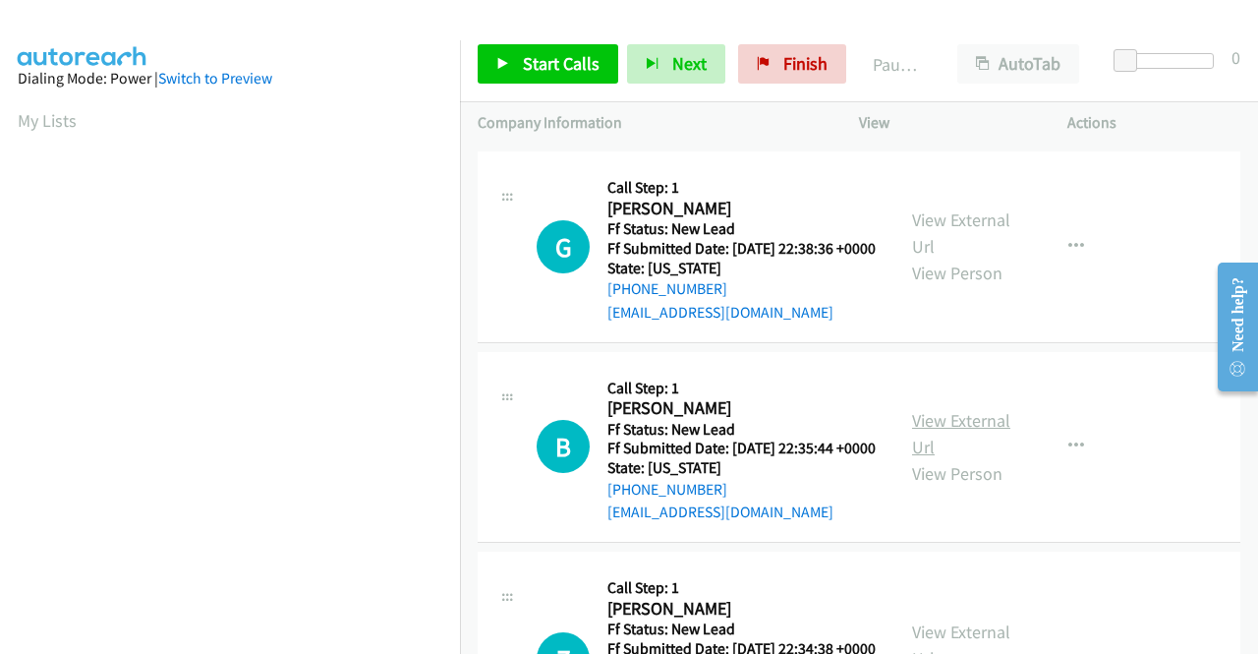
click at [971, 458] on link "View External Url" at bounding box center [961, 433] width 98 height 49
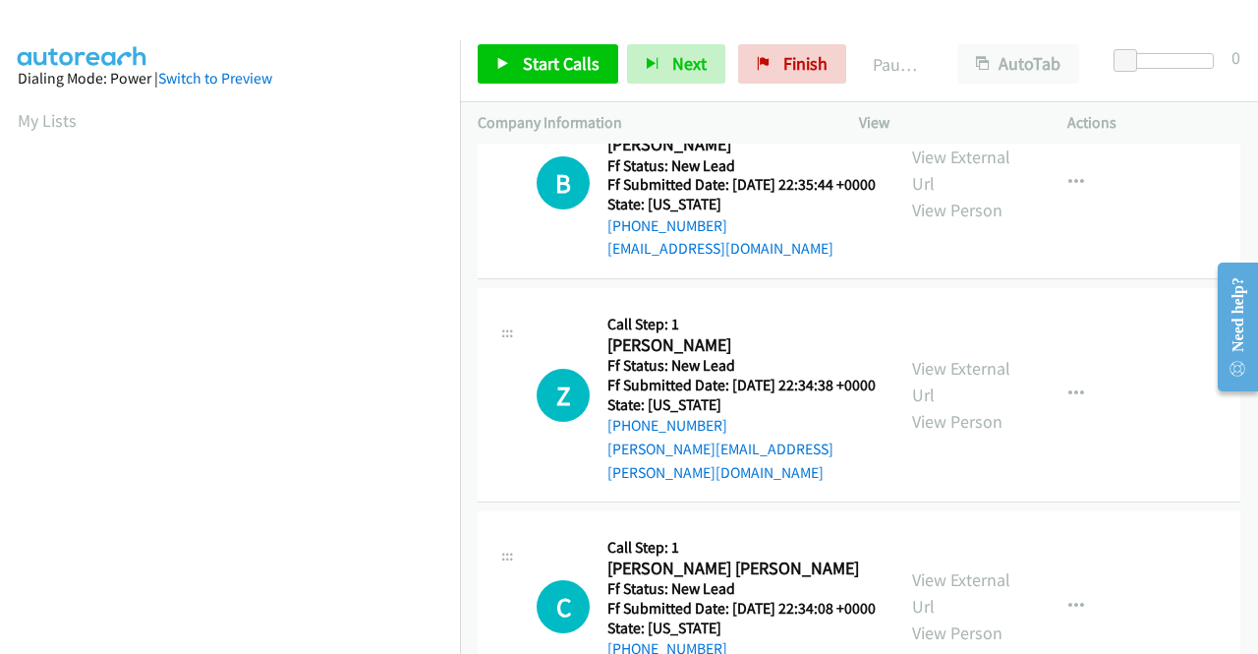
scroll to position [491, 0]
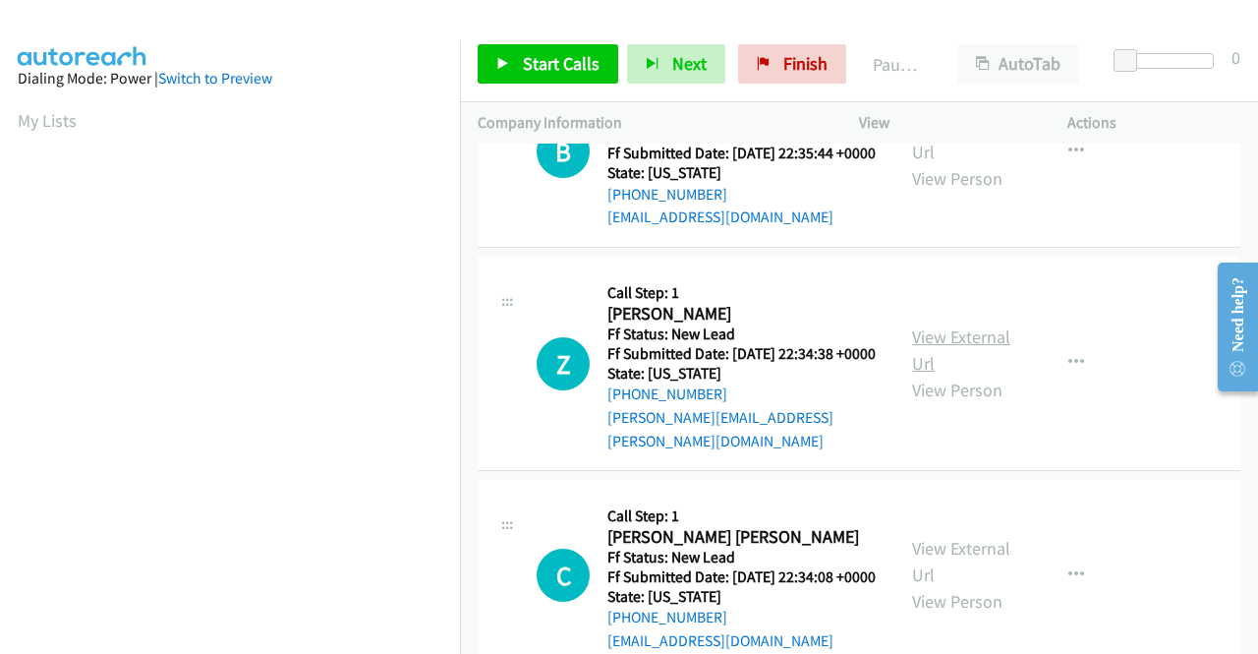
click at [935, 375] on link "View External Url" at bounding box center [961, 349] width 98 height 49
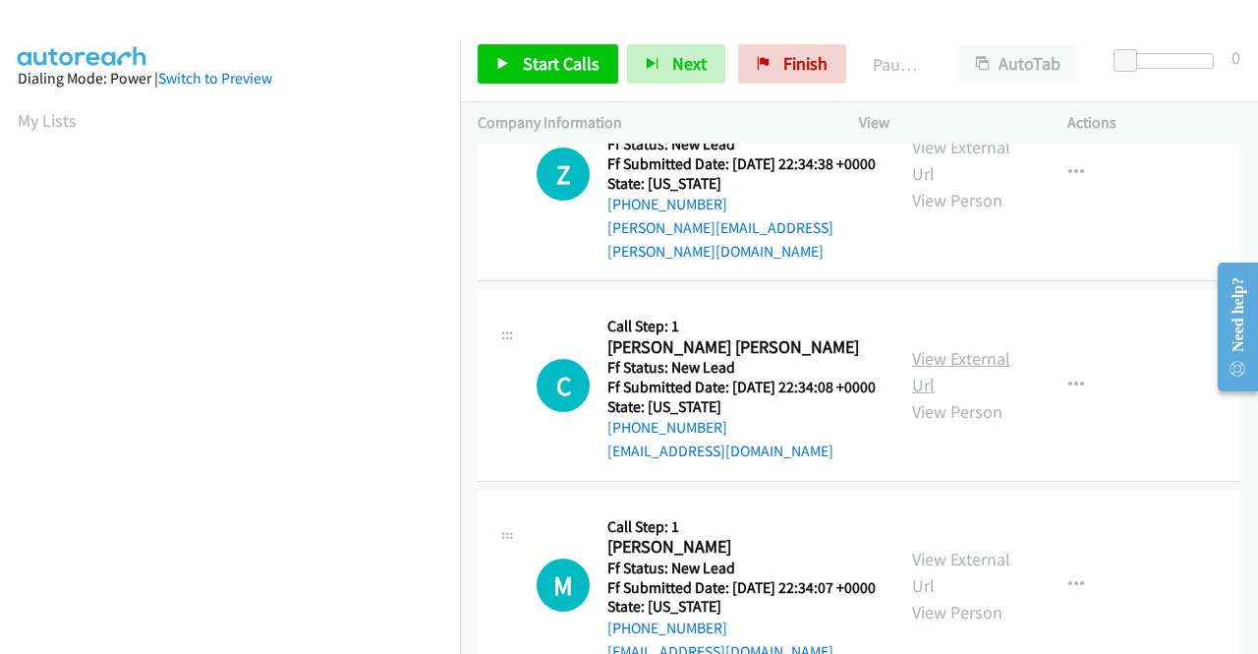
scroll to position [688, 0]
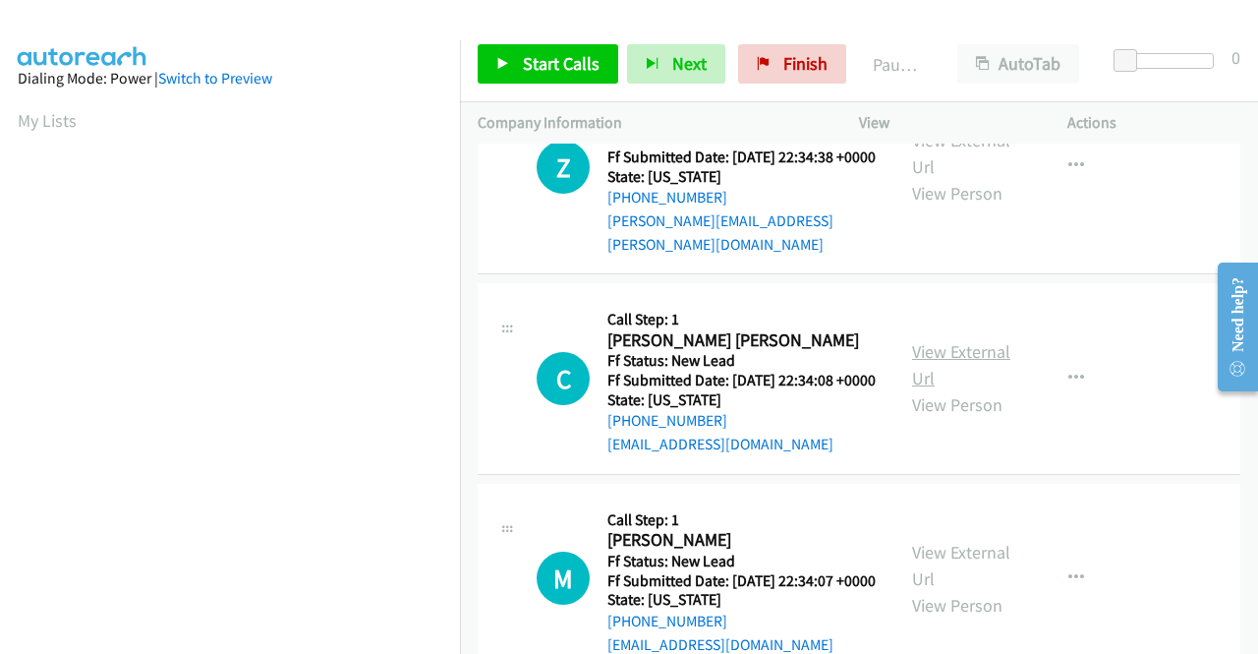
click at [928, 389] on link "View External Url" at bounding box center [961, 364] width 98 height 49
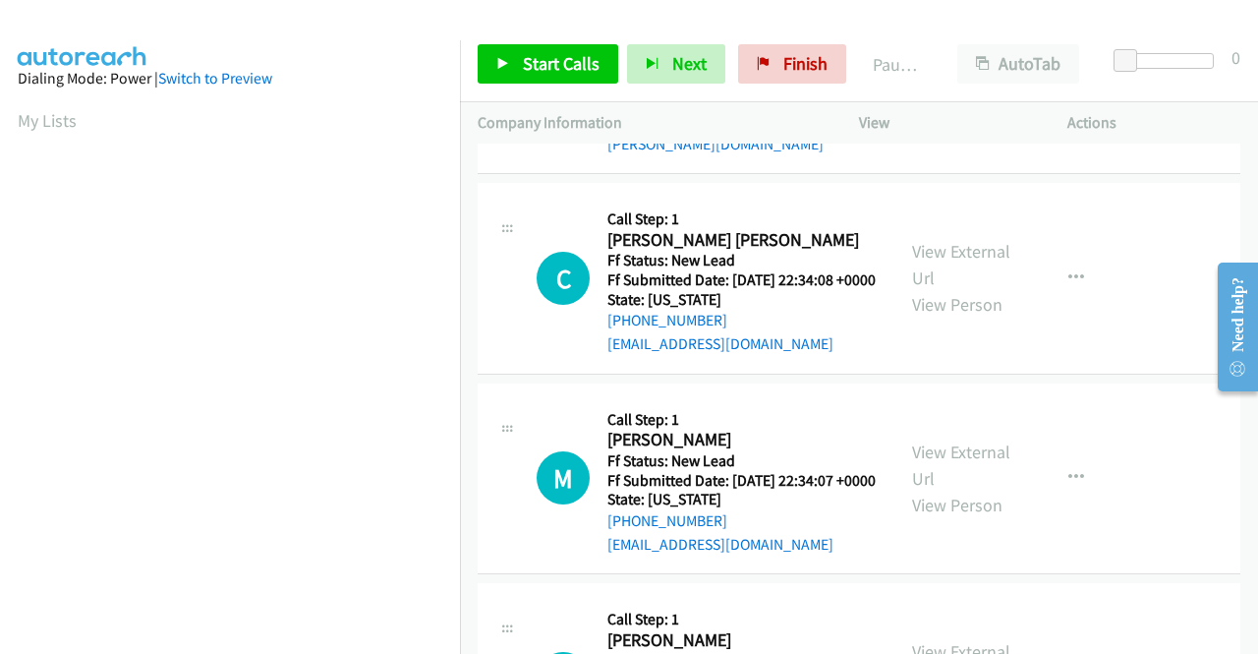
scroll to position [885, 0]
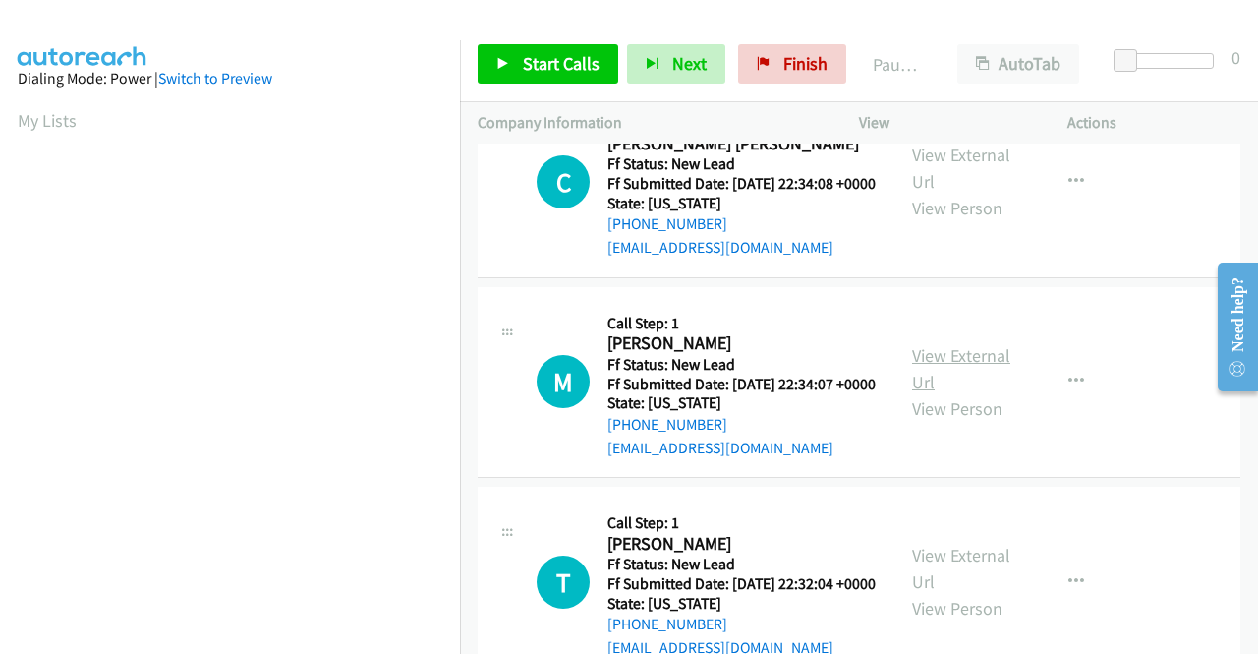
click at [973, 393] on link "View External Url" at bounding box center [961, 368] width 98 height 49
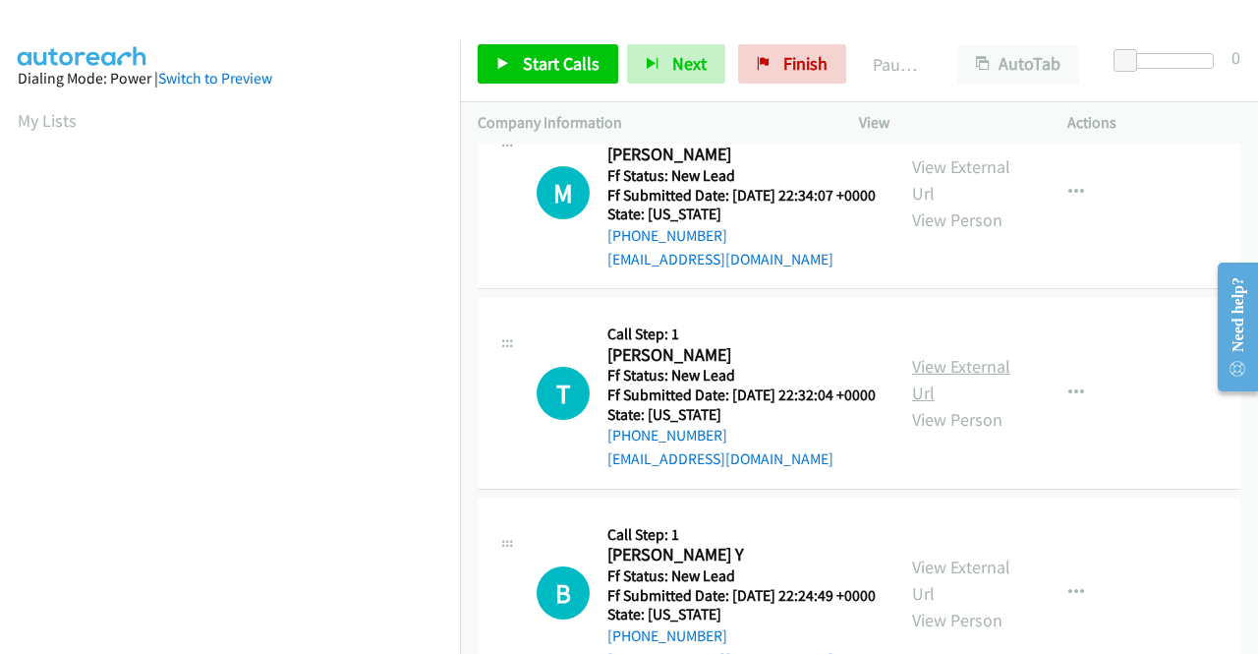
scroll to position [1180, 0]
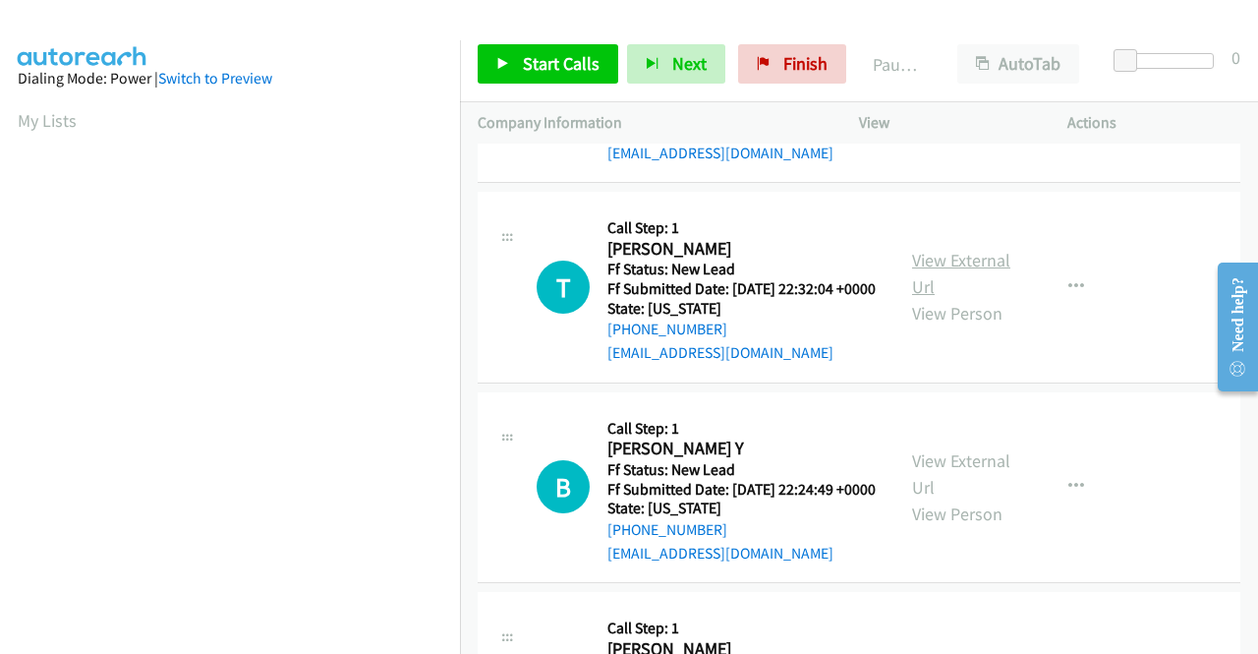
click at [942, 298] on link "View External Url" at bounding box center [961, 273] width 98 height 49
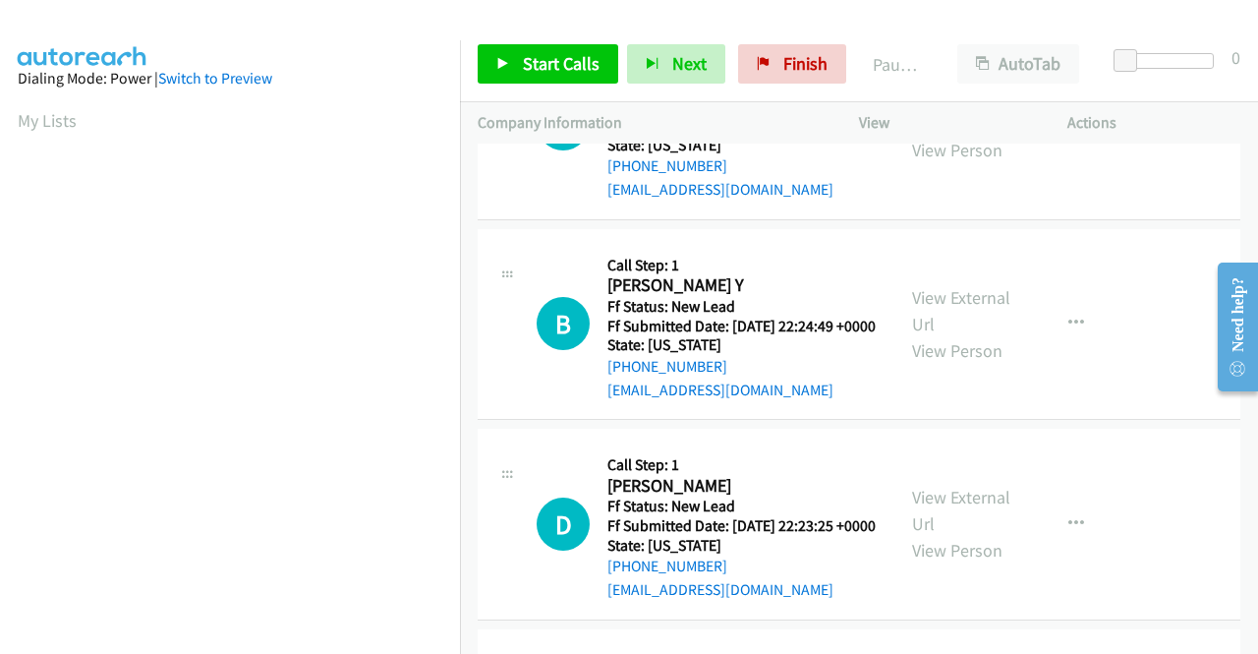
scroll to position [1376, 0]
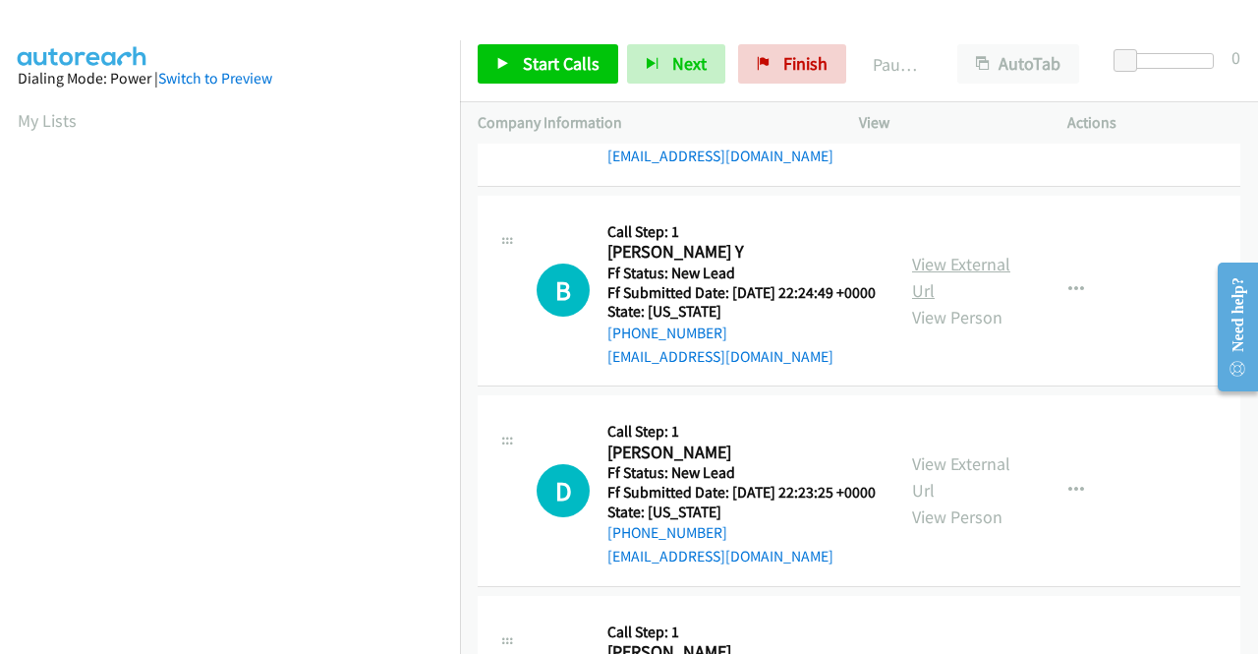
click at [953, 302] on link "View External Url" at bounding box center [961, 277] width 98 height 49
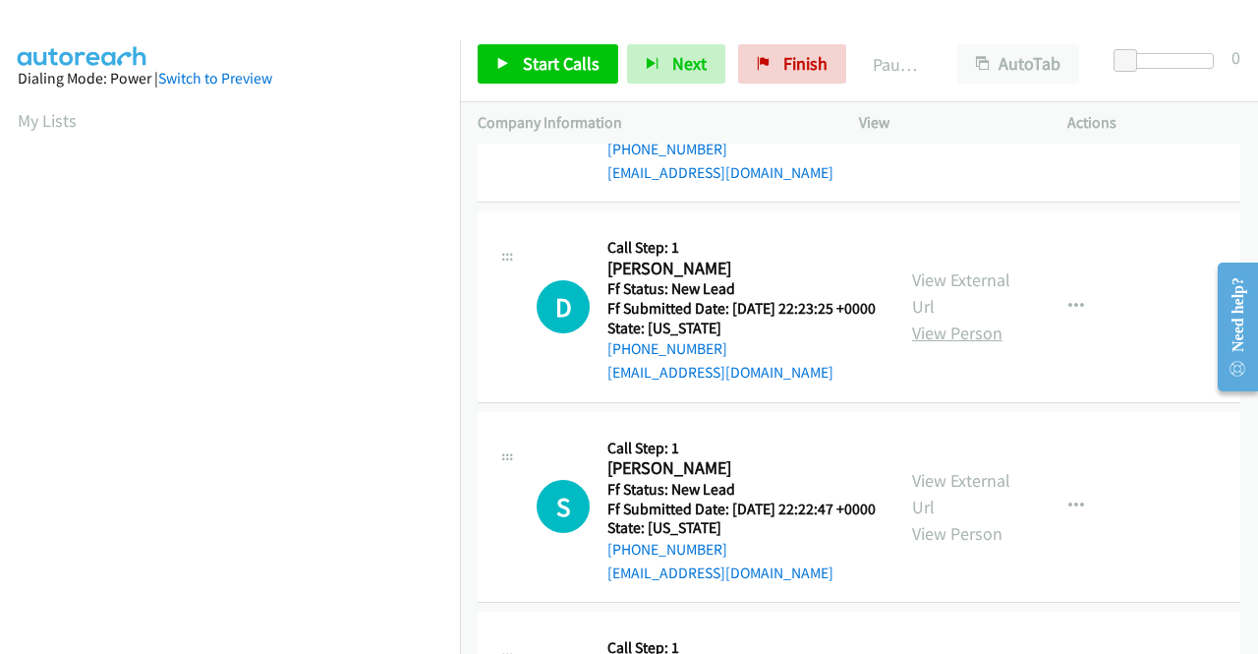
scroll to position [1573, 0]
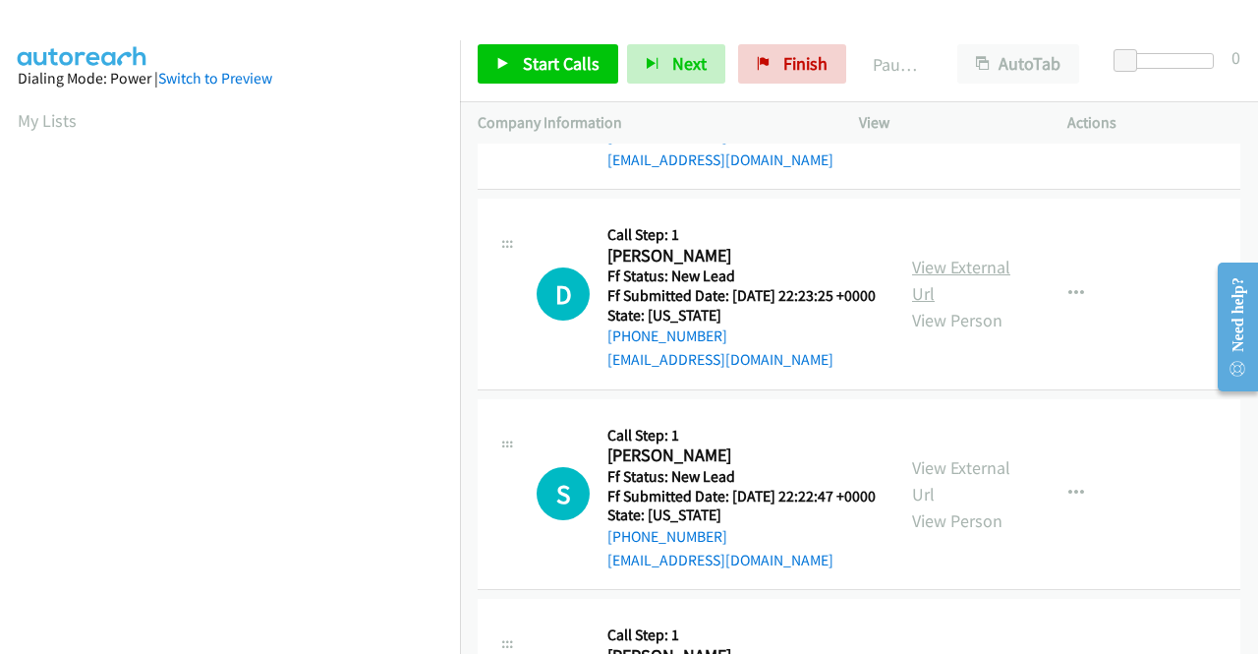
click at [951, 305] on link "View External Url" at bounding box center [961, 280] width 98 height 49
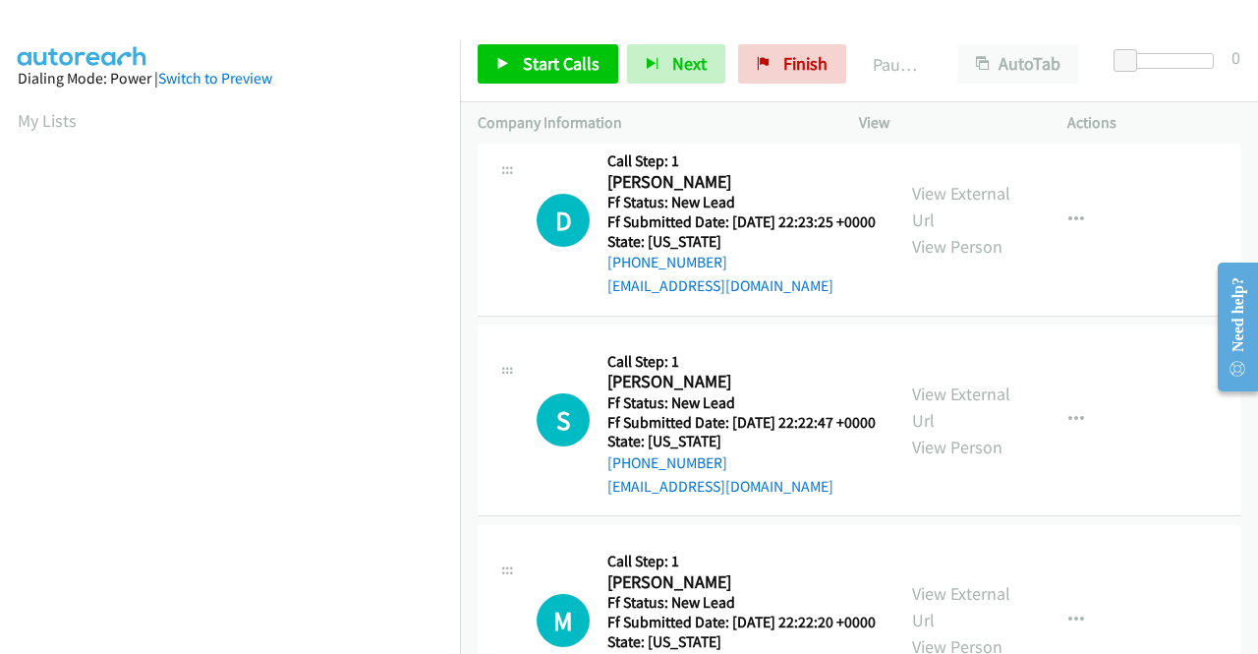
scroll to position [1769, 0]
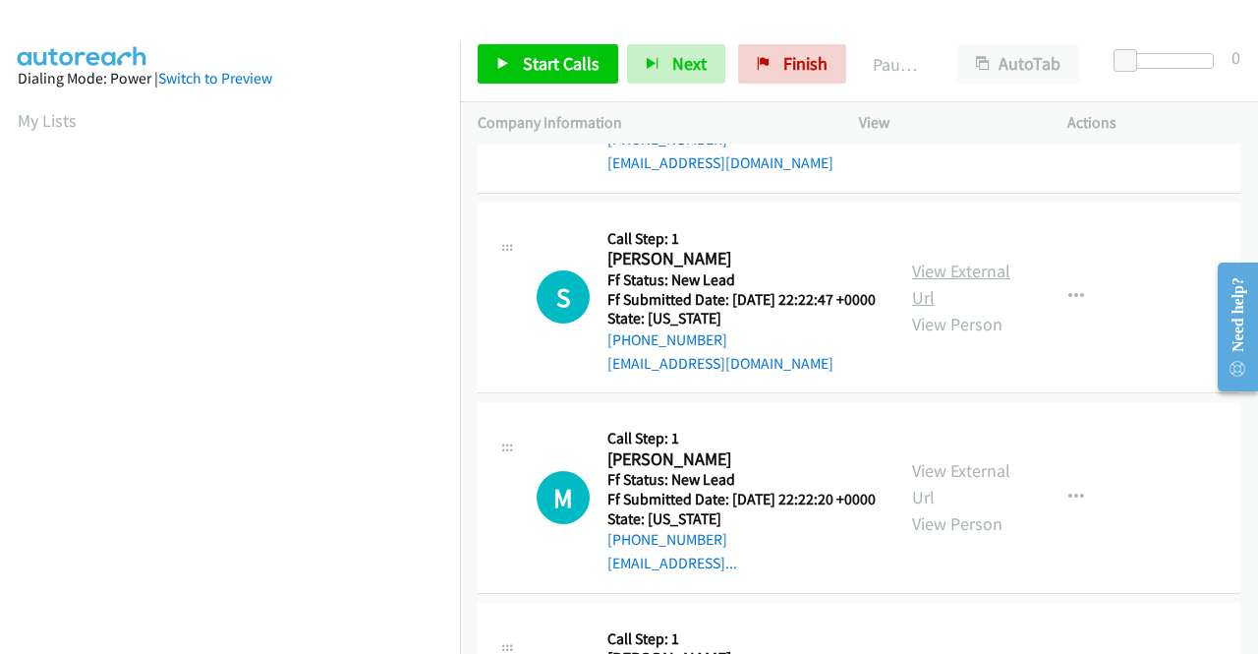
click at [944, 309] on link "View External Url" at bounding box center [961, 284] width 98 height 49
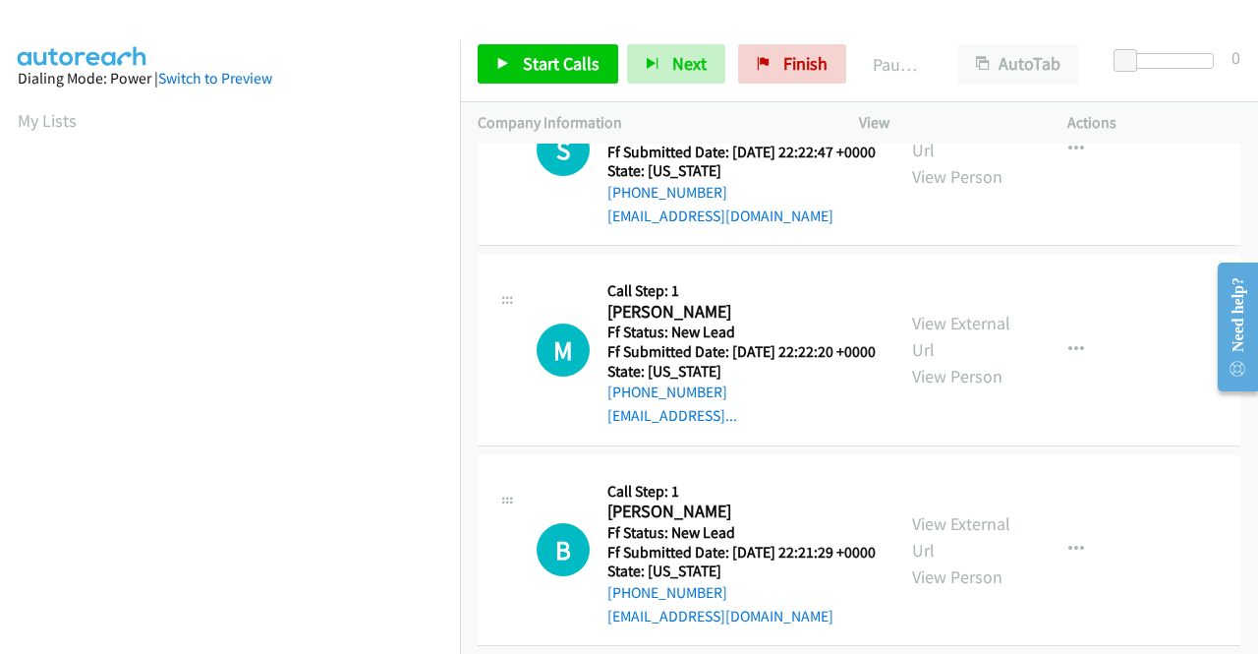
scroll to position [1966, 0]
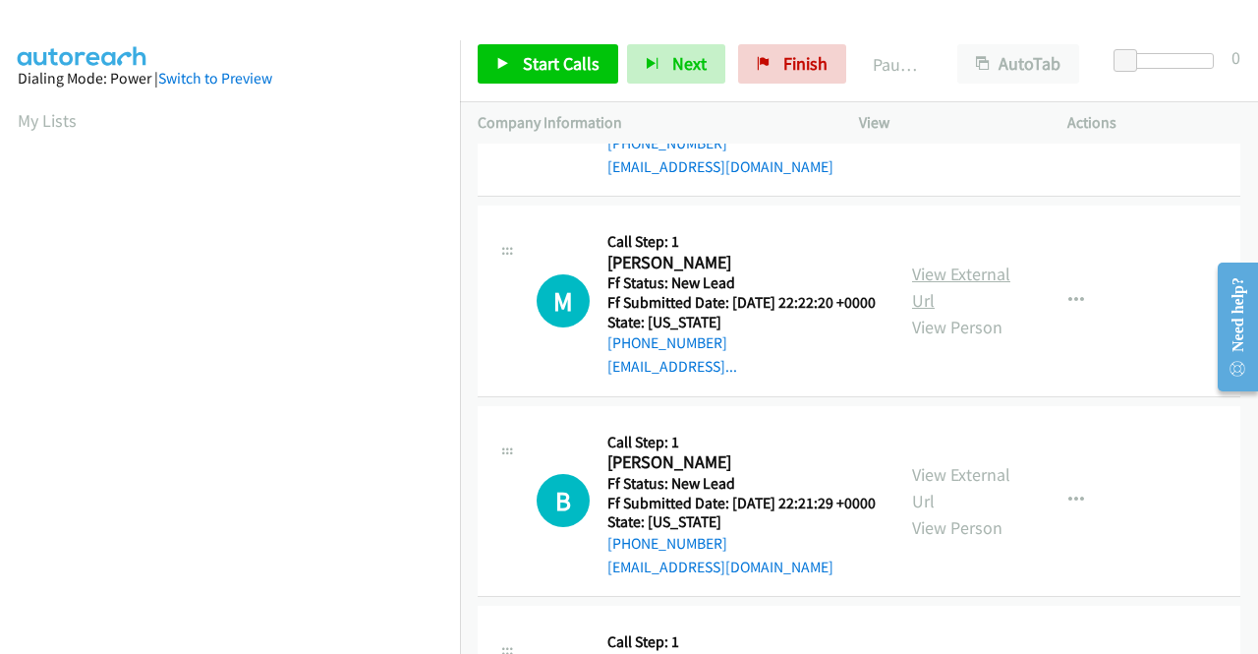
click at [932, 312] on link "View External Url" at bounding box center [961, 286] width 98 height 49
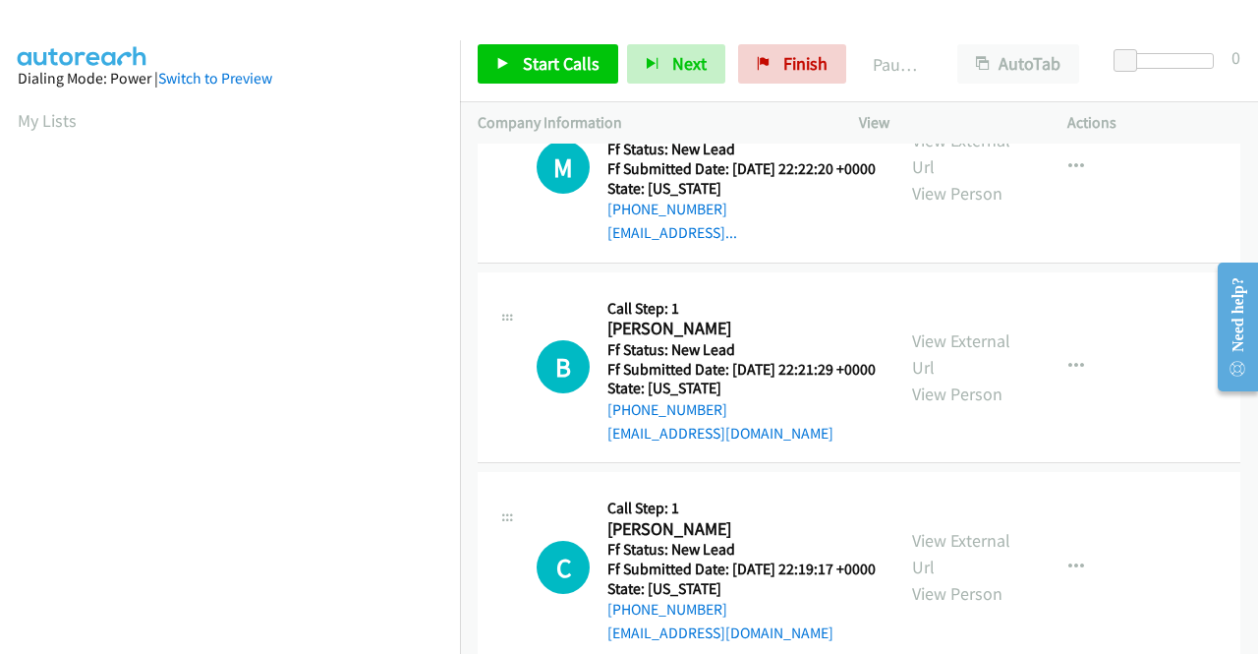
scroll to position [2163, 0]
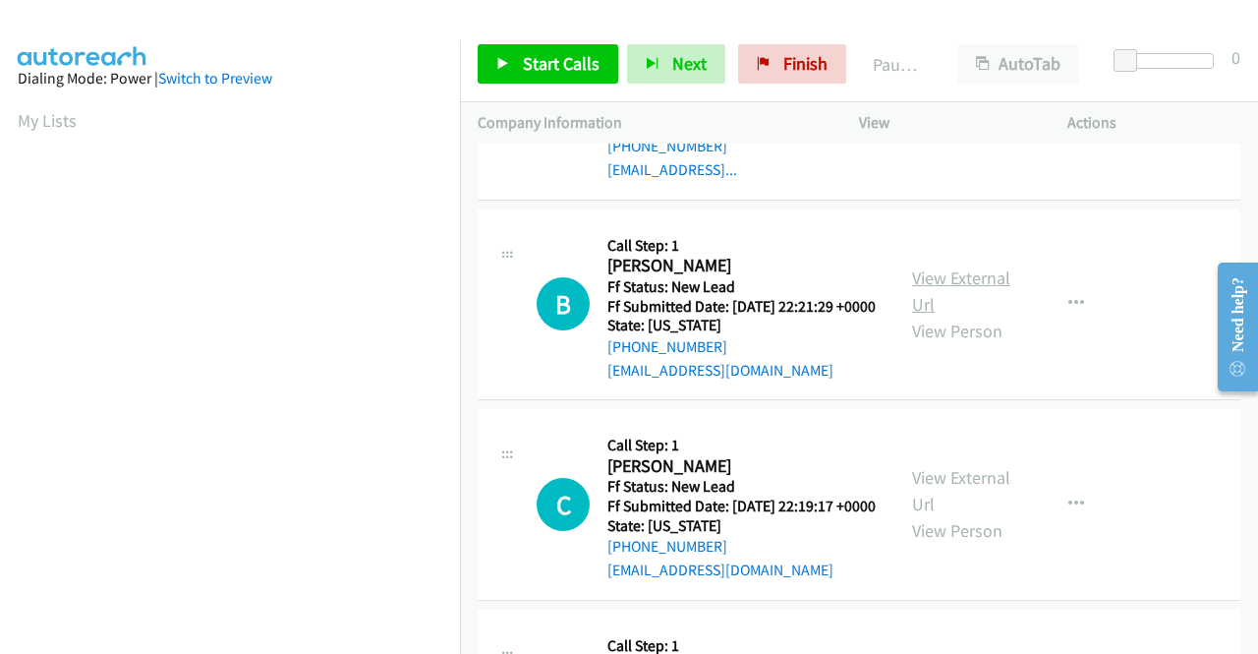
click at [952, 316] on link "View External Url" at bounding box center [961, 290] width 98 height 49
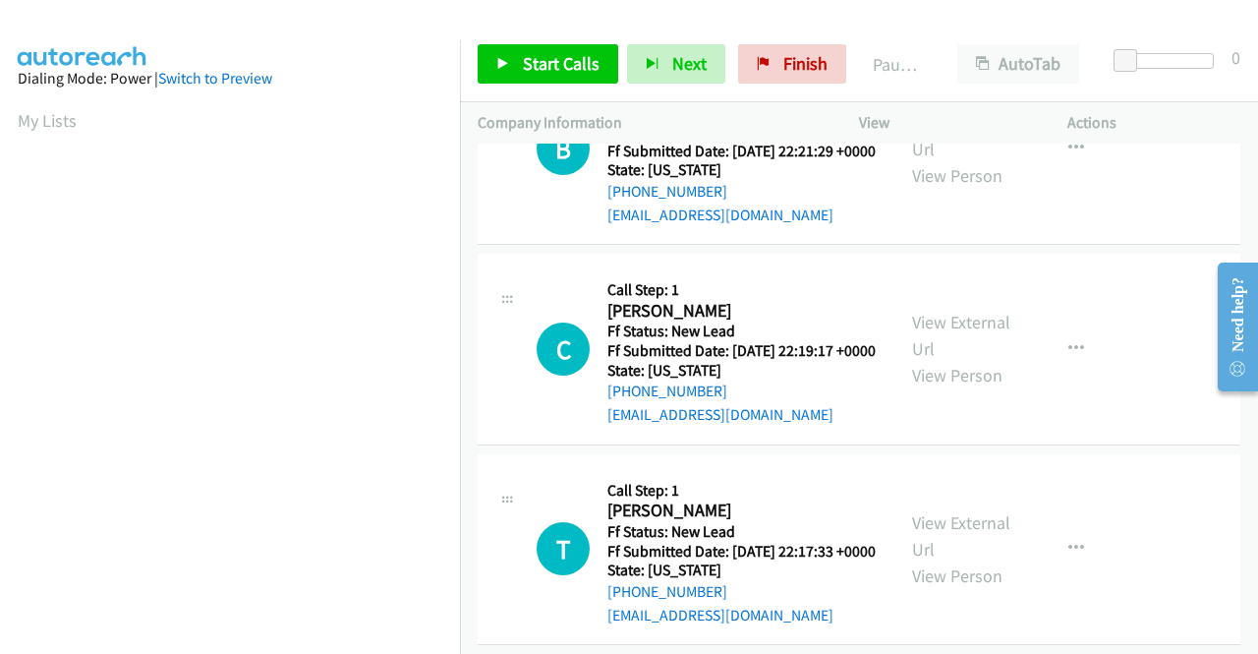
scroll to position [2359, 0]
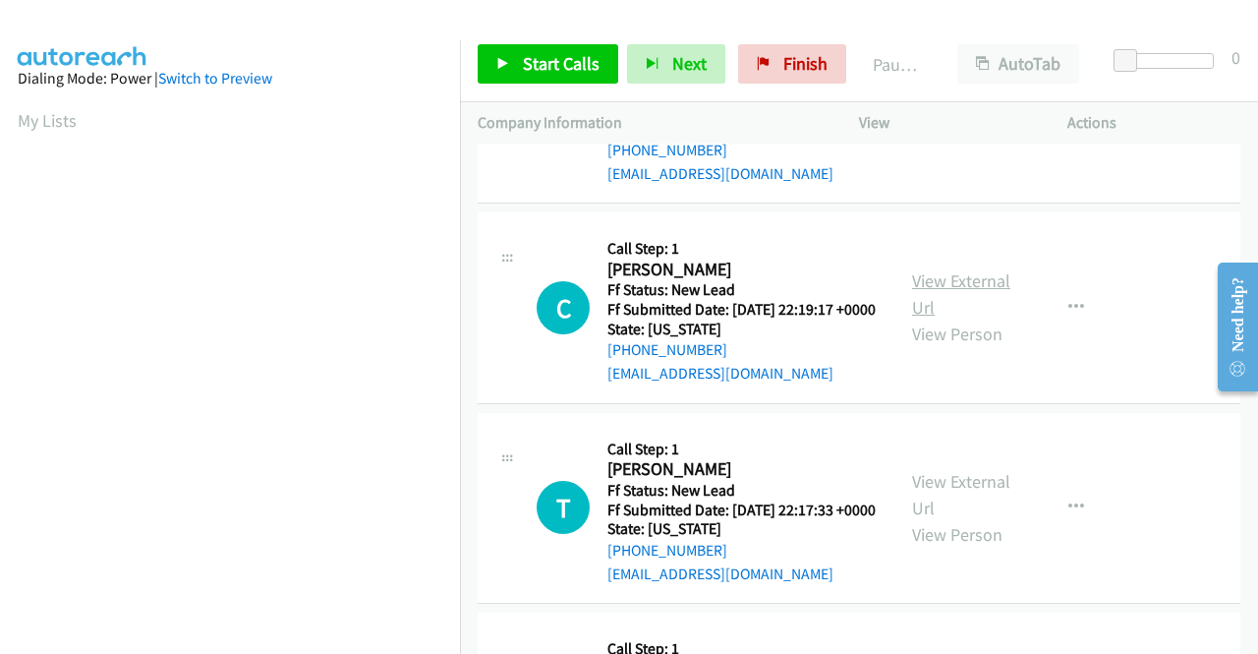
click at [942, 318] on link "View External Url" at bounding box center [961, 293] width 98 height 49
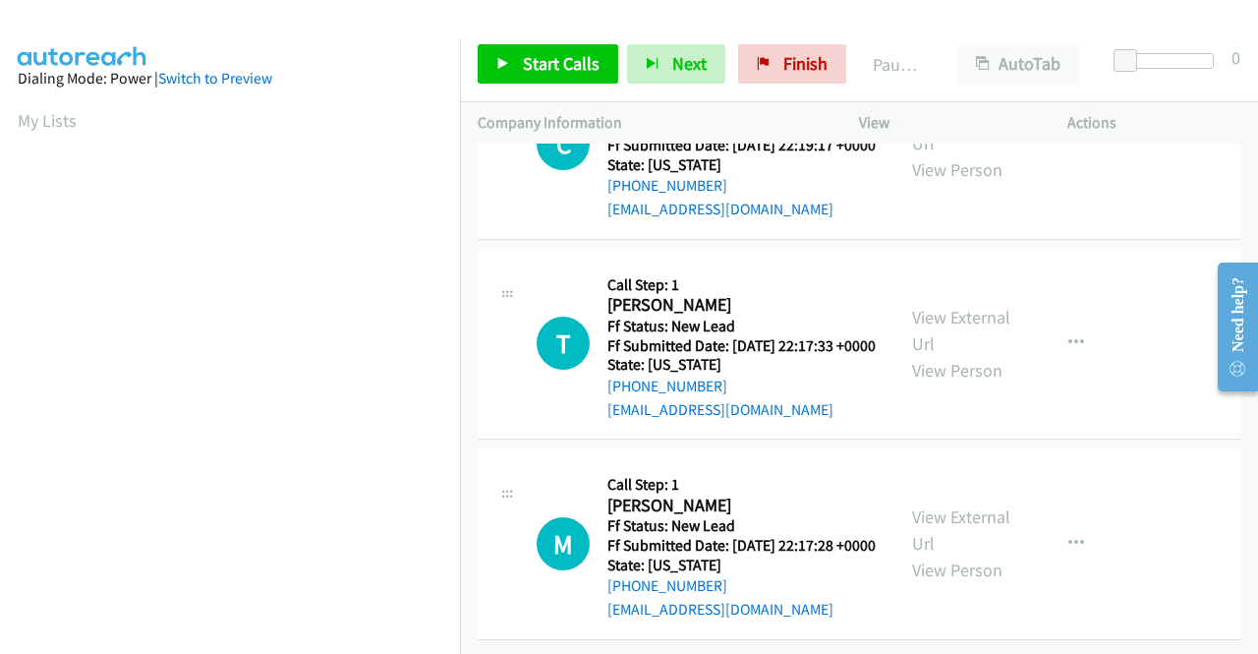
scroll to position [2654, 0]
click at [986, 355] on link "View External Url" at bounding box center [961, 330] width 98 height 49
click at [928, 505] on link "View External Url" at bounding box center [961, 529] width 98 height 49
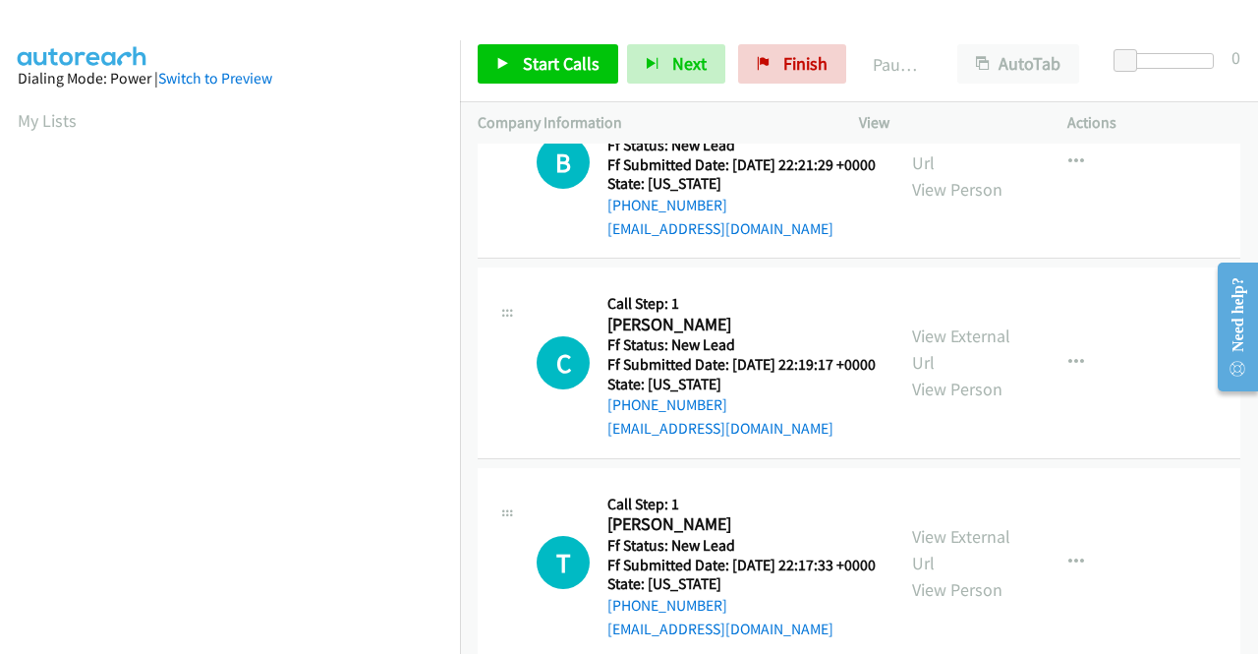
scroll to position [0, 0]
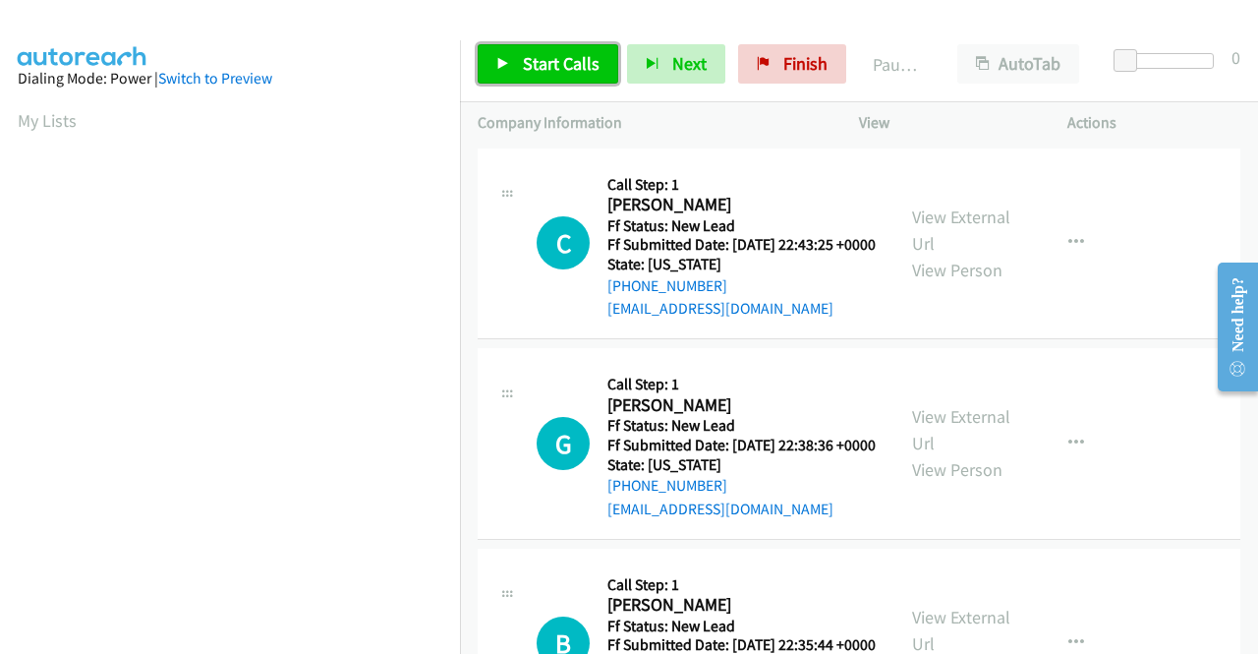
click at [561, 78] on link "Start Calls" at bounding box center [548, 63] width 141 height 39
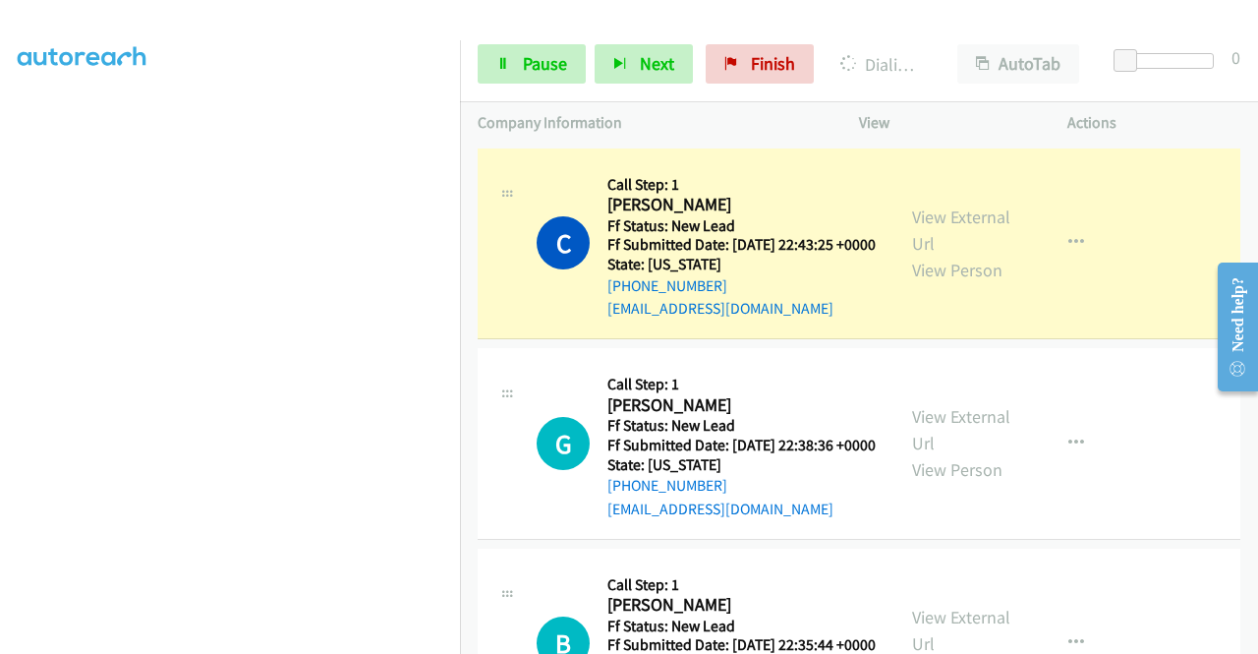
scroll to position [448, 0]
click at [513, 62] on link "Pause" at bounding box center [532, 63] width 108 height 39
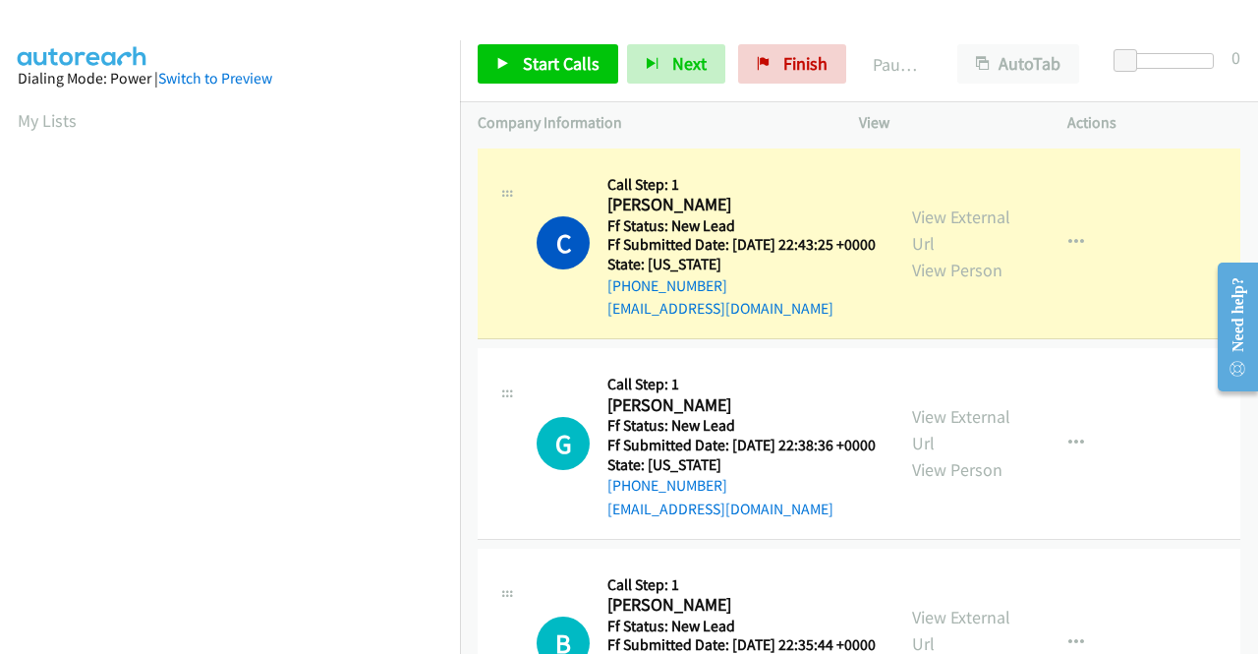
scroll to position [0, 0]
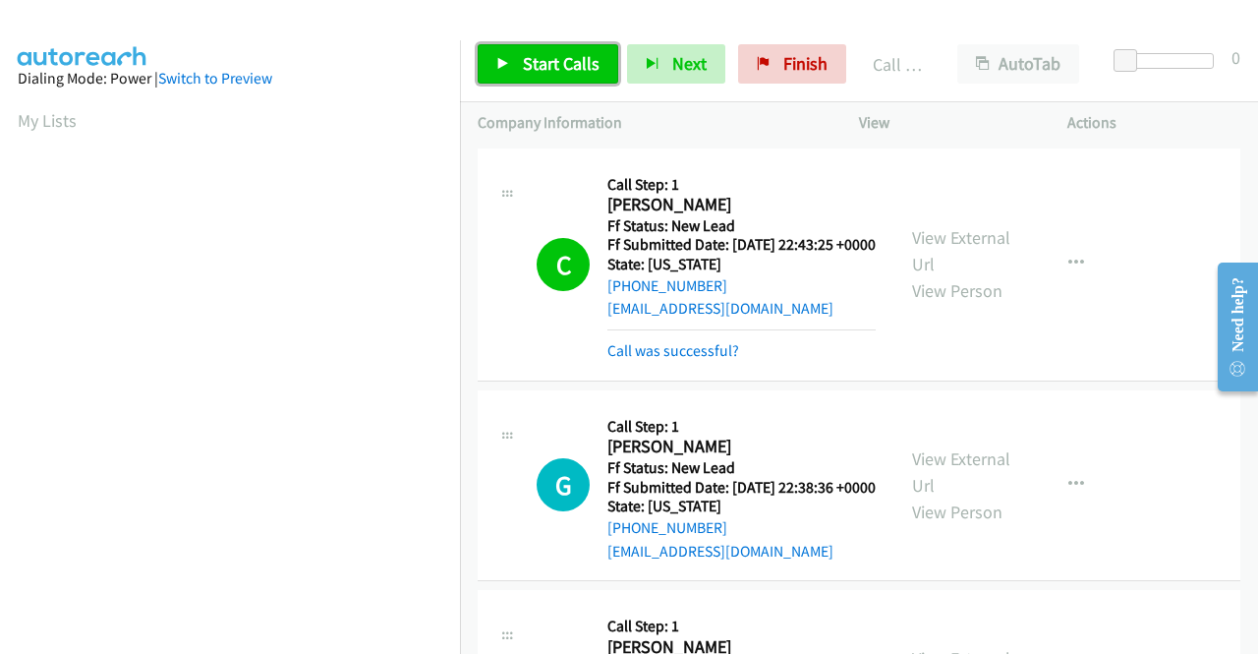
click at [586, 57] on span "Start Calls" at bounding box center [561, 63] width 77 height 23
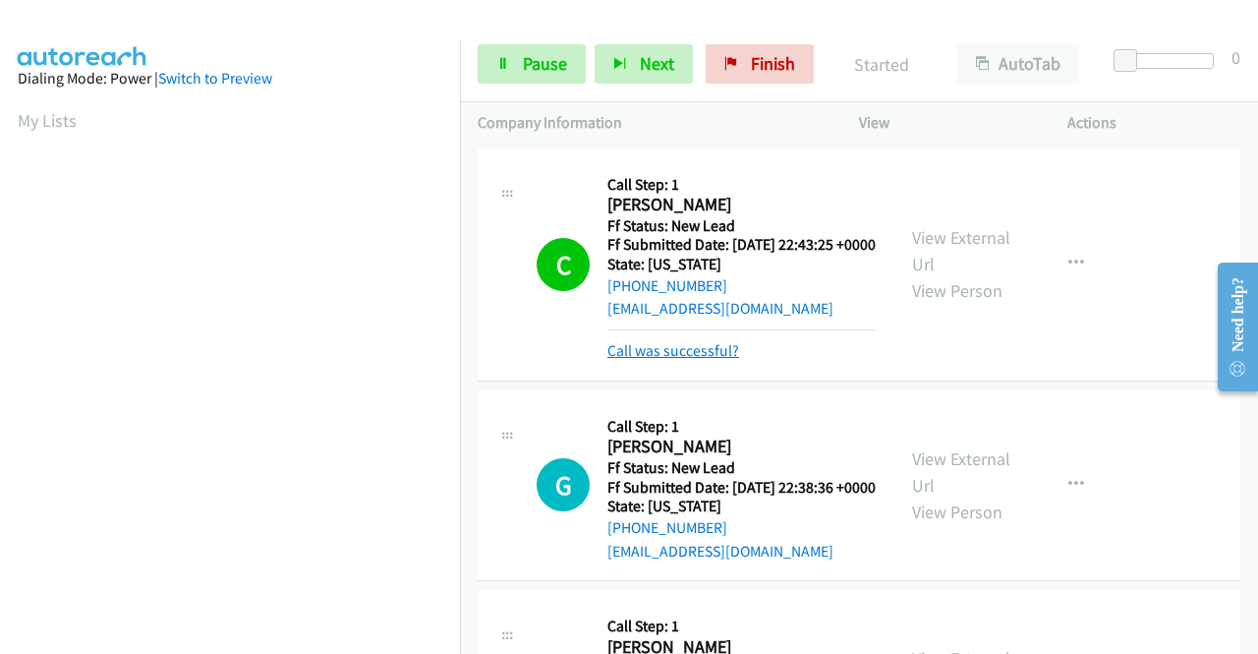
click at [711, 360] on link "Call was successful?" at bounding box center [673, 350] width 132 height 19
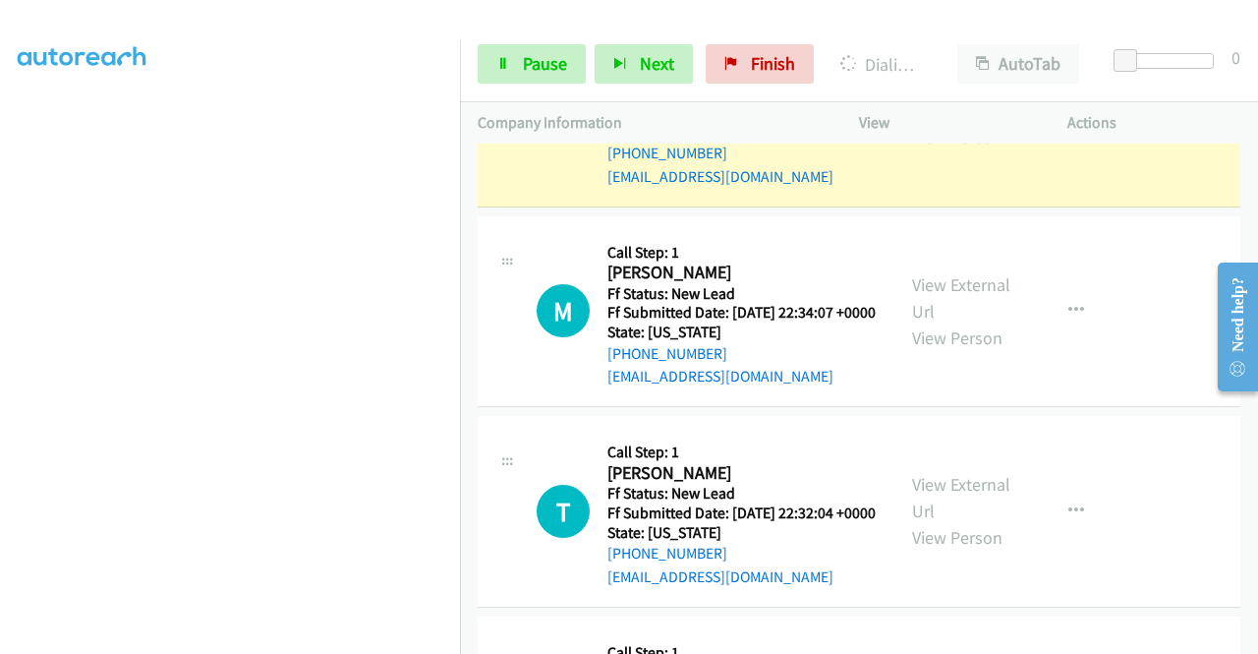
scroll to position [448, 0]
click at [539, 50] on link "Pause" at bounding box center [532, 63] width 108 height 39
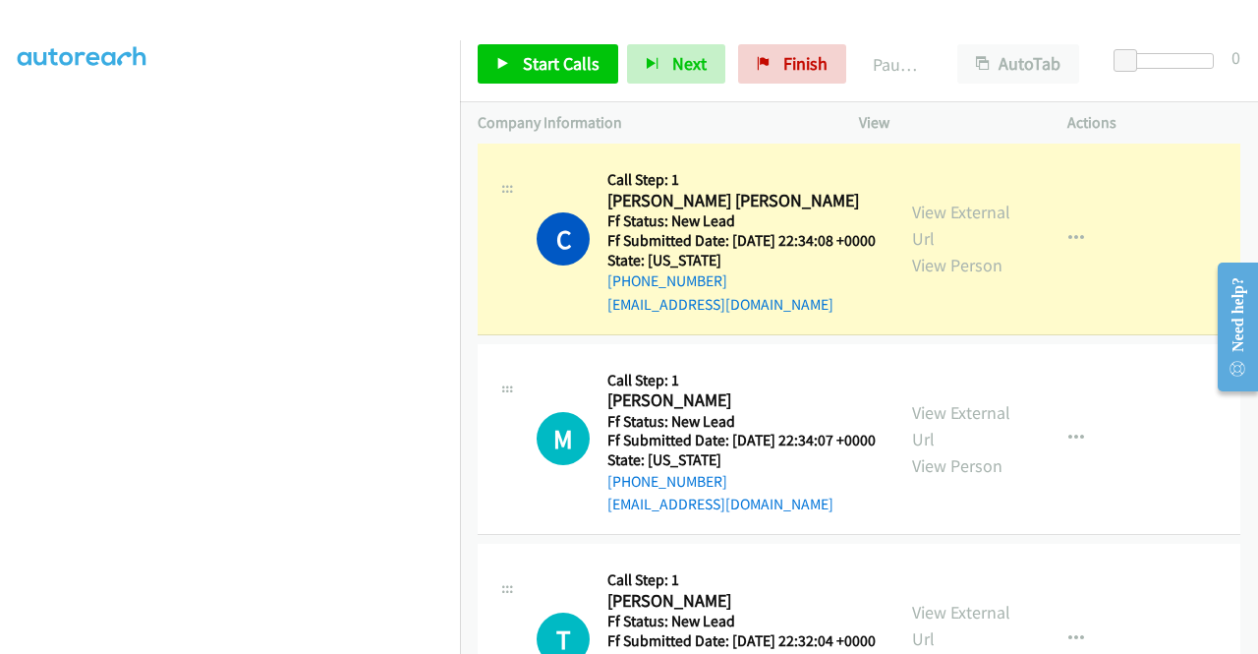
scroll to position [983, 0]
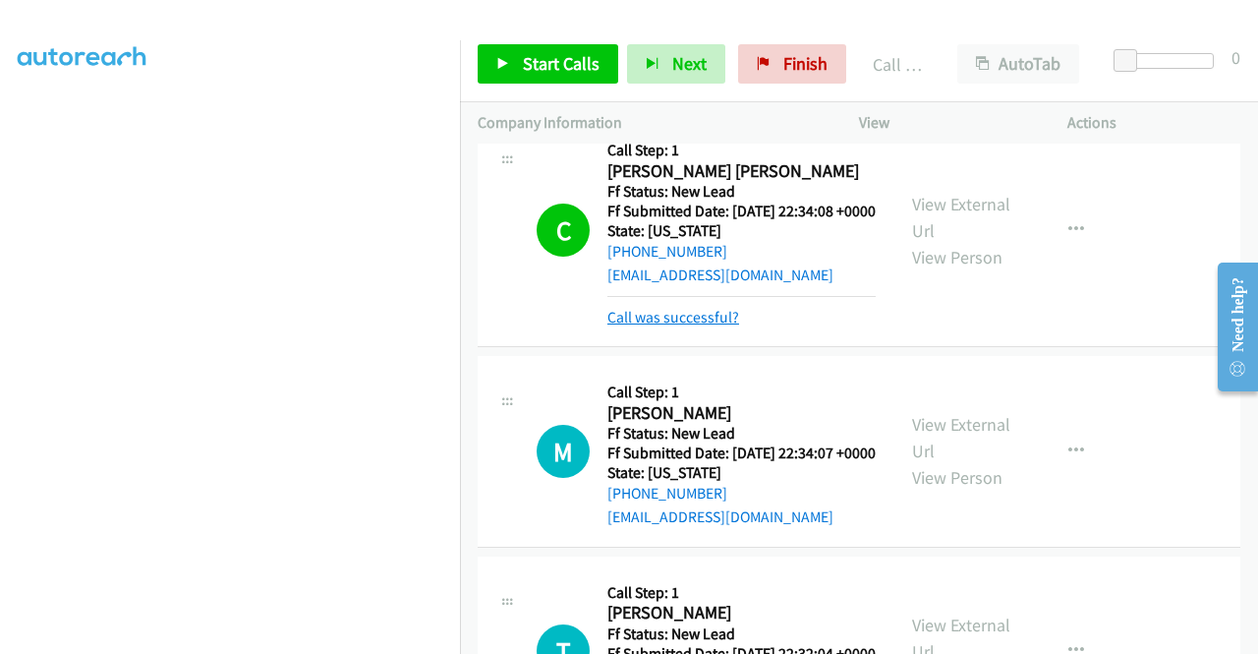
click at [720, 326] on link "Call was successful?" at bounding box center [673, 317] width 132 height 19
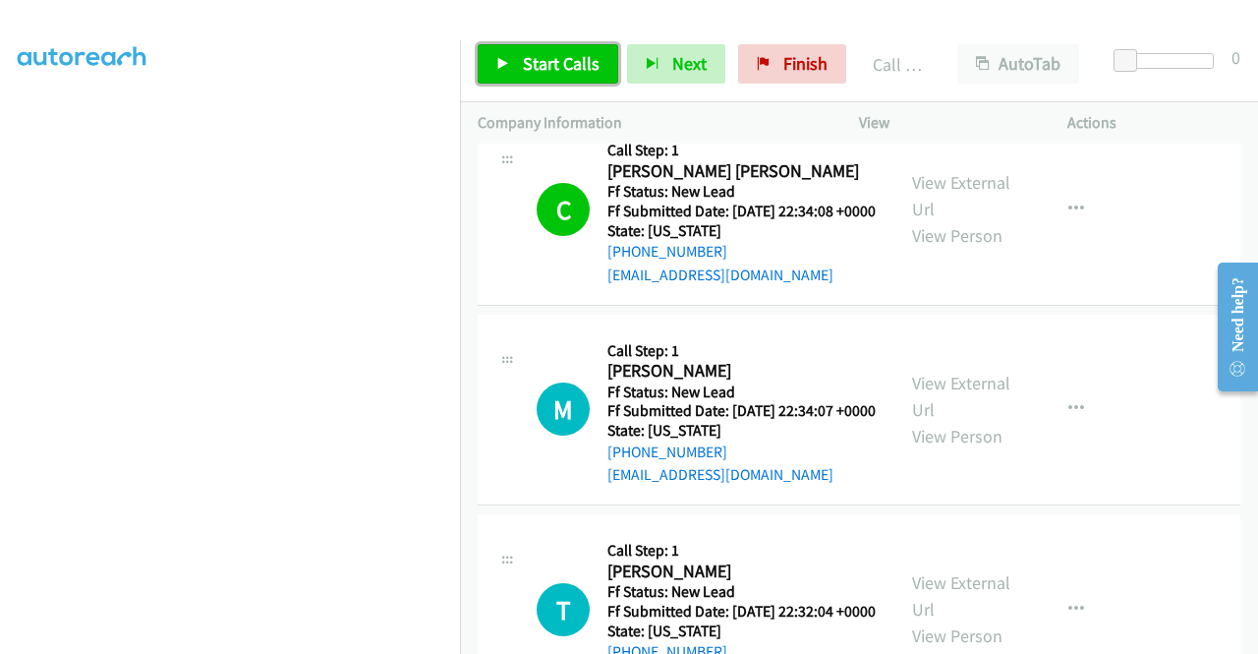
click at [583, 68] on span "Start Calls" at bounding box center [561, 63] width 77 height 23
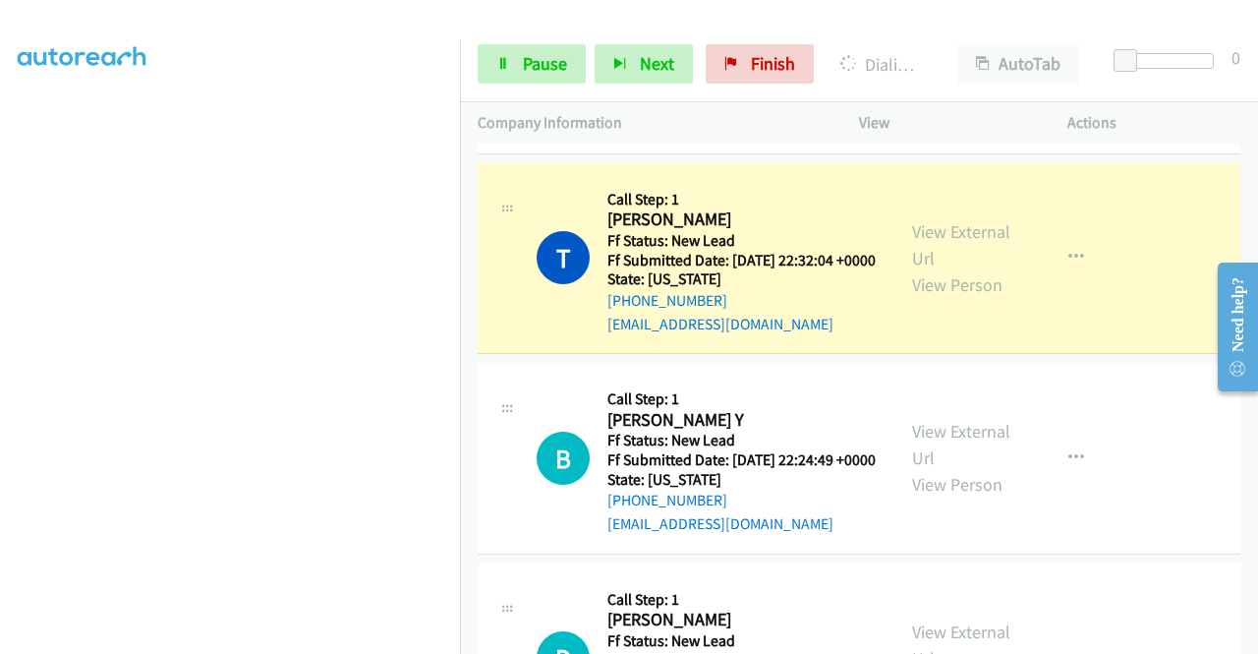
scroll to position [448, 0]
click at [504, 55] on link "Pause" at bounding box center [532, 63] width 108 height 39
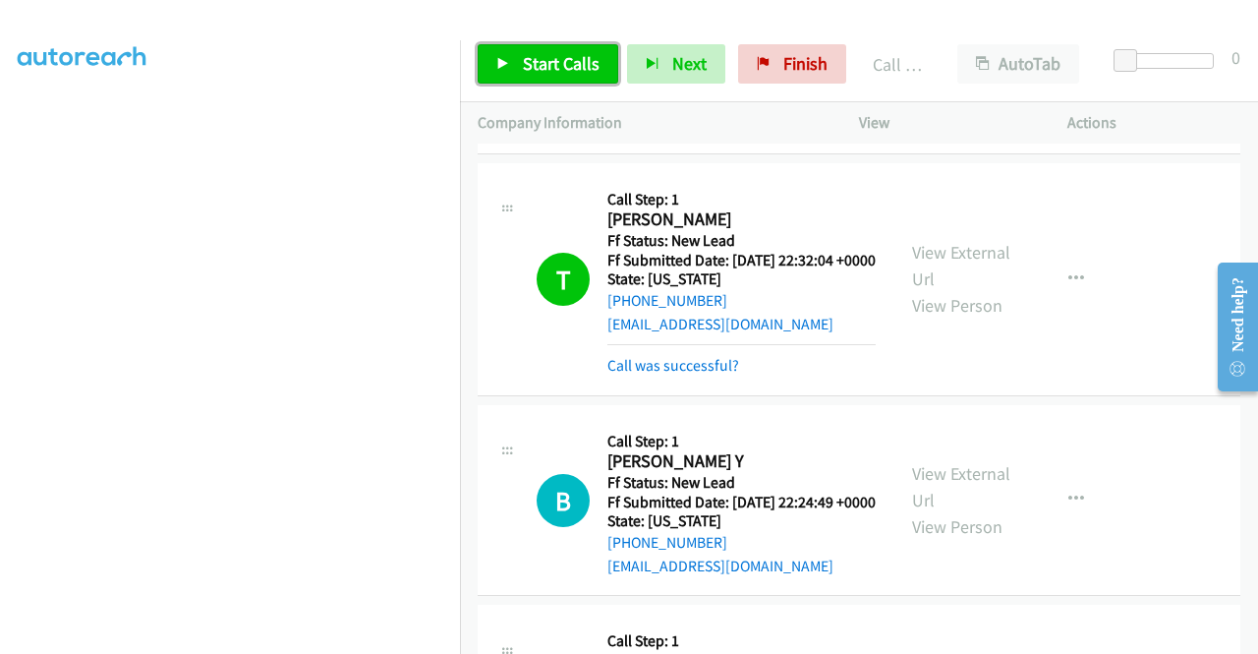
click at [538, 65] on span "Start Calls" at bounding box center [561, 63] width 77 height 23
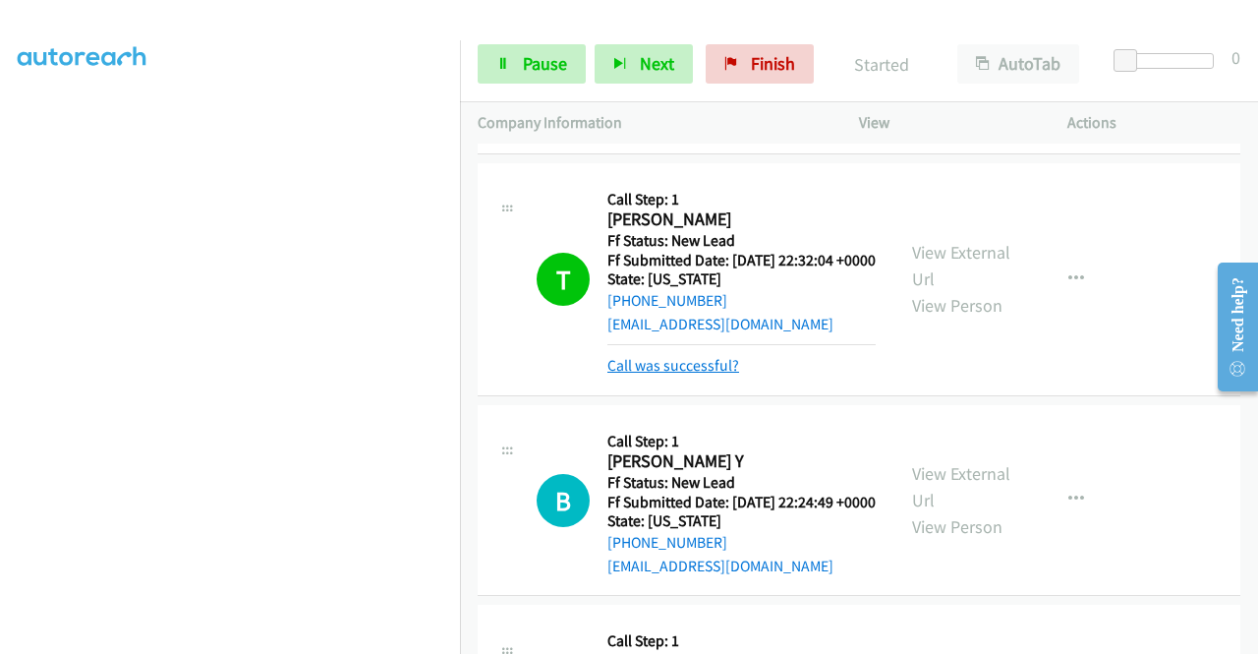
click at [714, 375] on link "Call was successful?" at bounding box center [673, 365] width 132 height 19
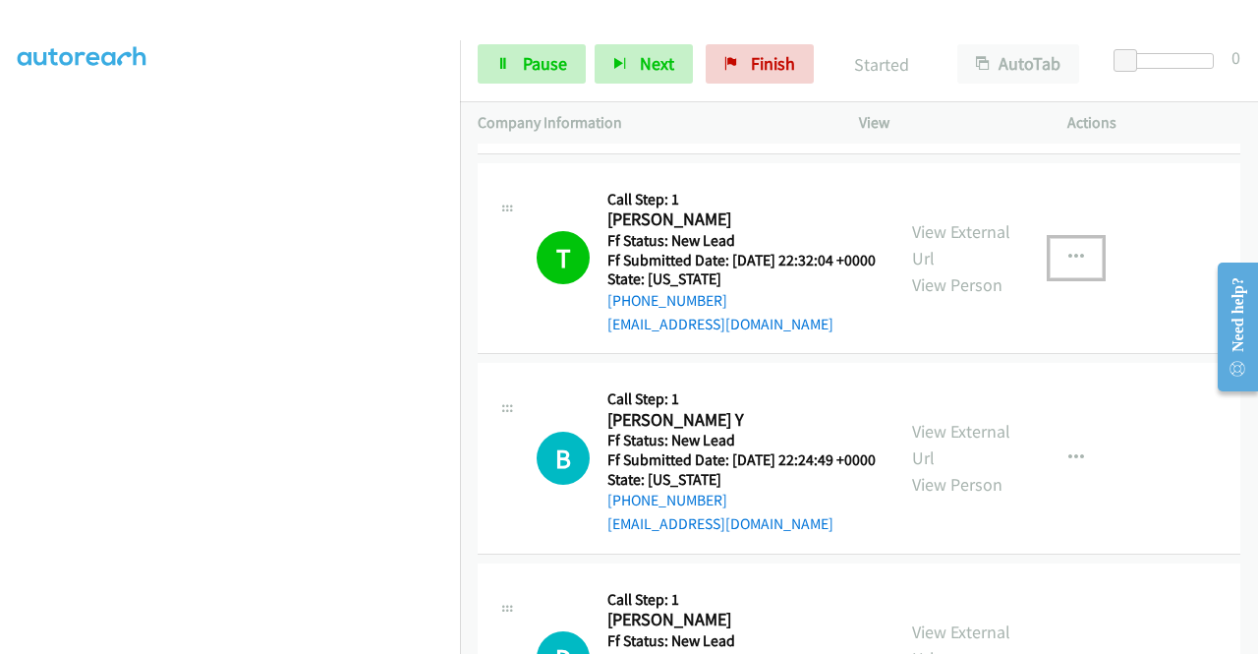
click at [1068, 265] on icon "button" at bounding box center [1076, 258] width 16 height 16
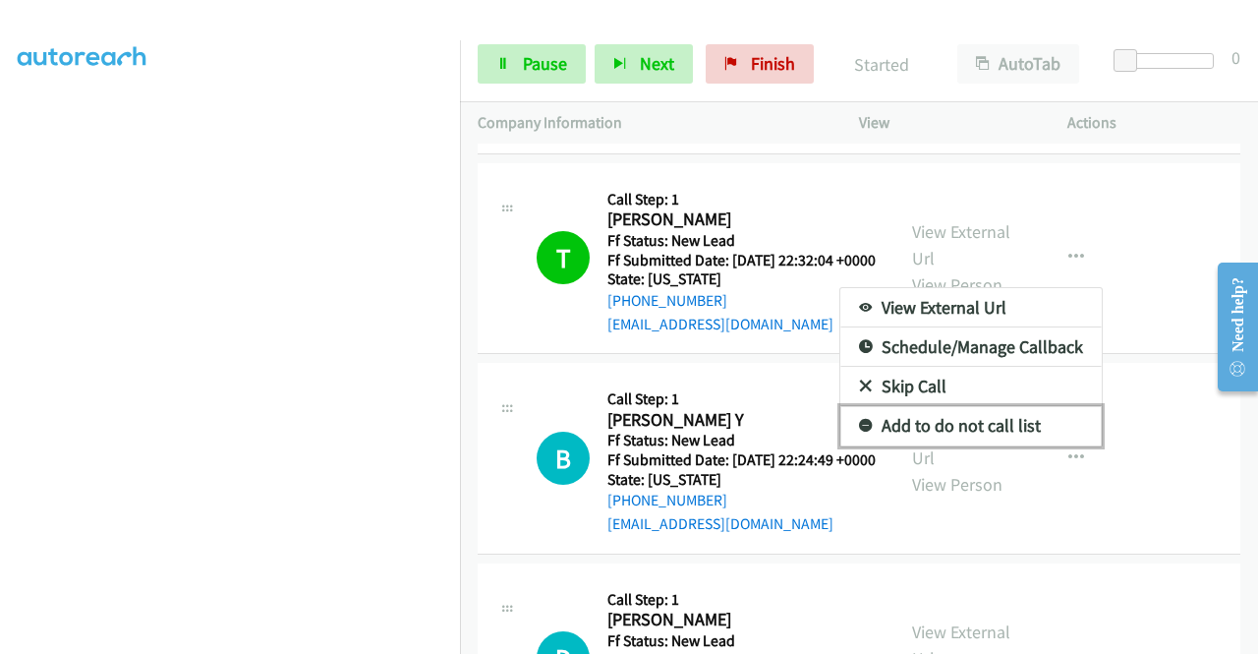
click at [957, 445] on link "Add to do not call list" at bounding box center [970, 425] width 261 height 39
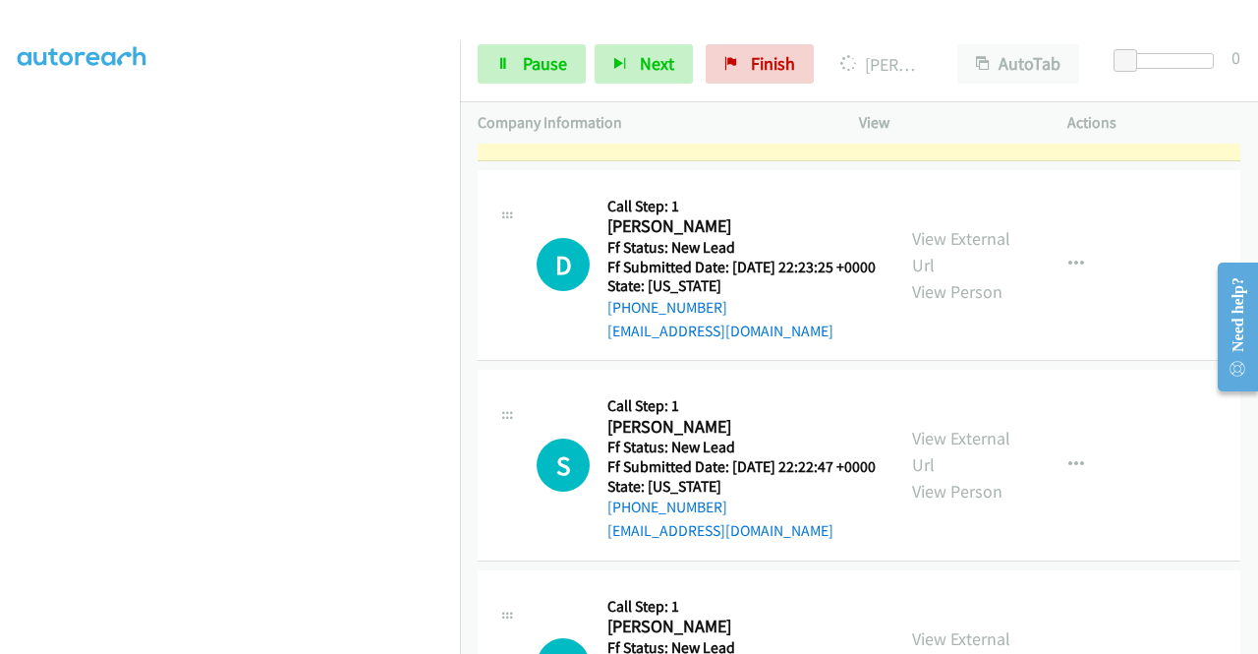
scroll to position [0, 0]
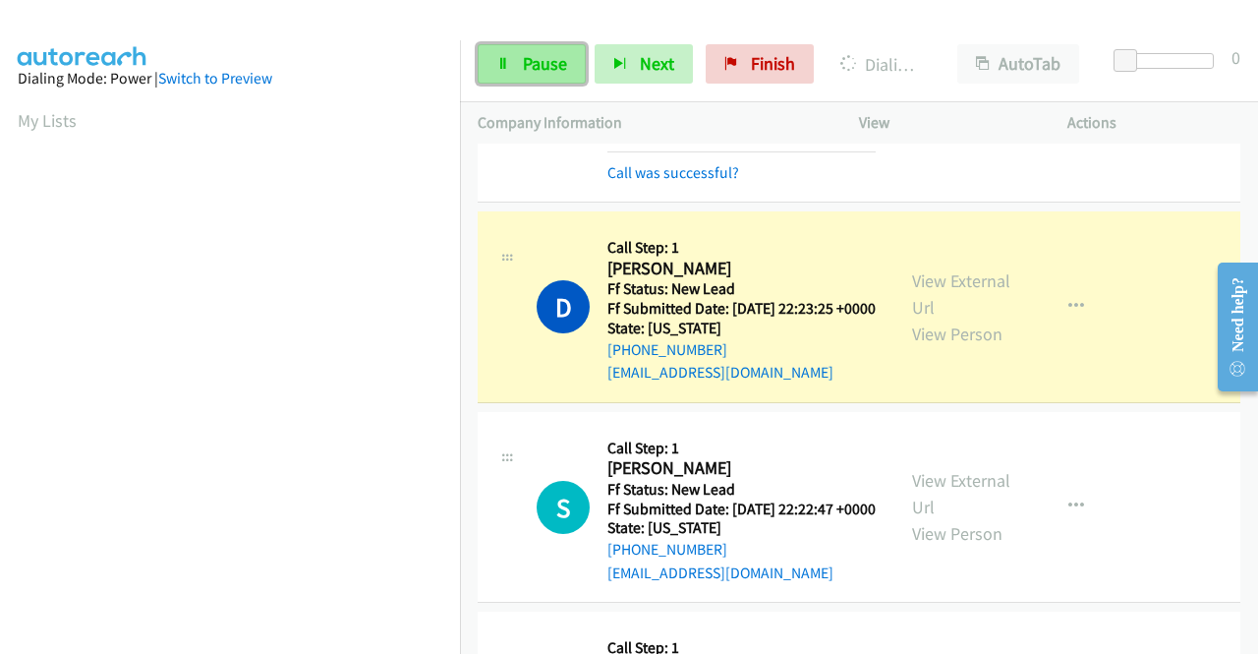
click at [539, 52] on span "Pause" at bounding box center [545, 63] width 44 height 23
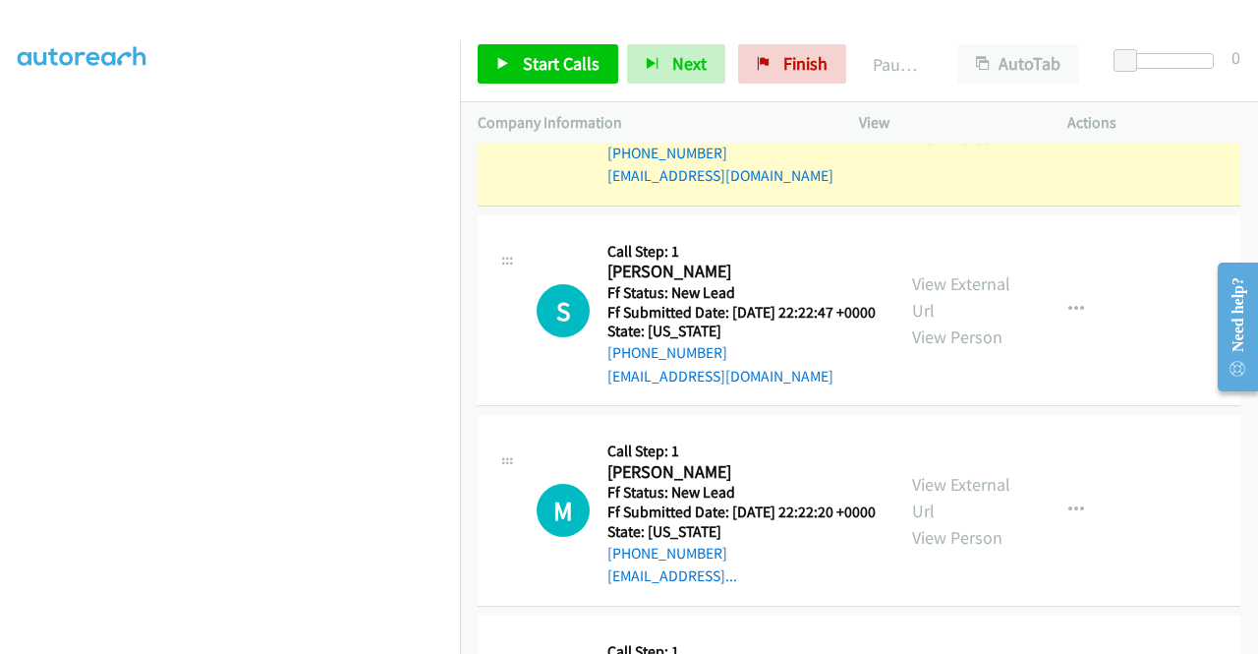
scroll to position [55, 0]
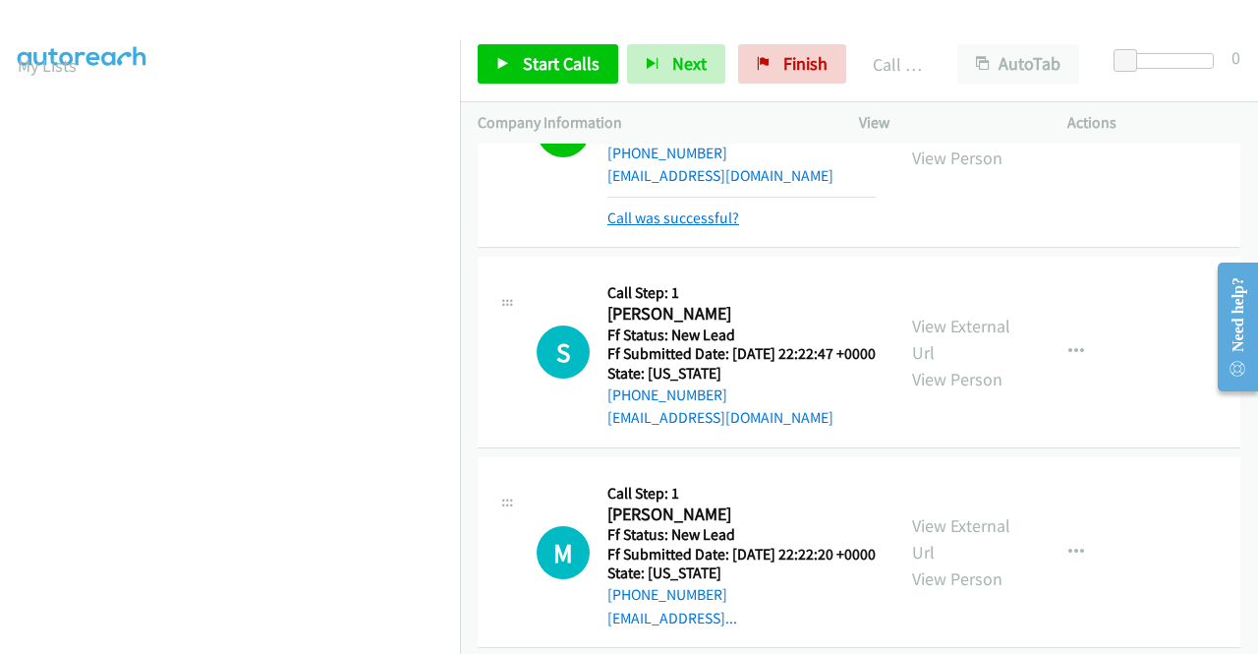
click at [708, 227] on link "Call was successful?" at bounding box center [673, 217] width 132 height 19
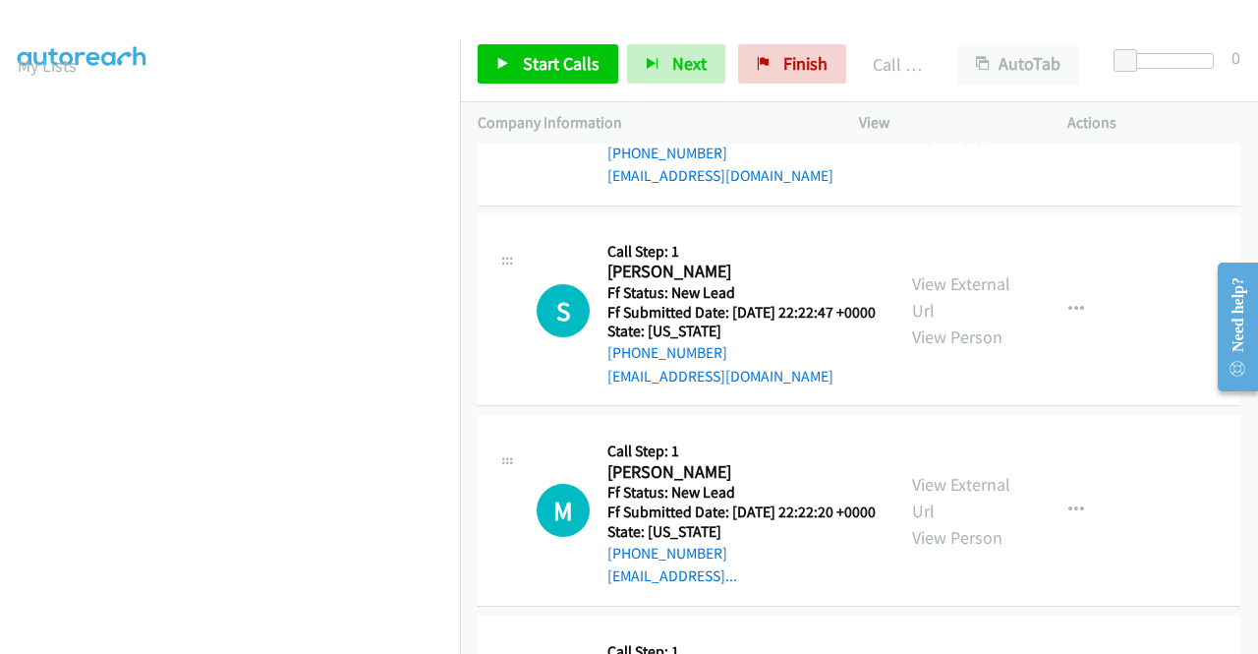
click at [1057, 130] on button "button" at bounding box center [1076, 109] width 53 height 39
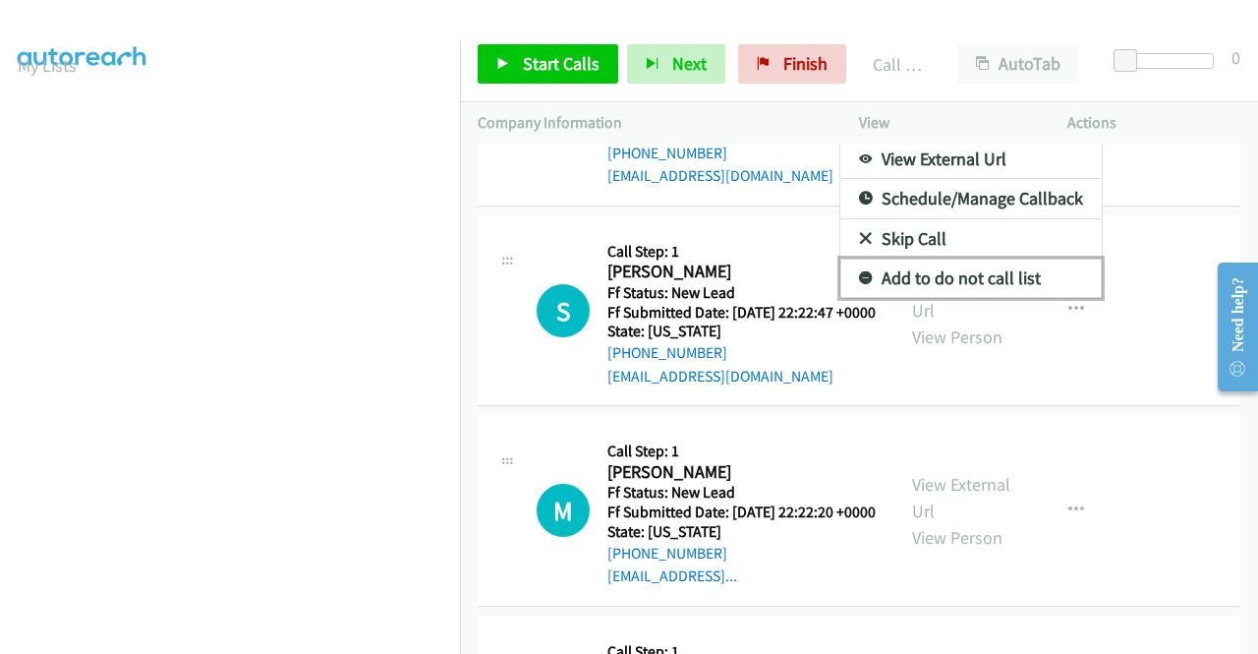
click at [946, 298] on link "Add to do not call list" at bounding box center [970, 278] width 261 height 39
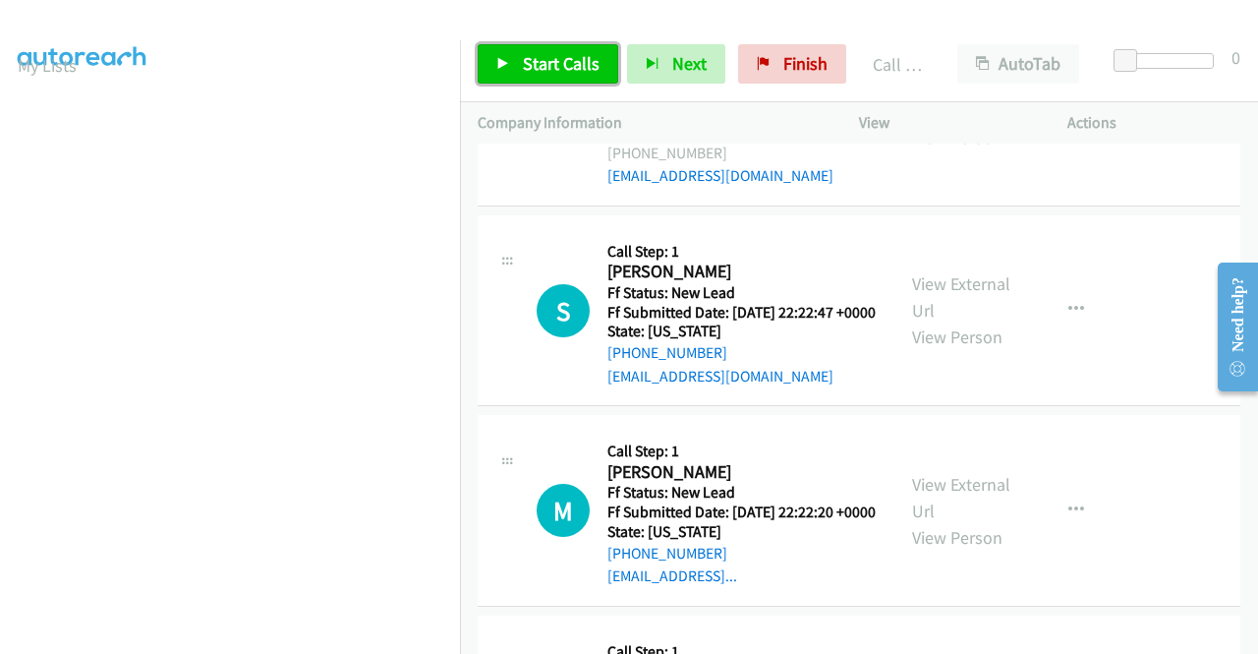
click at [558, 64] on span "Start Calls" at bounding box center [561, 63] width 77 height 23
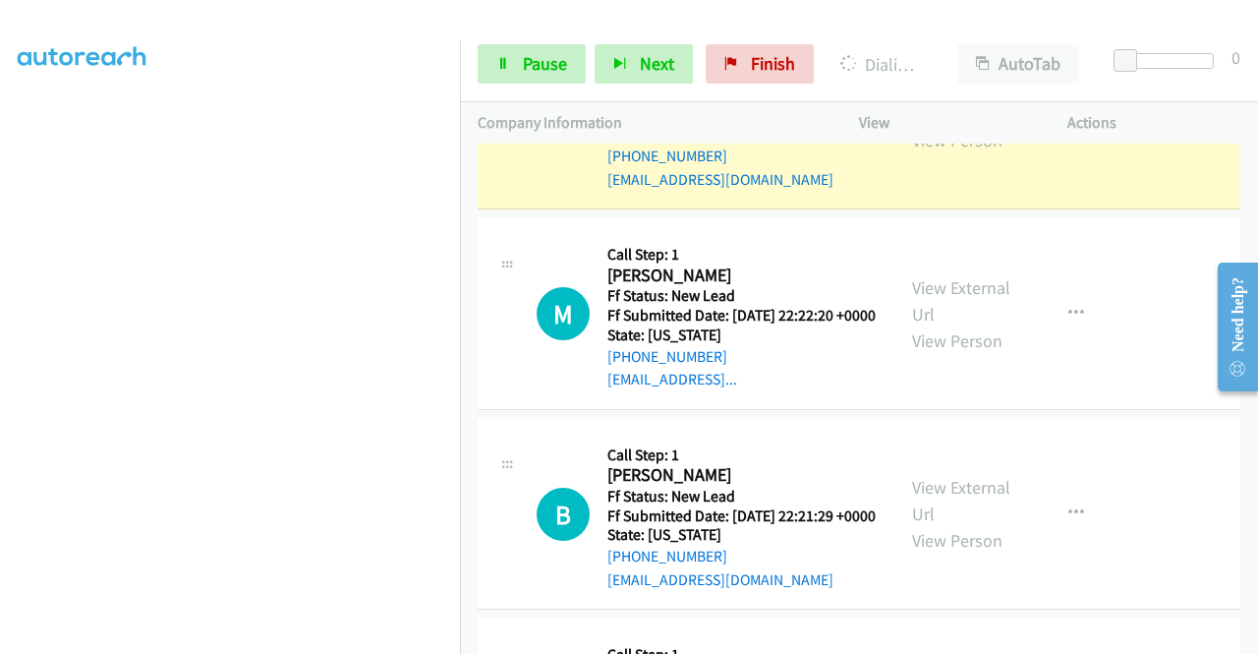
scroll to position [448, 0]
click at [539, 50] on link "Pause" at bounding box center [532, 63] width 108 height 39
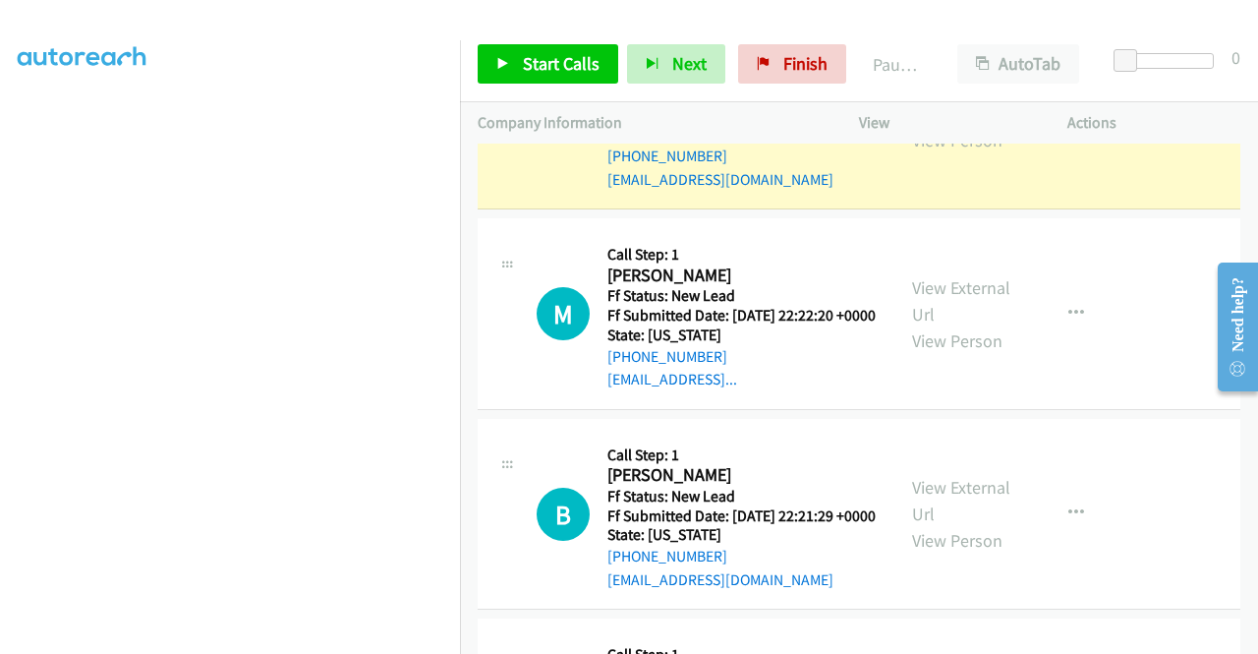
scroll to position [55, 0]
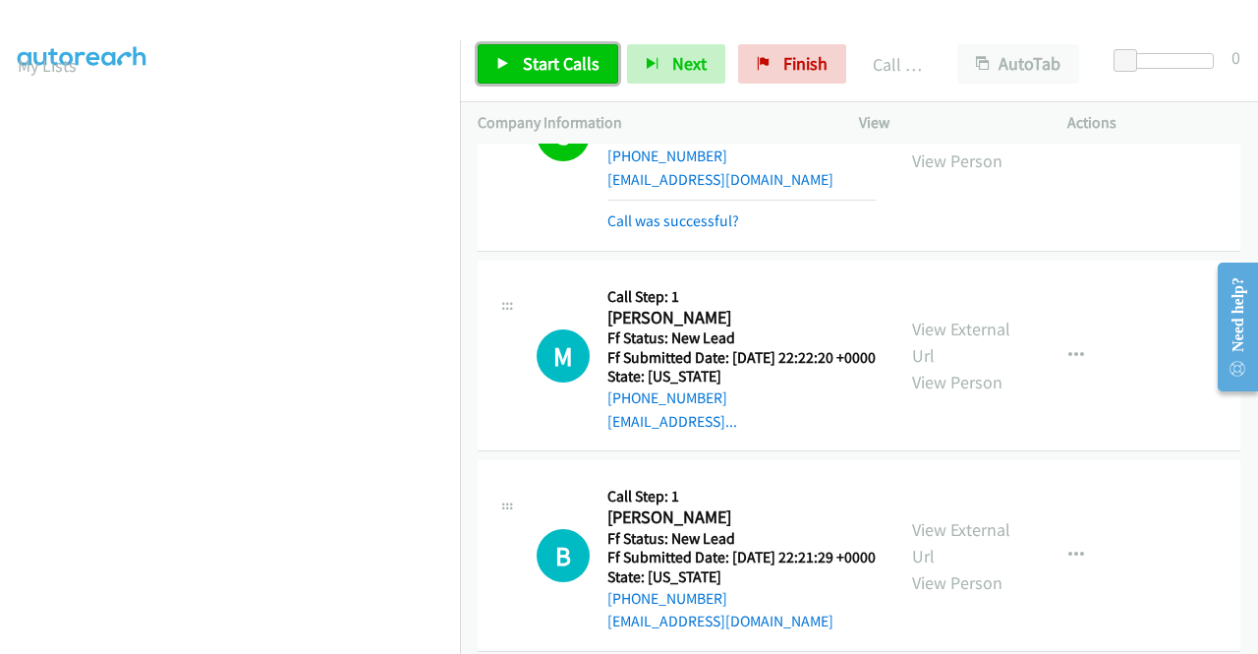
click at [561, 66] on span "Start Calls" at bounding box center [561, 63] width 77 height 23
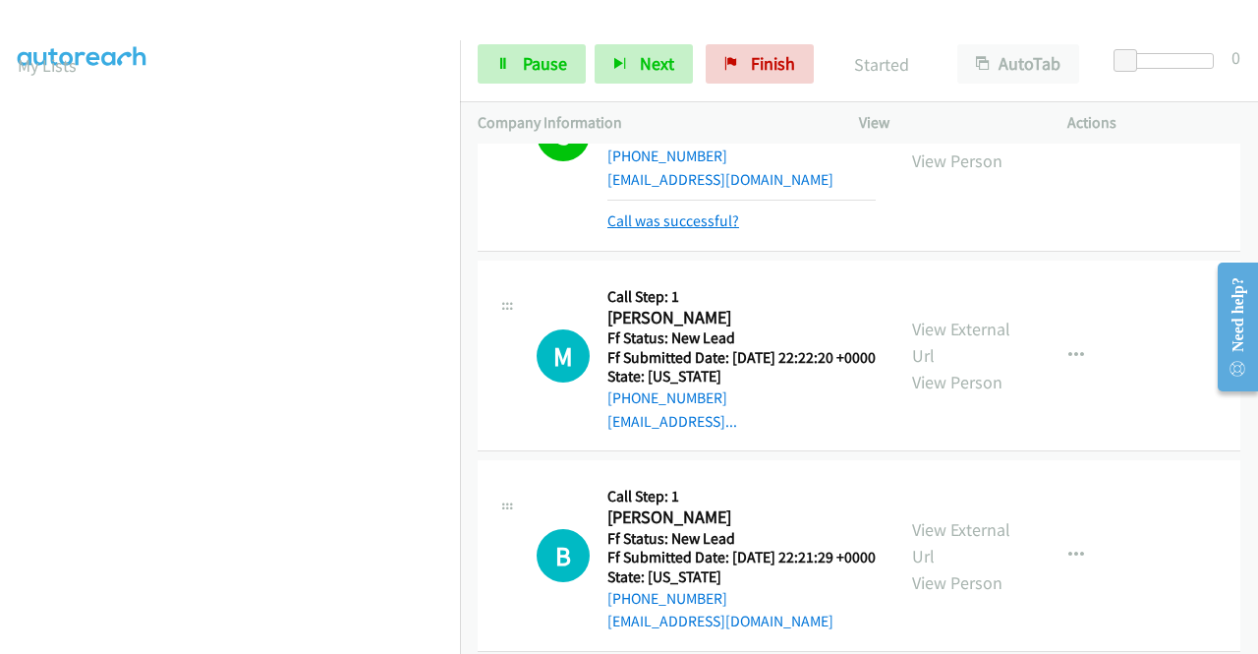
click at [696, 230] on link "Call was successful?" at bounding box center [673, 220] width 132 height 19
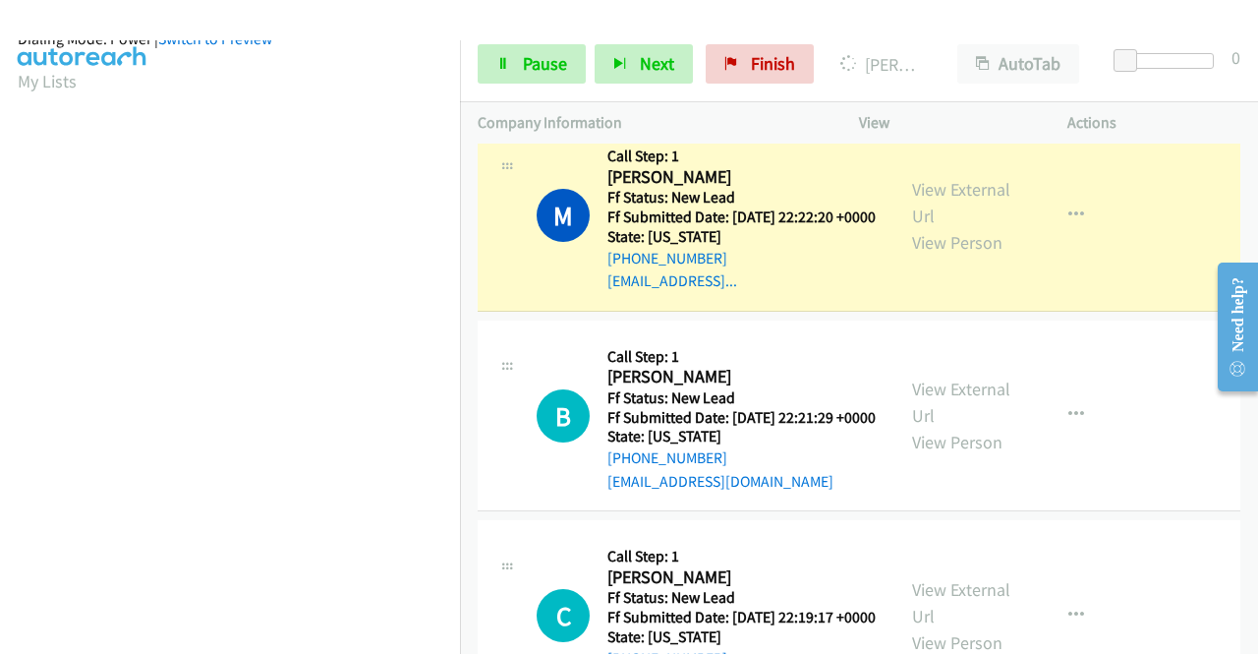
scroll to position [448, 0]
click at [562, 71] on span "Pause" at bounding box center [545, 63] width 44 height 23
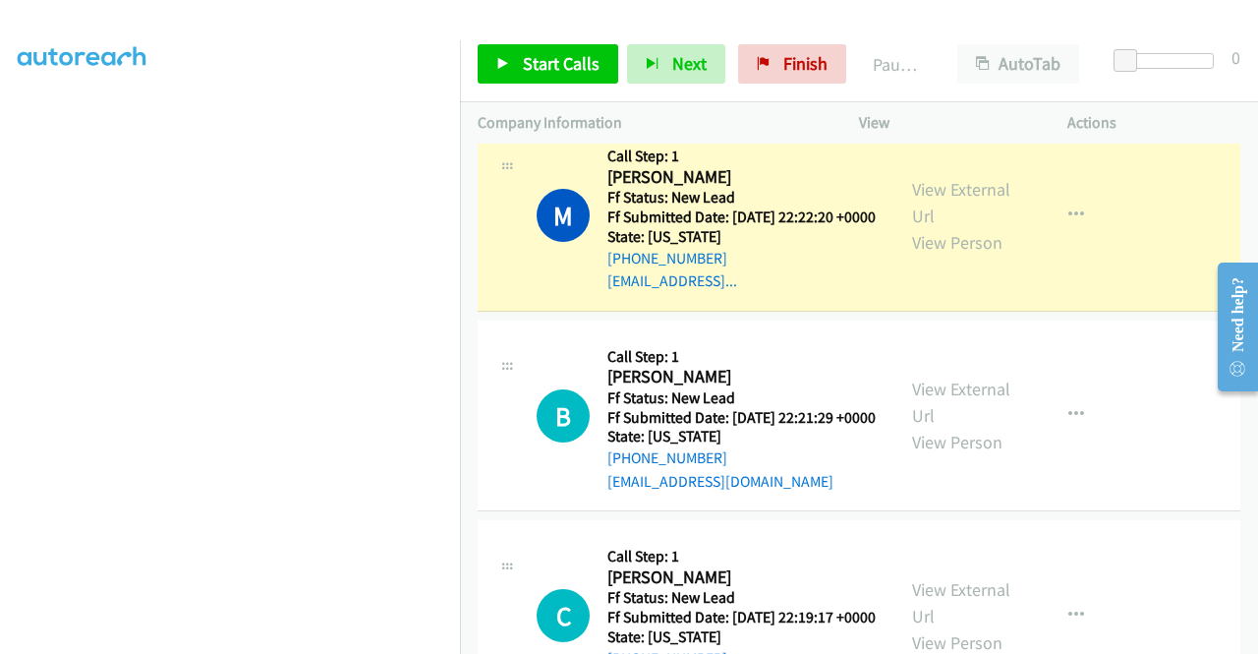
scroll to position [55, 0]
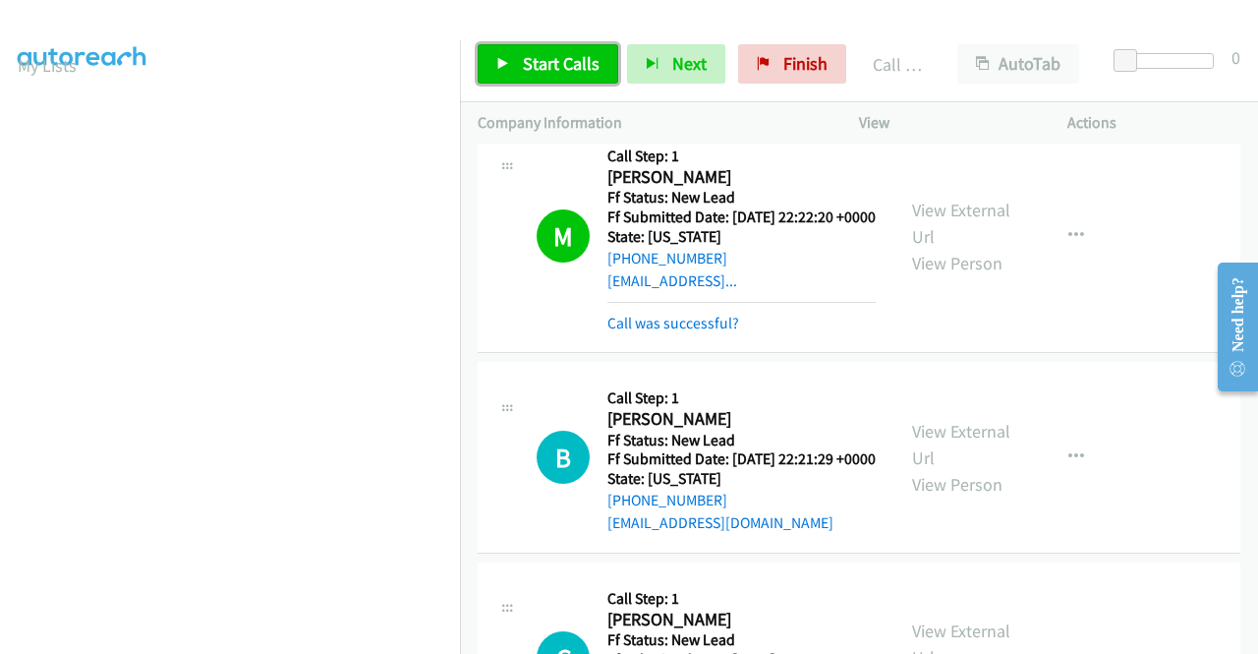
click at [562, 58] on span "Start Calls" at bounding box center [561, 63] width 77 height 23
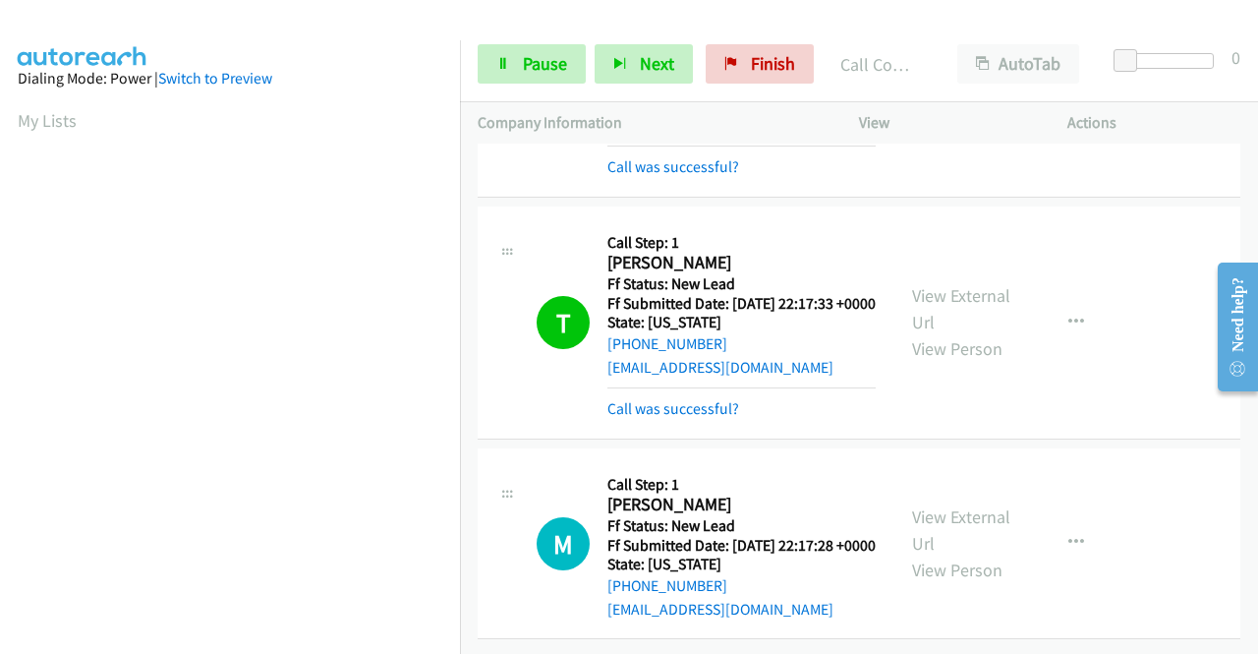
scroll to position [3174, 0]
click at [514, 62] on link "Pause" at bounding box center [532, 63] width 108 height 39
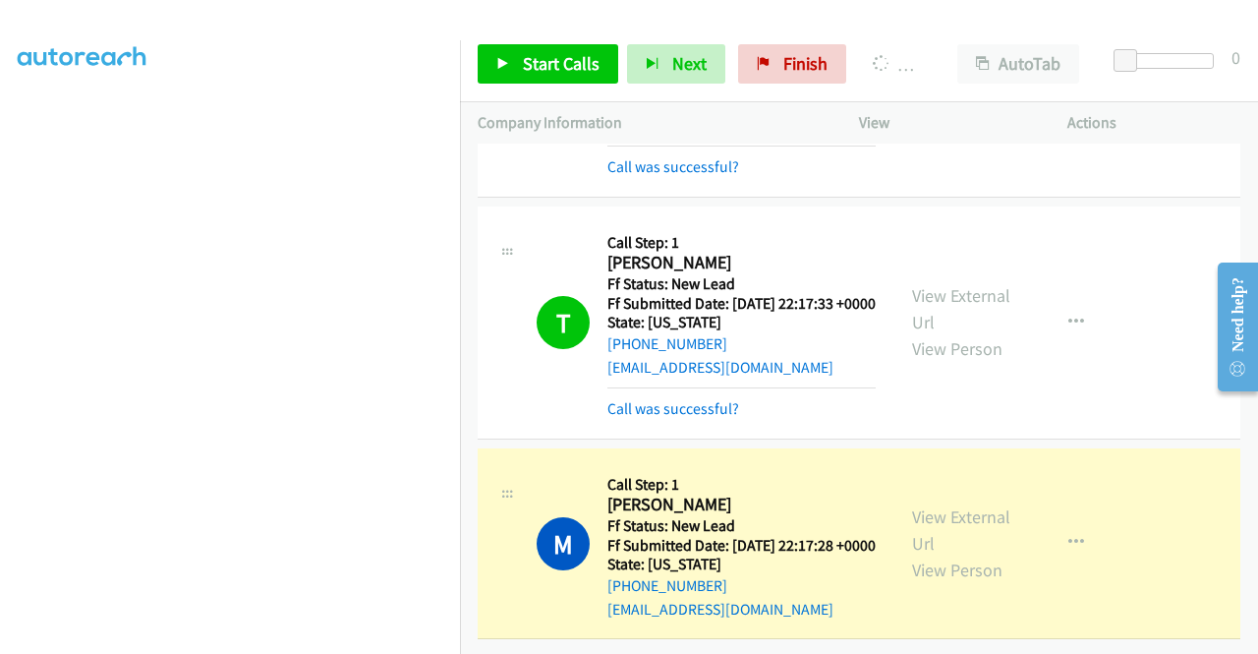
scroll to position [0, 0]
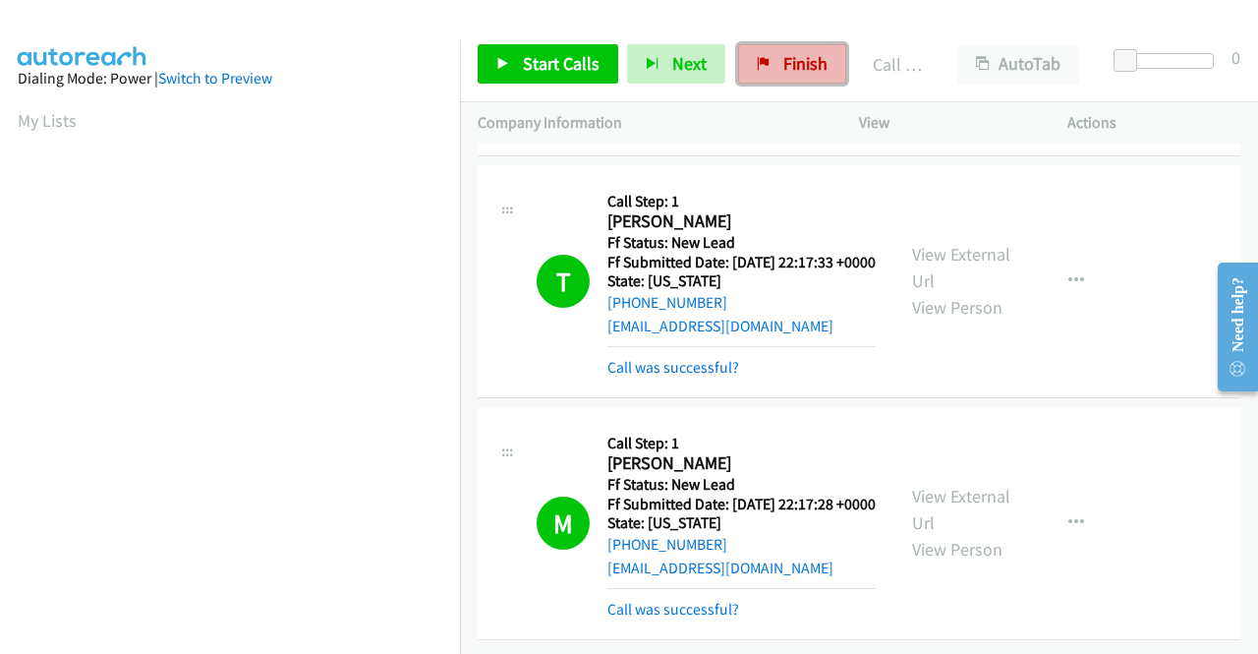
click at [783, 62] on span "Finish" at bounding box center [805, 63] width 44 height 23
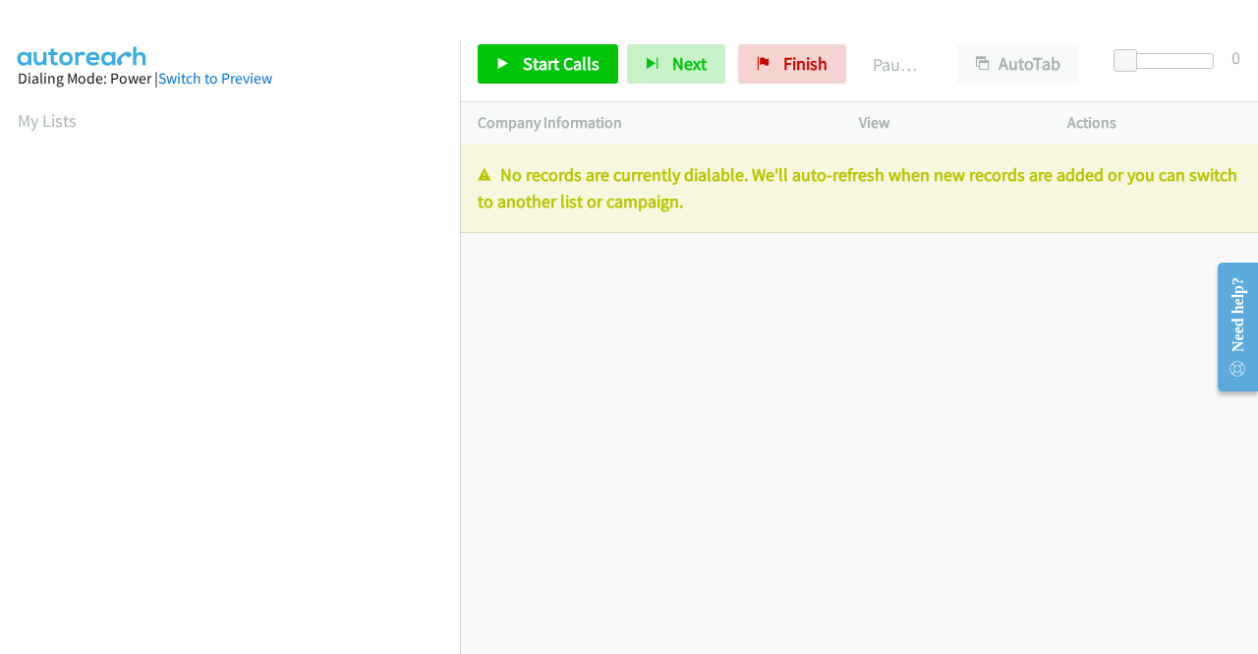
drag, startPoint x: 758, startPoint y: 208, endPoint x: 464, endPoint y: 170, distance: 296.4
click at [464, 170] on div "No records are currently dialable. We'll auto-refresh when new records are adde…" at bounding box center [859, 188] width 798 height 89
copy p "No records are currently dialable. We'll auto-refresh when new records are adde…"
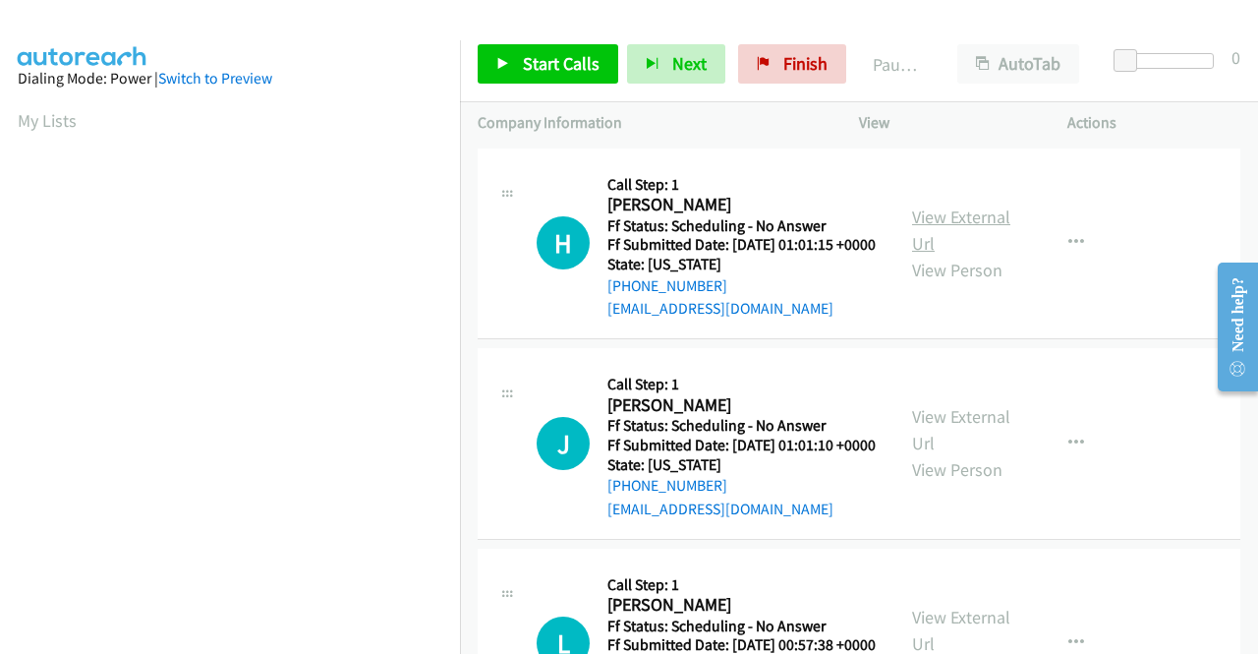
click at [953, 218] on link "View External Url" at bounding box center [961, 229] width 98 height 49
click at [956, 445] on link "View External Url" at bounding box center [961, 429] width 98 height 49
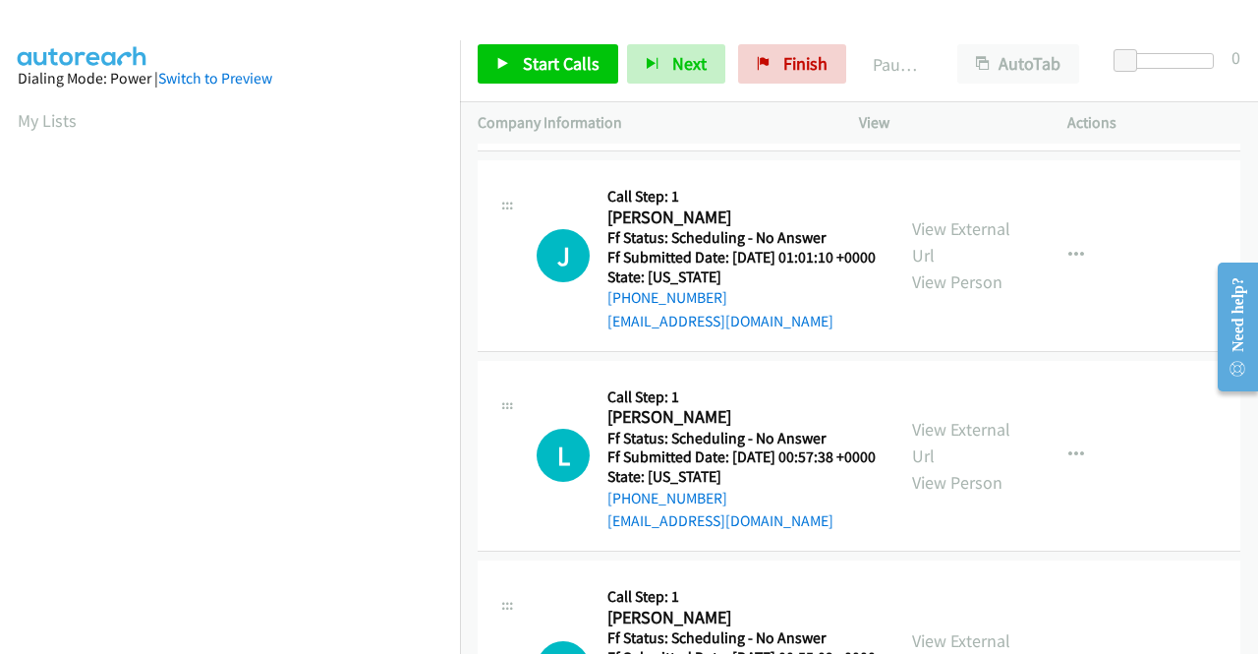
scroll to position [197, 0]
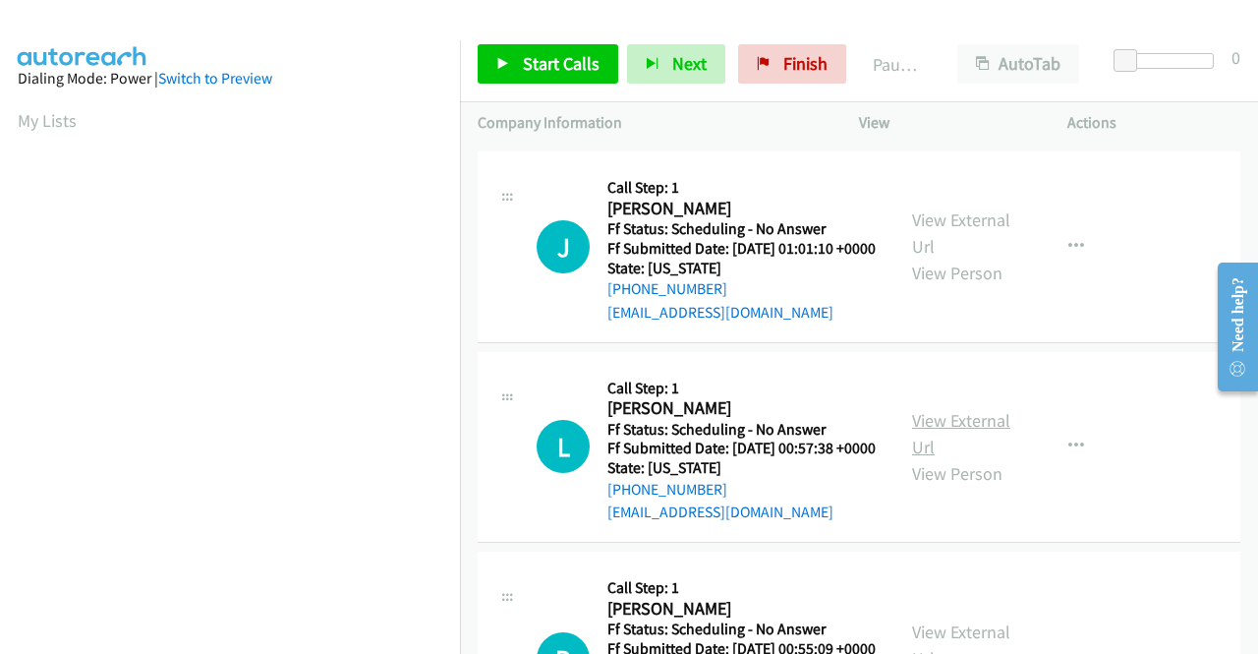
click at [983, 458] on link "View External Url" at bounding box center [961, 433] width 98 height 49
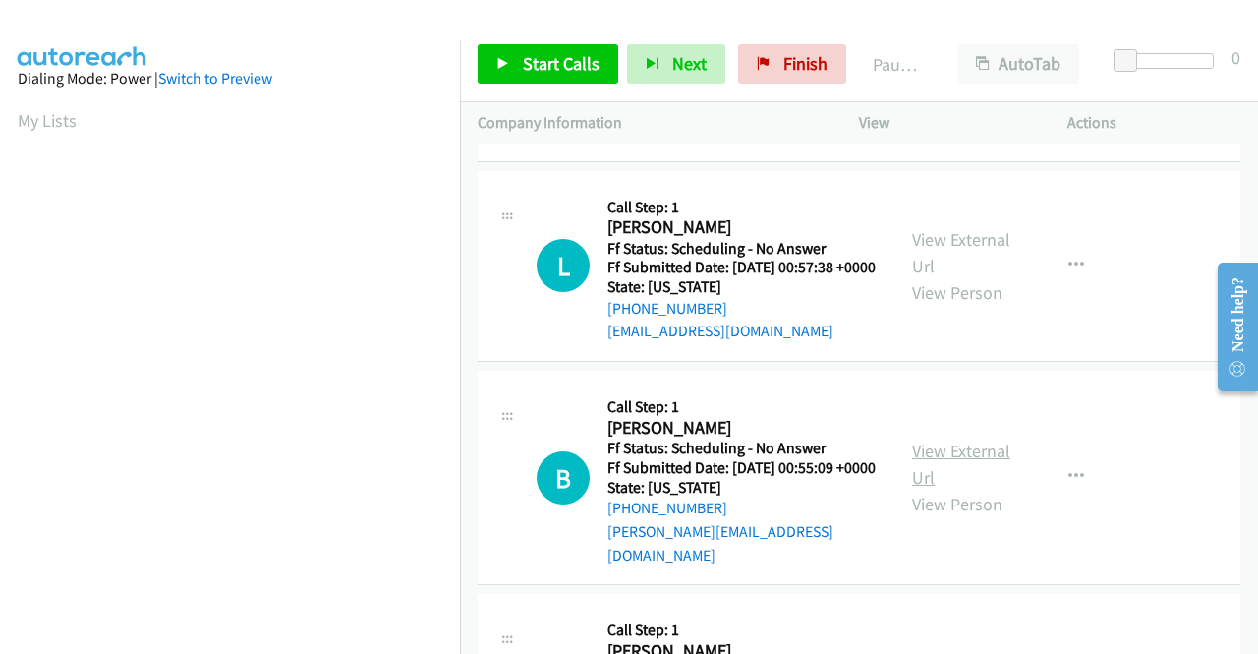
scroll to position [393, 0]
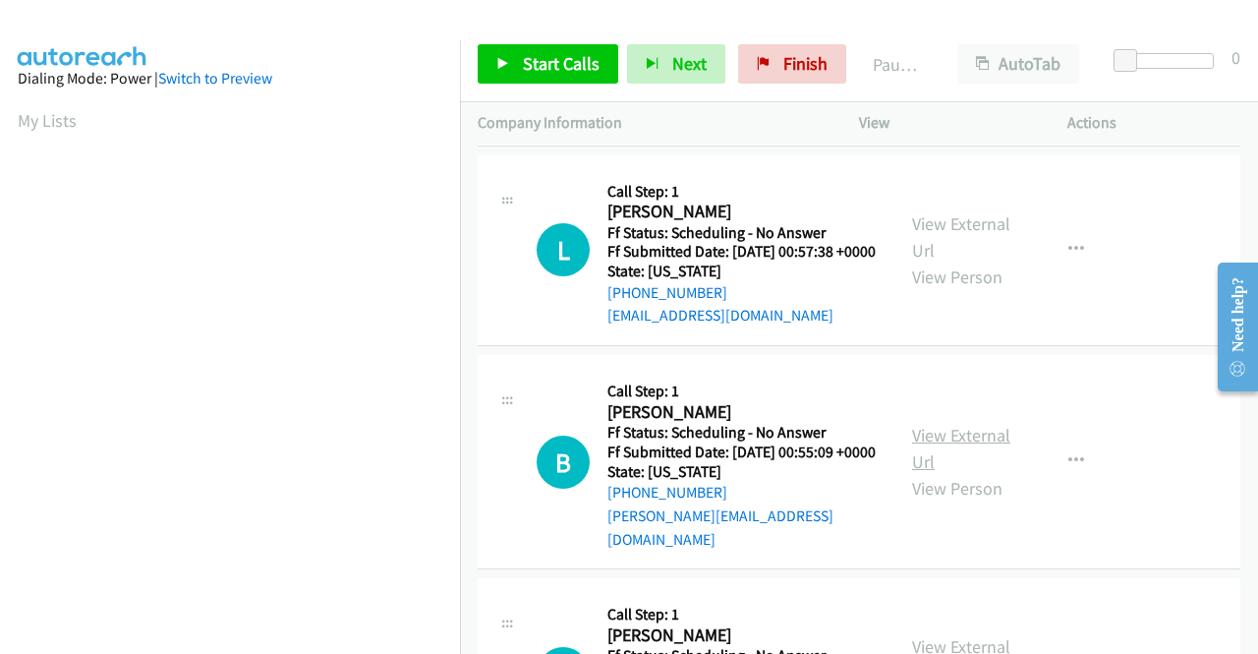
click at [918, 473] on link "View External Url" at bounding box center [961, 448] width 98 height 49
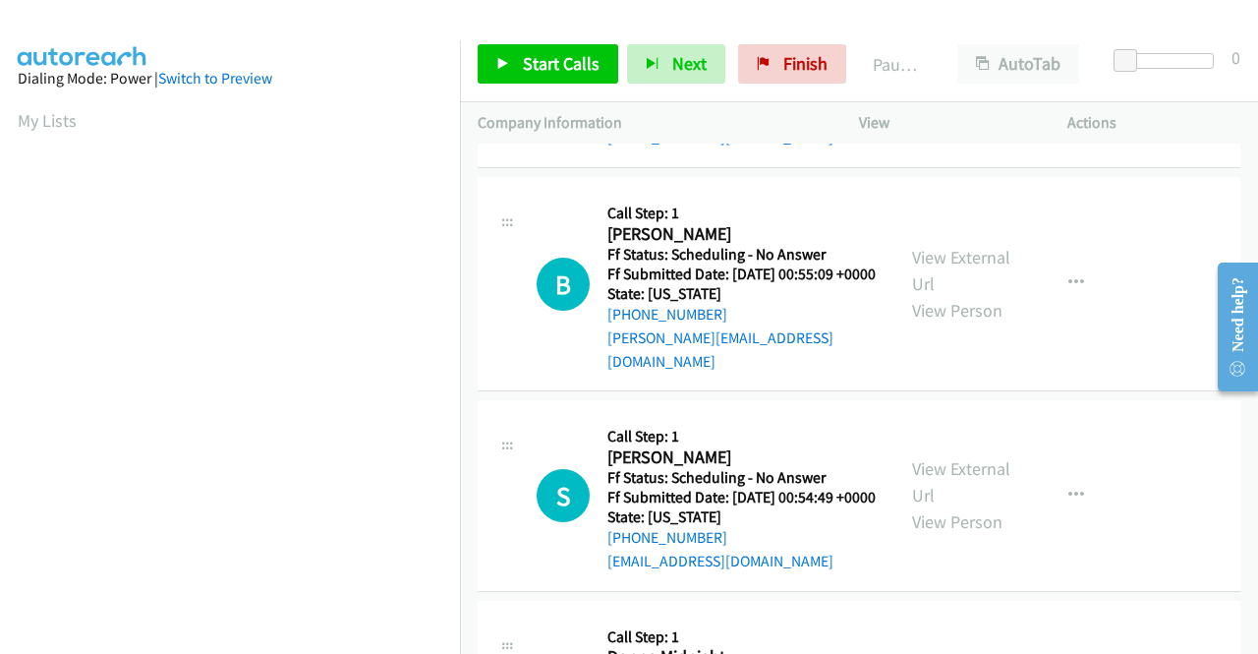
scroll to position [590, 0]
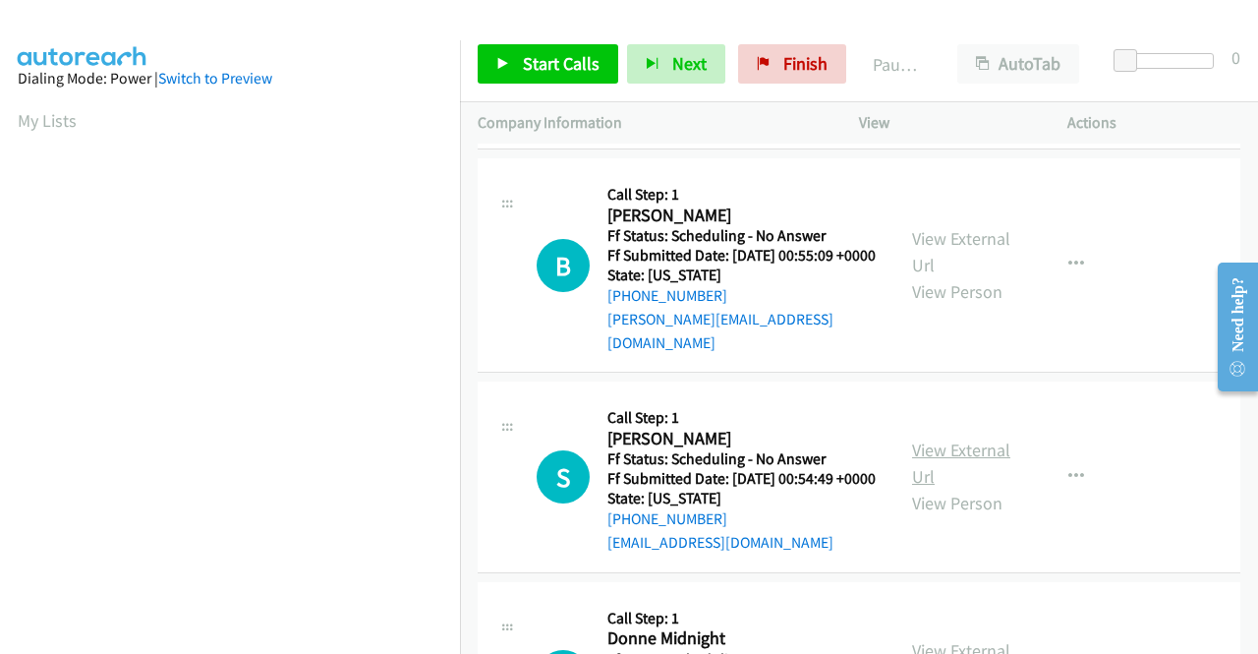
click at [963, 488] on link "View External Url" at bounding box center [961, 462] width 98 height 49
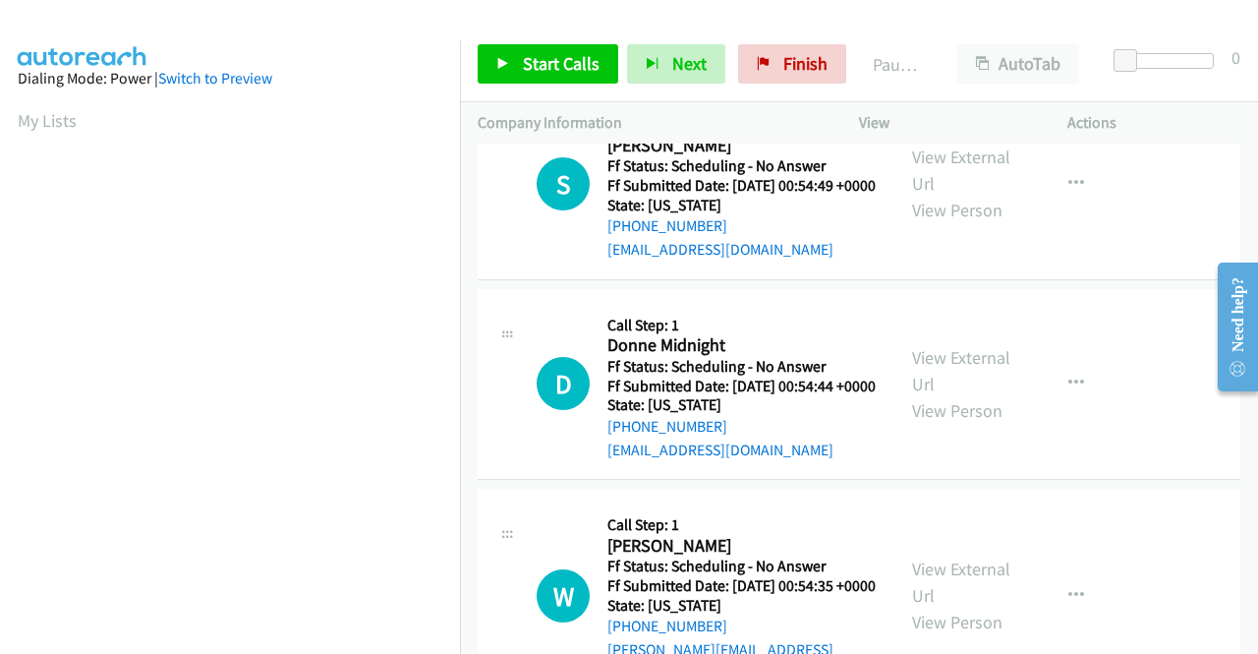
scroll to position [885, 0]
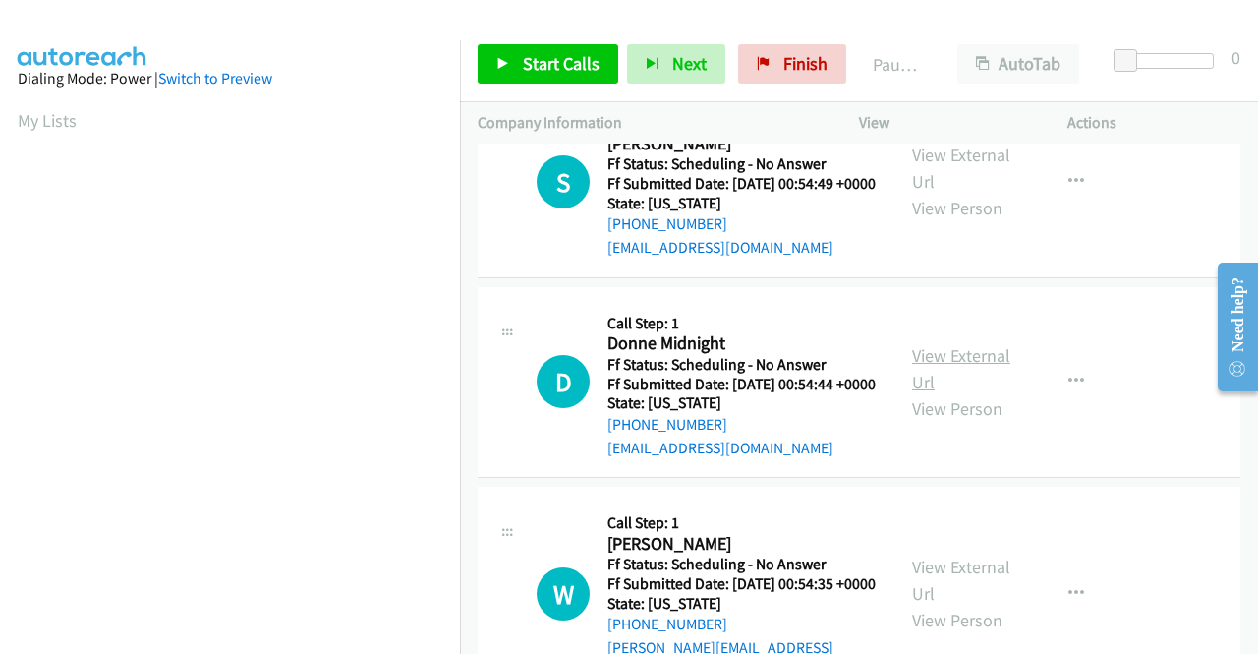
click at [953, 393] on link "View External Url" at bounding box center [961, 368] width 98 height 49
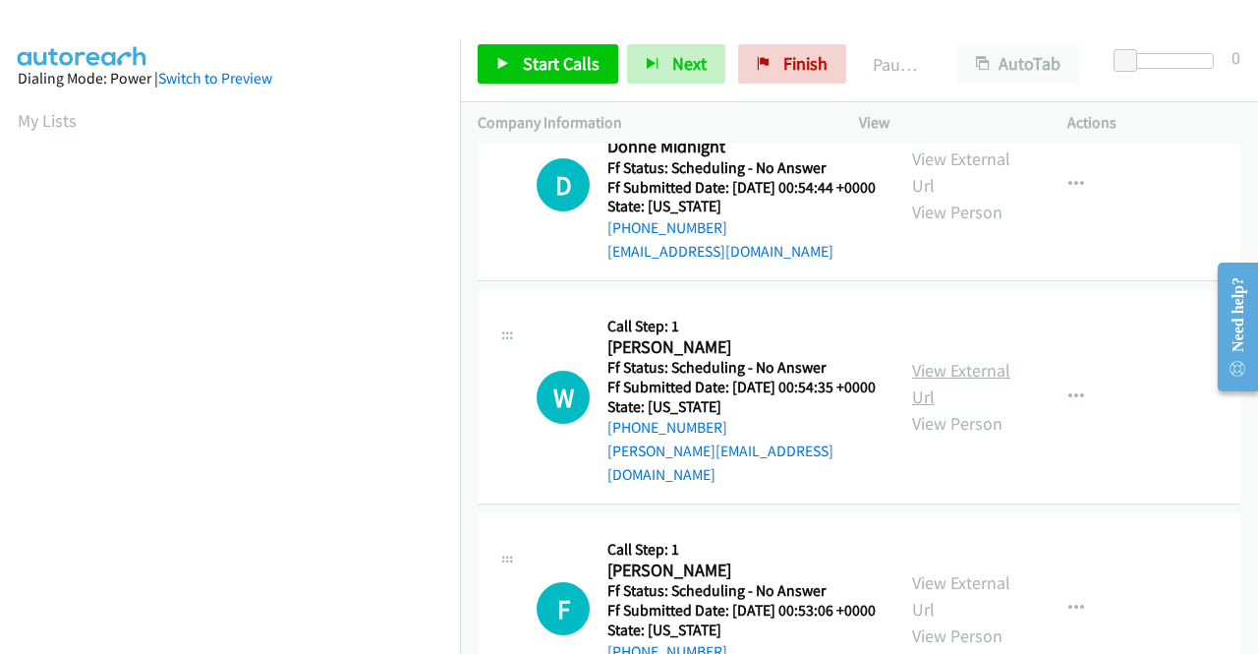
click at [968, 408] on link "View External Url" at bounding box center [961, 383] width 98 height 49
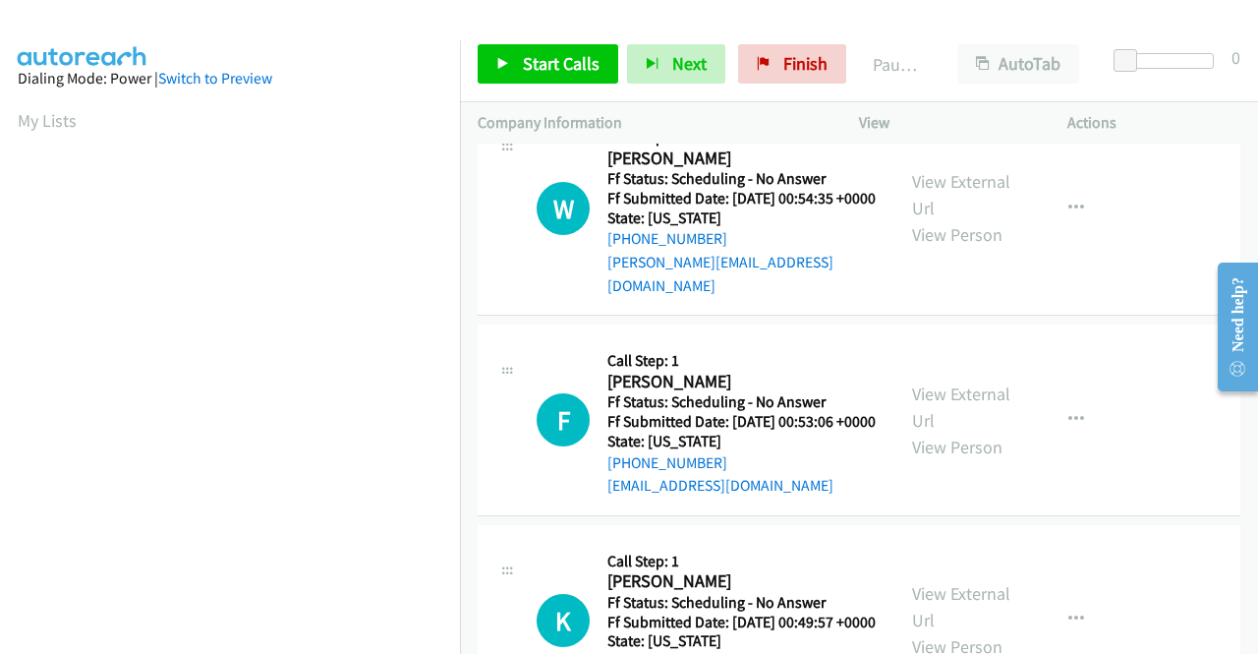
scroll to position [1278, 0]
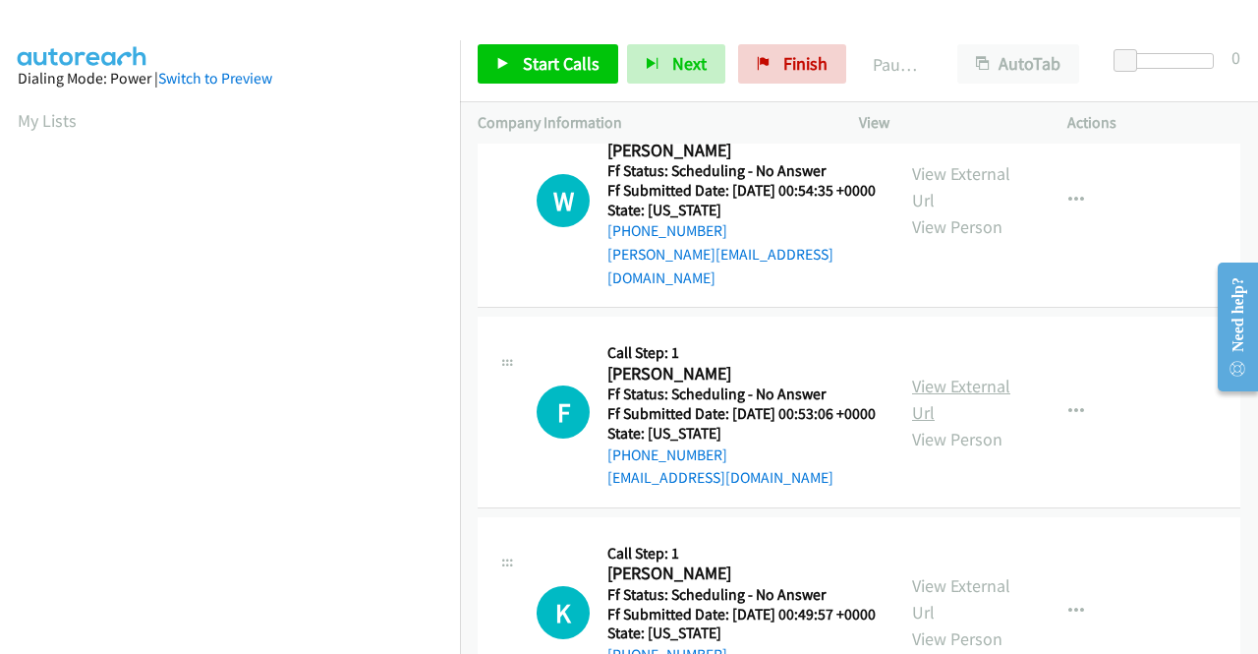
click at [964, 424] on link "View External Url" at bounding box center [961, 399] width 98 height 49
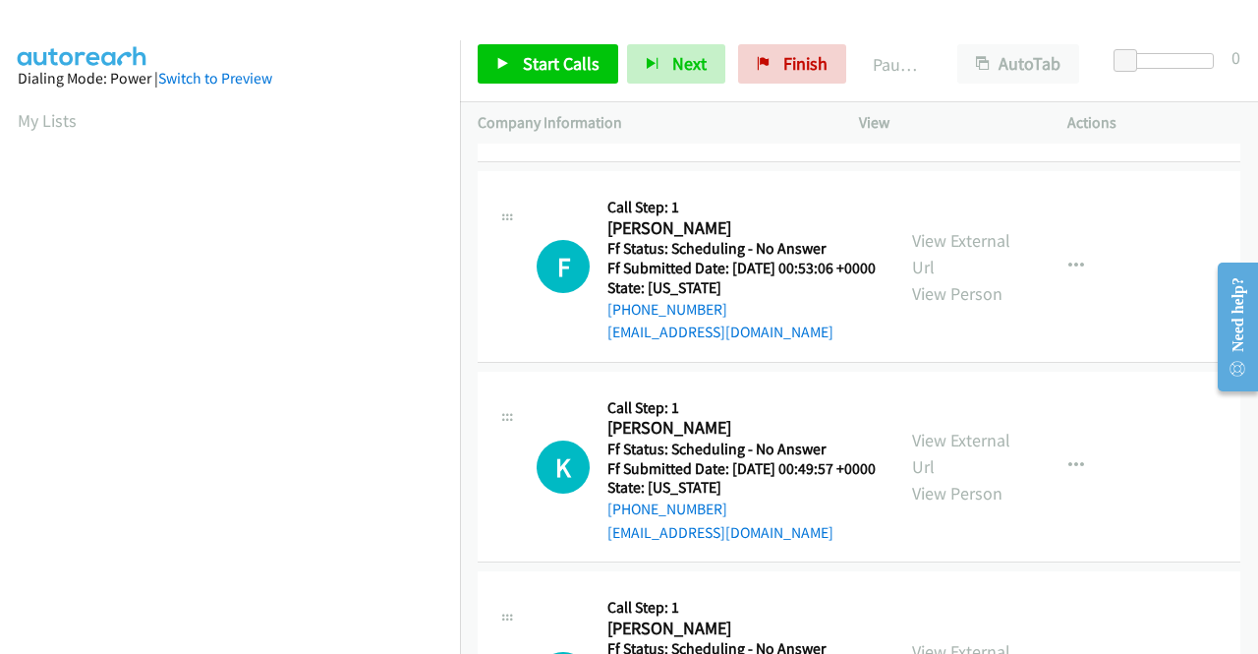
scroll to position [1474, 0]
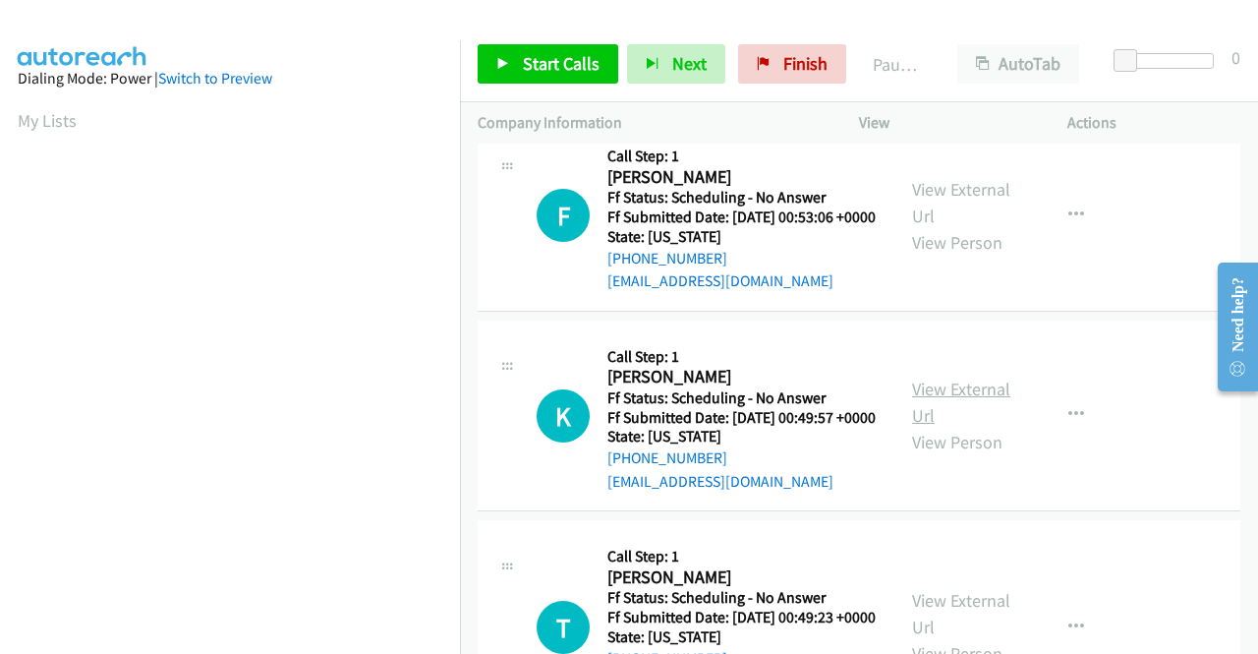
click at [961, 427] on link "View External Url" at bounding box center [961, 401] width 98 height 49
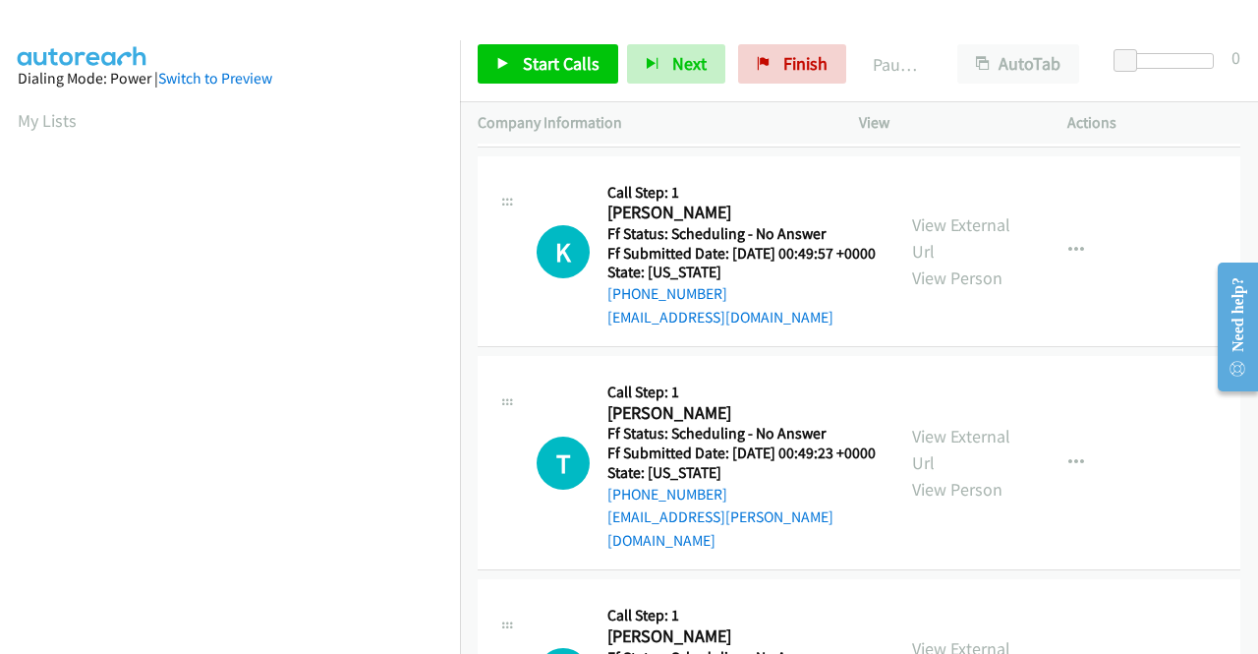
scroll to position [1769, 0]
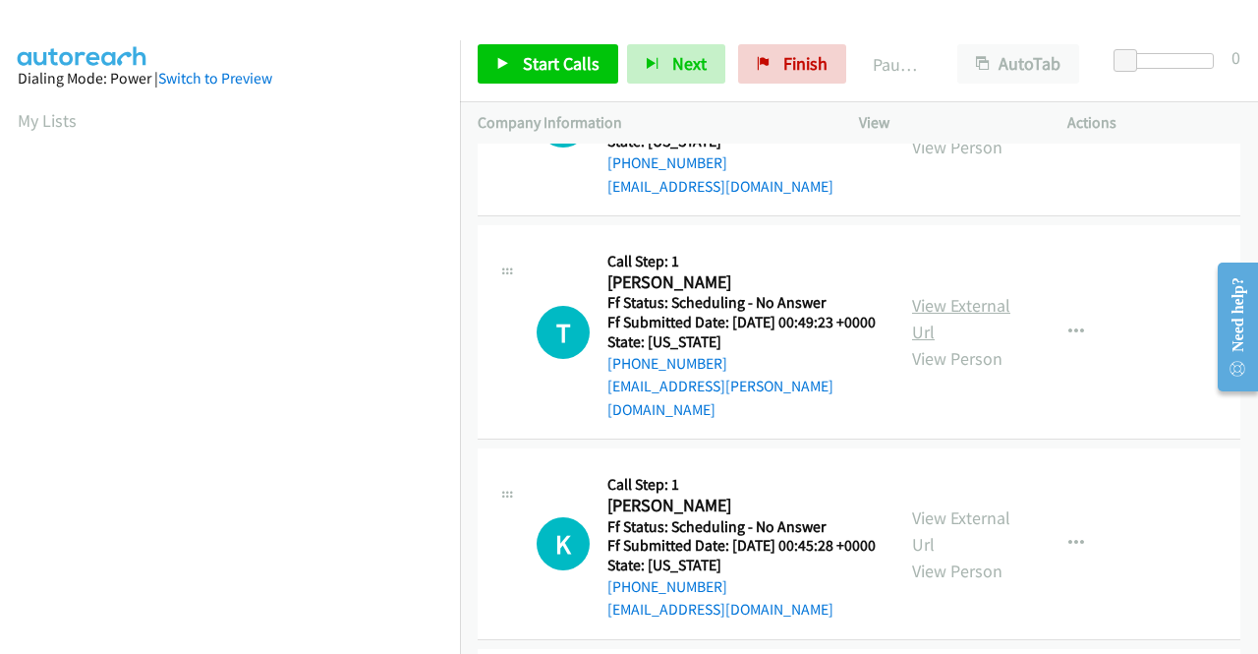
click at [946, 343] on link "View External Url" at bounding box center [961, 318] width 98 height 49
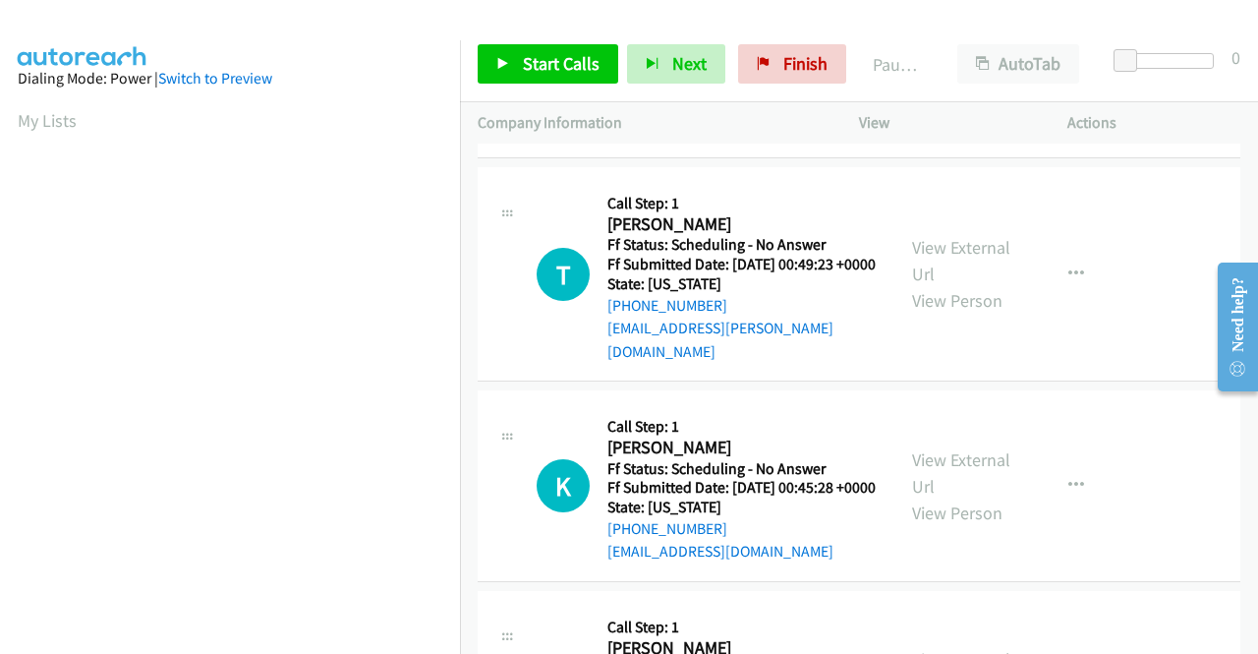
scroll to position [1966, 0]
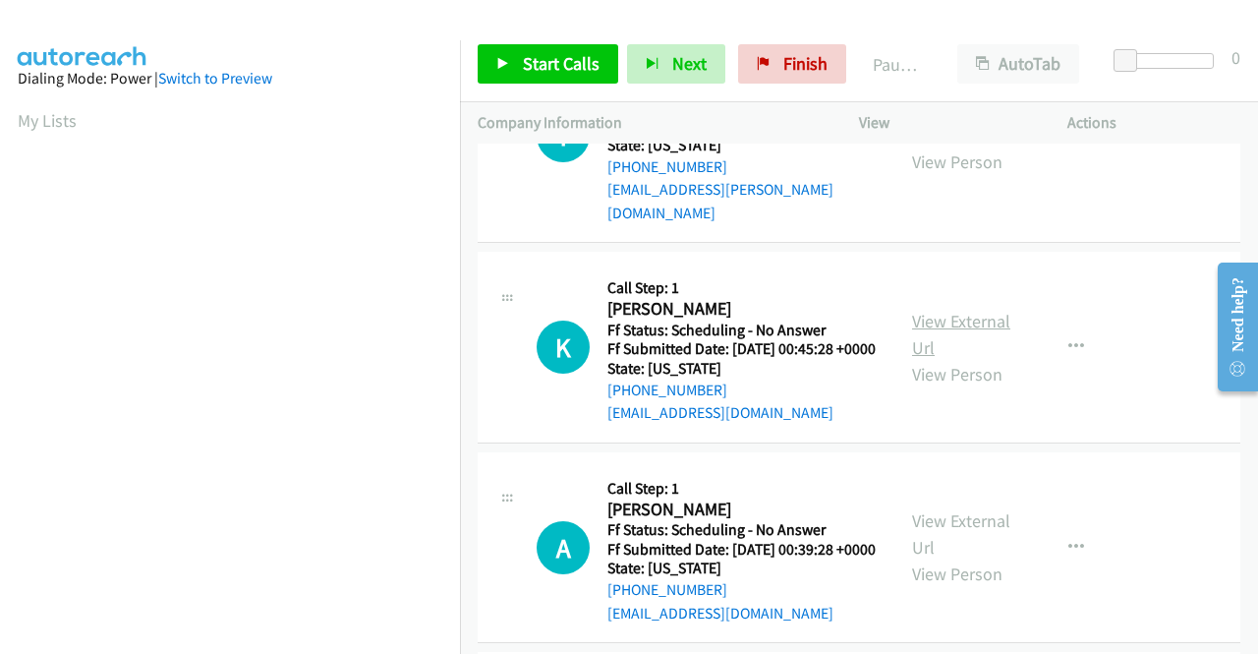
click at [937, 359] on link "View External Url" at bounding box center [961, 334] width 98 height 49
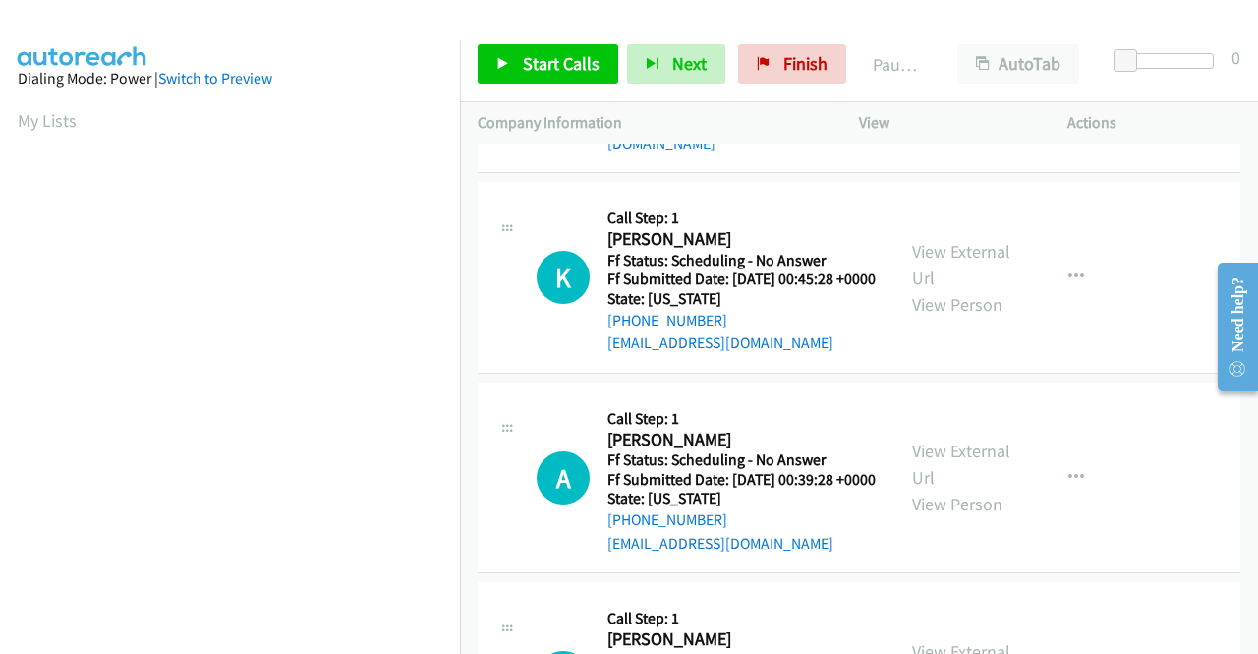
scroll to position [2163, 0]
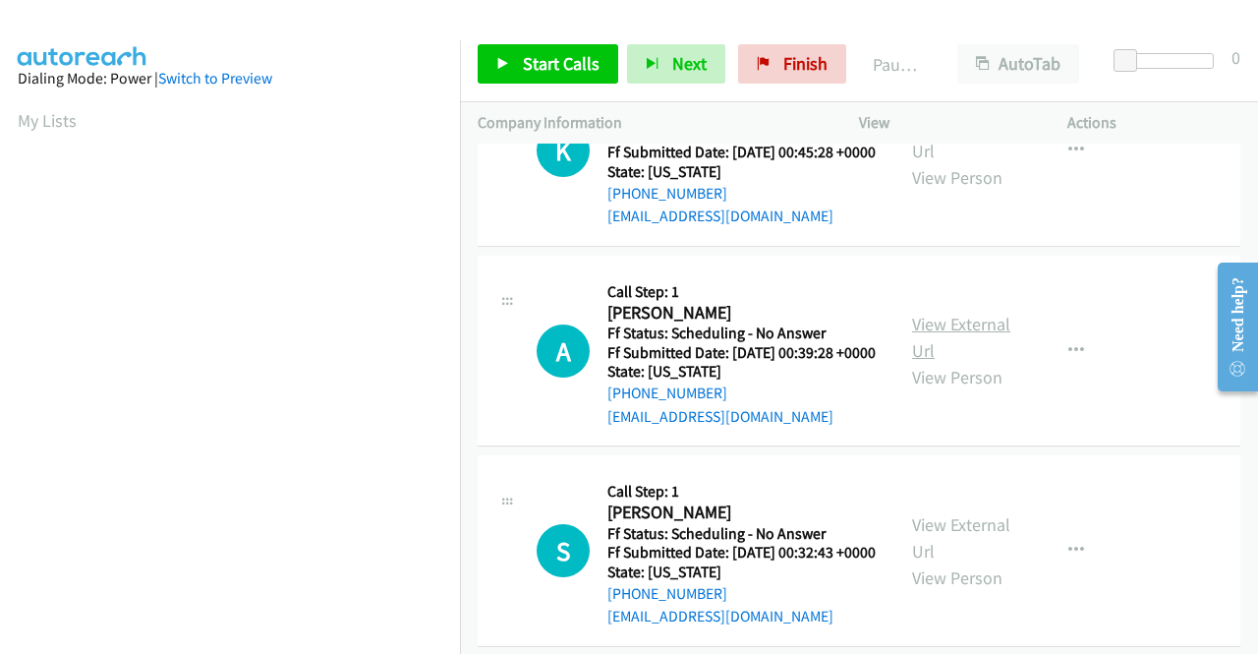
click at [952, 362] on link "View External Url" at bounding box center [961, 337] width 98 height 49
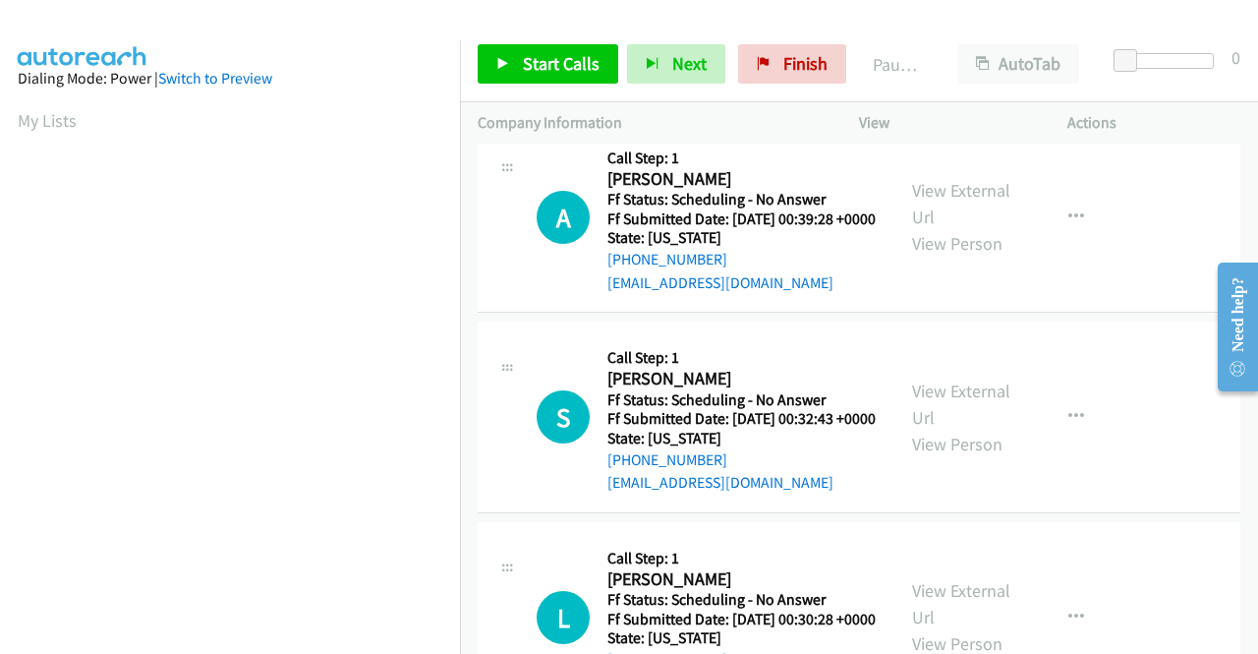
scroll to position [2359, 0]
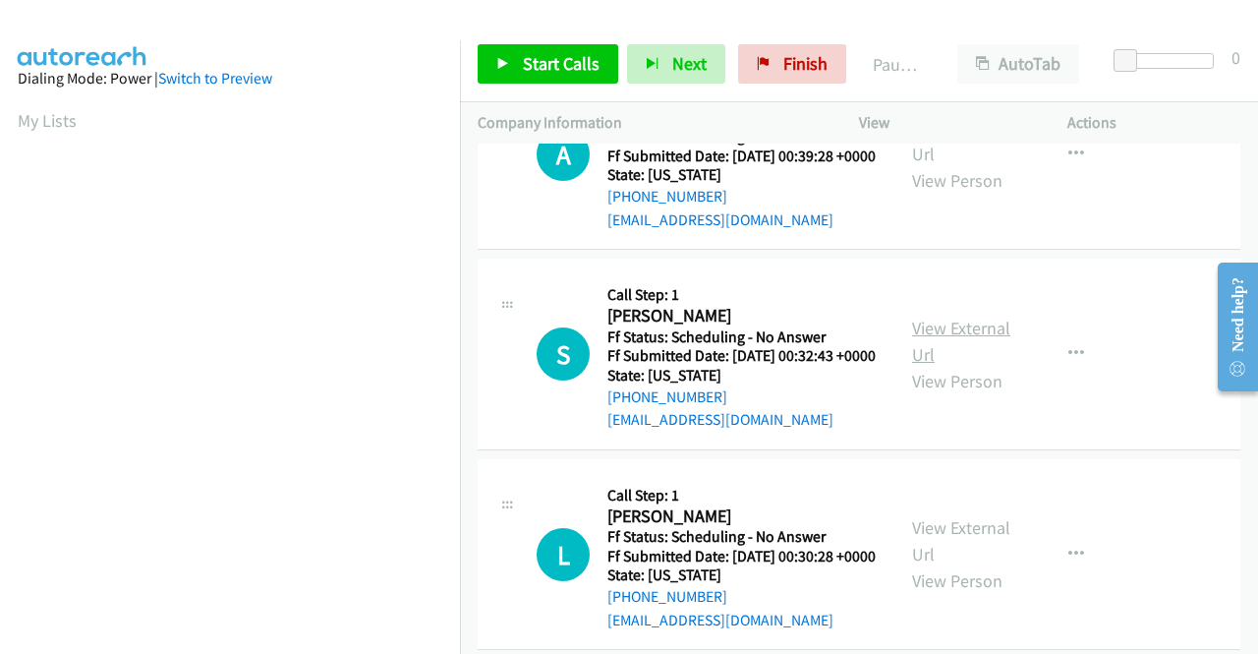
click at [956, 366] on link "View External Url" at bounding box center [961, 341] width 98 height 49
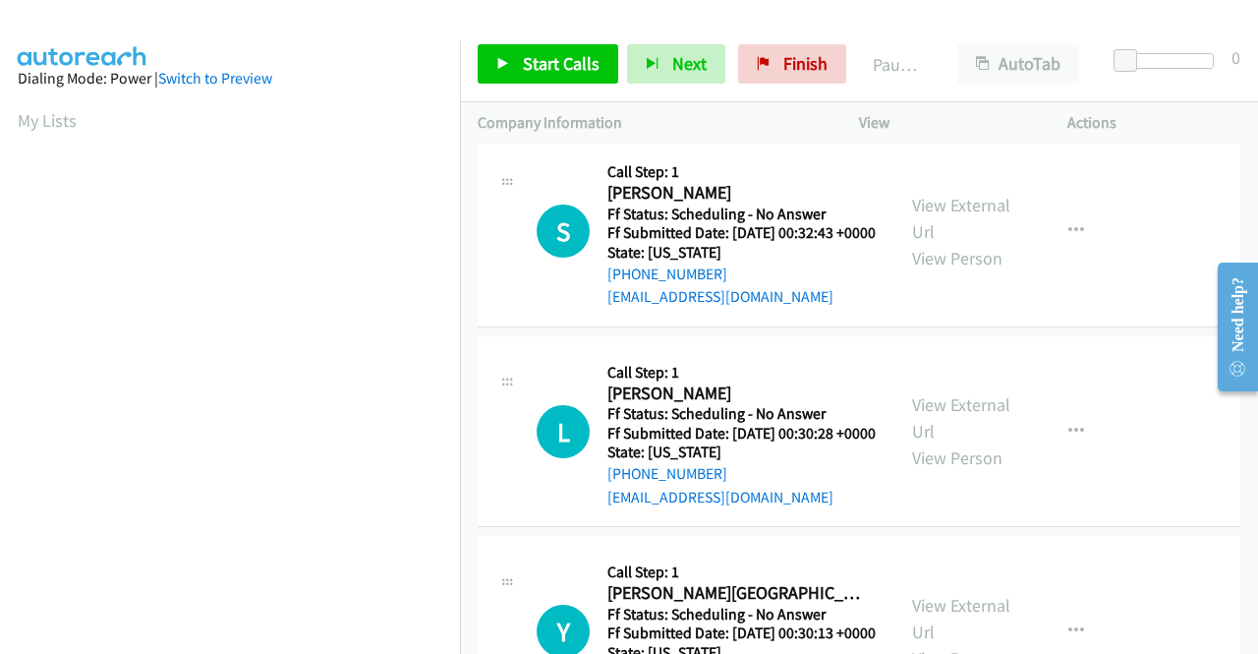
scroll to position [2556, 0]
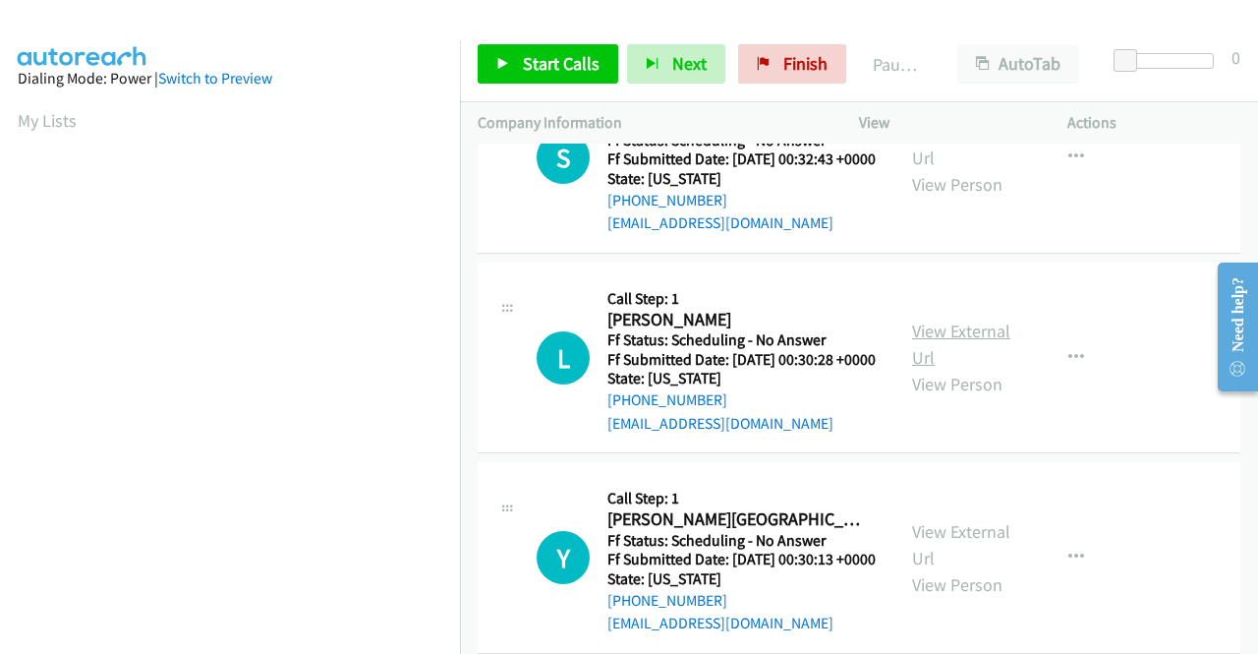
click at [924, 369] on link "View External Url" at bounding box center [961, 343] width 98 height 49
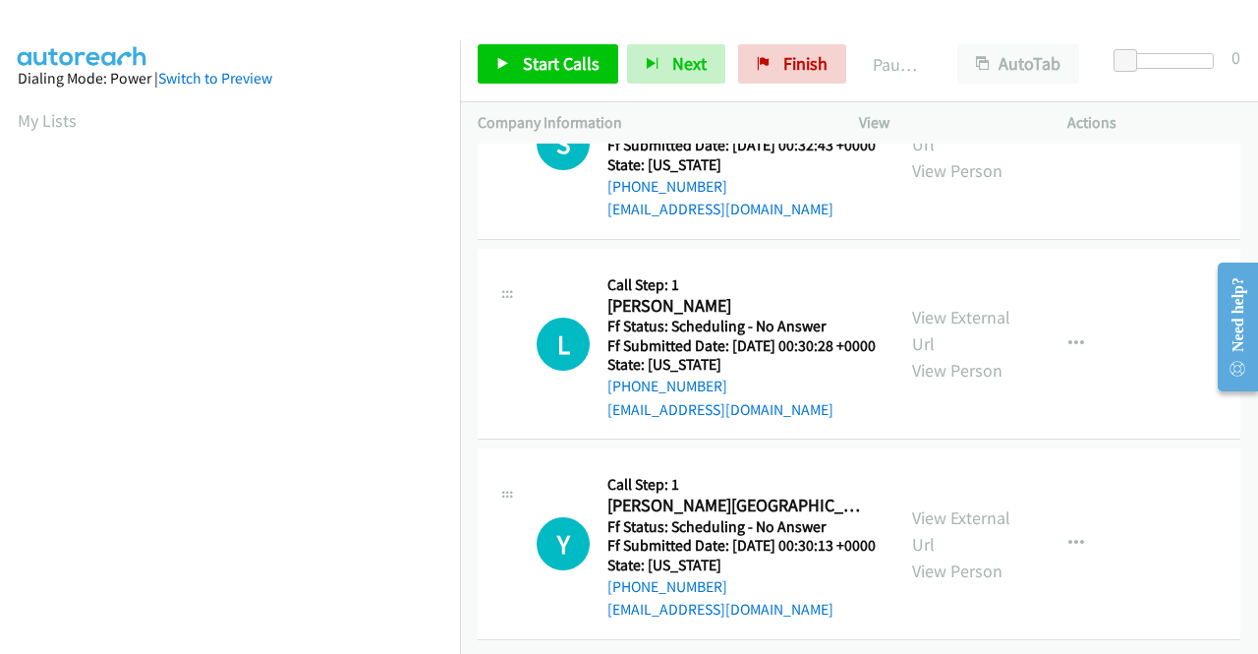
scroll to position [2800, 0]
click at [931, 506] on link "View External Url" at bounding box center [961, 530] width 98 height 49
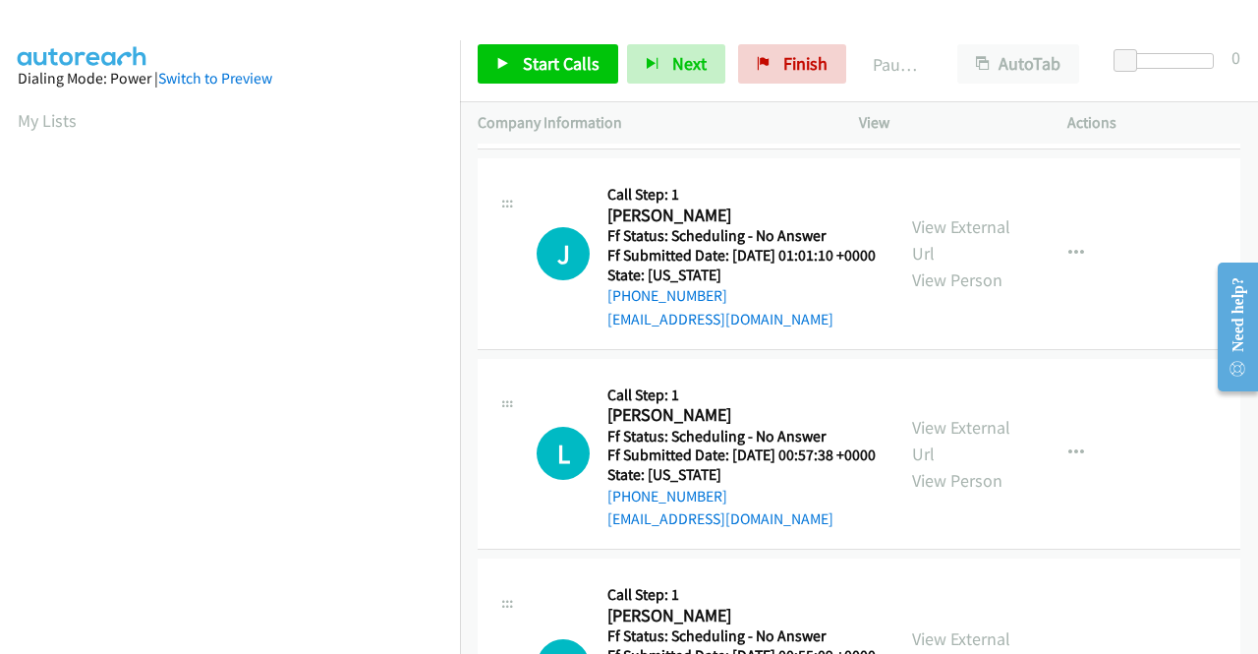
scroll to position [0, 0]
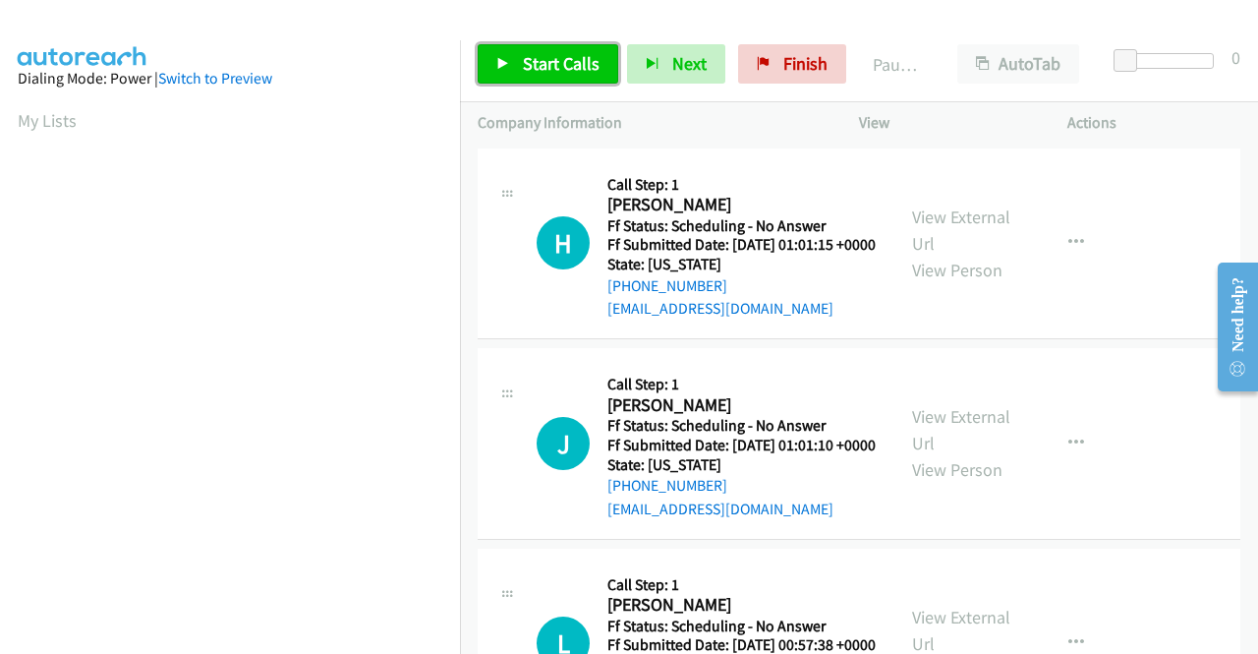
click at [568, 67] on span "Start Calls" at bounding box center [561, 63] width 77 height 23
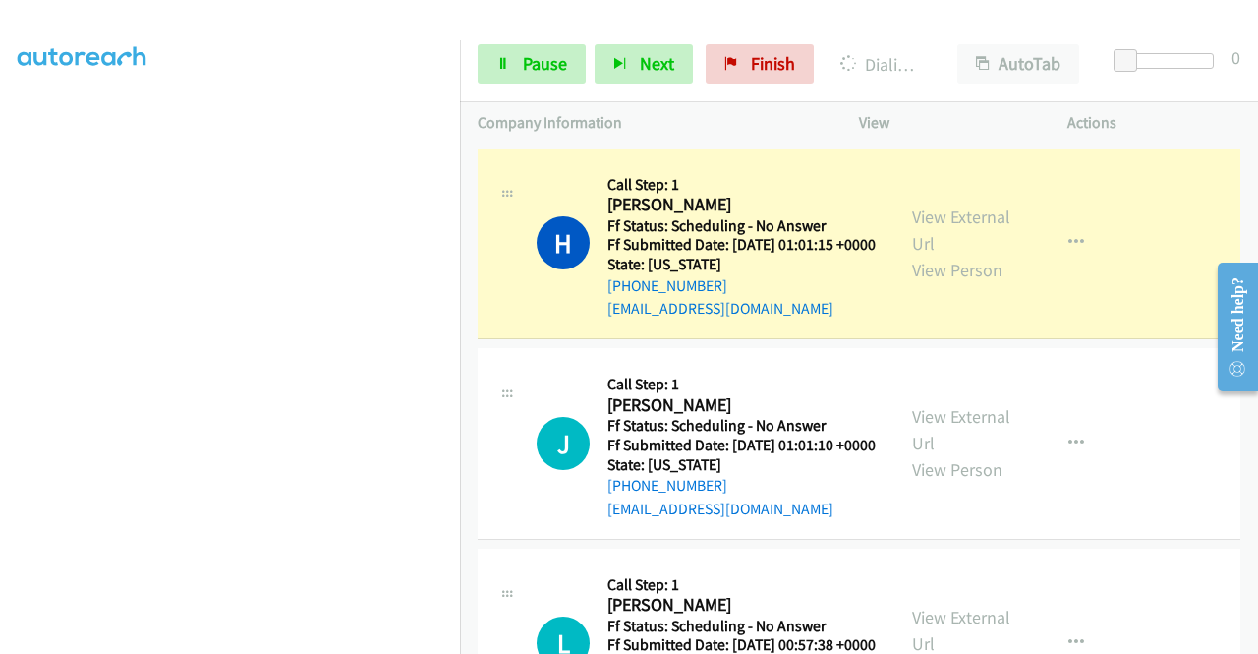
scroll to position [448, 0]
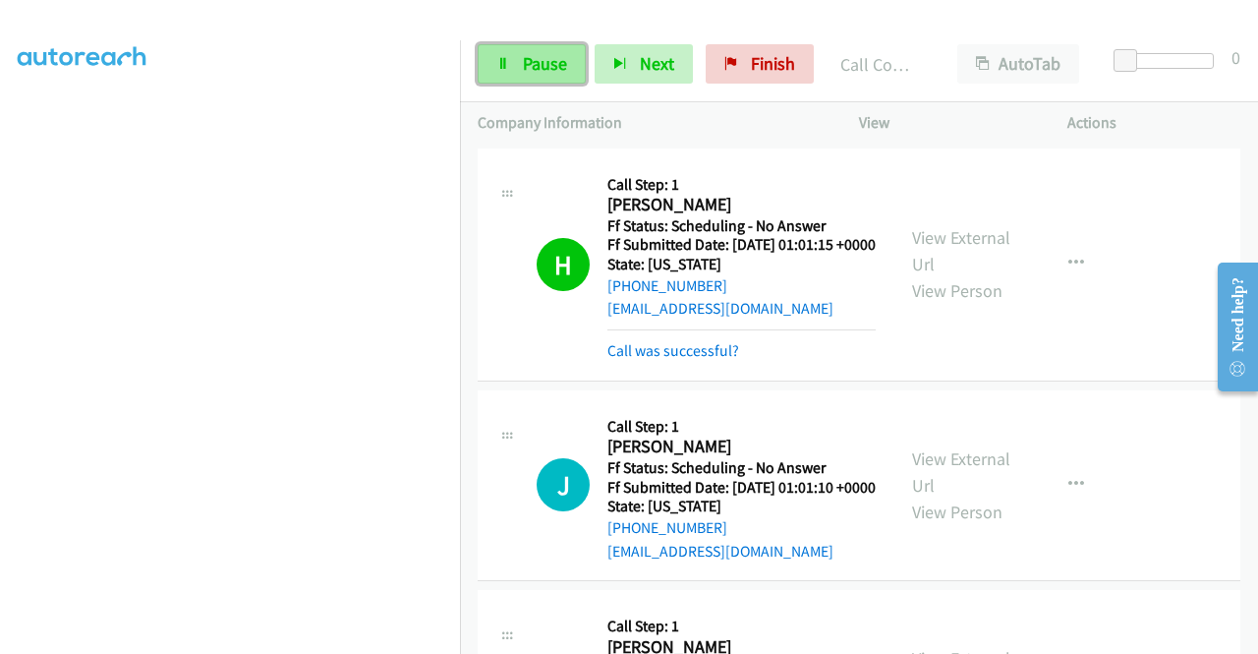
click at [548, 73] on span "Pause" at bounding box center [545, 63] width 44 height 23
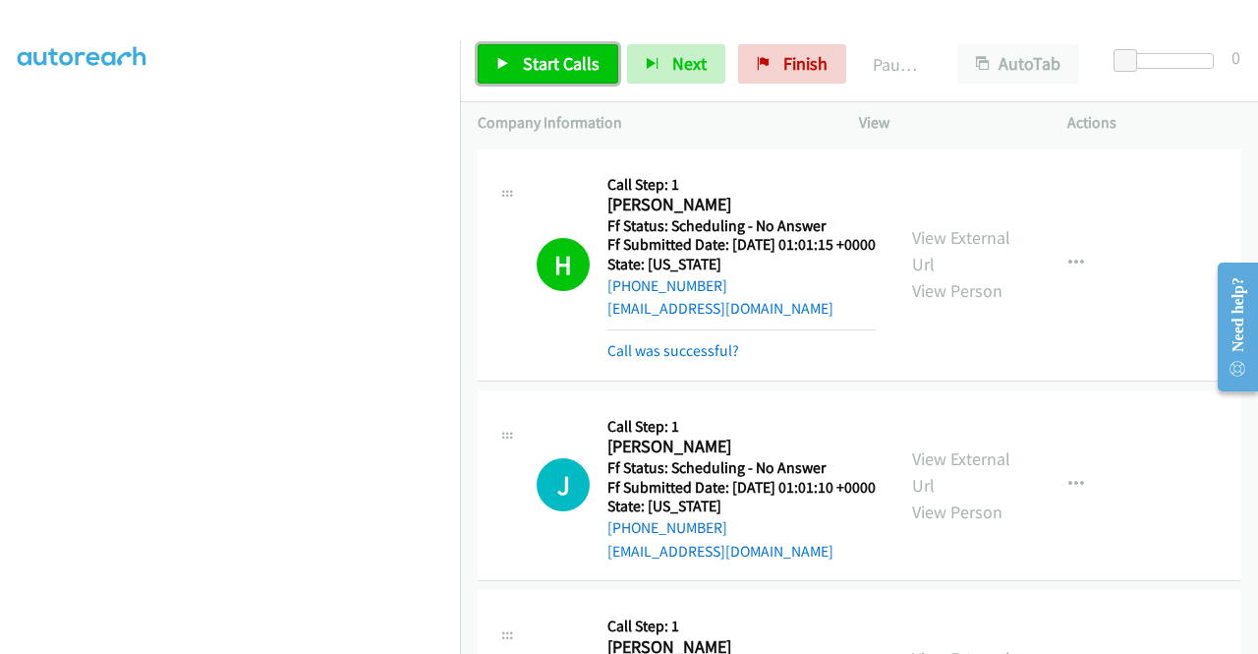
click at [548, 73] on span "Start Calls" at bounding box center [561, 63] width 77 height 23
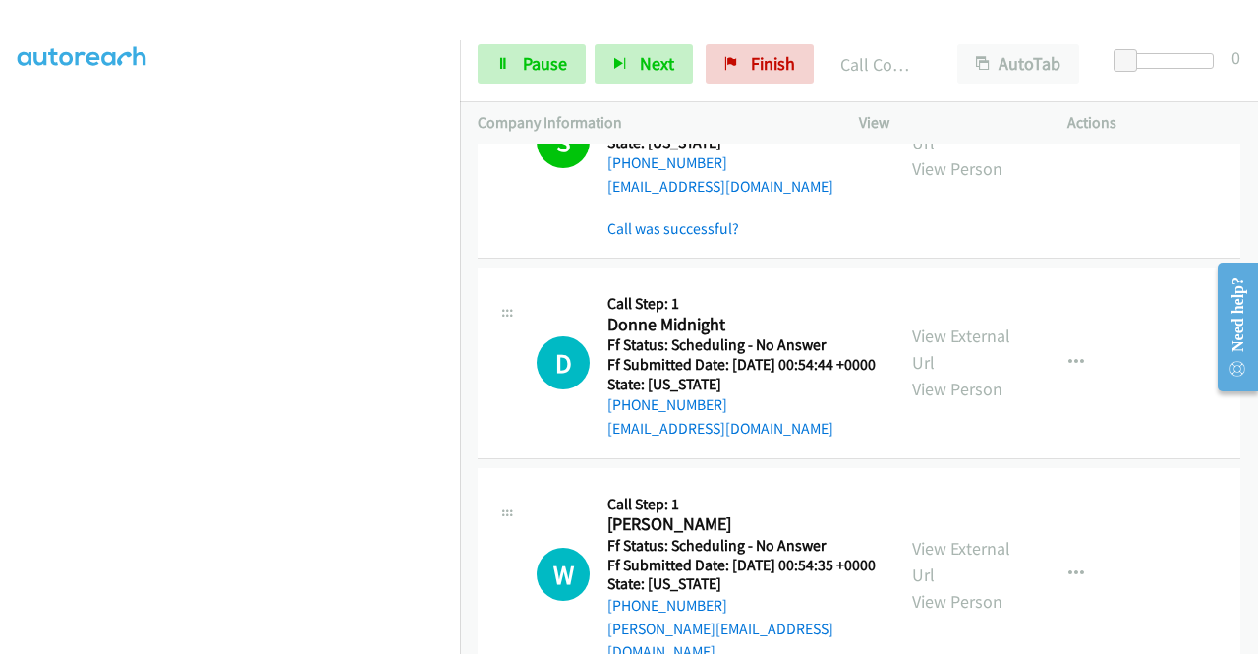
scroll to position [1102, 0]
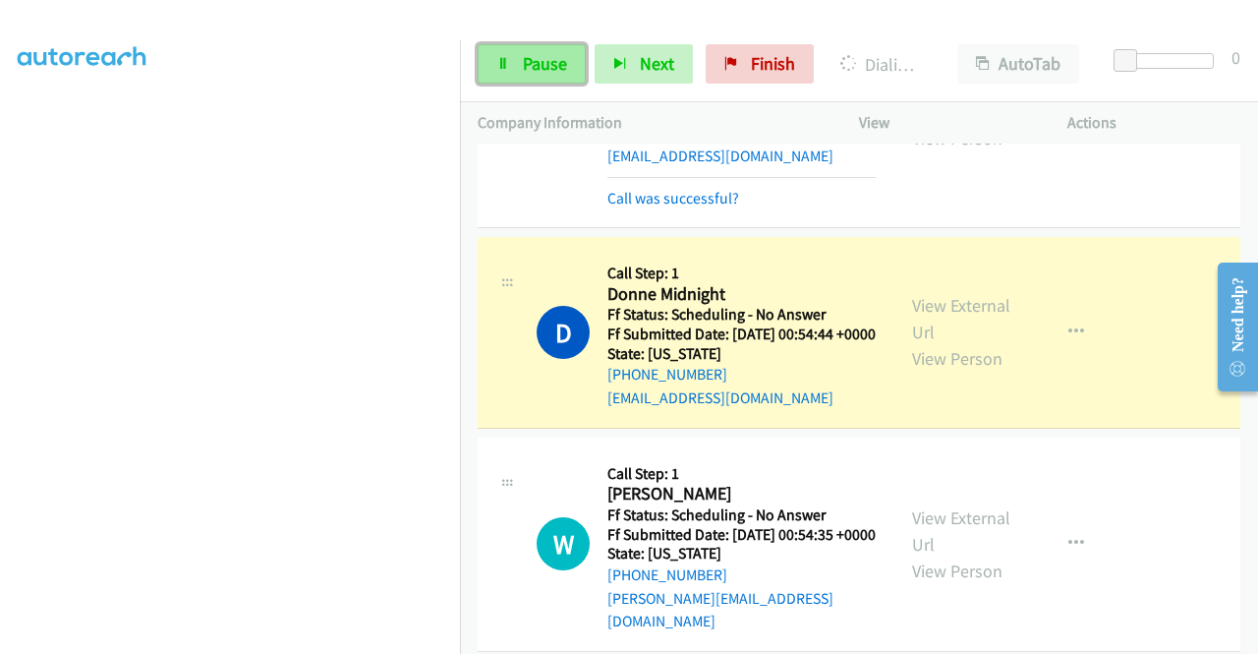
click at [513, 73] on link "Pause" at bounding box center [532, 63] width 108 height 39
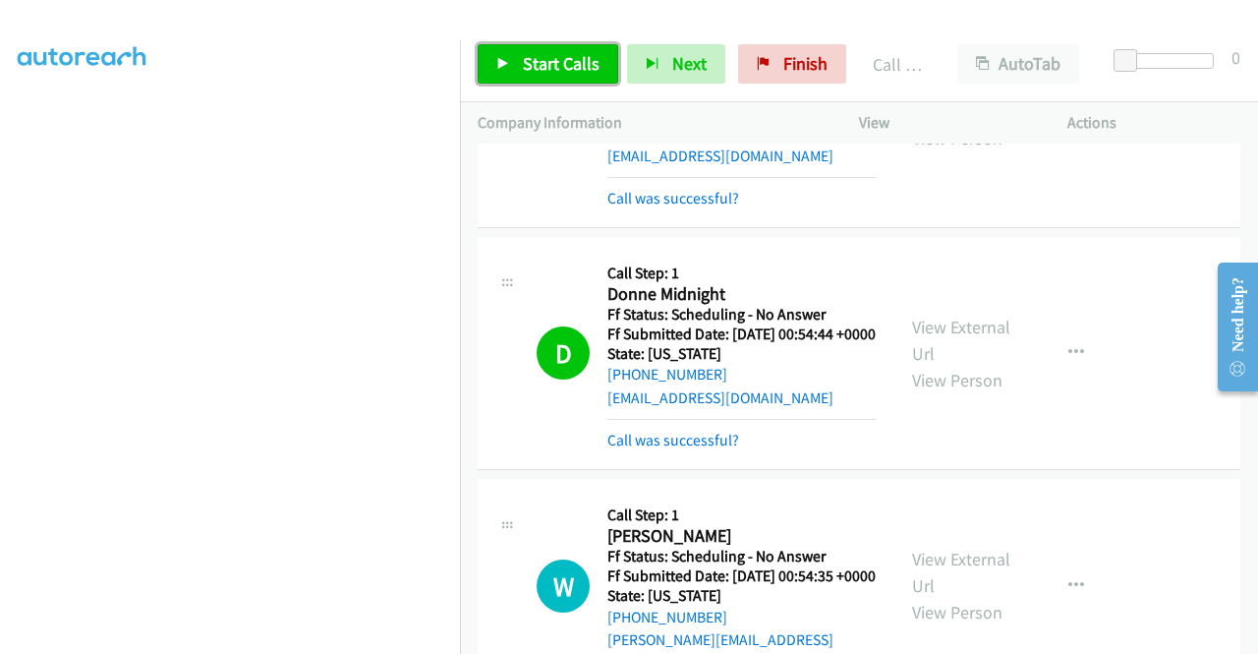
click at [549, 60] on span "Start Calls" at bounding box center [561, 63] width 77 height 23
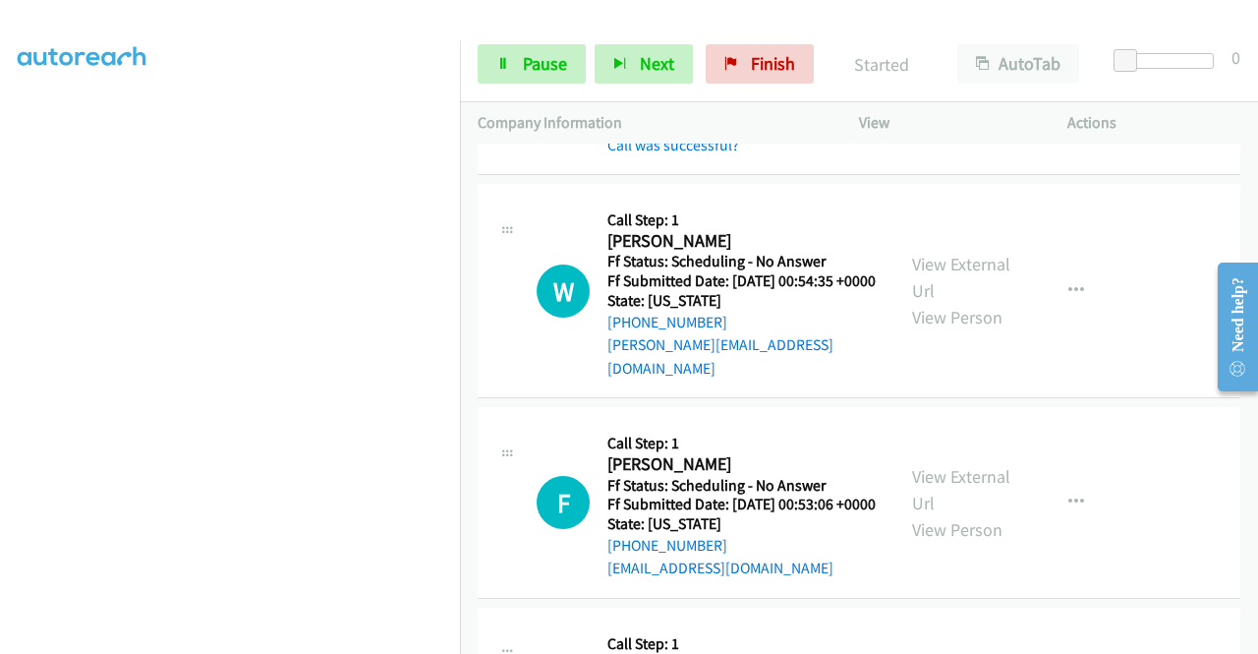
scroll to position [1495, 0]
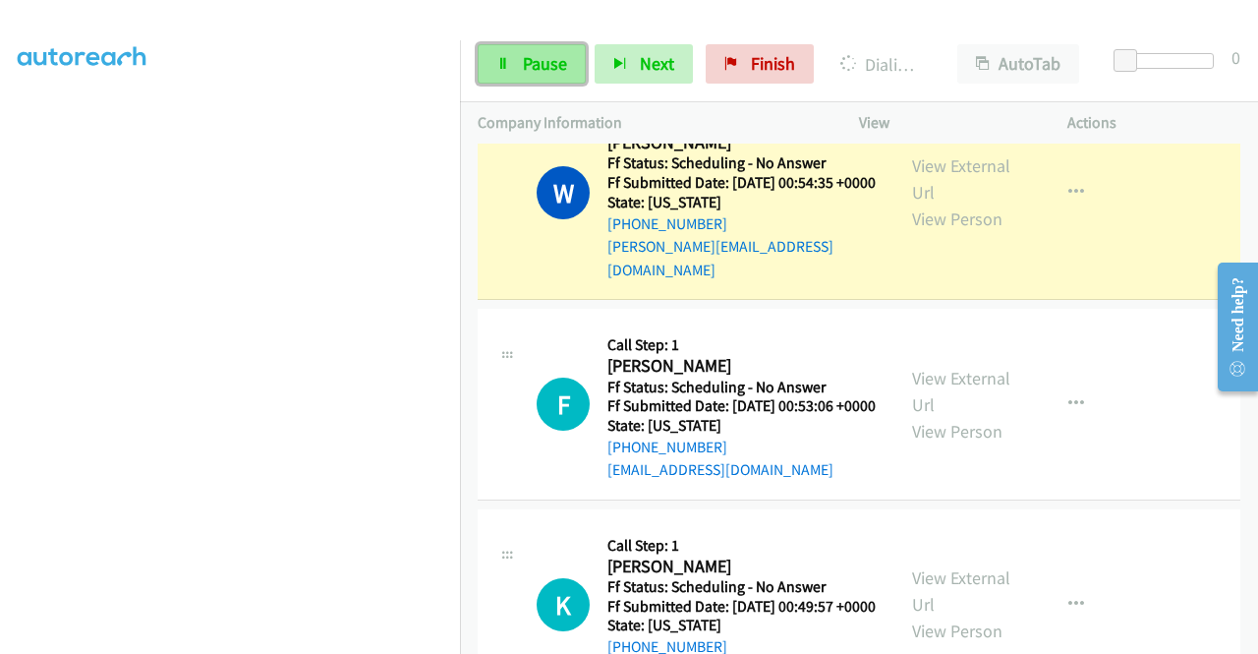
click at [556, 61] on span "Pause" at bounding box center [545, 63] width 44 height 23
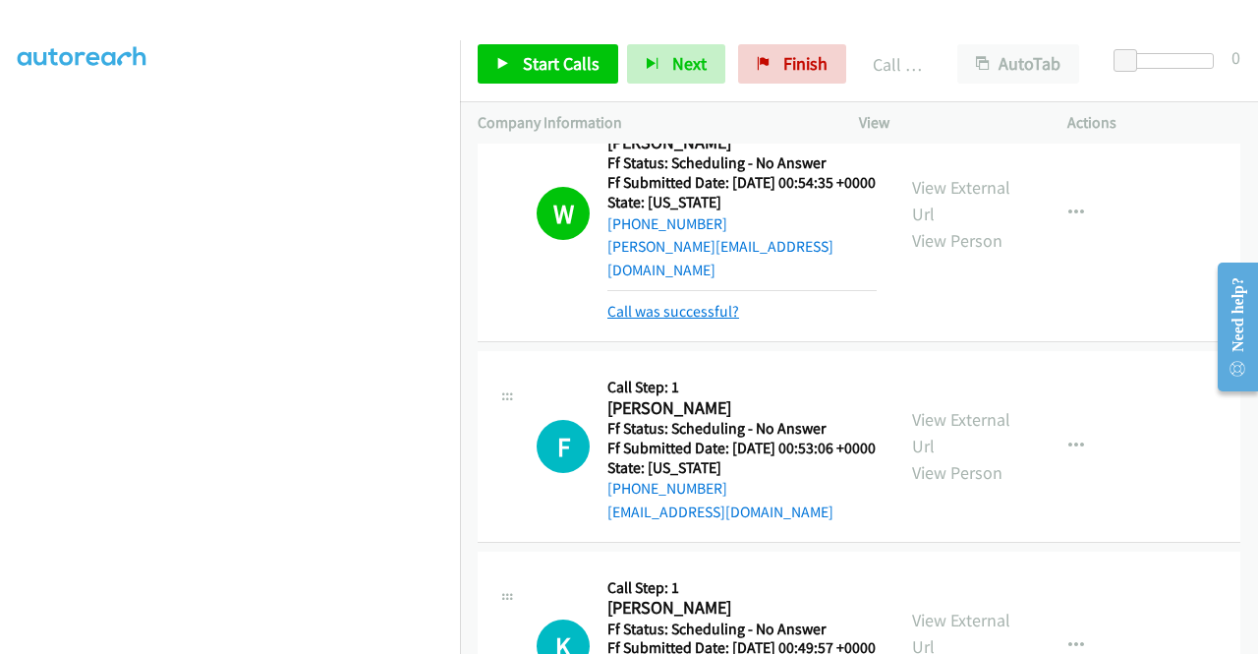
click at [644, 320] on link "Call was successful?" at bounding box center [673, 311] width 132 height 19
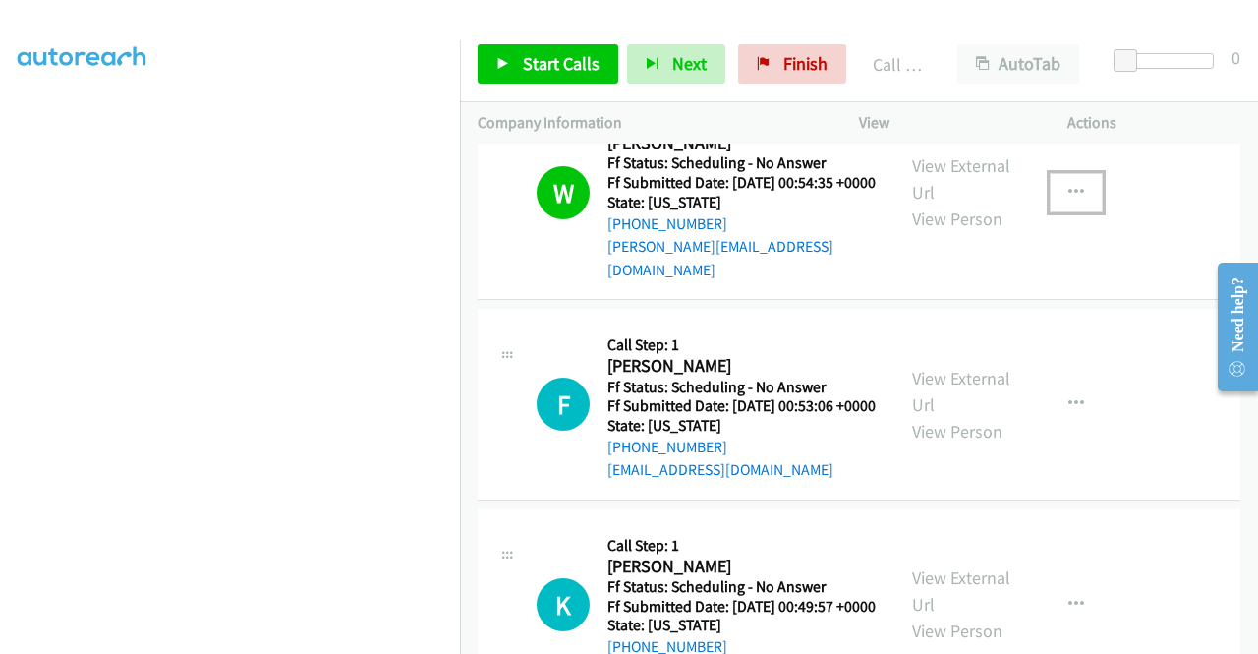
click at [1068, 201] on icon "button" at bounding box center [1076, 193] width 16 height 16
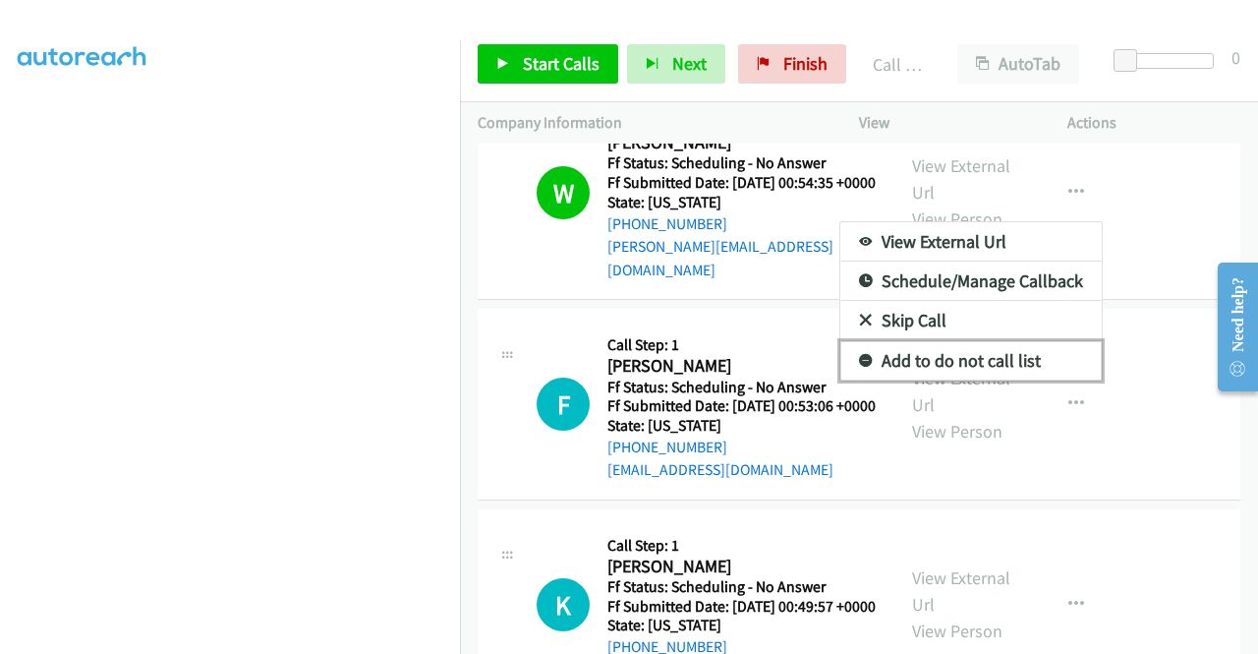
click at [918, 380] on link "Add to do not call list" at bounding box center [970, 360] width 261 height 39
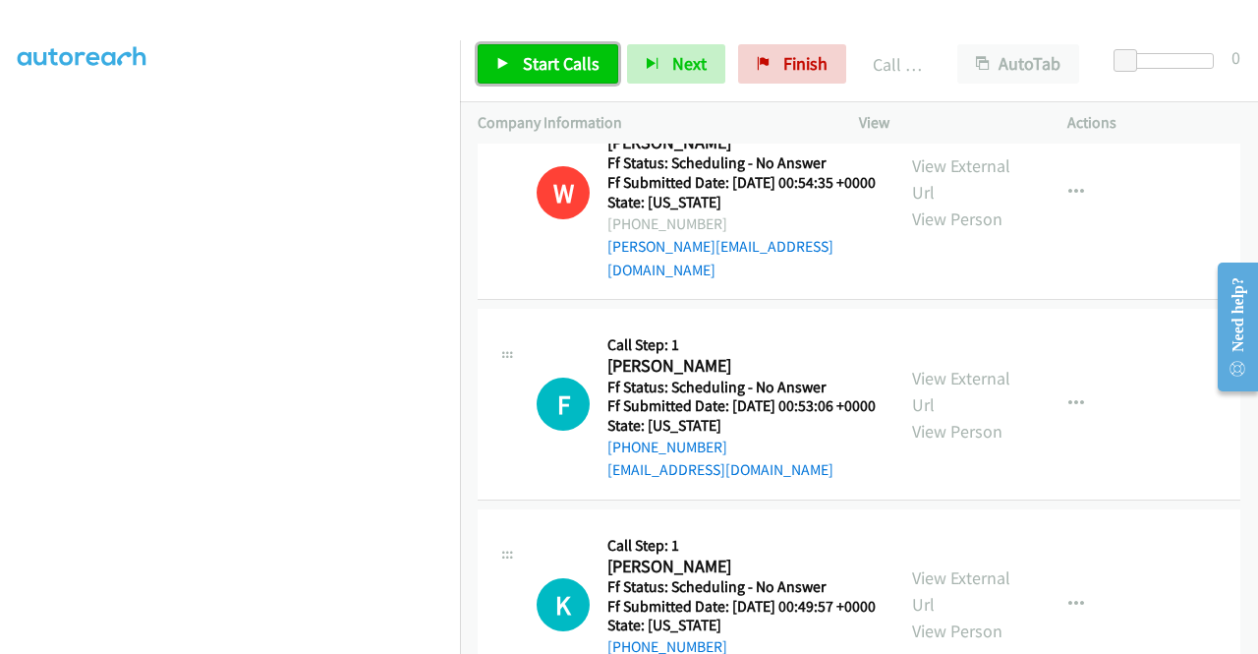
click at [552, 72] on span "Start Calls" at bounding box center [561, 63] width 77 height 23
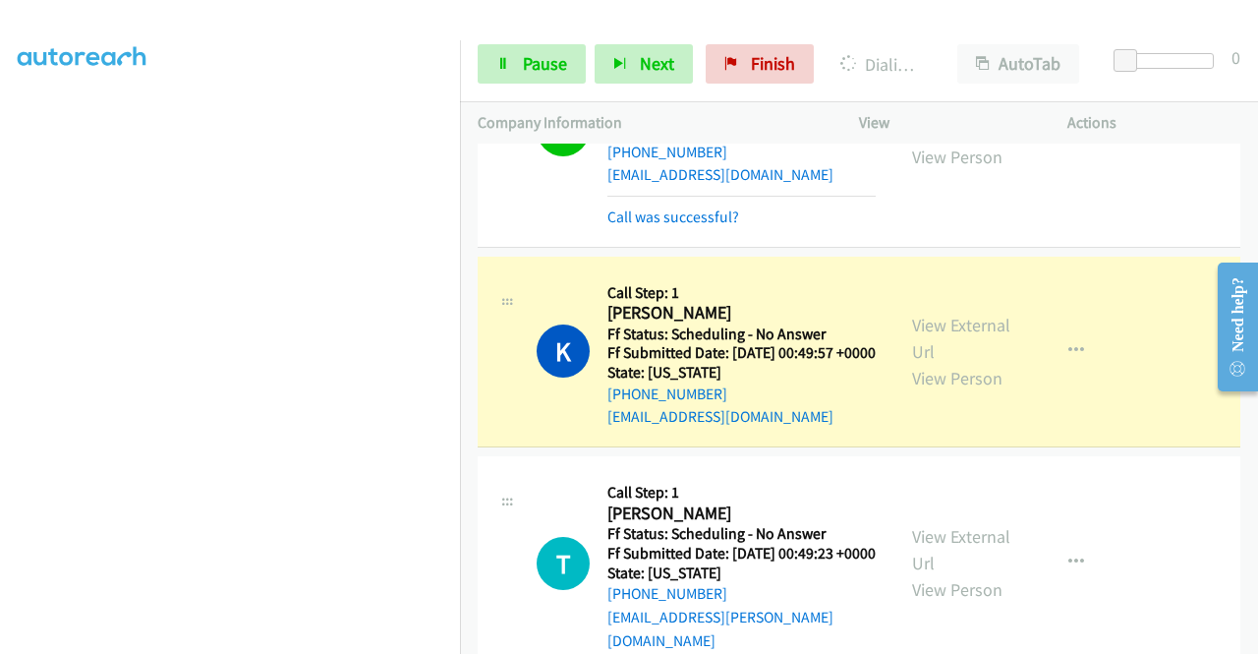
scroll to position [1888, 0]
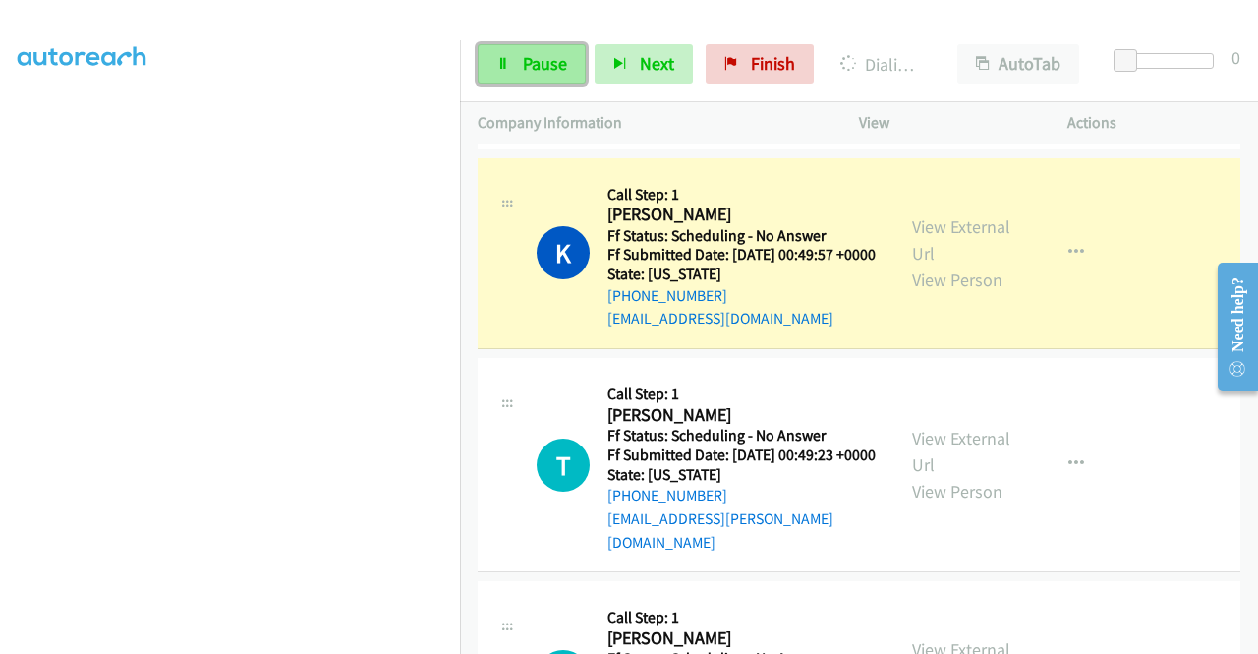
click at [537, 64] on span "Pause" at bounding box center [545, 63] width 44 height 23
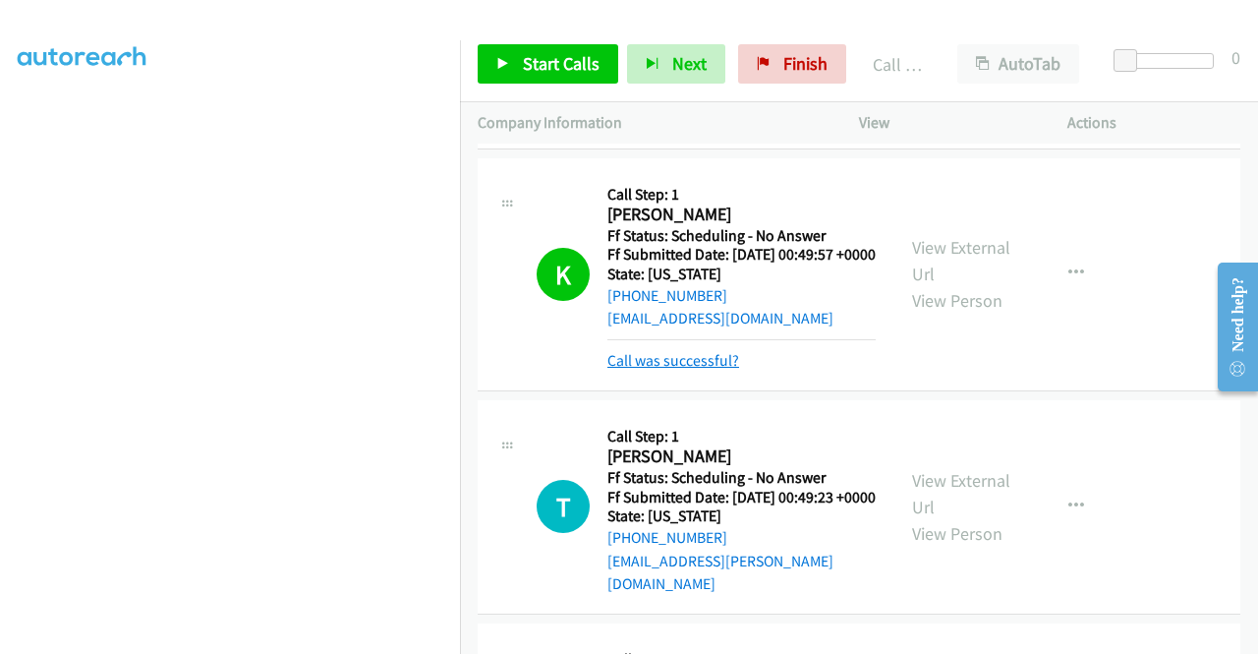
click at [688, 370] on link "Call was successful?" at bounding box center [673, 360] width 132 height 19
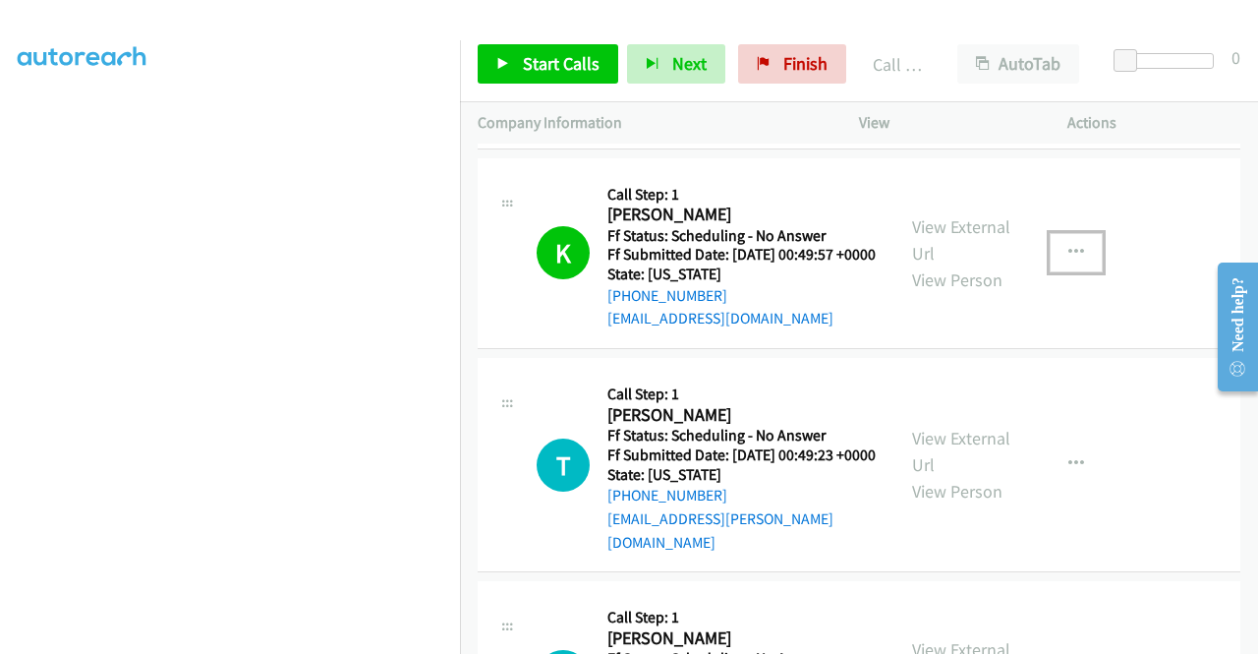
click at [1068, 260] on icon "button" at bounding box center [1076, 253] width 16 height 16
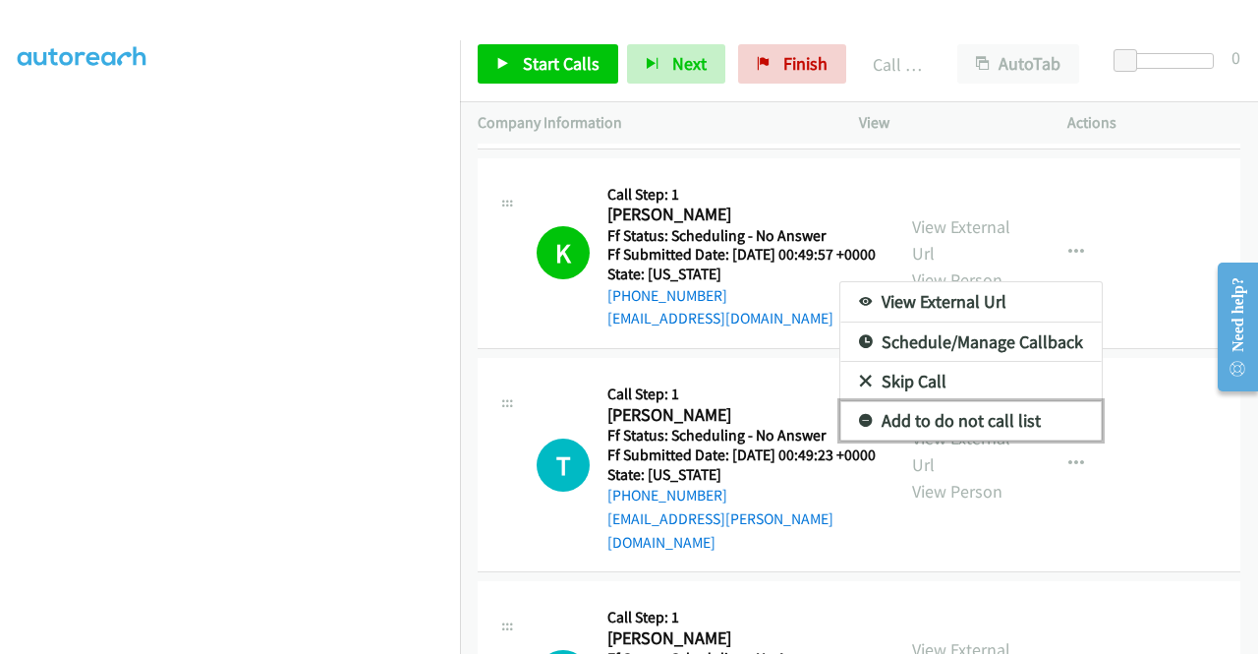
click at [944, 440] on link "Add to do not call list" at bounding box center [970, 420] width 261 height 39
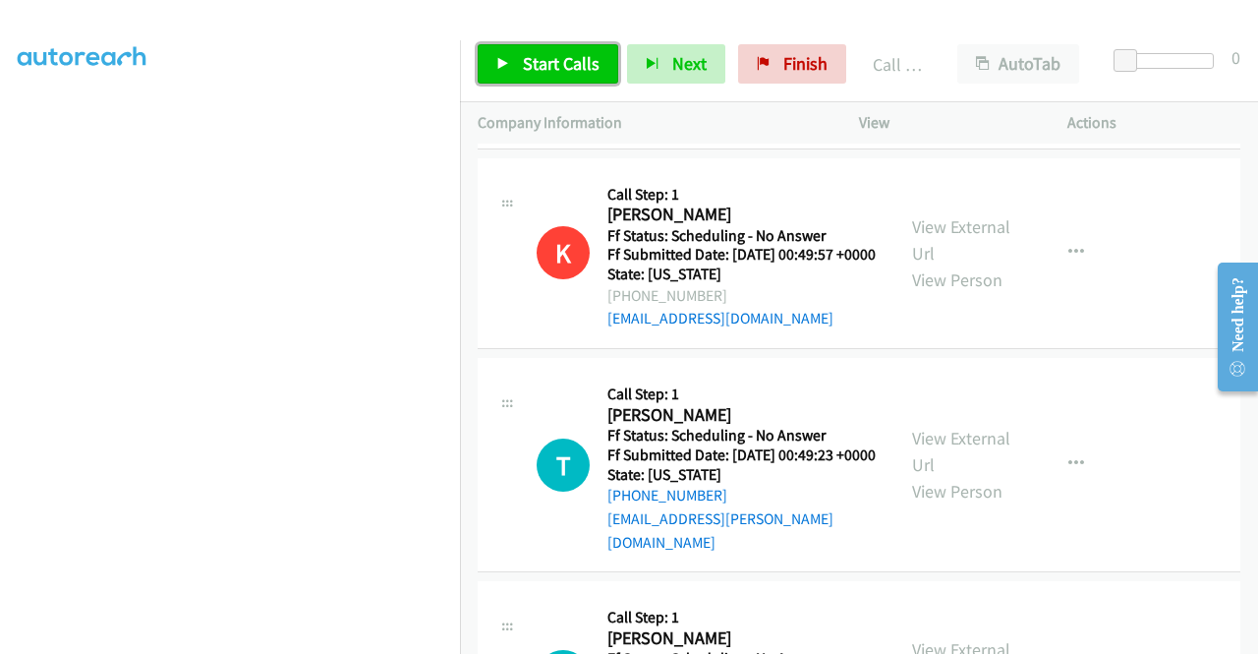
click at [571, 65] on span "Start Calls" at bounding box center [561, 63] width 77 height 23
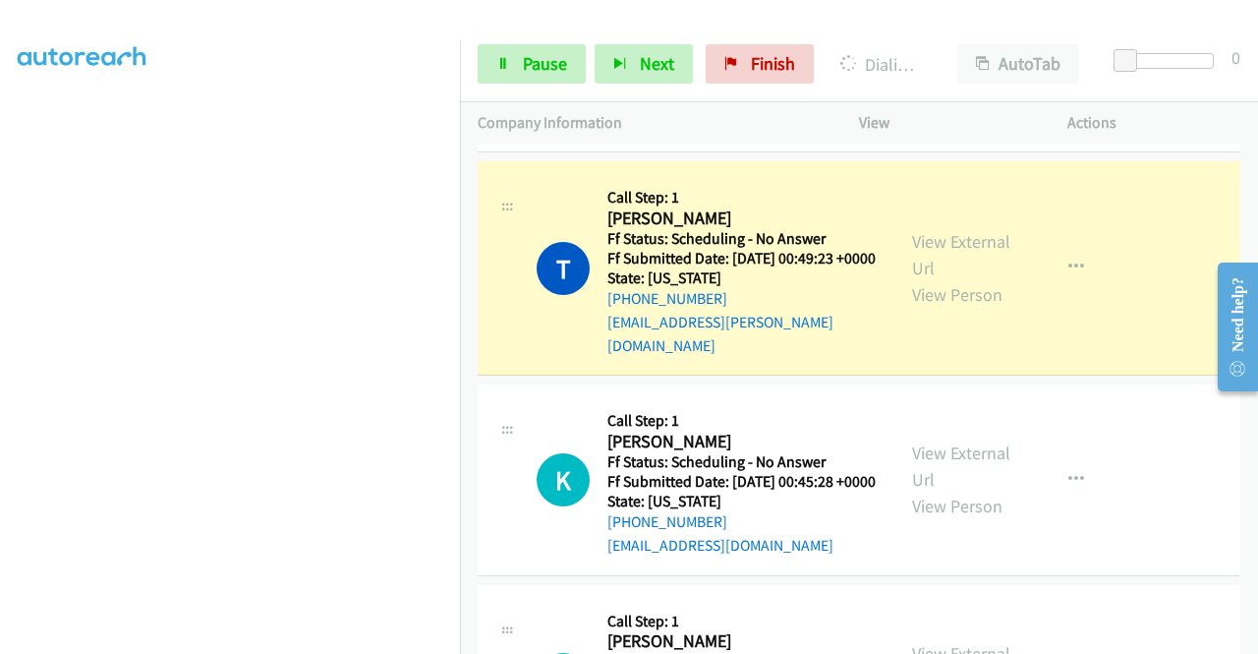
scroll to position [2183, 0]
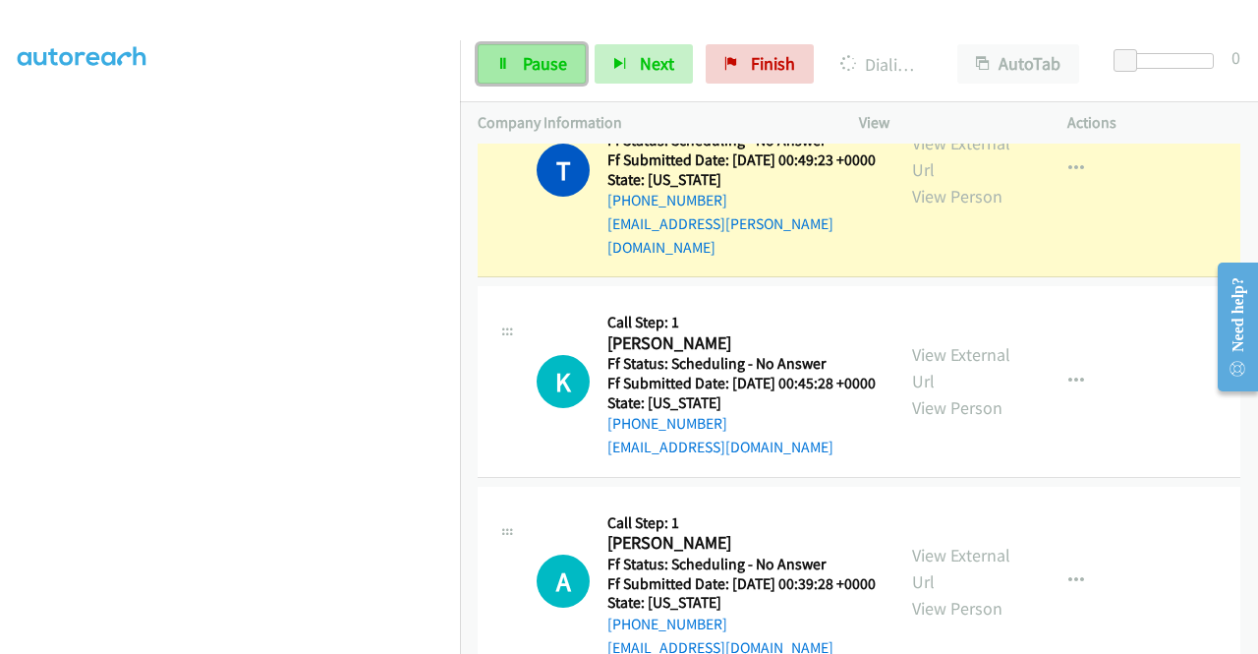
click at [572, 60] on link "Pause" at bounding box center [532, 63] width 108 height 39
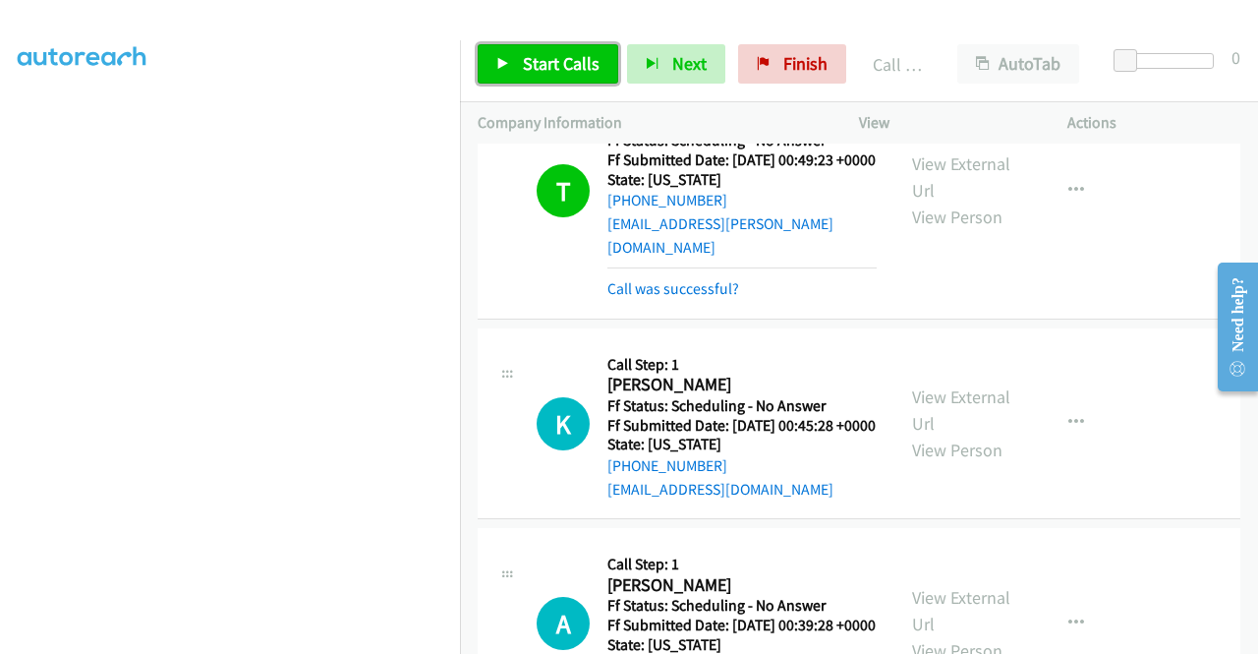
click at [551, 57] on span "Start Calls" at bounding box center [561, 63] width 77 height 23
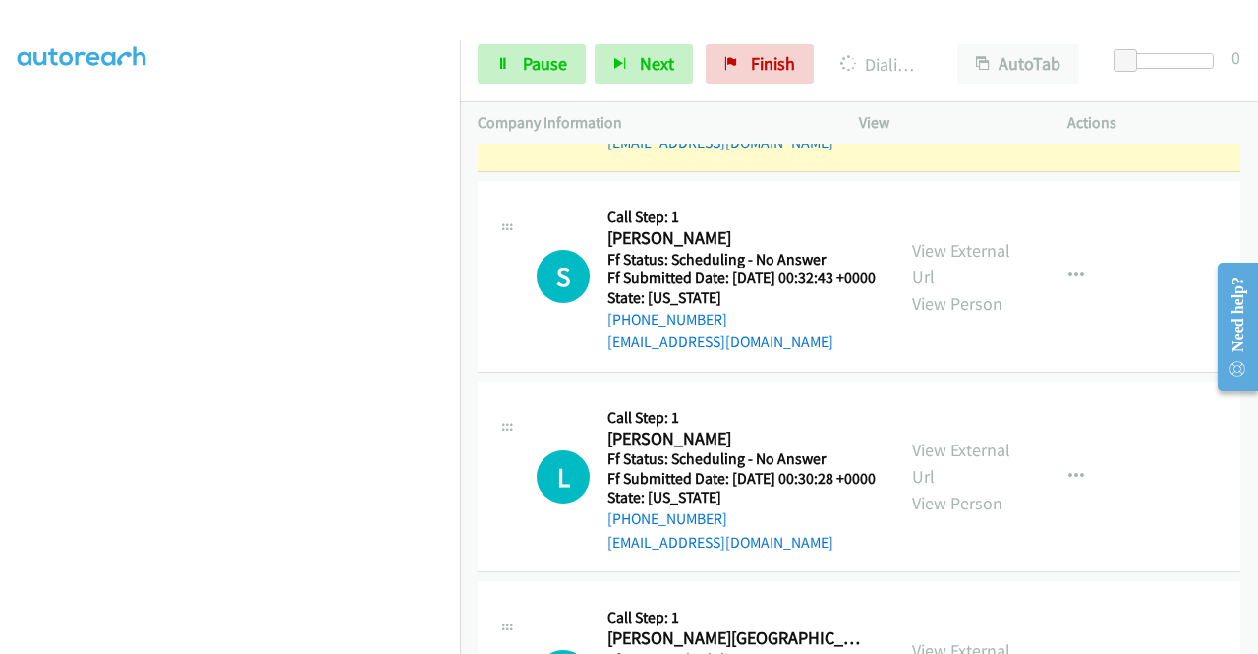
scroll to position [2773, 0]
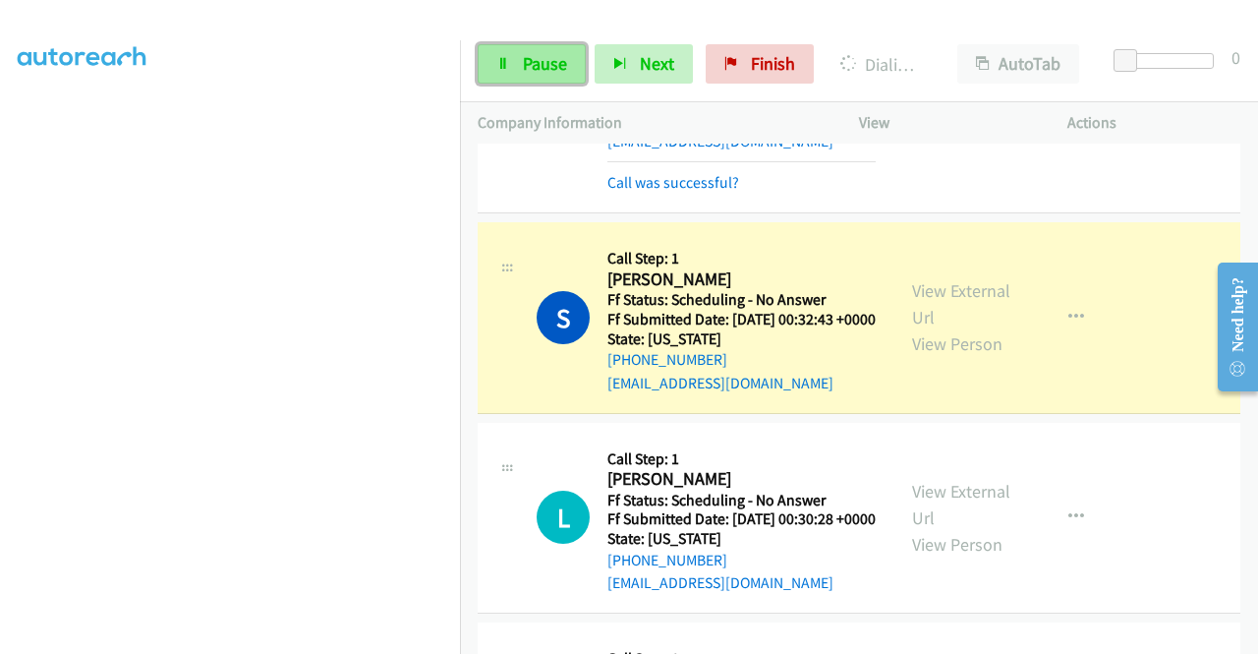
click at [555, 56] on span "Pause" at bounding box center [545, 63] width 44 height 23
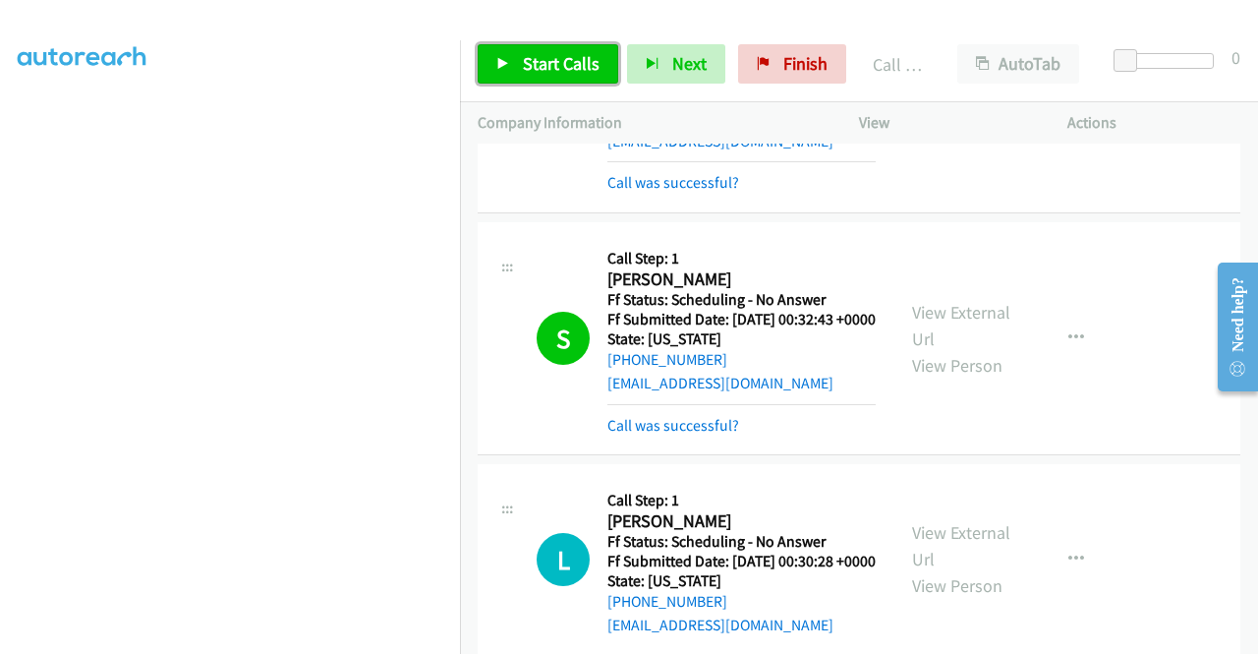
click at [590, 61] on span "Start Calls" at bounding box center [561, 63] width 77 height 23
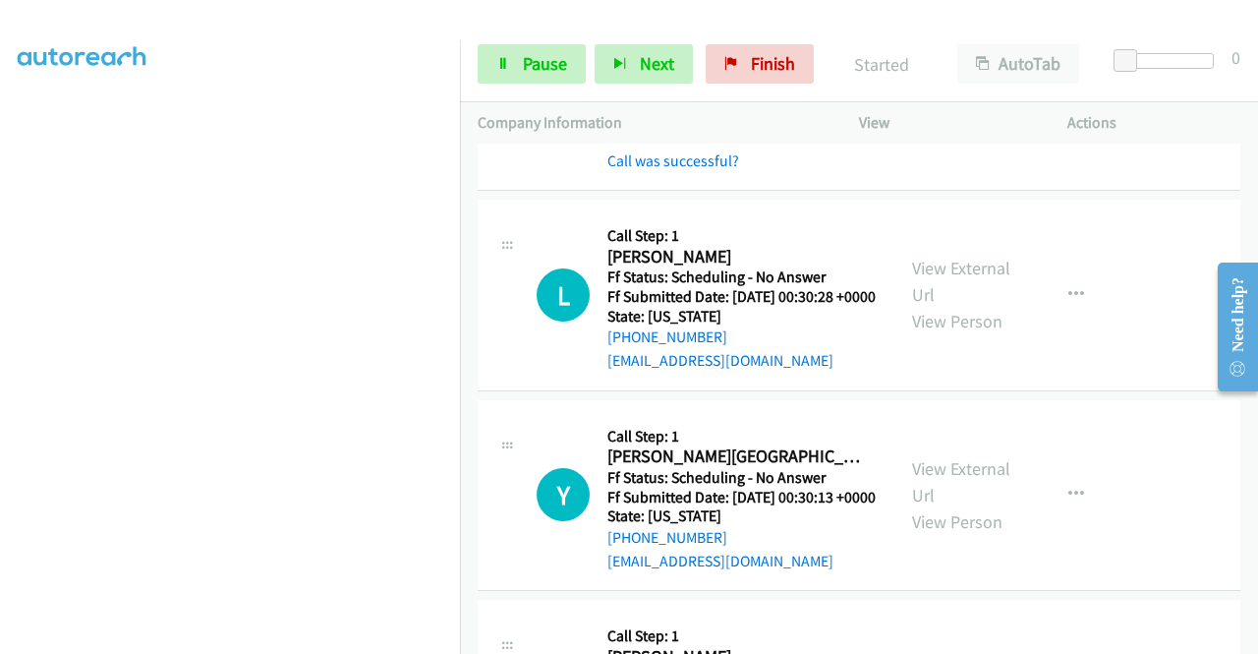
scroll to position [3068, 0]
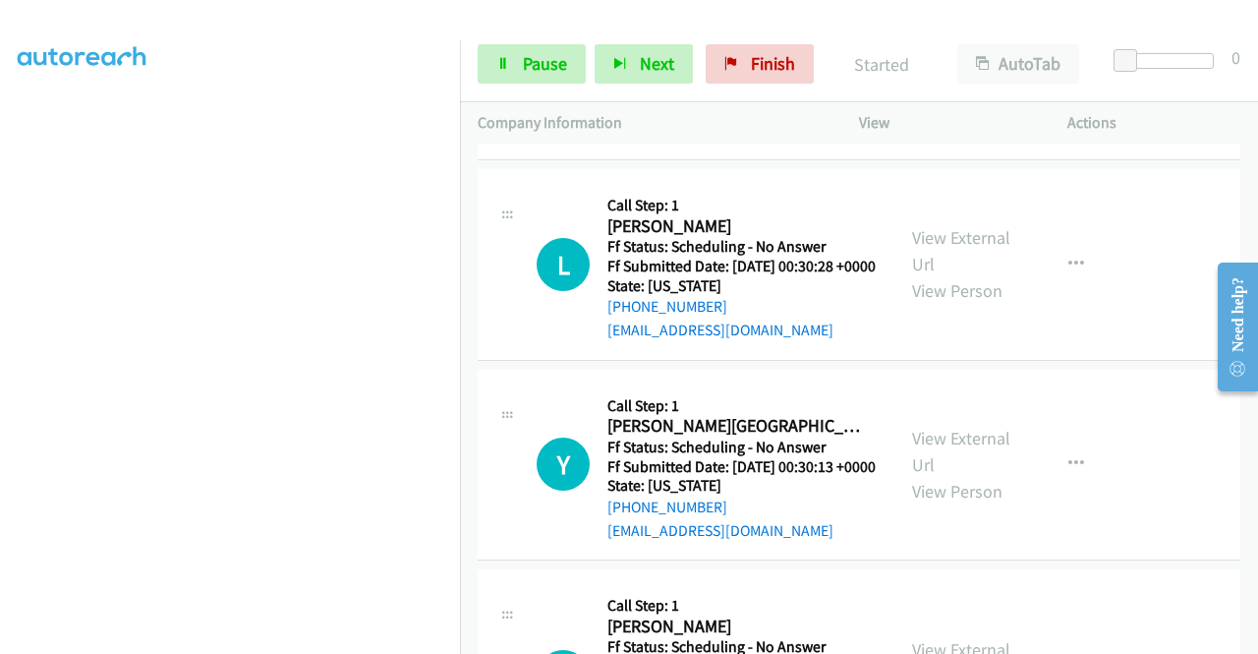
click at [714, 140] on link "Call was successful?" at bounding box center [673, 130] width 132 height 19
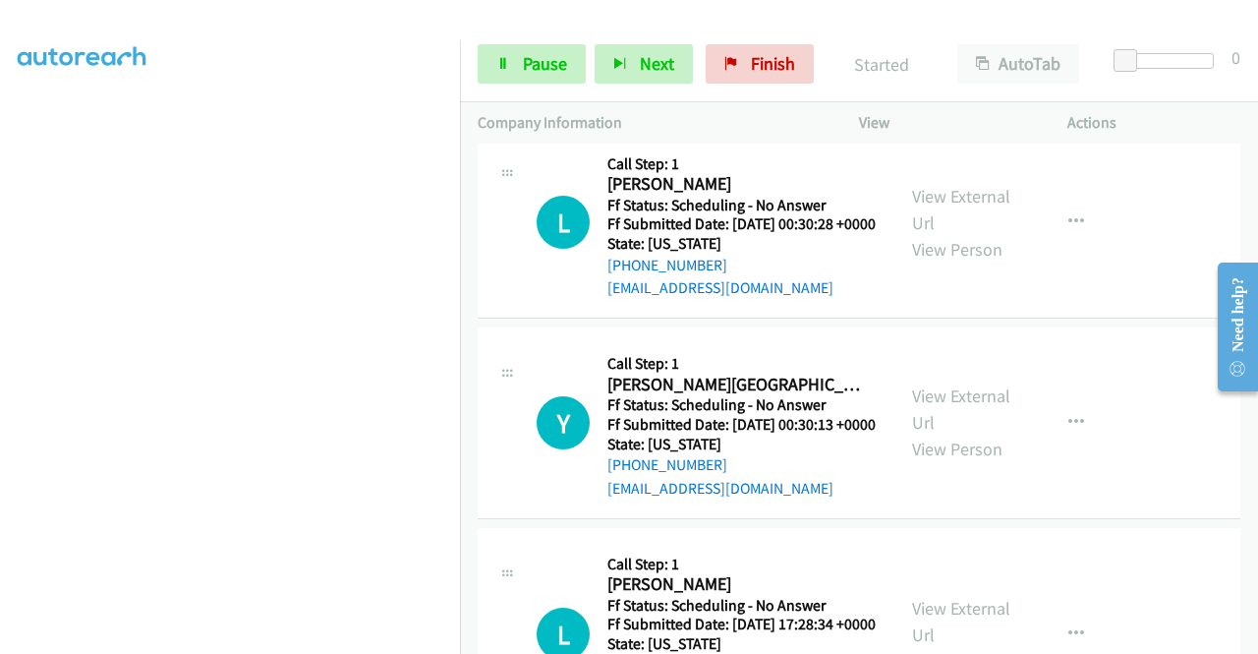
click at [1054, 42] on button "button" at bounding box center [1076, 22] width 53 height 39
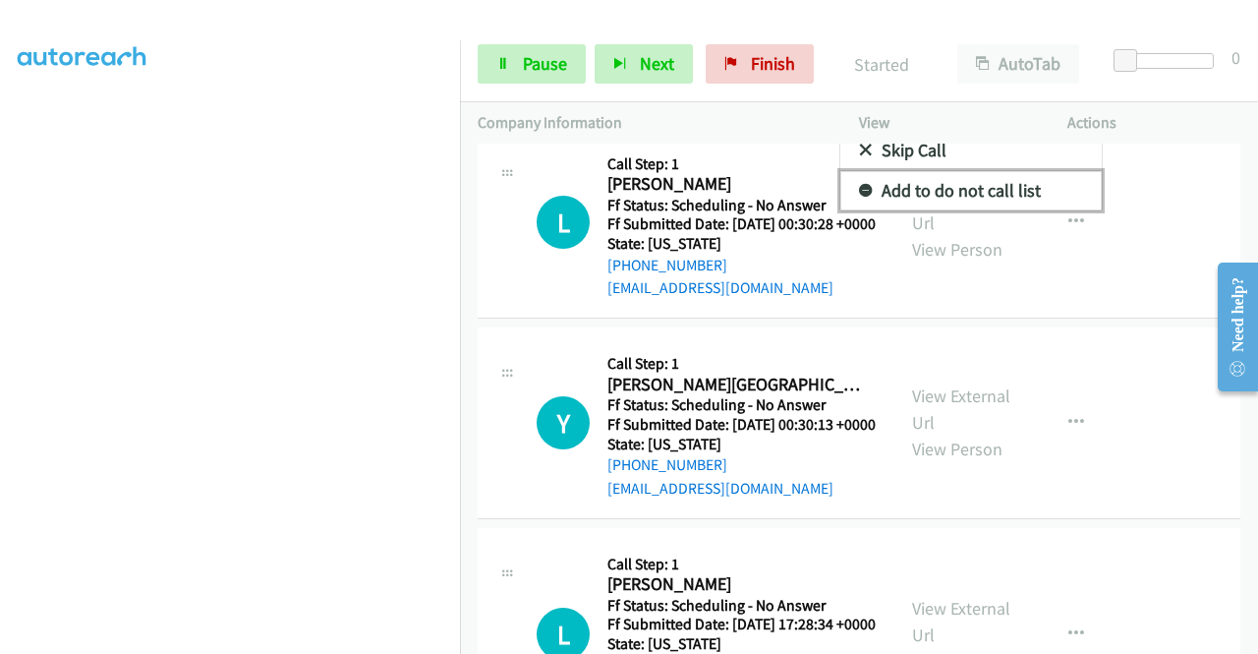
click at [942, 210] on link "Add to do not call list" at bounding box center [970, 190] width 261 height 39
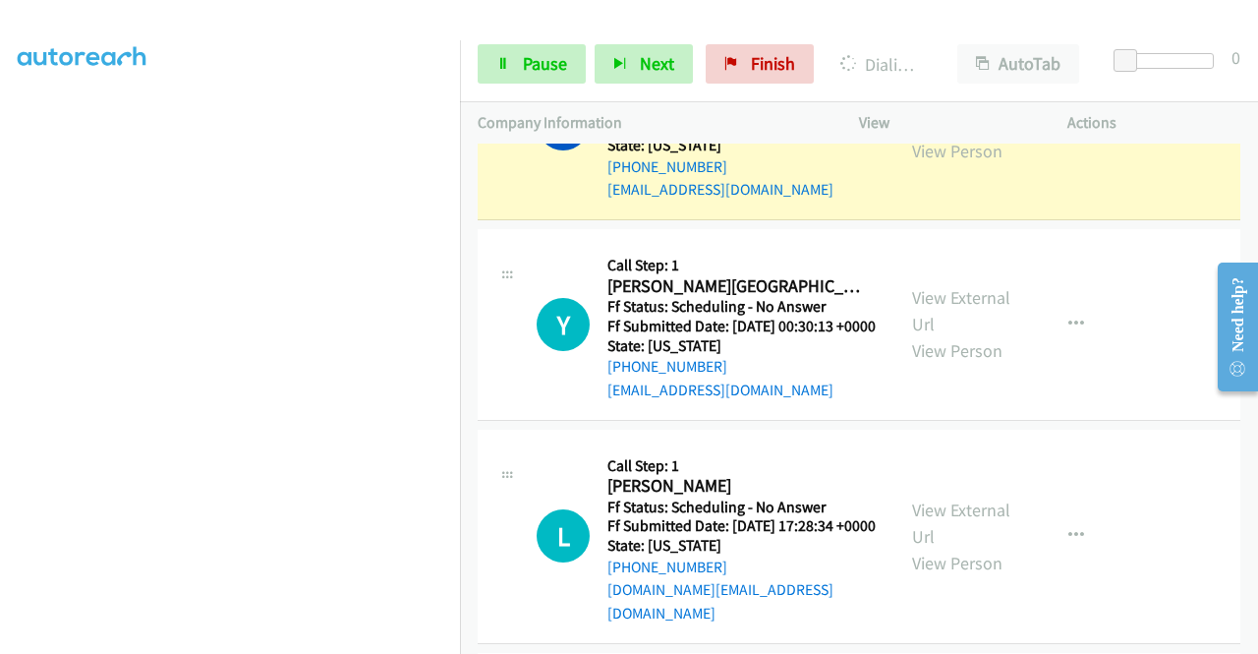
scroll to position [448, 0]
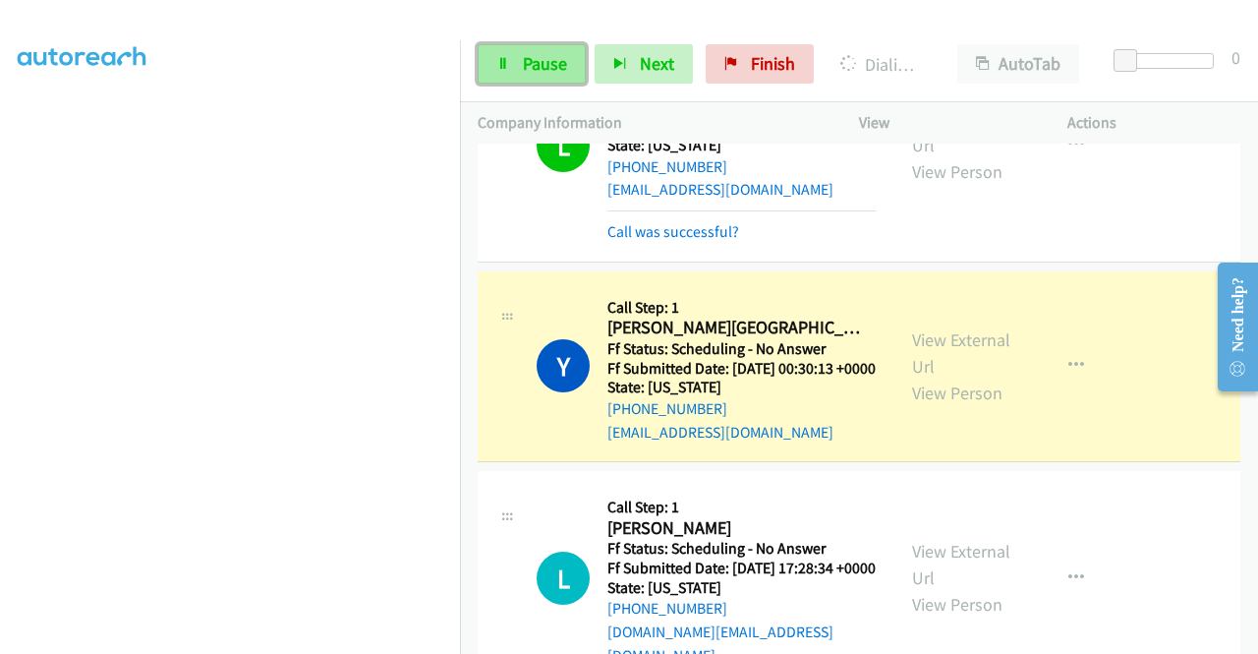
click at [568, 73] on link "Pause" at bounding box center [532, 63] width 108 height 39
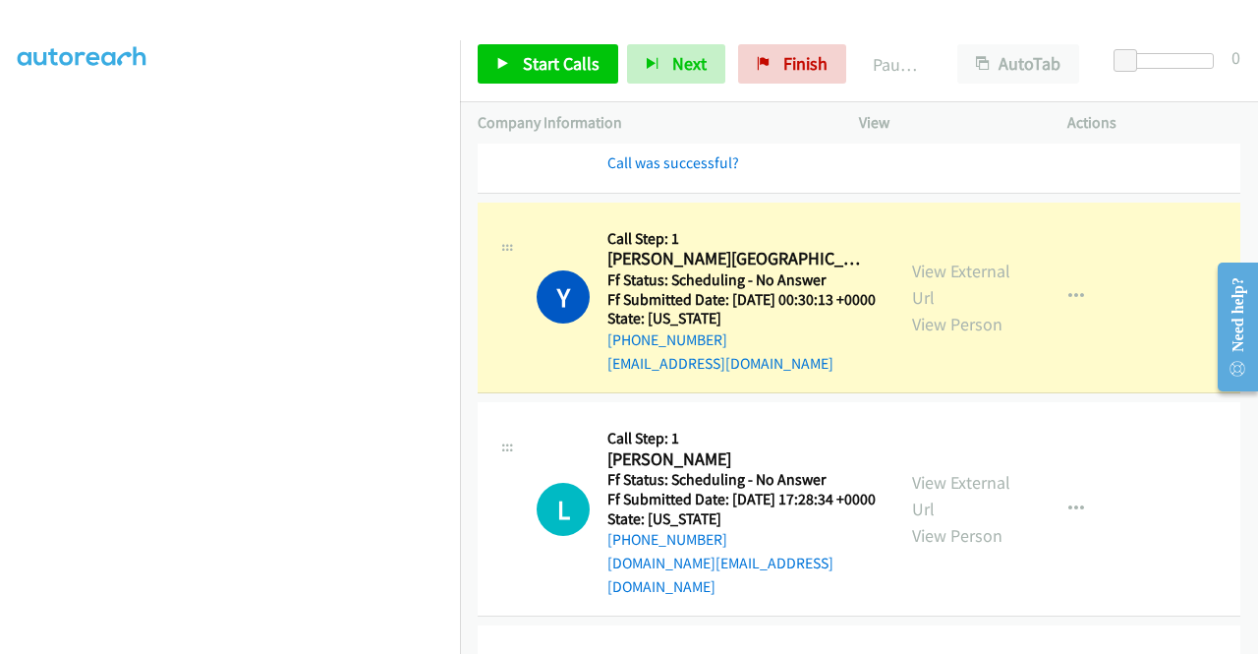
scroll to position [3264, 0]
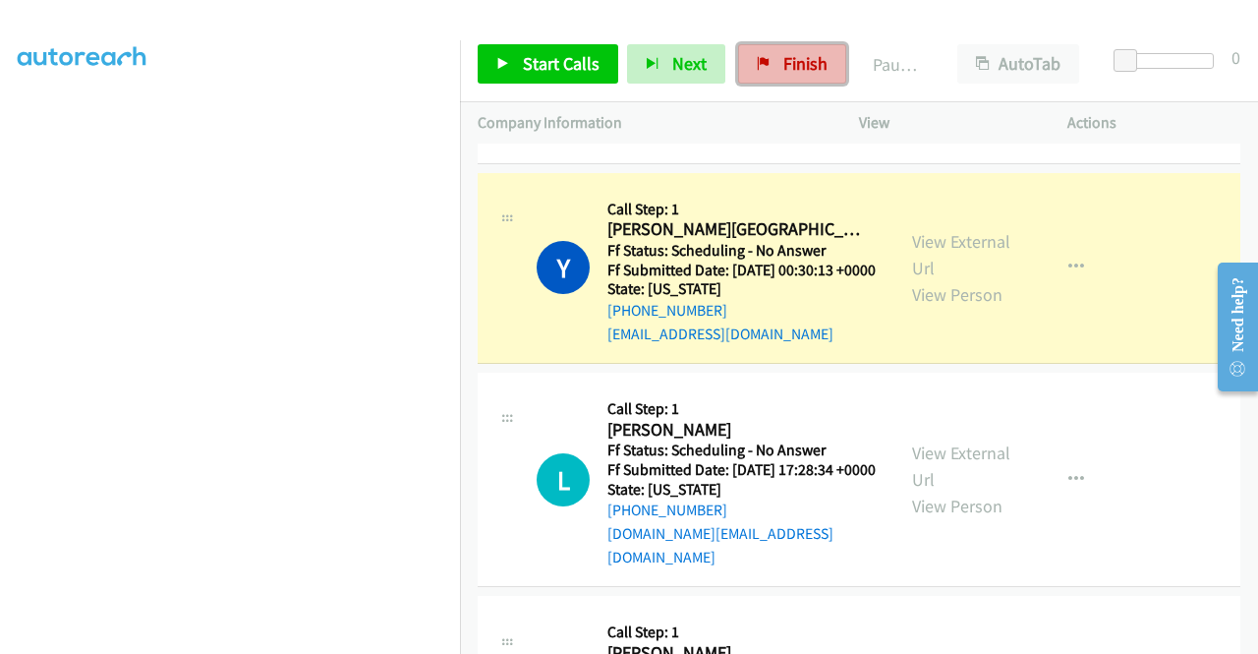
click at [783, 64] on span "Finish" at bounding box center [805, 63] width 44 height 23
